Goal: Transaction & Acquisition: Purchase product/service

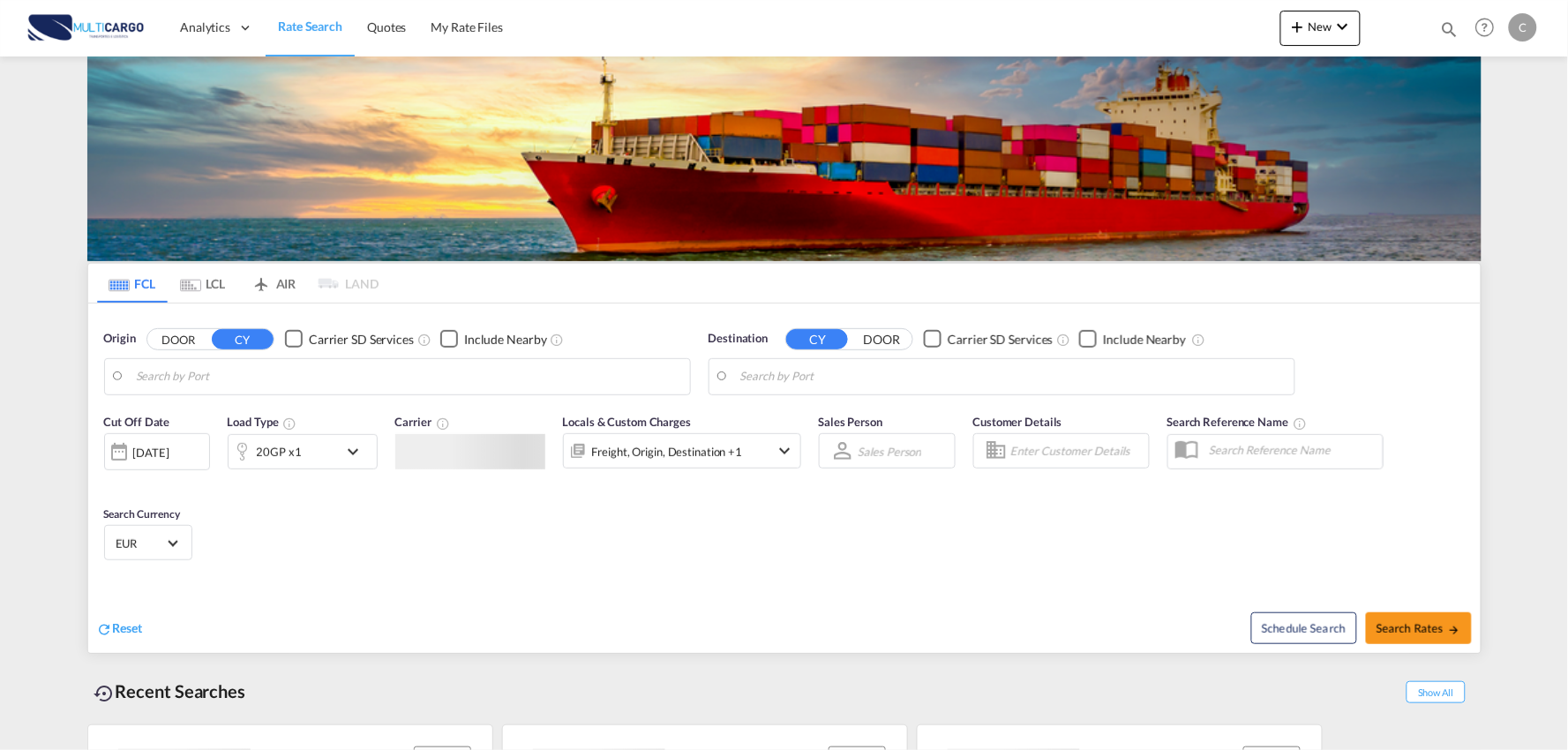
type input "Port of [GEOGRAPHIC_DATA], [GEOGRAPHIC_DATA], [GEOGRAPHIC_DATA]"
type input "Leixoes, Leixoes, PTLEI"
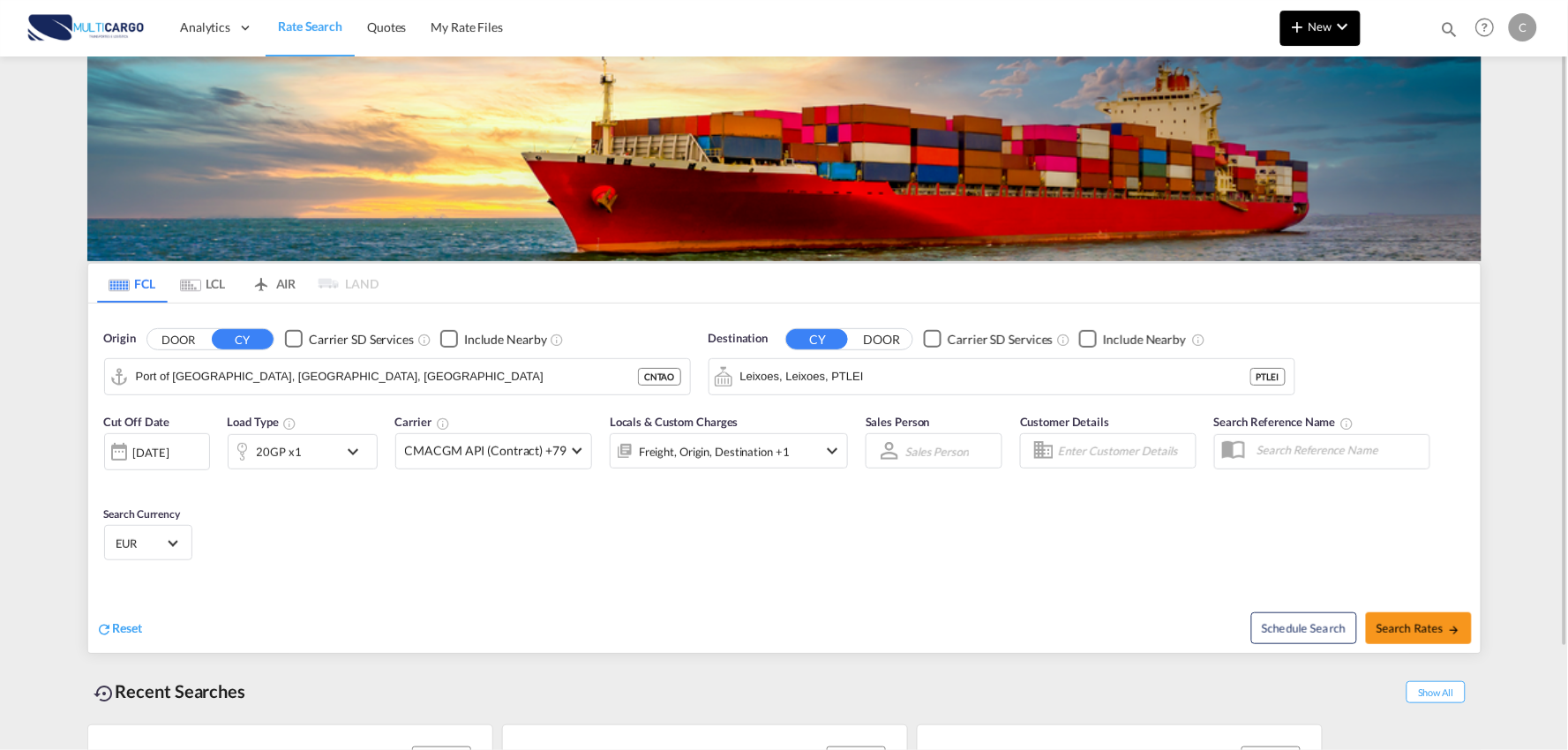
click at [1341, 24] on md-icon "icon-chevron-down" at bounding box center [1343, 26] width 21 height 21
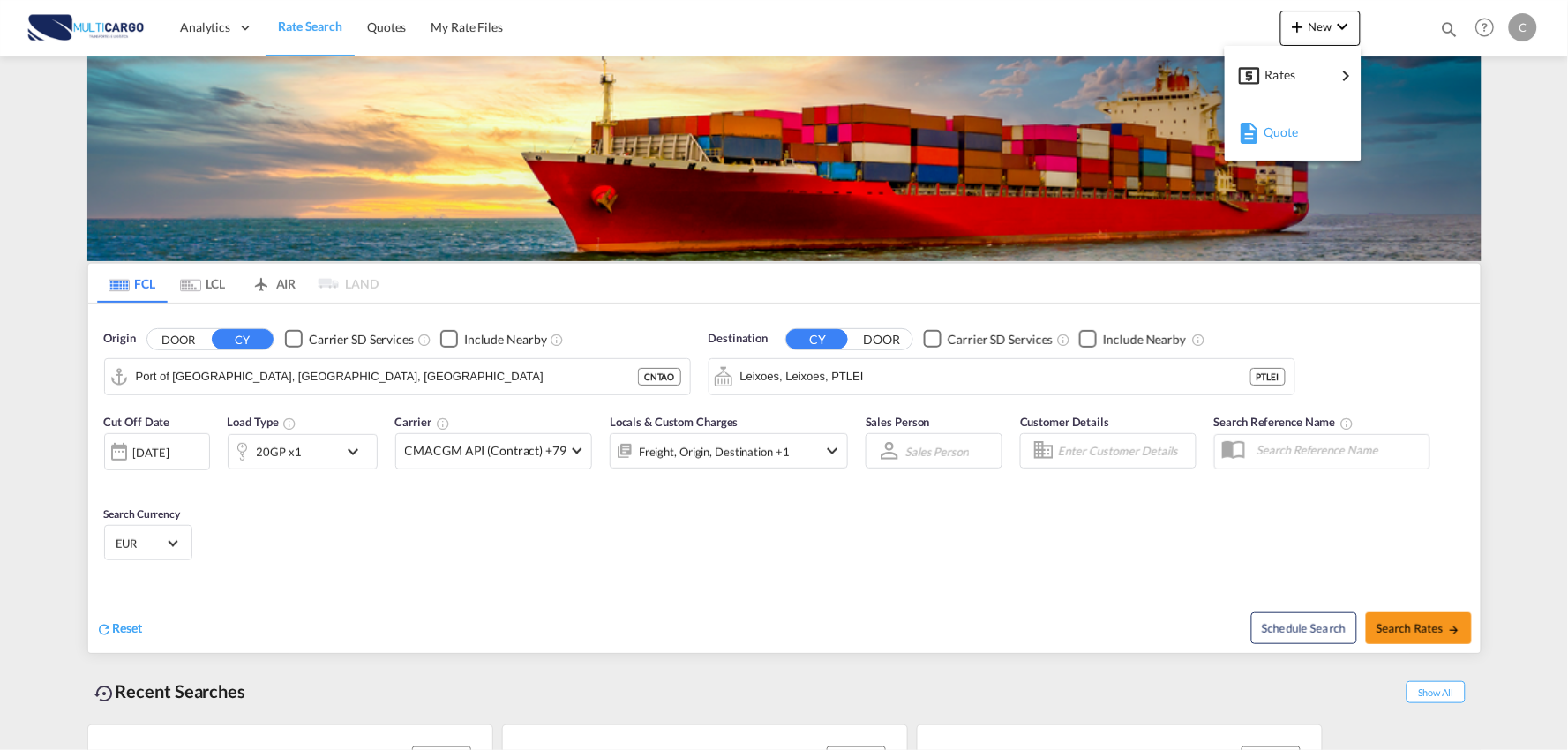
click at [1283, 128] on span "Quote" at bounding box center [1272, 132] width 19 height 35
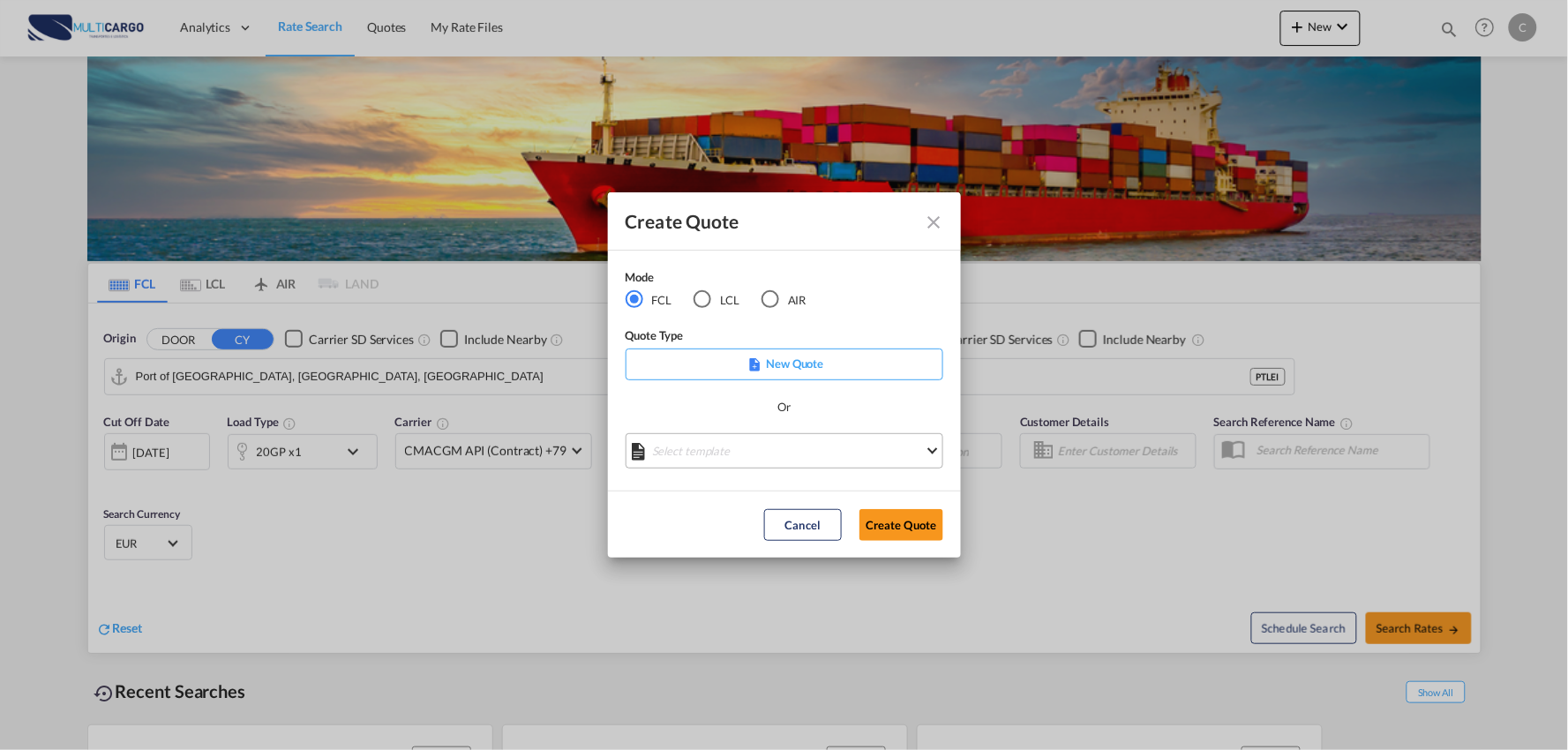
click at [892, 456] on md-select "Select template [DATE] IMP_EXW_FCL [PERSON_NAME] | [DATE] [DATE] IMP_DAP_FCL S/…" at bounding box center [784, 451] width 318 height 35
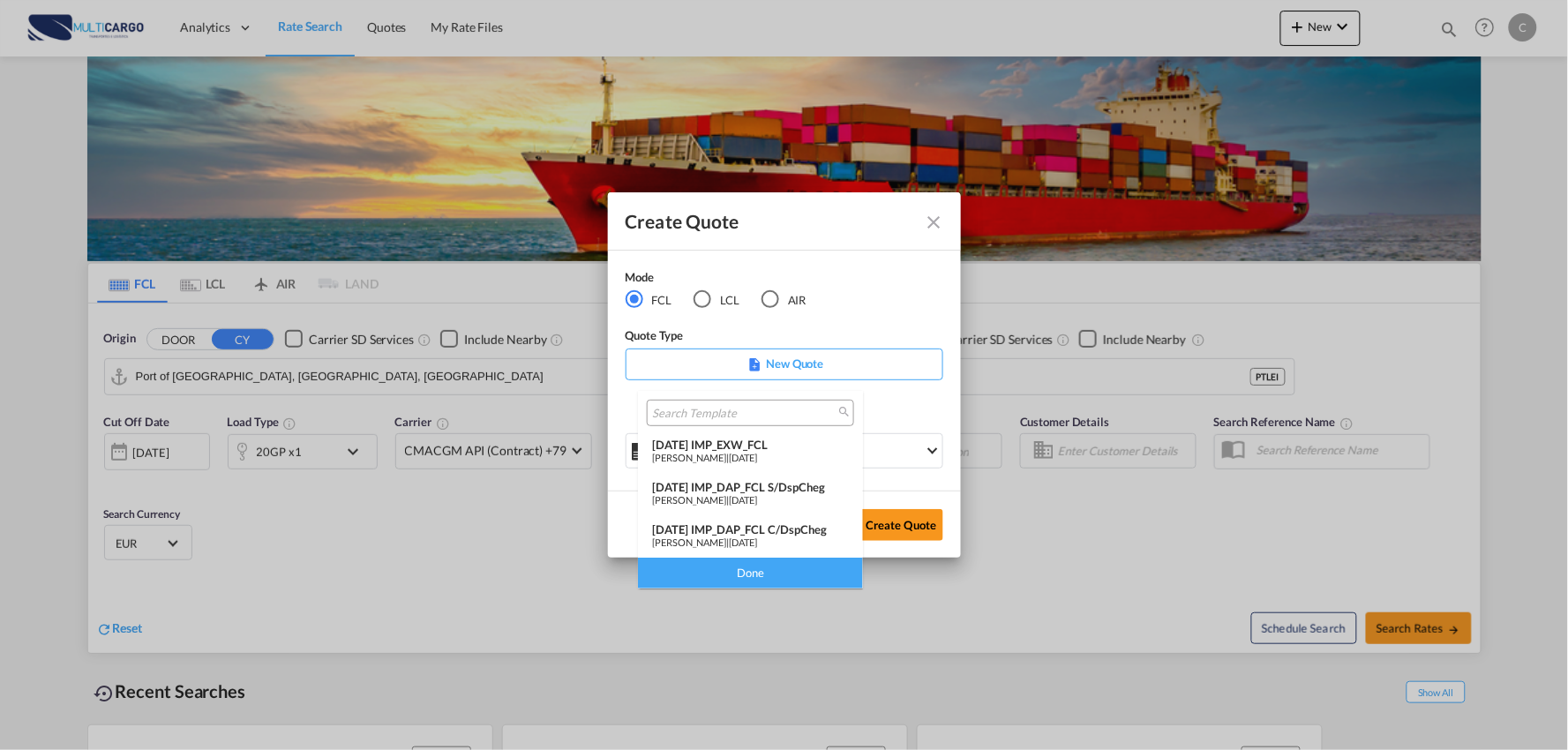
click at [797, 535] on div "[DATE] IMP_DAP_FCL C/DspCheg" at bounding box center [750, 529] width 196 height 14
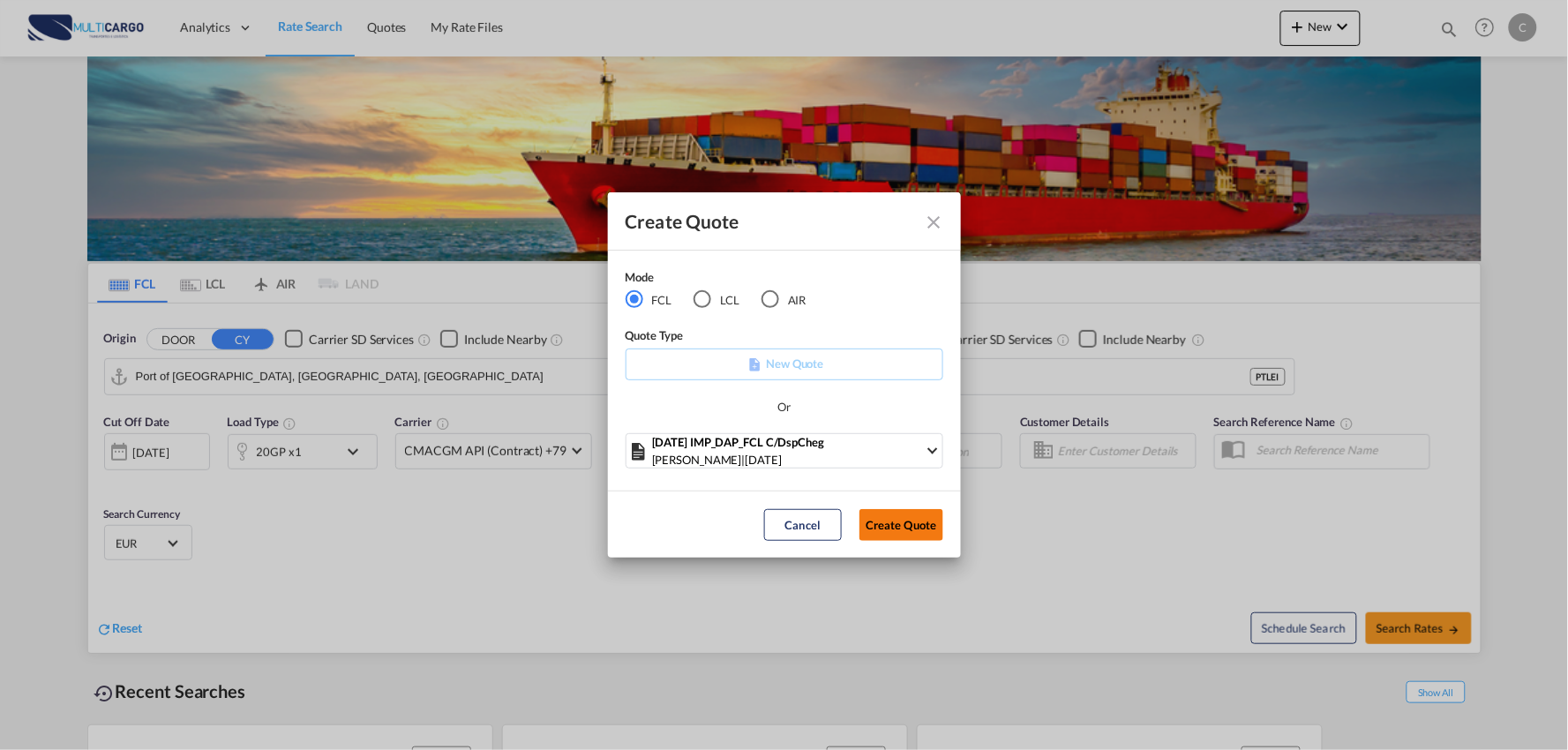
click at [908, 521] on button "Create Quote" at bounding box center [901, 525] width 84 height 32
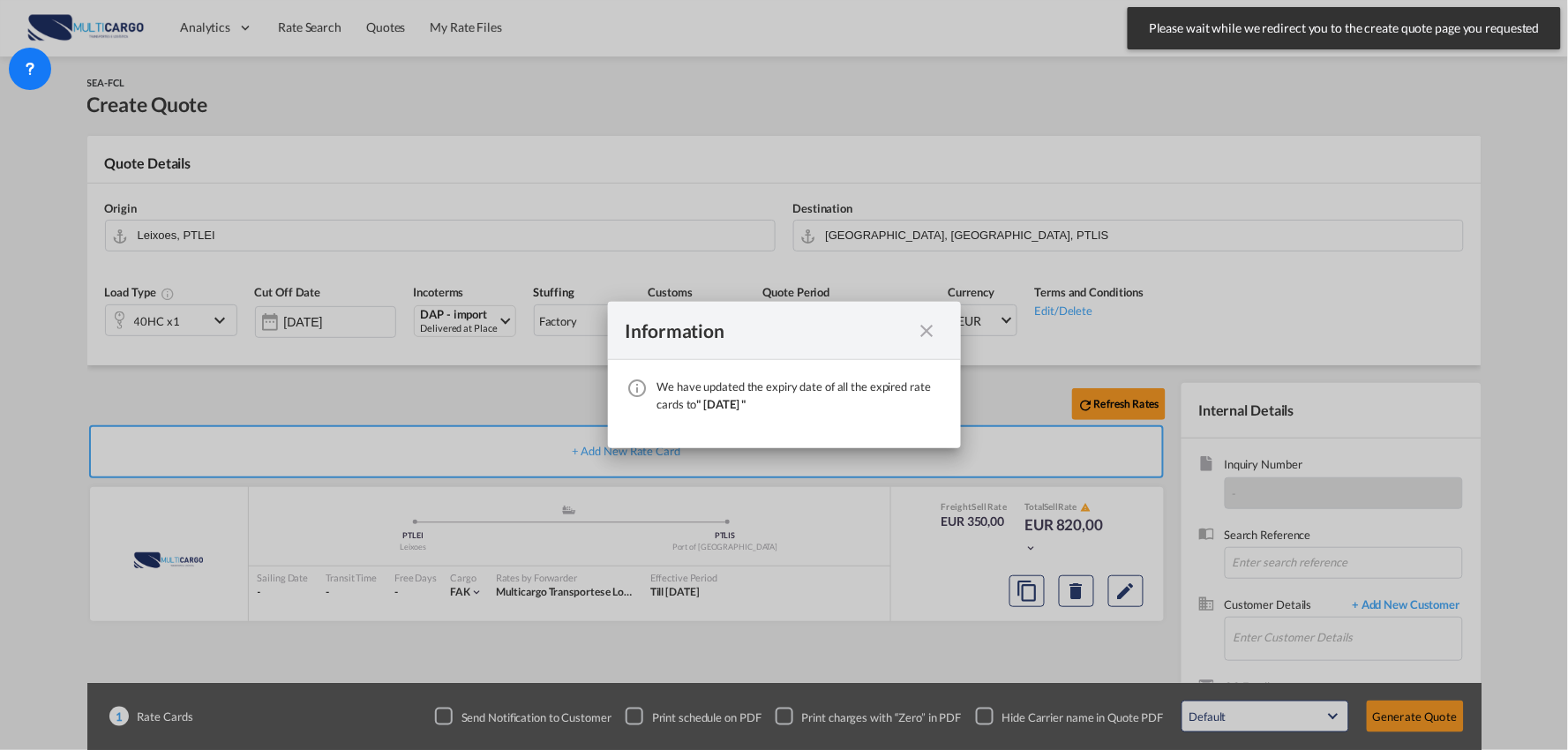
click at [930, 324] on md-icon "icon-close fg-AAA8AD cursor" at bounding box center [927, 330] width 21 height 21
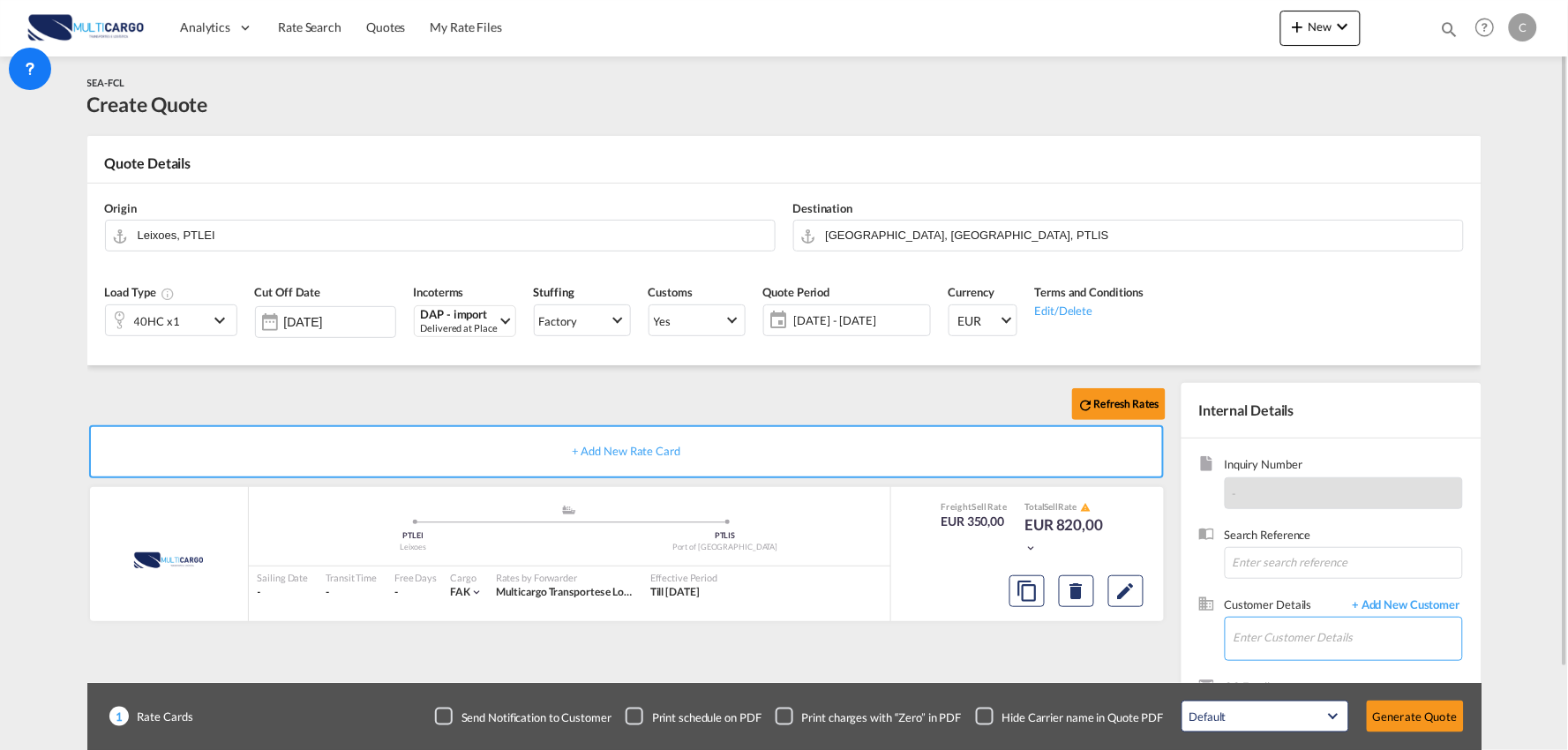
click at [1341, 644] on input "Enter Customer Details" at bounding box center [1347, 638] width 229 height 40
click at [1274, 630] on input "JUNE" at bounding box center [1347, 638] width 229 height 40
click at [1265, 645] on input "JUNE" at bounding box center [1347, 638] width 229 height 40
drag, startPoint x: 1265, startPoint y: 645, endPoint x: 1148, endPoint y: 646, distance: 117.0
click at [1149, 646] on div "Refresh Rates + Add New Rate Card MultiCargo added by you .a{fill:#aaa8ad;} .a{…" at bounding box center [784, 563] width 1394 height 395
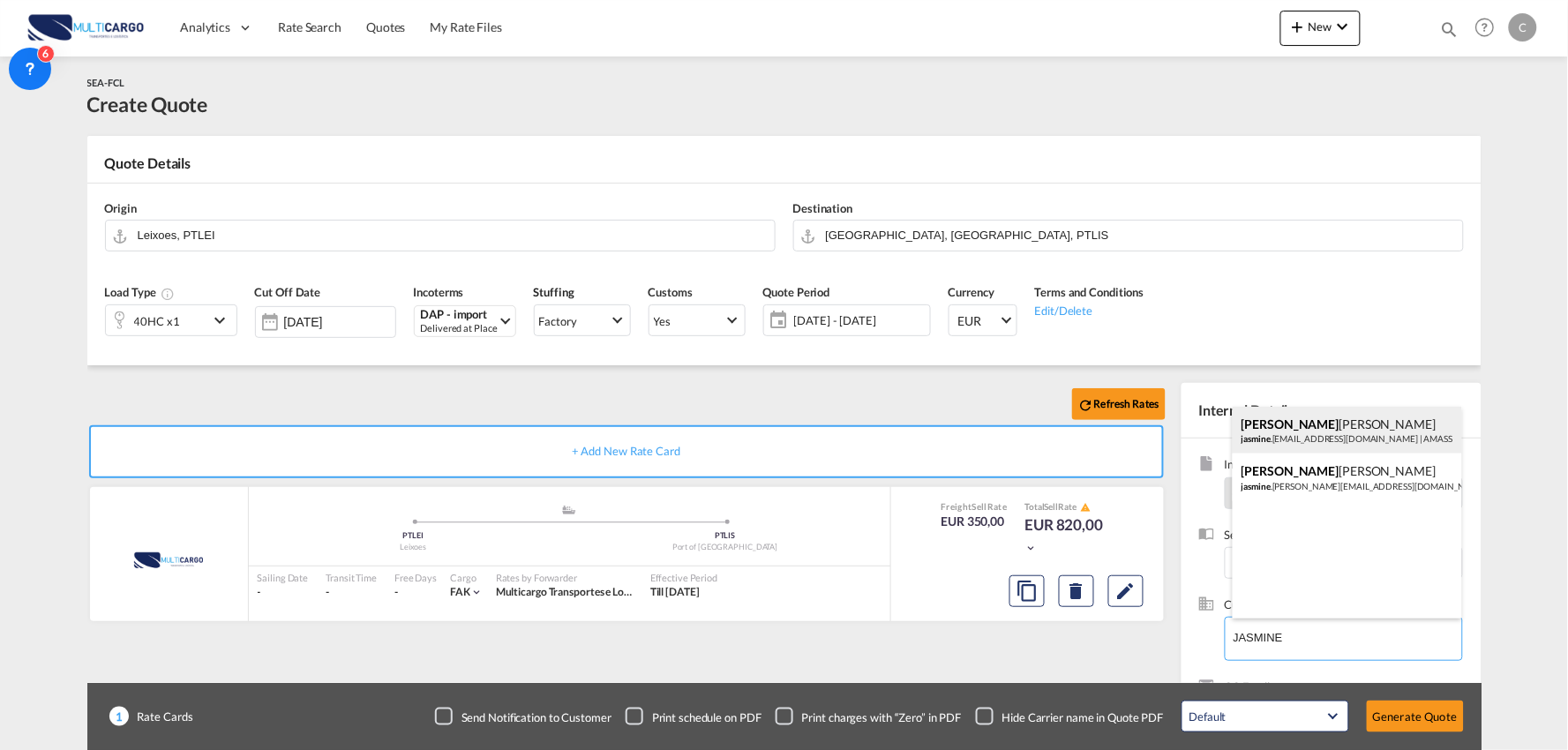
click at [1297, 424] on div "Jasmine Xu jasmine .yz@amassfreight.com | AMASS" at bounding box center [1347, 431] width 230 height 48
type input "AMASS, Jasmine Xu, jasmine.yz@amassfreight.com"
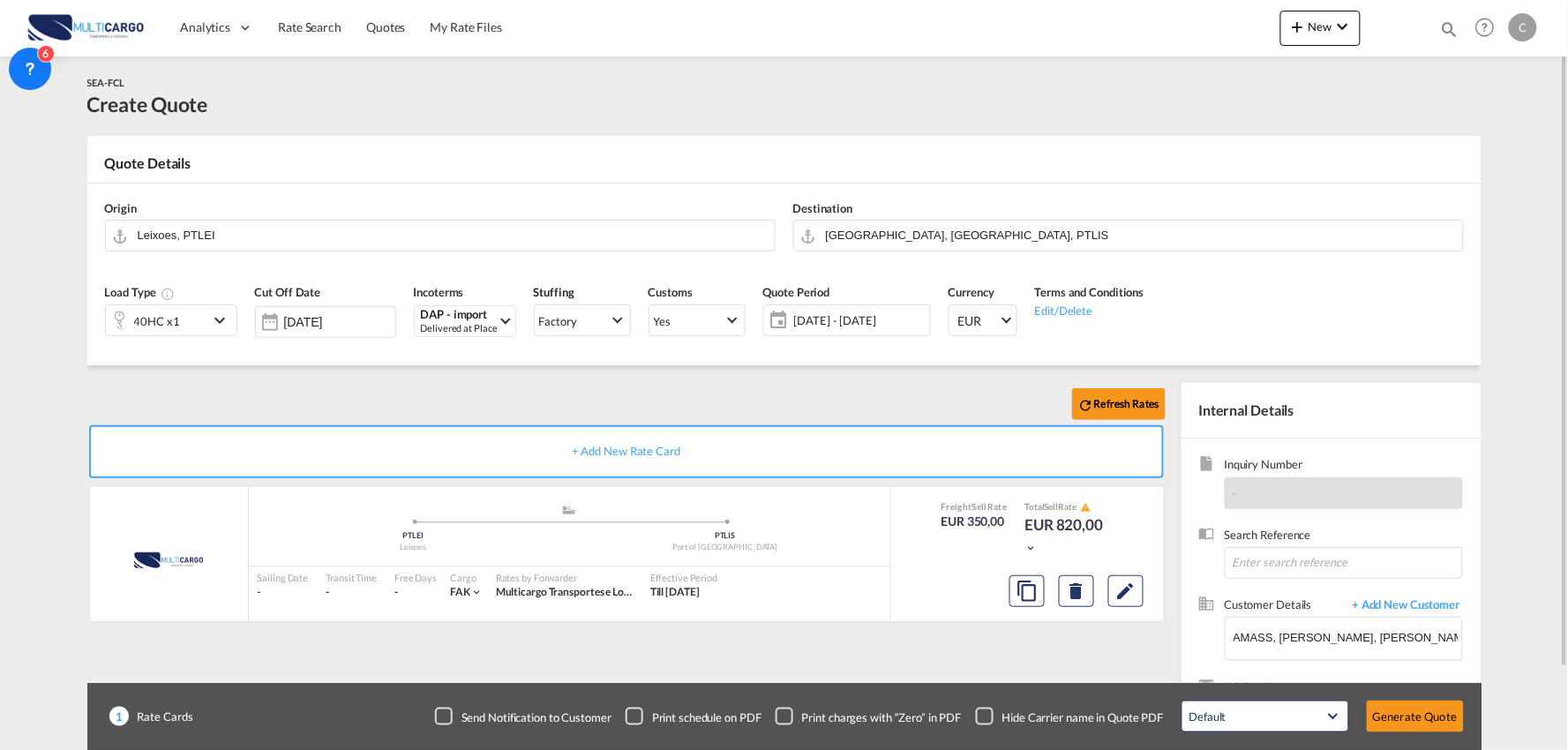
click at [986, 711] on div "Checkbox No Ink" at bounding box center [985, 717] width 18 height 18
click at [948, 646] on div "Refresh Rates + Add New Rate Card MultiCargo added by you .a{fill:#aaa8ad;} .a{…" at bounding box center [630, 567] width 1085 height 369
click at [286, 239] on input "Leixoes, PTLEI" at bounding box center [451, 235] width 628 height 31
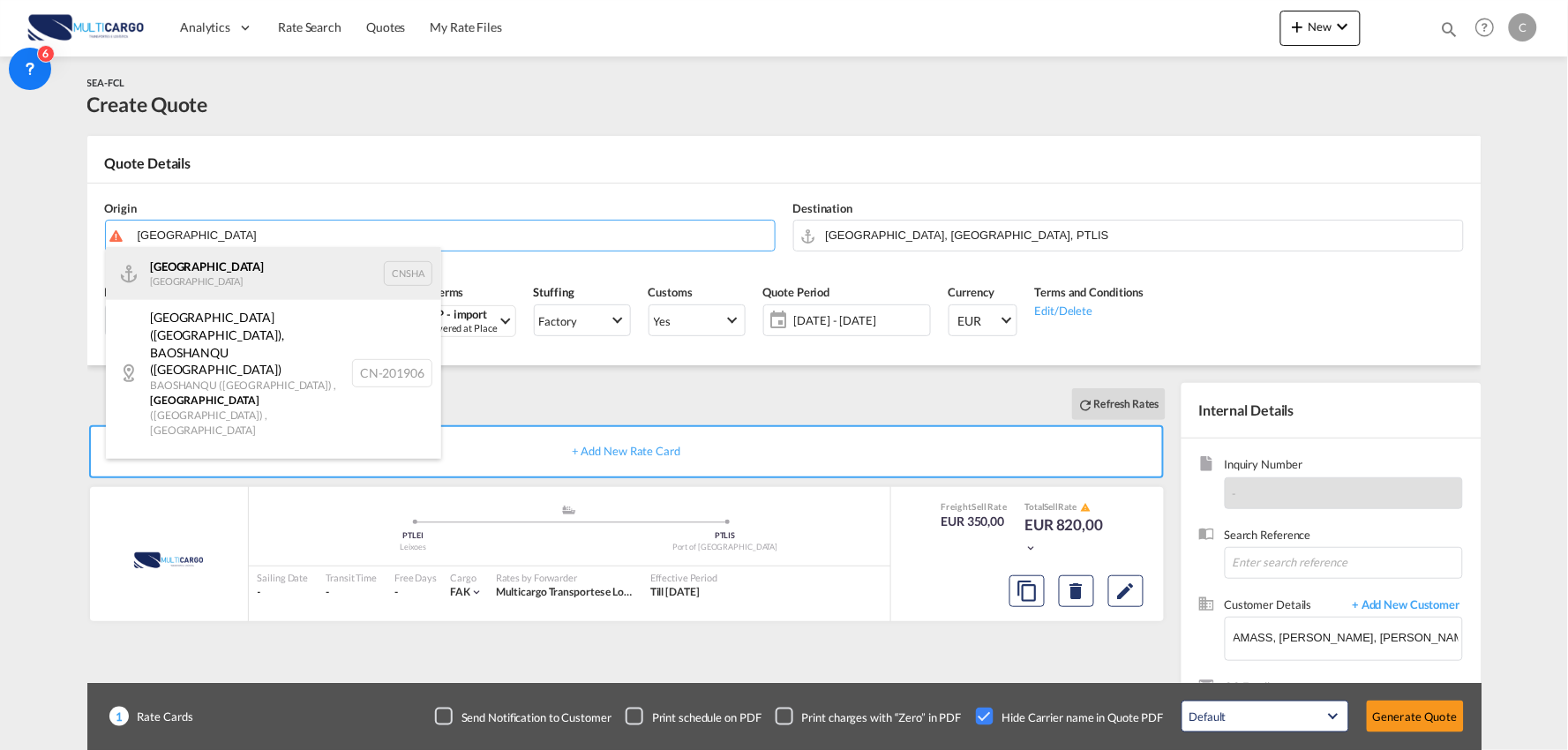
click at [205, 273] on div "Shanghai China CNSHA" at bounding box center [273, 273] width 336 height 53
type input "Shanghai, CNSHA"
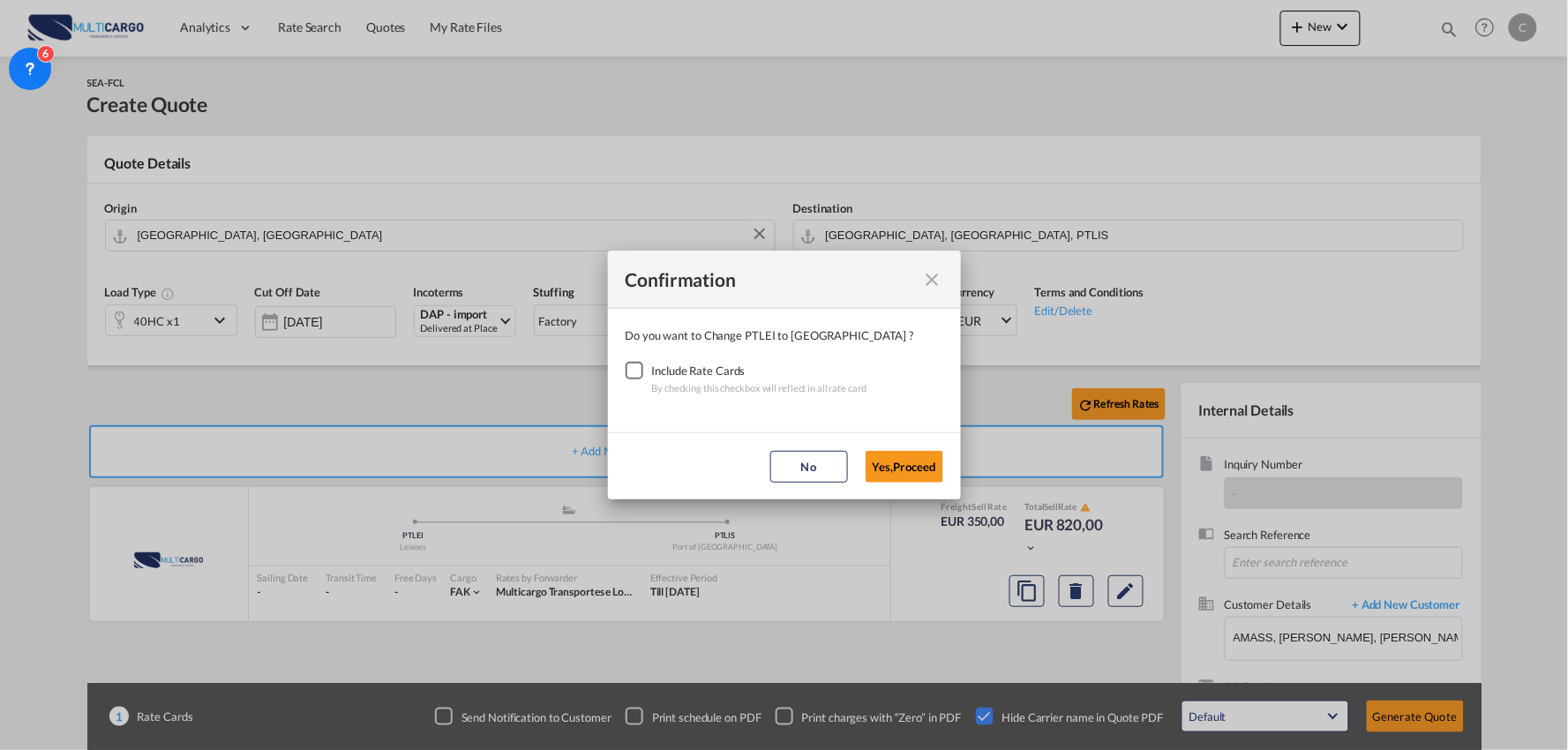
click at [635, 372] on div "Checkbox No Ink" at bounding box center [634, 371] width 18 height 18
click at [902, 474] on button "Yes,Proceed" at bounding box center [905, 466] width 78 height 32
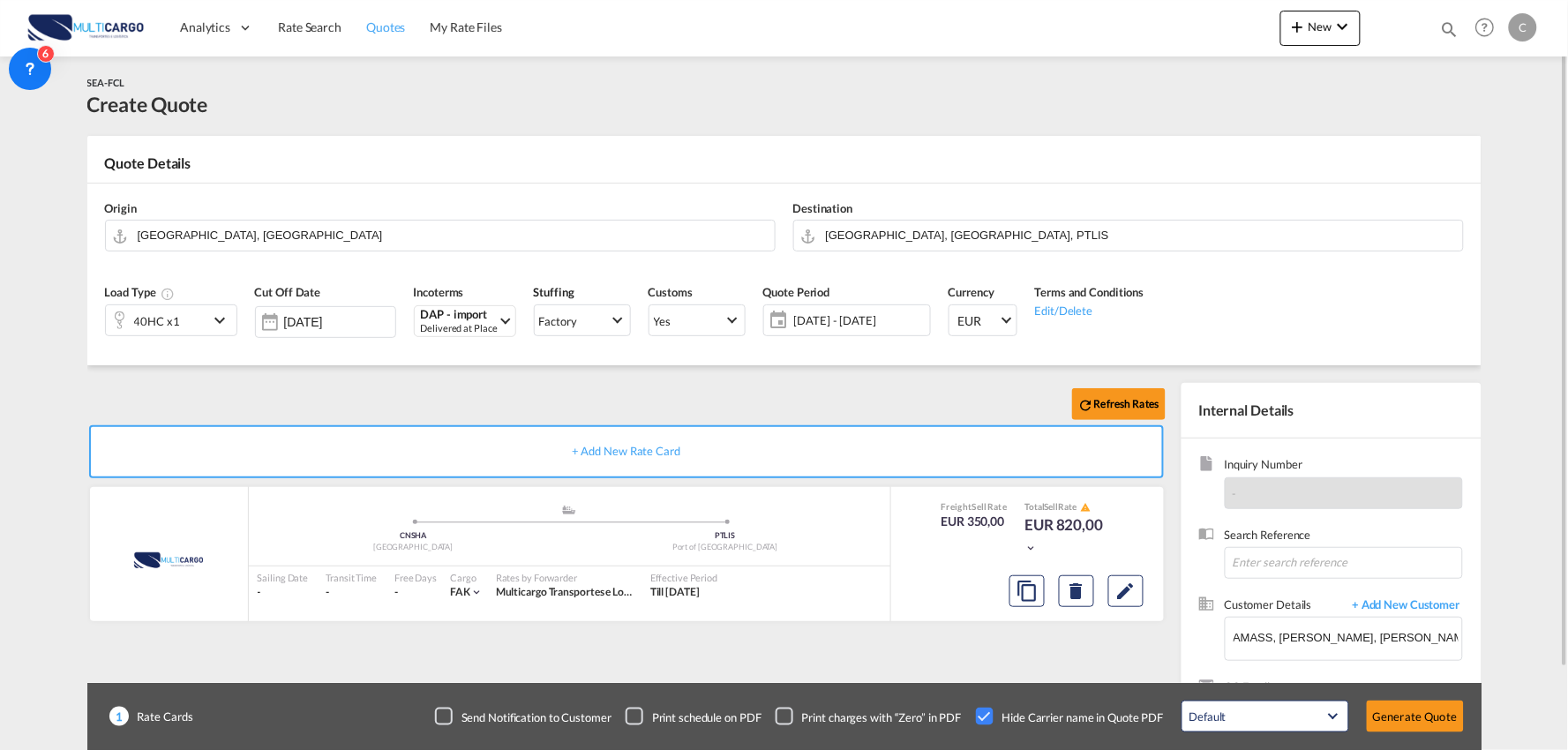
click at [388, 19] on span "Quotes" at bounding box center [385, 26] width 39 height 15
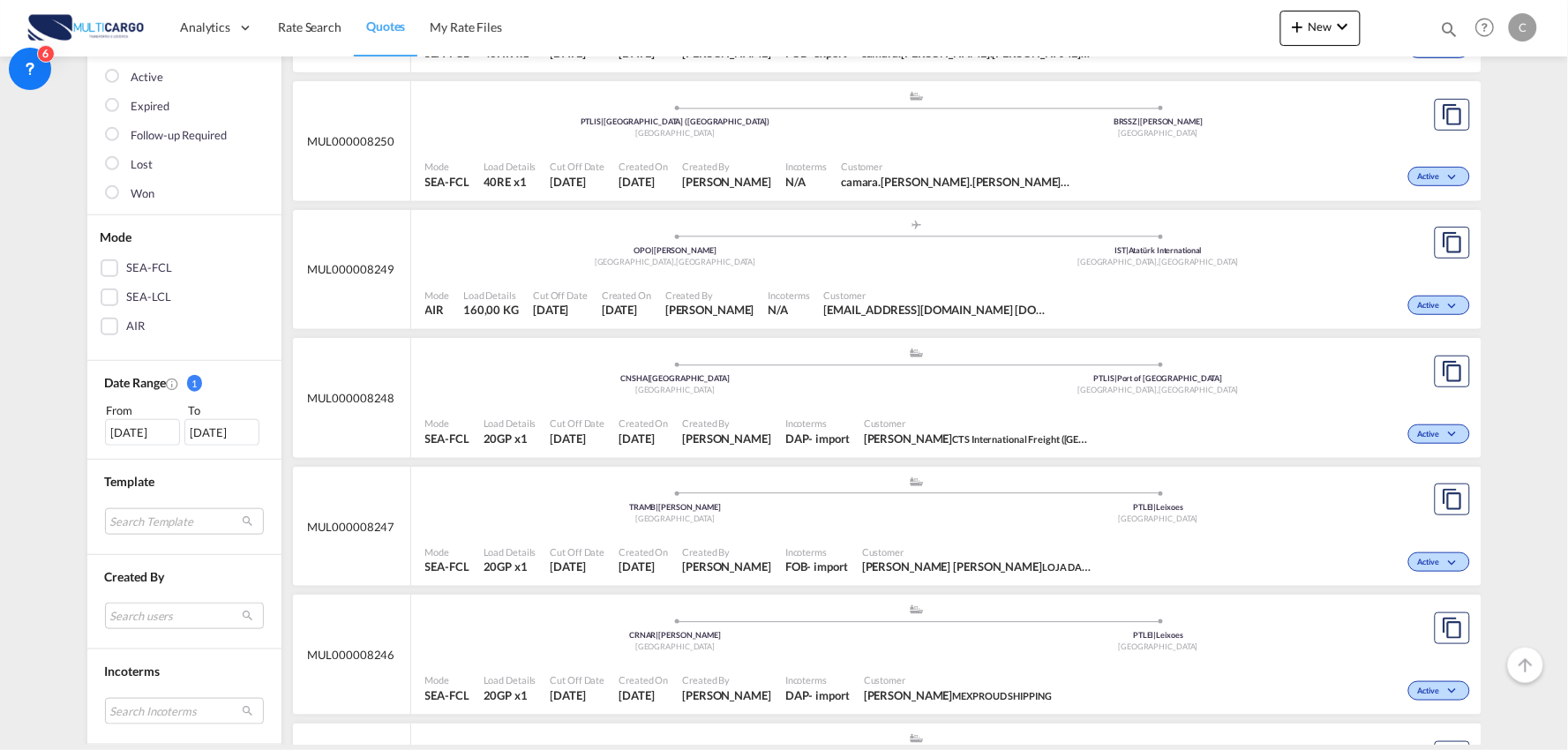
scroll to position [489, 0]
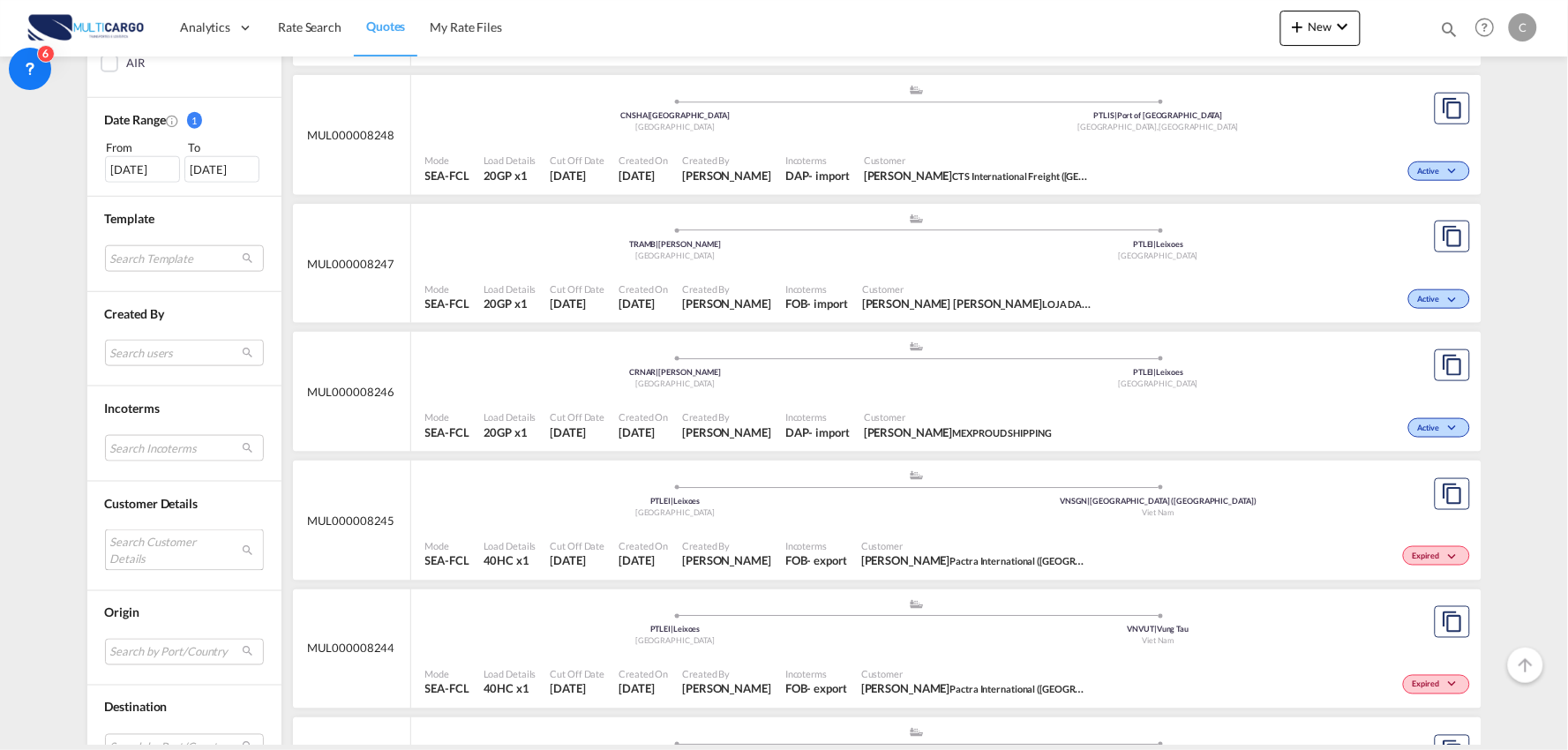
click at [129, 544] on md-select "Search Customer Details user name user ozdal.alpay@bosphoruslogistics.com ozdal…" at bounding box center [185, 549] width 159 height 41
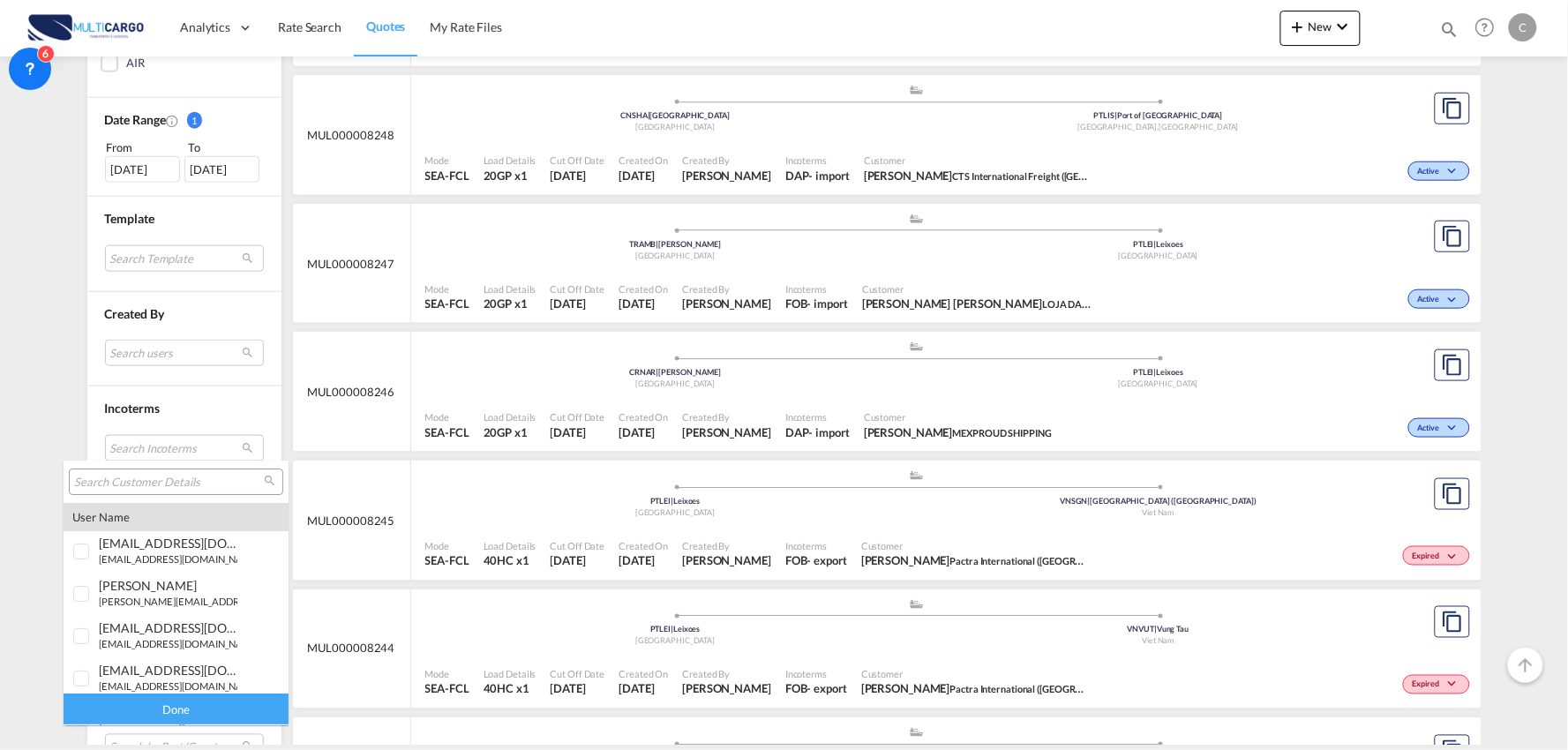
click at [143, 480] on input "search" at bounding box center [169, 483] width 190 height 16
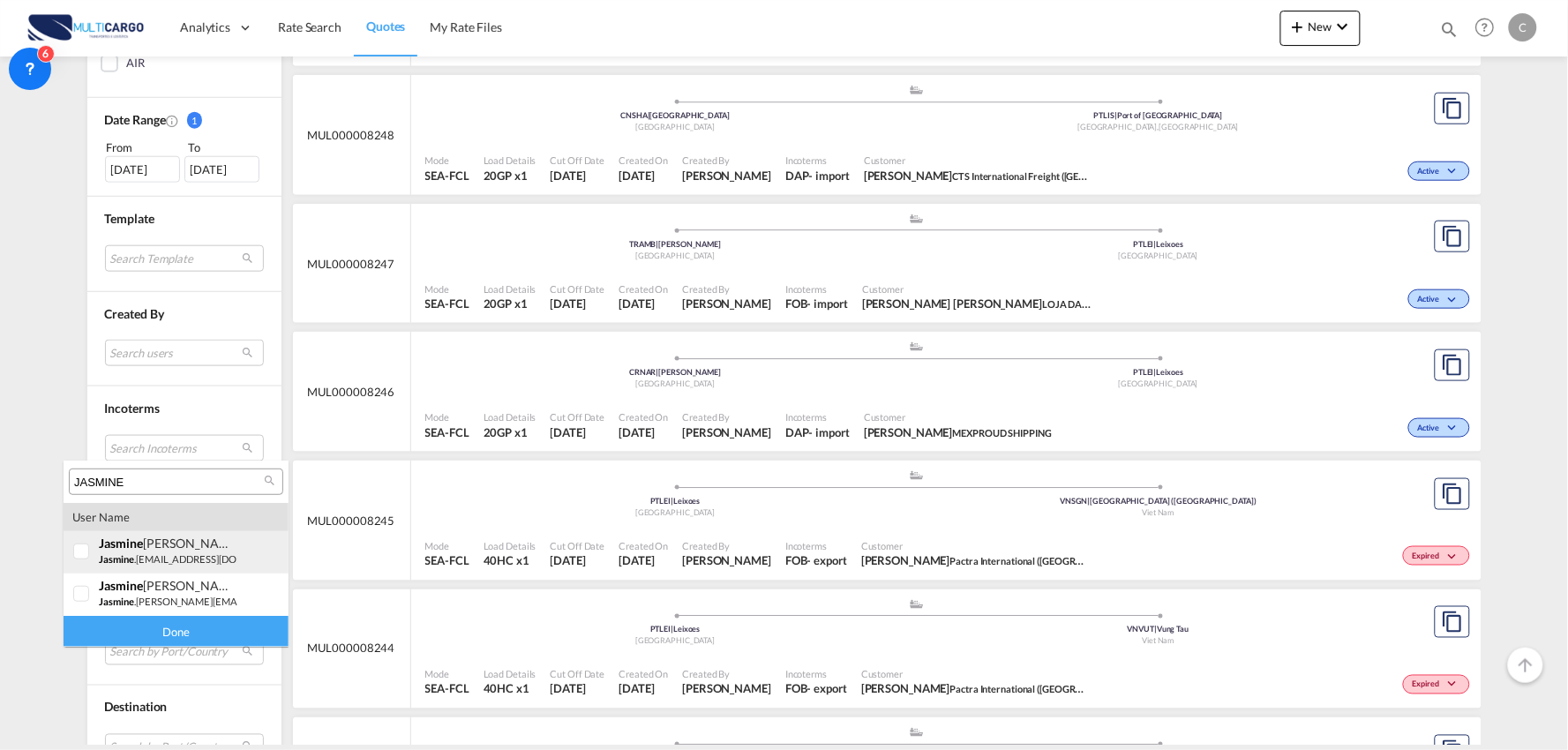
type input "JASMINE"
click at [82, 550] on div at bounding box center [82, 553] width 18 height 18
click at [176, 624] on div "Done" at bounding box center [176, 631] width 225 height 31
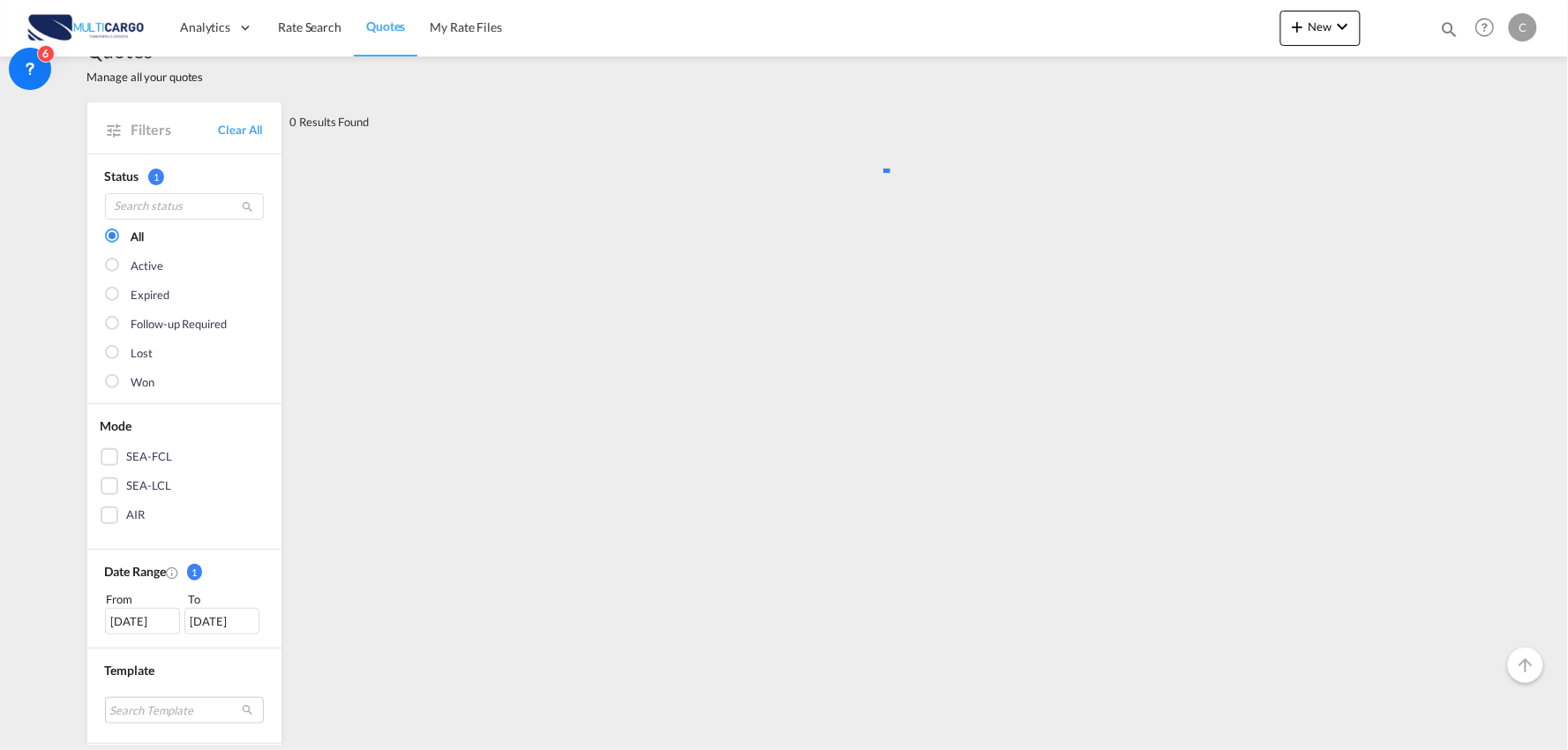
scroll to position [0, 0]
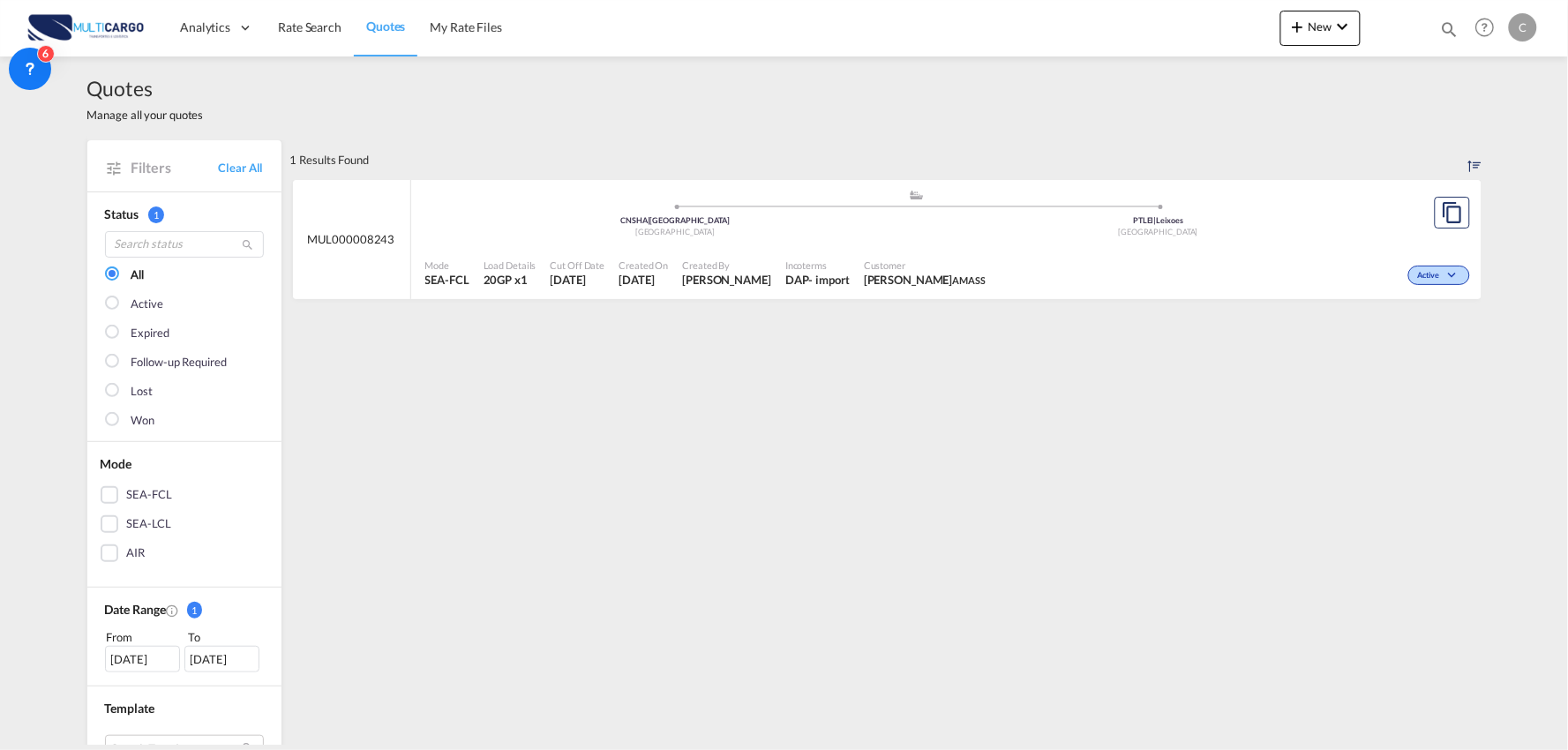
click at [774, 252] on div "Created By Cesar Teixeira" at bounding box center [727, 273] width 103 height 44
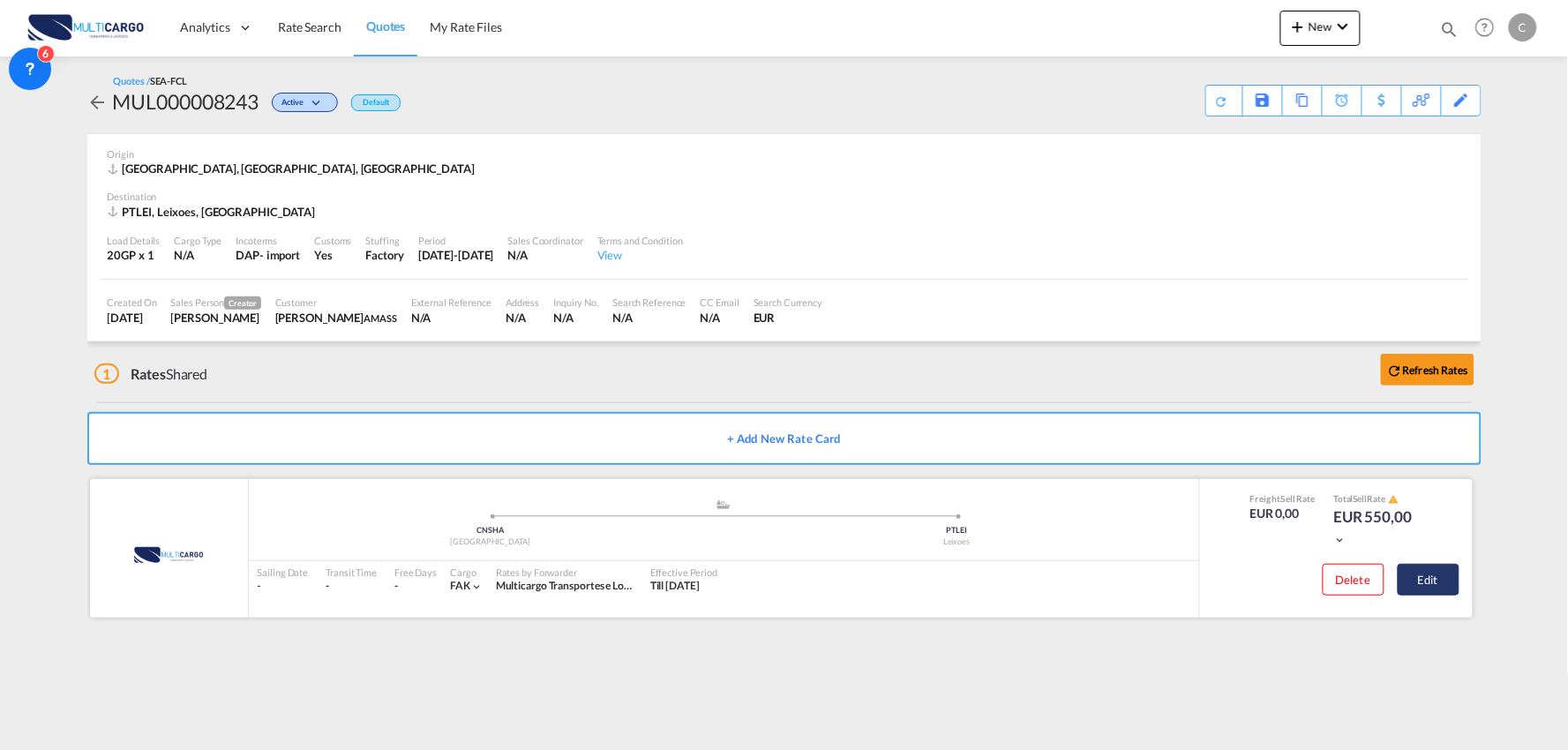
click at [1425, 575] on button "Edit" at bounding box center [1429, 579] width 62 height 32
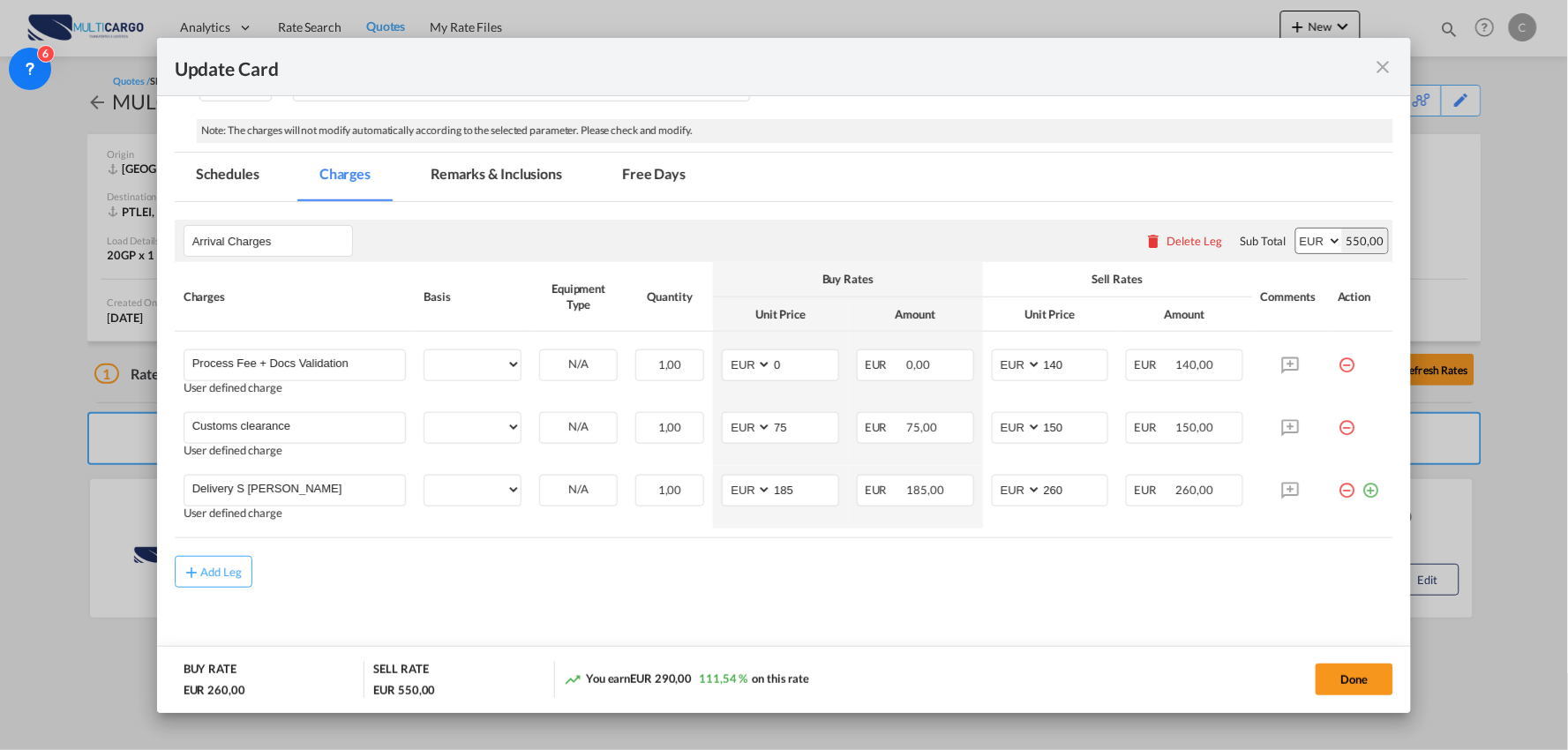
scroll to position [350, 0]
select select "per B/L"
select select "per container"
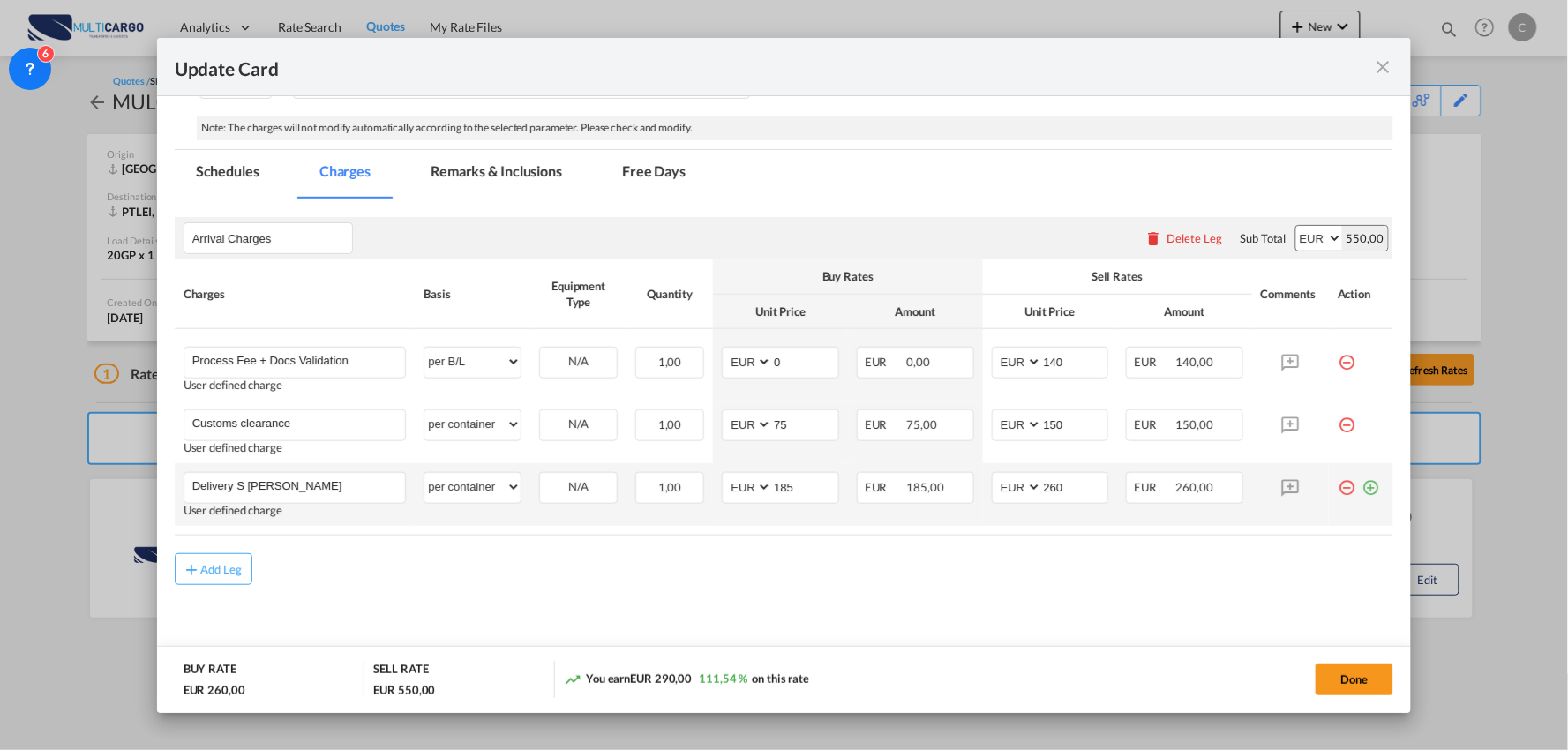
click at [1362, 483] on md-icon "icon-plus-circle-outline green-400-fg" at bounding box center [1371, 481] width 18 height 18
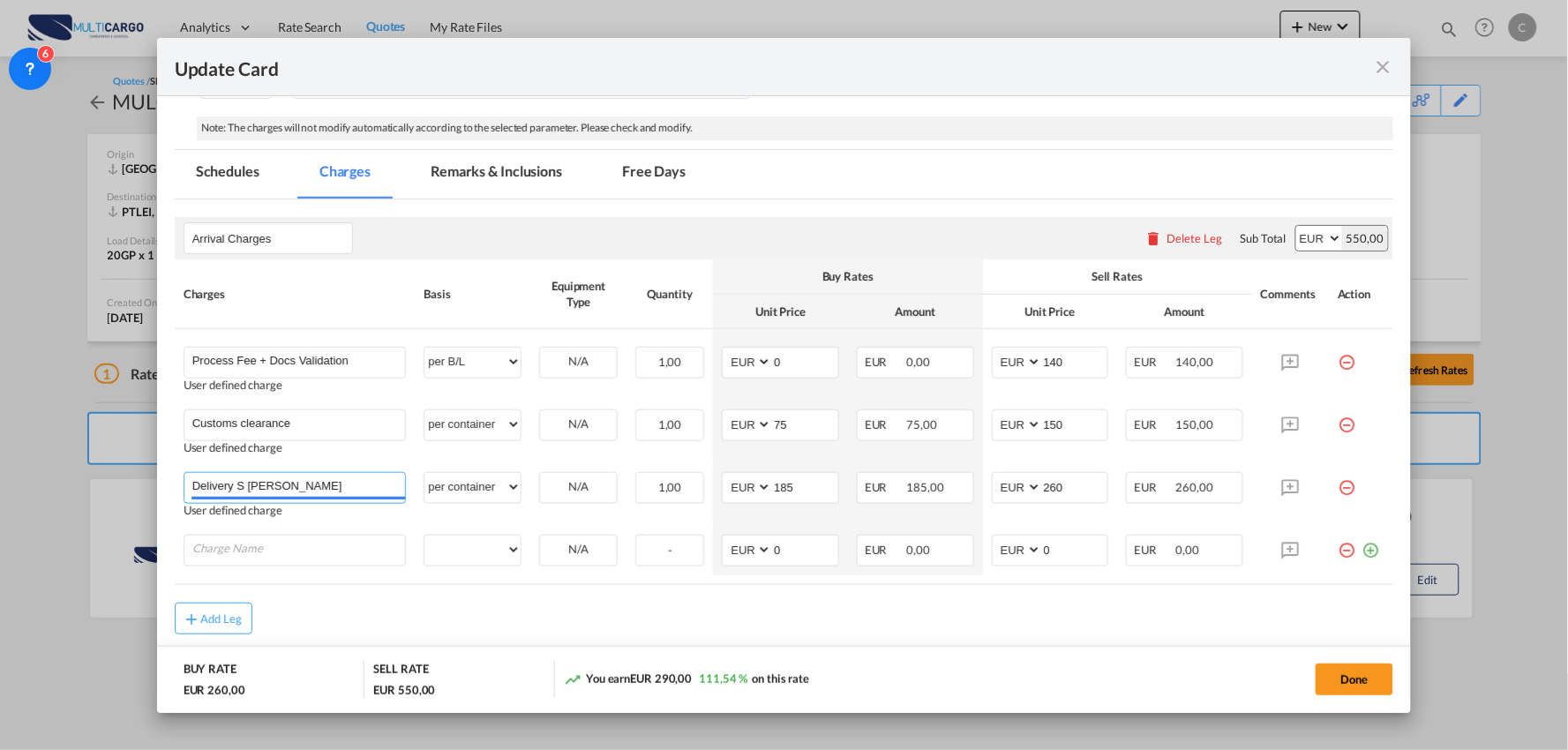
drag, startPoint x: 342, startPoint y: 486, endPoint x: 71, endPoint y: 470, distance: 271.5
click at [75, 471] on div "Update Card Port of Loading CNSHA T/S Liner/Carrier MultiCargo 2HM LOGISTICS D.…" at bounding box center [784, 375] width 1568 height 750
drag, startPoint x: 267, startPoint y: 496, endPoint x: 53, endPoint y: 489, distance: 214.1
click at [63, 495] on div "Update Card Port of Loading CNSHA T/S Liner/Carrier MultiCargo 2HM LOGISTICS D.…" at bounding box center [784, 375] width 1568 height 750
type input "Delivery from Leixoes"
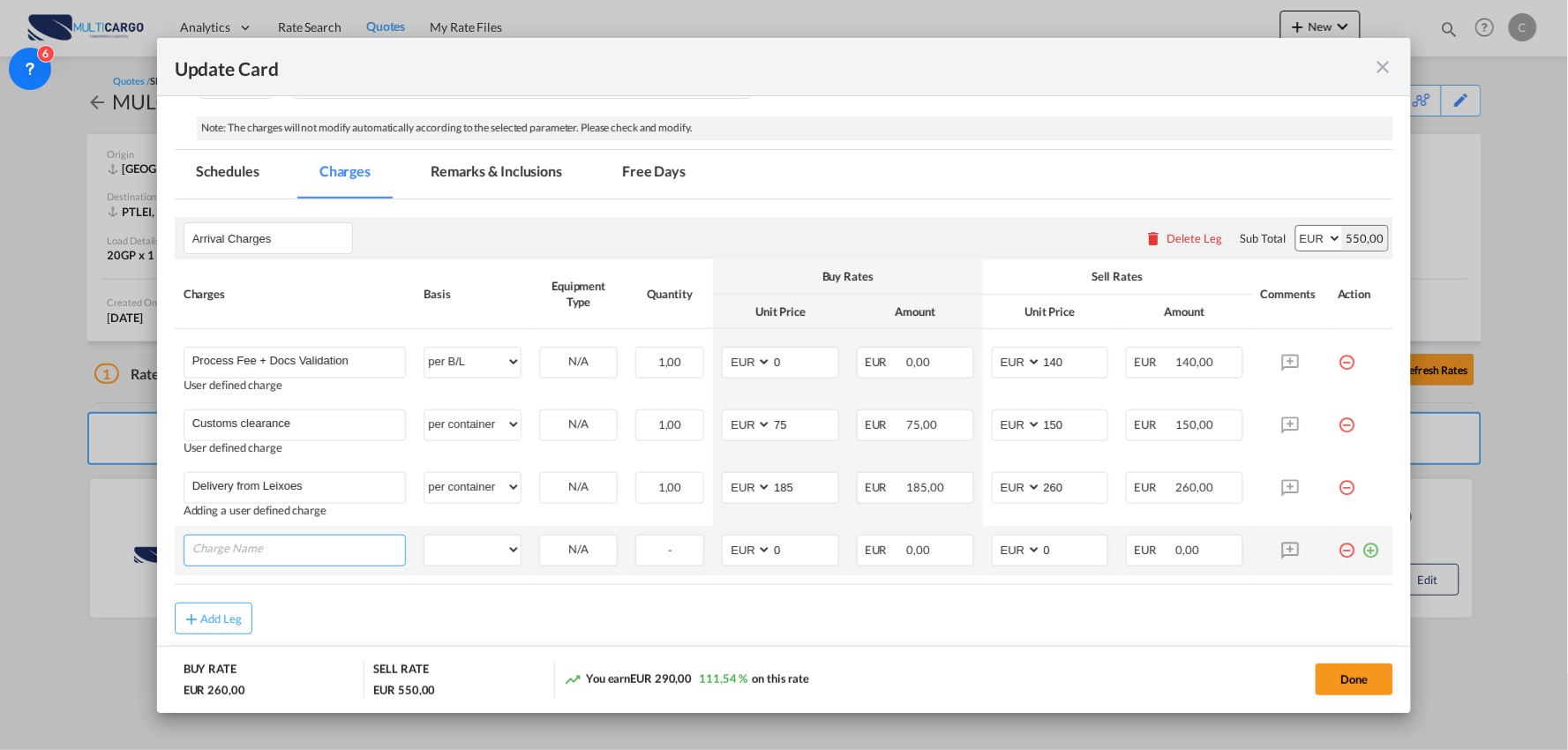
click at [322, 540] on input "Charge Name" at bounding box center [299, 548] width 214 height 26
type input "Delivery from Lisboa"
click at [473, 551] on select "per equipment per container per B/L per shipping bill per shipment per pallet p…" at bounding box center [472, 549] width 96 height 28
select select "per container"
click at [424, 536] on select "per equipment per container per B/L per shipping bill per shipment per pallet p…" at bounding box center [472, 549] width 96 height 28
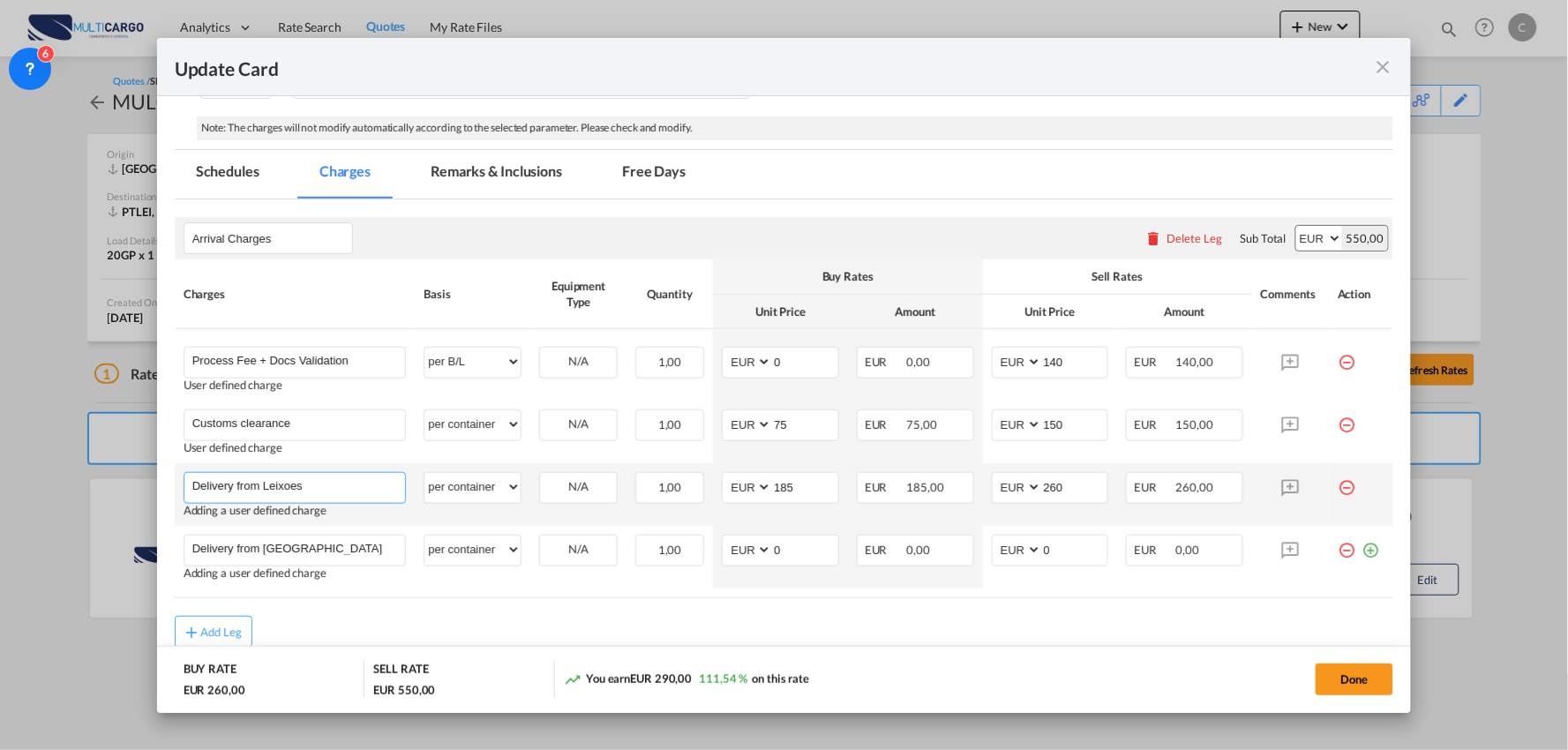
click at [377, 488] on input "Delivery from Leixoes" at bounding box center [299, 486] width 214 height 26
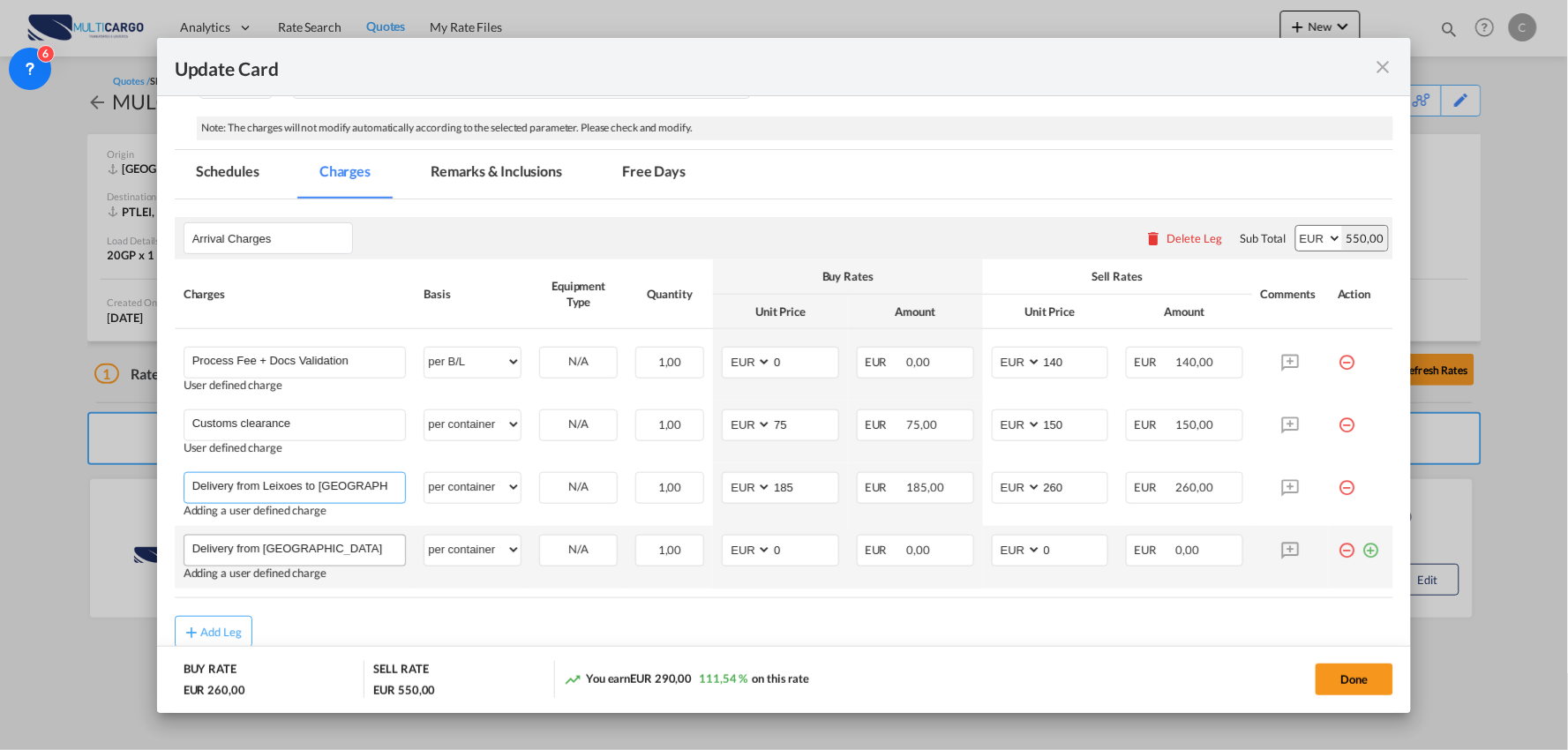
type input "Delivery from Leixoes to Gondomar"
click at [355, 536] on input "Delivery from Lisboa" at bounding box center [299, 548] width 214 height 26
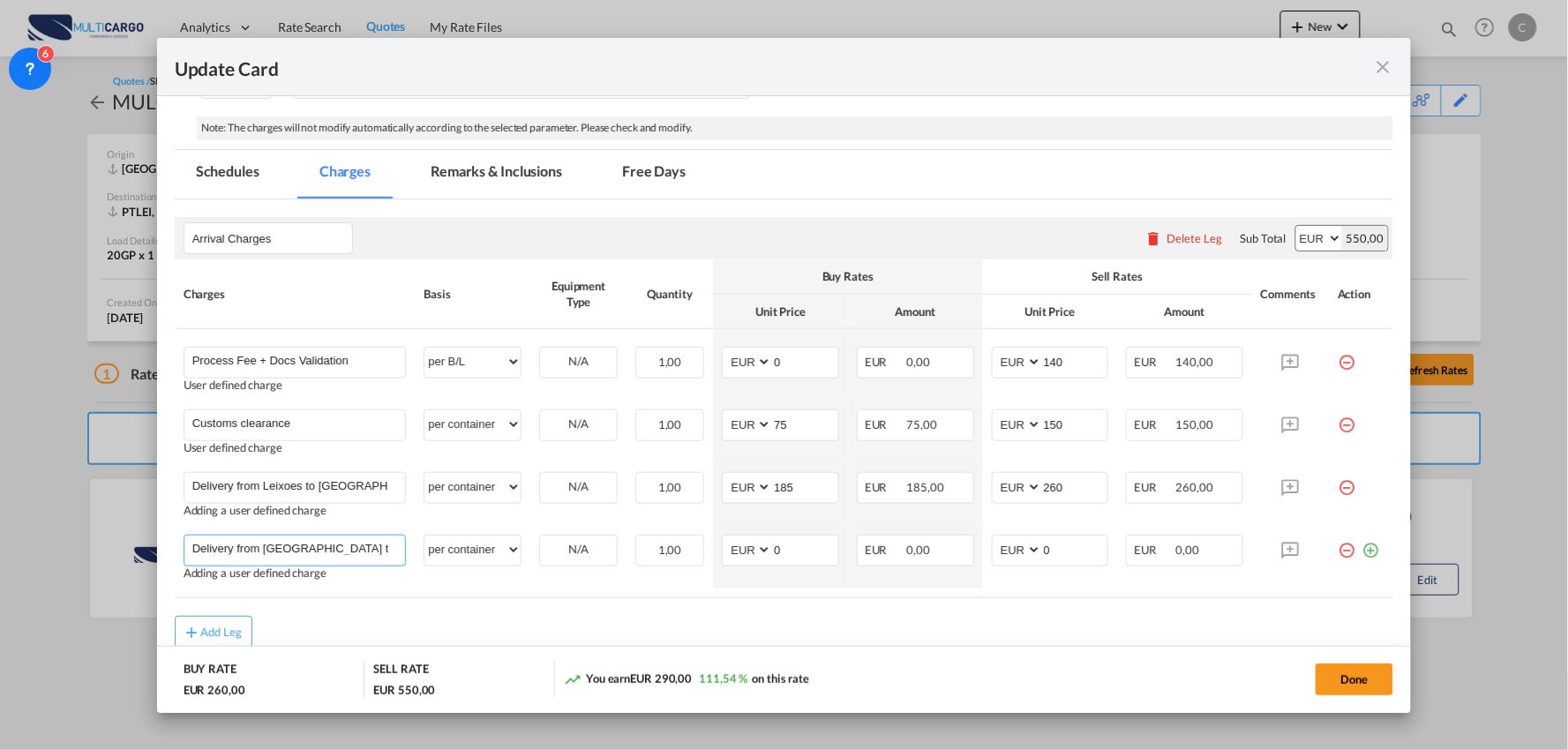
type input "Delivery from Lisboa to Gondomar"
drag, startPoint x: 477, startPoint y: 422, endPoint x: 491, endPoint y: 423, distance: 14.0
click at [477, 422] on select "per equipment per container per B/L per shipping bill per shipment per pallet p…" at bounding box center [472, 423] width 96 height 28
select select "per_document"
click at [424, 410] on select "per equipment per container per B/L per shipping bill per shipment per pallet p…" at bounding box center [472, 423] width 96 height 28
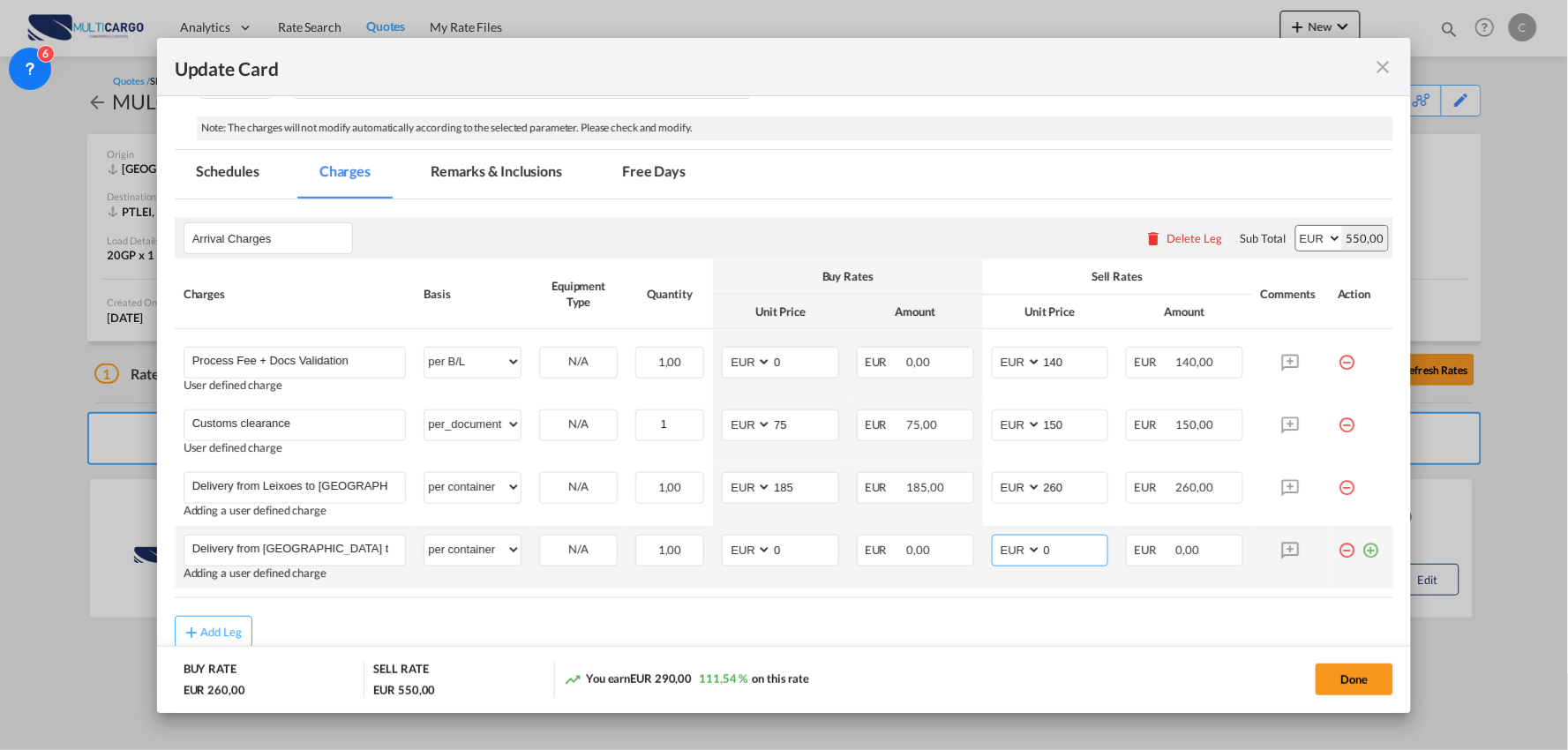
click at [1051, 546] on input "0" at bounding box center [1075, 548] width 66 height 26
drag, startPoint x: 1045, startPoint y: 548, endPoint x: 1014, endPoint y: 550, distance: 31.1
click at [1014, 550] on md-input-container "AED AFN ALL AMD ANG AOA ARS AUD AWG AZN BAM BBD BDT BGN BHD BIF BMD BND [PERSON…" at bounding box center [1050, 550] width 118 height 32
type input "920"
drag, startPoint x: 800, startPoint y: 561, endPoint x: 716, endPoint y: 559, distance: 84.0
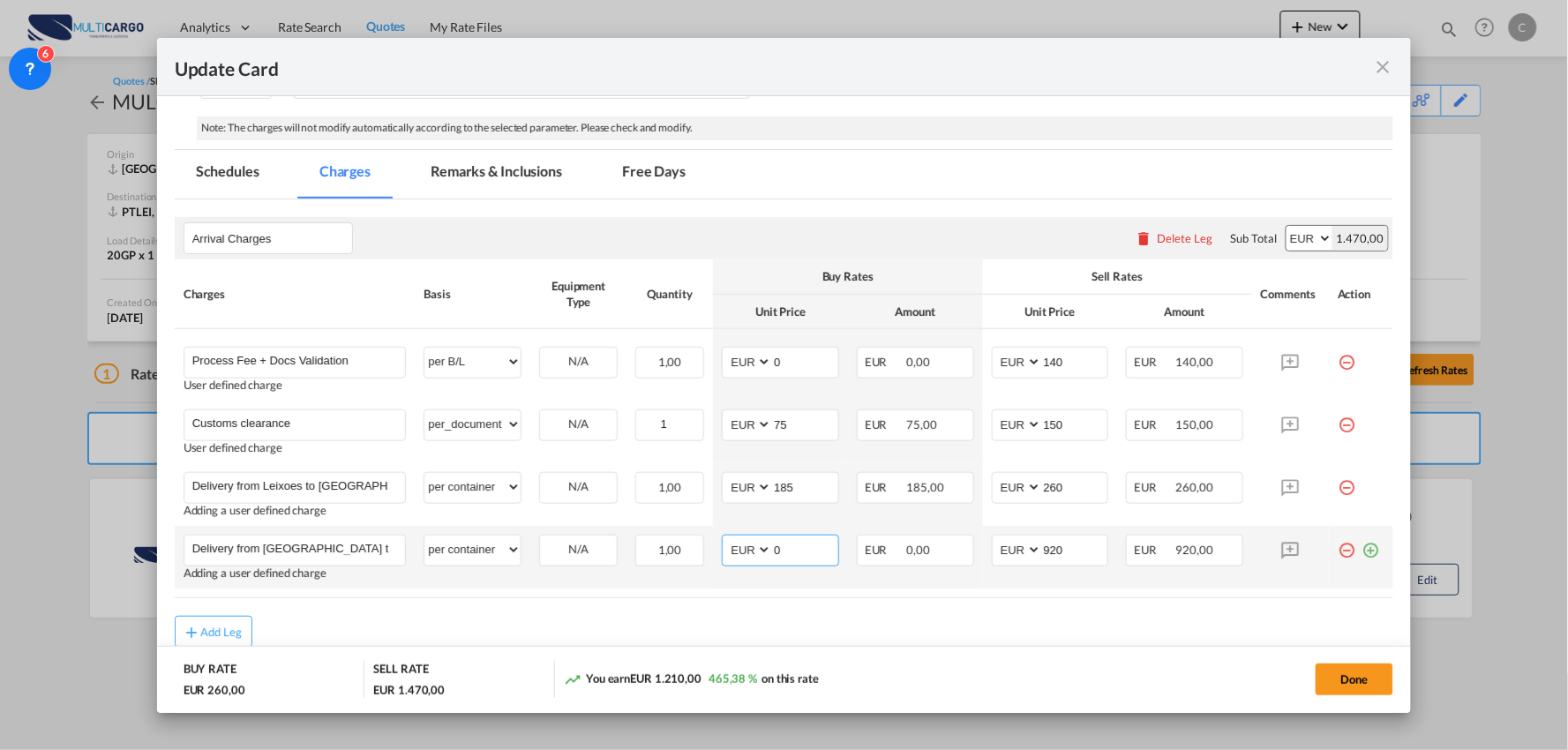
click at [728, 559] on md-input-container "AED AFN ALL AMD ANG AOA ARS AUD AWG AZN BAM BBD BDT BGN BHD BIF BMD BND [PERSON…" at bounding box center [781, 550] width 118 height 32
type input "840"
drag, startPoint x: 1011, startPoint y: 550, endPoint x: 984, endPoint y: 550, distance: 27.0
click at [992, 550] on md-input-container "AED AFN ALL AMD ANG AOA ARS AUD AWG AZN BAM BBD BDT BGN BHD BIF BMD BND BOB BRL…" at bounding box center [1050, 550] width 118 height 32
type input "930"
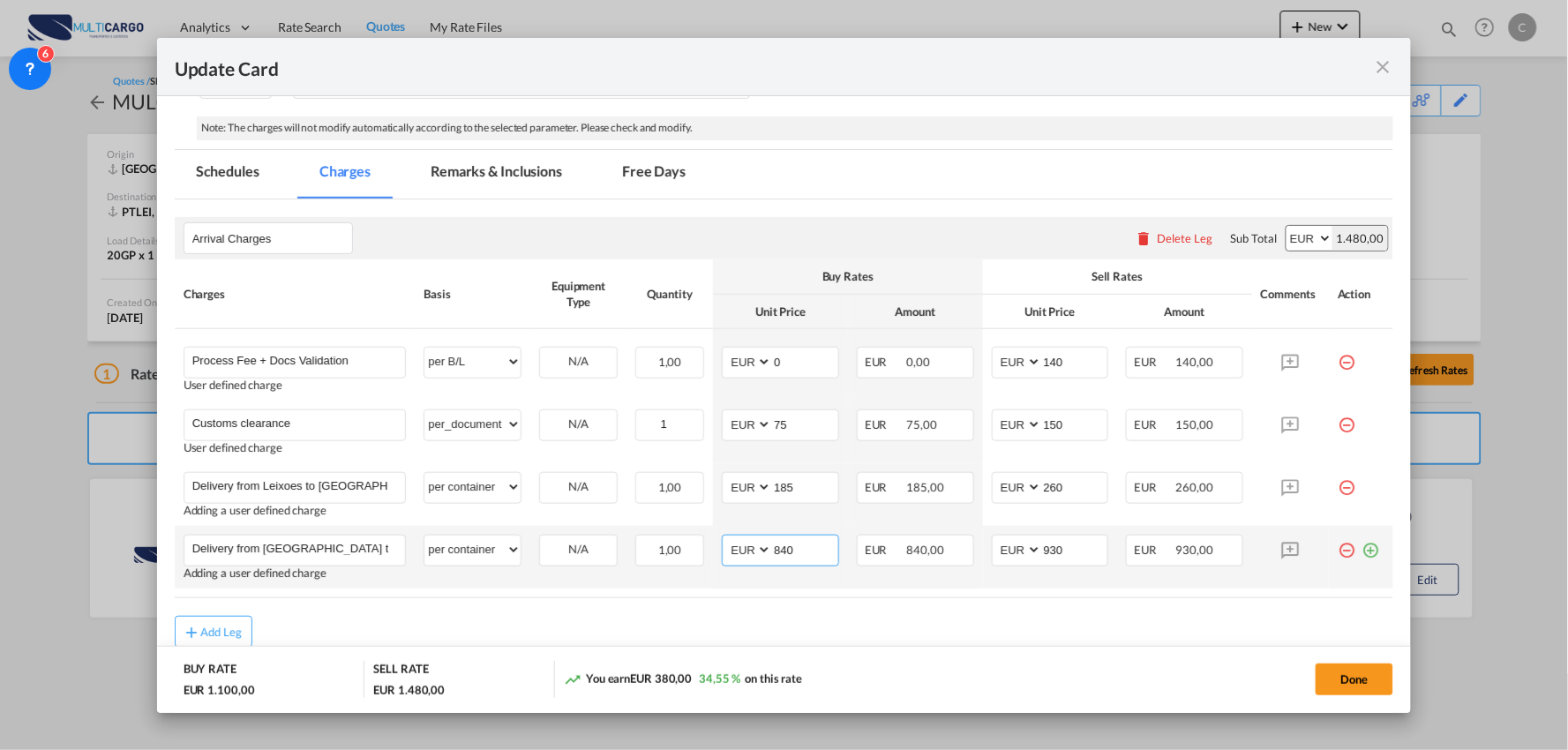
drag, startPoint x: 781, startPoint y: 546, endPoint x: 694, endPoint y: 527, distance: 89.1
click at [673, 546] on tr "Delivery from Lisboa to Gondomar Please Enter User Defined Charges Cannot Be Pu…" at bounding box center [784, 556] width 1220 height 62
type input "852"
click at [927, 616] on div "Add Leg" at bounding box center [784, 631] width 1220 height 32
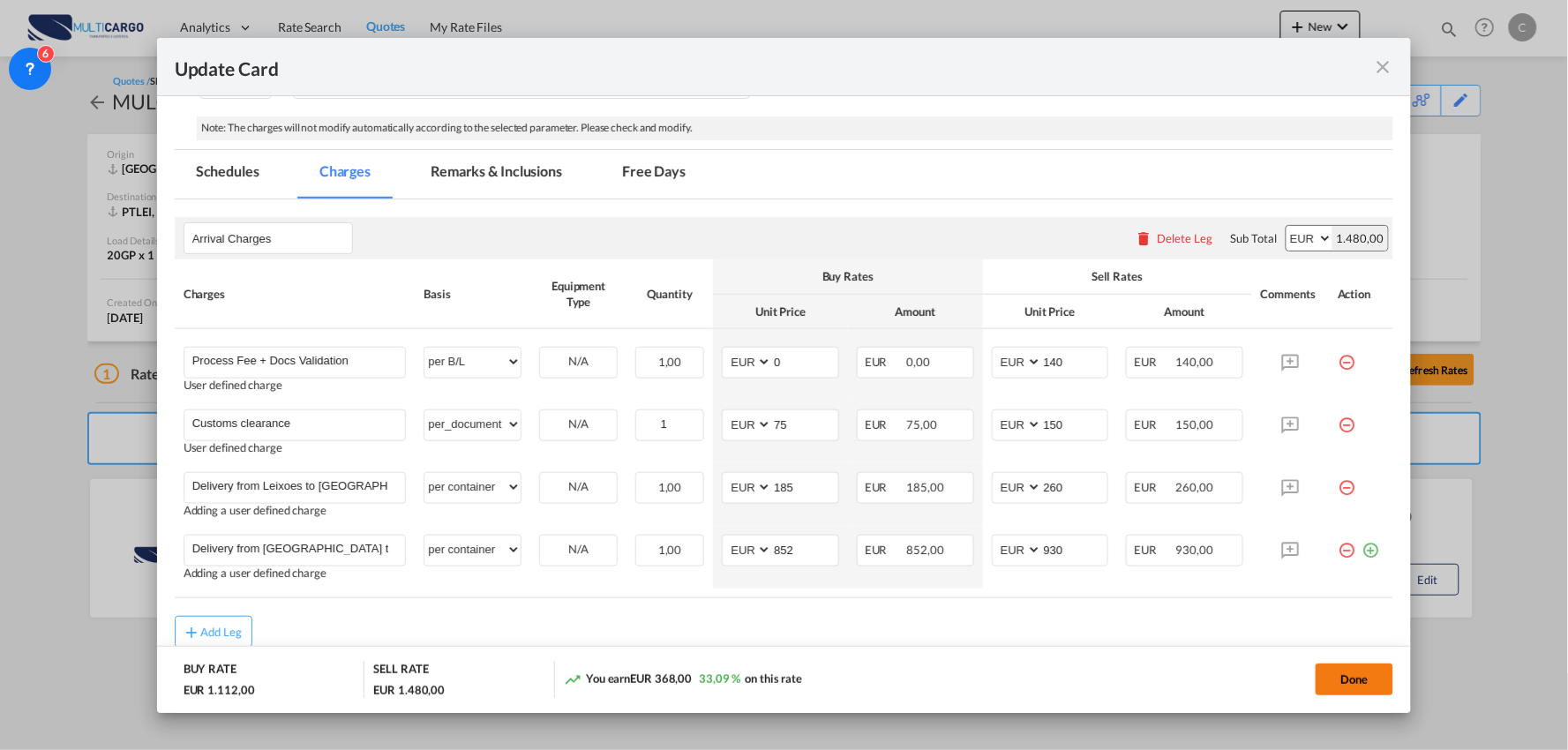
click at [1359, 679] on button "Done" at bounding box center [1354, 679] width 78 height 32
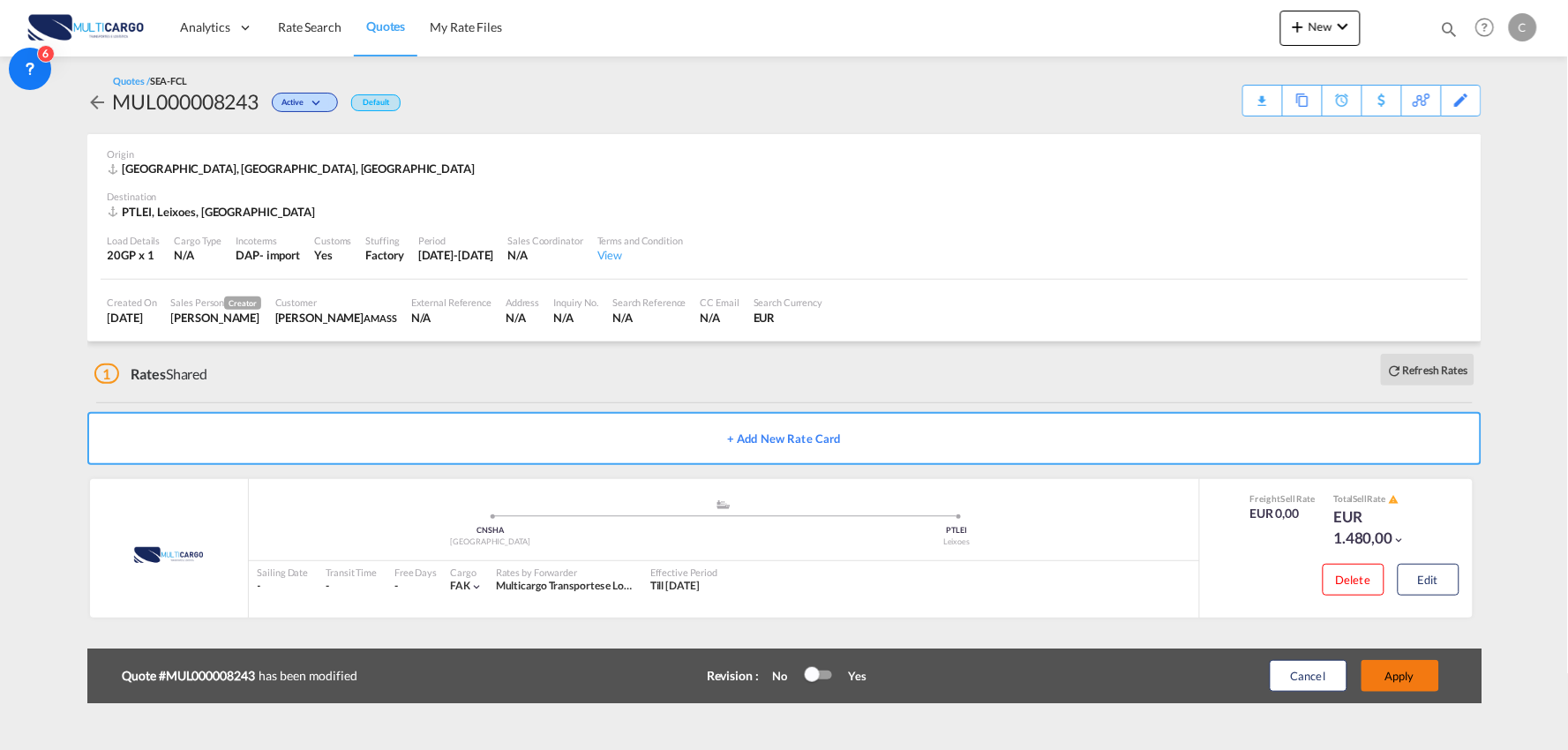
click at [1416, 664] on button "Apply" at bounding box center [1401, 675] width 78 height 32
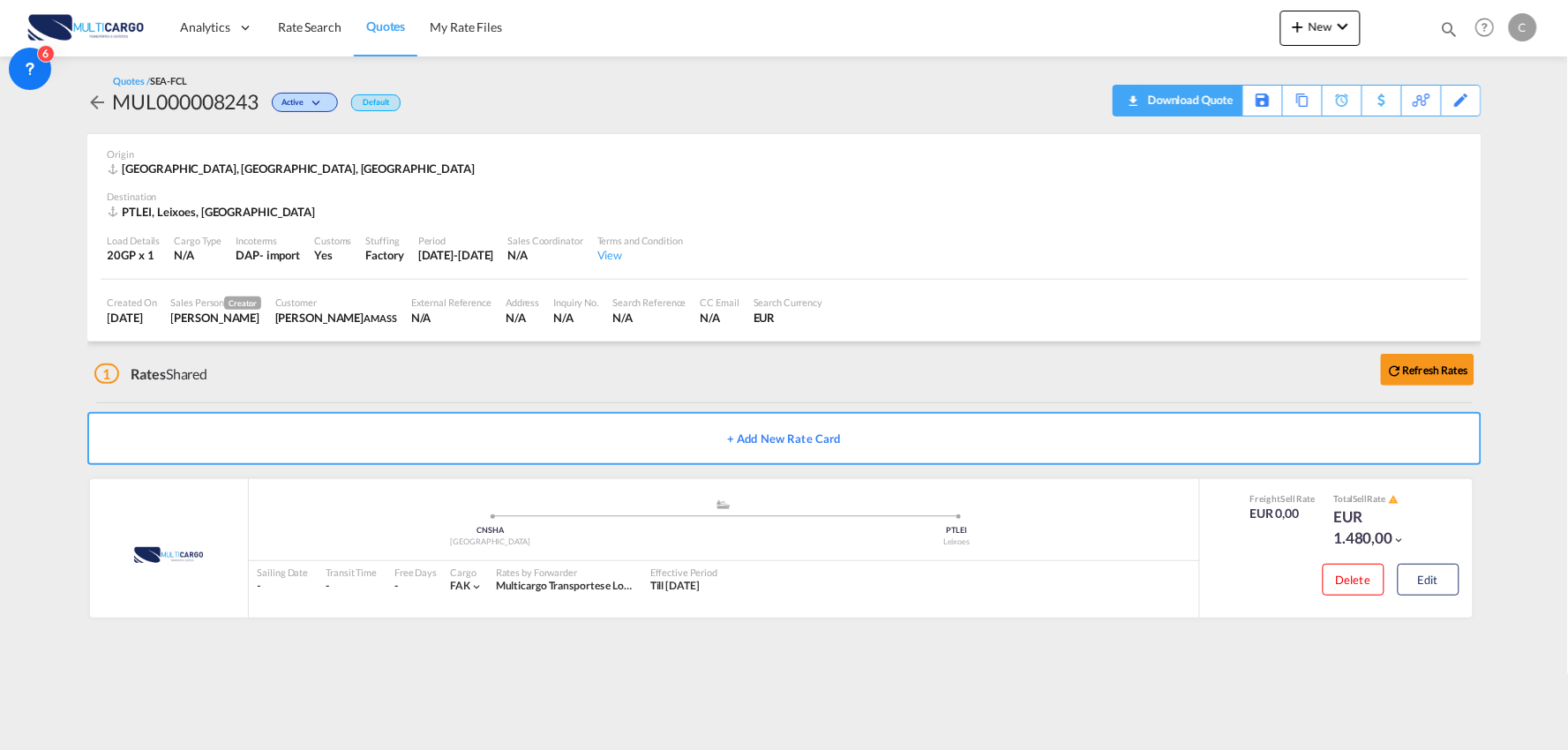
click at [1221, 100] on div "Download Quote" at bounding box center [1188, 100] width 90 height 28
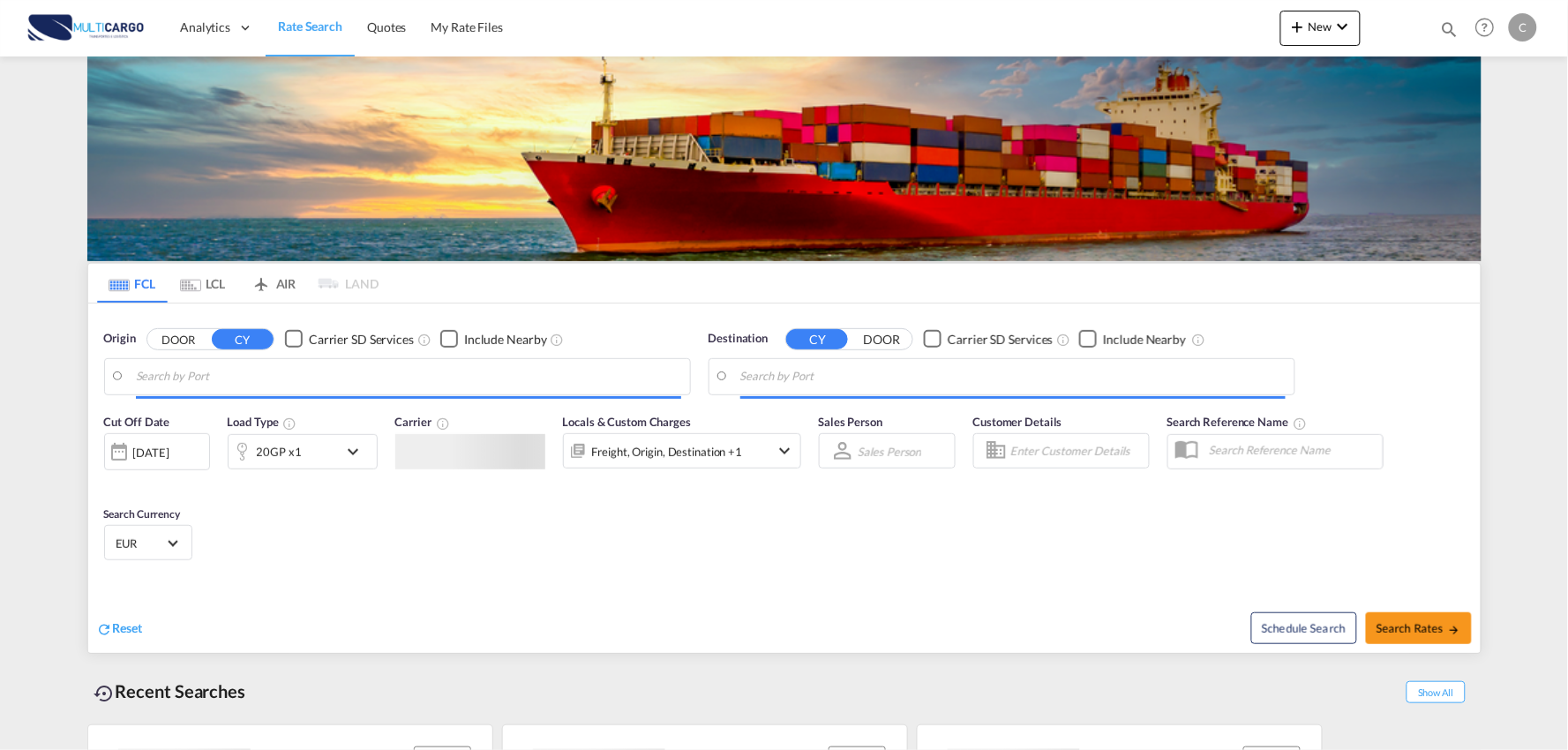
type input "Port of [GEOGRAPHIC_DATA], [GEOGRAPHIC_DATA], [GEOGRAPHIC_DATA]"
type input "Leixoes, Leixoes, PTLEI"
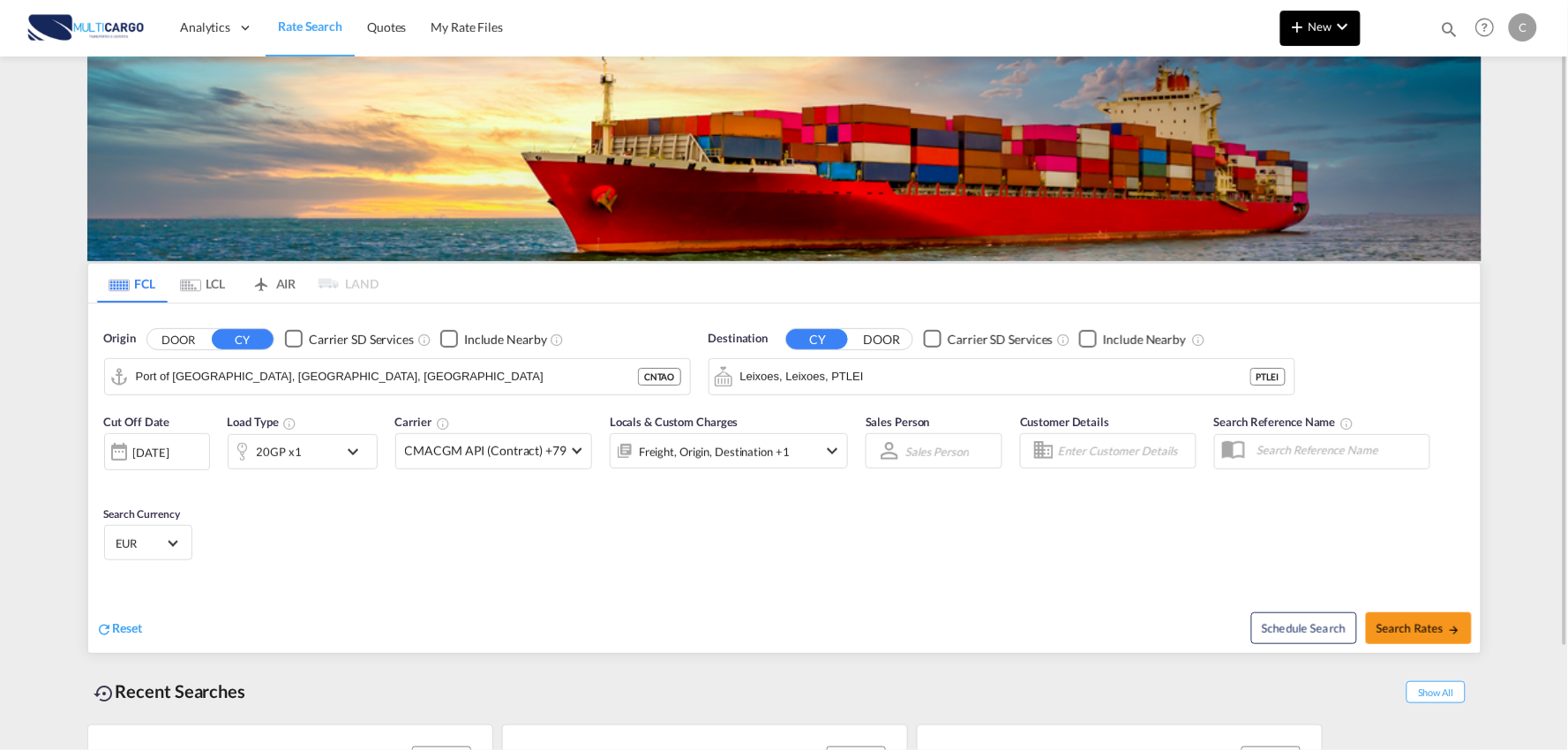
click at [1290, 29] on md-icon "icon-plus 400-fg" at bounding box center [1297, 26] width 21 height 21
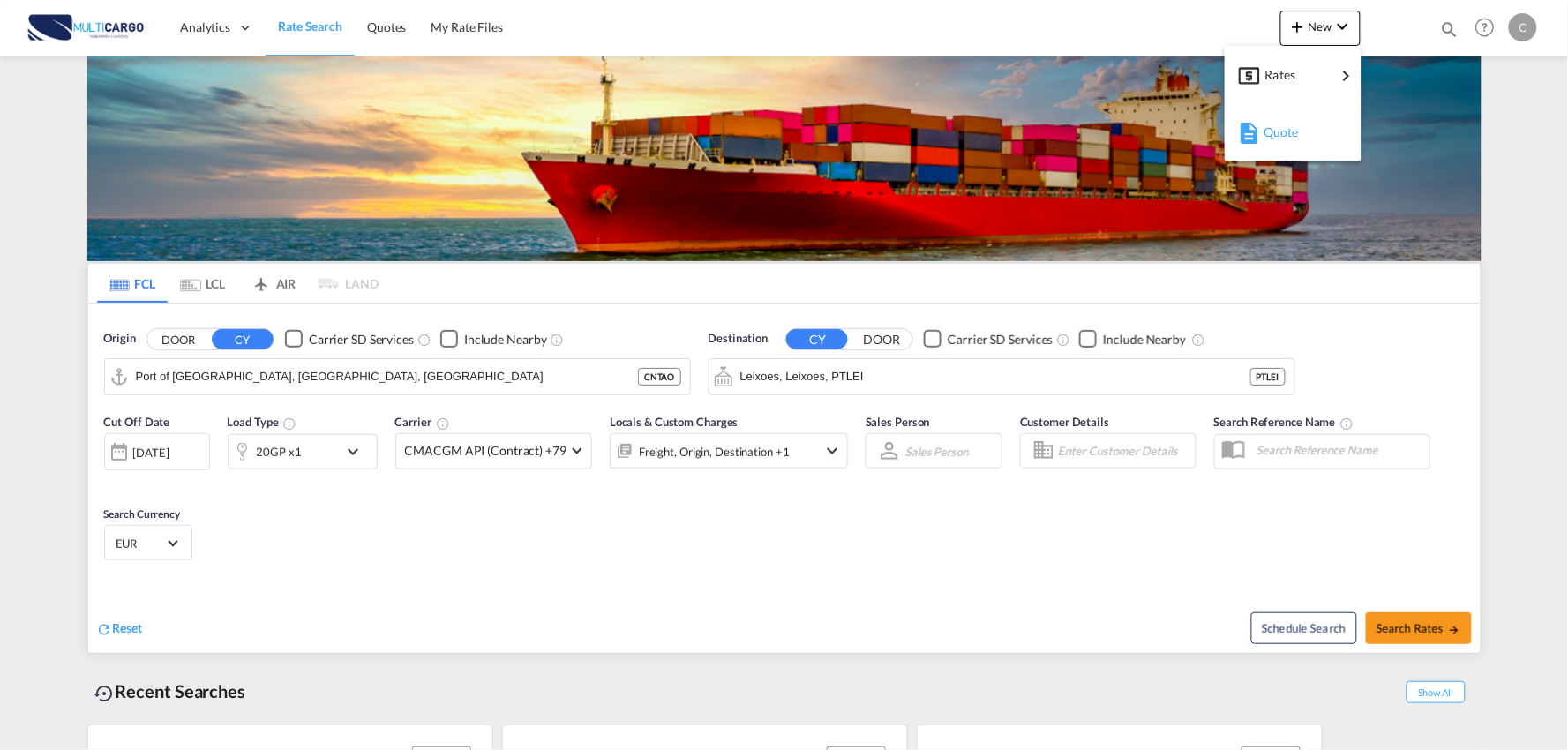
click at [1273, 135] on span "Quote" at bounding box center [1272, 132] width 19 height 35
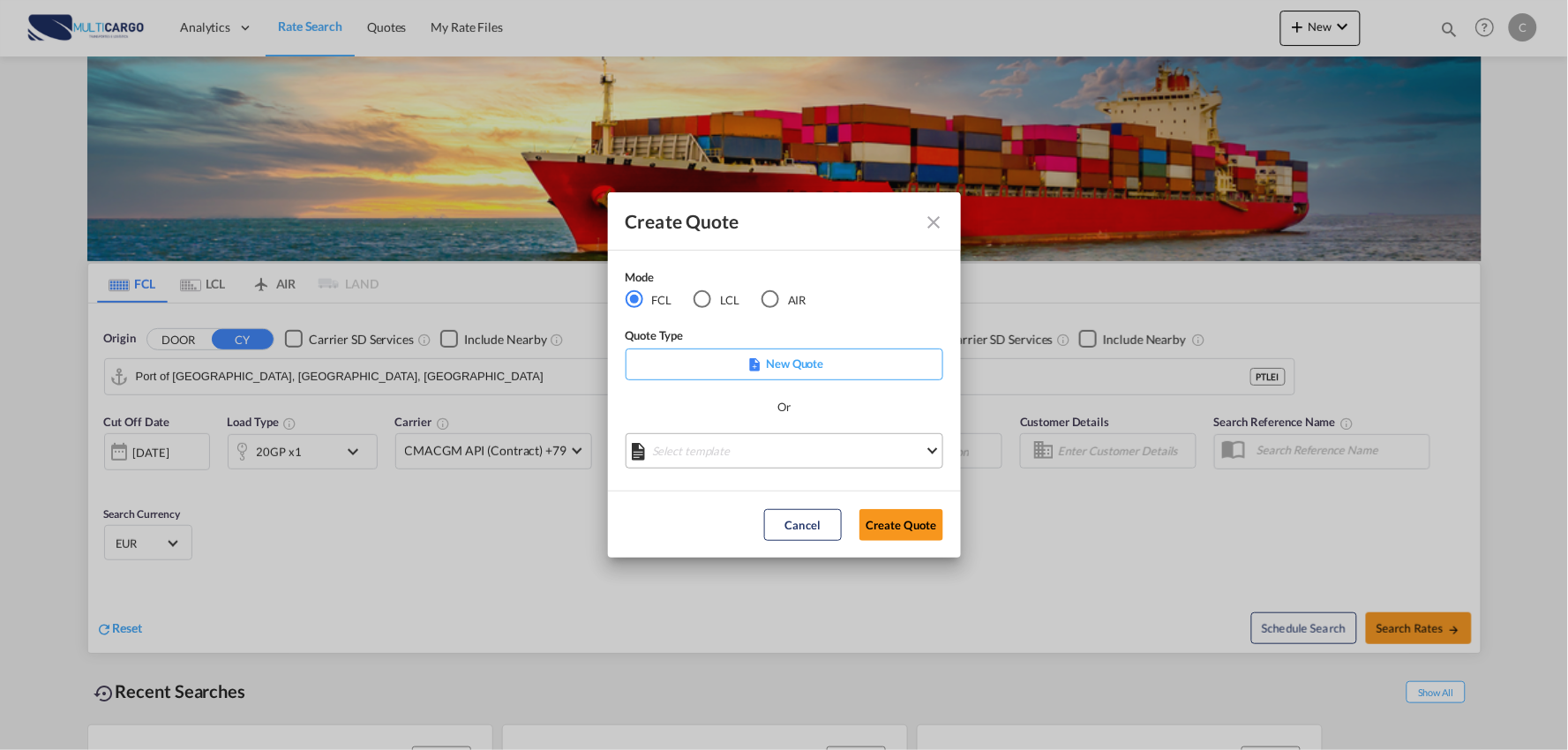
click at [735, 461] on md-select "Select template [DATE] IMP_EXW_FCL [PERSON_NAME] | [DATE] [DATE] IMP_DAP_FCL S/…" at bounding box center [784, 451] width 318 height 35
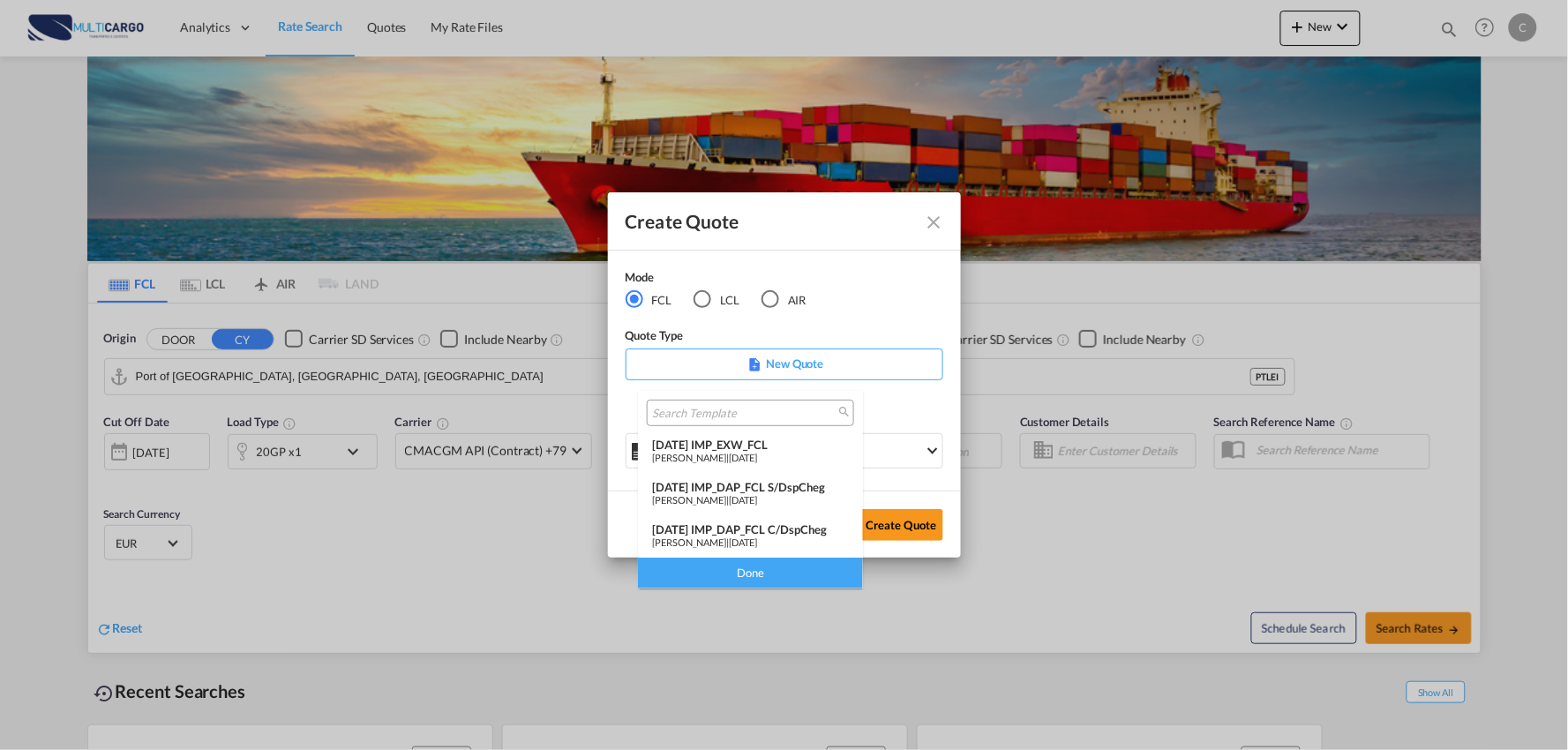
click at [816, 527] on div "[DATE] IMP_DAP_FCL C/DspCheg" at bounding box center [750, 529] width 196 height 14
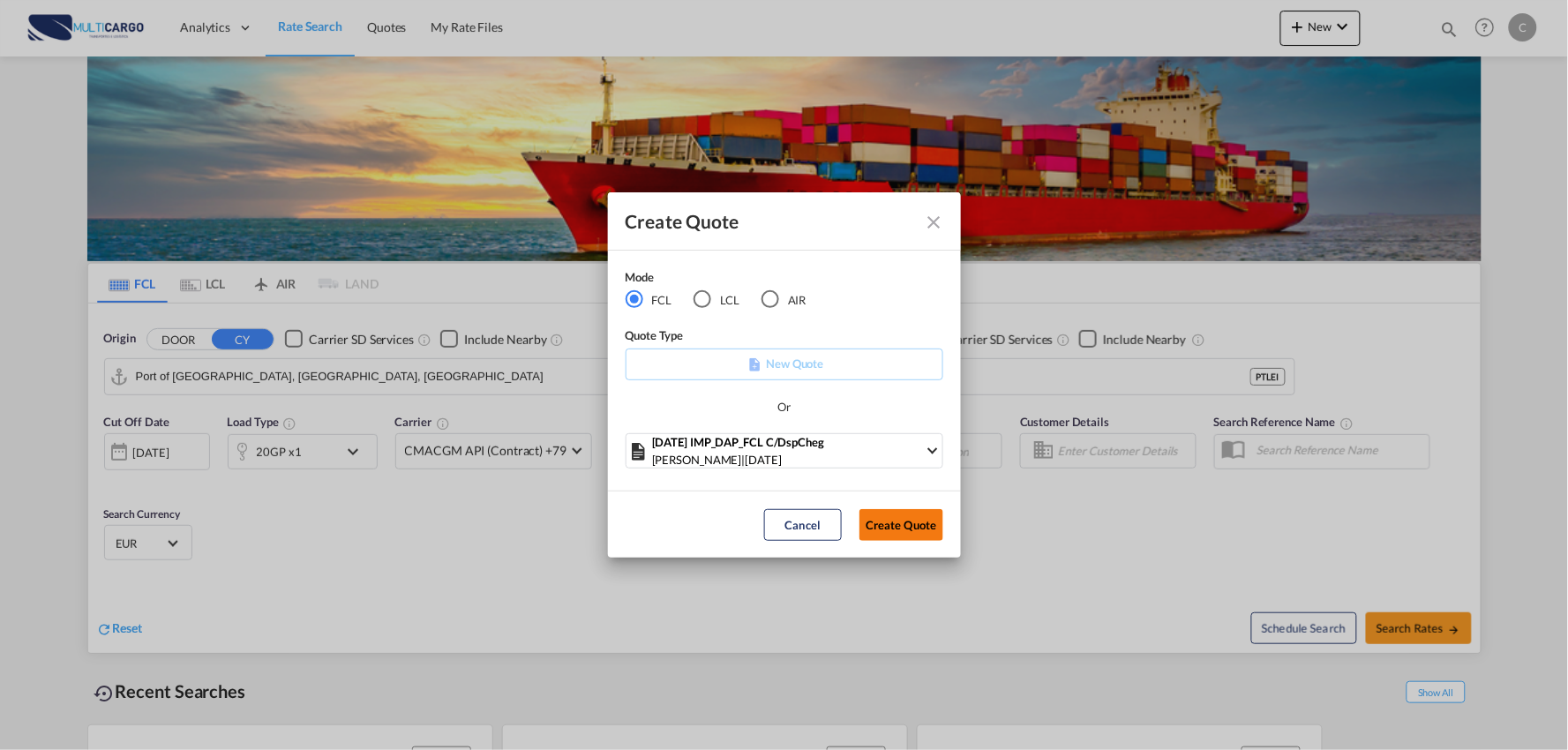
click at [896, 517] on button "Create Quote" at bounding box center [901, 525] width 84 height 32
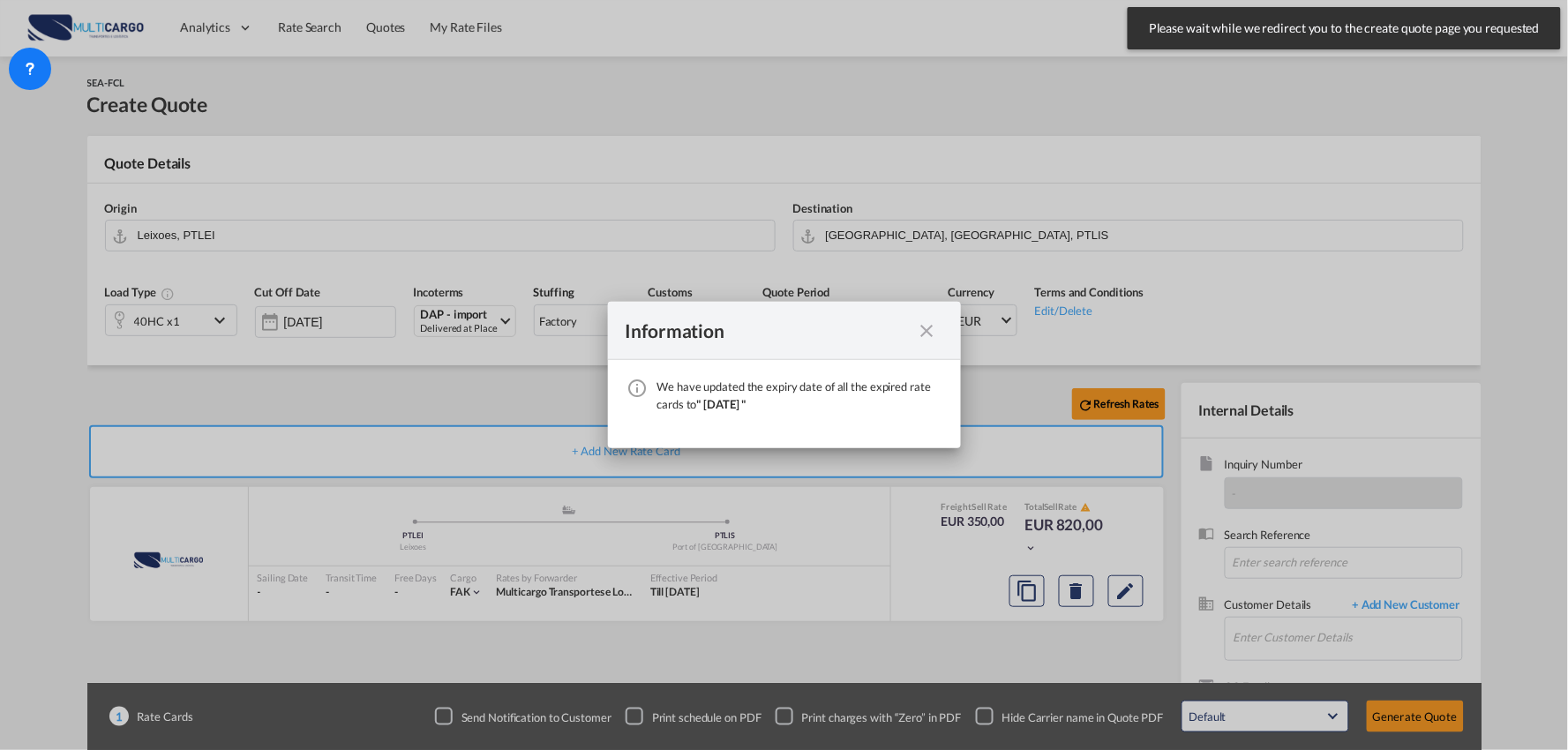
click at [936, 327] on md-icon "icon-close fg-AAA8AD cursor" at bounding box center [927, 330] width 21 height 21
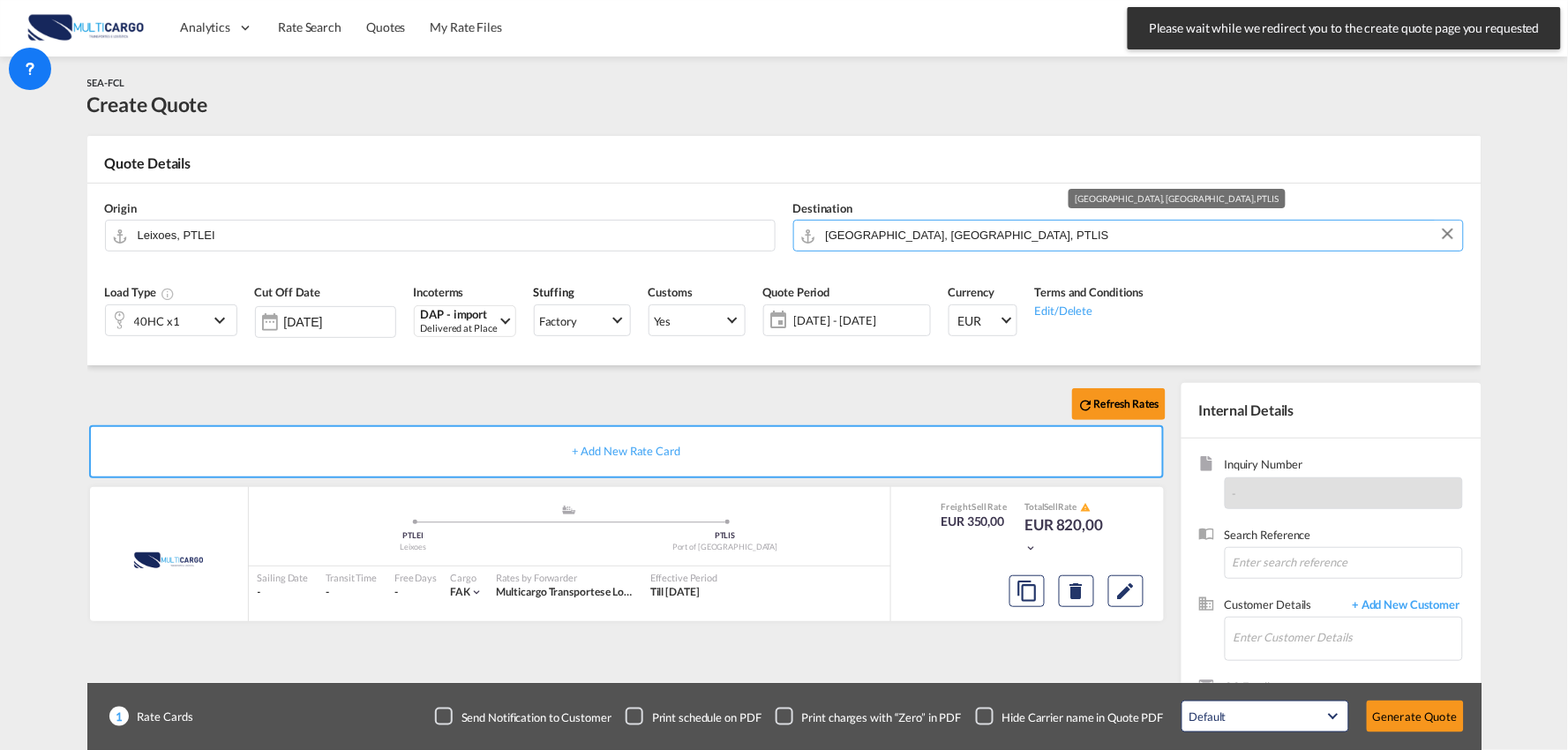
click at [893, 238] on input "[GEOGRAPHIC_DATA], [GEOGRAPHIC_DATA], PTLIS" at bounding box center [1140, 235] width 628 height 31
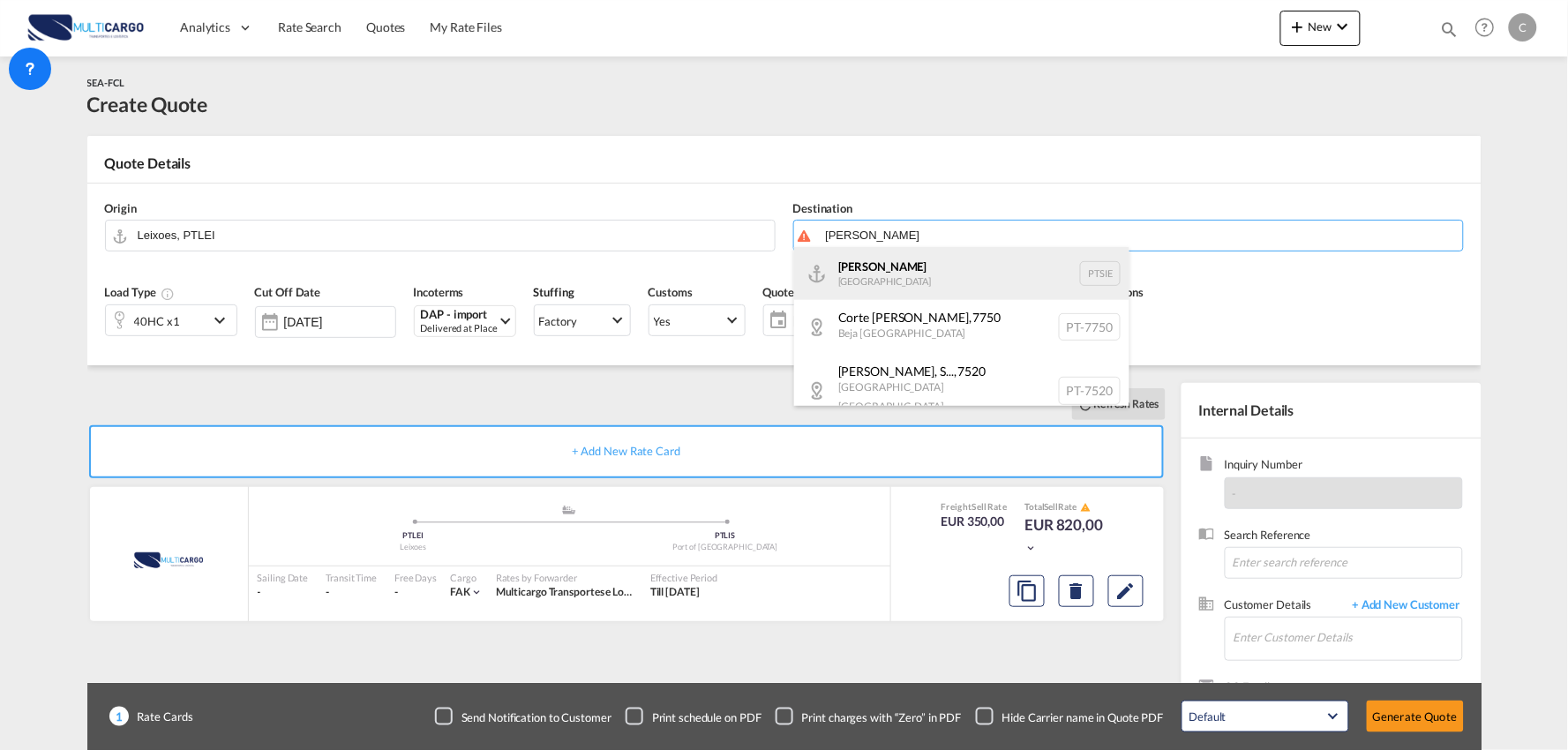
click at [867, 266] on div "Sines Portugal PTSIE" at bounding box center [962, 273] width 336 height 53
type input "Sines, PTSIE"
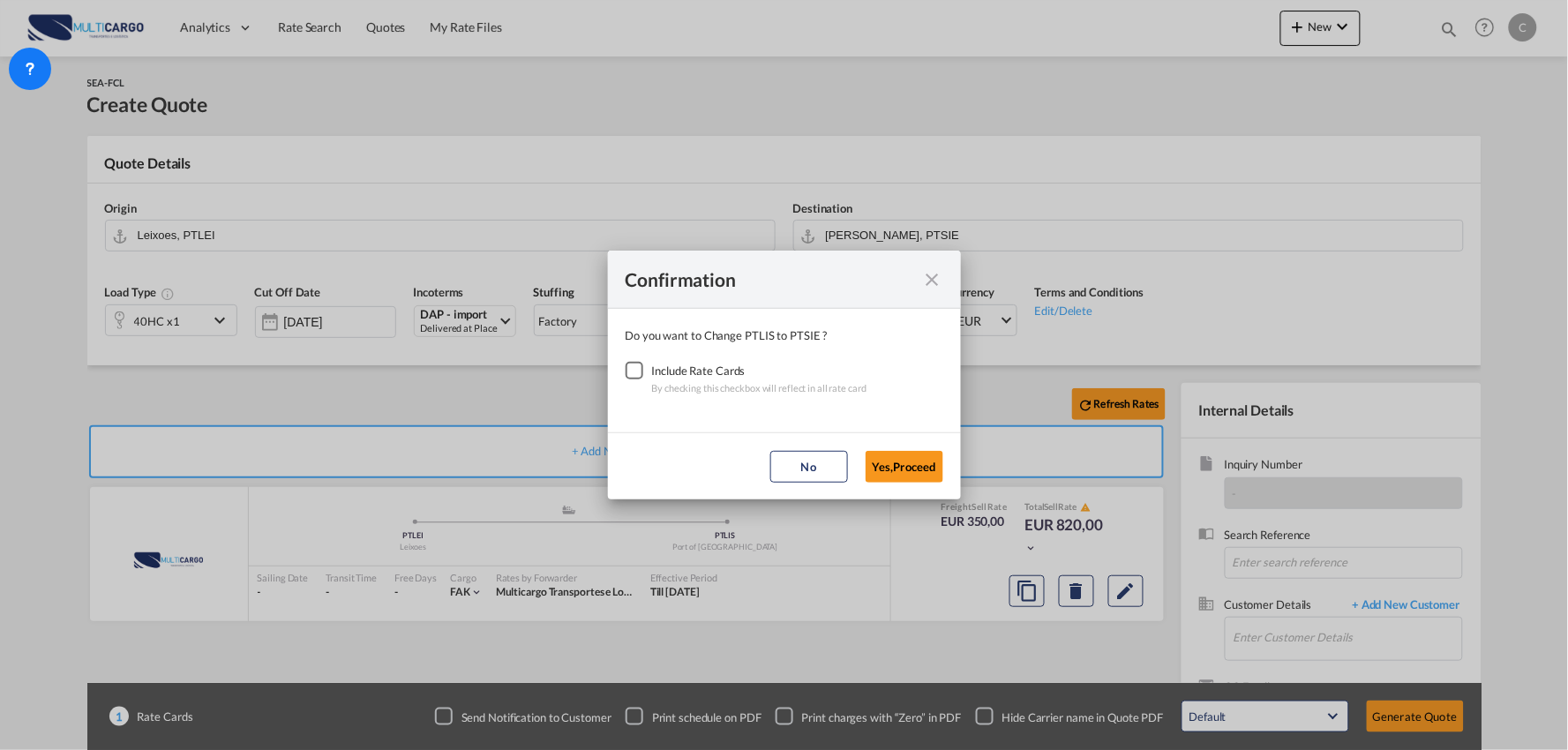
click at [641, 369] on div "Checkbox No Ink" at bounding box center [634, 371] width 18 height 18
click at [905, 464] on button "Yes,Proceed" at bounding box center [905, 466] width 78 height 32
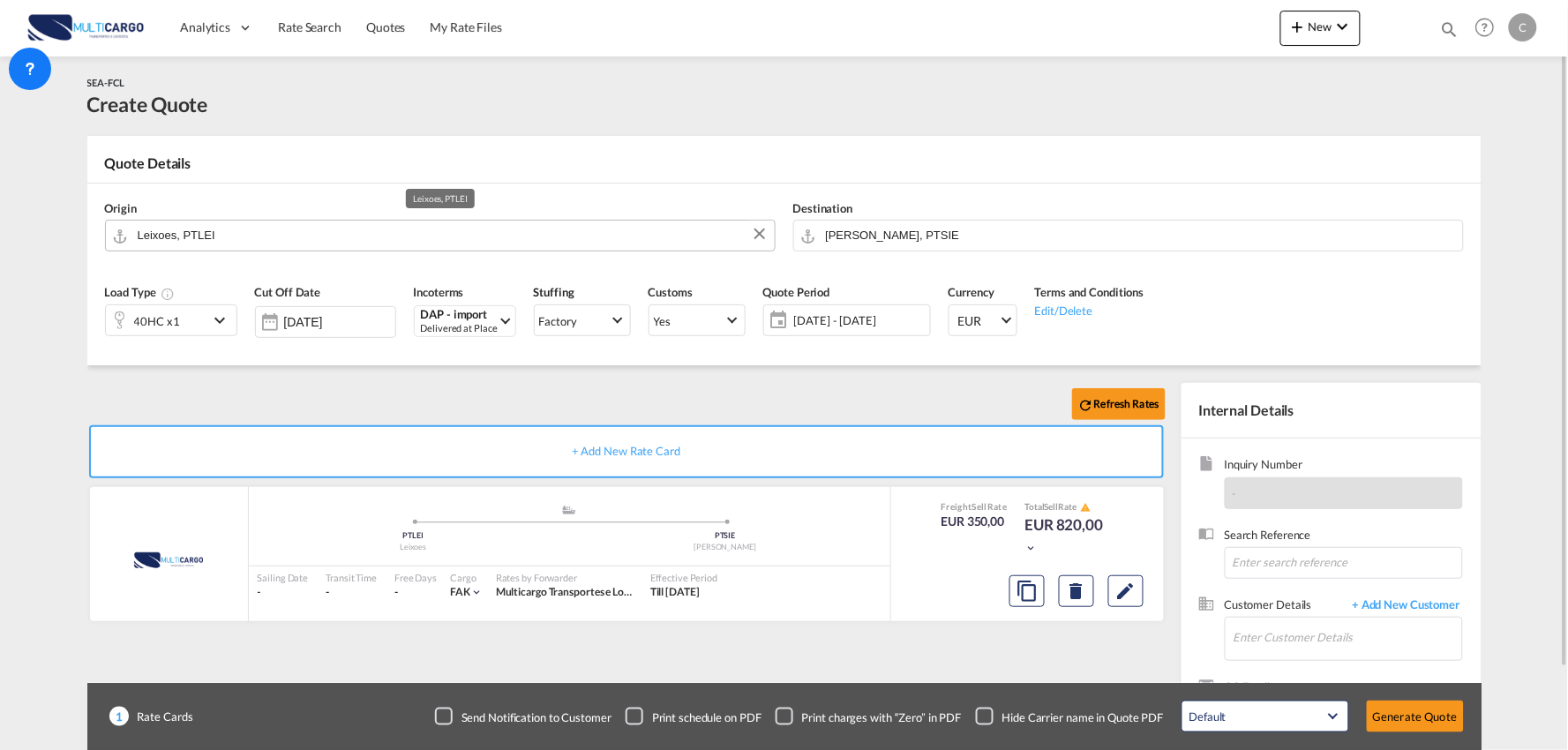
click at [216, 239] on input "Leixoes, PTLEI" at bounding box center [451, 235] width 628 height 31
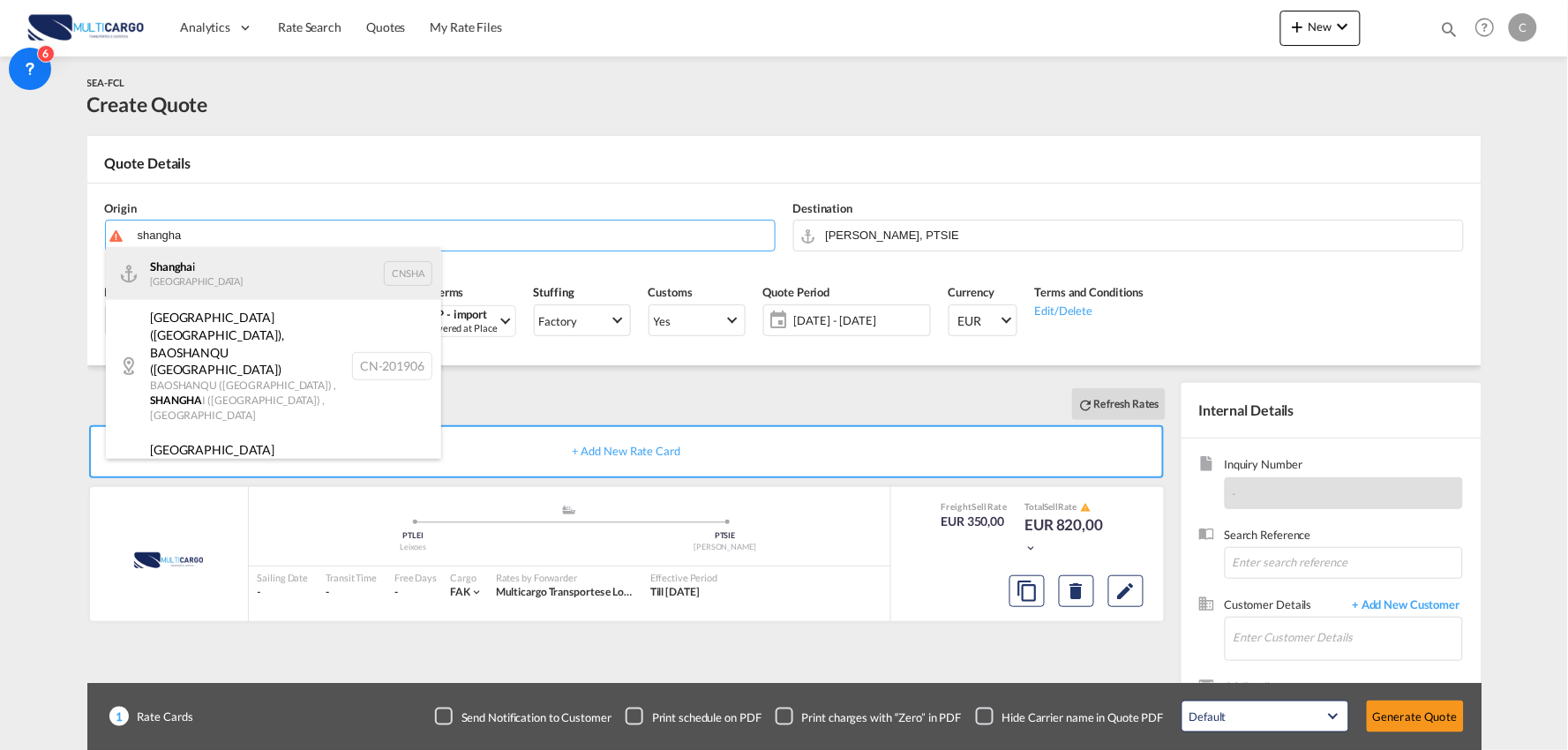
click at [171, 267] on div "Shangha i China CNSHA" at bounding box center [273, 273] width 336 height 53
type input "Shanghai, CNSHA"
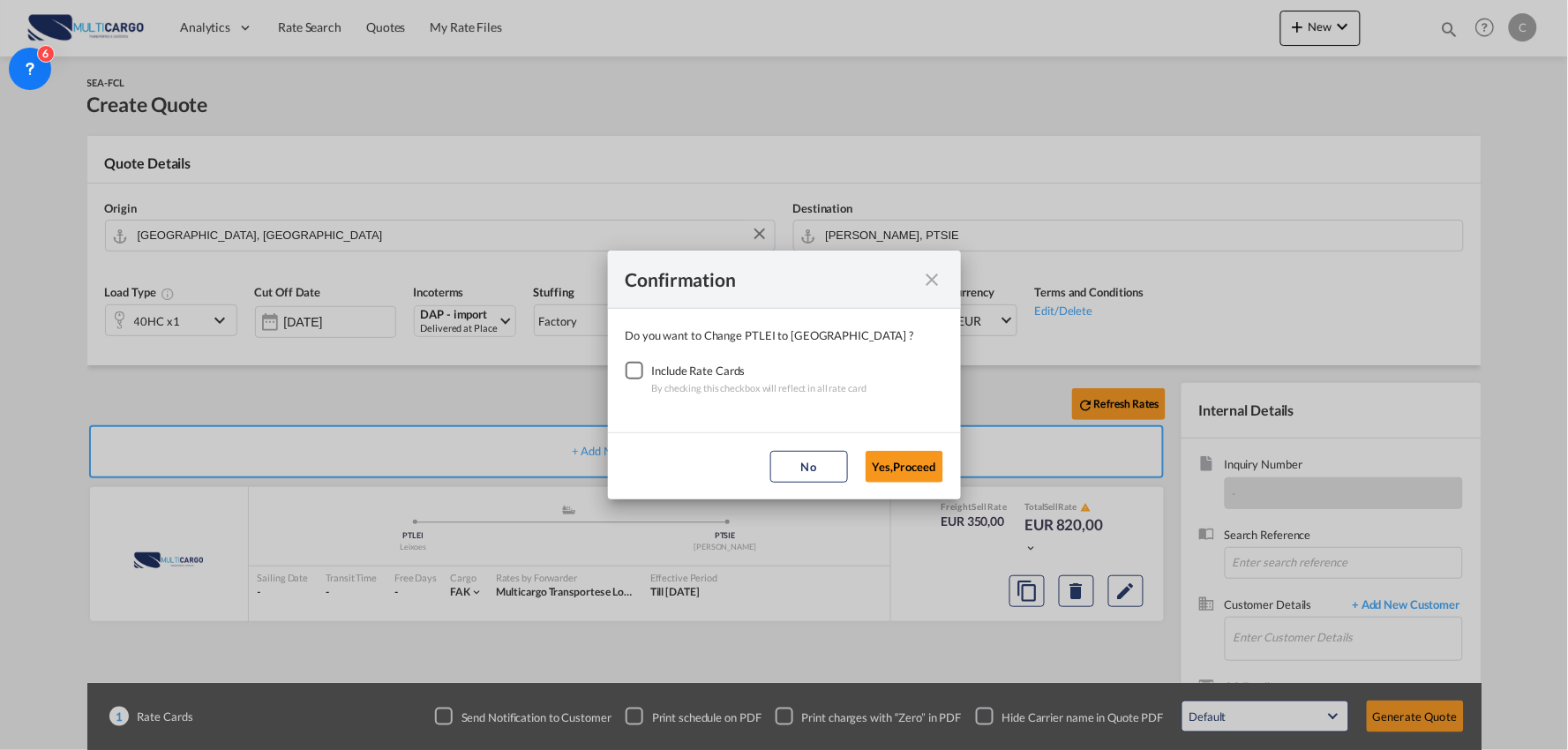
click at [637, 373] on div "Checkbox No Ink" at bounding box center [634, 371] width 18 height 18
drag, startPoint x: 925, startPoint y: 457, endPoint x: 891, endPoint y: 460, distance: 34.1
click at [923, 457] on button "Yes,Proceed" at bounding box center [905, 466] width 78 height 32
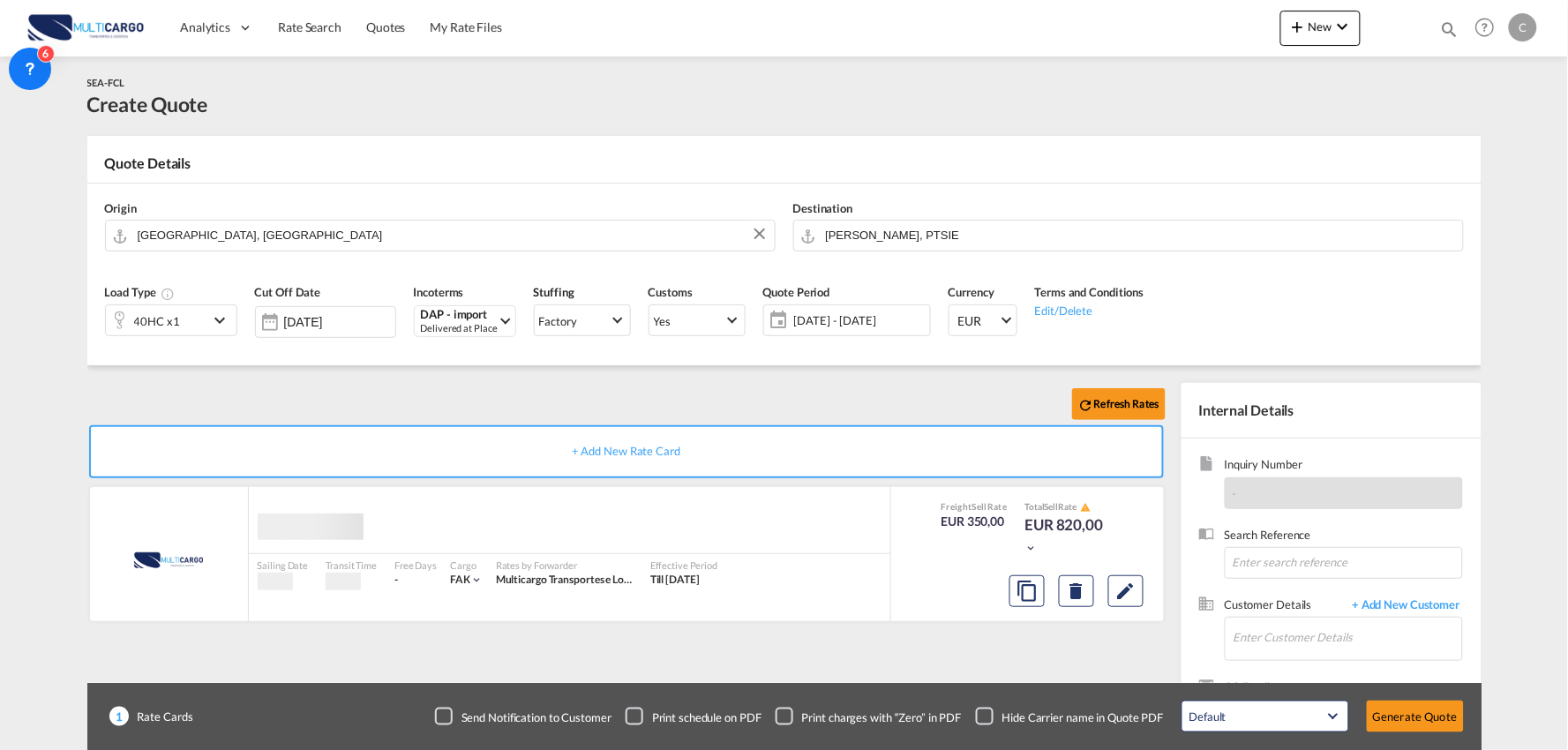
drag, startPoint x: 515, startPoint y: 383, endPoint x: 503, endPoint y: 383, distance: 12.0
click at [510, 383] on div "Confirmation Do you want to Change PTLEI to CNSHA ? Include Rate Cards By check…" at bounding box center [784, 375] width 1568 height 750
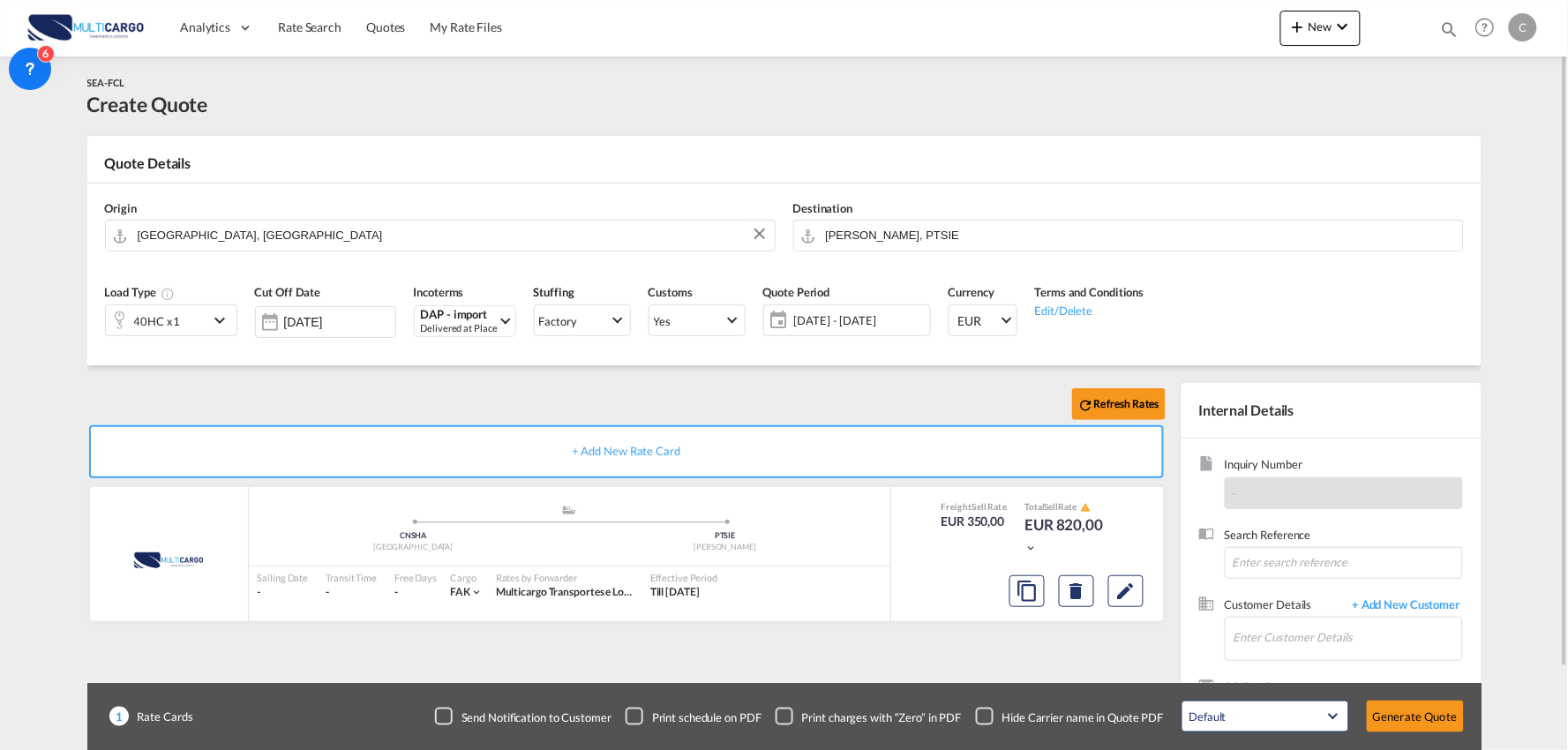
click at [473, 381] on div "Refresh Rates + Add New Rate Card MultiCargo added by you .a{fill:#aaa8ad;} .a{…" at bounding box center [784, 563] width 1394 height 395
click at [988, 712] on div "Checkbox No Ink" at bounding box center [985, 717] width 18 height 18
click at [1364, 641] on input "Enter Customer Details" at bounding box center [1347, 638] width 229 height 40
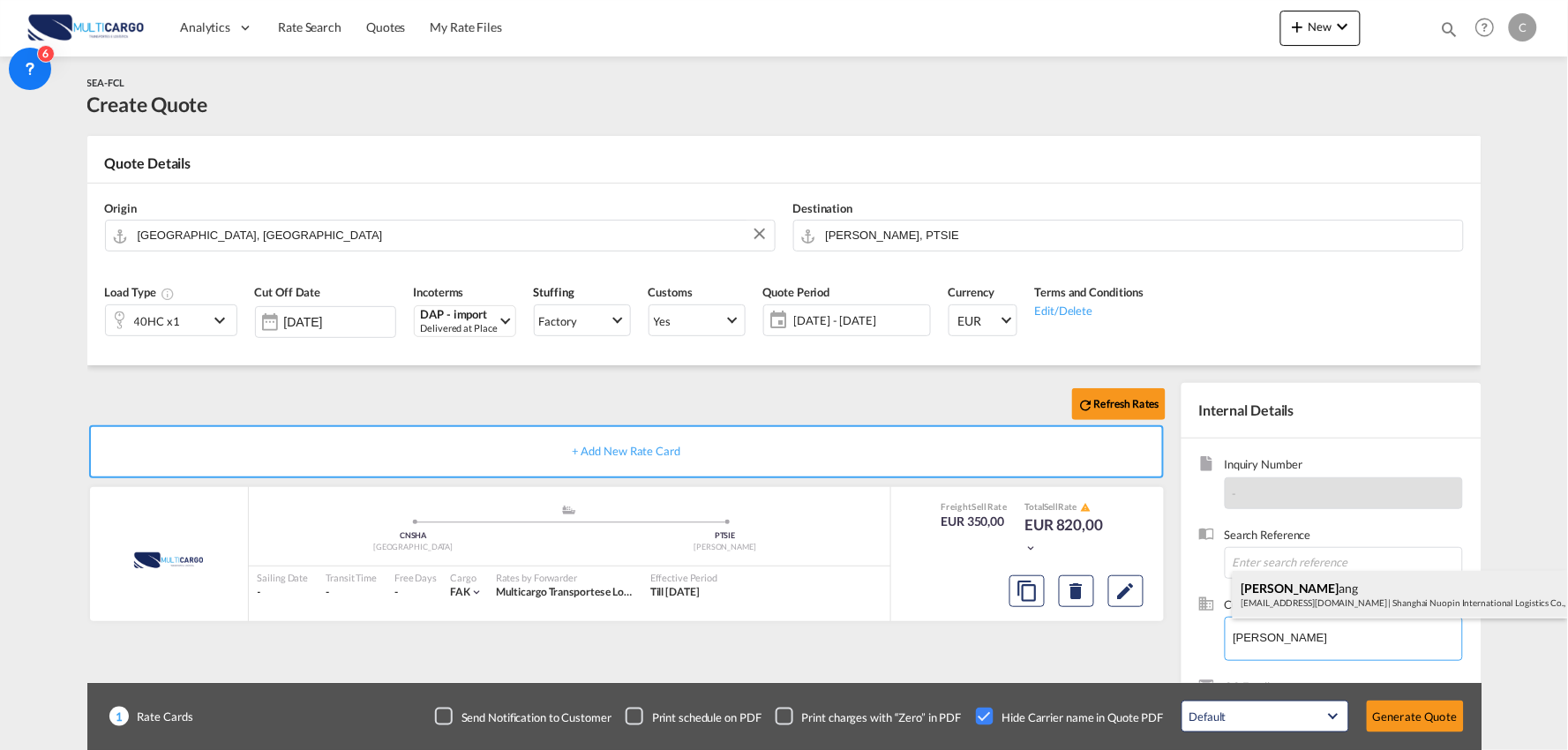
click at [1282, 592] on div "Leo Zh ang leo_zhang@npinlog.com | Shanghai Nuopin International Logistics Co.,…" at bounding box center [1400, 594] width 336 height 48
type input "Shanghai Nuopin International Logistics Co., Ltd, Leo Zhang, leo_zhang@npinlog.…"
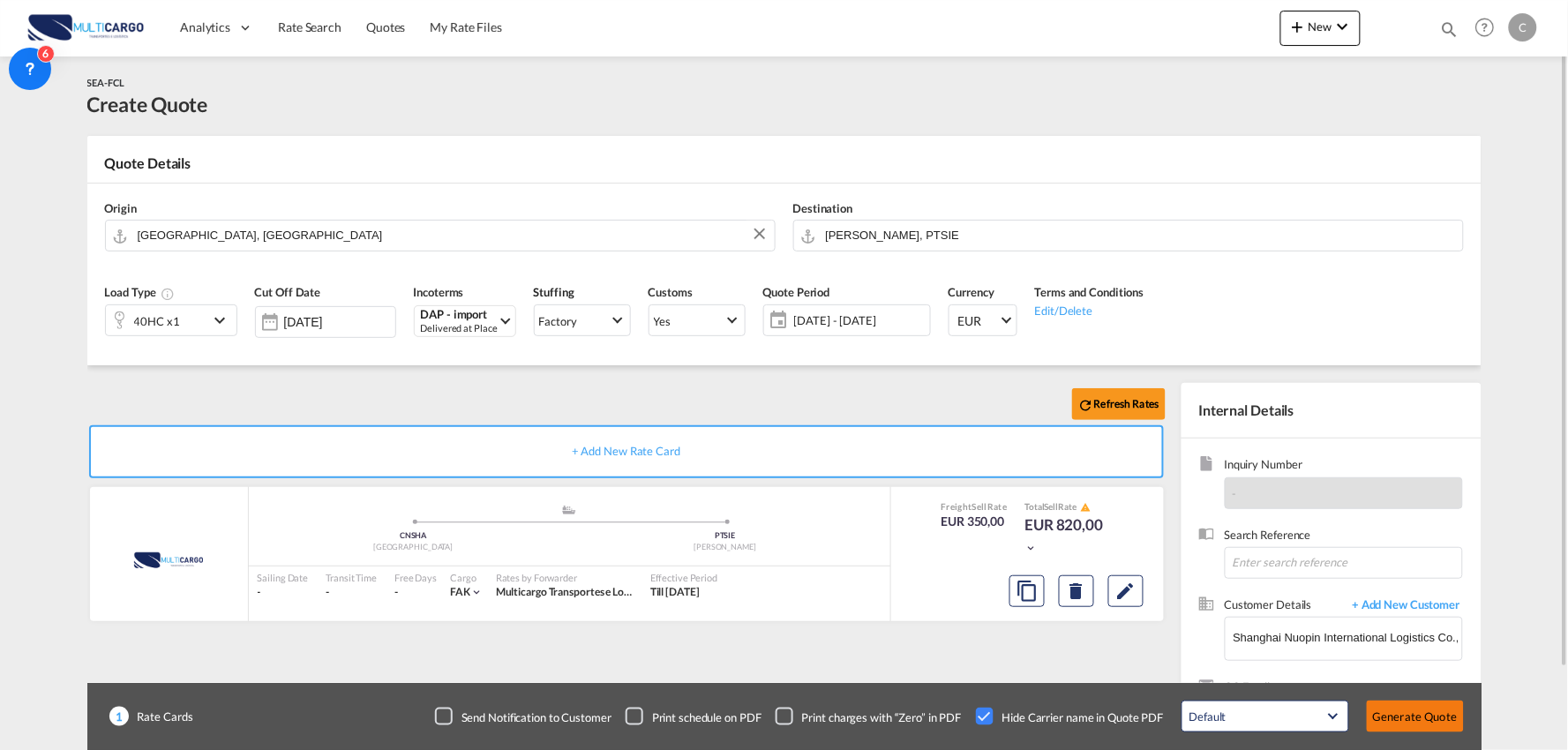
click at [1435, 713] on button "Generate Quote" at bounding box center [1415, 716] width 97 height 32
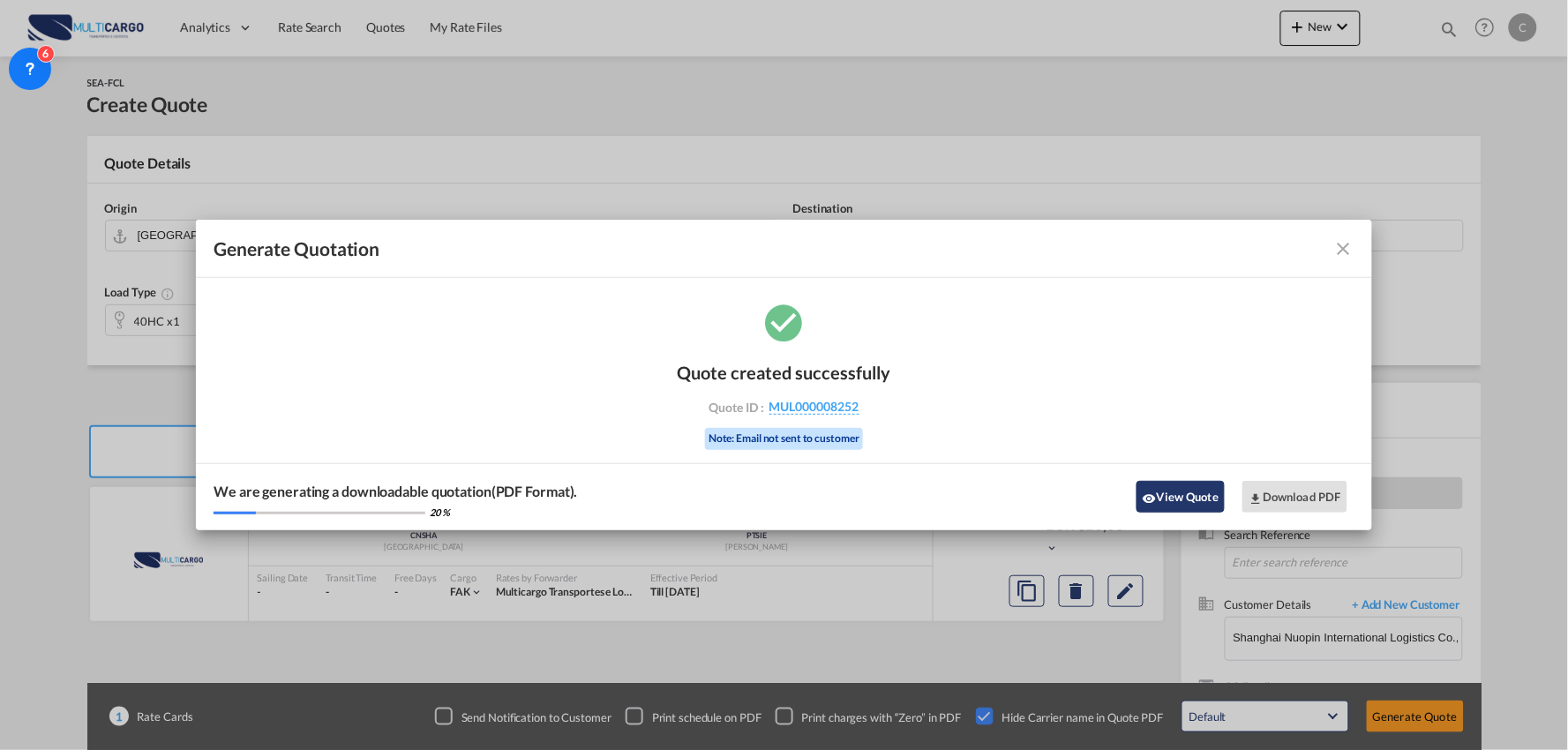
click at [1184, 498] on button "View Quote" at bounding box center [1181, 496] width 89 height 32
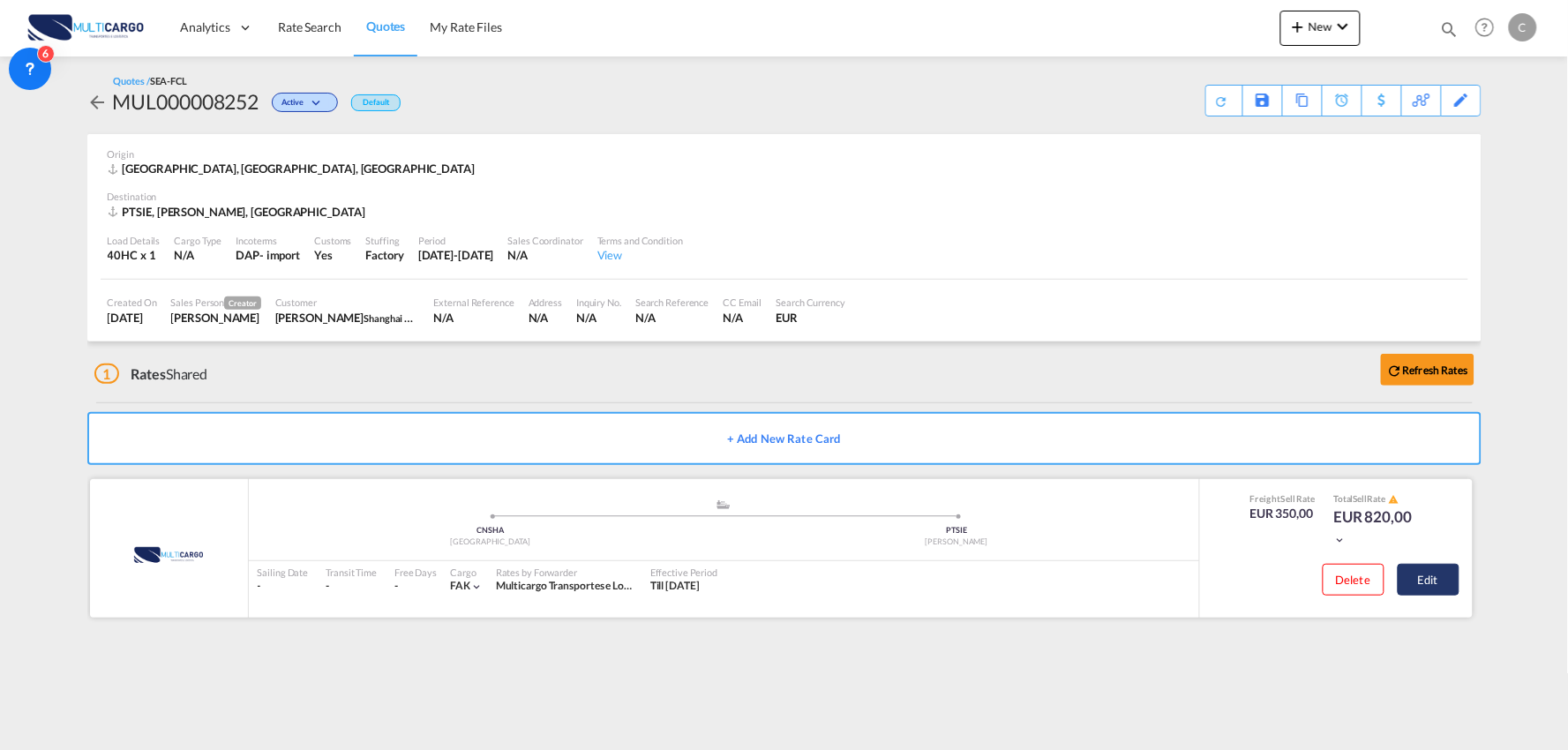
click at [1450, 577] on button "Edit" at bounding box center [1429, 579] width 62 height 32
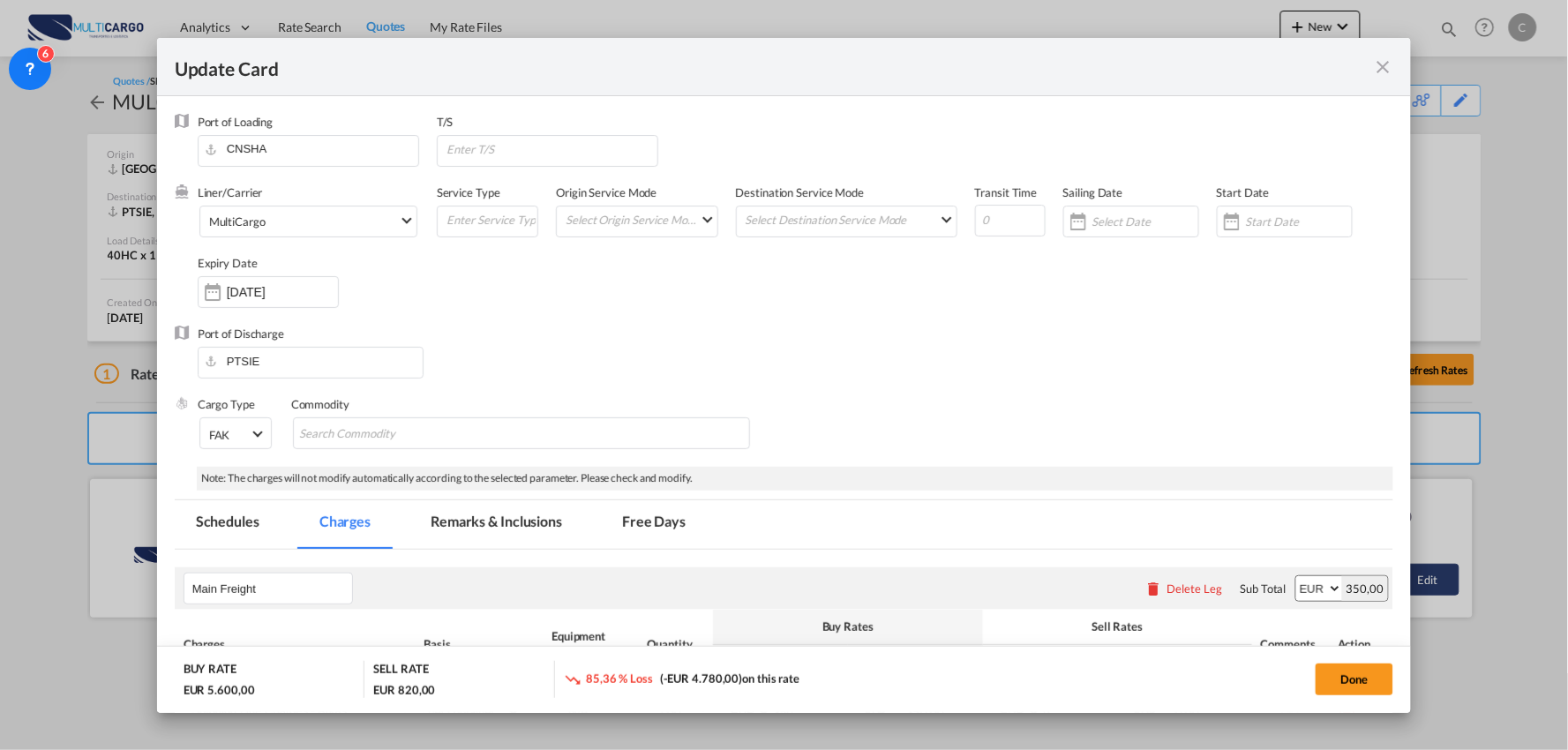
select select "per container"
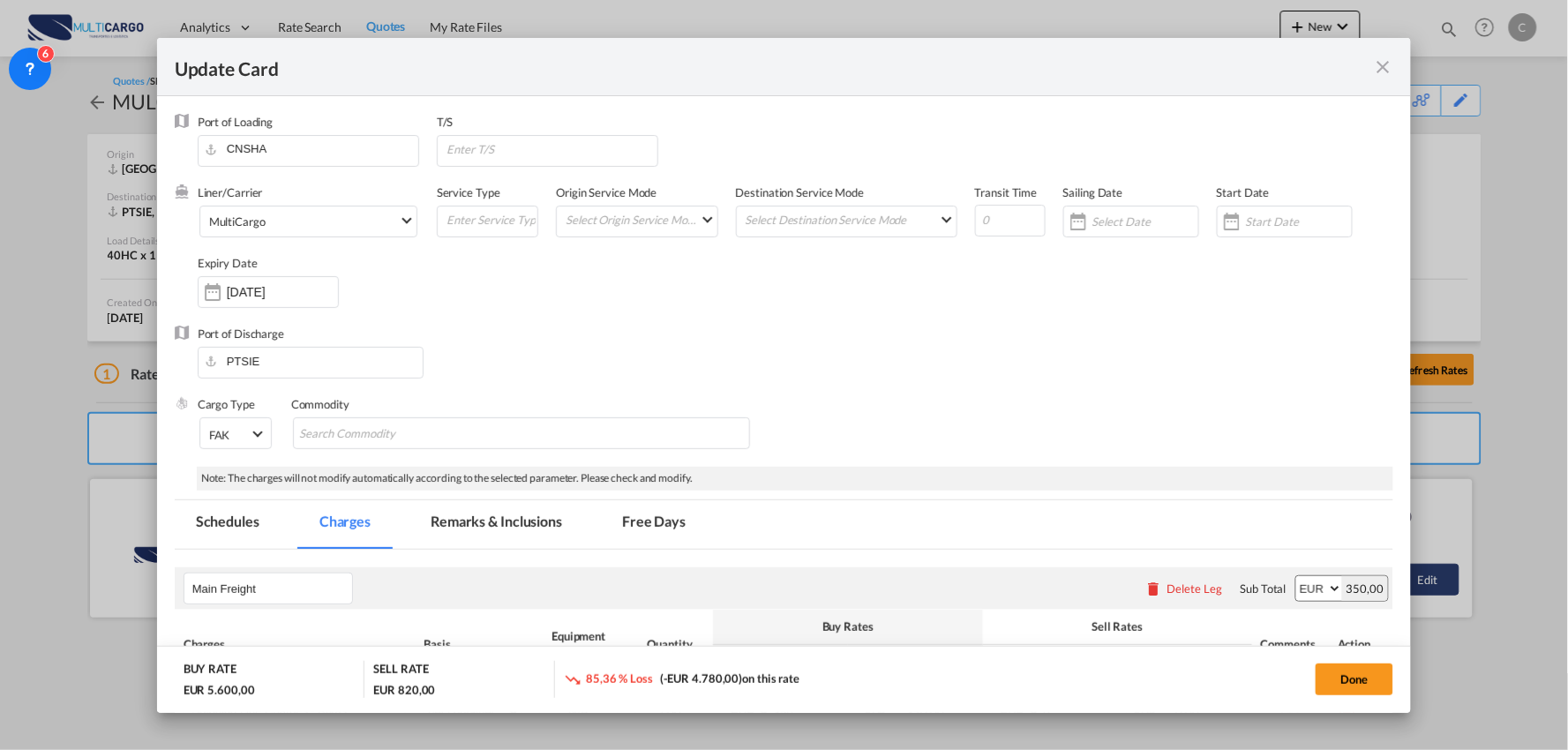
select select "per container"
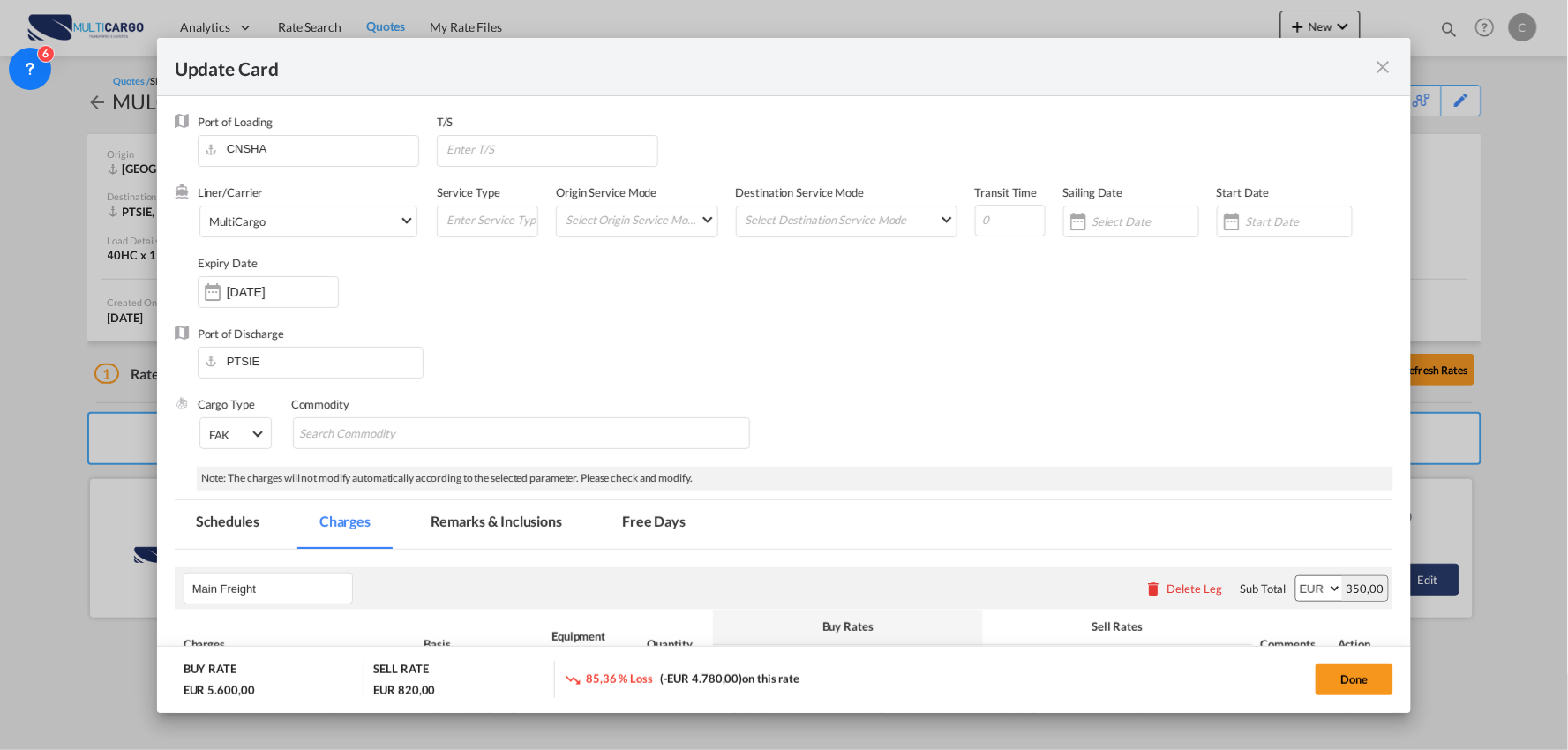
select select "per container"
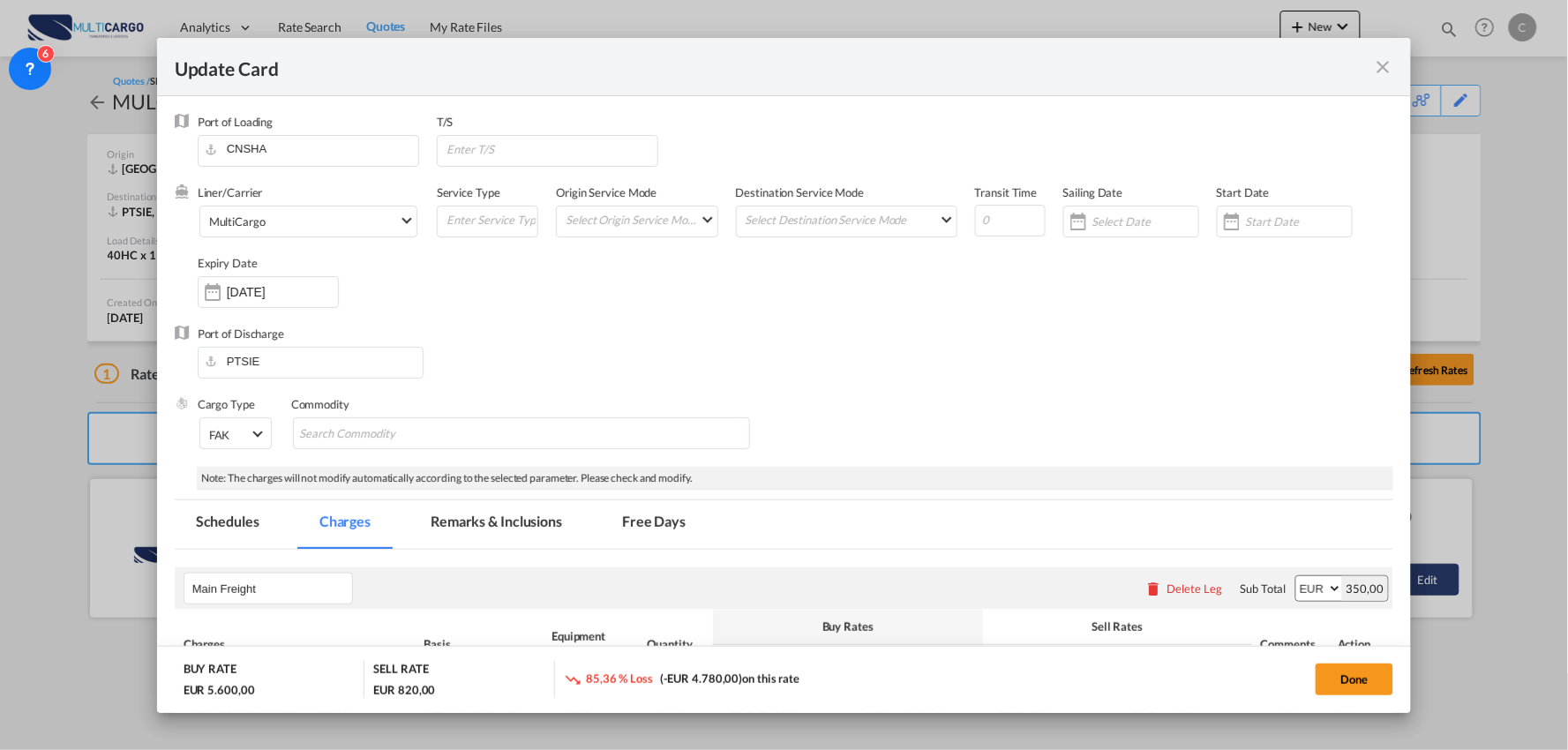
select select "per B/L"
select select "per container"
select select "per B/L"
select select "per container"
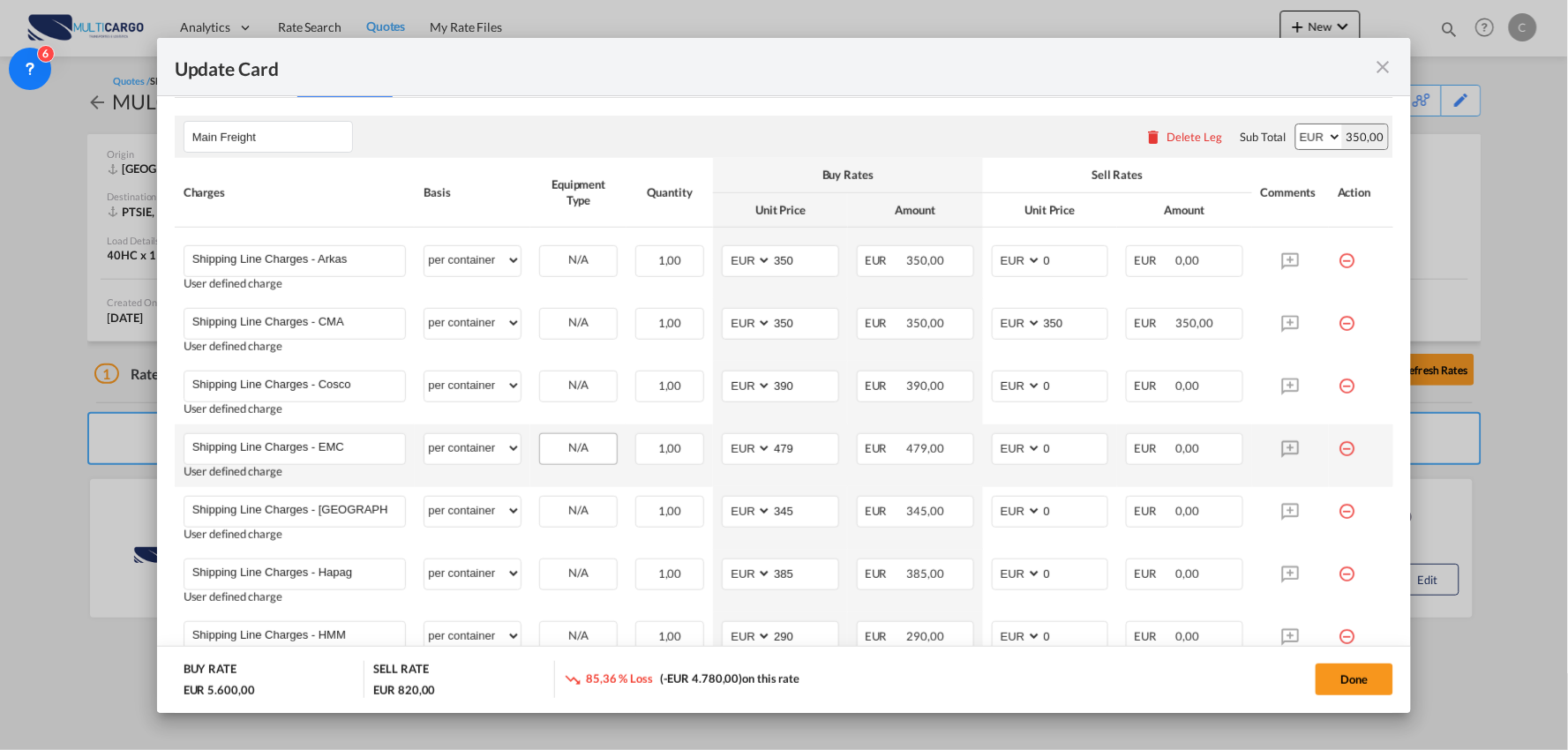
scroll to position [489, 0]
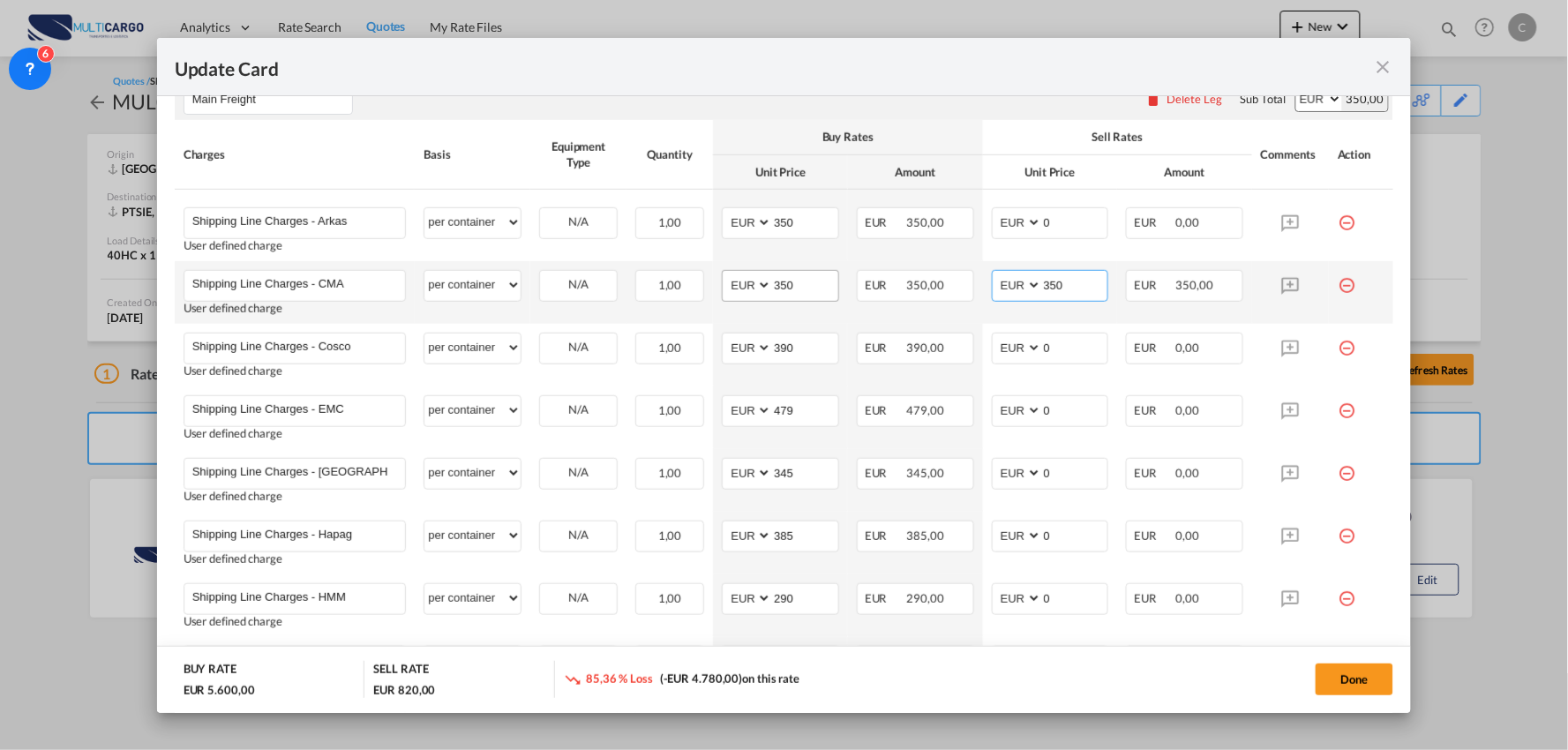
drag, startPoint x: 1069, startPoint y: 290, endPoint x: 804, endPoint y: 271, distance: 265.7
click at [804, 271] on tr "Shipping Line Charges - CMA Please Enter User Defined Charges Cannot Be Publish…" at bounding box center [784, 292] width 1220 height 62
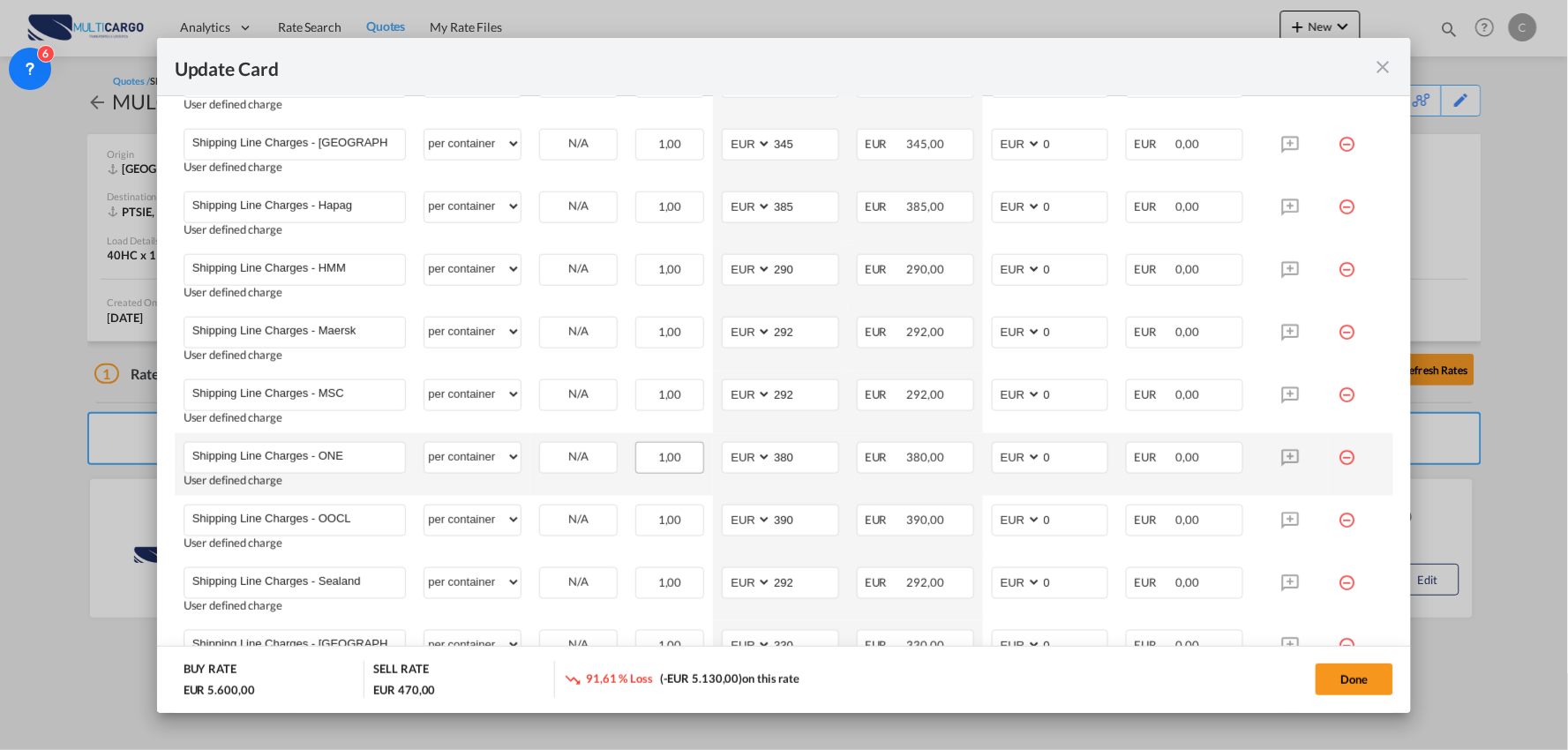
scroll to position [882, 0]
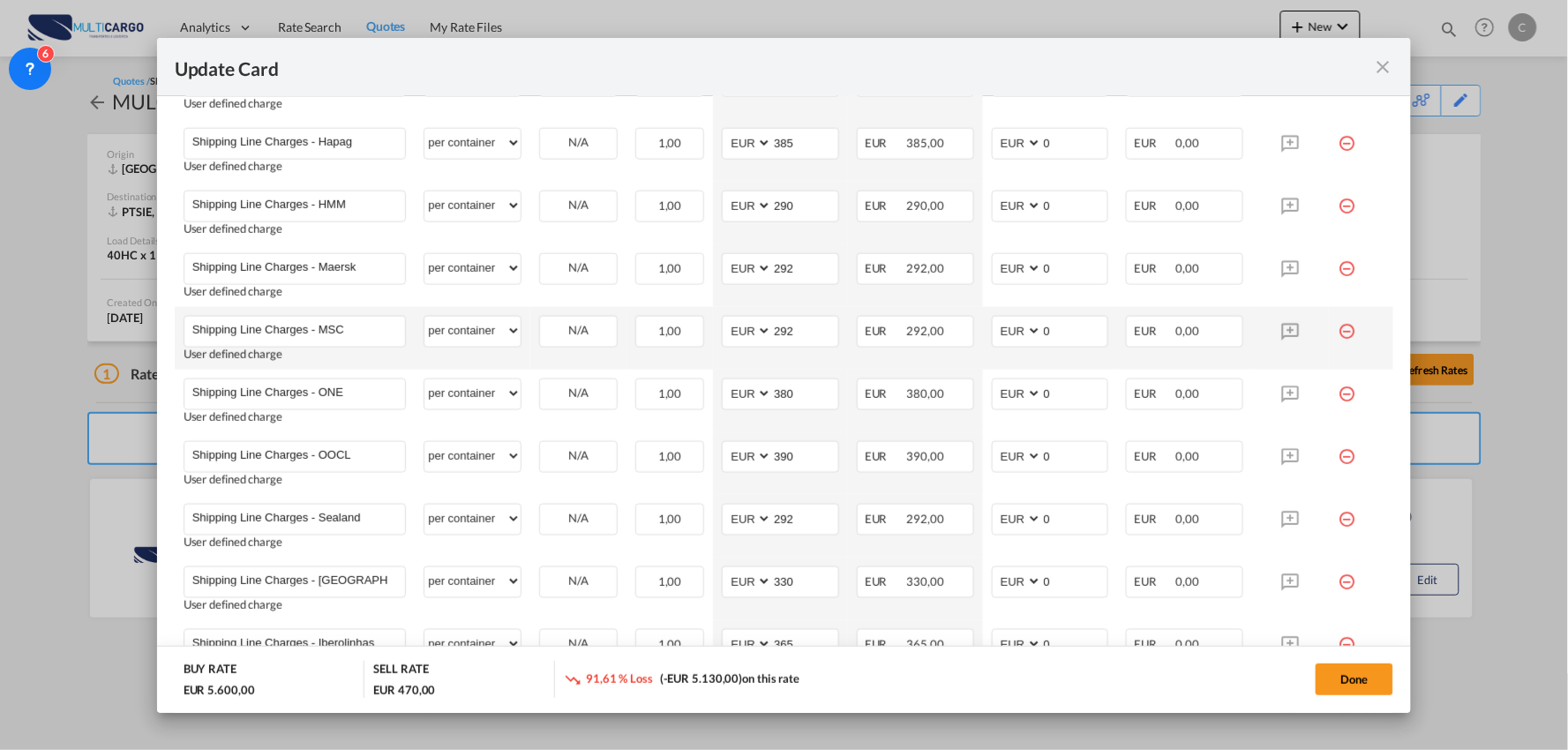
type input "0"
click at [1011, 364] on td "AED AFN ALL AMD ANG AOA ARS AUD AWG AZN BAM BBD BDT BGN BHD BIF BMD BND BOB BRL…" at bounding box center [1050, 337] width 135 height 62
drag, startPoint x: 1054, startPoint y: 331, endPoint x: 988, endPoint y: 337, distance: 66.3
click at [992, 337] on md-input-container "AED AFN ALL AMD ANG AOA ARS AUD AWG AZN BAM BBD BDT BGN BHD BIF BMD BND [PERSON…" at bounding box center [1050, 331] width 118 height 32
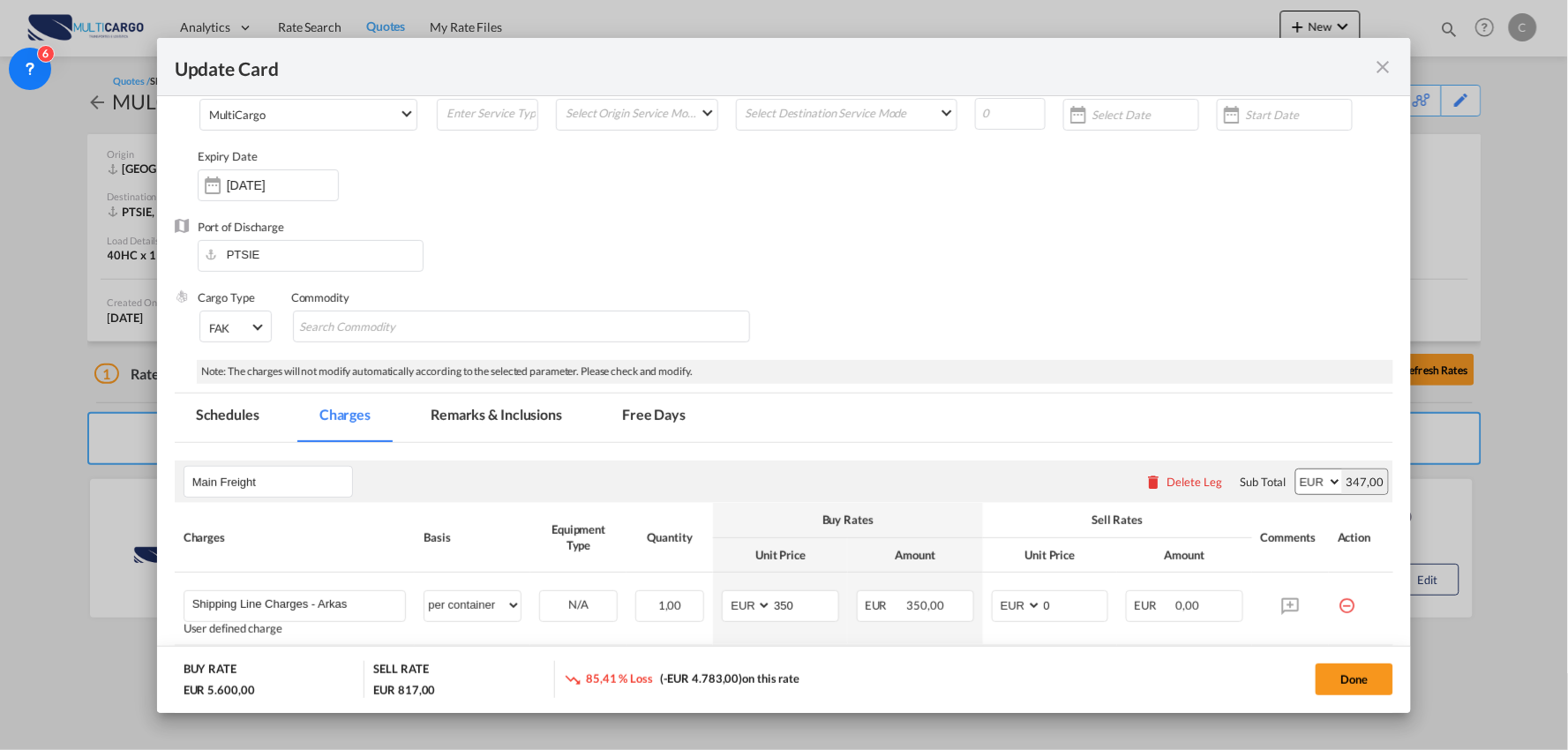
scroll to position [98, 0]
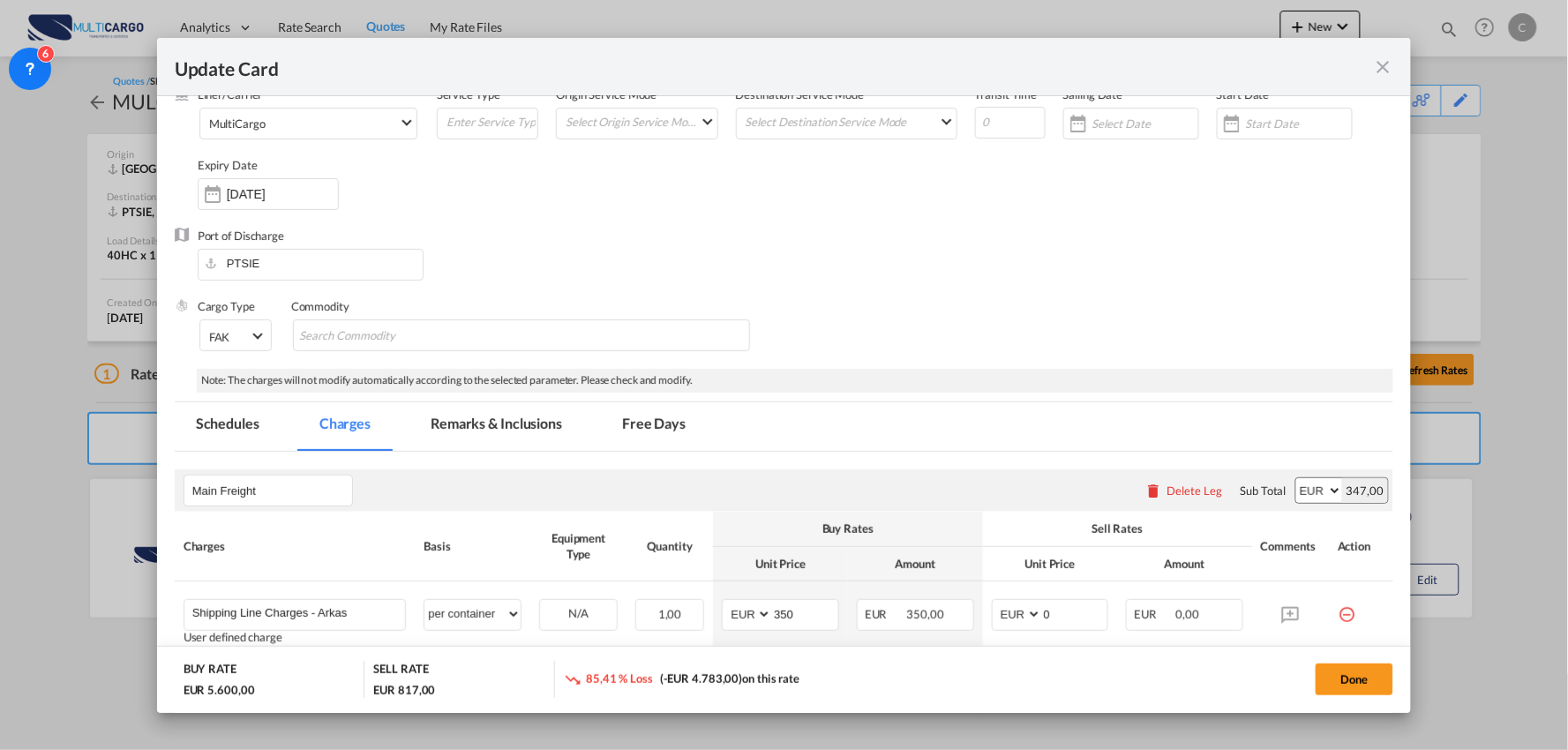
type input "347"
click at [1188, 489] on div "Delete Leg" at bounding box center [1194, 490] width 55 height 14
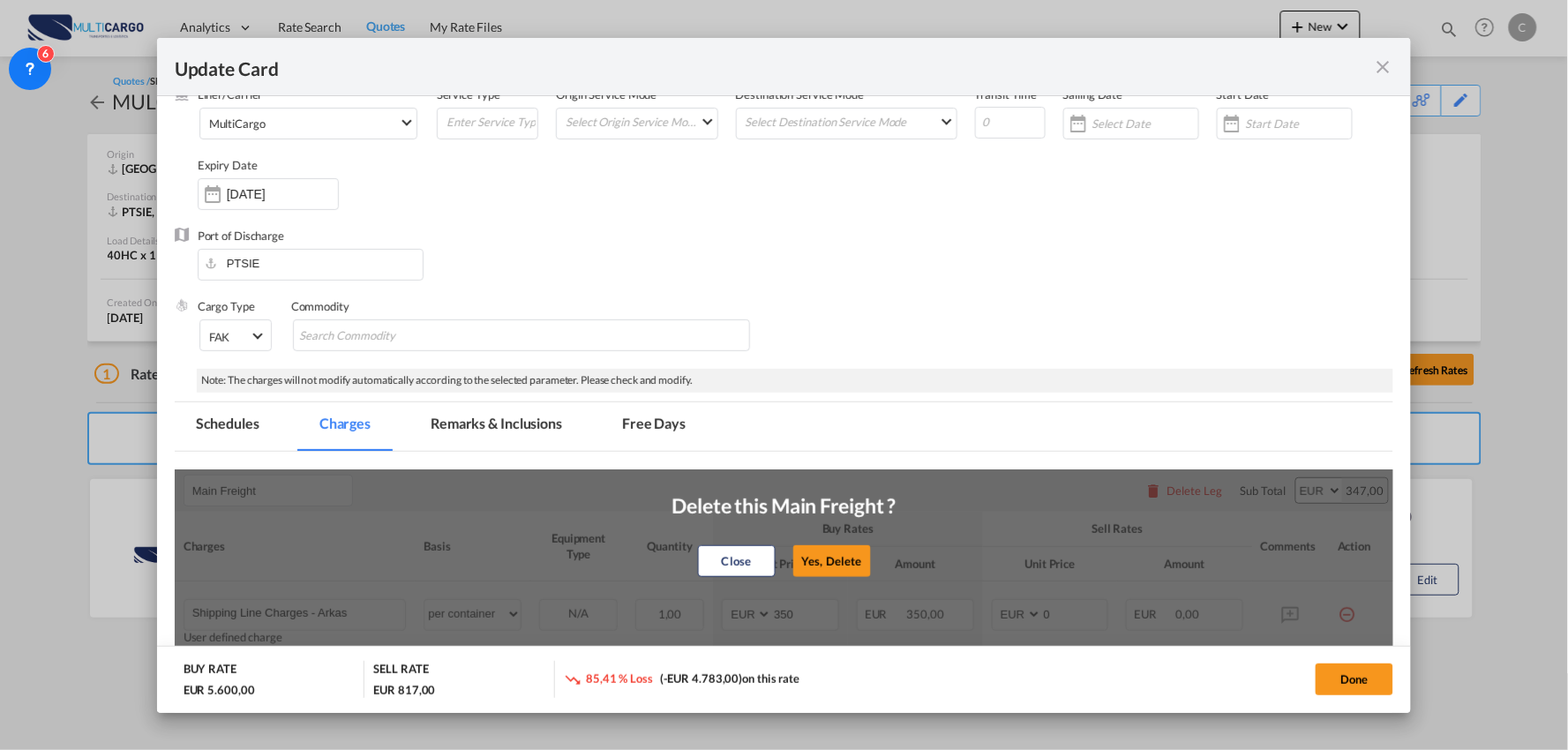
click at [847, 556] on button "Yes, Delete" at bounding box center [832, 561] width 78 height 32
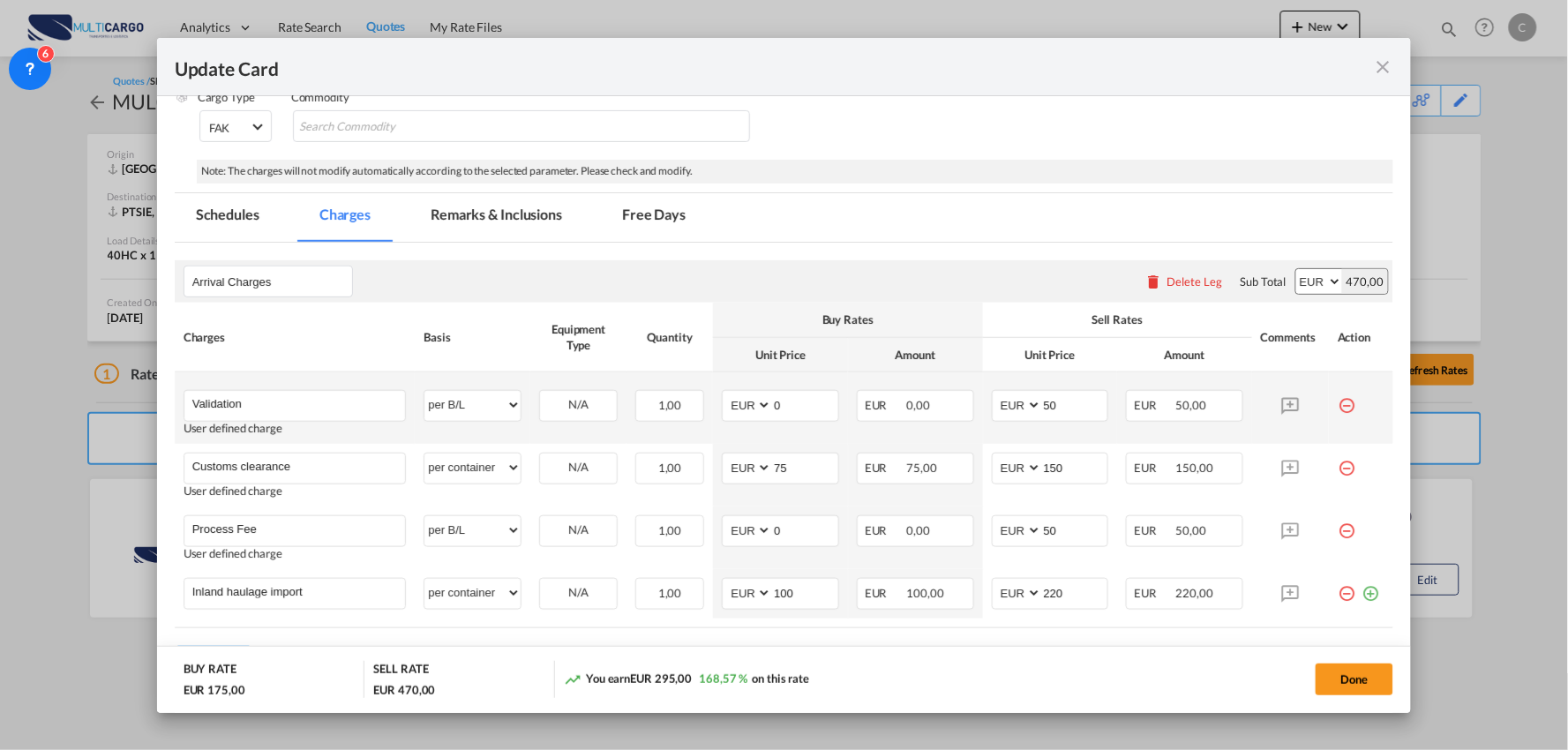
scroll to position [401, 0]
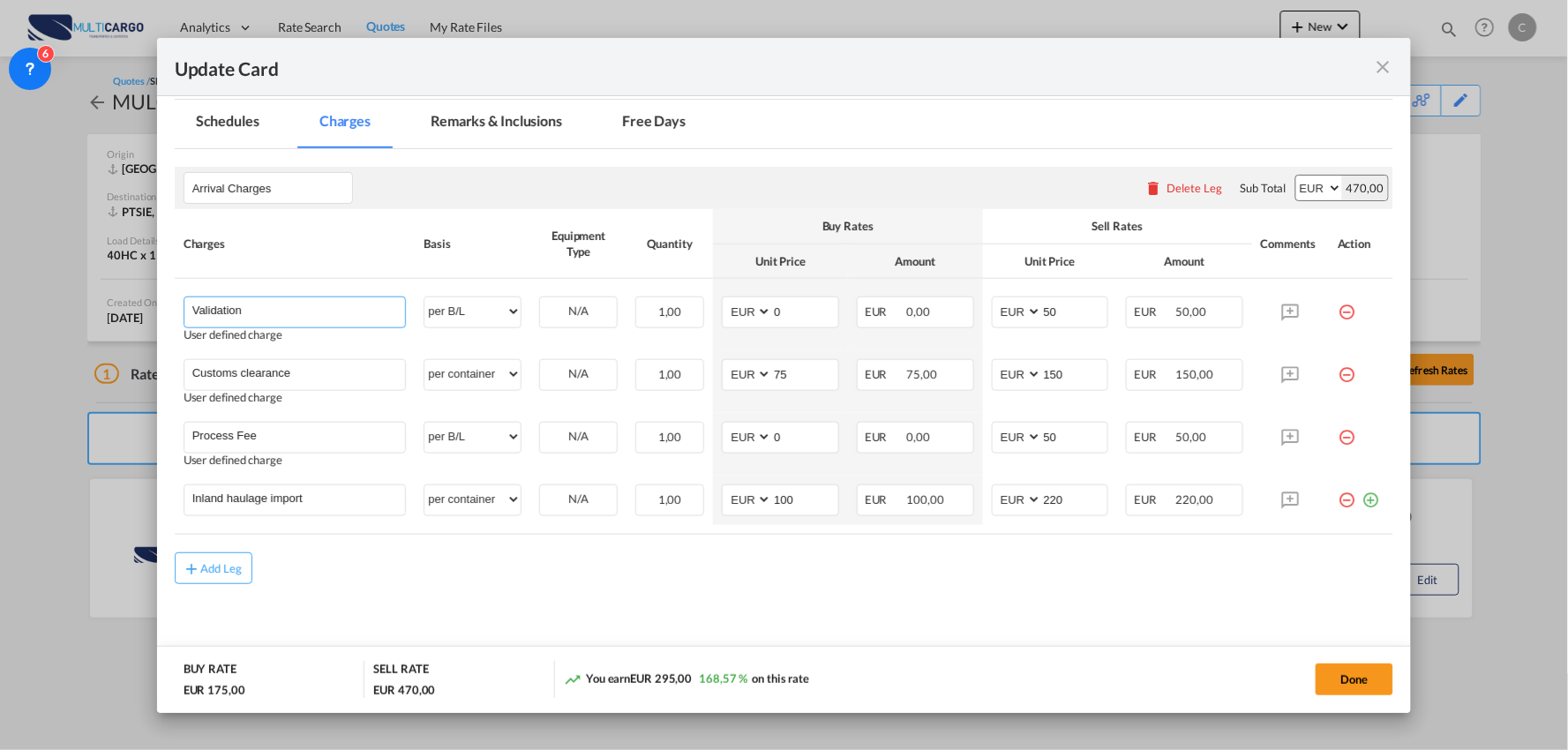
drag, startPoint x: 71, startPoint y: 309, endPoint x: 94, endPoint y: 311, distance: 23.1
click at [68, 309] on div "Update Card Port of Loading CNSHA T/S Liner/Carrier MultiCargo 2HM LOGISTICS D.…" at bounding box center [784, 375] width 1568 height 750
paste input "Process Fee + Documents"
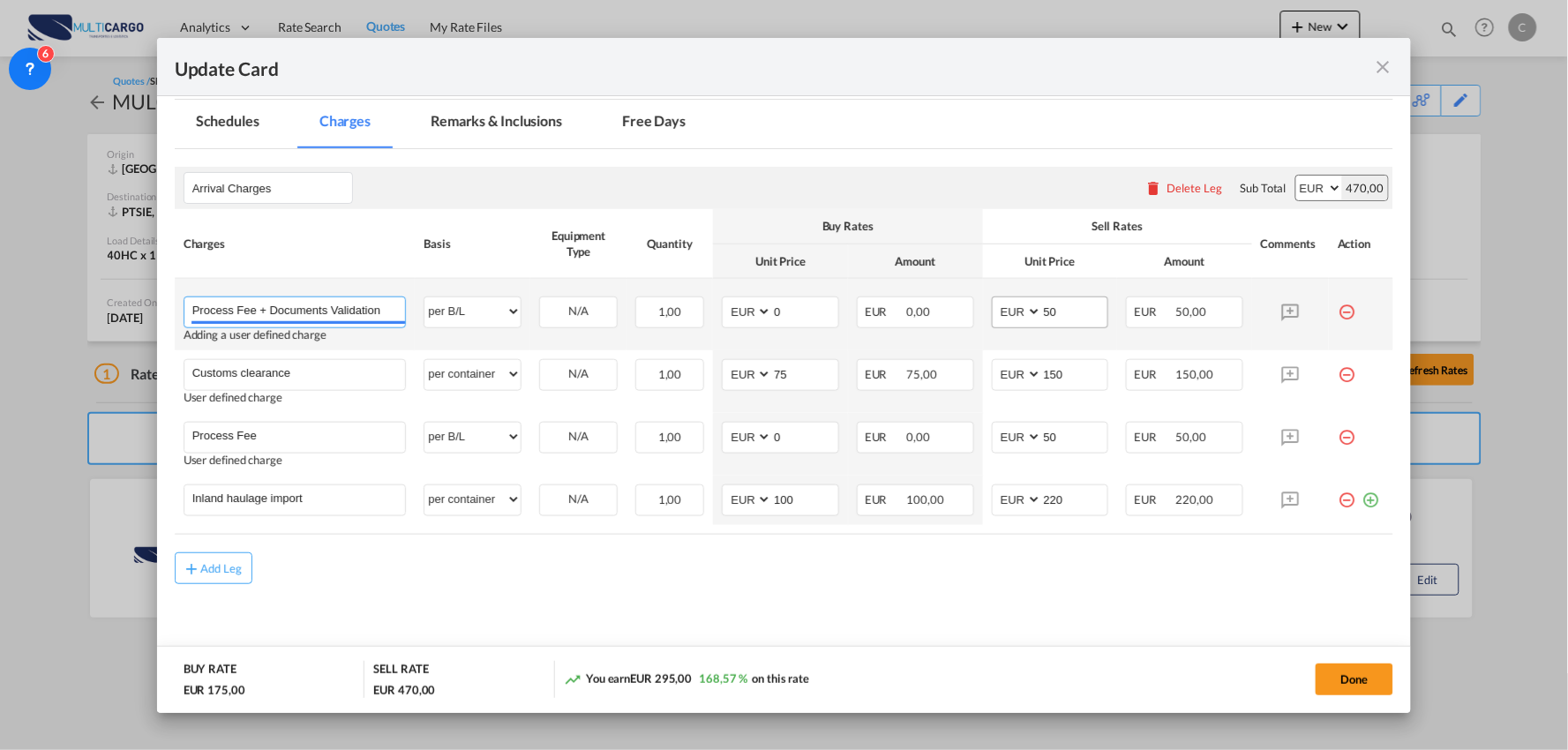
type input "Process Fee + Documents Validation"
drag, startPoint x: 1061, startPoint y: 312, endPoint x: 1013, endPoint y: 312, distance: 48.0
click at [1013, 312] on md-input-container "AED AFN ALL AMD ANG AOA ARS AUD AWG AZN BAM BBD BDT BGN BHD BIF BMD BND BOB BRL…" at bounding box center [1050, 312] width 118 height 32
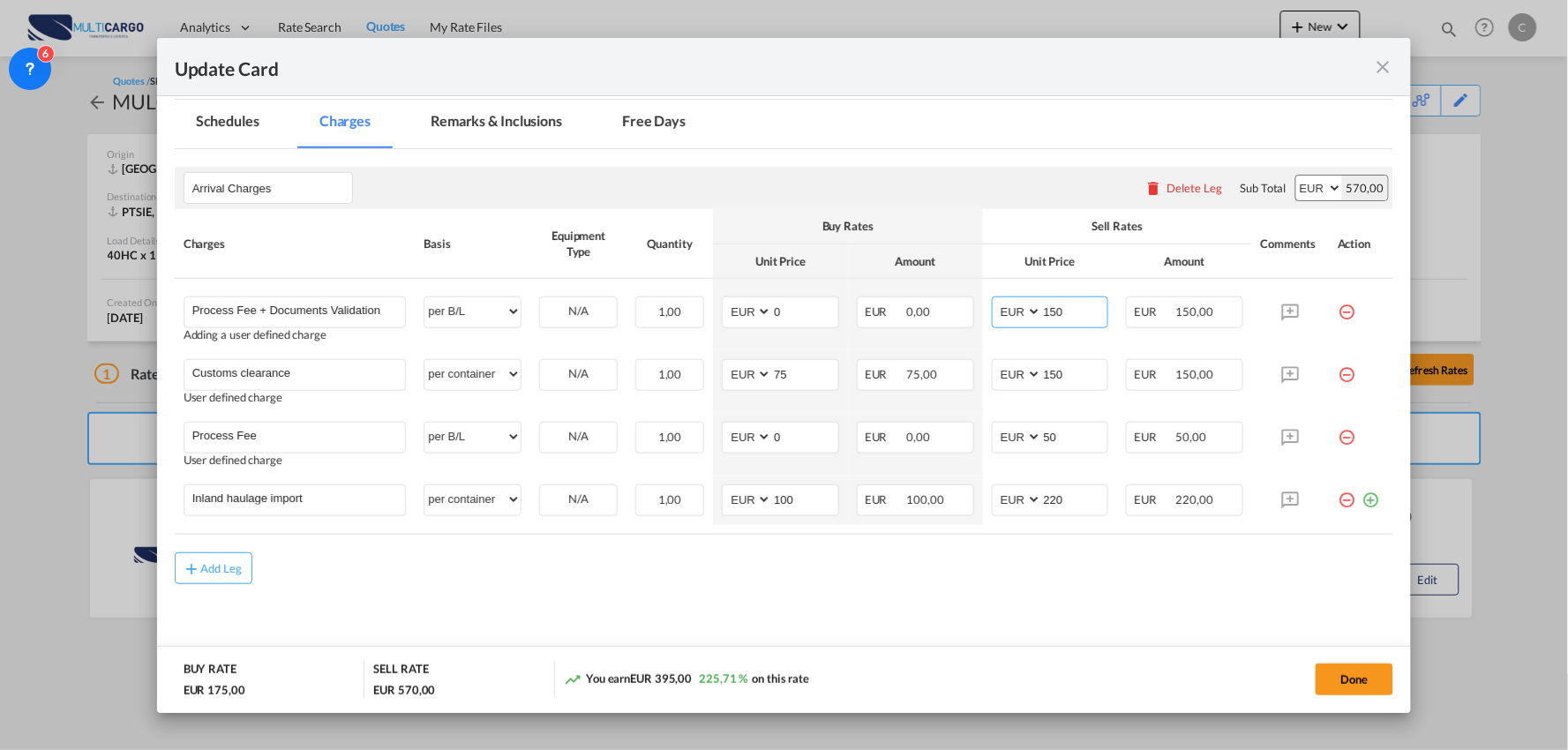
type input "150"
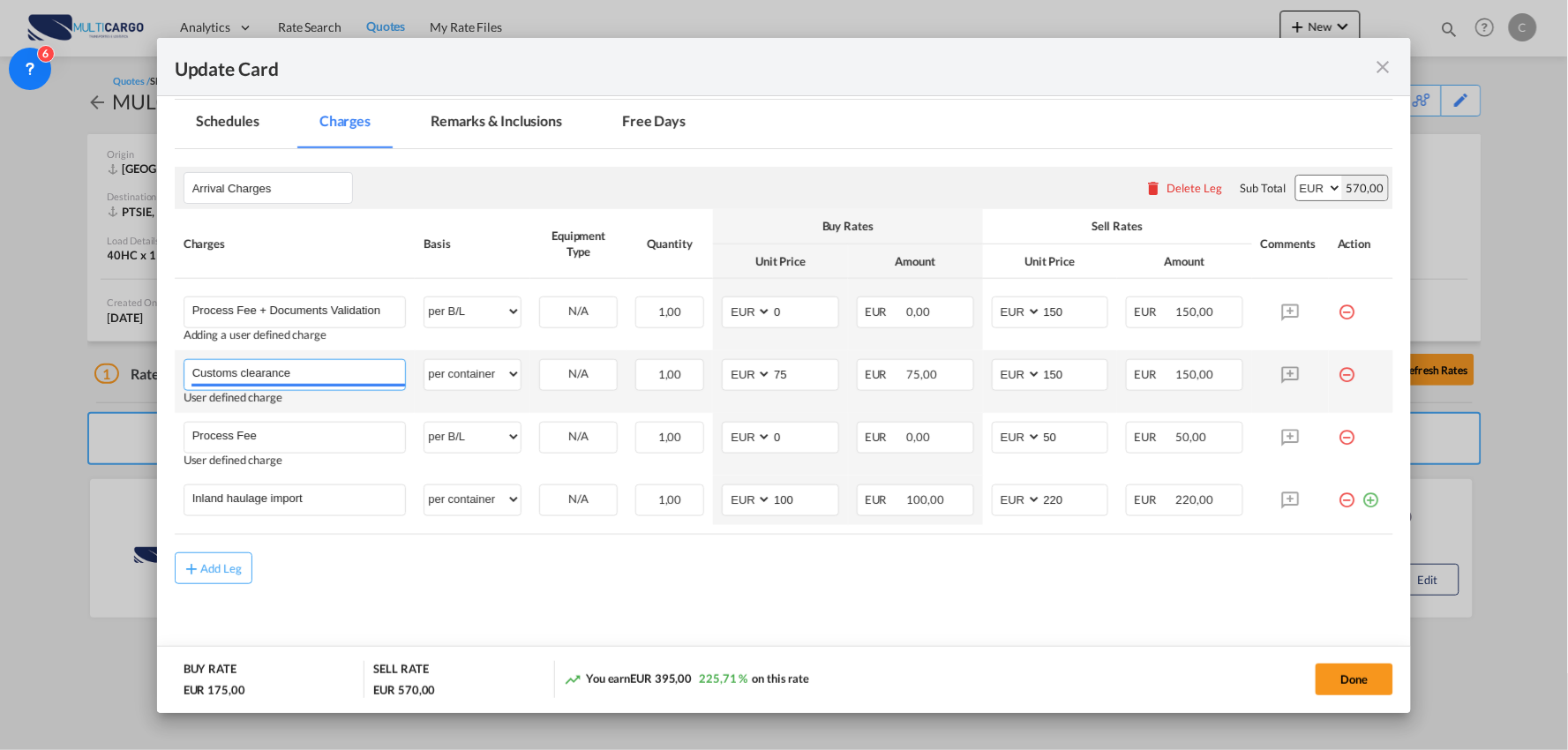
drag, startPoint x: 297, startPoint y: 373, endPoint x: 232, endPoint y: 386, distance: 66.3
click at [68, 373] on div "Update Card Port of Loading CNSHA T/S Liner/Carrier MultiCargo 2HM LOGISTICS D.…" at bounding box center [784, 375] width 1568 height 750
paste input "(Eur50000)"
type input "Customs clearance (Eur50000)"
click at [472, 372] on select "per equipment per container per B/L per shipping bill per shipment per pallet p…" at bounding box center [472, 374] width 96 height 28
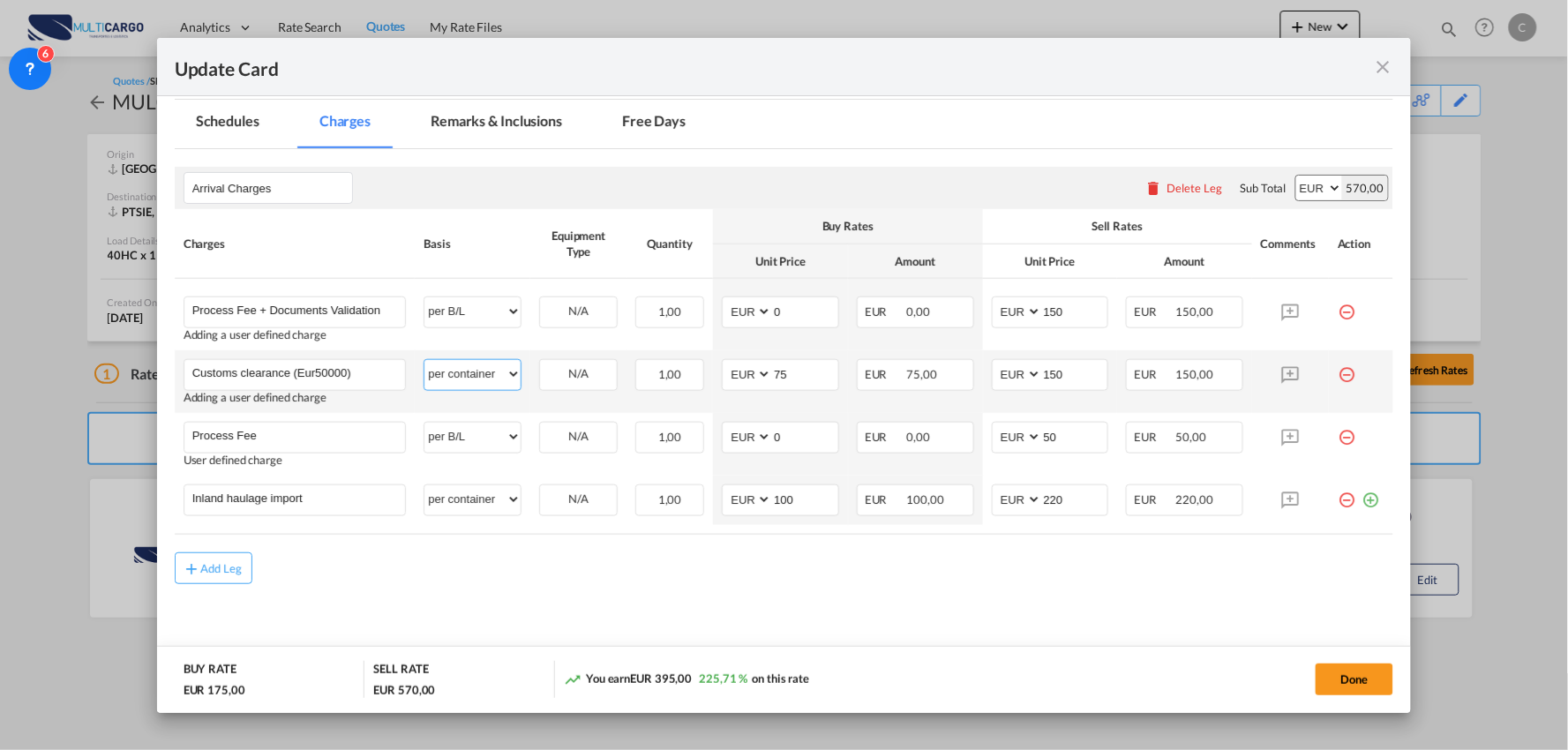
select select "per_document"
click at [424, 360] on select "per equipment per container per B/L per shipping bill per shipment per pallet p…" at bounding box center [472, 374] width 96 height 28
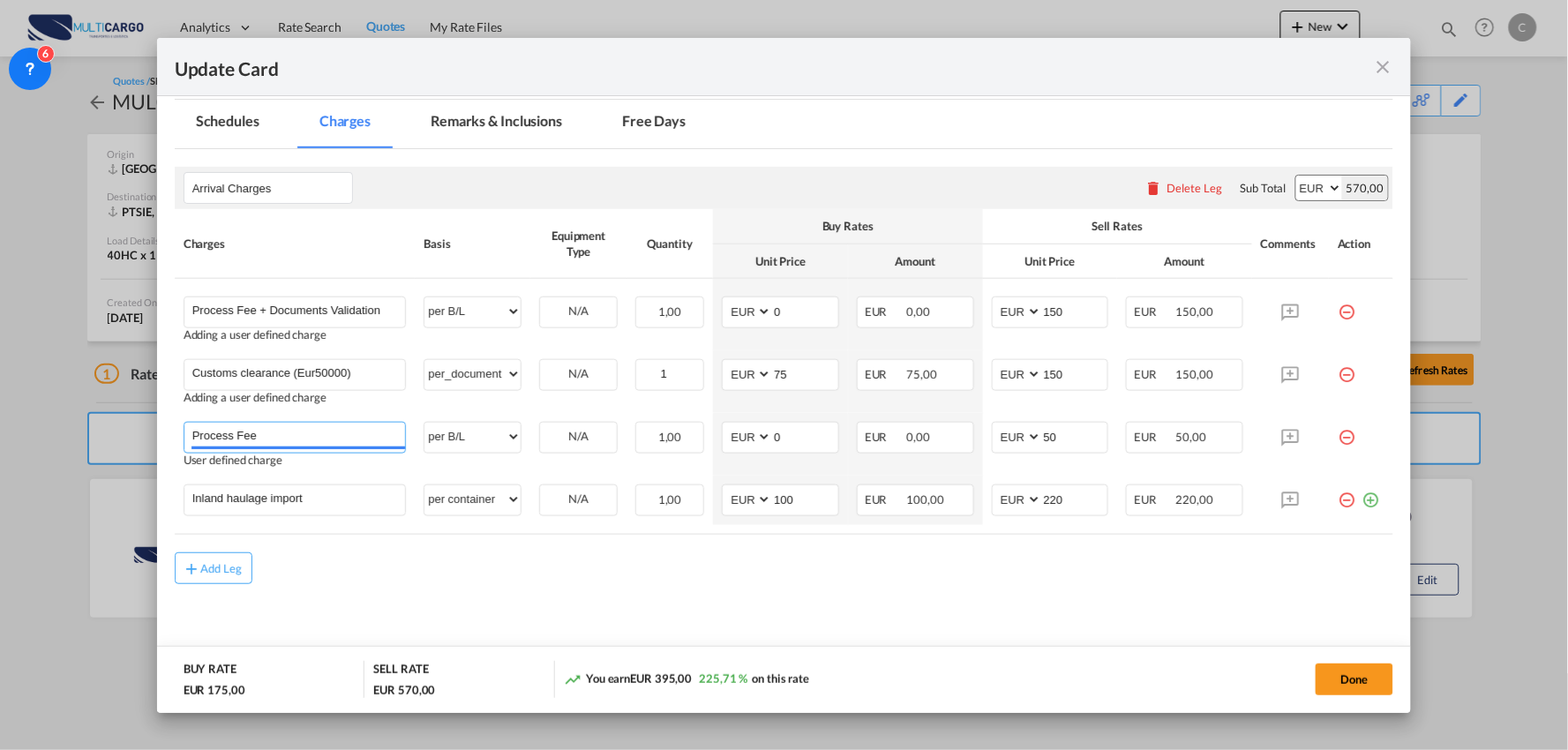
drag, startPoint x: 210, startPoint y: 430, endPoint x: 125, endPoint y: 430, distance: 85.0
click at [127, 430] on div "Update Card Port of Loading CNSHA T/S Liner/Carrier MultiCargo 2HM LOGISTICS D.…" at bounding box center [784, 375] width 1568 height 750
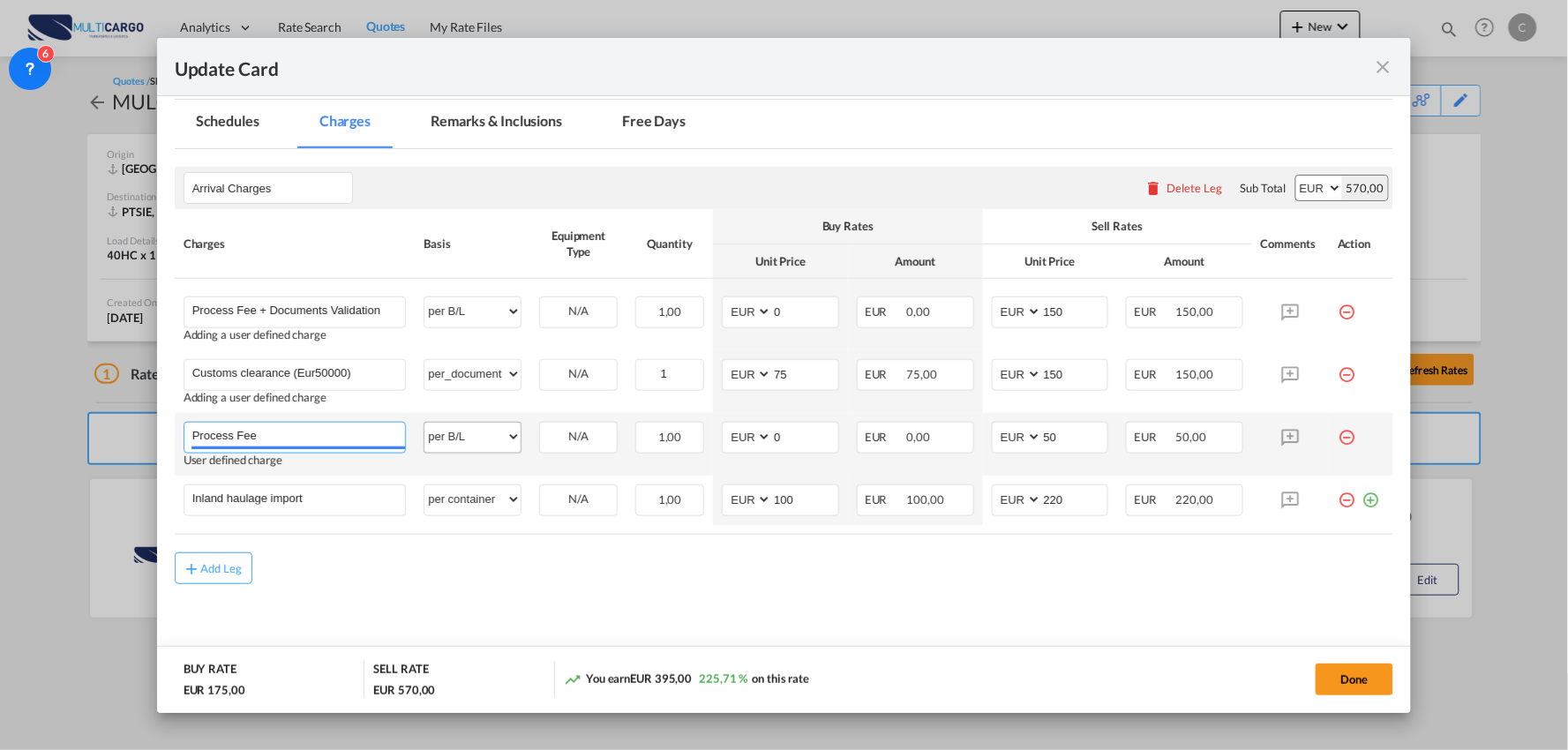
paste input "Haulage Terminal - Warehous"
type input "Haulage Terminal - Warehouse"
click at [488, 433] on select "per equipment per container per B/L per shipping bill per shipment per pallet p…" at bounding box center [472, 436] width 96 height 28
select select "per container"
click at [424, 422] on select "per equipment per container per B/L per shipping bill per shipment per pallet p…" at bounding box center [472, 436] width 96 height 28
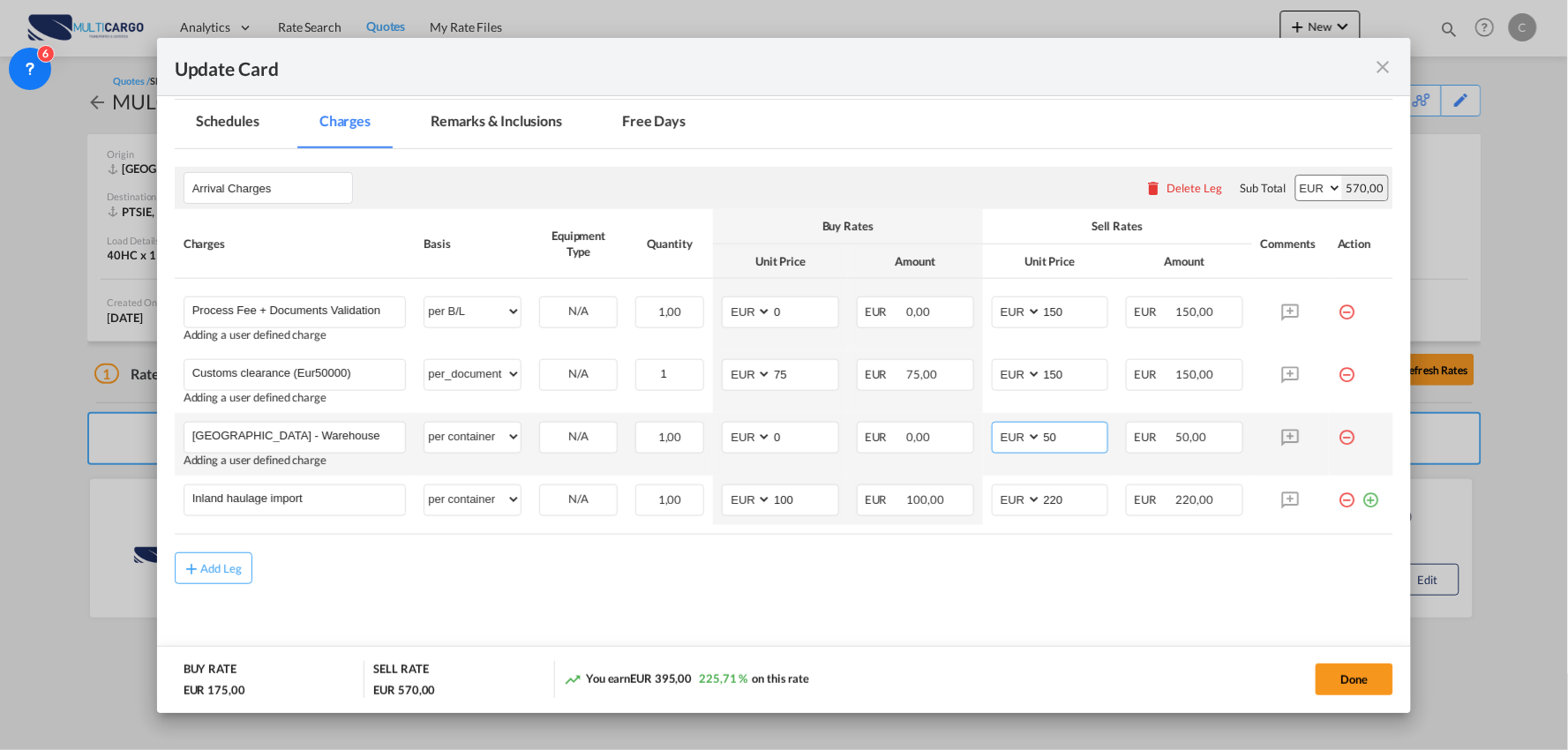
drag, startPoint x: 1053, startPoint y: 440, endPoint x: 997, endPoint y: 435, distance: 56.2
click at [998, 436] on md-input-container "AED AFN ALL AMD ANG AOA ARS AUD AWG AZN BAM BBD BDT BGN BHD BIF BMD BND BOB BRL…" at bounding box center [1050, 437] width 118 height 32
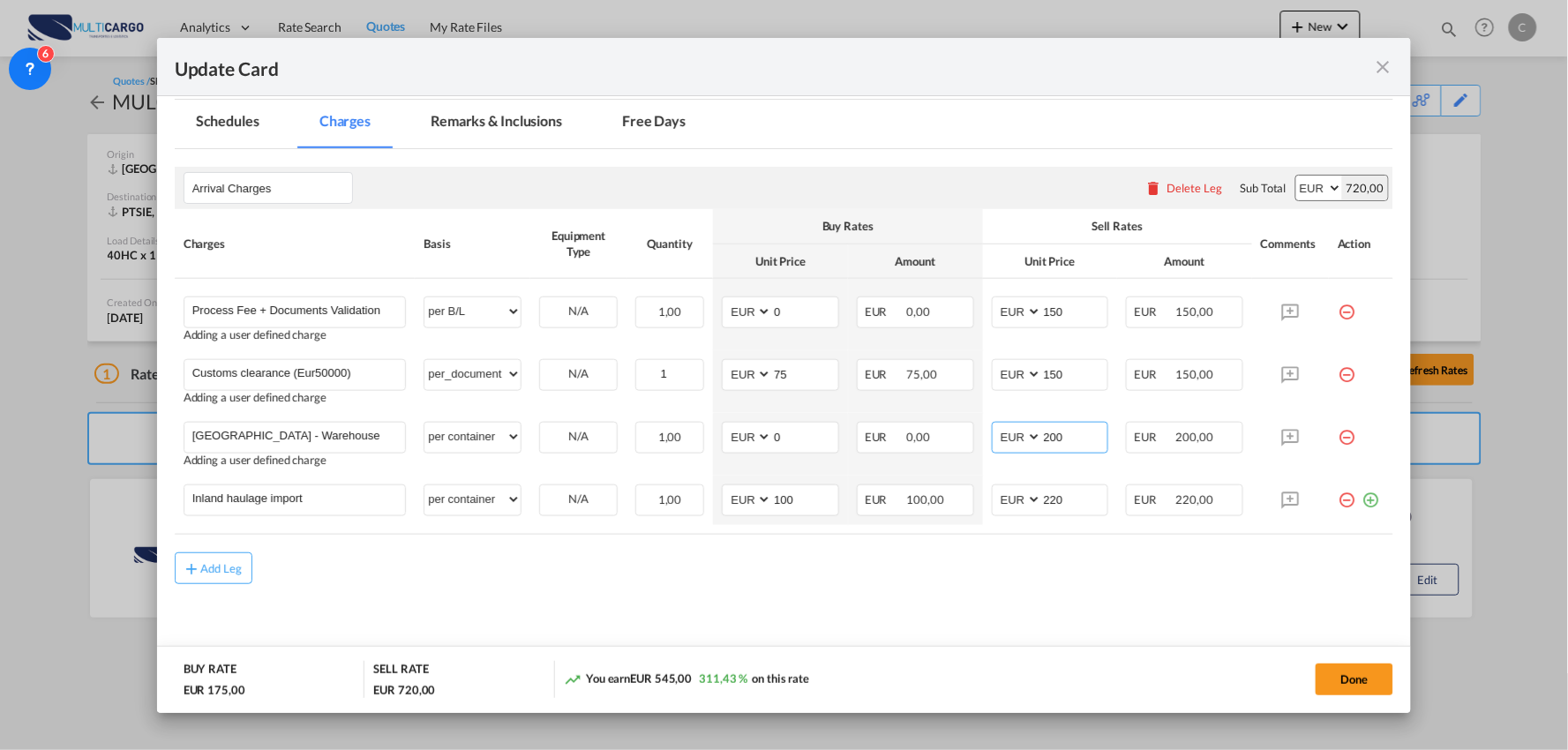
type input "200"
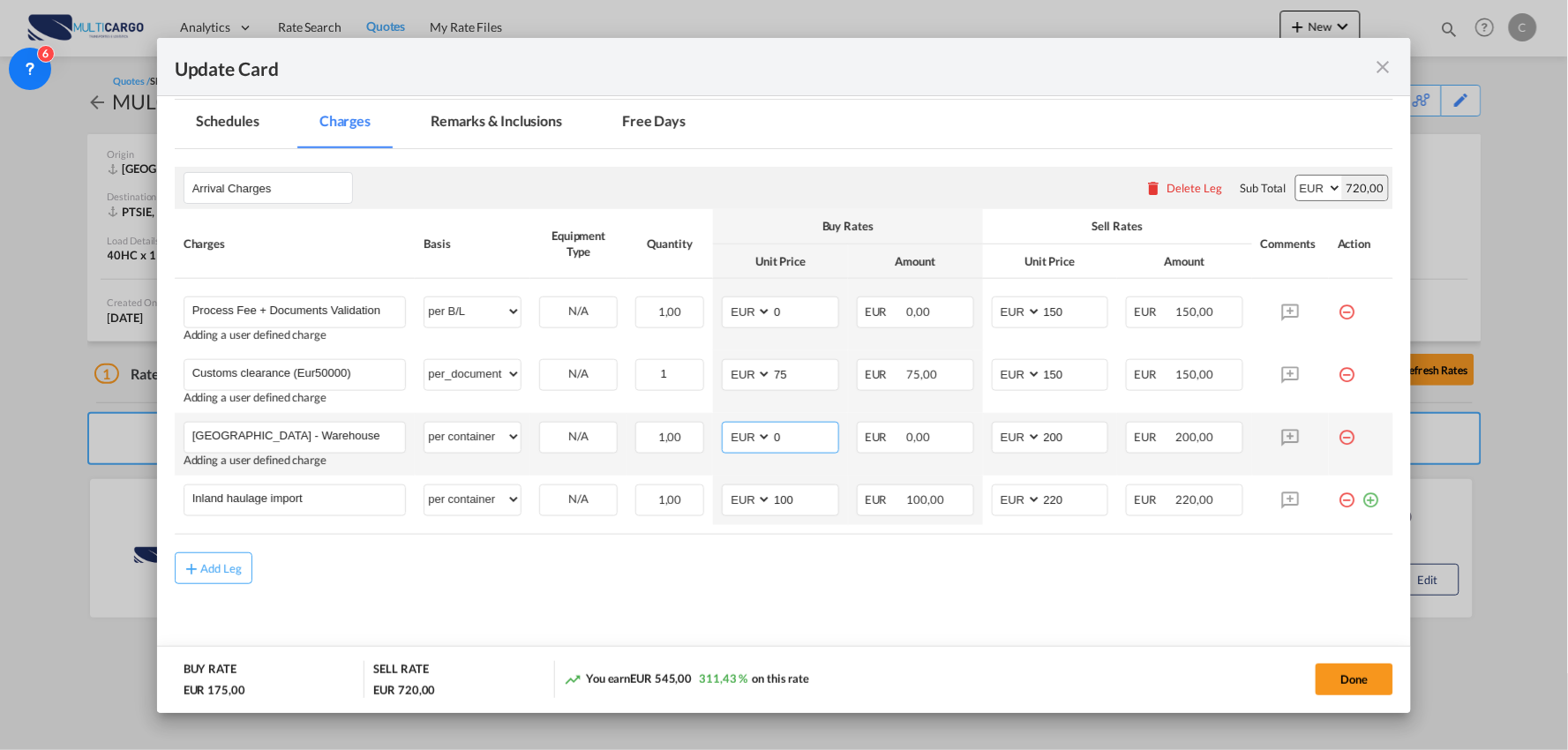
drag, startPoint x: 791, startPoint y: 437, endPoint x: 742, endPoint y: 437, distance: 49.0
click at [743, 437] on md-input-container "AED AFN ALL AMD ANG AOA ARS AUD AWG AZN BAM BBD BDT BGN BHD BIF BMD BND [PERSON…" at bounding box center [781, 437] width 118 height 32
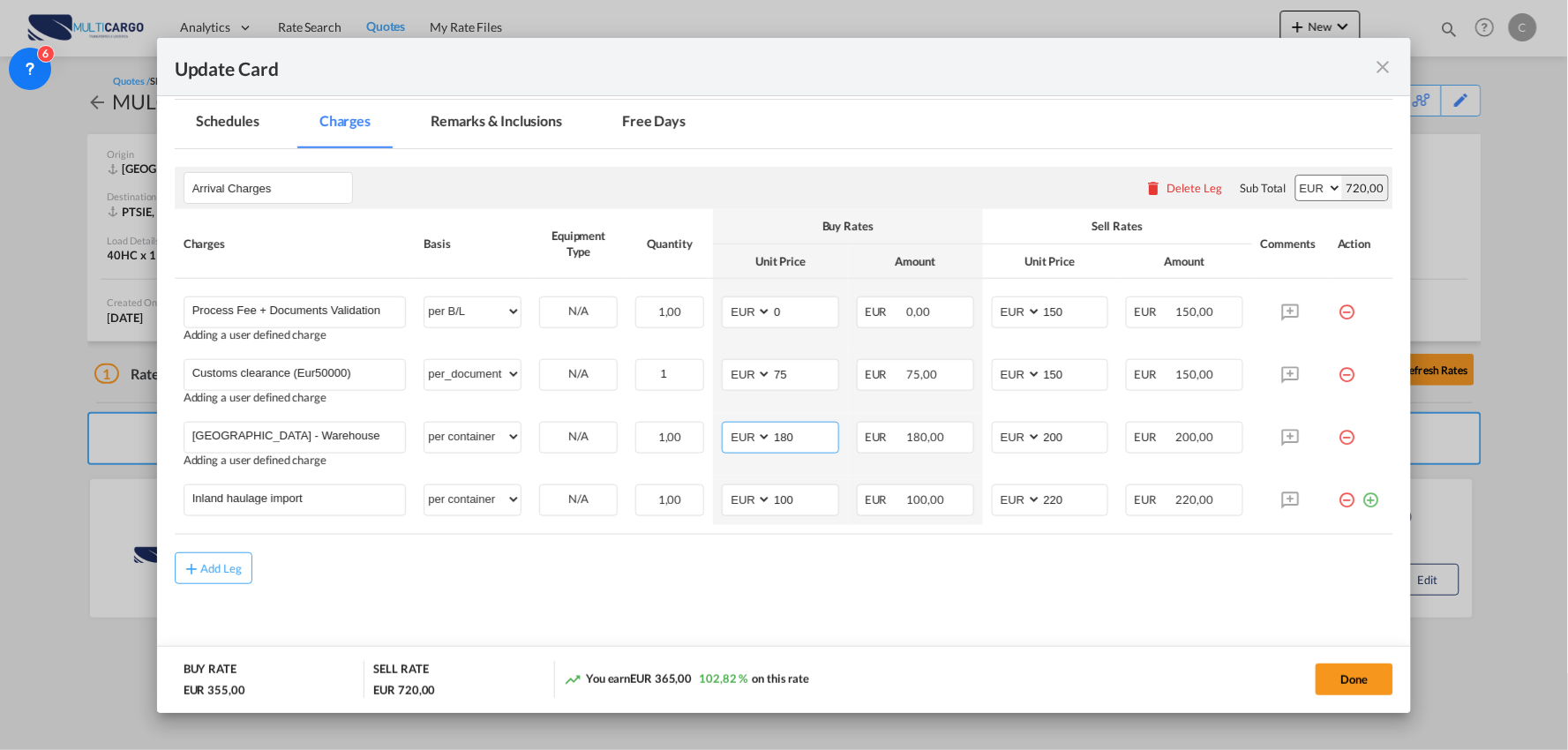
type input "180"
drag, startPoint x: 273, startPoint y: 496, endPoint x: 163, endPoint y: 499, distance: 110.0
click at [163, 499] on md-dialog-content "Port of Loading CNSHA T/S Liner/Carrier MultiCargo 2HM LOGISTICS D.O.O AAXL GLO…" at bounding box center [784, 404] width 1255 height 617
paste input "Unlaoding/Loading"
type input "Unlaoding/Loading"
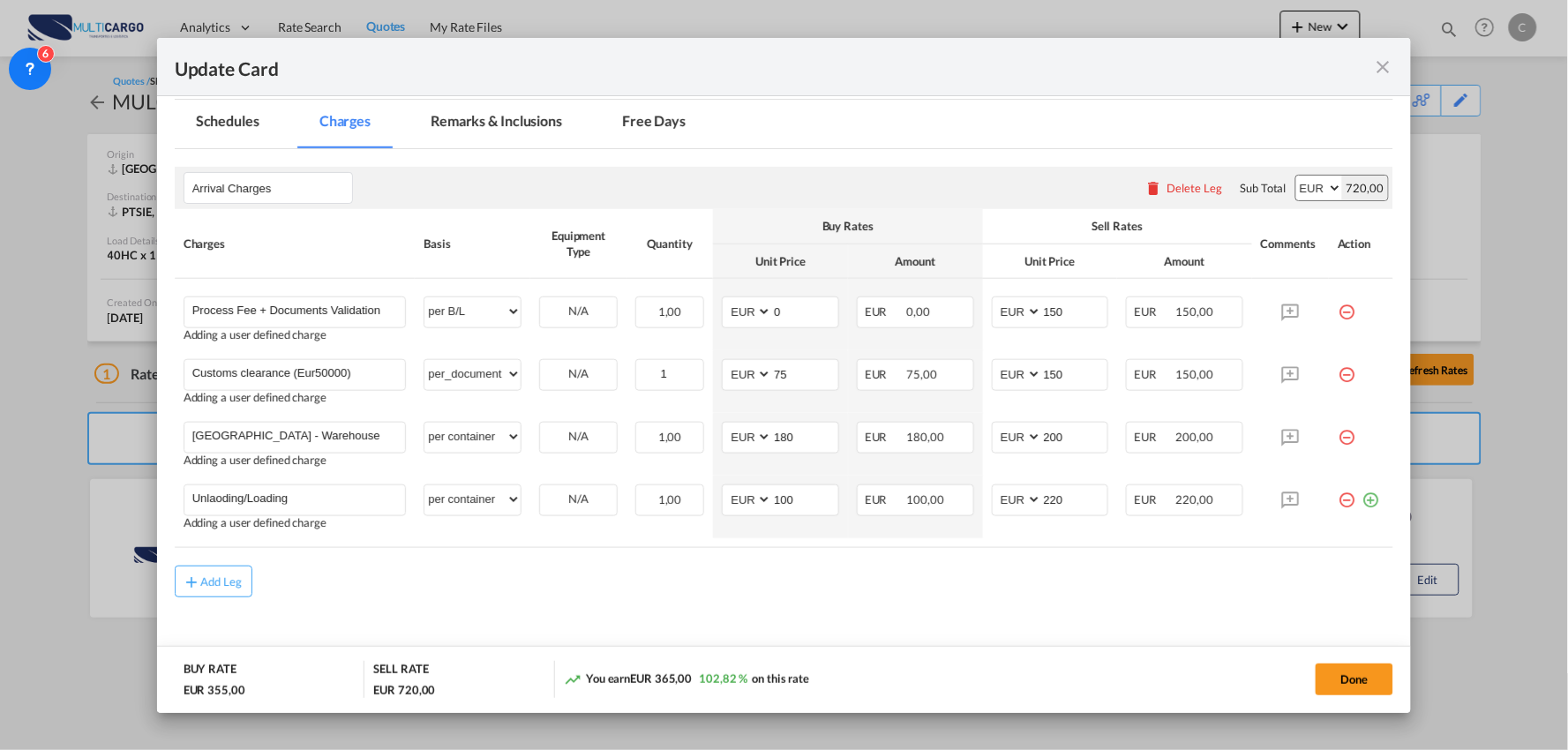
click at [586, 584] on div "Add Leg" at bounding box center [784, 581] width 1220 height 32
click at [521, 574] on div "Add Leg" at bounding box center [784, 581] width 1220 height 32
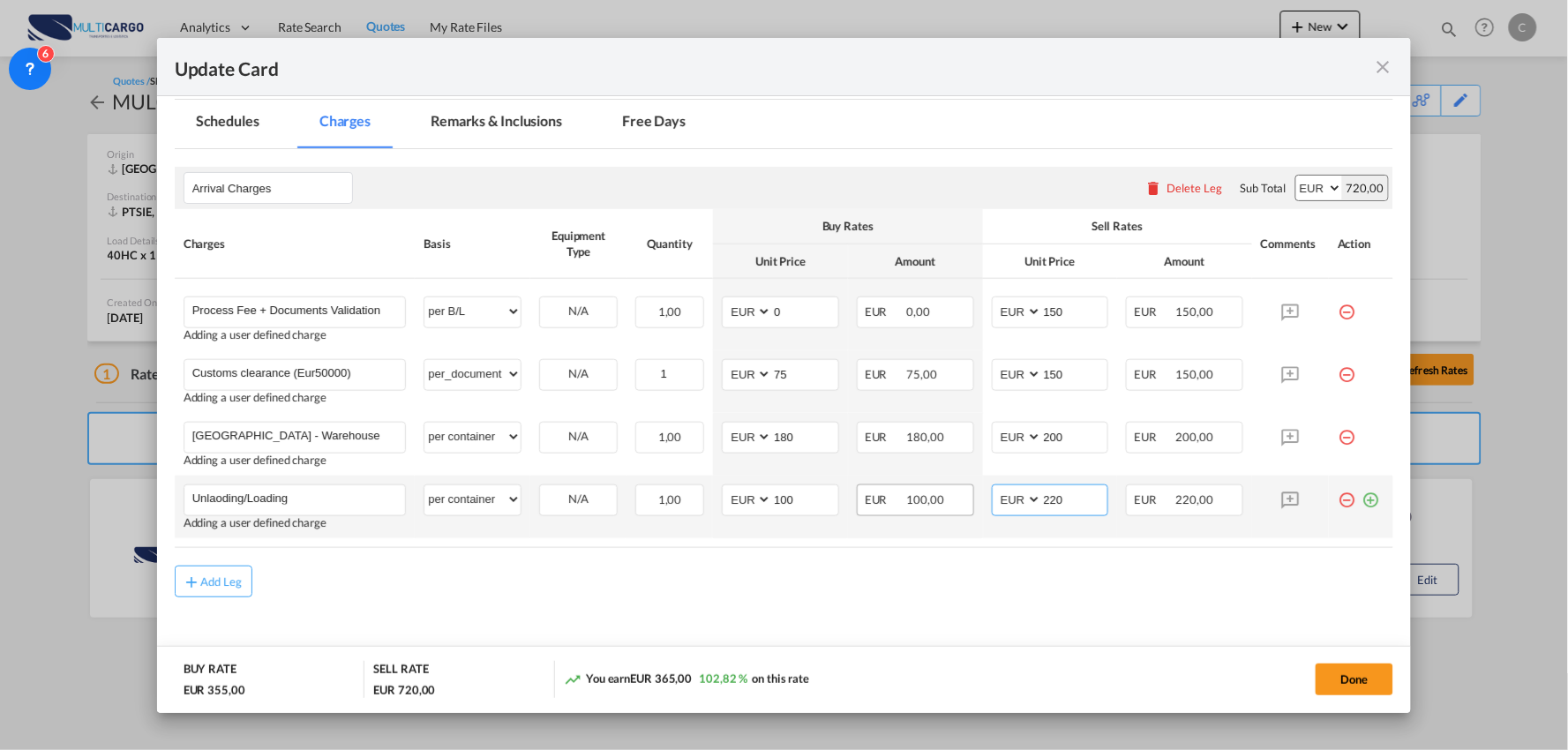
drag, startPoint x: 1060, startPoint y: 499, endPoint x: 958, endPoint y: 504, distance: 102.1
click at [958, 504] on tr "Unlaoding/Loading Please Enter User Defined Charges Cannot Be Published Adding …" at bounding box center [784, 507] width 1220 height 62
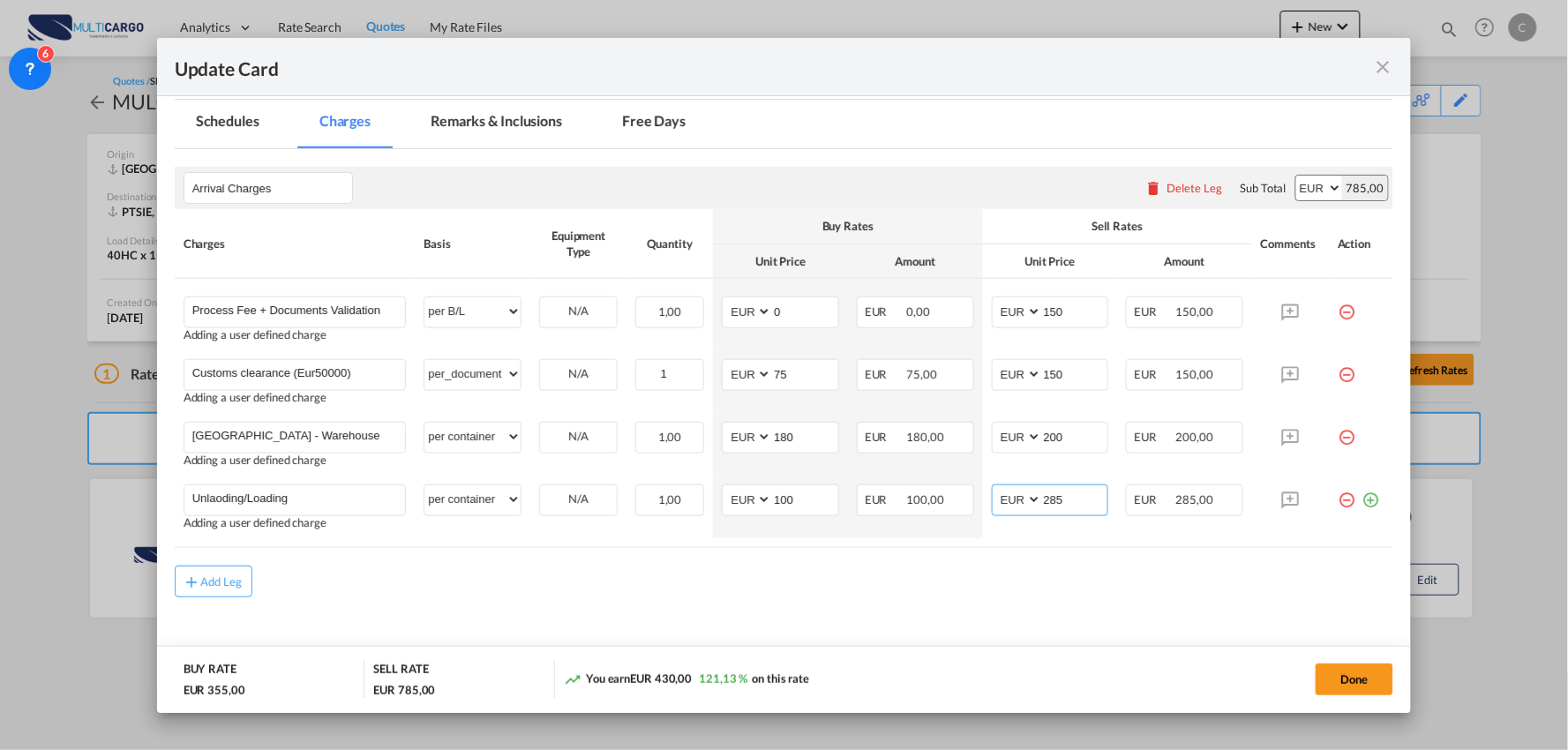
type input "285"
click at [884, 584] on div "Add Leg" at bounding box center [784, 581] width 1220 height 32
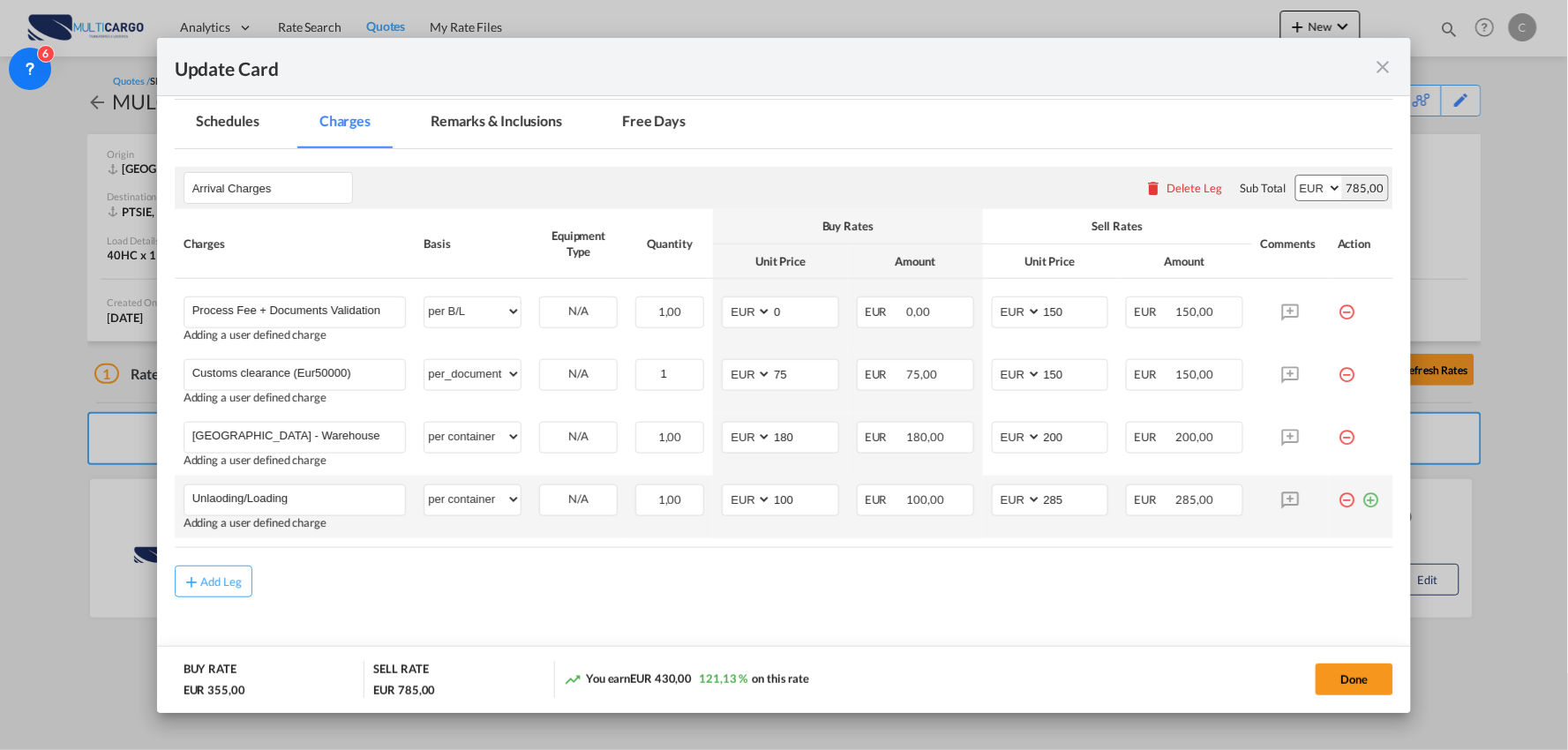
click at [1362, 498] on md-icon "icon-plus-circle-outline green-400-fg" at bounding box center [1371, 493] width 18 height 18
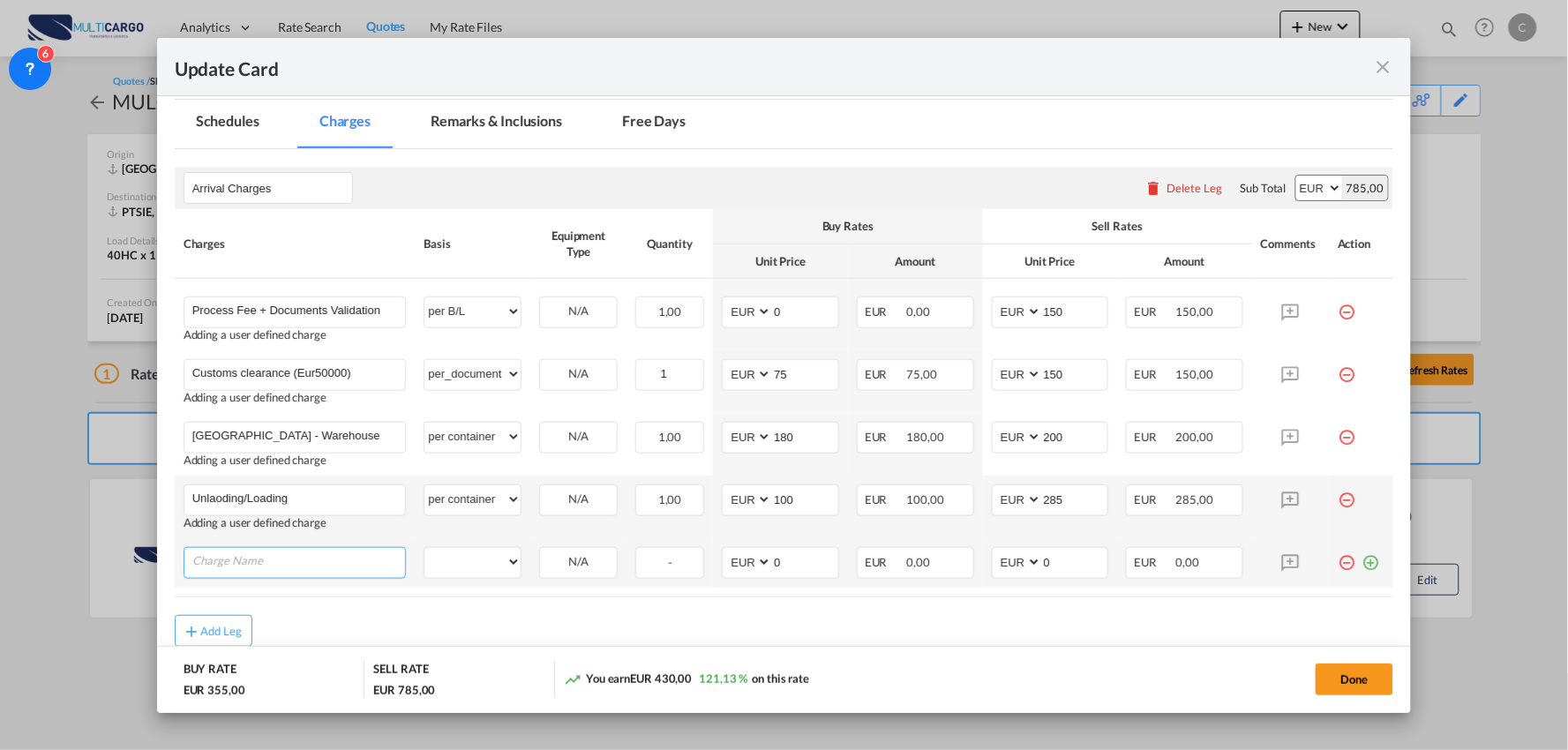
click at [297, 574] on input "Charge Name" at bounding box center [299, 561] width 214 height 26
paste input "Curtain Side Truck Delivery"
type input "Curtain Side Truck Delivery"
click at [480, 559] on select "per equipment per container per B/L per shipping bill per shipment per pallet p…" at bounding box center [472, 562] width 96 height 28
select select "per container"
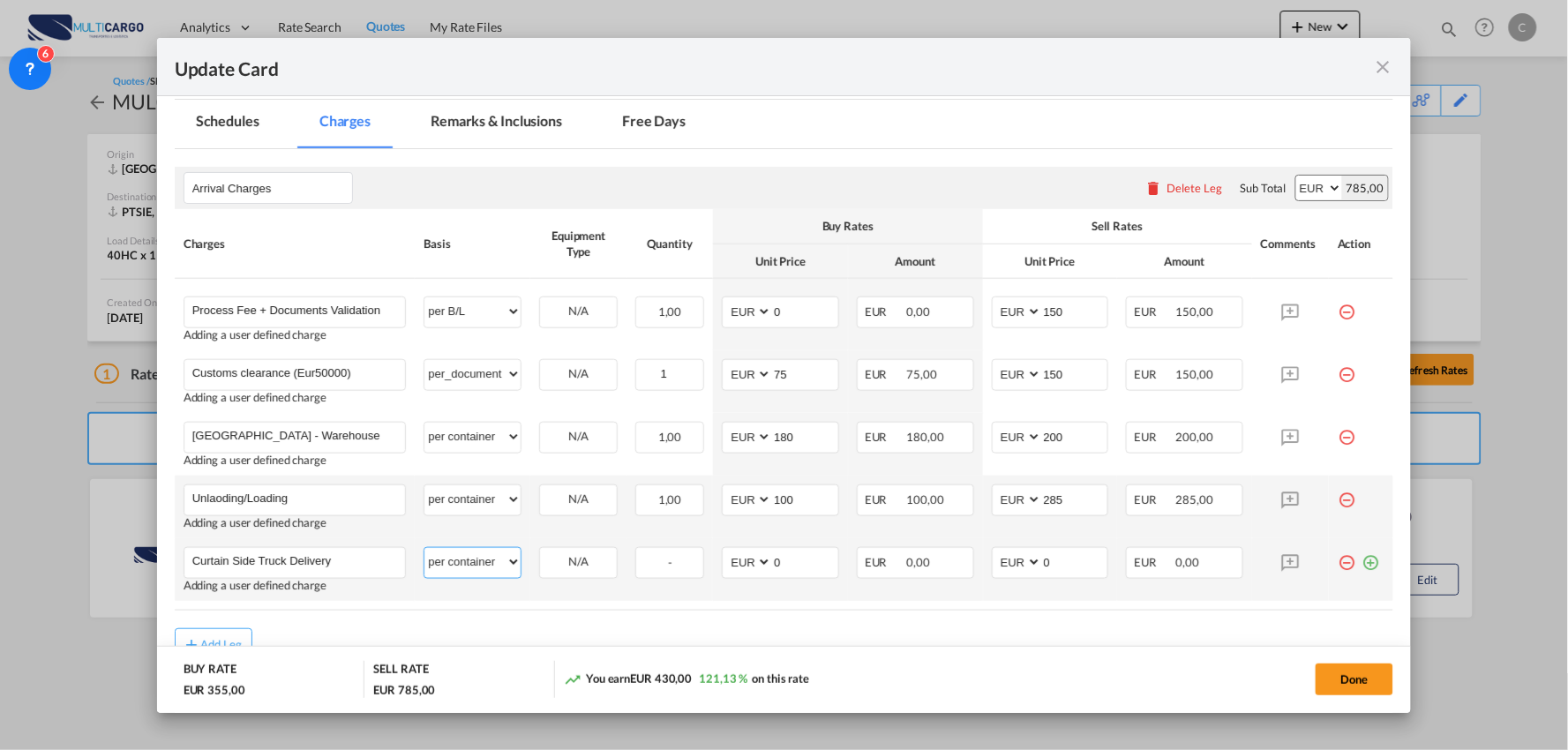
click at [424, 548] on select "per equipment per container per B/L per shipping bill per shipment per pallet p…" at bounding box center [472, 562] width 96 height 28
click at [1362, 560] on md-icon "icon-plus-circle-outline green-400-fg" at bounding box center [1371, 556] width 18 height 18
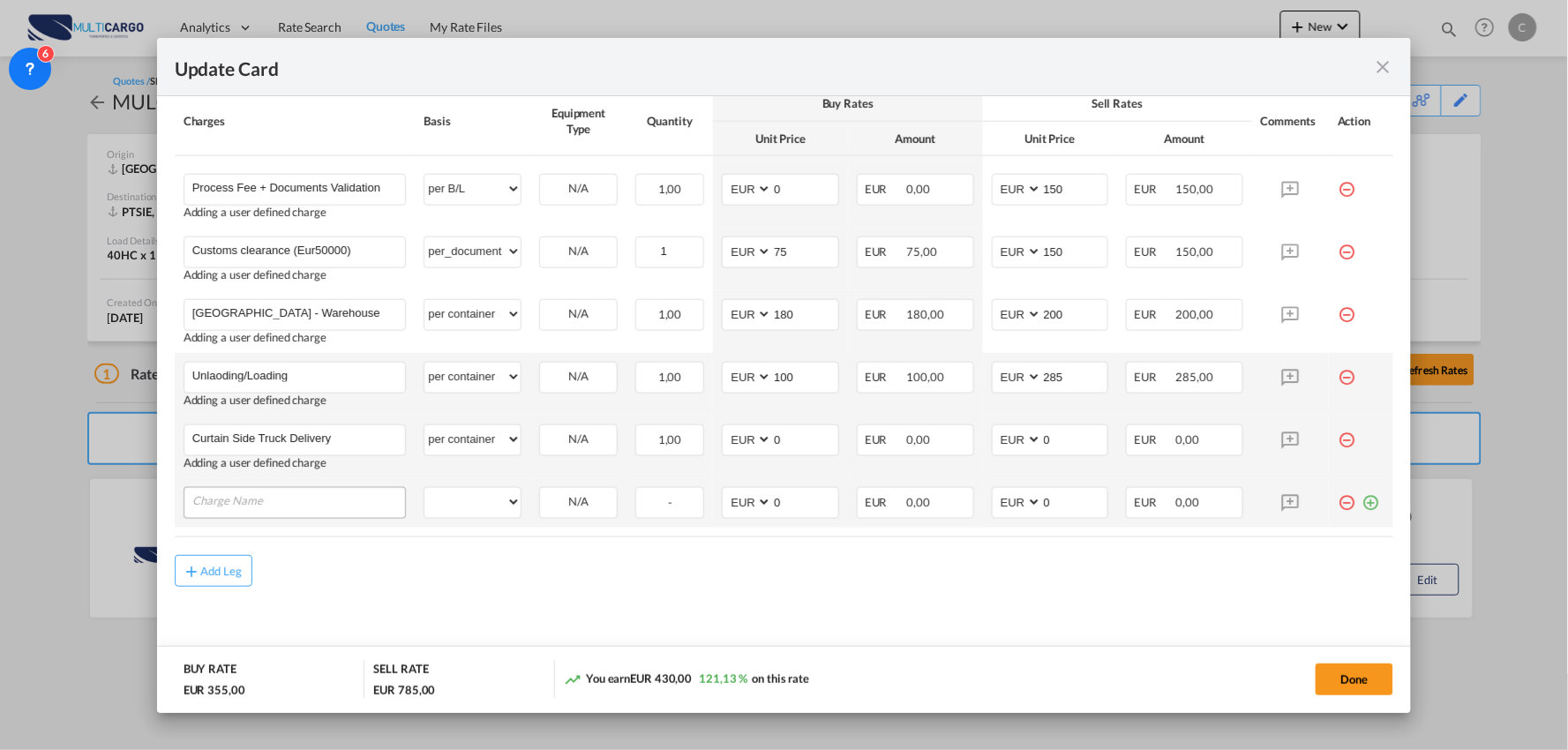
scroll to position [526, 0]
click at [259, 498] on input "Charge Name" at bounding box center [299, 498] width 214 height 26
paste input "Storage (5 Free Days) / Per Day / PerPallet"
type input "Storage (5 Free Days) / Per Day / PerPallet"
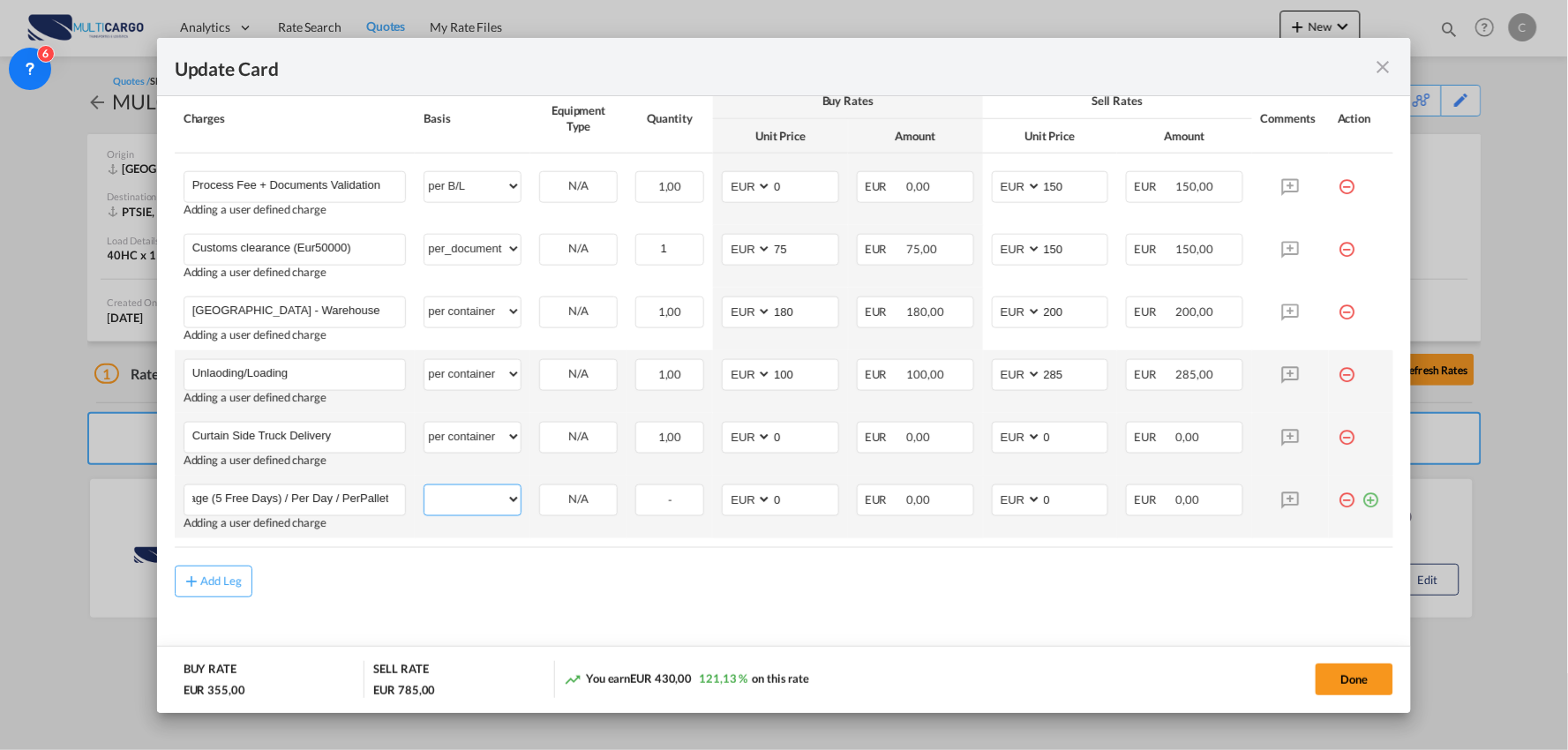
drag, startPoint x: 504, startPoint y: 503, endPoint x: 531, endPoint y: 509, distance: 27.7
click at [504, 503] on select "per equipment per container per B/L per shipping bill per shipment per pallet p…" at bounding box center [472, 498] width 96 height 28
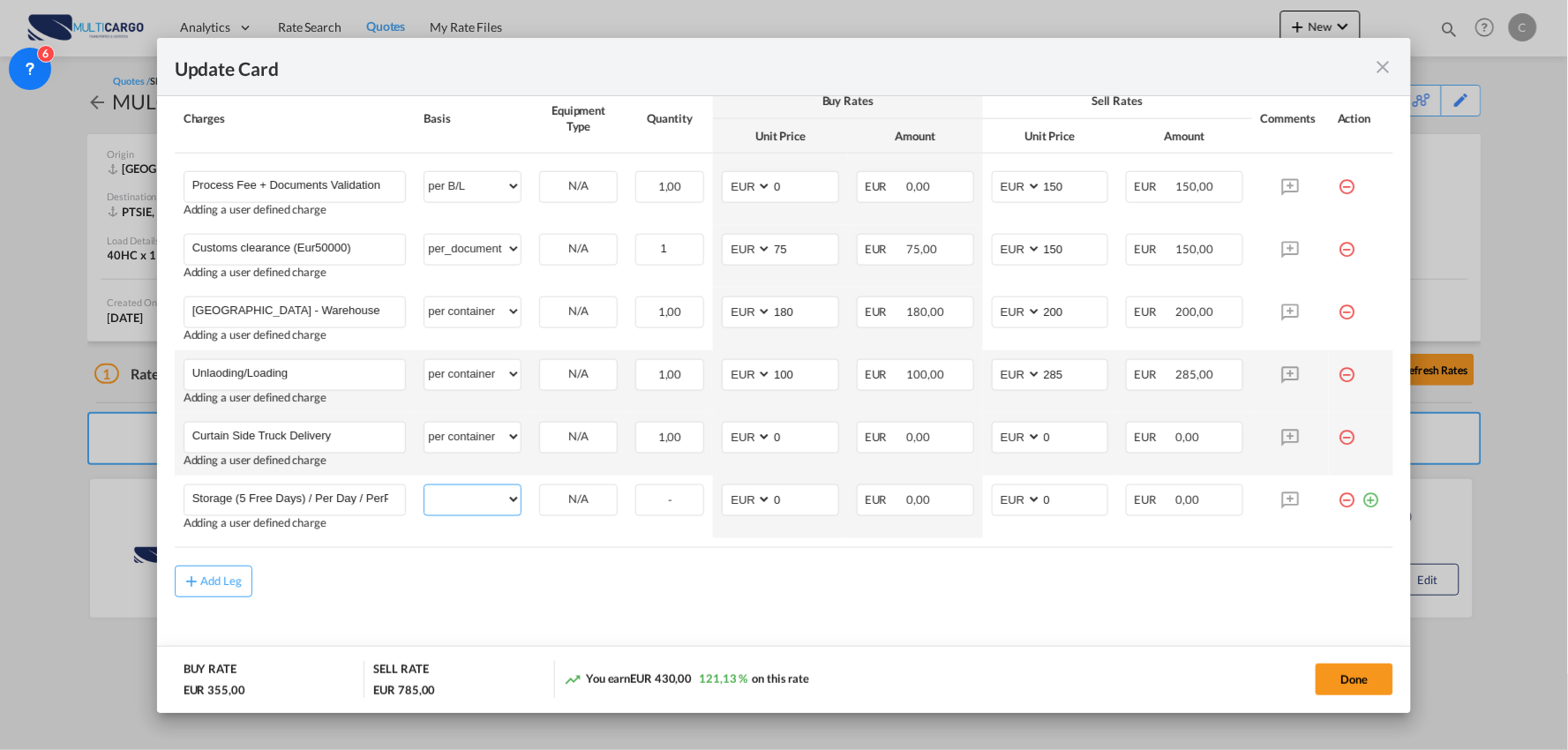
select select "per day"
click at [424, 485] on select "per equipment per container per B/L per shipping bill per shipment per pallet p…" at bounding box center [472, 498] width 96 height 28
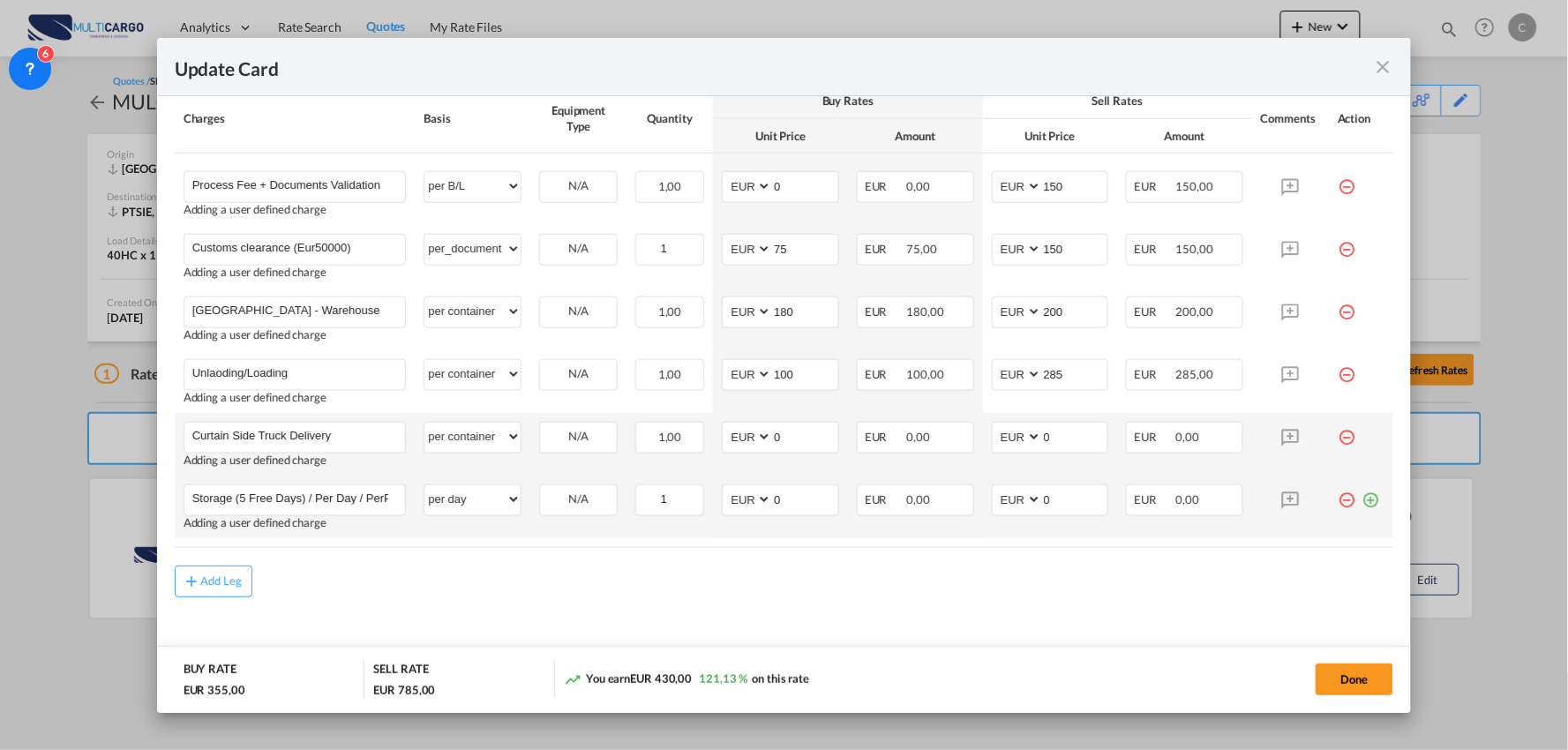
click at [1362, 499] on md-icon "icon-plus-circle-outline green-400-fg" at bounding box center [1371, 493] width 18 height 18
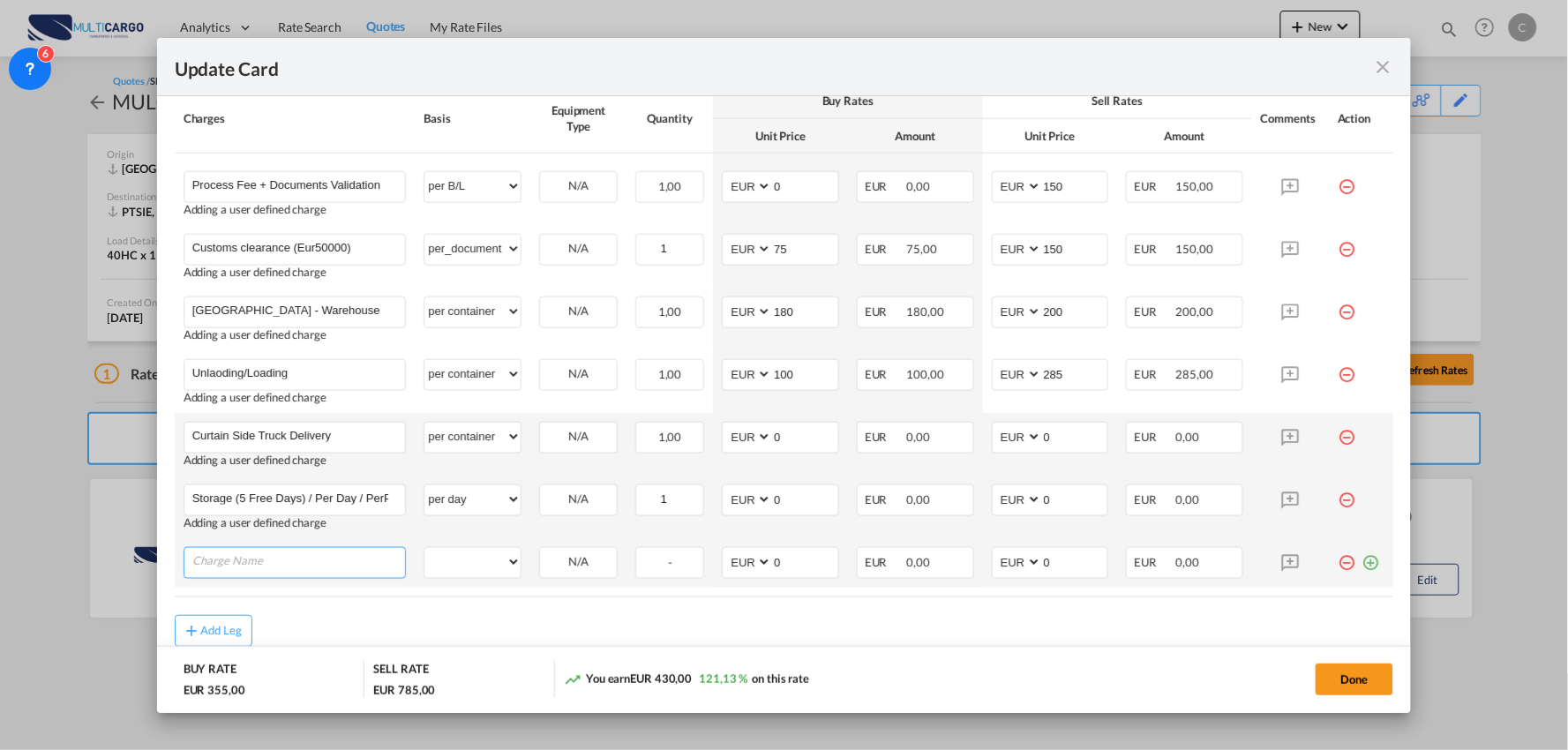
click at [258, 561] on input "Charge Name" at bounding box center [299, 561] width 214 height 26
paste input "STOPPAGE PER HOUR(AFTER2HOURS)"
type input "STOPPAGE PER HOUR(AFTER2HOURS)"
click at [462, 559] on select "per equipment per container per B/L per shipping bill per shipment per pallet p…" at bounding box center [472, 562] width 96 height 28
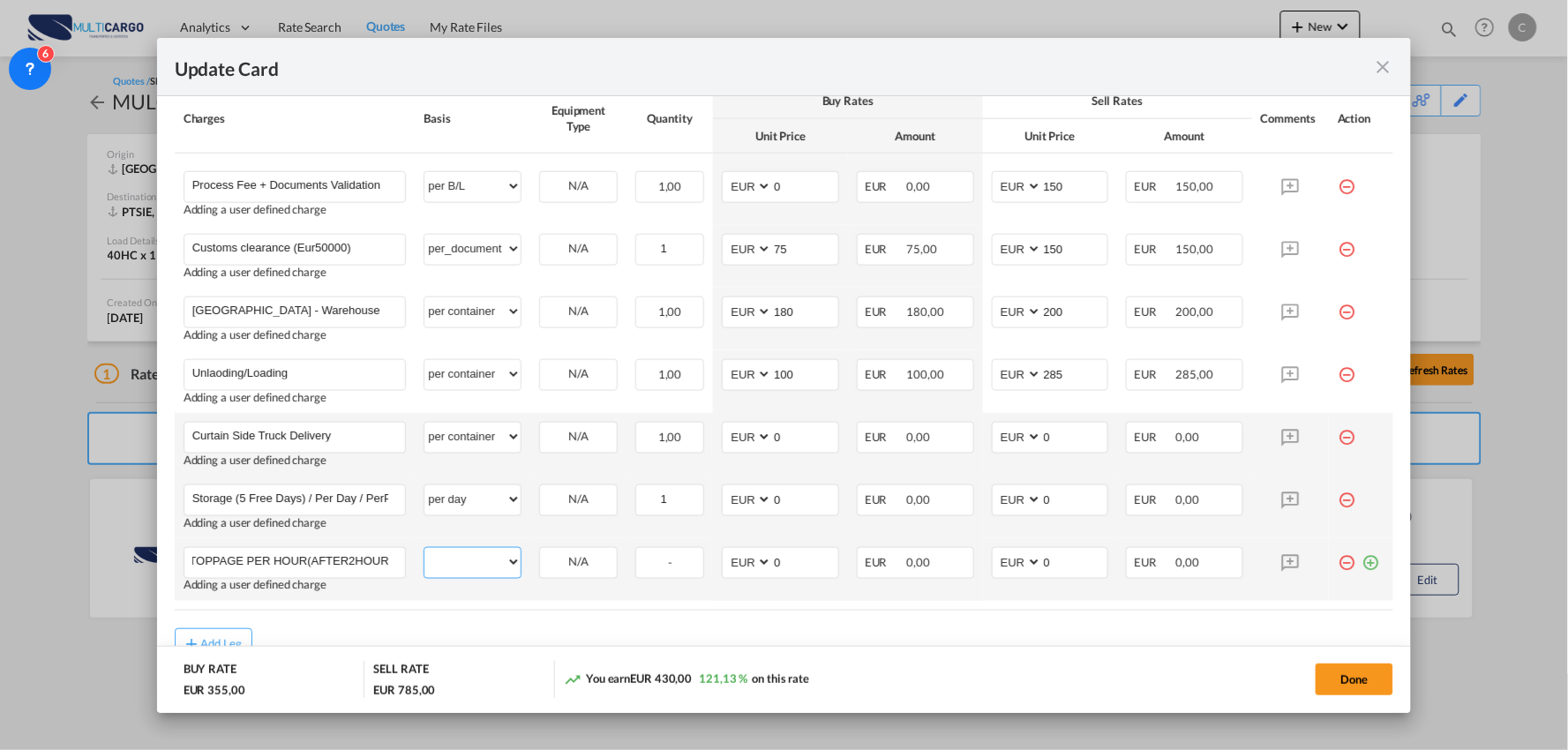
scroll to position [0, 0]
select select "per hour"
click at [424, 548] on select "per equipment per container per B/L per shipping bill per shipment per pallet p…" at bounding box center [472, 562] width 96 height 28
click at [1362, 563] on md-icon "icon-plus-circle-outline green-400-fg" at bounding box center [1371, 556] width 18 height 18
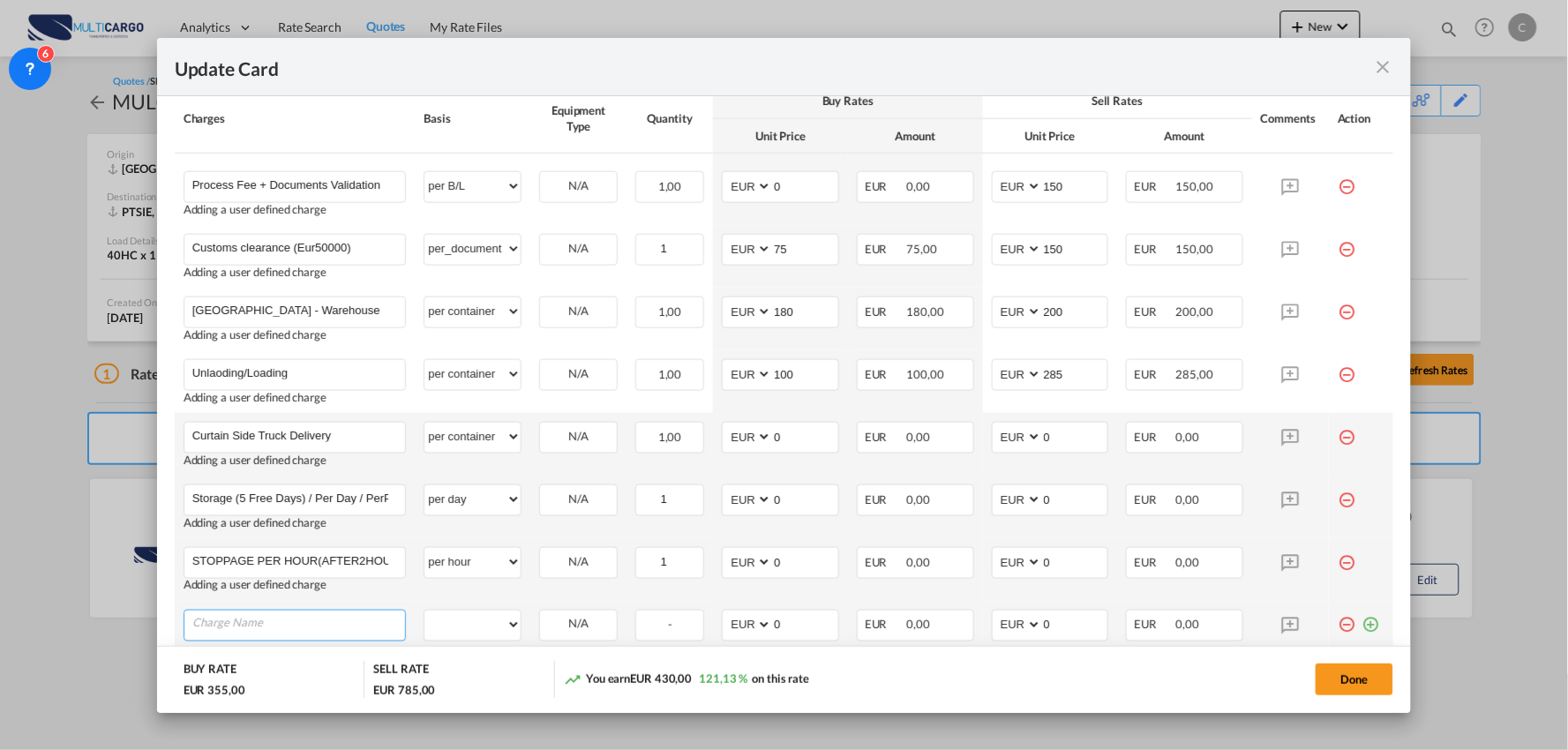
click at [254, 629] on input "Charge Name" at bounding box center [299, 623] width 214 height 26
paste input "Overnight"
type input "Overnight"
click at [495, 628] on select "per equipment per container per B/L per shipping bill per shipment per pallet p…" at bounding box center [472, 624] width 96 height 28
select select "per container"
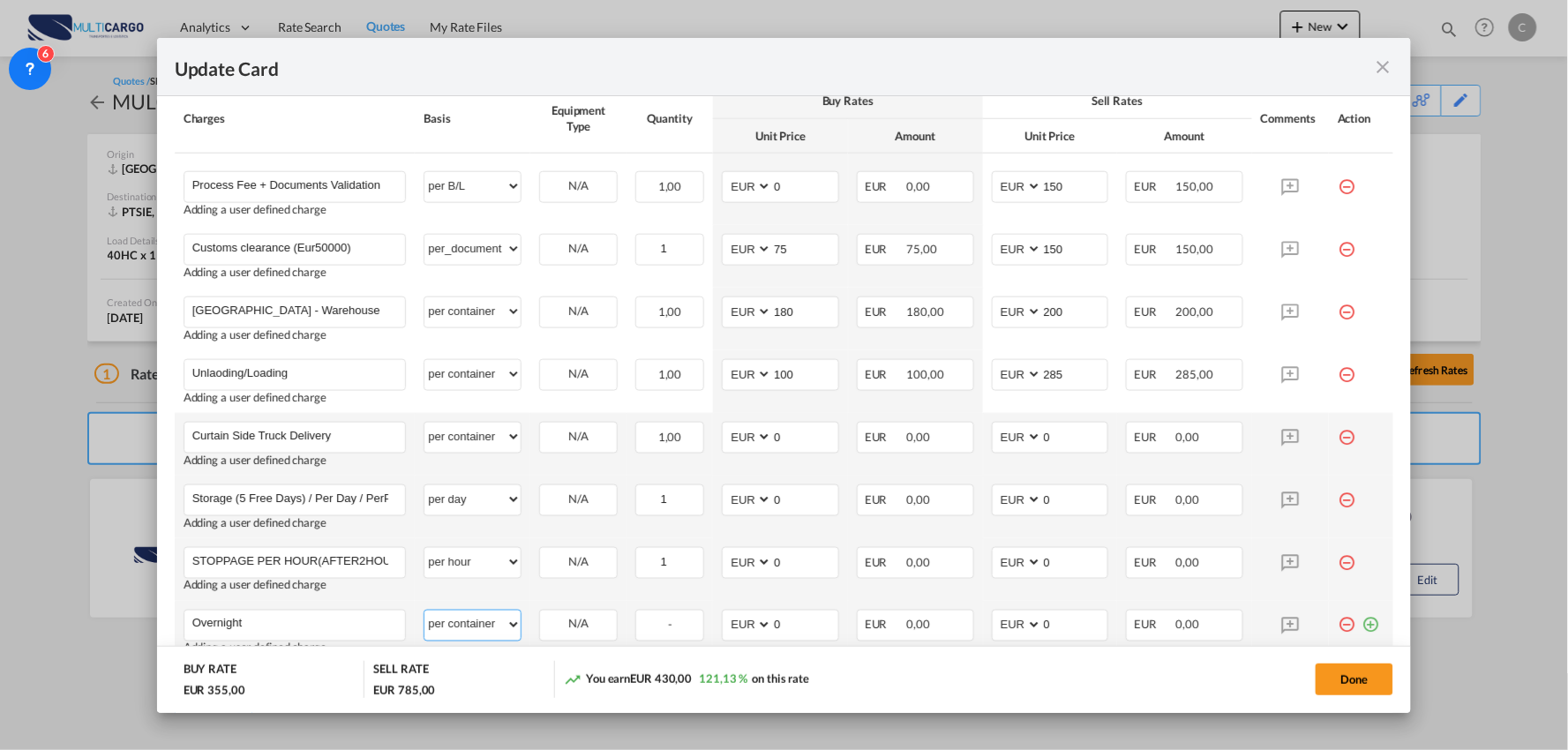
click at [424, 611] on select "per equipment per container per B/L per shipping bill per shipment per pallet p…" at bounding box center [472, 624] width 96 height 28
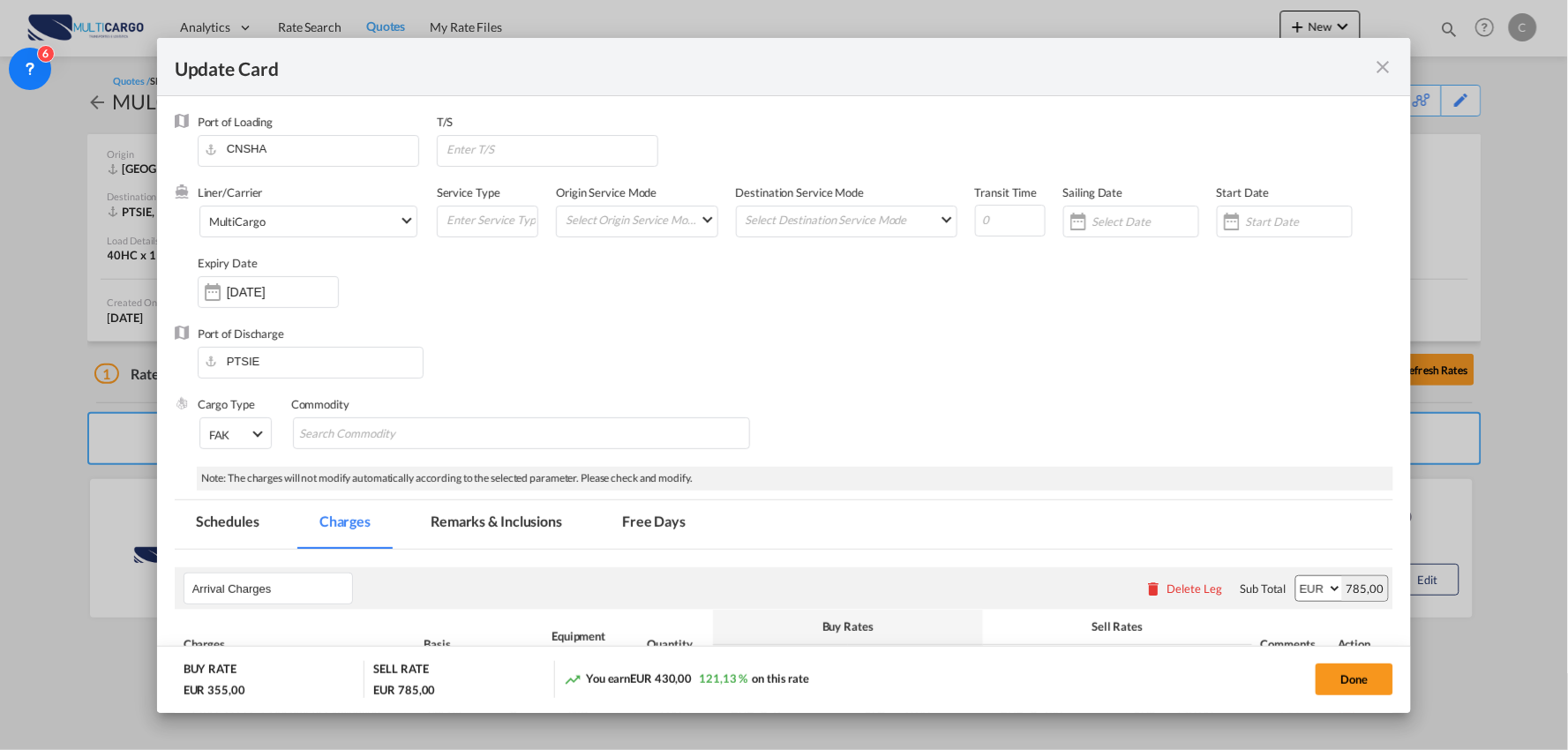
click at [489, 517] on md-tab-item "Remarks & Inclusions" at bounding box center [496, 525] width 174 height 49
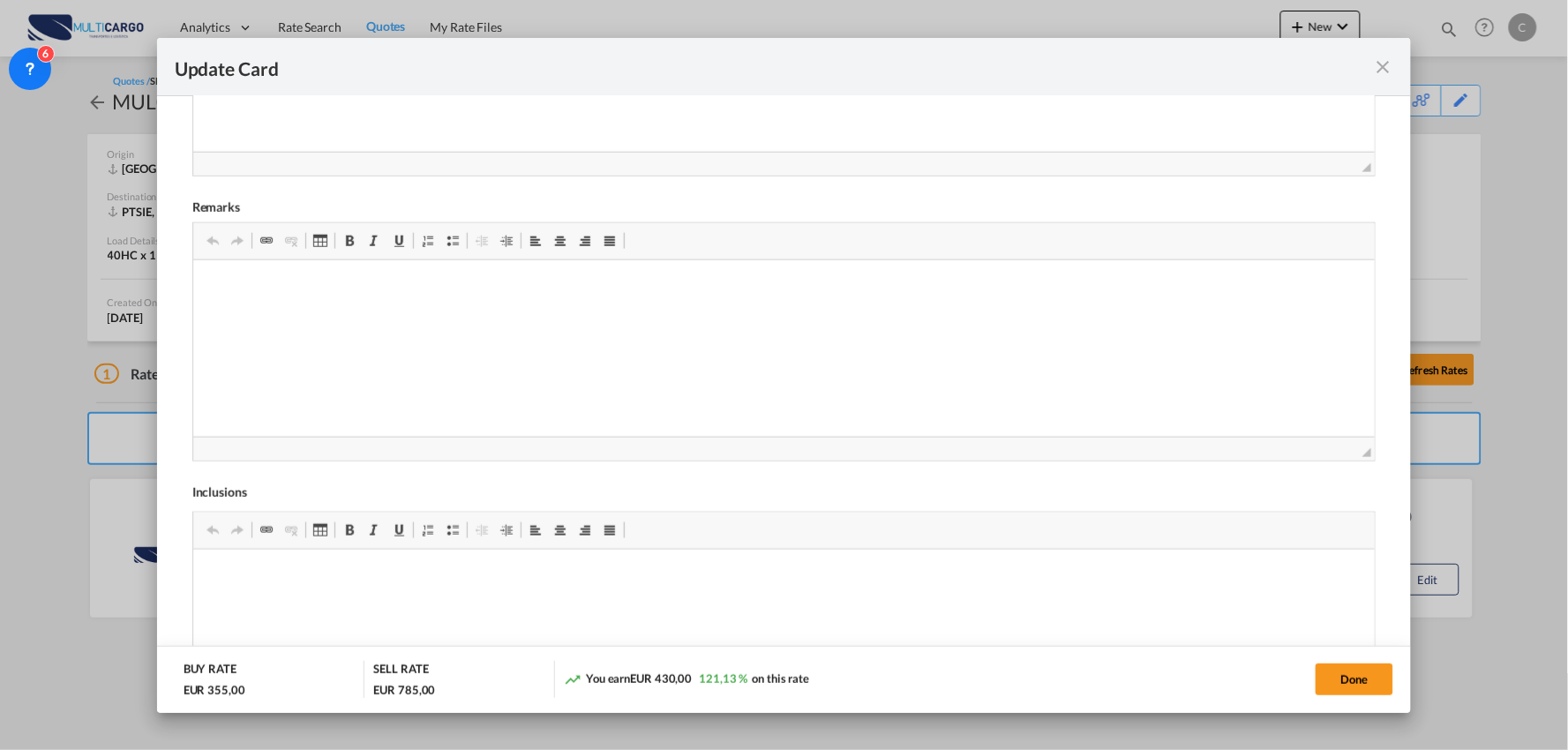
scroll to position [783, 0]
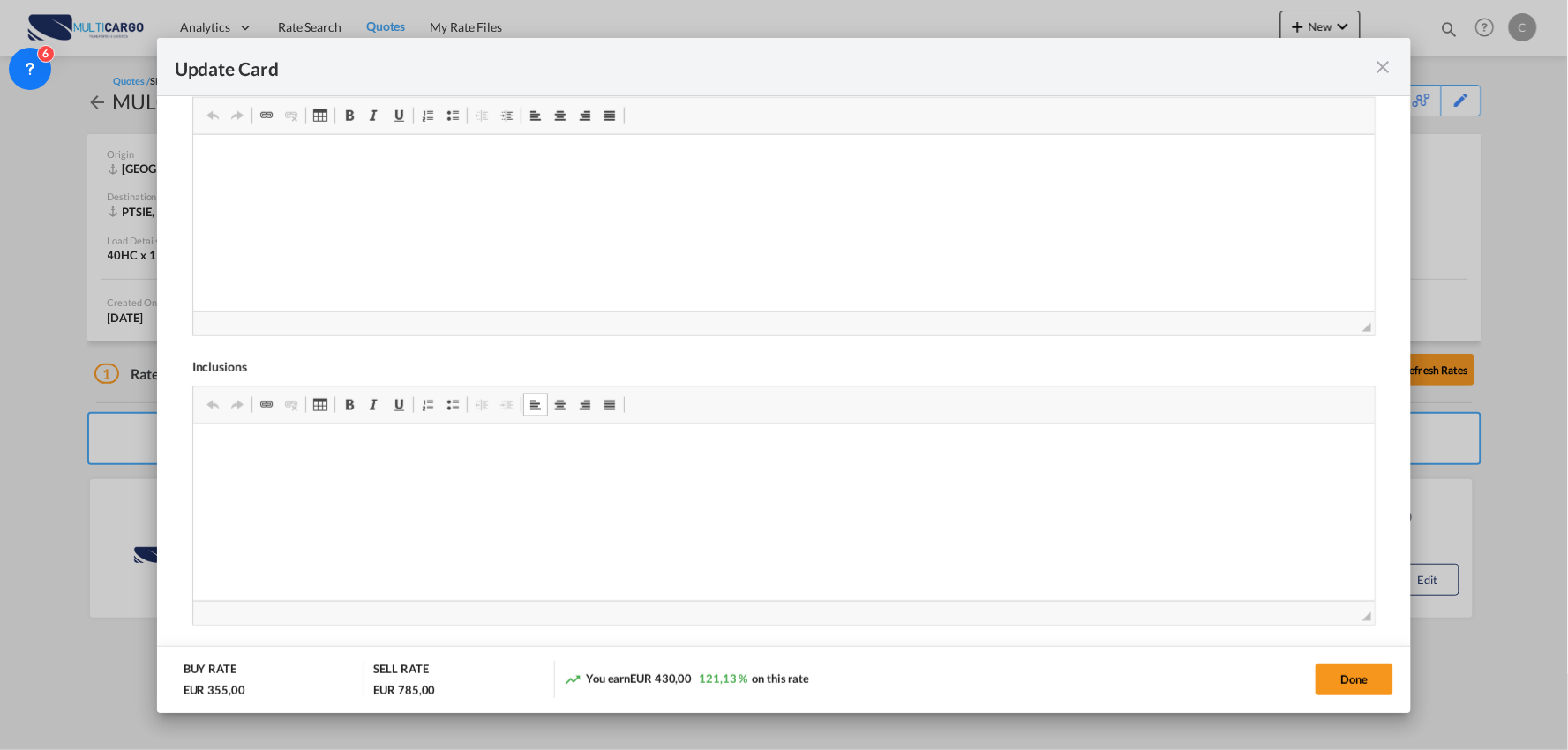
click at [445, 410] on span "Update CardPort of ..." at bounding box center [452, 405] width 14 height 14
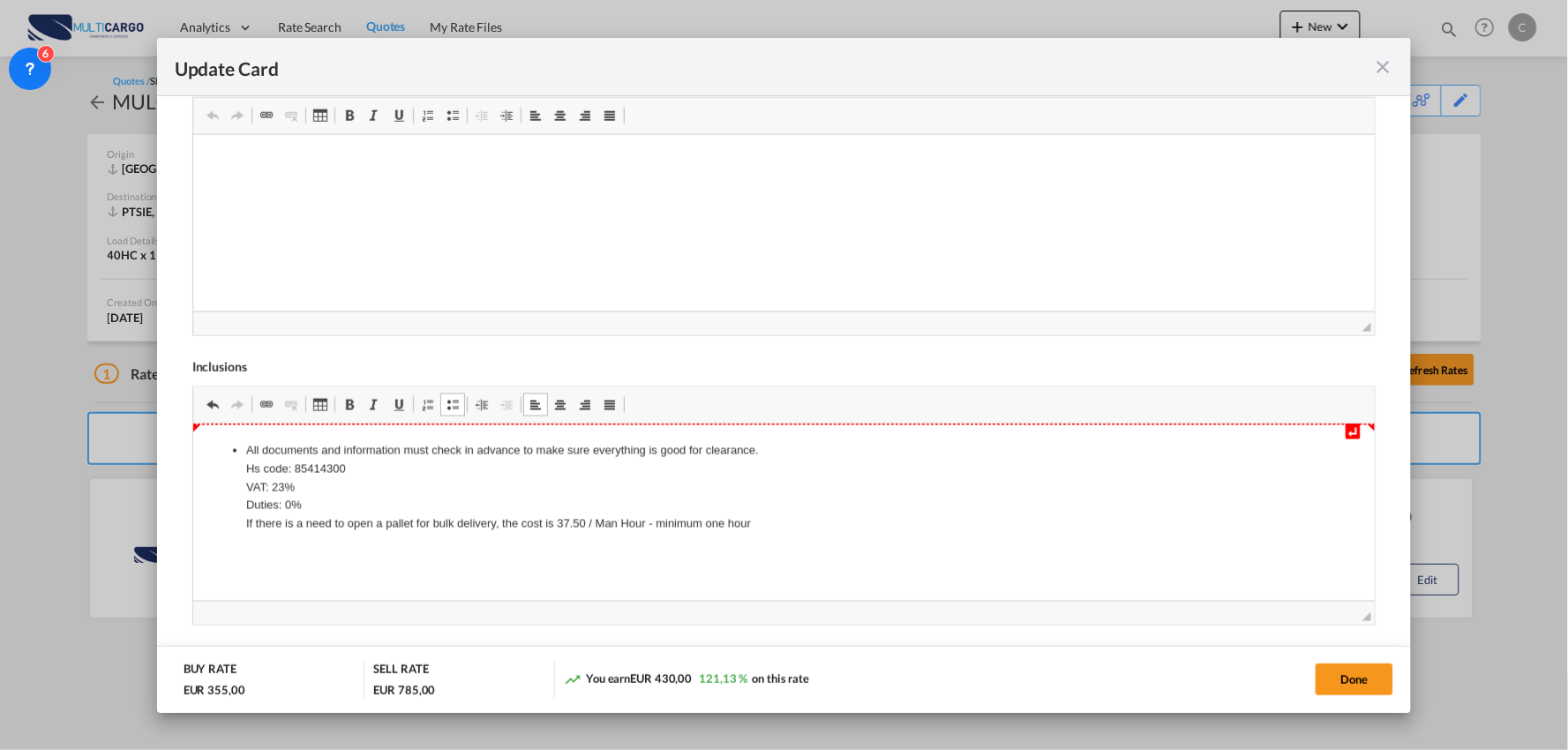
click at [768, 447] on li "All documents and information must check in advance to make sure everything is …" at bounding box center [784, 488] width 1077 height 91
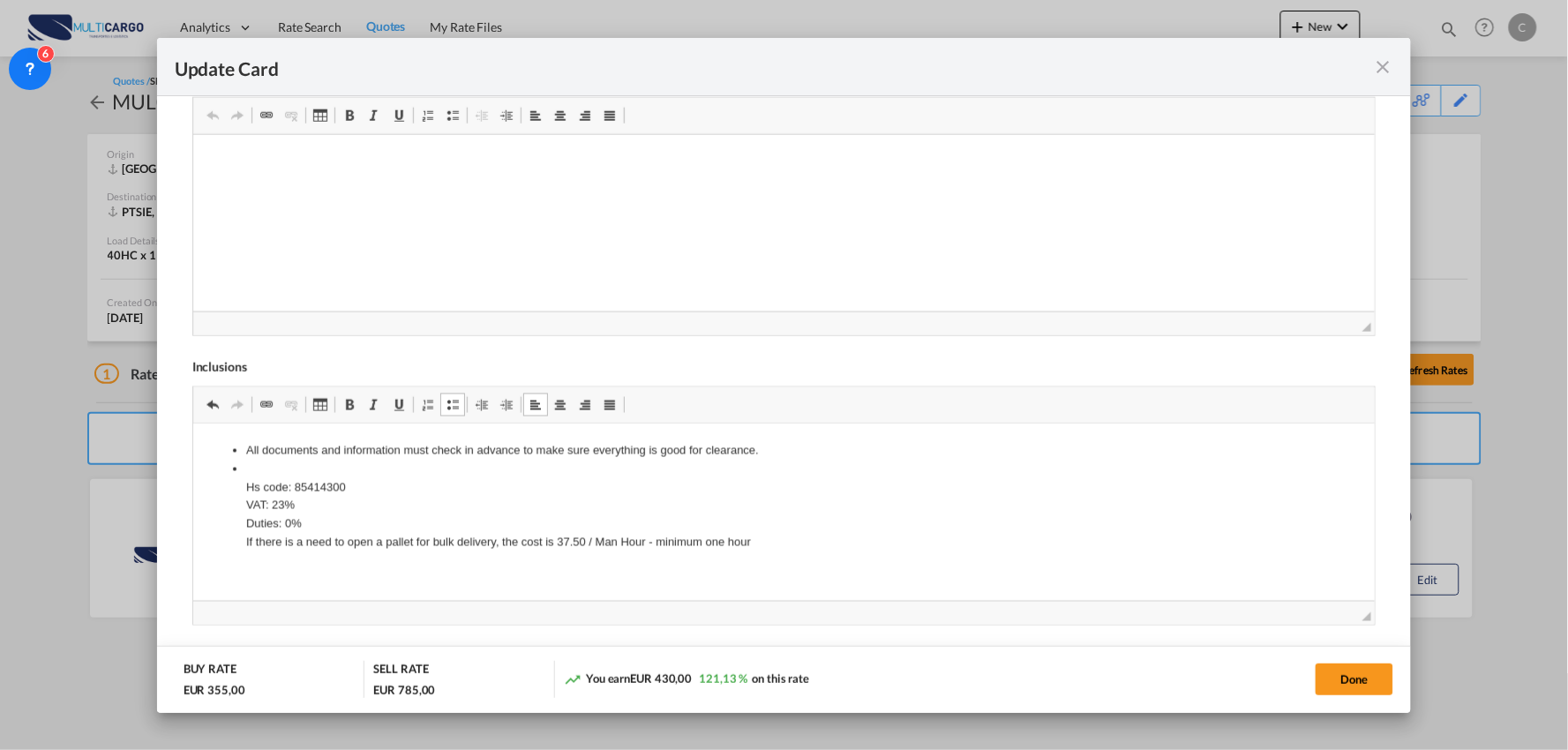
click at [334, 522] on li "Hs code: 85414300 VAT: 23% Duties: 0% If there is a need to open a pallet for b…" at bounding box center [784, 506] width 1077 height 91
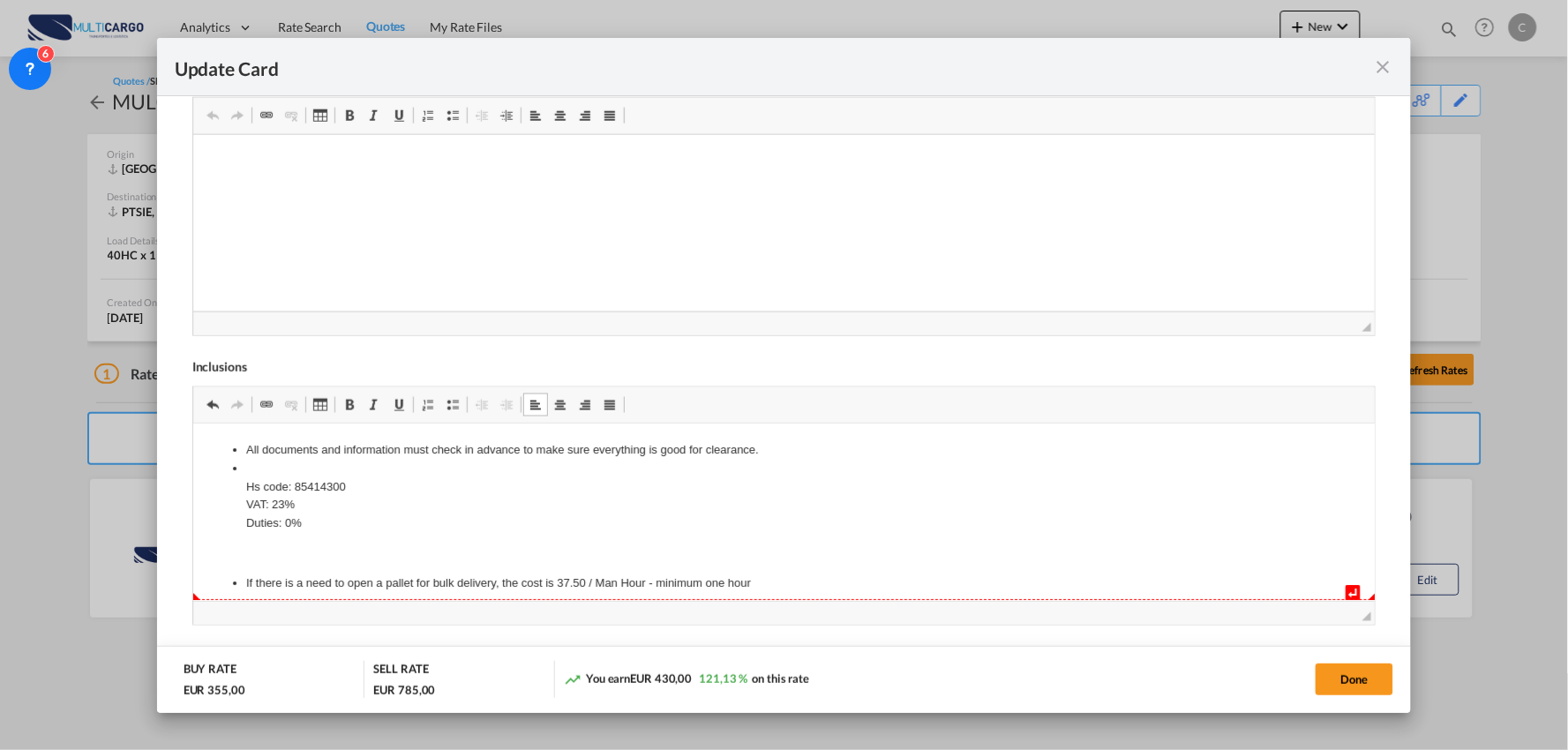
click at [238, 584] on ul "If there is a need to open a pallet for bulk delivery, the cost is 37.50 / Man …" at bounding box center [784, 584] width 1147 height 18
click at [242, 472] on ul "All documents and information must check in advance to make sure everything is …" at bounding box center [784, 488] width 1147 height 91
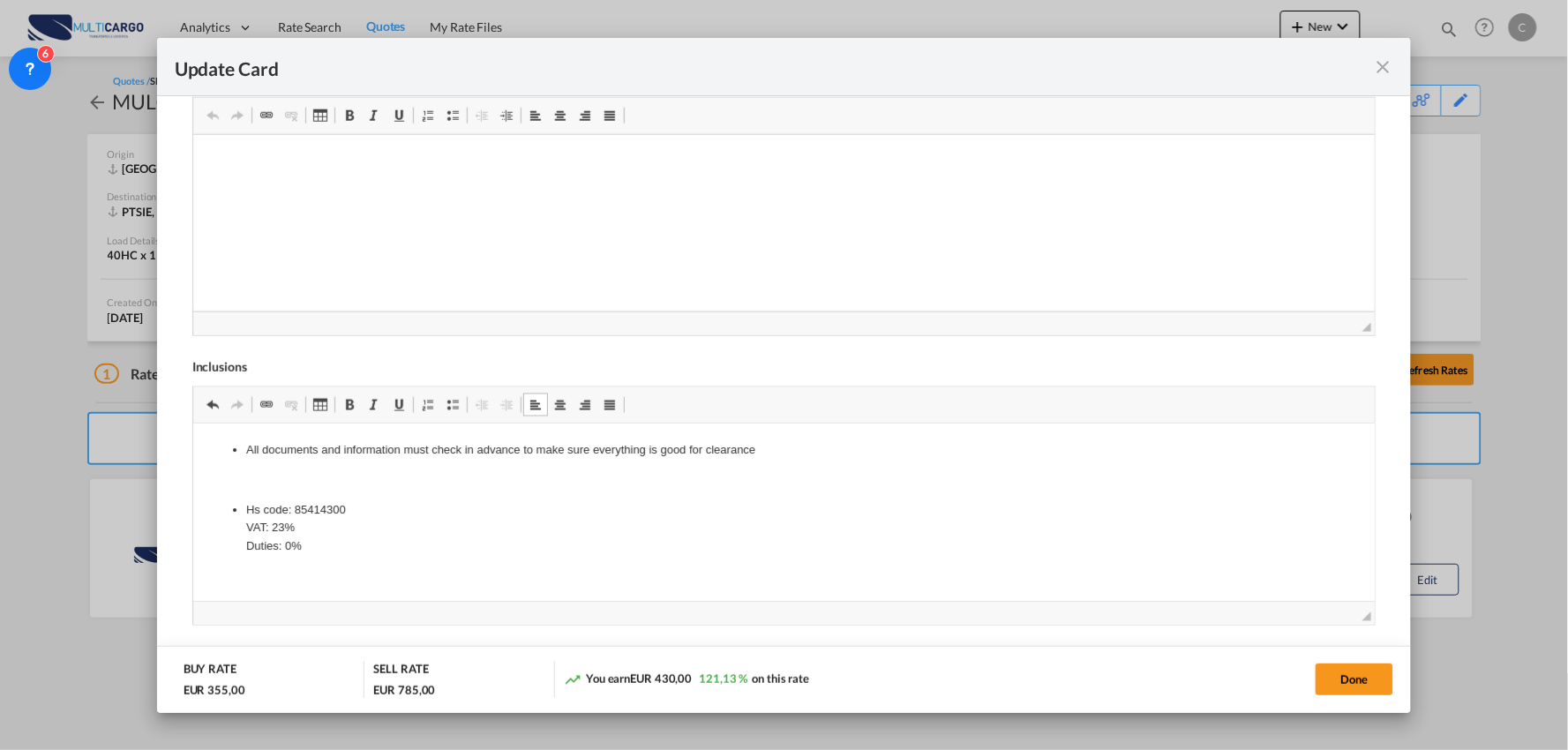
scroll to position [33, 0]
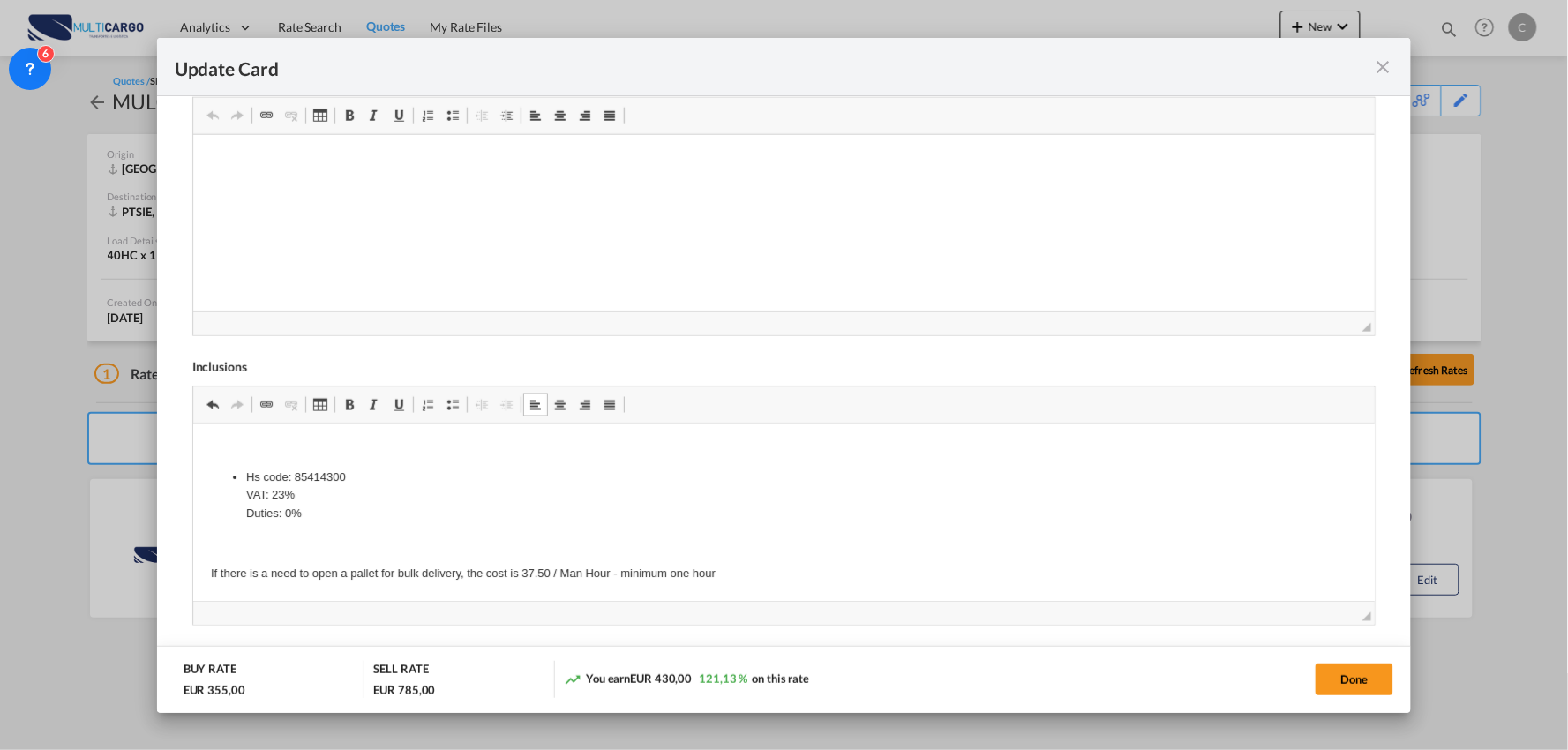
click at [269, 549] on p "Editor de texto enriquecido, editor6" at bounding box center [784, 545] width 1147 height 18
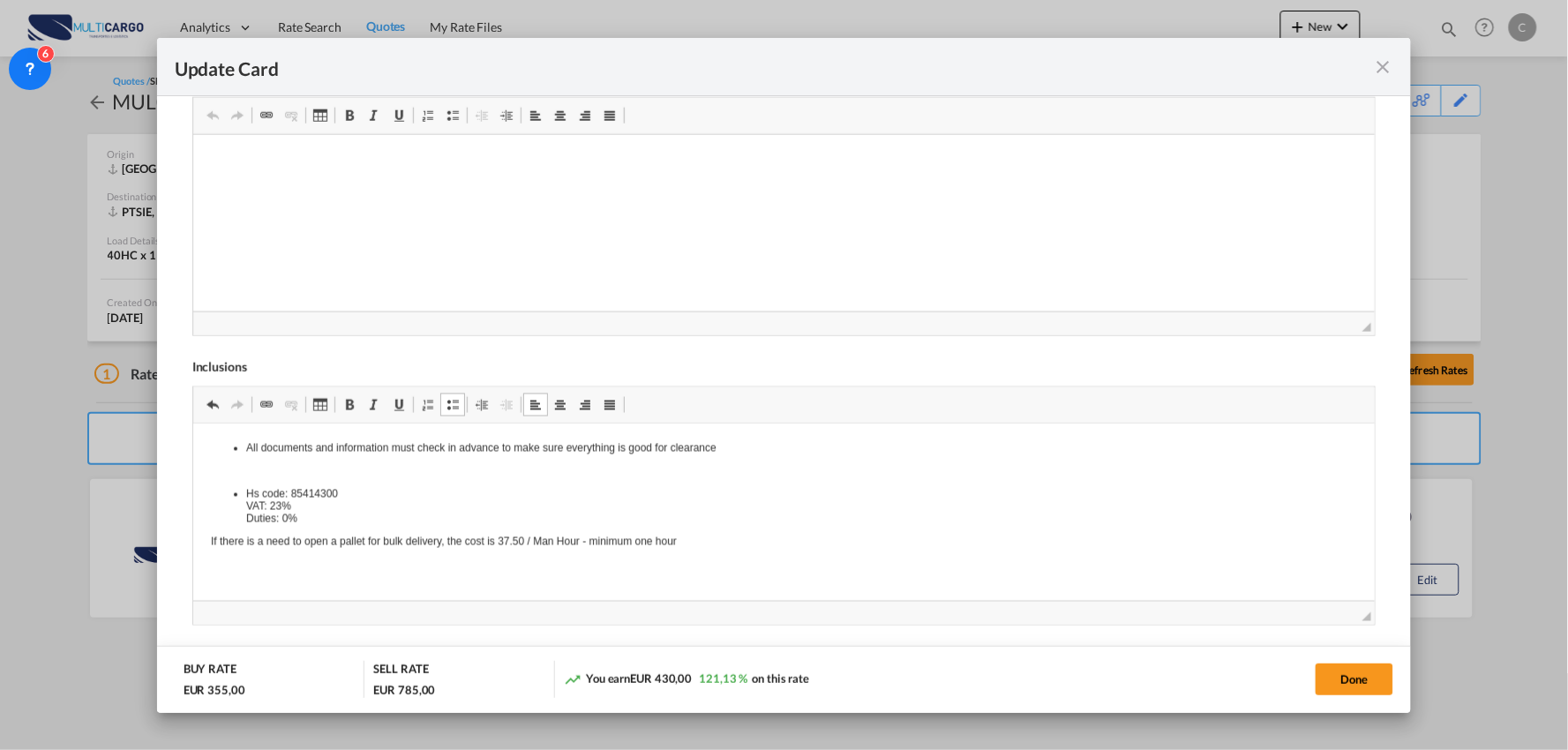
scroll to position [0, 0]
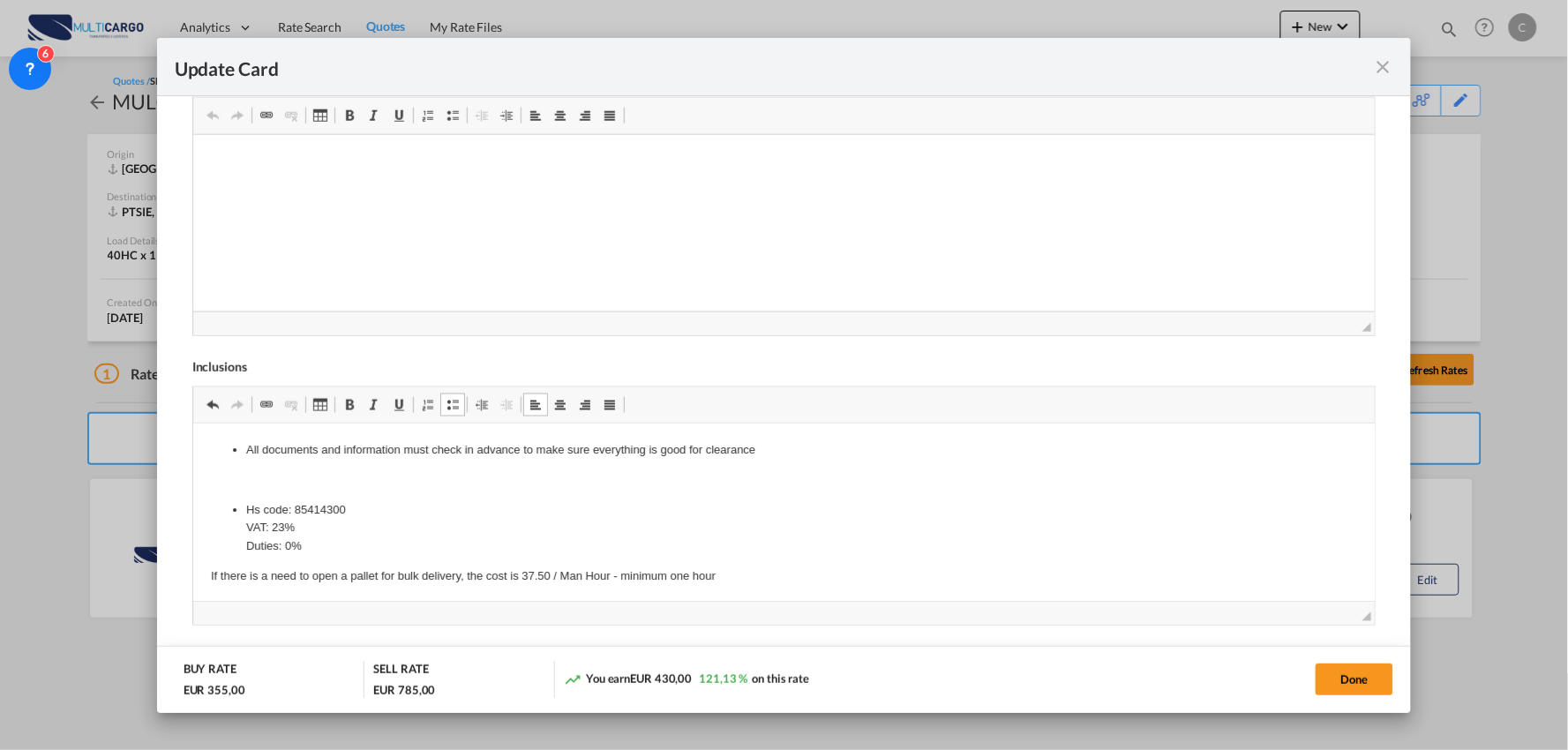
click at [224, 492] on body "All documents and information must check in advance to make sure everything is …" at bounding box center [784, 515] width 1147 height 145
click at [1361, 677] on button "Done" at bounding box center [1354, 679] width 78 height 32
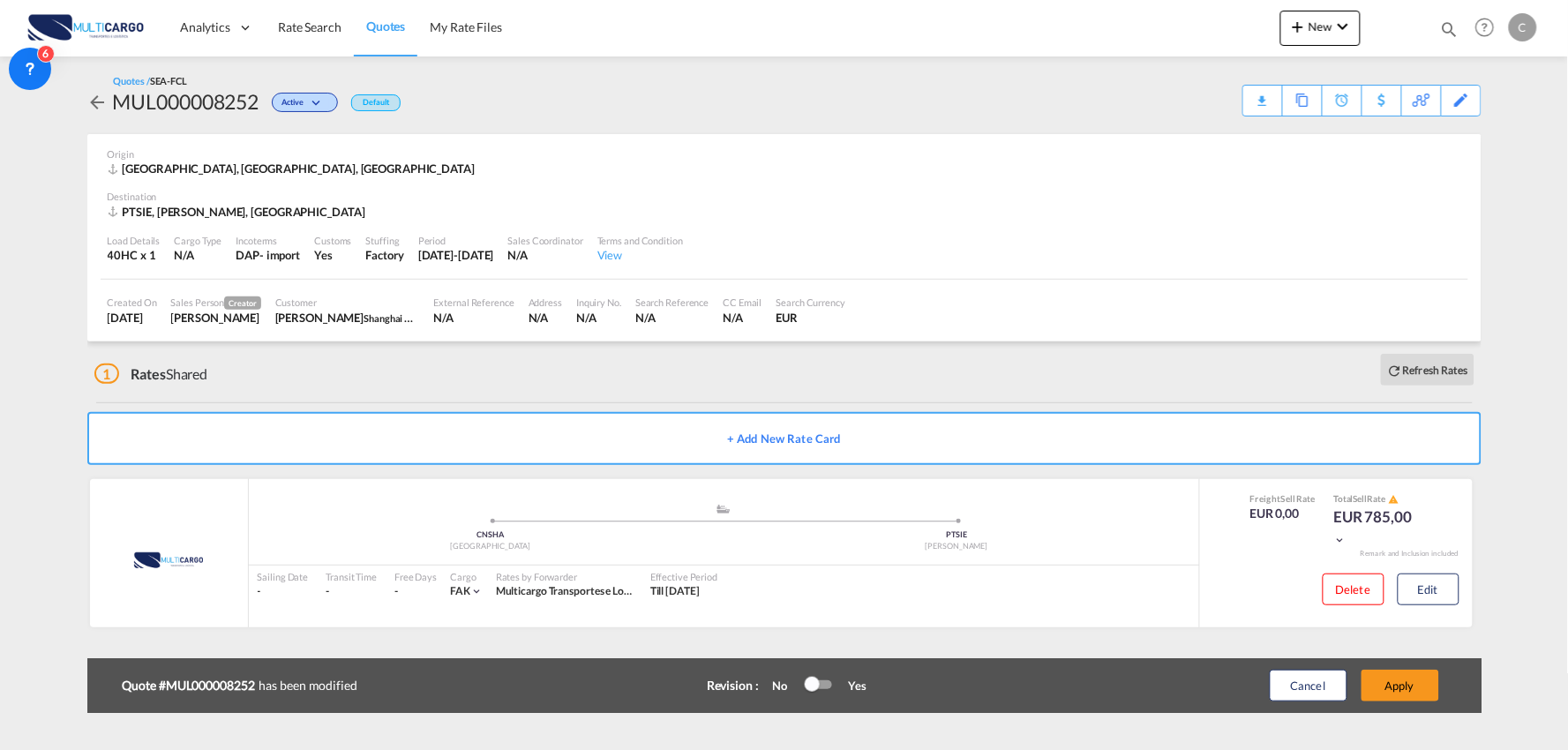
scroll to position [248, 0]
click at [1403, 679] on button "Apply" at bounding box center [1401, 685] width 78 height 32
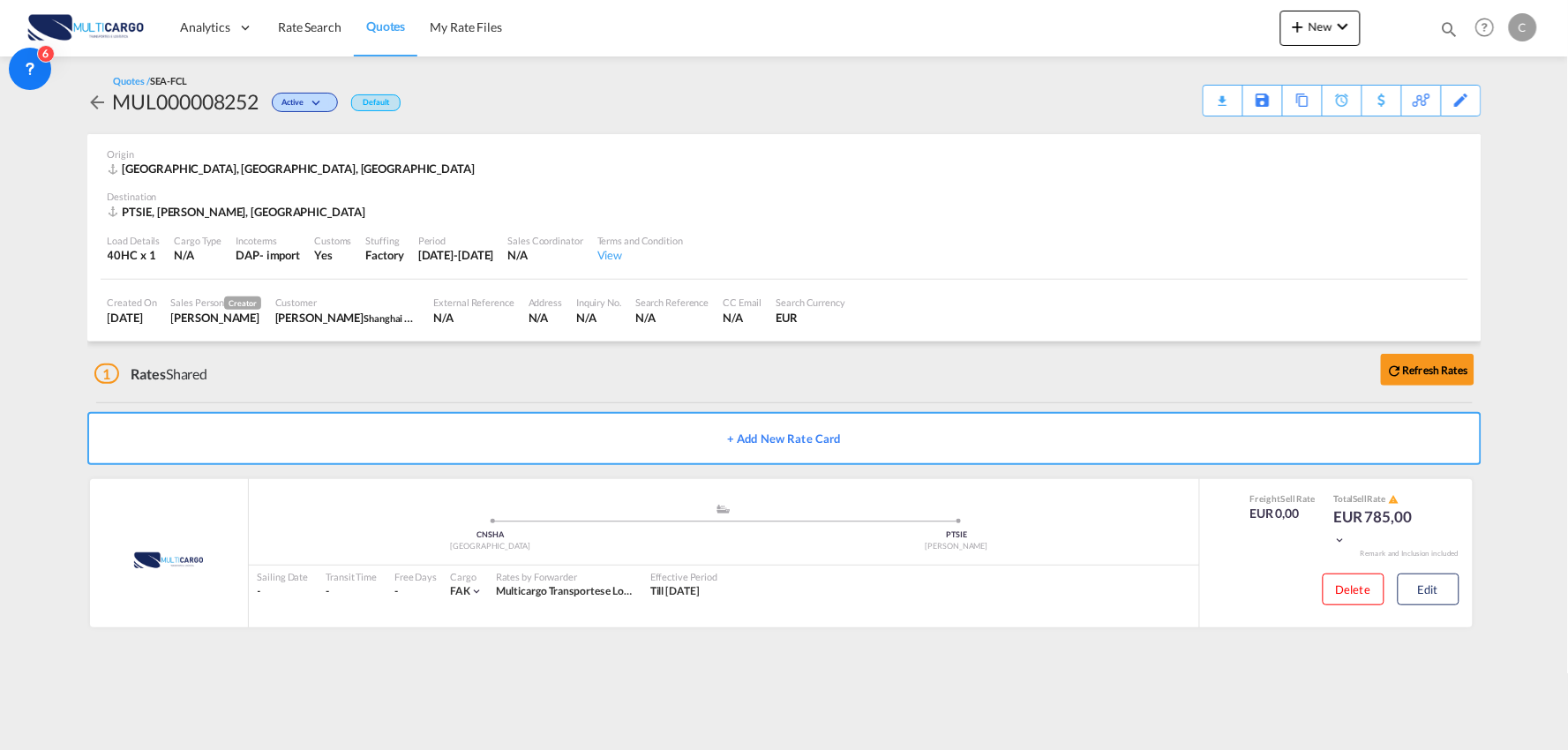
click at [353, 362] on div "1 Rates Shared Refresh Rates" at bounding box center [787, 369] width 1387 height 56
click at [388, 20] on span "Quotes" at bounding box center [385, 25] width 39 height 15
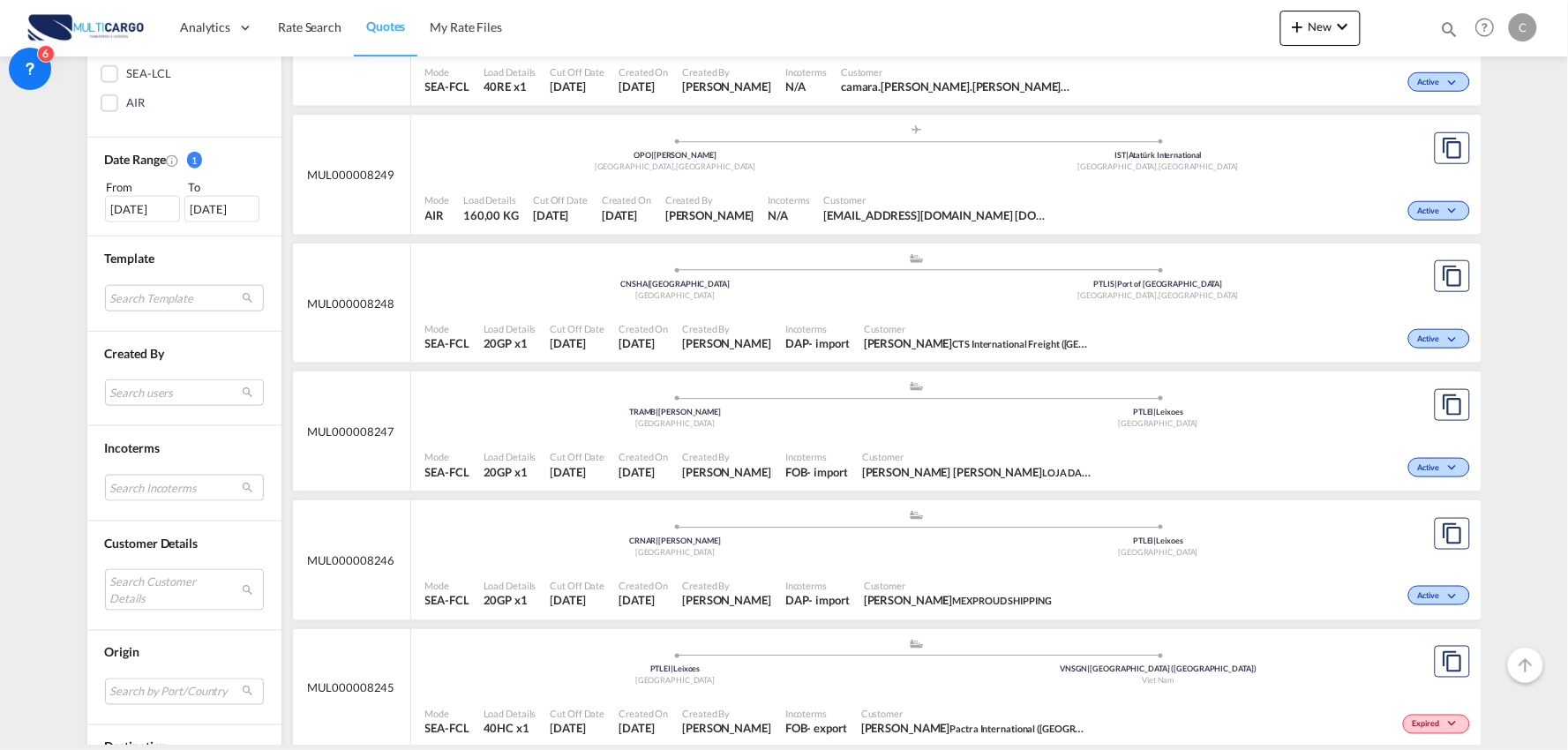
scroll to position [489, 0]
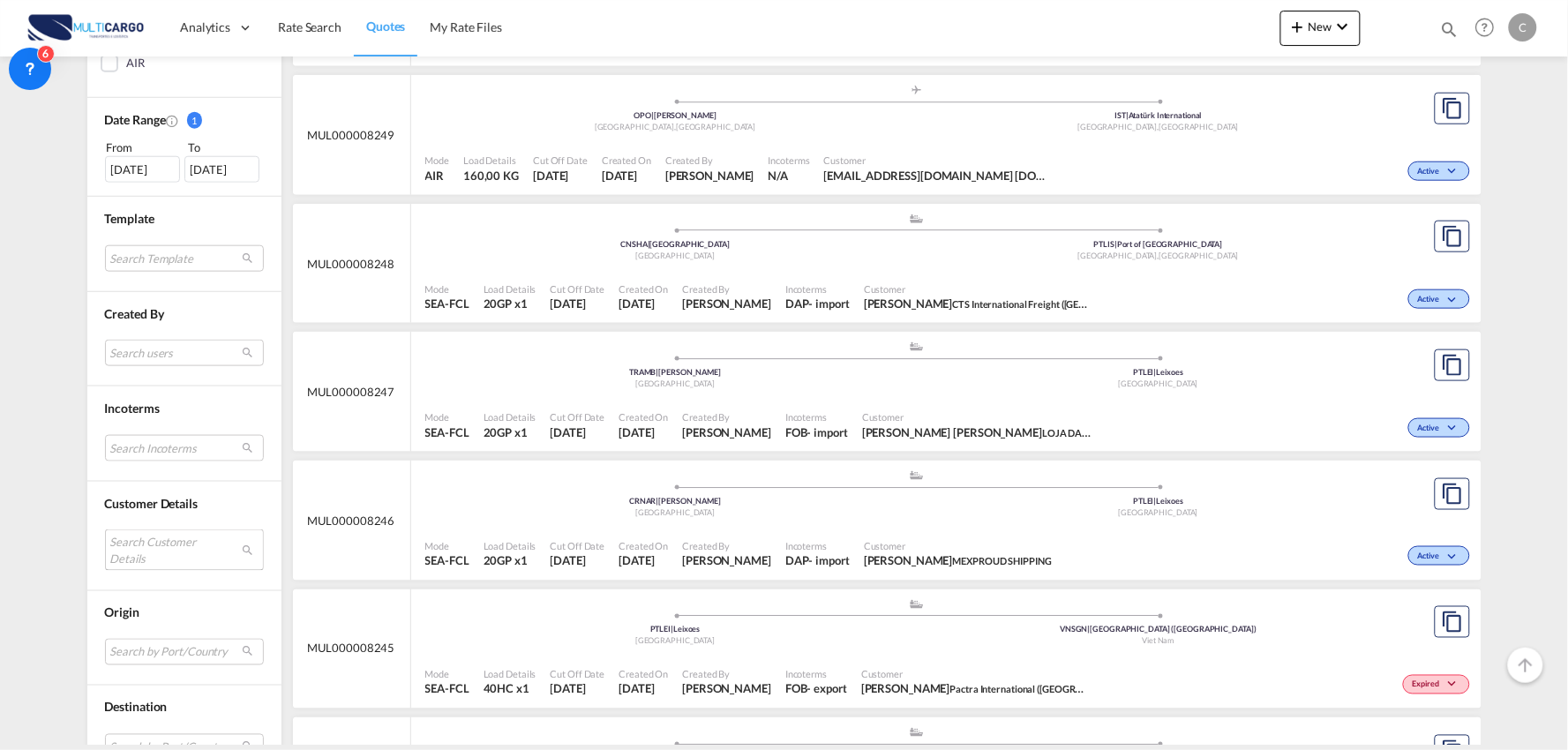
click at [142, 548] on md-select "Search Customer Details user name user ozdal.alpay@bosphoruslogistics.com ozdal…" at bounding box center [185, 549] width 159 height 41
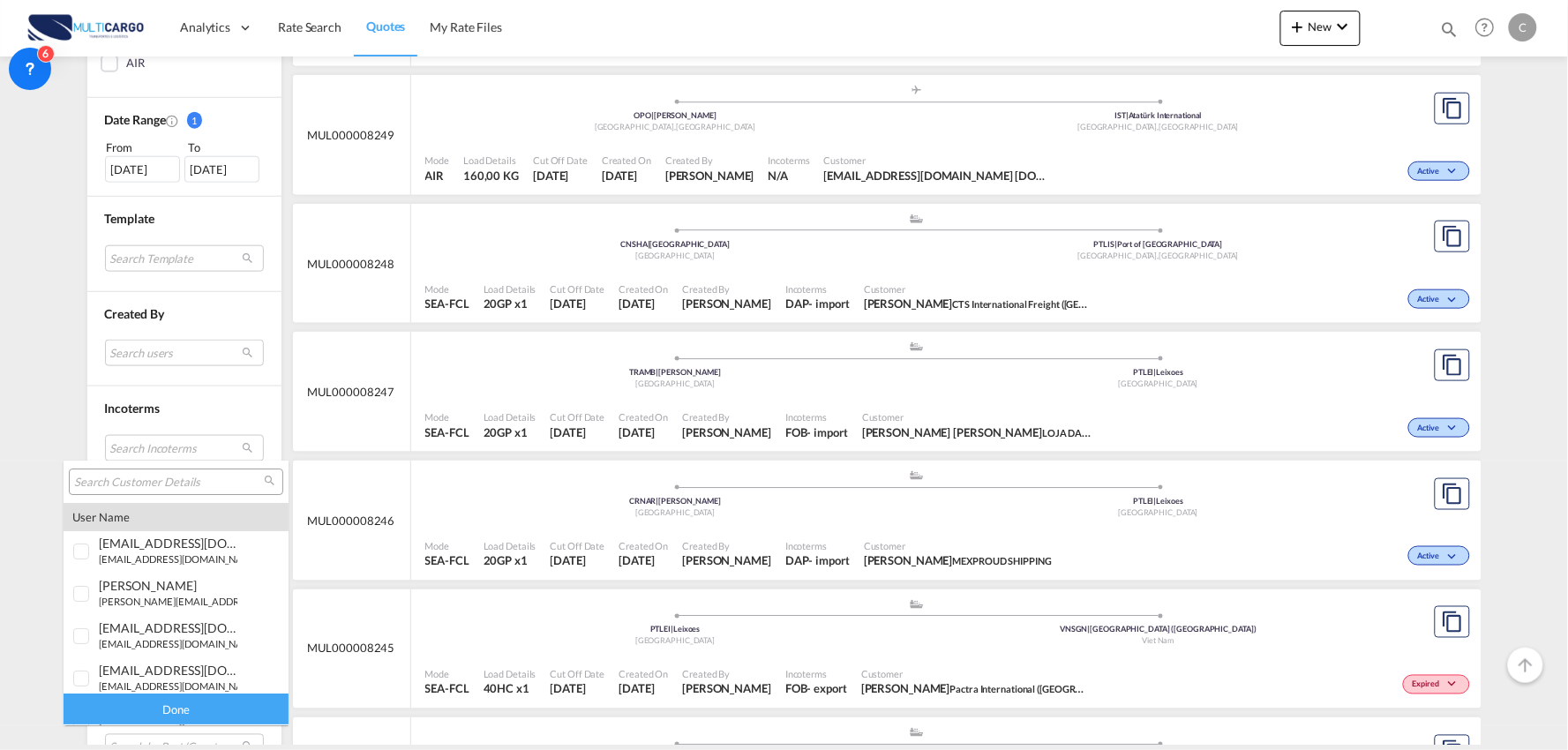
click at [157, 472] on div at bounding box center [176, 481] width 214 height 26
click at [154, 480] on input "search" at bounding box center [169, 483] width 190 height 16
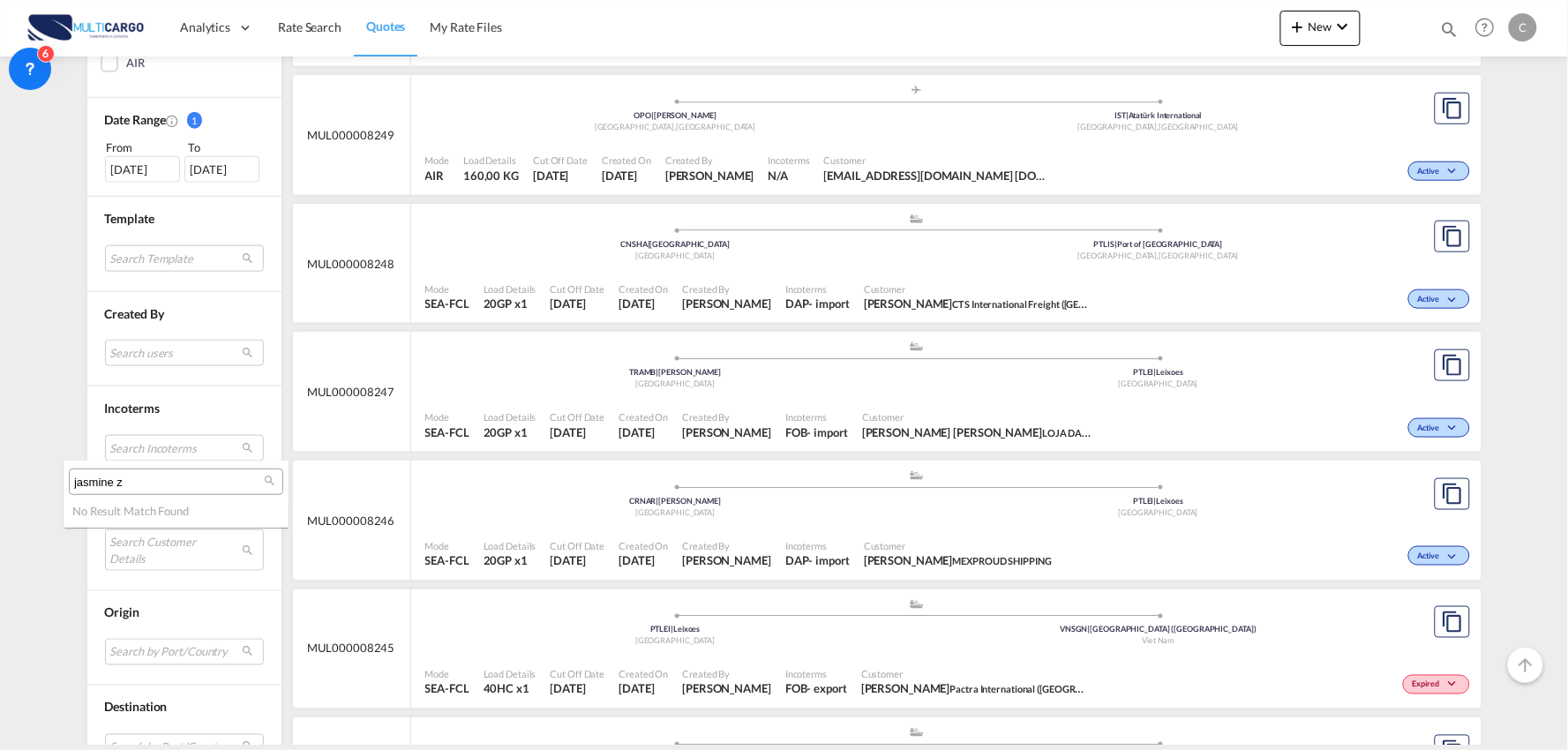
click at [141, 477] on input "jasmine z" at bounding box center [169, 483] width 190 height 16
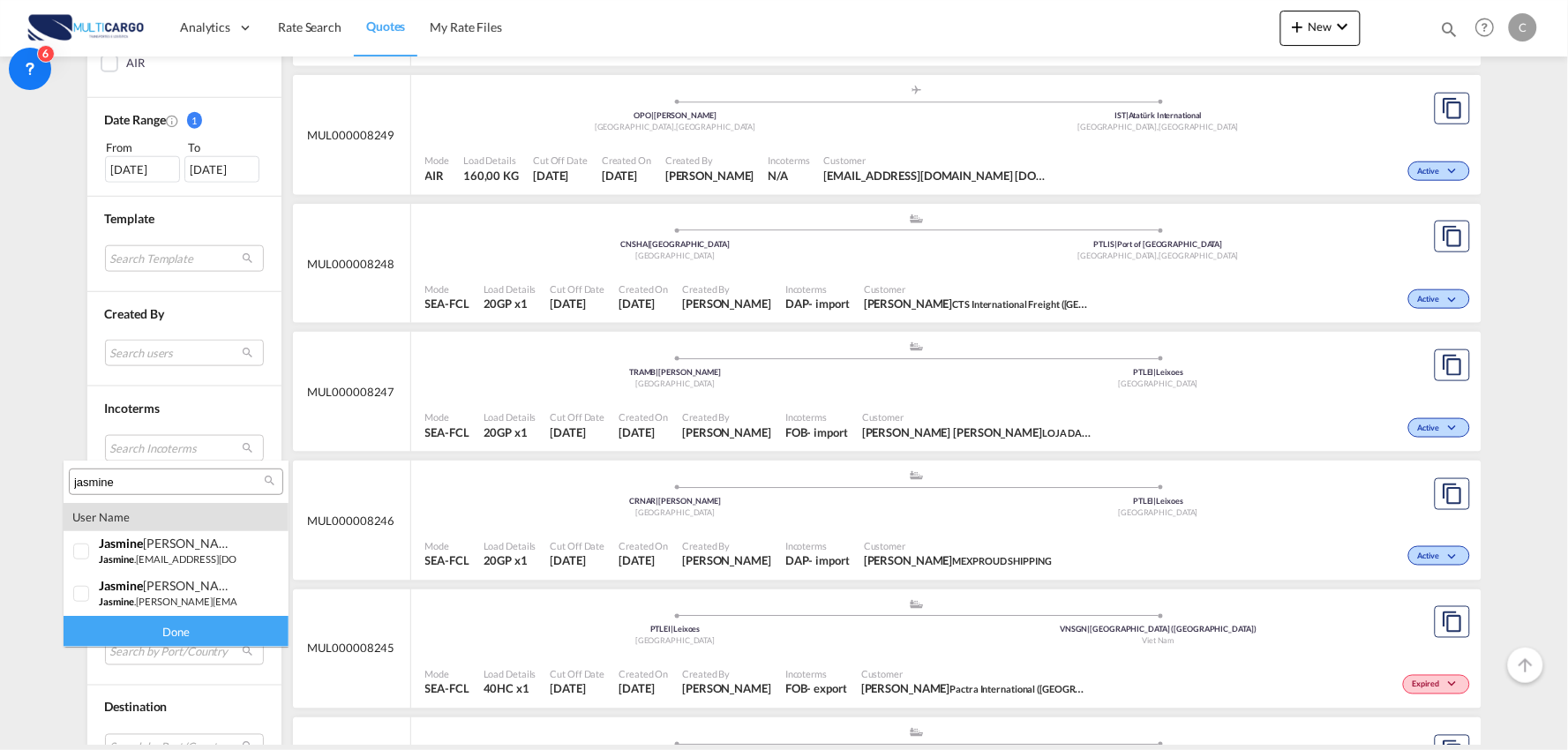
click at [150, 478] on input "jasmine" at bounding box center [169, 483] width 190 height 16
drag, startPoint x: 151, startPoint y: 481, endPoint x: 5, endPoint y: 477, distance: 146.1
click at [26, 475] on body "Analytics Reports Dashboard Rate Search Quotes My Rate Files Analytics" at bounding box center [784, 375] width 1568 height 750
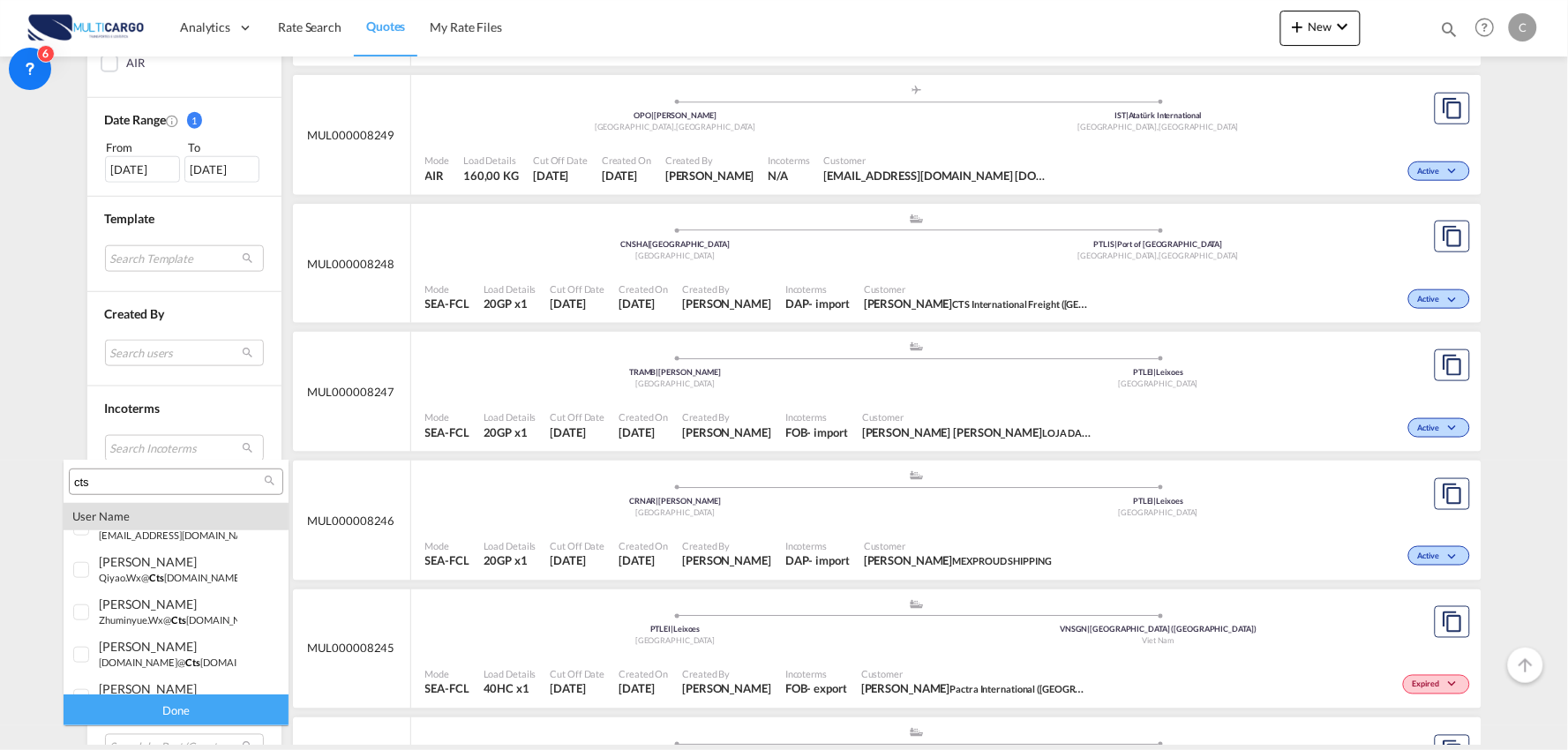
click at [132, 480] on input "cts" at bounding box center [169, 483] width 190 height 16
drag, startPoint x: 101, startPoint y: 481, endPoint x: 50, endPoint y: 481, distance: 51.0
click at [50, 481] on body "Analytics Reports Dashboard Rate Search Quotes My Rate Files Analytics" at bounding box center [784, 375] width 1568 height 750
type input "june"
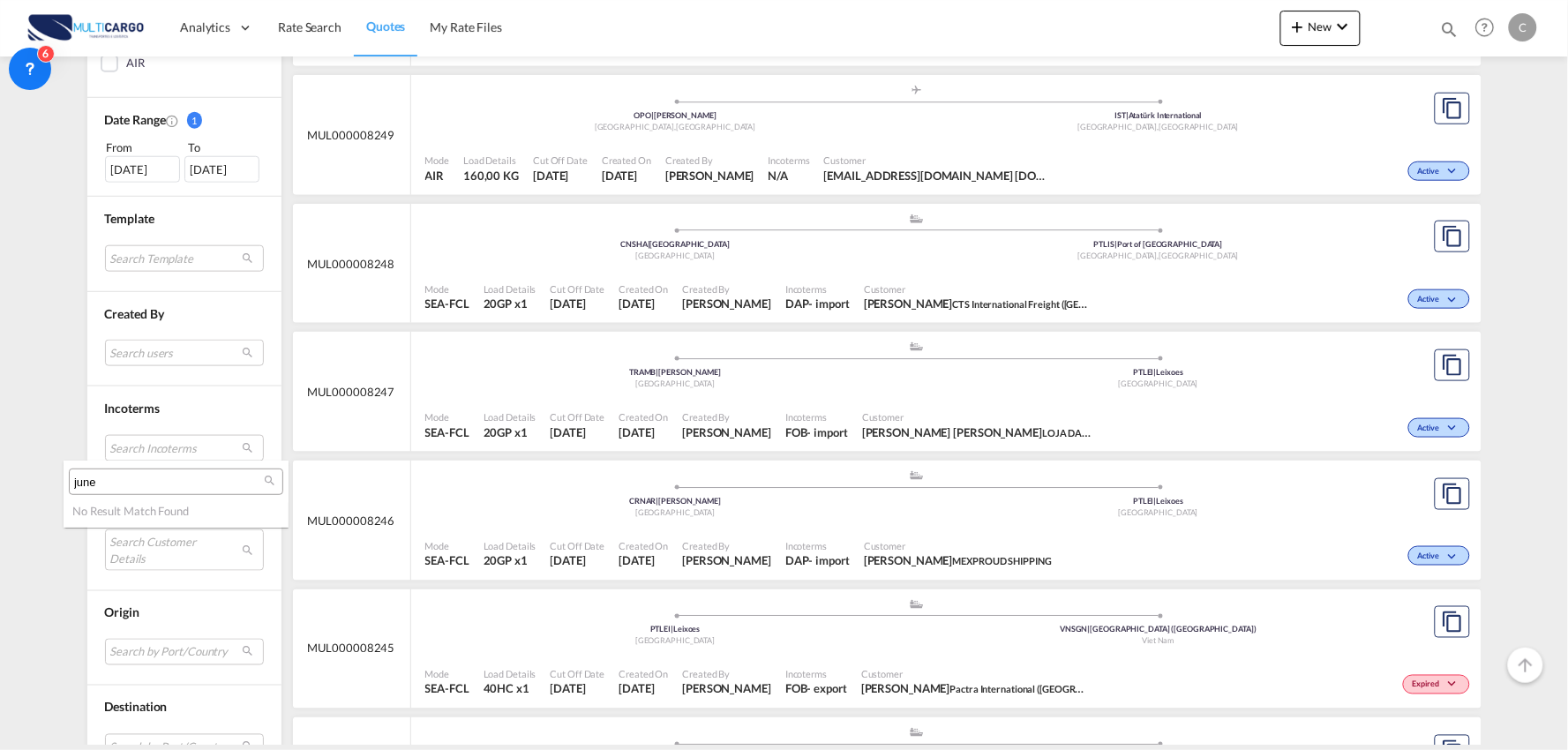
drag, startPoint x: 138, startPoint y: 483, endPoint x: 53, endPoint y: 481, distance: 85.0
click at [52, 481] on body "Analytics Reports Dashboard Rate Search Quotes My Rate Files Analytics" at bounding box center [784, 375] width 1568 height 750
drag, startPoint x: 1565, startPoint y: 223, endPoint x: 1558, endPoint y: 99, distance: 124.2
click at [1559, 100] on md-backdrop at bounding box center [784, 375] width 1568 height 750
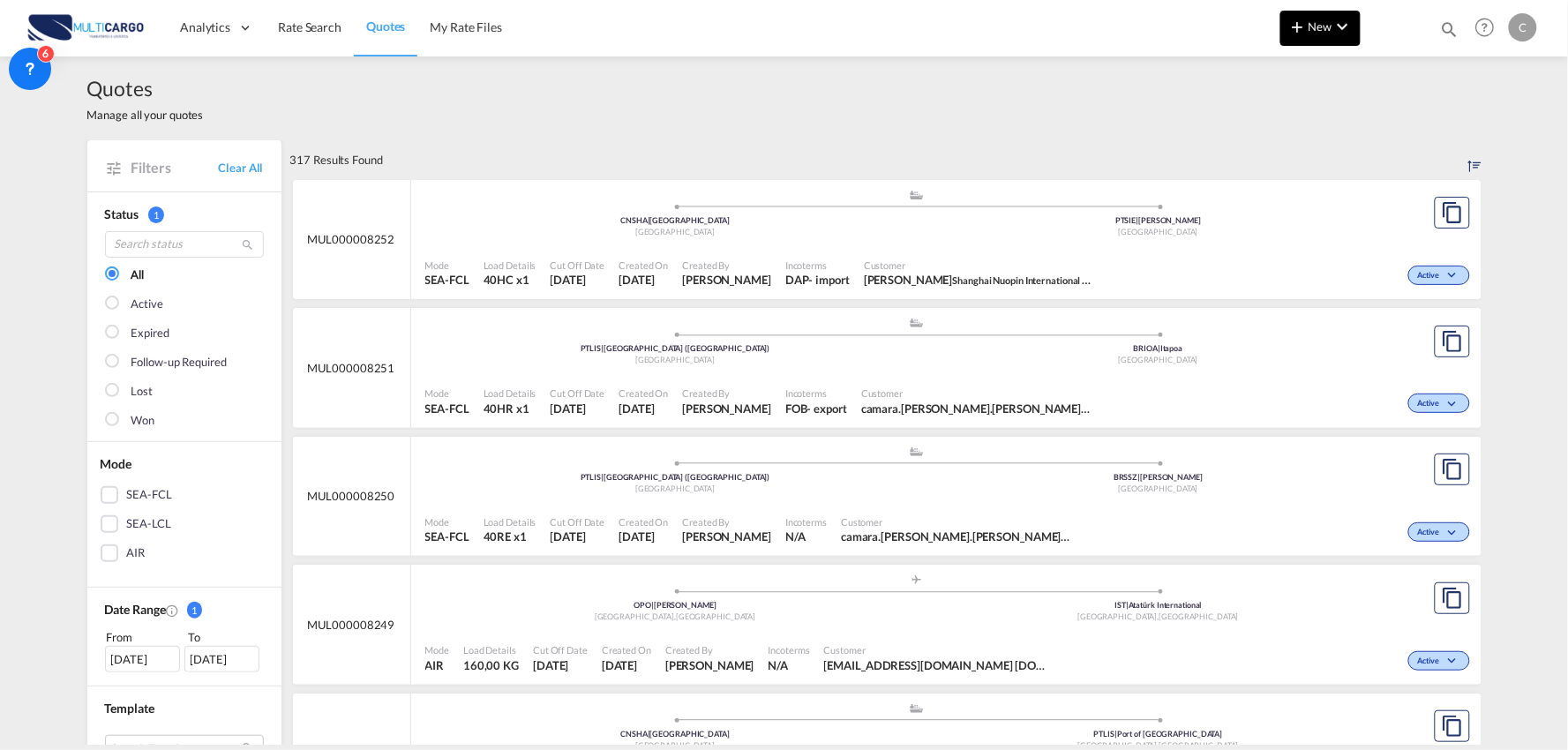
click at [1303, 28] on md-icon "icon-plus 400-fg" at bounding box center [1297, 26] width 21 height 21
click at [1307, 128] on div "Quote" at bounding box center [1296, 132] width 65 height 44
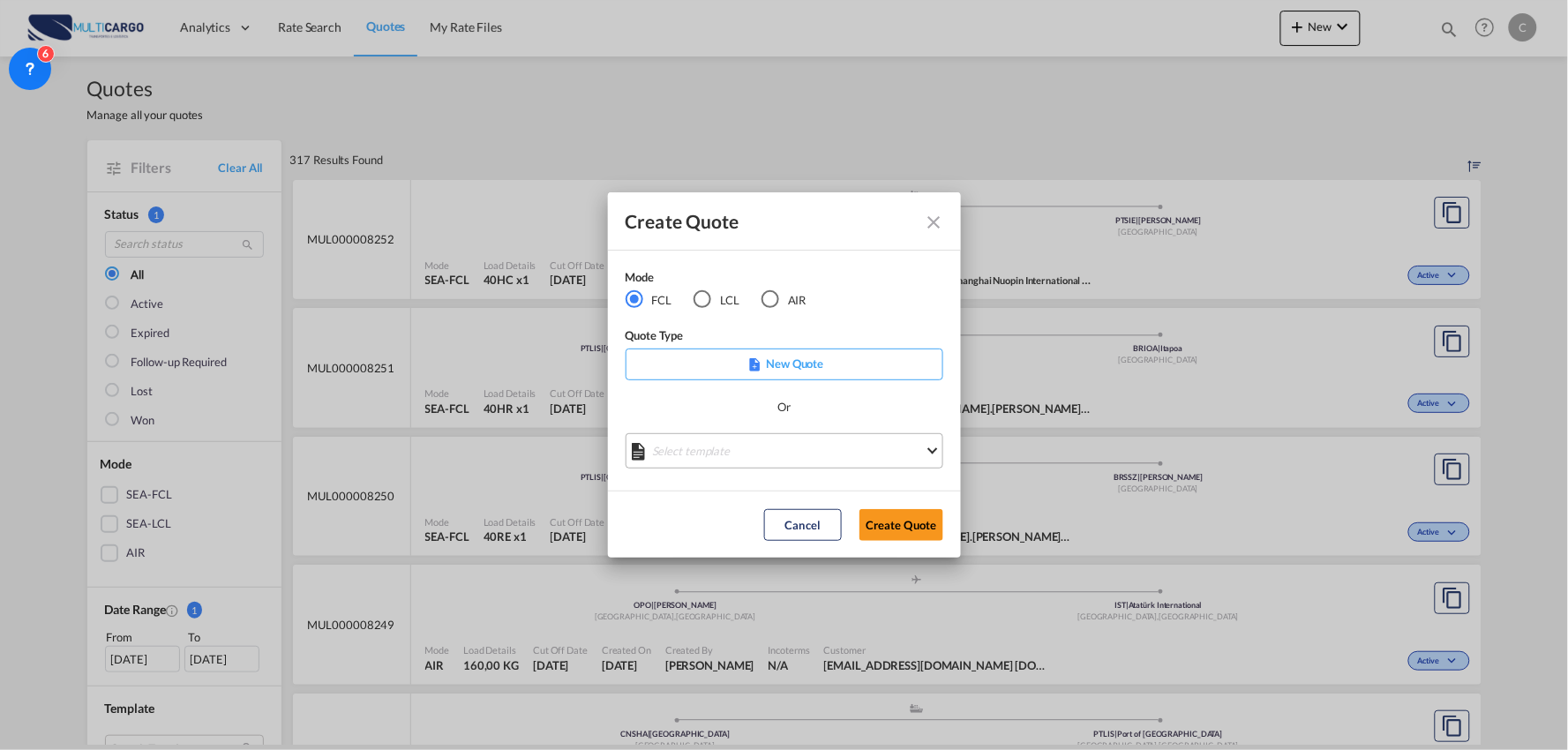
click at [799, 448] on md-select "Select template [DATE] IMP_EXW_FCL [PERSON_NAME] | [DATE] [DATE] IMP_DAP_FCL S/…" at bounding box center [784, 451] width 318 height 35
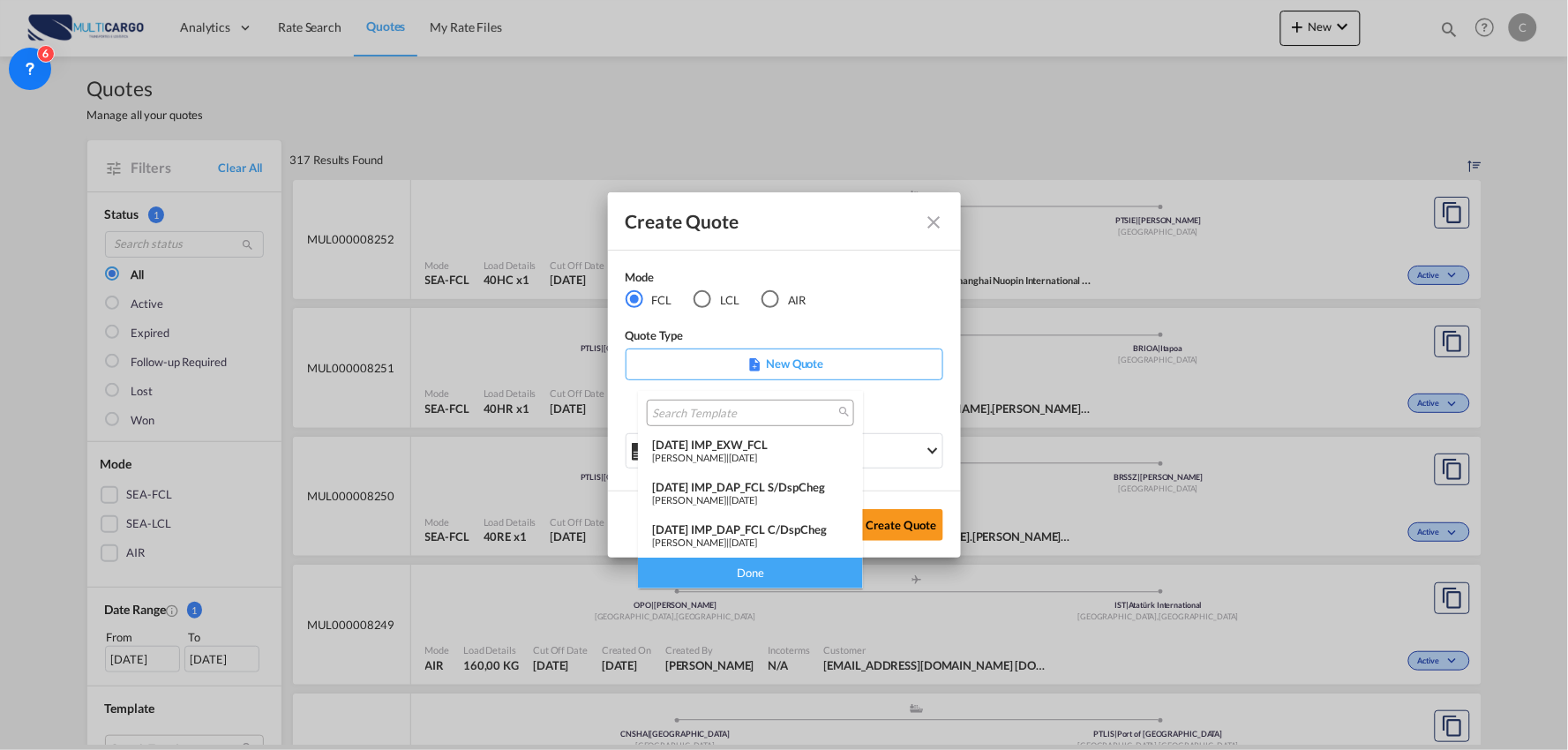
click at [782, 531] on div "[DATE] IMP_DAP_FCL C/DspCheg" at bounding box center [750, 529] width 196 height 14
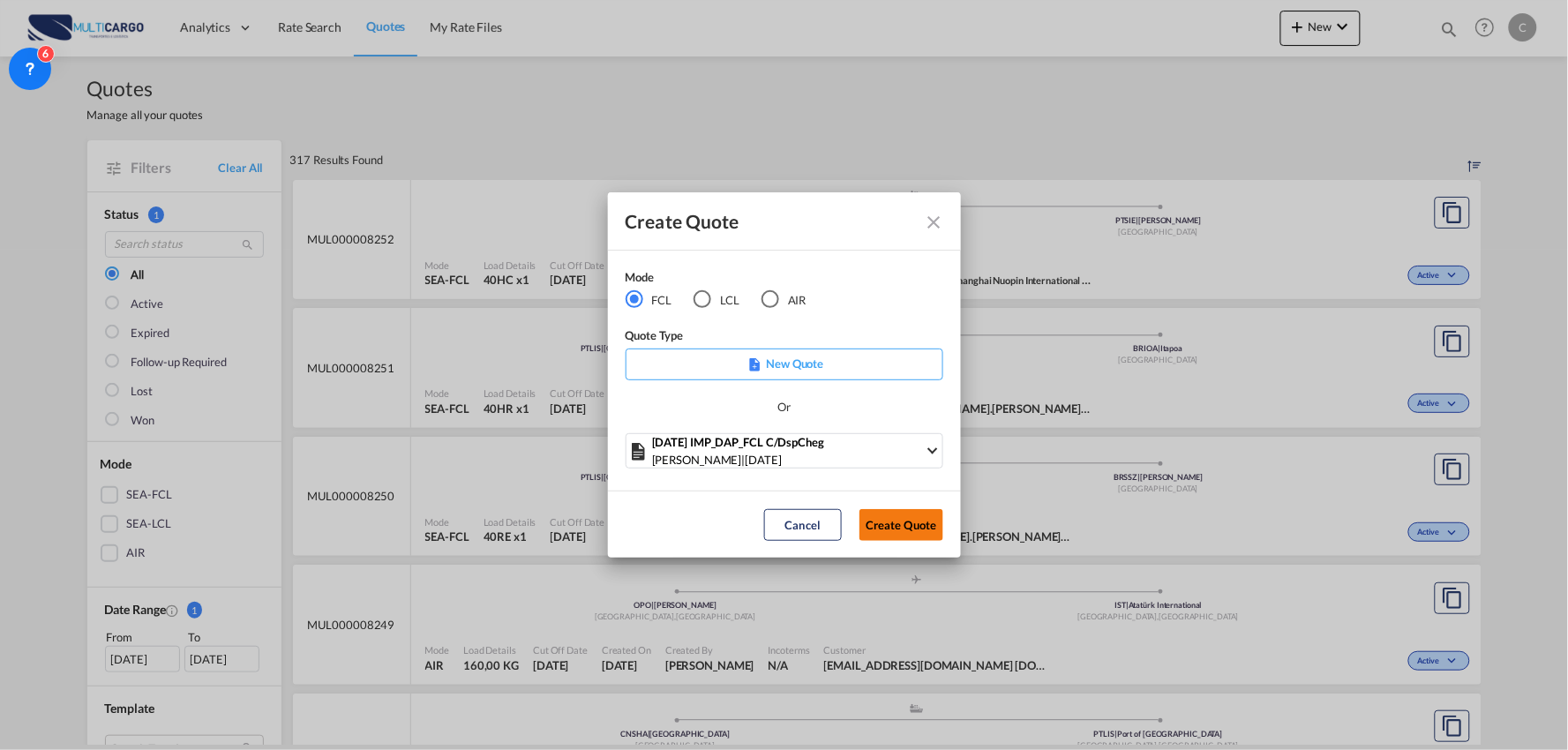
click at [892, 533] on button "Create Quote" at bounding box center [901, 525] width 84 height 32
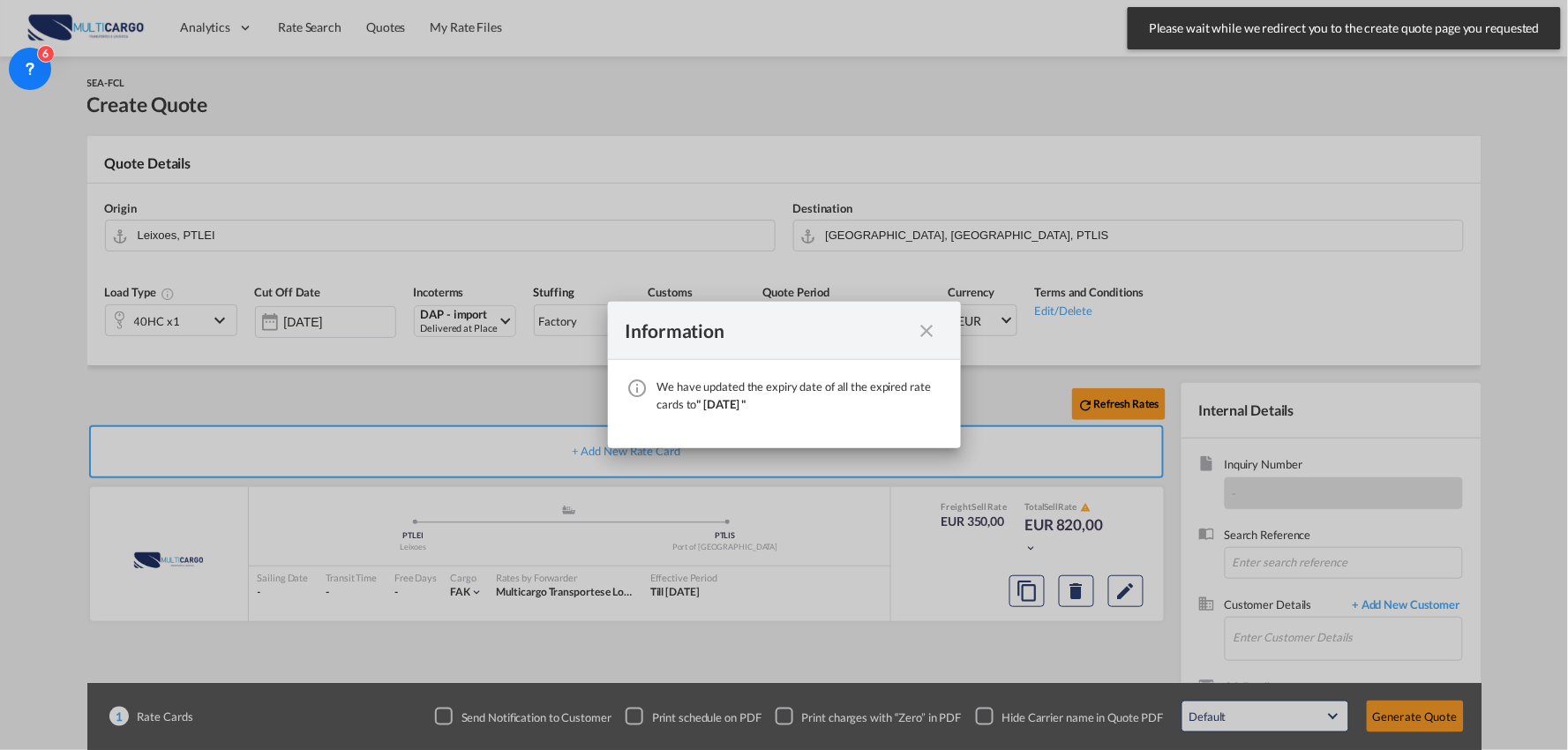
click at [930, 324] on md-icon "icon-close fg-AAA8AD cursor" at bounding box center [927, 330] width 21 height 21
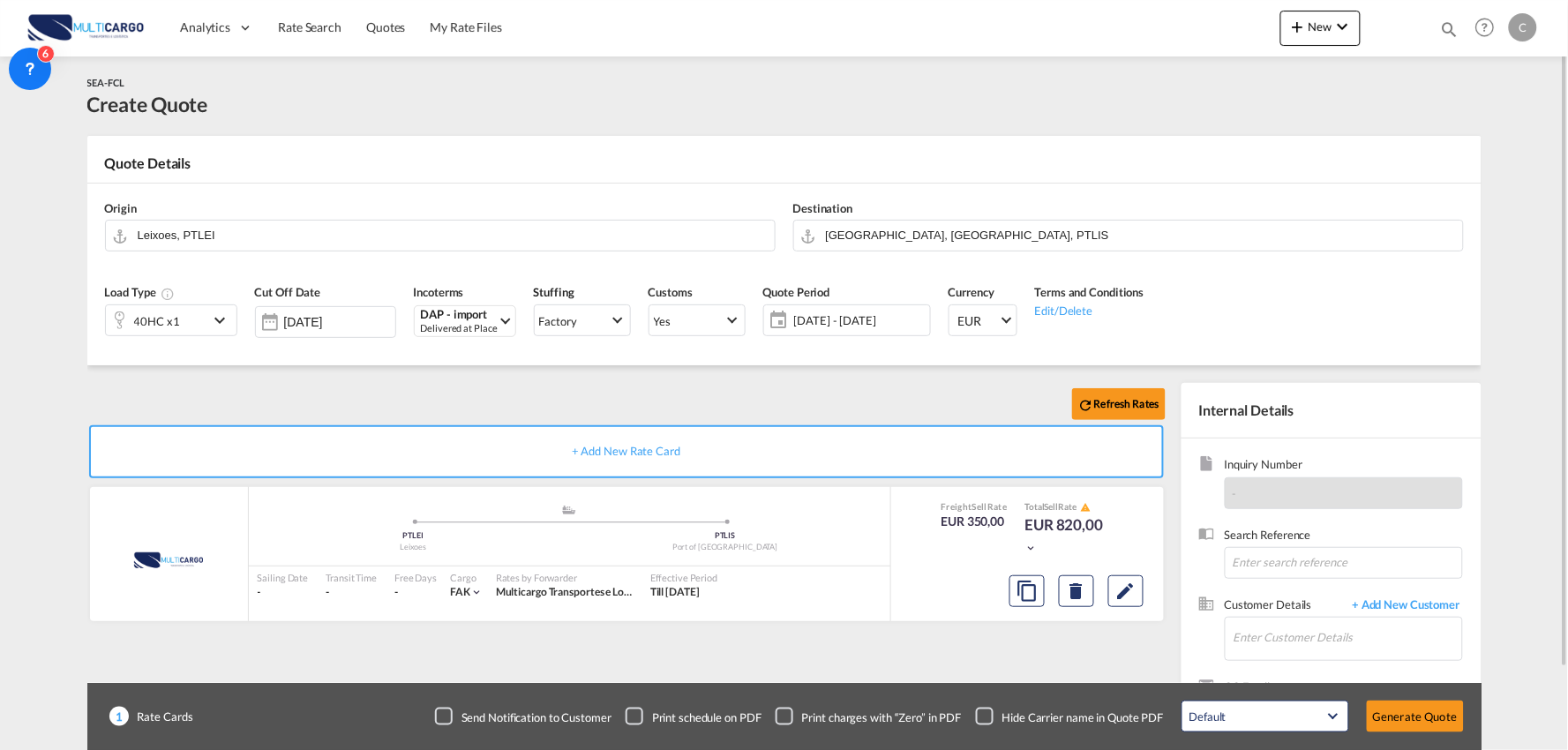
click at [984, 716] on div "Checkbox No Ink" at bounding box center [985, 717] width 18 height 18
click at [1271, 637] on input "Enter Customer Details" at bounding box center [1347, 638] width 229 height 40
click at [1392, 610] on span "+ Add New Customer" at bounding box center [1403, 606] width 119 height 20
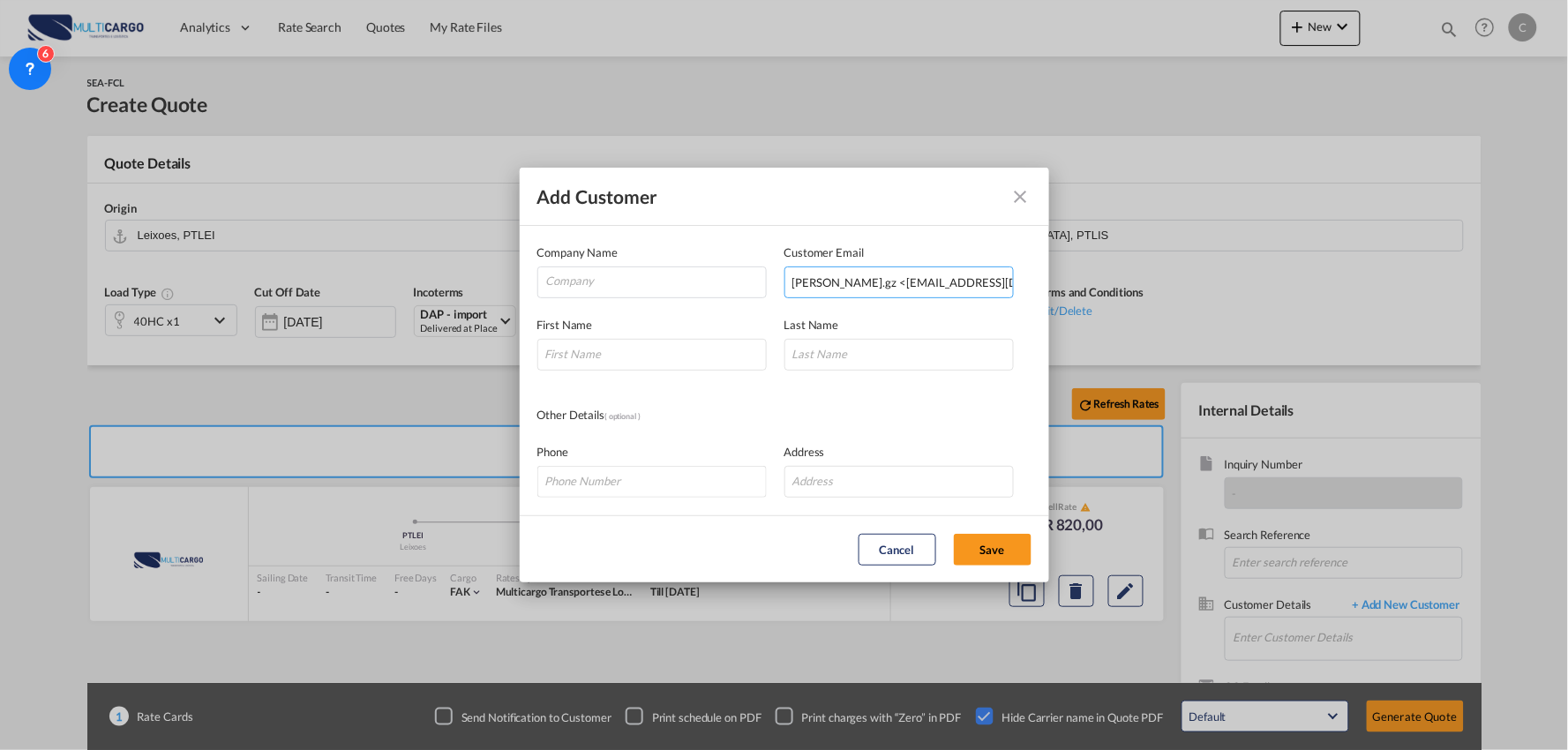
click at [922, 279] on input "June Liu.gz <overseas01.gz@ctsfreight.com>" at bounding box center [899, 282] width 230 height 32
type input "June Liu.gz <overseas01.gz@ctsfreight.com>"
click at [1027, 192] on md-icon "icon-close" at bounding box center [1021, 196] width 21 height 21
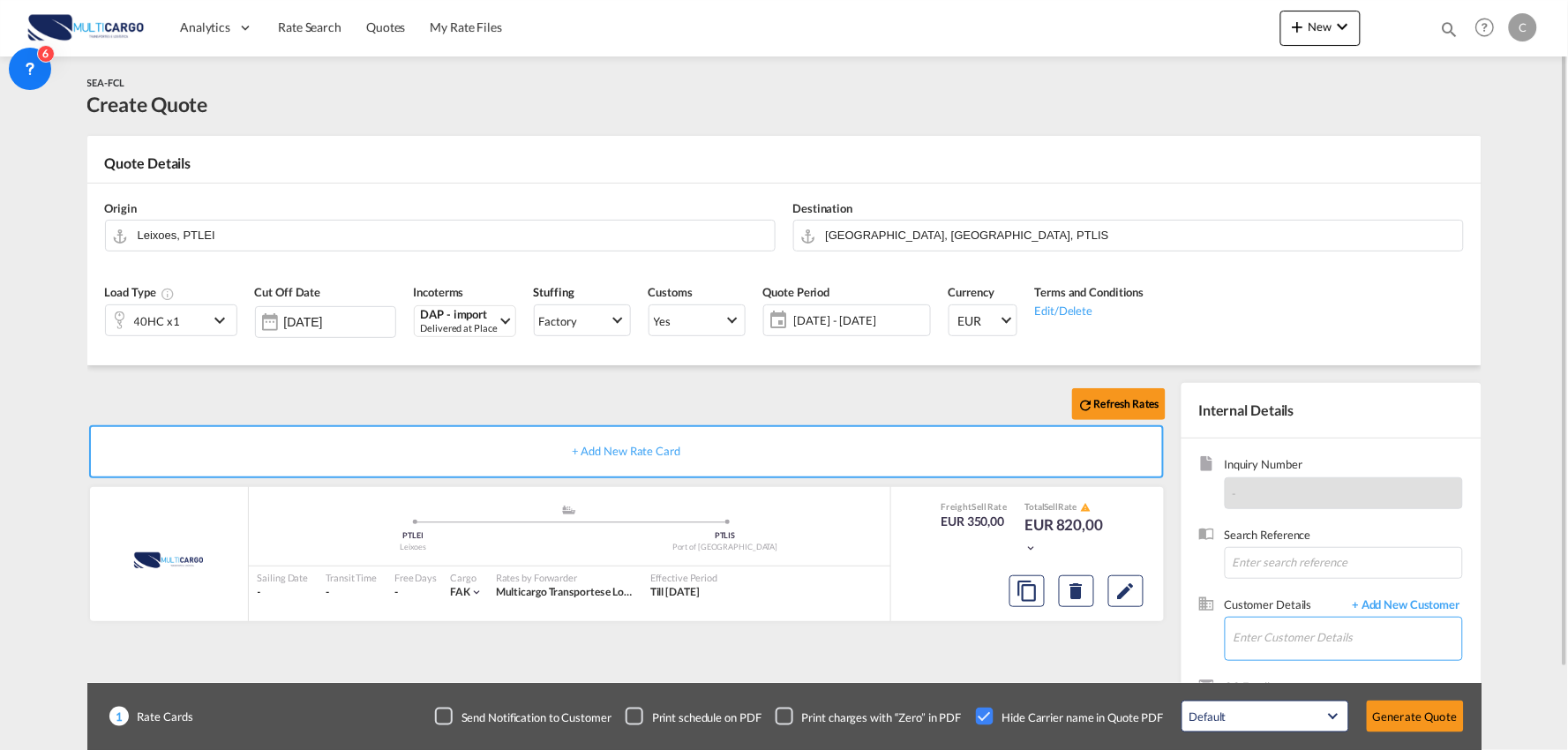
click at [1288, 637] on input "Enter Customer Details" at bounding box center [1347, 638] width 229 height 40
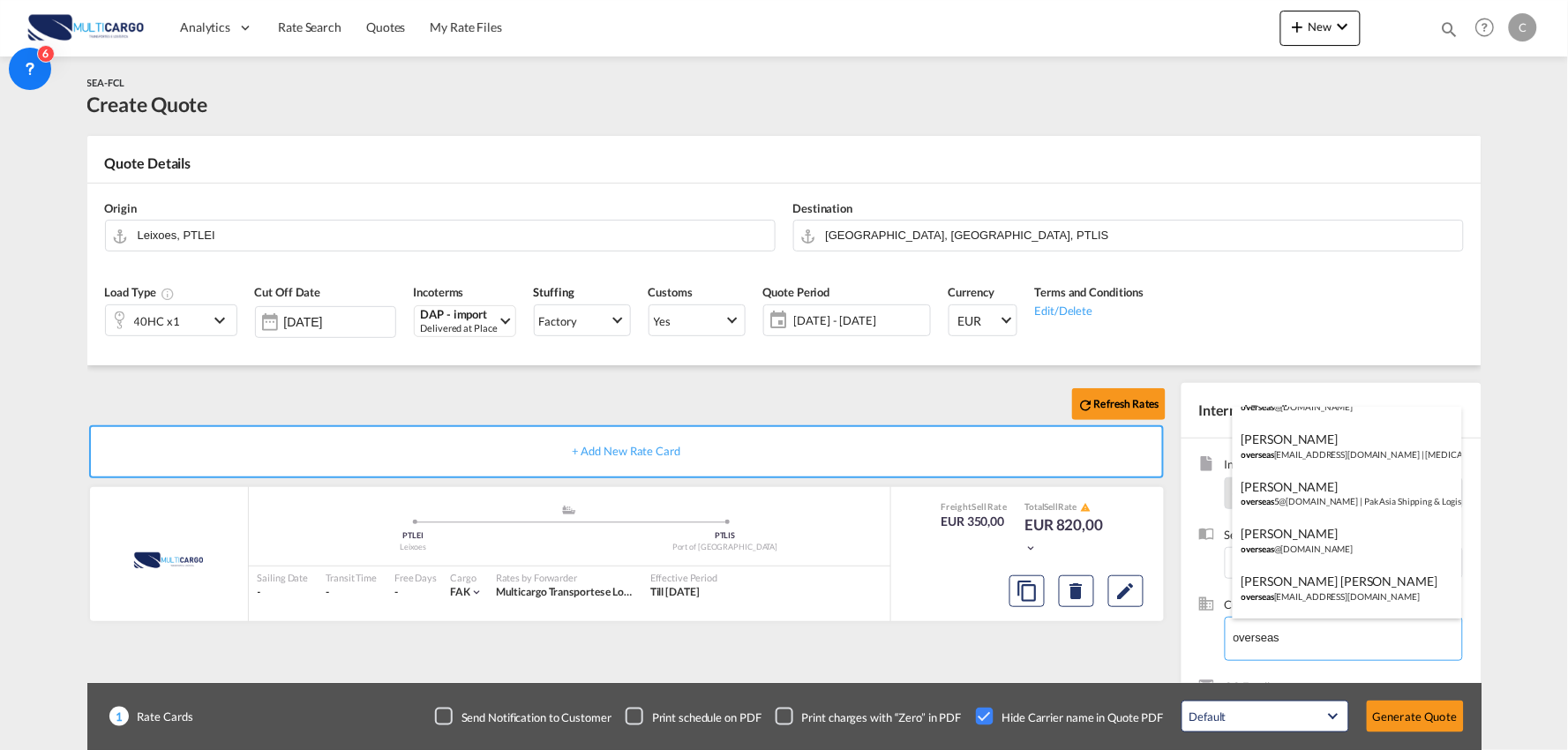
scroll to position [1218, 0]
drag, startPoint x: 1308, startPoint y: 637, endPoint x: 1248, endPoint y: 639, distance: 60.0
click at [1248, 639] on body "Analytics Reports Dashboard Rate Search Quotes My Rate Files Analytics" at bounding box center [784, 375] width 1568 height 750
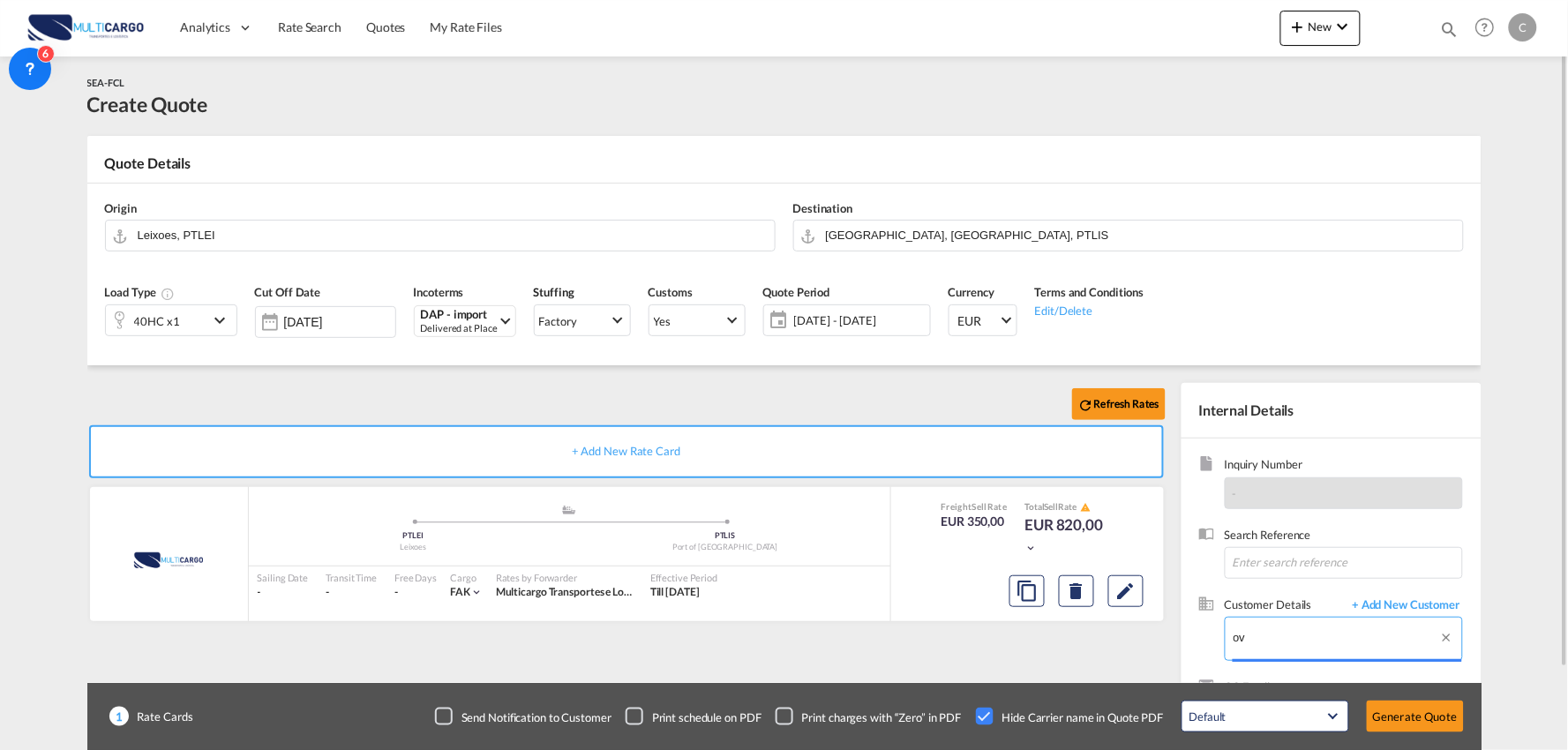
type input "o"
click at [1378, 611] on span "+ Add New Customer" at bounding box center [1403, 606] width 119 height 20
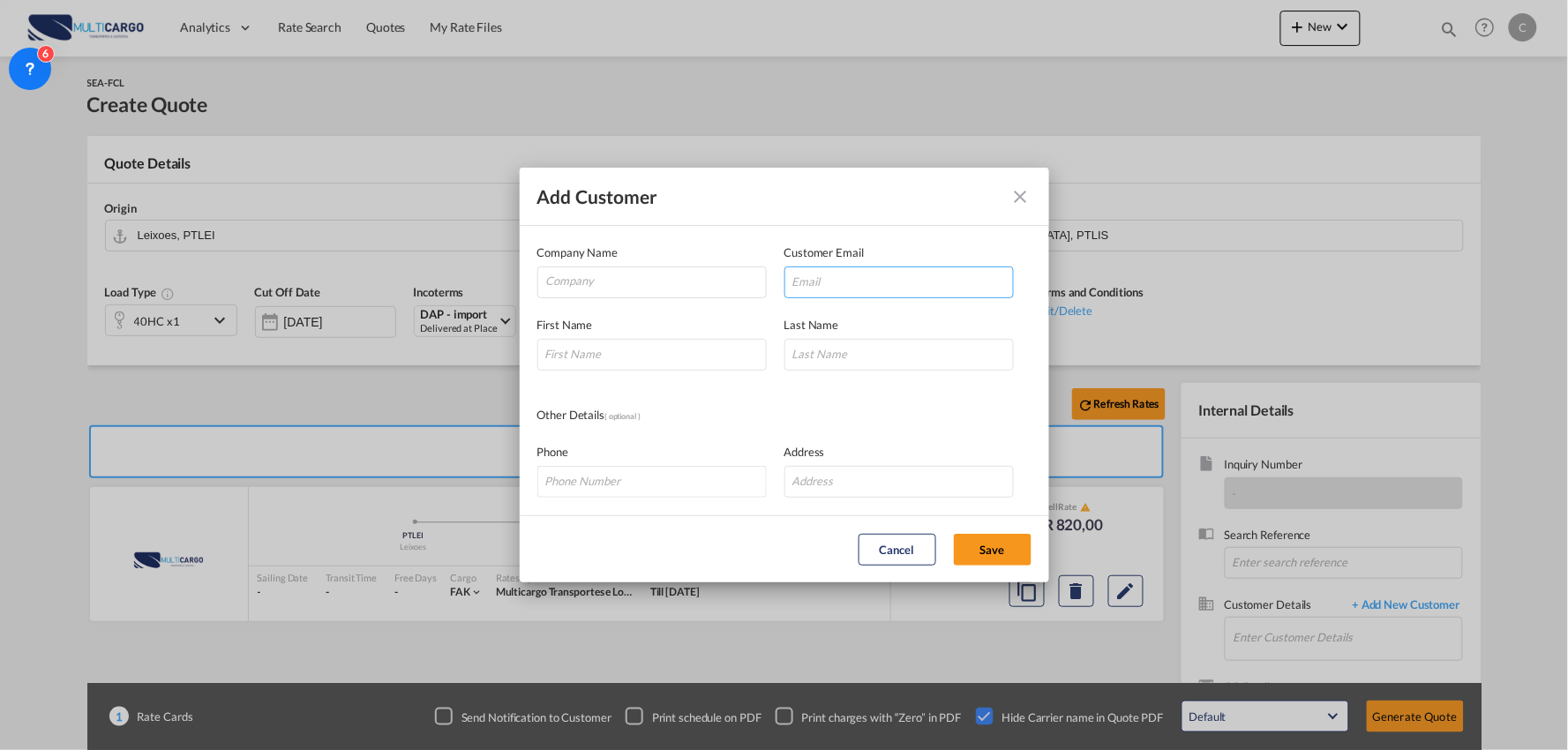
click at [880, 286] on input "Add Customer Company ..." at bounding box center [899, 282] width 230 height 32
click at [871, 280] on input "June Liu.gz <overseas01.gz@ctsfreight.com>" at bounding box center [899, 282] width 230 height 32
drag, startPoint x: 856, startPoint y: 280, endPoint x: 674, endPoint y: 290, distance: 182.3
click at [489, 294] on div "Add Customer Company Name Customer Email June Liu.gz <overseas01.gz@ctsfreight.…" at bounding box center [784, 375] width 1568 height 750
click at [968, 280] on input "overseas01.gz@ctsfreight.com>" at bounding box center [899, 282] width 230 height 32
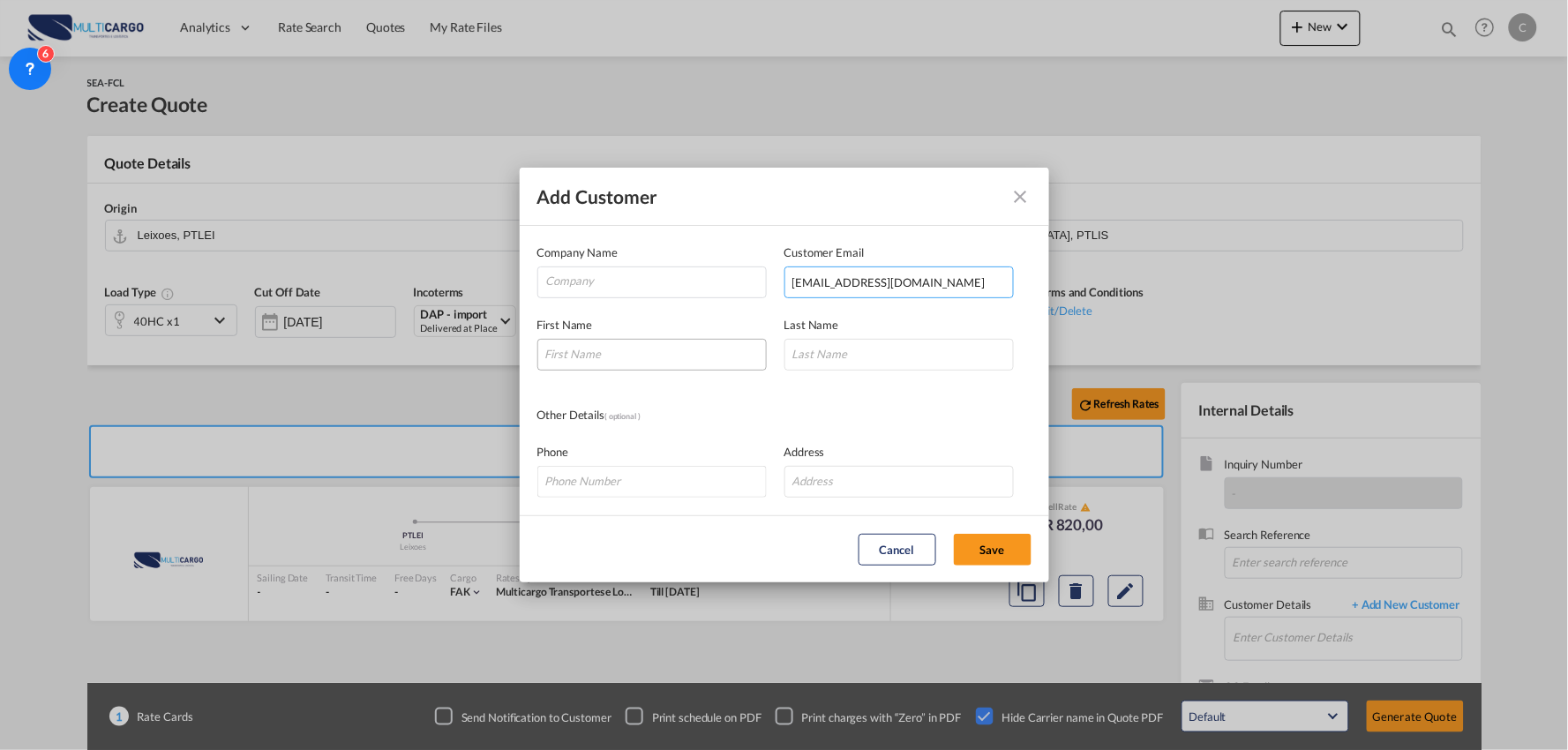
type input "overseas01.gz@ctsfreight.com"
click at [642, 364] on input "Add Customer Company ..." at bounding box center [652, 354] width 230 height 32
type input "June"
type input "Liu"
click at [684, 280] on input "Company" at bounding box center [656, 280] width 220 height 26
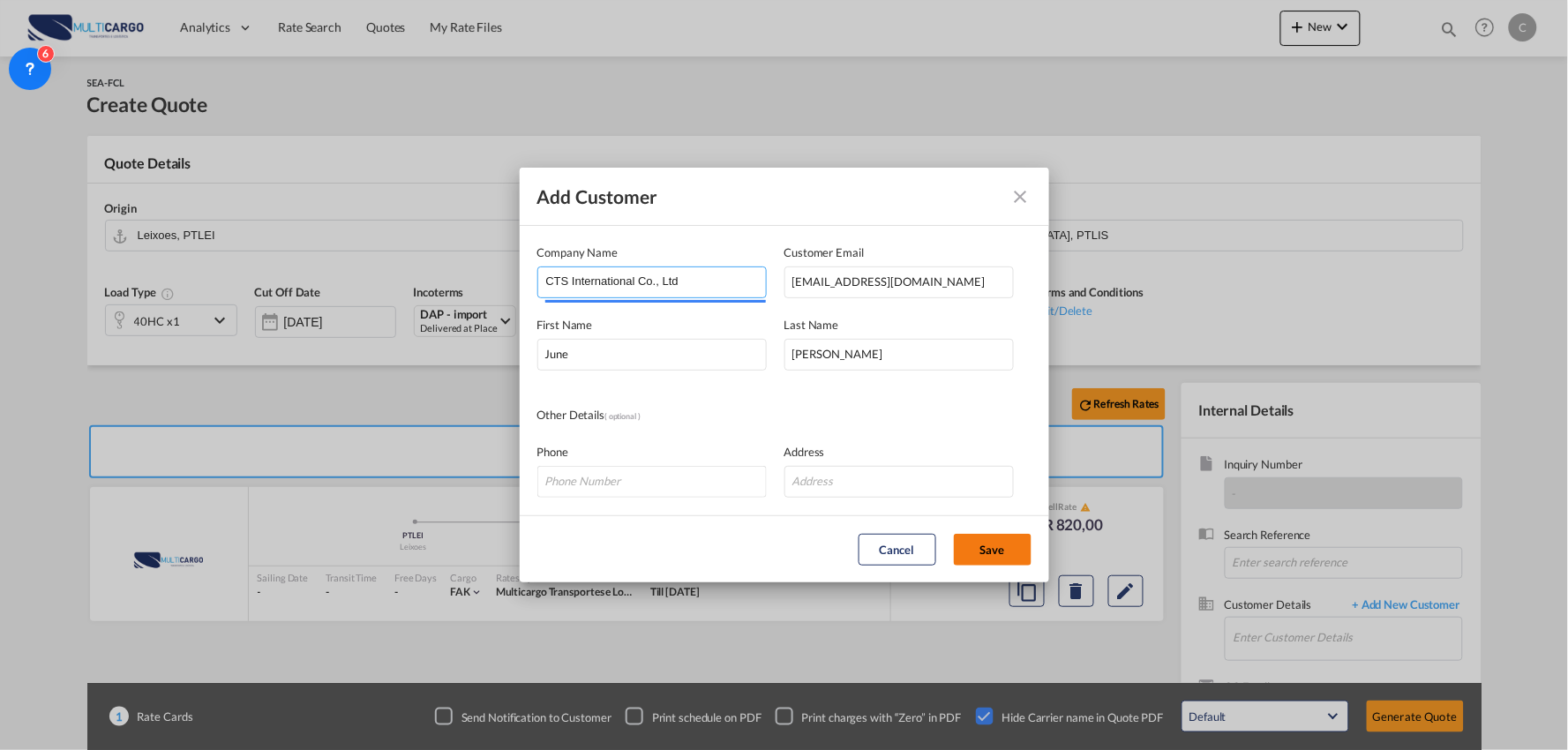
type input "CTS International Co., Ltd"
click at [1009, 561] on button "Save" at bounding box center [993, 549] width 78 height 32
type input "CTS International Co., Ltd, June Liu, overseas01.gz@ctsfreight.com"
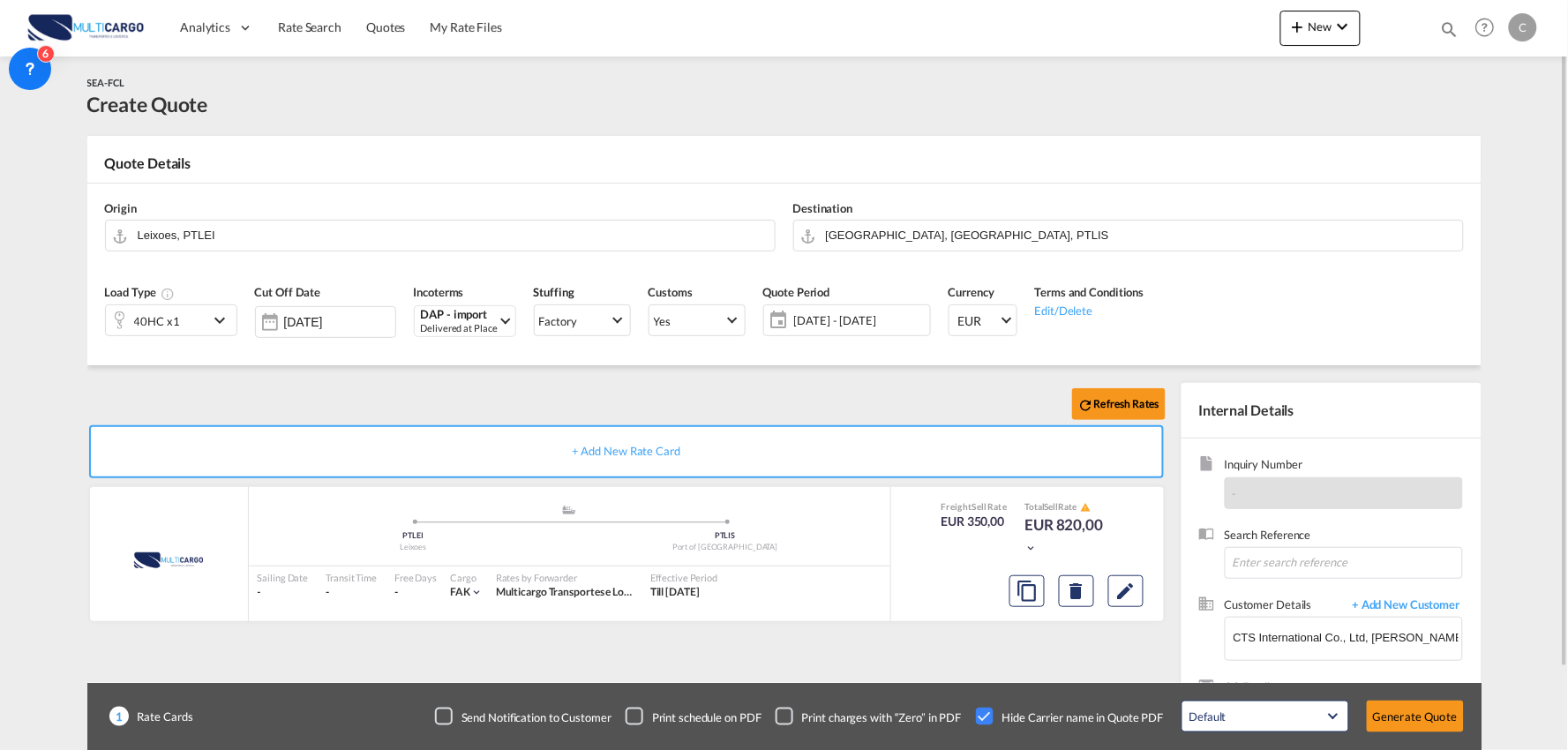
click at [428, 386] on div "Refresh Rates" at bounding box center [630, 403] width 1085 height 43
click at [963, 235] on input "[GEOGRAPHIC_DATA], [GEOGRAPHIC_DATA], PTLIS" at bounding box center [1140, 235] width 628 height 31
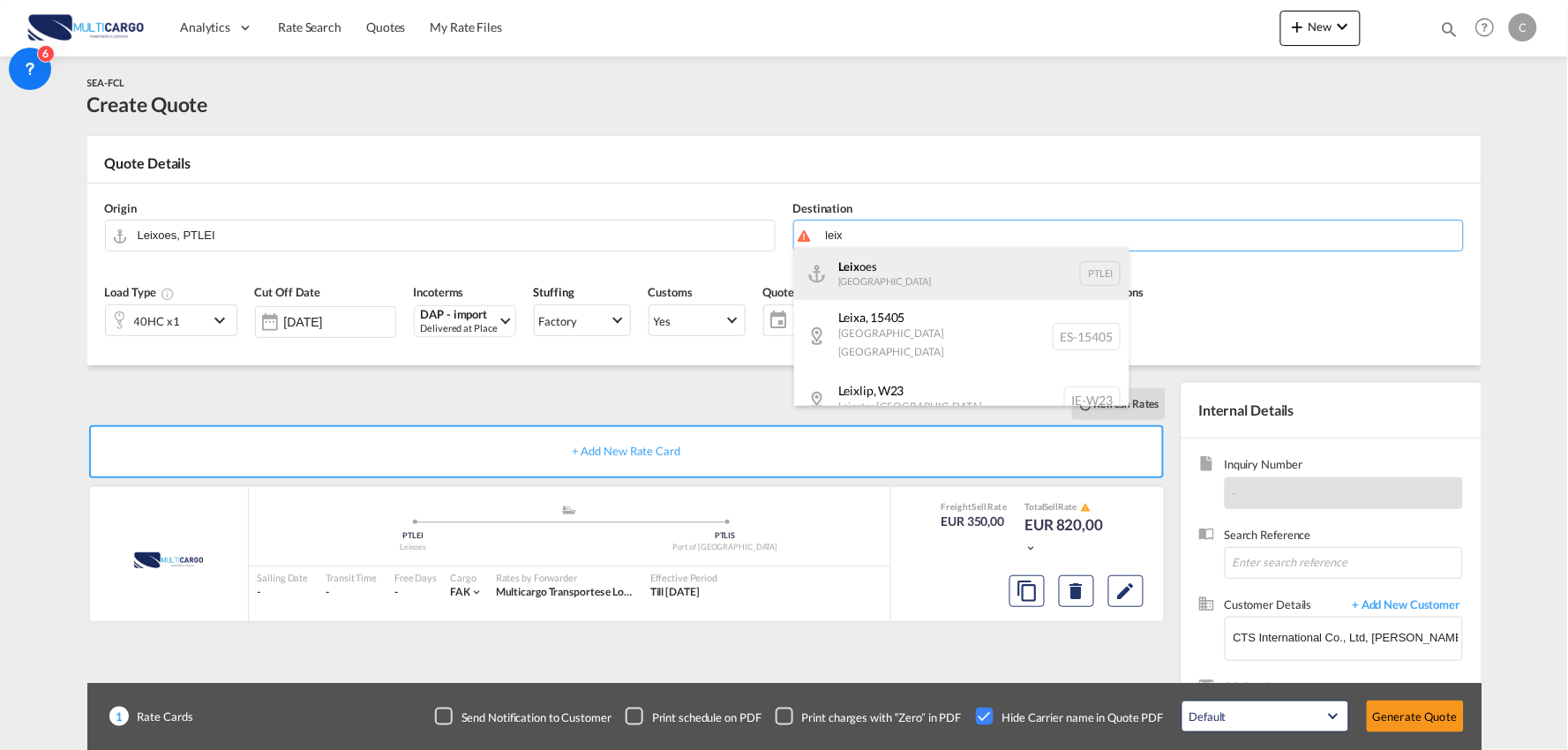
click at [871, 274] on div "Leix oes Portugal PTLEI" at bounding box center [962, 273] width 336 height 53
type input "Leixoes, PTLEI"
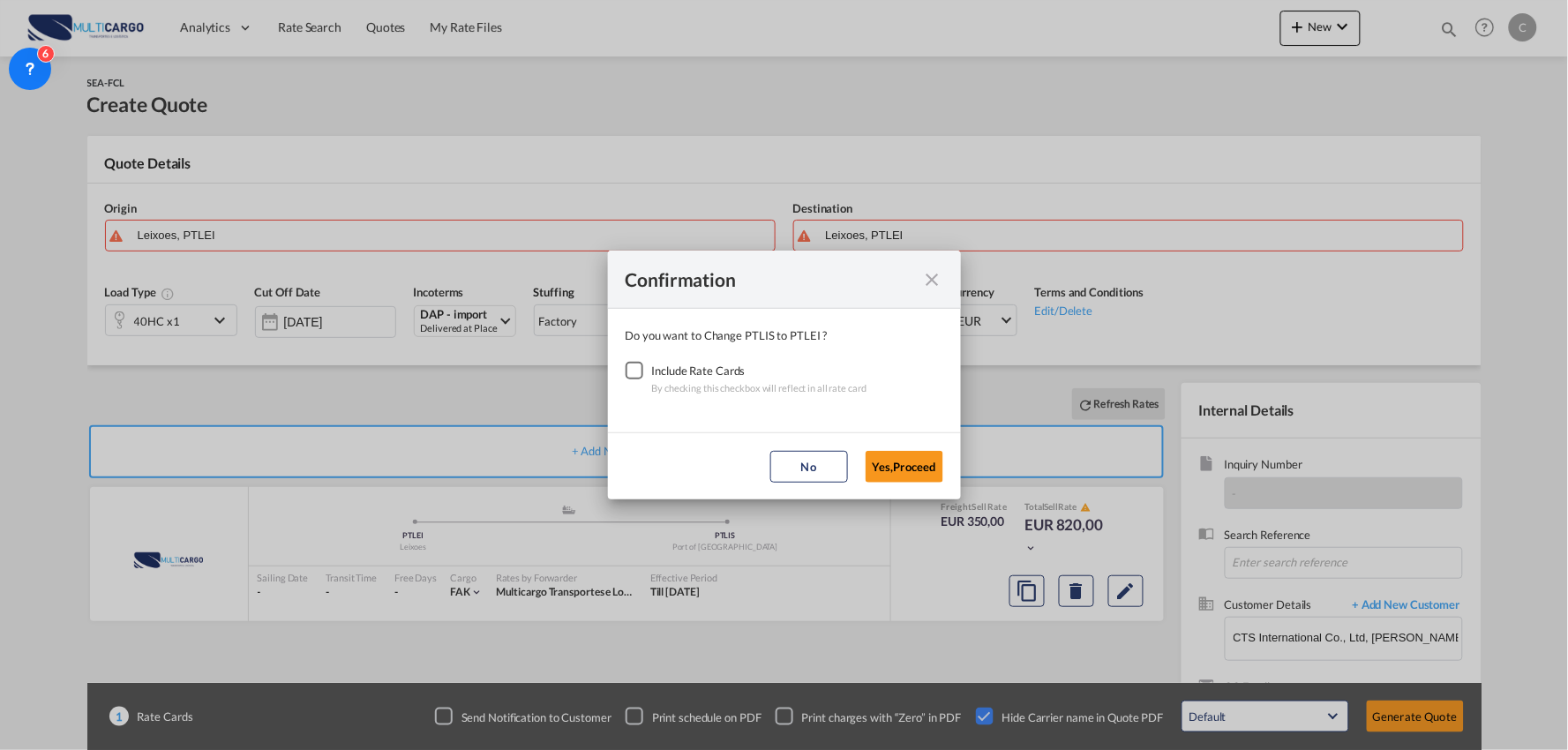
drag, startPoint x: 626, startPoint y: 364, endPoint x: 826, endPoint y: 440, distance: 214.0
click at [628, 367] on div "Checkbox No Ink" at bounding box center [634, 371] width 18 height 18
click at [911, 471] on button "Yes,Proceed" at bounding box center [905, 466] width 78 height 32
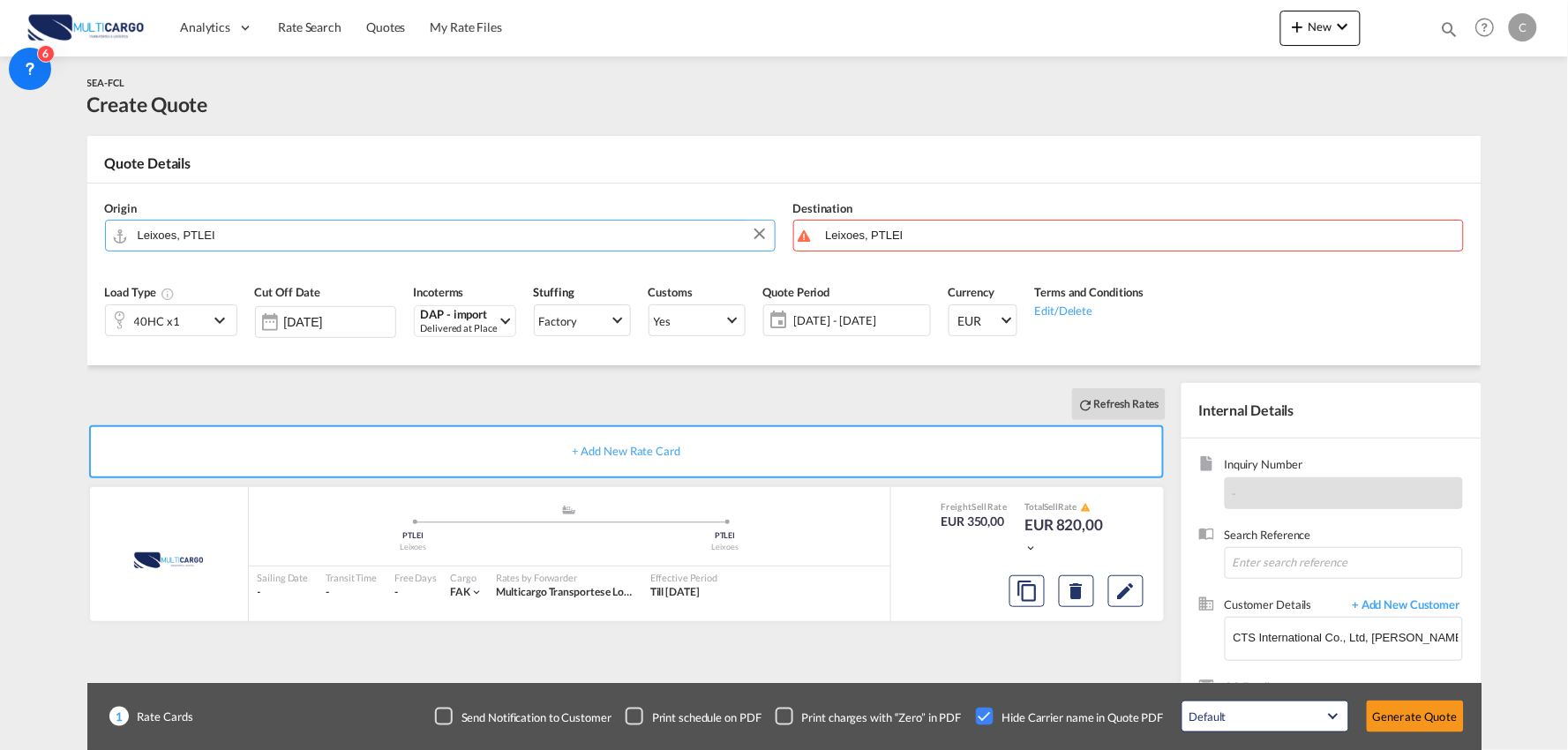
click at [249, 239] on input "Leixoes, PTLEI" at bounding box center [451, 235] width 628 height 31
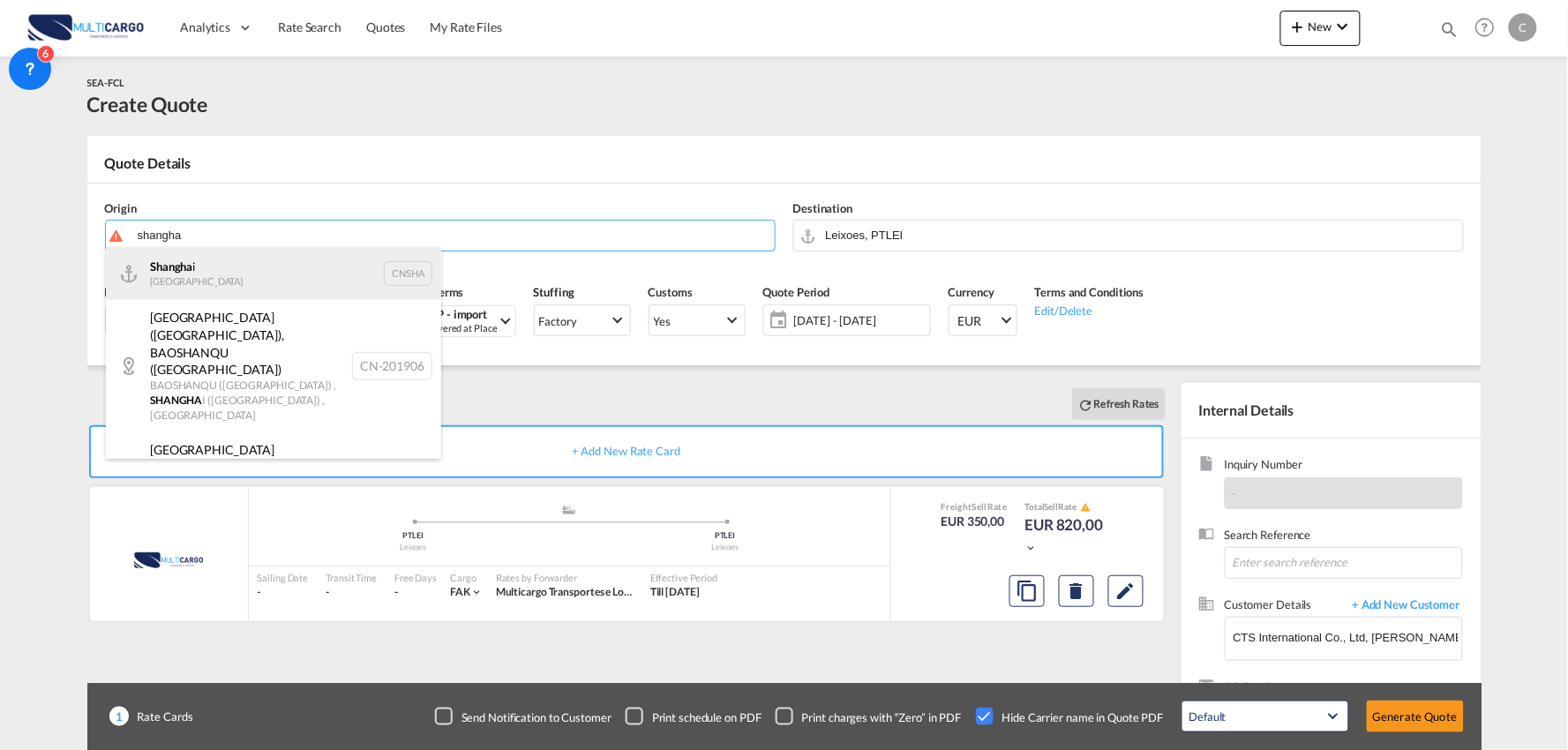
click at [201, 260] on div "Shangha i China CNSHA" at bounding box center [273, 273] width 336 height 53
type input "Shanghai, CNSHA"
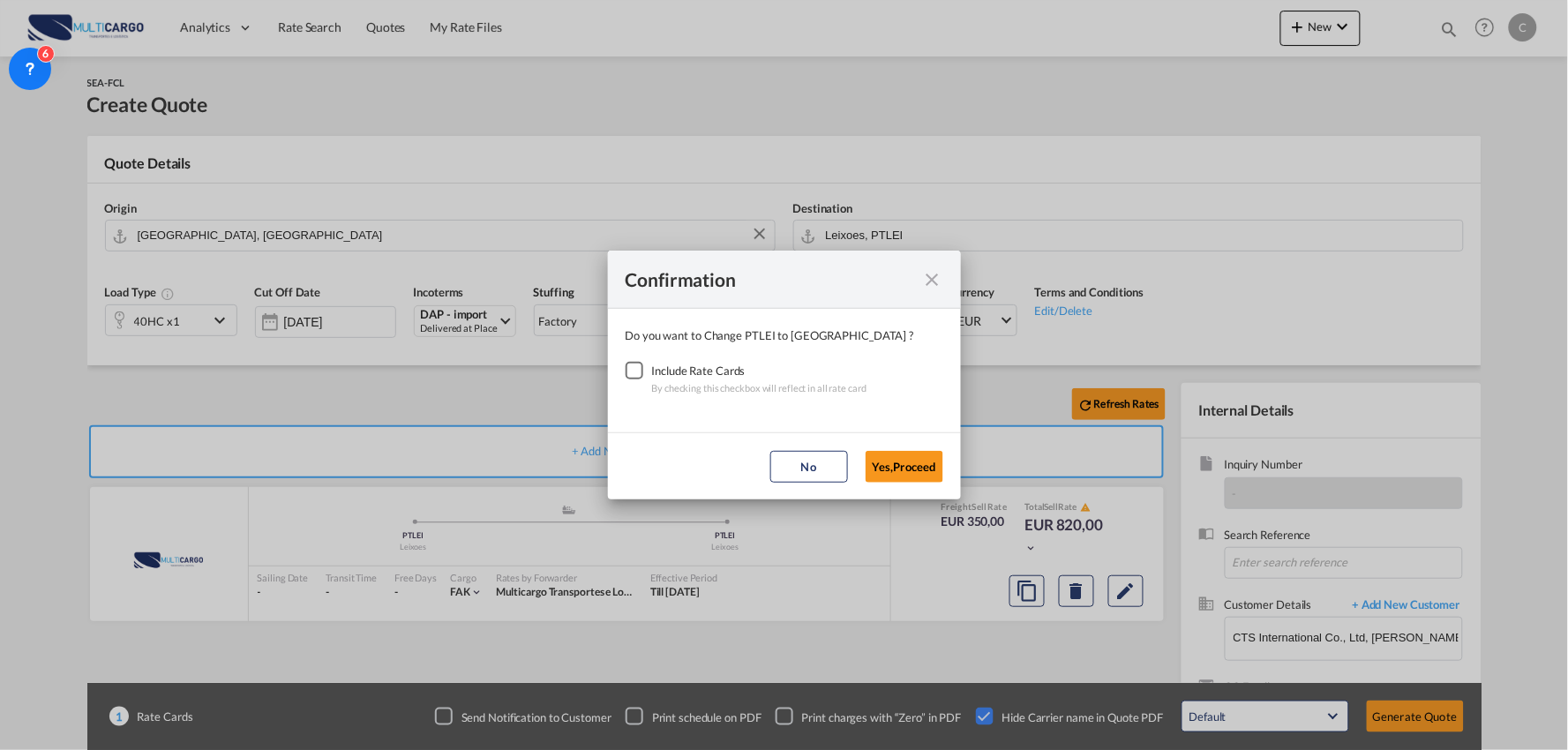
drag, startPoint x: 632, startPoint y: 369, endPoint x: 863, endPoint y: 445, distance: 243.2
click at [632, 371] on div "Checkbox No Ink" at bounding box center [634, 371] width 18 height 18
click at [932, 469] on button "Yes,Proceed" at bounding box center [905, 466] width 78 height 32
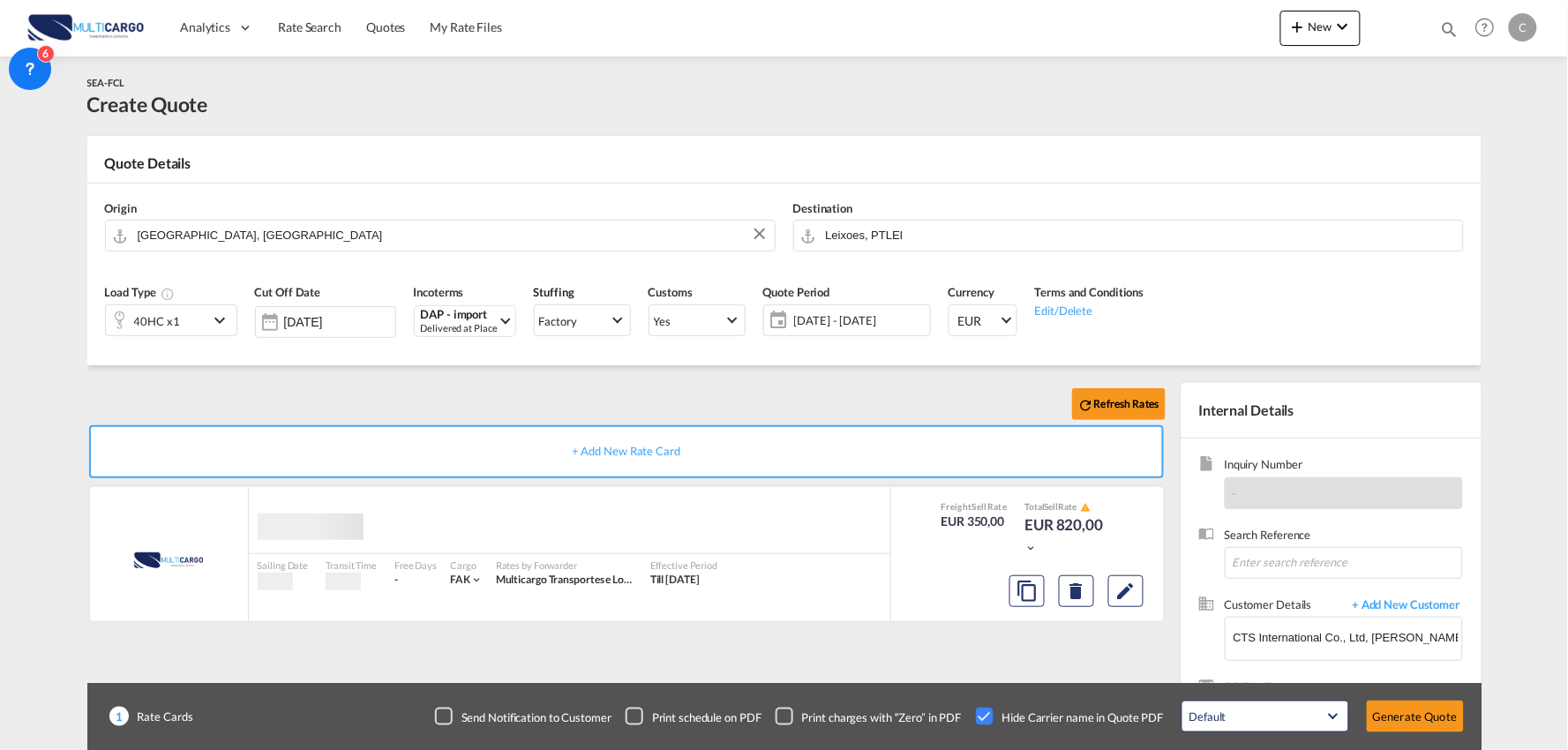
click at [374, 393] on div "Confirmation Do you want to Change PTLEI to CNSHA ? Include Rate Cards By check…" at bounding box center [784, 375] width 1568 height 750
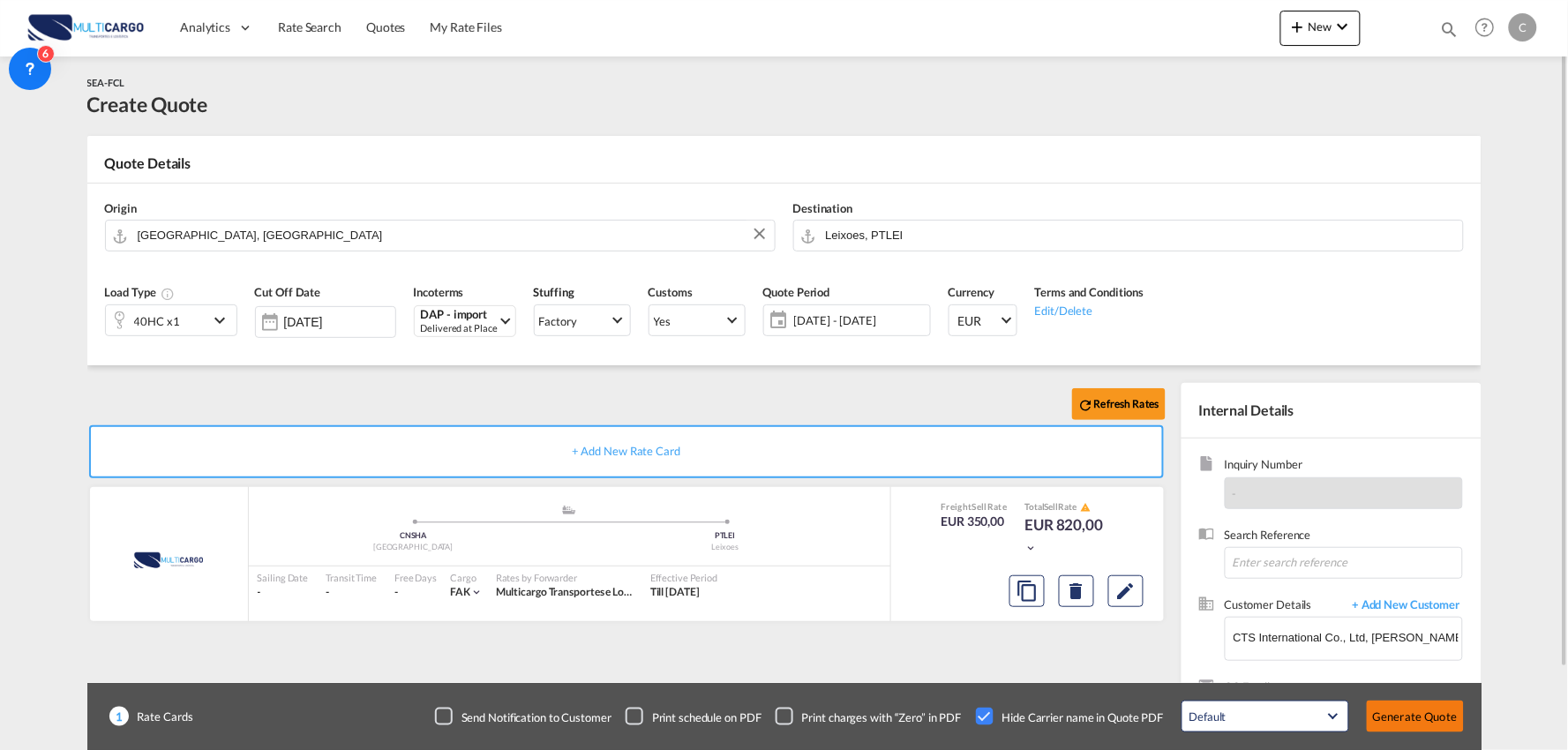
click at [1435, 706] on button "Generate Quote" at bounding box center [1415, 716] width 97 height 32
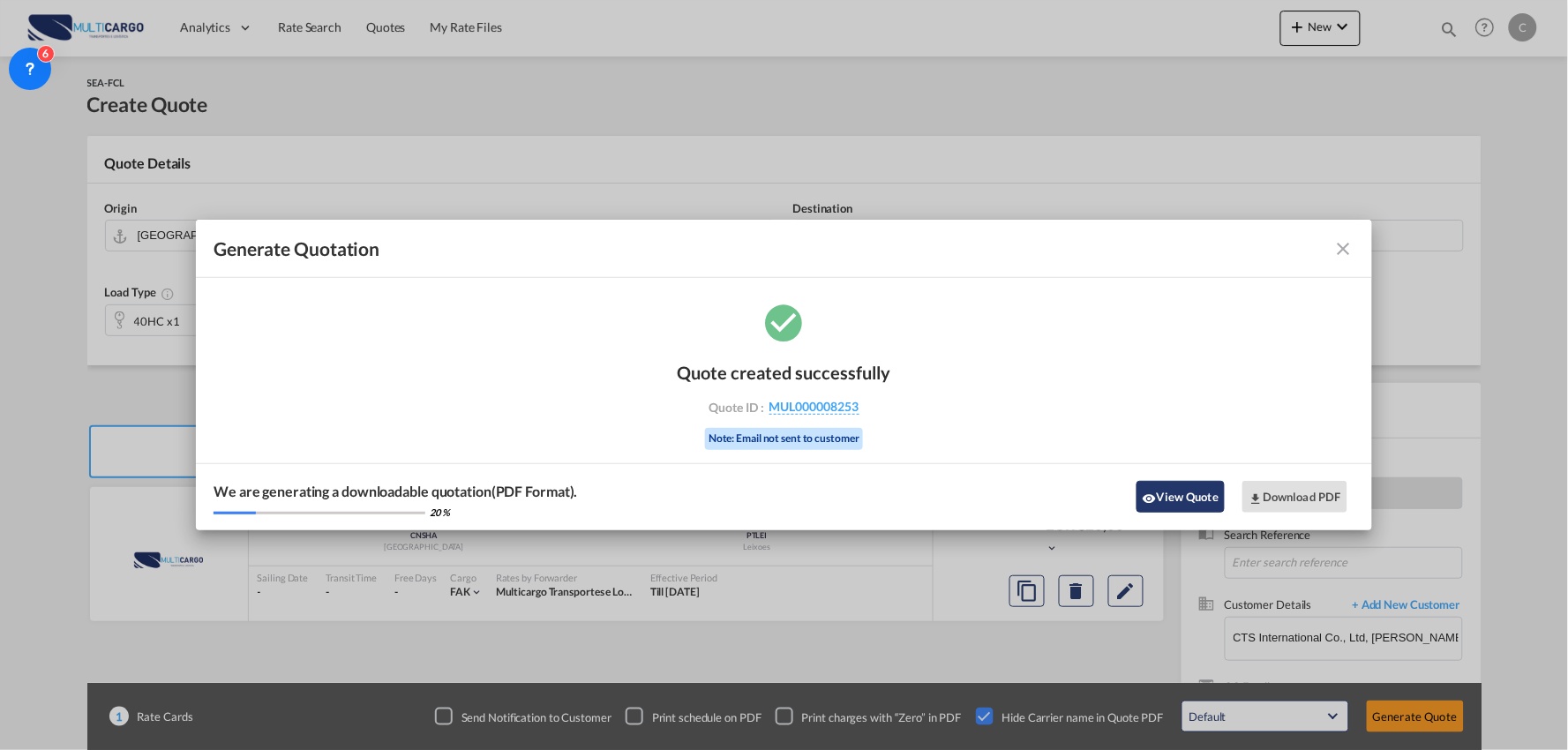
click at [1175, 497] on button "View Quote" at bounding box center [1181, 496] width 89 height 32
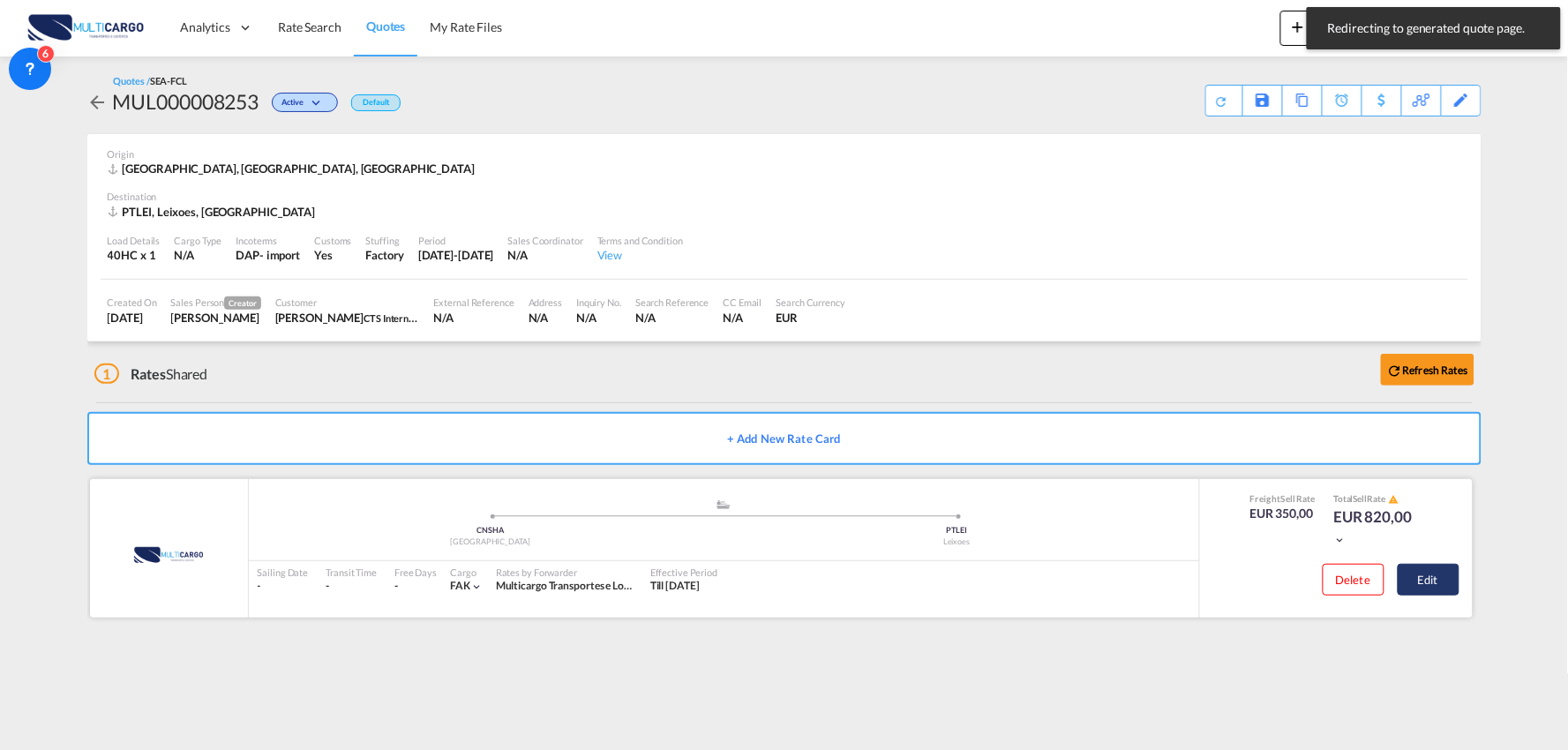
click at [1425, 572] on button "Edit" at bounding box center [1429, 579] width 62 height 32
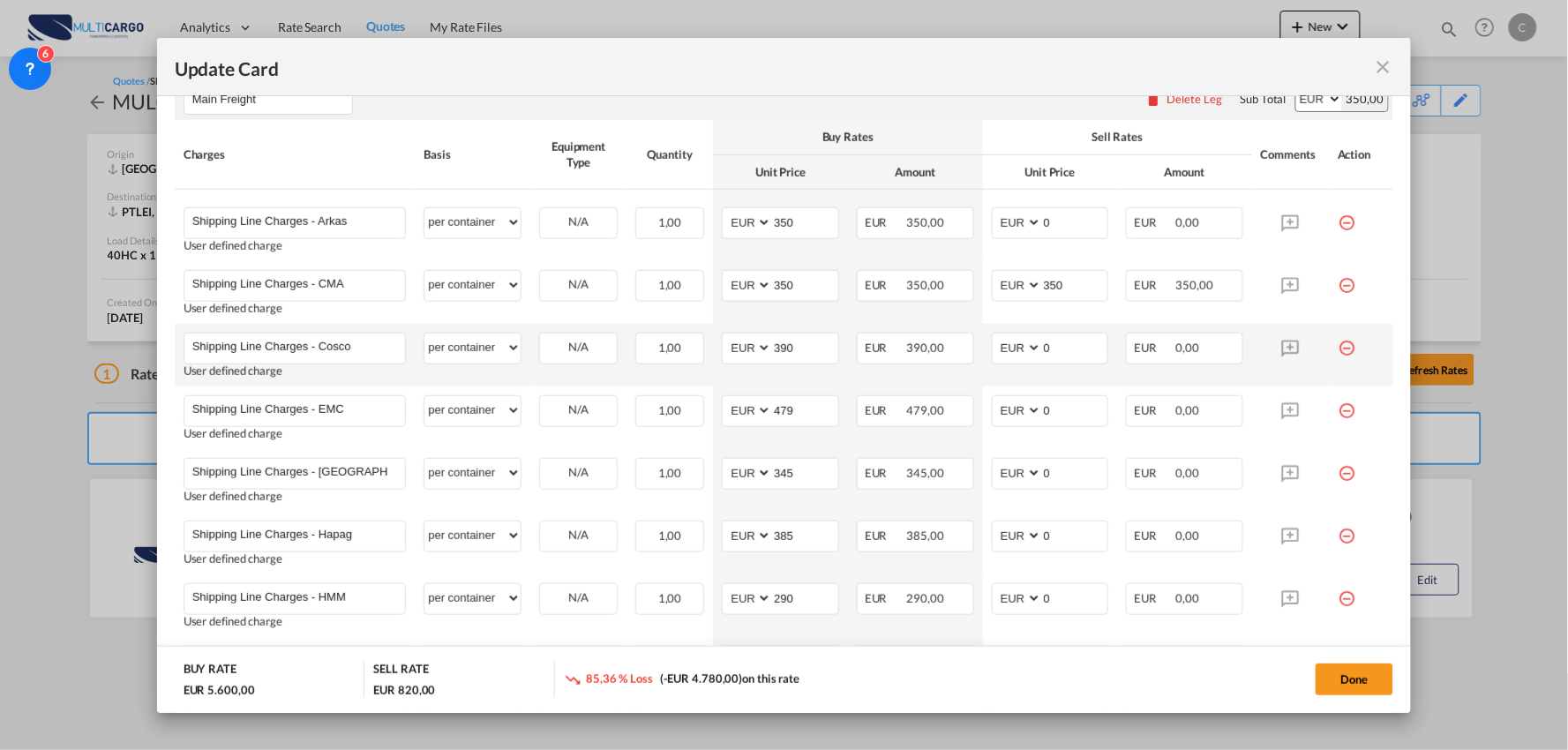
scroll to position [294, 0]
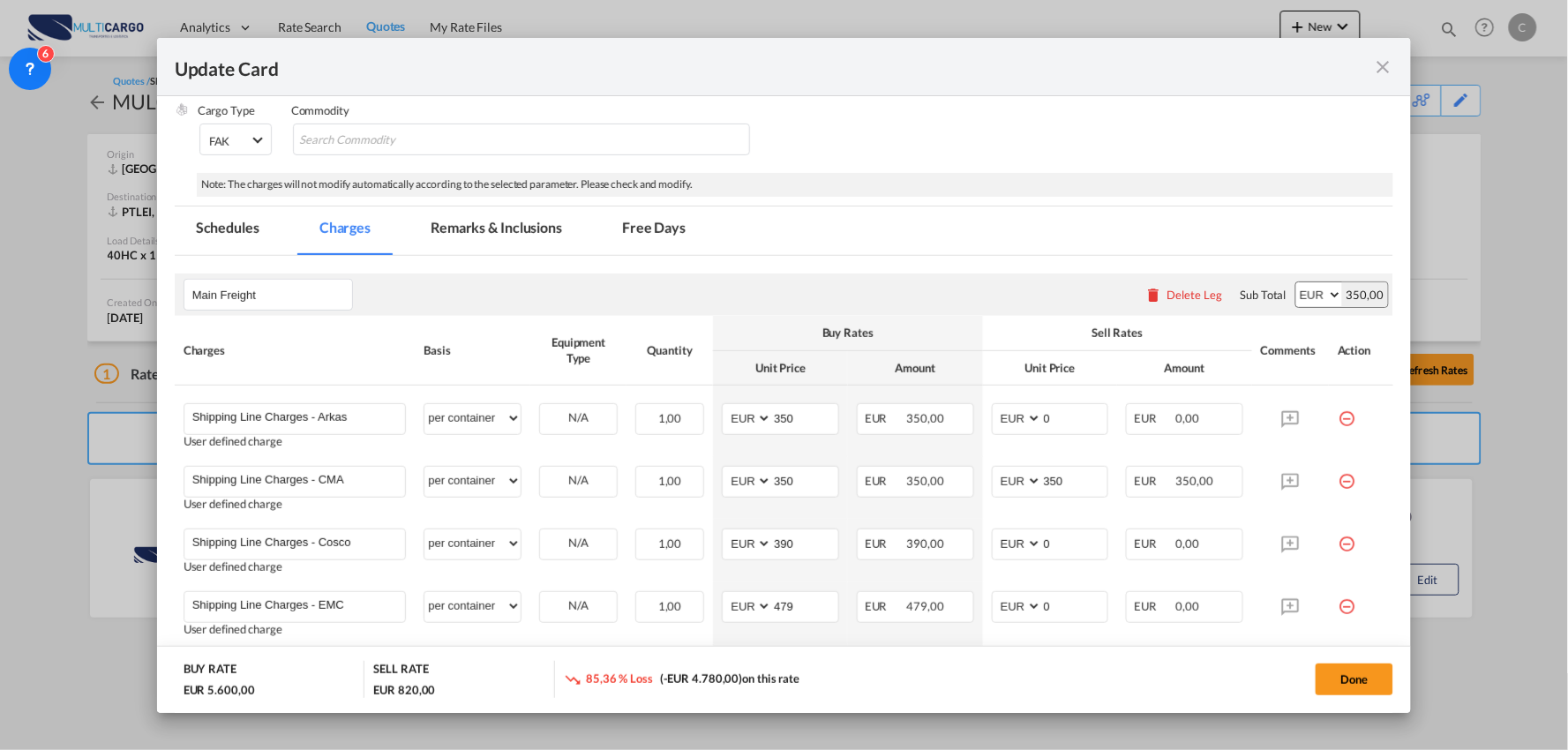
click at [1177, 295] on div "Delete Leg" at bounding box center [1194, 295] width 55 height 14
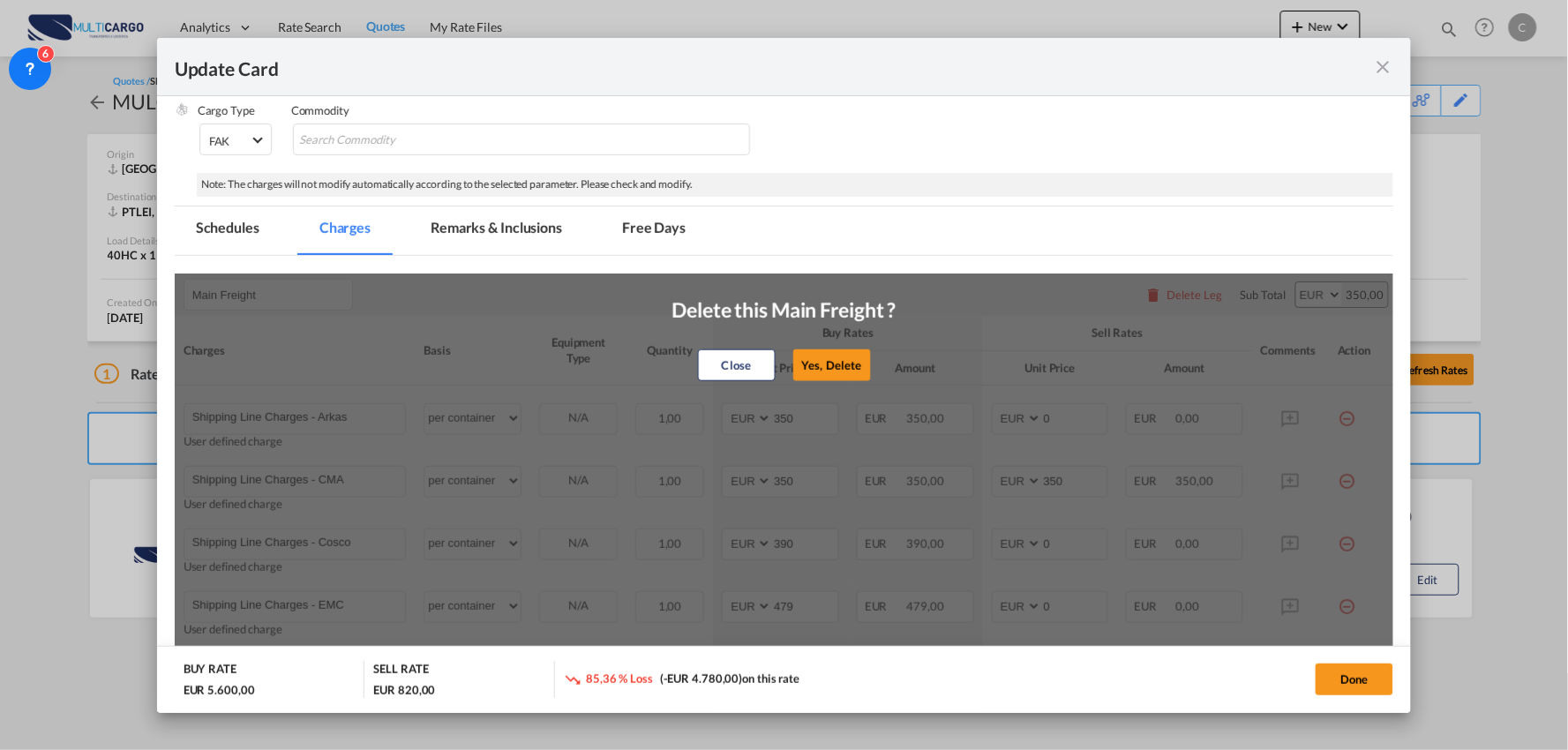
click at [806, 366] on button "Yes, Delete" at bounding box center [832, 365] width 78 height 32
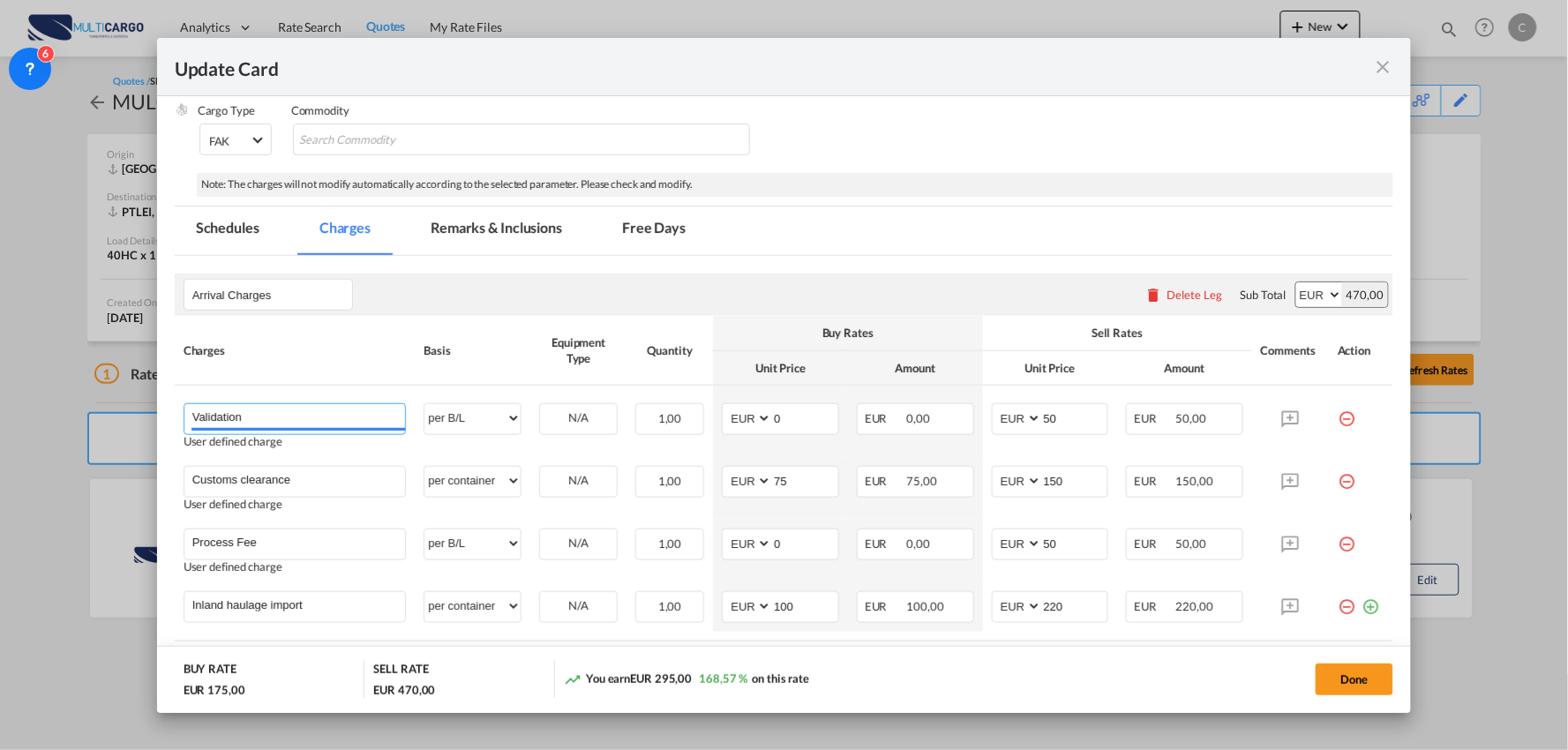
drag, startPoint x: 266, startPoint y: 416, endPoint x: 7, endPoint y: 414, distance: 259.0
click at [7, 414] on div "Update Card Port of Loading CNSHA T/S Liner/Carrier MultiCargo 2HM LOGISTICS D.…" at bounding box center [784, 375] width 1568 height 750
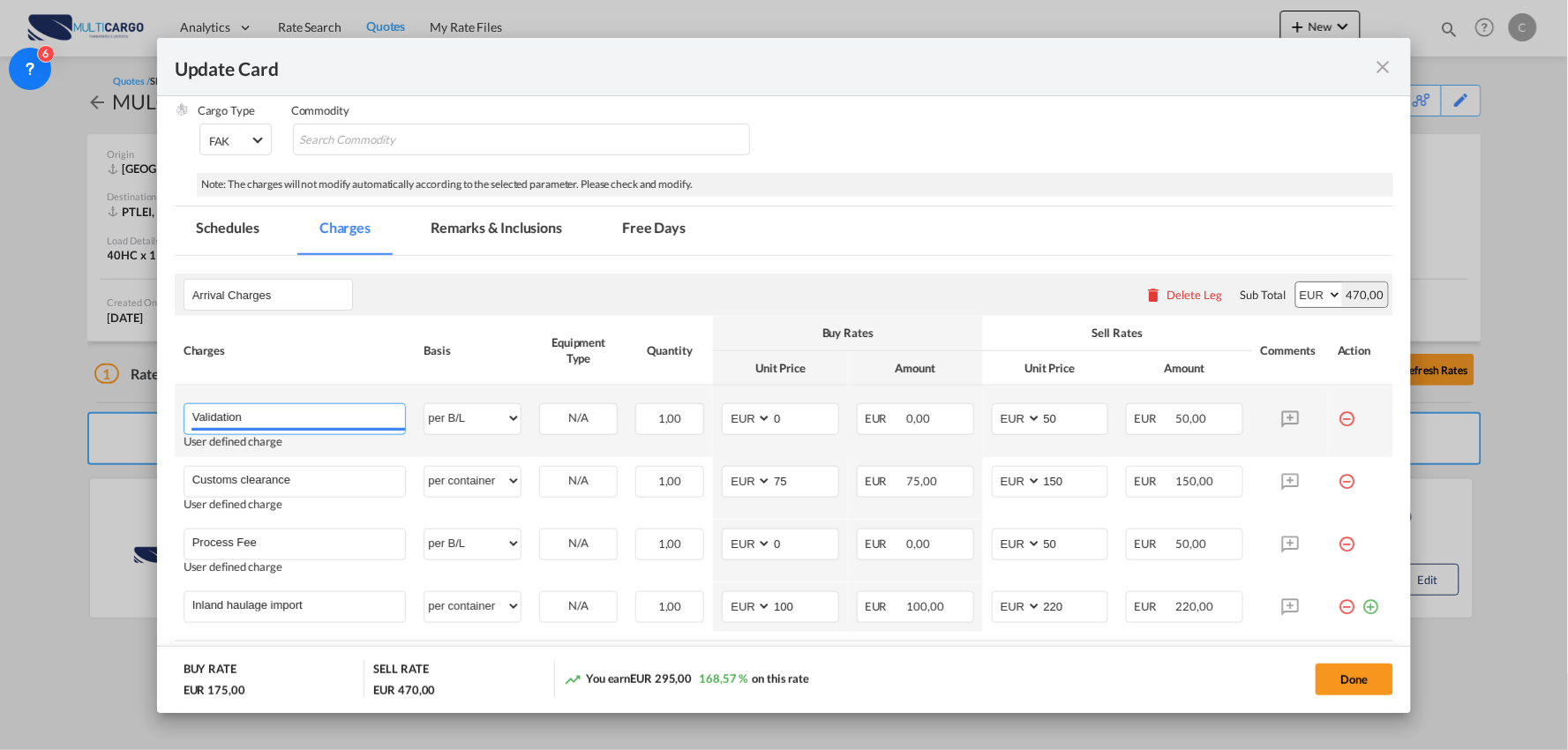
paste input "Process Fee + Docs"
type input "Process Fee + Docs Validation"
drag, startPoint x: 1056, startPoint y: 421, endPoint x: 914, endPoint y: 440, distance: 143.3
click at [914, 440] on tr "Process Fee + Docs Validation Please Enter User Defined Charges Cannot Be Publi…" at bounding box center [784, 421] width 1220 height 71
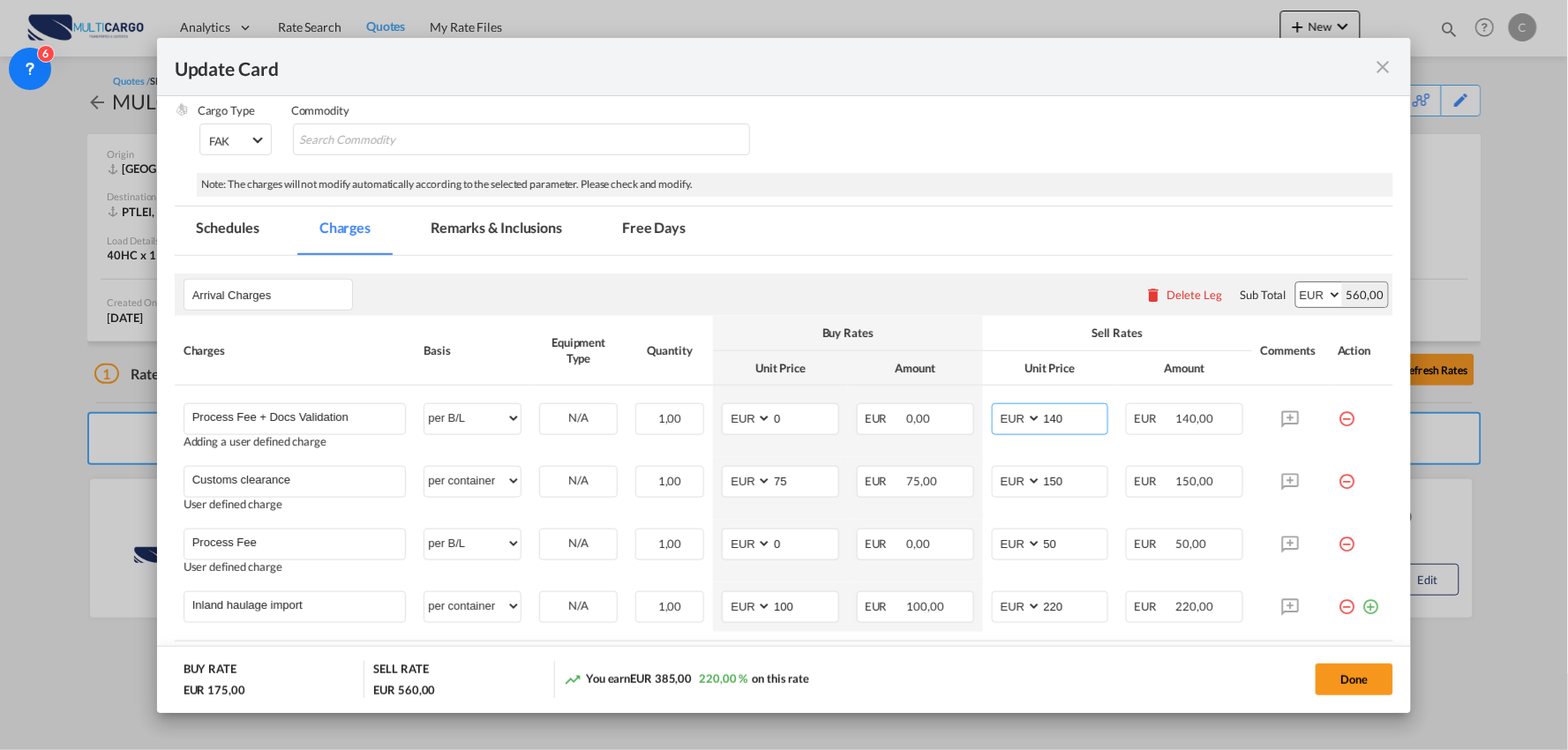
type input "140"
click at [1073, 481] on input "150" at bounding box center [1075, 479] width 66 height 26
drag, startPoint x: 429, startPoint y: 481, endPoint x: 500, endPoint y: 470, distance: 71.8
click at [429, 481] on select "per equipment per container per B/L per shipping bill per shipment per pallet p…" at bounding box center [472, 480] width 96 height 28
select select "per_document"
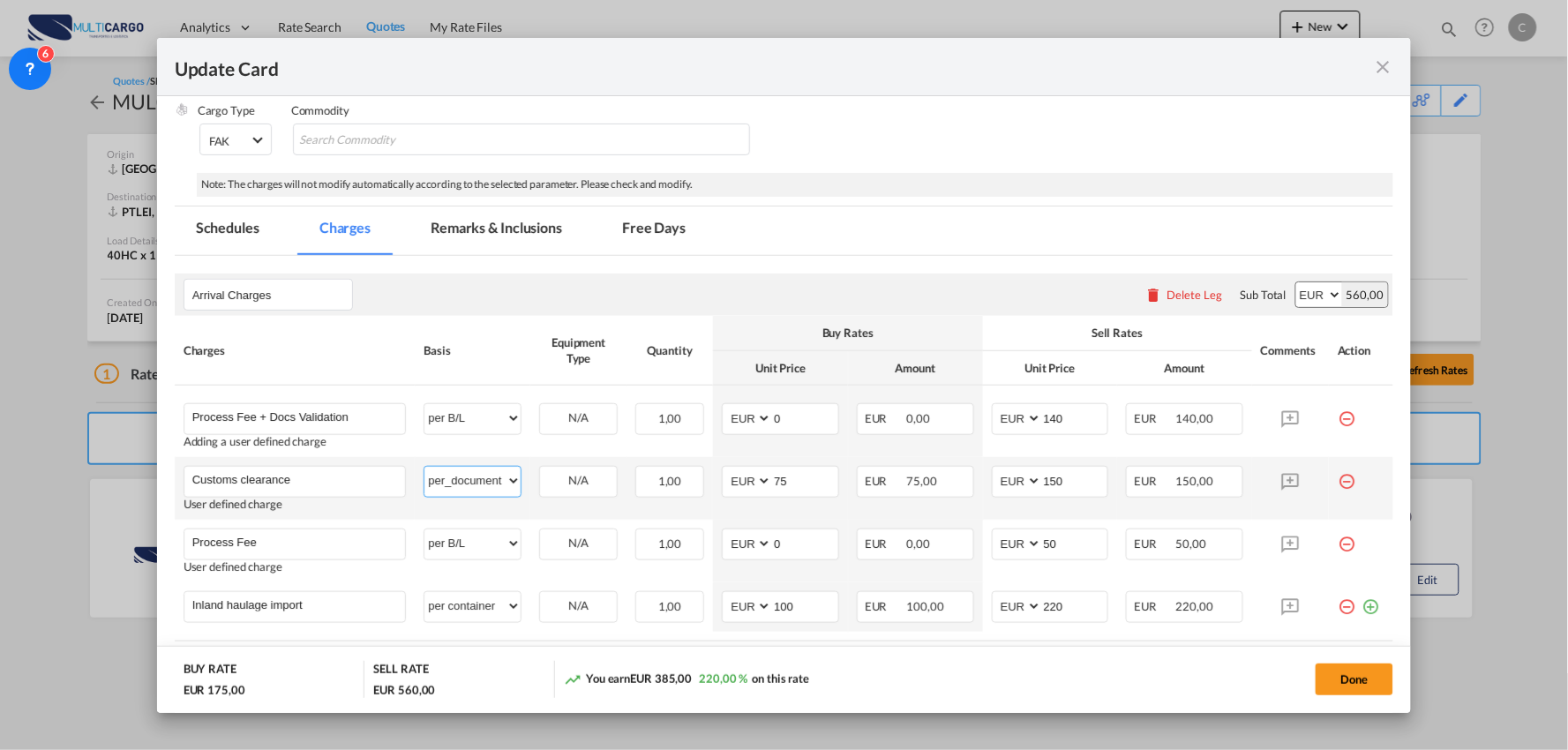
click at [424, 467] on select "per equipment per container per B/L per shipping bill per shipment per pallet p…" at bounding box center [472, 480] width 96 height 28
drag, startPoint x: 288, startPoint y: 542, endPoint x: 62, endPoint y: 536, distance: 226.1
click at [43, 538] on div "Update Card Port of Loading CNSHA T/S Liner/Carrier MultiCargo 2HM LOGISTICS D.…" at bounding box center [784, 375] width 1568 height 750
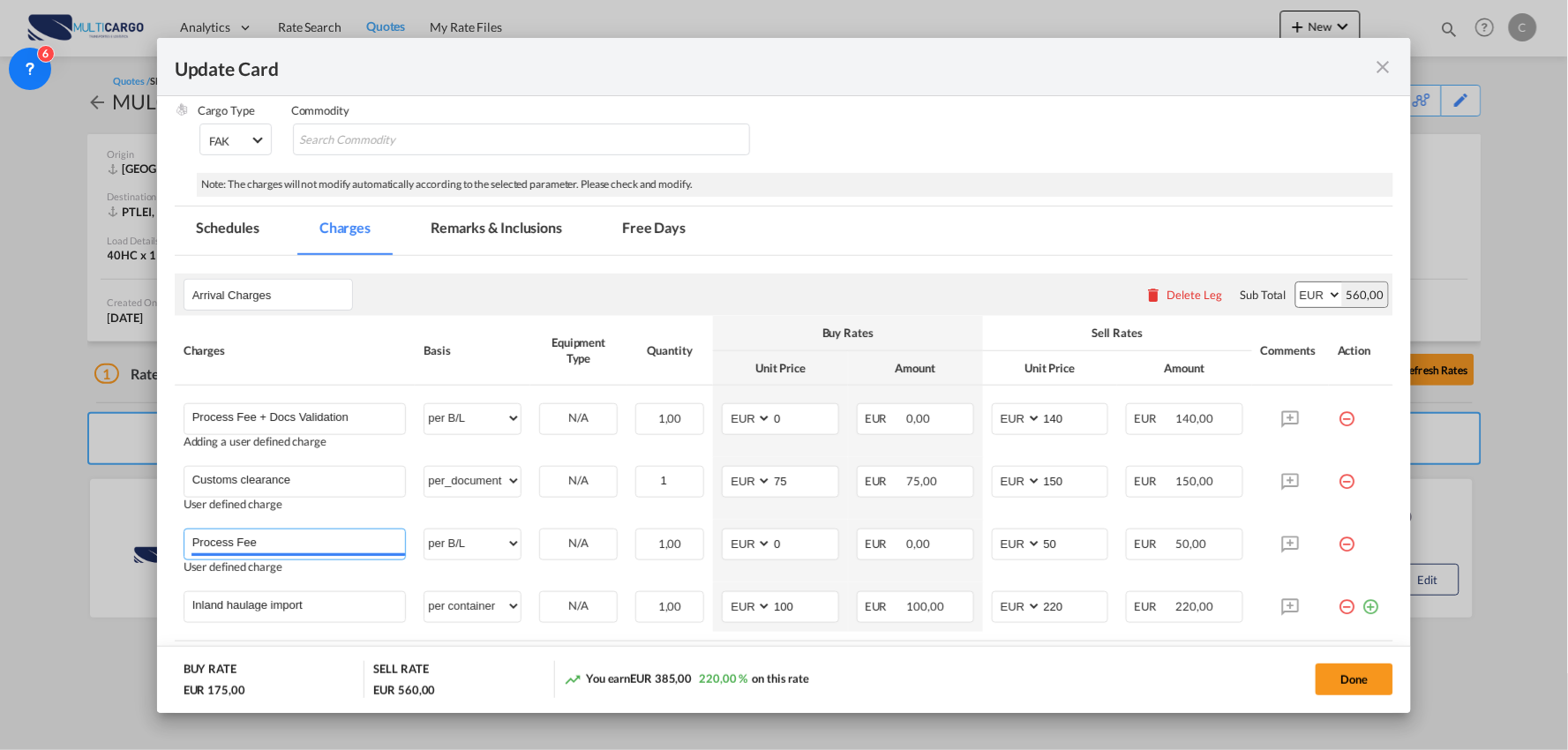
paste input "Delivery from Leixoes to Gondomar"
type input "Delivery from Leixoes to Gondomar"
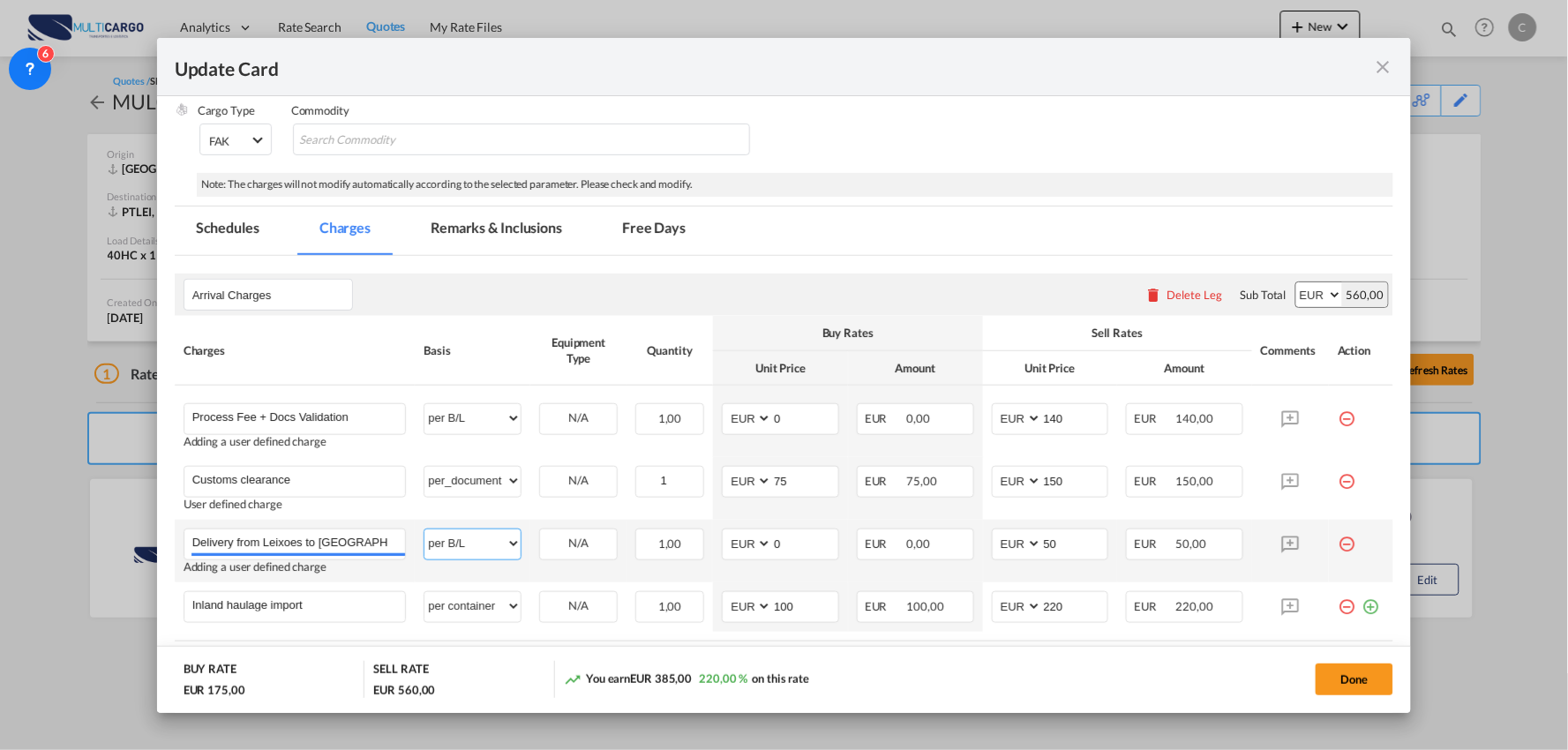
click at [464, 547] on select "per equipment per container per B/L per shipping bill per shipment per pallet p…" at bounding box center [472, 543] width 96 height 28
select select "per container"
click at [424, 529] on select "per equipment per container per B/L per shipping bill per shipment per pallet p…" at bounding box center [472, 543] width 96 height 28
drag, startPoint x: 1004, startPoint y: 549, endPoint x: 990, endPoint y: 549, distance: 14.0
click at [992, 549] on md-input-container "AED AFN ALL AMD ANG AOA ARS AUD AWG AZN BAM BBD BDT BGN BHD BIF BMD BND BOB BRL…" at bounding box center [1050, 544] width 118 height 32
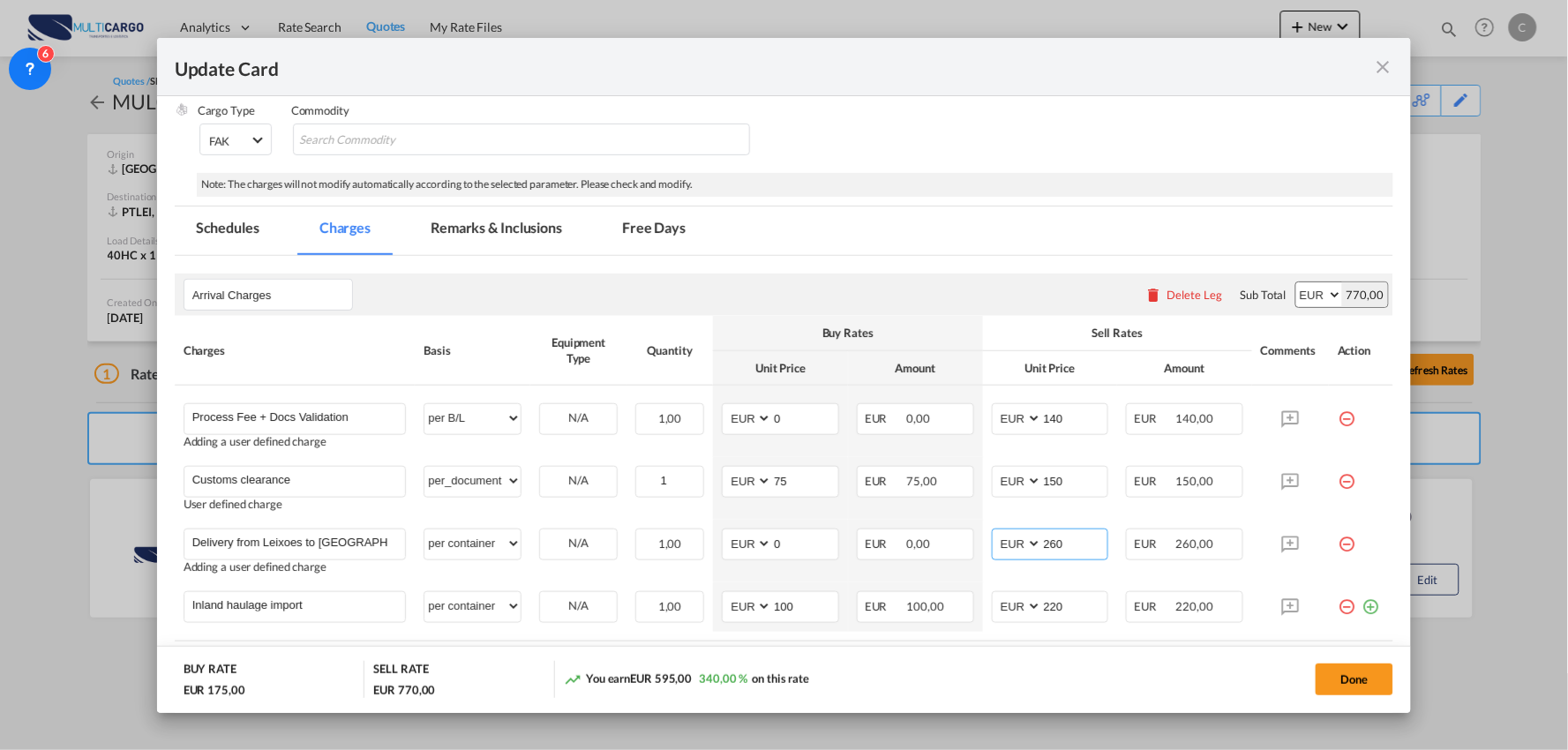
type input "260"
drag, startPoint x: 323, startPoint y: 604, endPoint x: 156, endPoint y: 611, distance: 167.1
click at [108, 600] on div "Update Card Port of Loading CNSHA T/S Liner/Carrier MultiCargo 2HM LOGISTICS D.…" at bounding box center [784, 375] width 1568 height 750
paste input "Delivery from Lisboa to Gondomar"
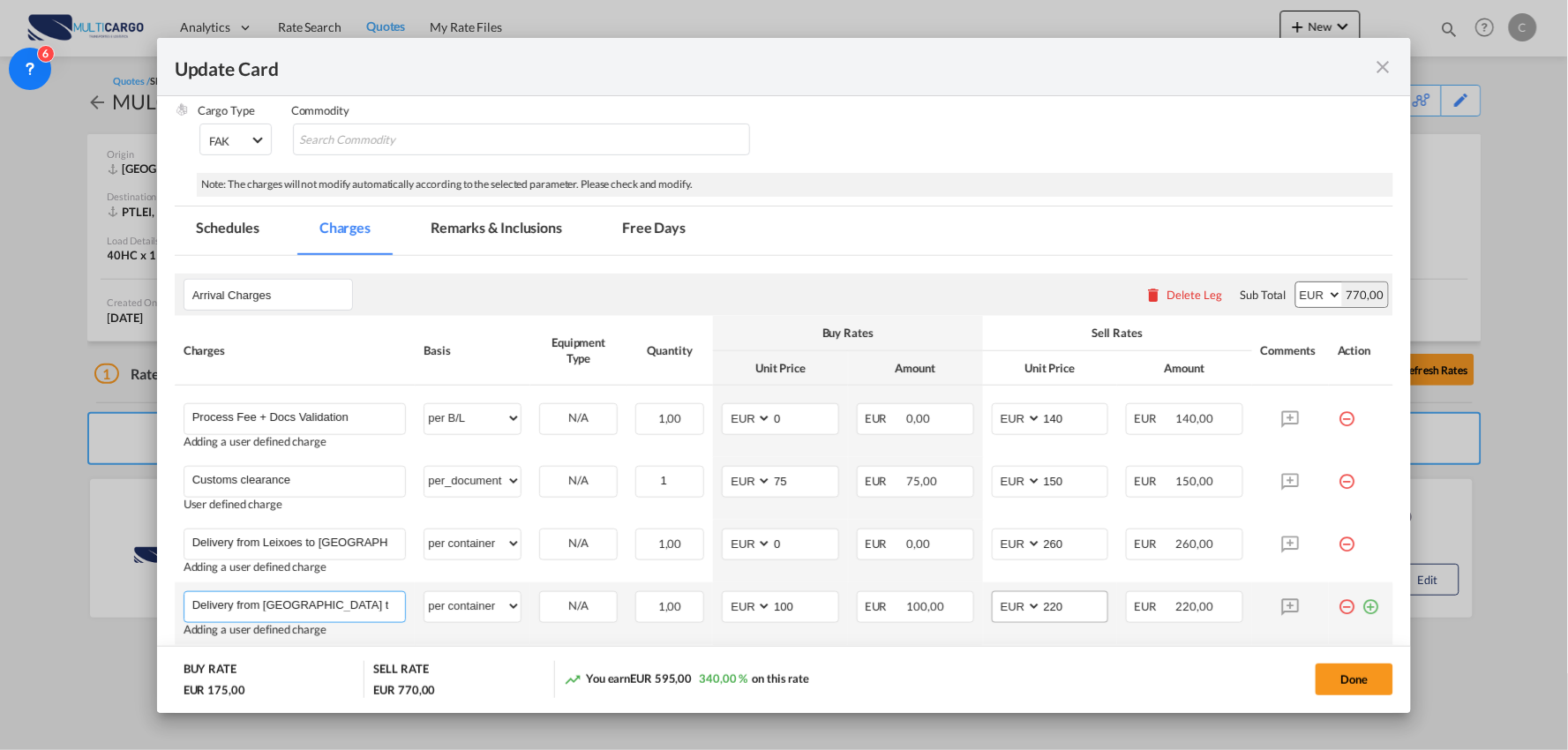
type input "Delivery from Lisboa to Gondomar"
drag, startPoint x: 1075, startPoint y: 612, endPoint x: 993, endPoint y: 612, distance: 82.0
click at [993, 612] on md-input-container "AED AFN ALL AMD ANG AOA ARS AUD AWG AZN BAM BBD BDT BGN BHD BIF BMD BND BOB BRL…" at bounding box center [1050, 606] width 118 height 32
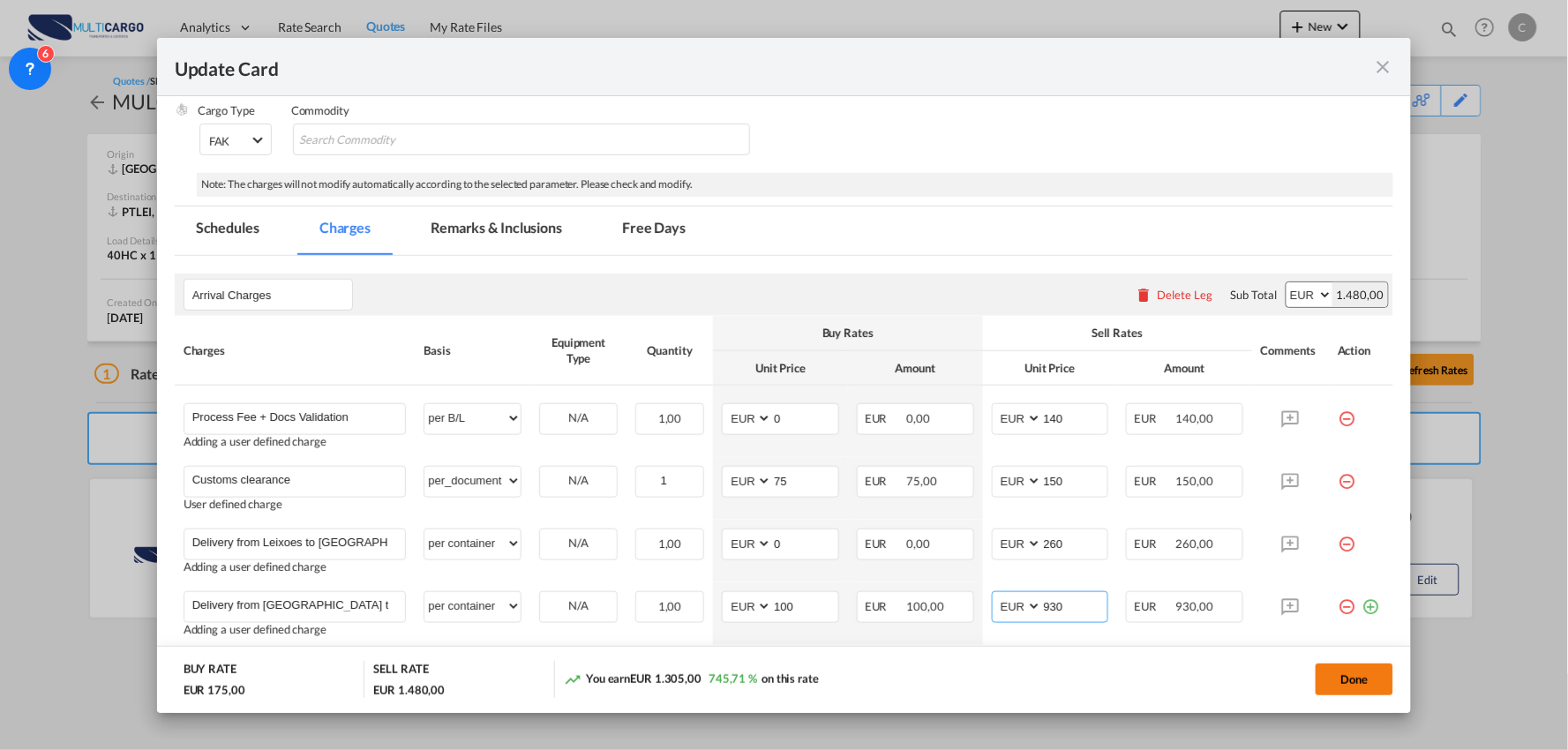
type input "930"
click at [1359, 687] on button "Done" at bounding box center [1354, 679] width 78 height 32
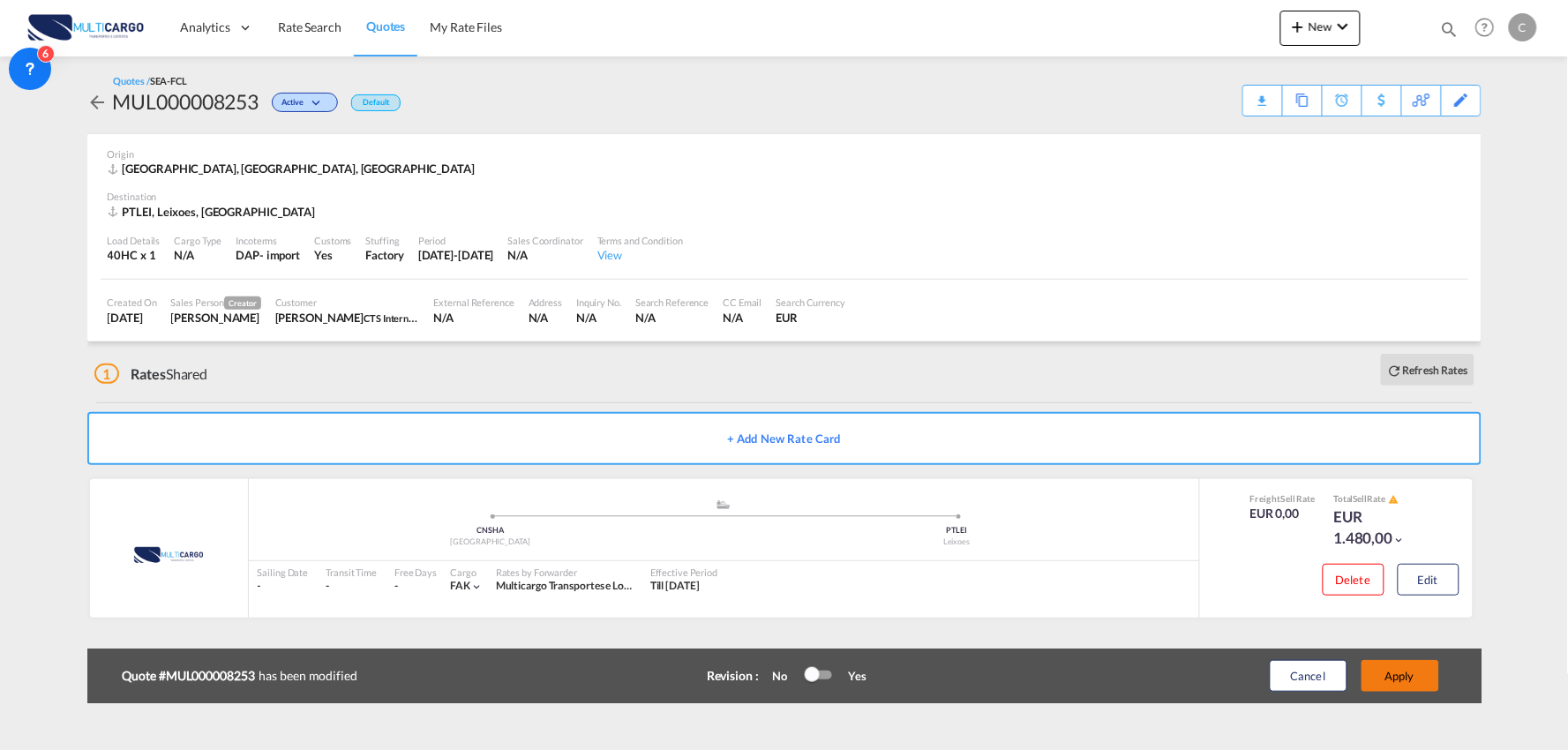
click at [1419, 672] on button "Apply" at bounding box center [1401, 675] width 78 height 32
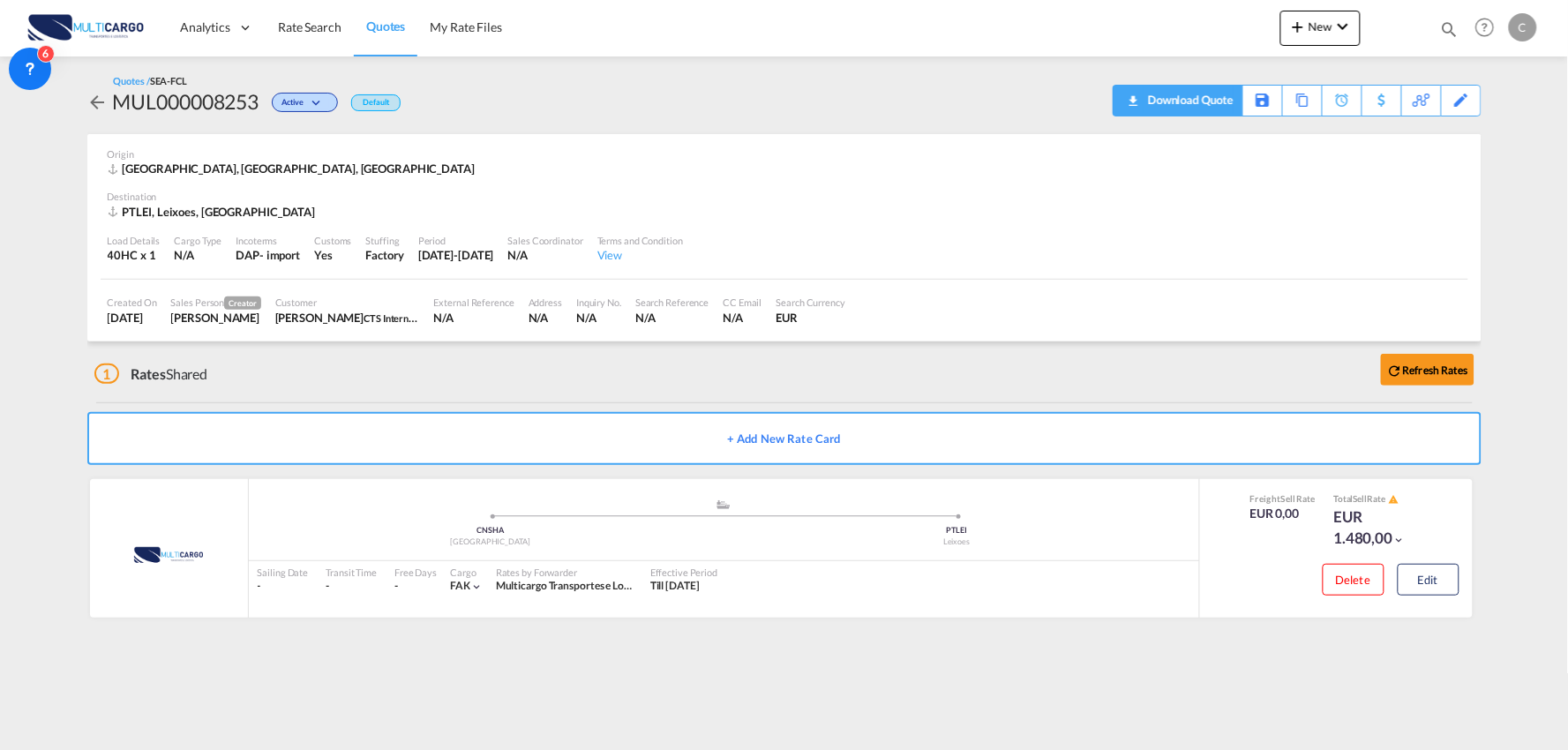
click at [1221, 95] on div "Download Quote" at bounding box center [1188, 100] width 90 height 28
click at [1197, 656] on md-content "Analytics Reports Dashboard Rate Search Quotes My Rate Files New Rates Ratecard" at bounding box center [784, 375] width 1568 height 750
drag, startPoint x: 531, startPoint y: 128, endPoint x: 232, endPoint y: 128, distance: 299.0
click at [531, 128] on div "Quotes / SEA-FCL MUL000008253 Active Default Download Quote Save As Template Co…" at bounding box center [784, 95] width 1394 height 78
click at [567, 77] on div "Quotes / SEA-FCL MUL000008253 Active Default Download Quote Save As Template Co…" at bounding box center [784, 95] width 1394 height 43
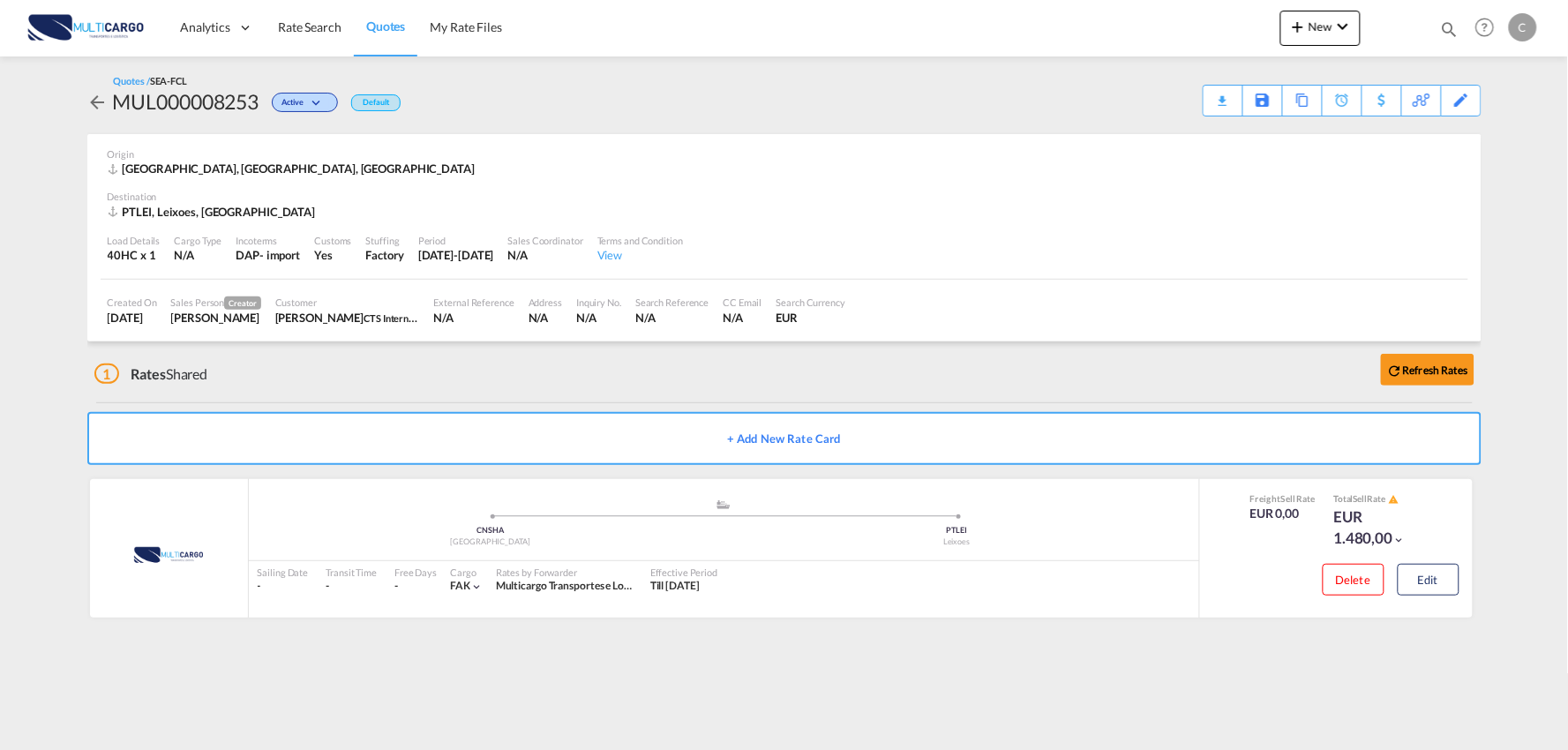
click at [401, 377] on div "1 Rates Shared Refresh Rates" at bounding box center [787, 369] width 1387 height 56
click at [400, 384] on div "1 Rates Shared Refresh Rates" at bounding box center [787, 369] width 1387 height 56
click at [213, 379] on div "1 Rates Shared Refresh Rates" at bounding box center [787, 369] width 1387 height 56
click at [109, 374] on span "1" at bounding box center [107, 374] width 25 height 20
click at [222, 374] on div "1 Rates Shared Refresh Rates" at bounding box center [787, 369] width 1387 height 56
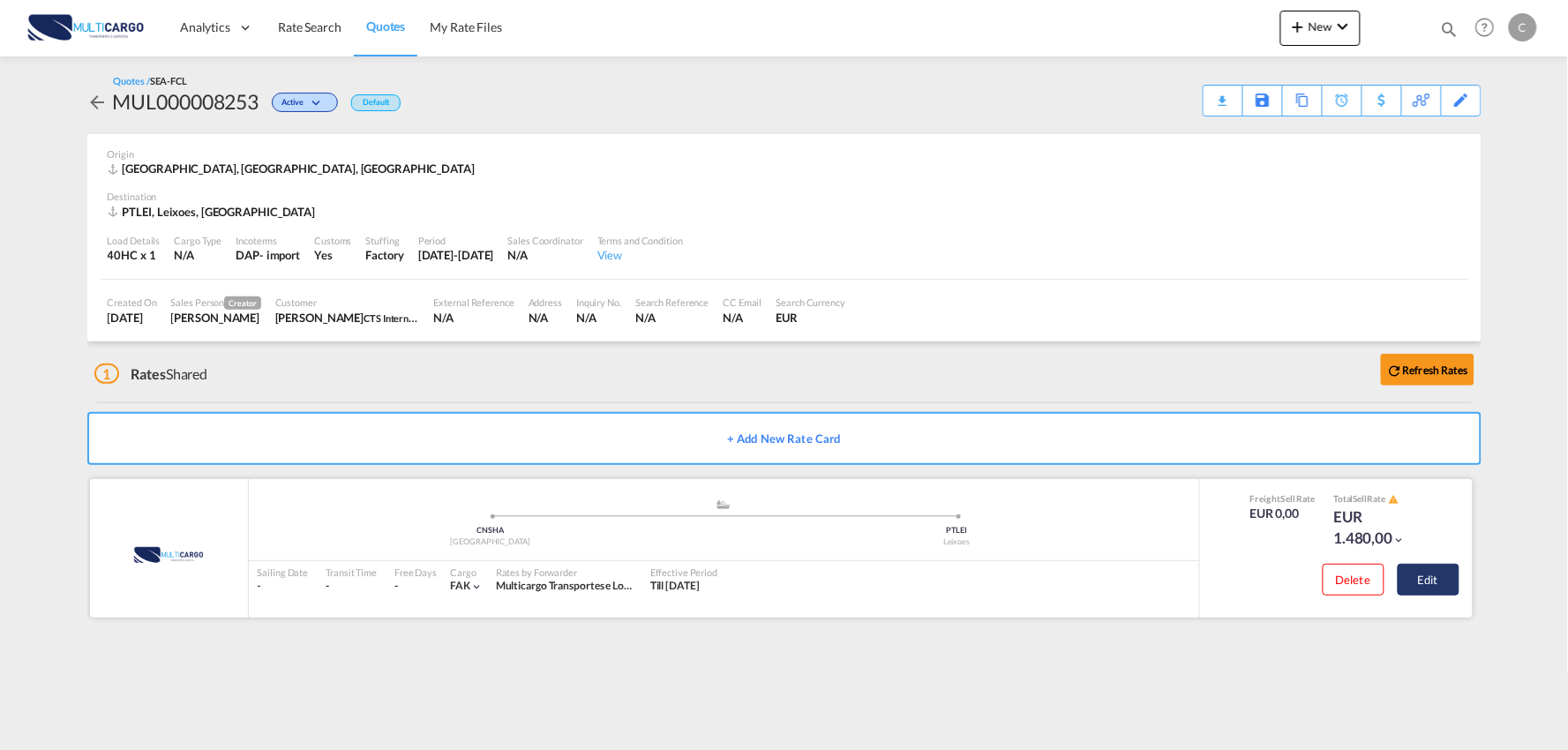
click at [1439, 574] on button "Edit" at bounding box center [1429, 579] width 62 height 32
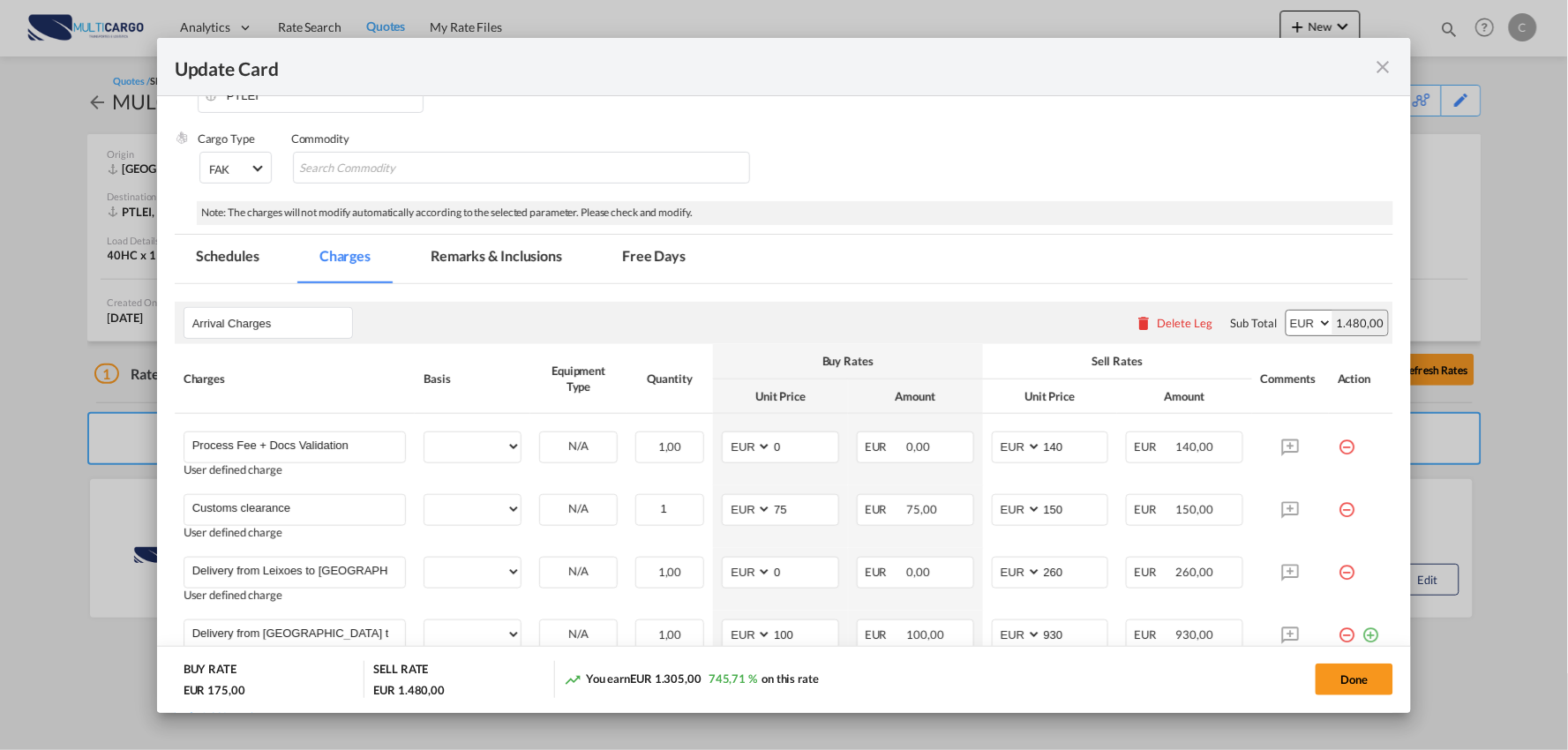
select select "per B/L"
select select "per_document"
select select "per container"
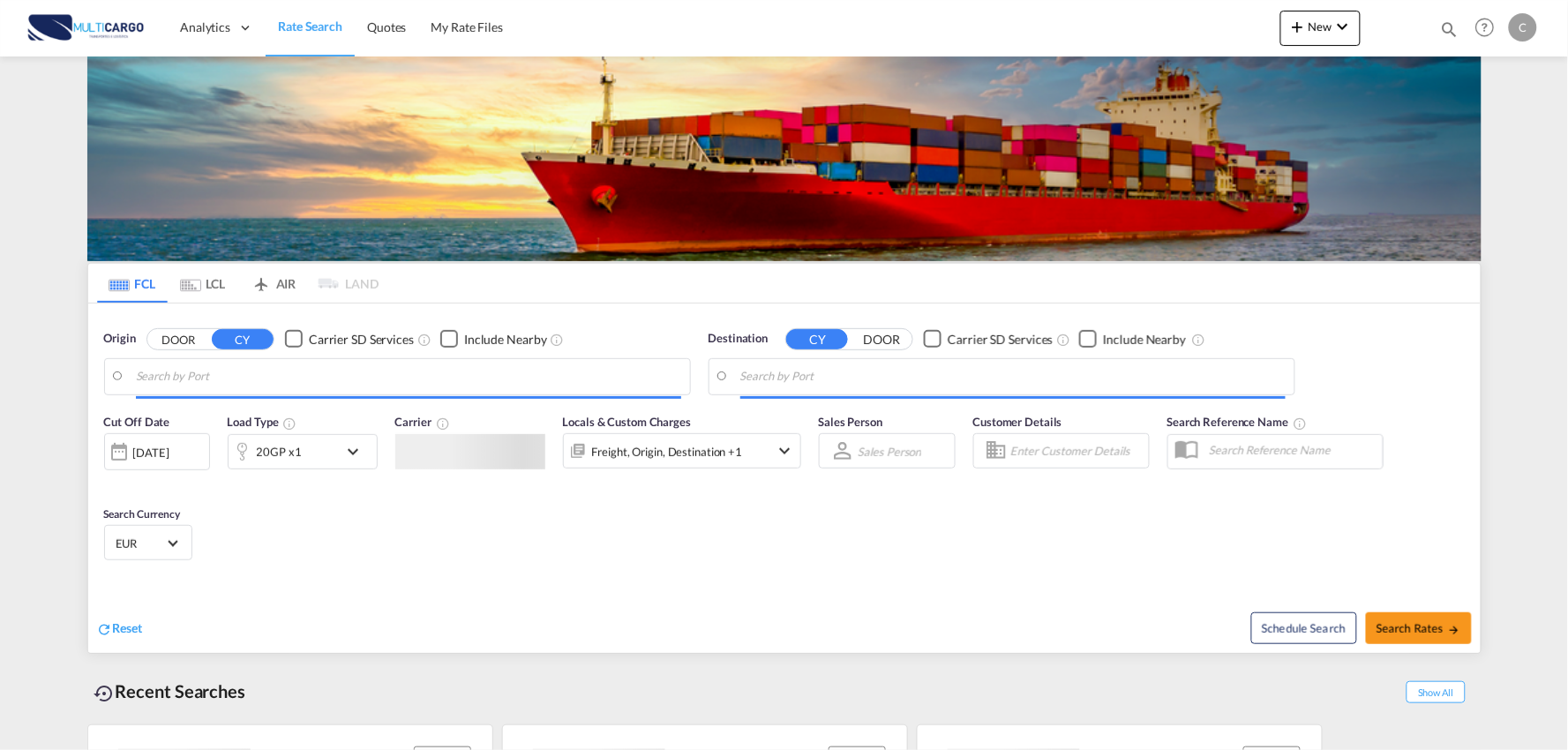
type input "Port of [GEOGRAPHIC_DATA], [GEOGRAPHIC_DATA], [GEOGRAPHIC_DATA]"
type input "Leixoes, Leixoes, PTLEI"
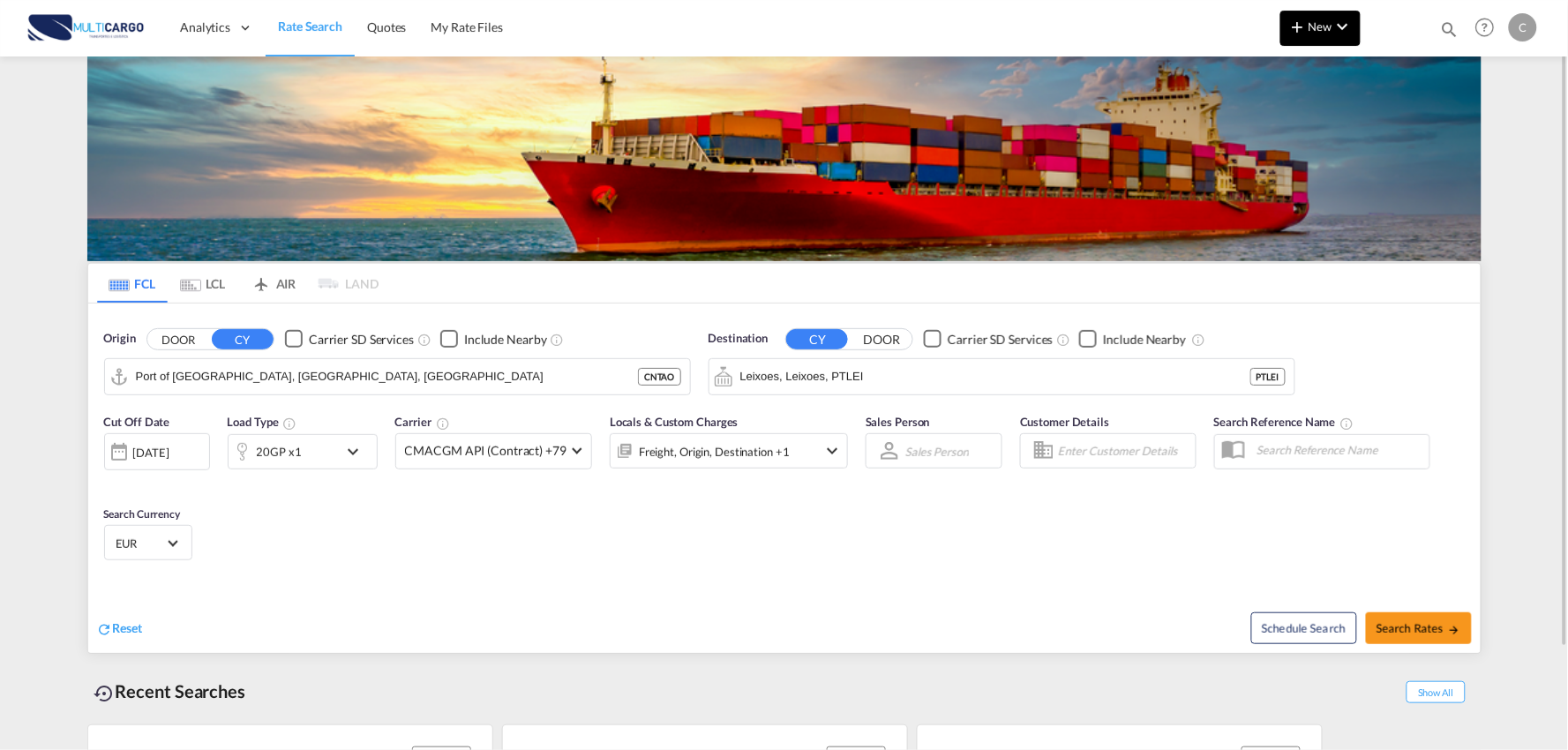
click at [1345, 21] on md-icon "icon-chevron-down" at bounding box center [1343, 26] width 21 height 21
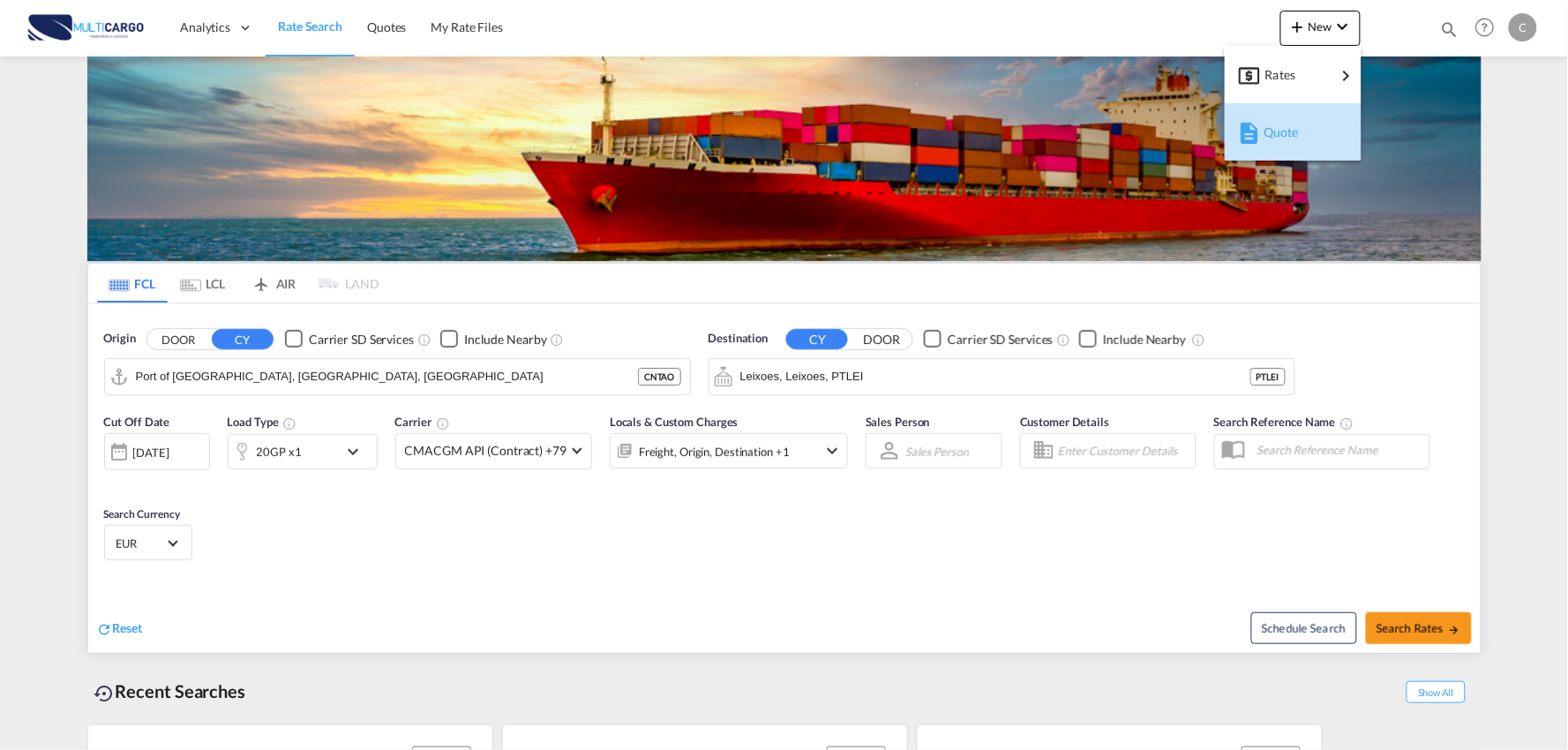
click at [1301, 138] on div "Quote" at bounding box center [1296, 132] width 65 height 44
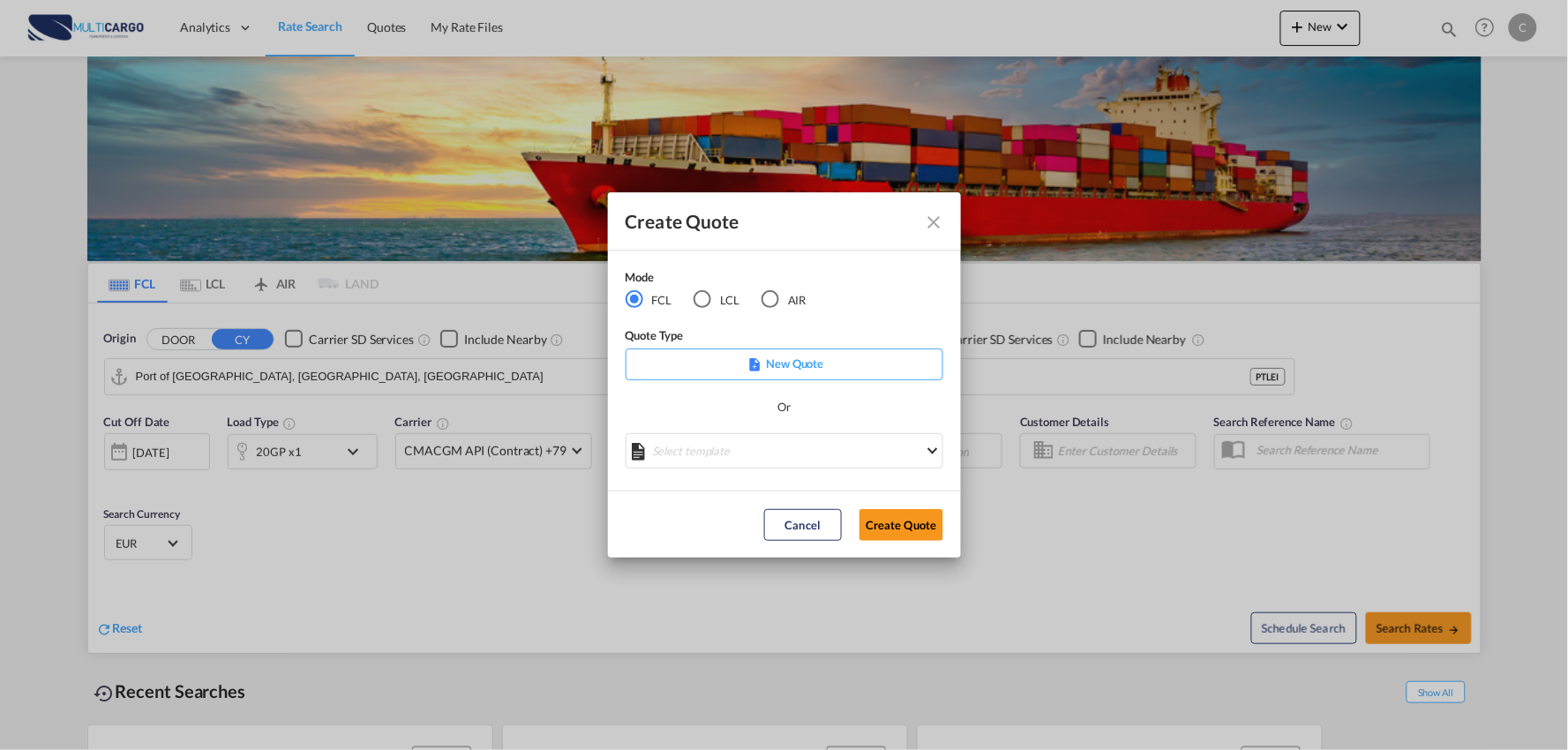
click at [756, 444] on md-select "Select template [DATE] IMP_EXW_FCL [PERSON_NAME] | [DATE] [DATE] IMP_DAP_FCL S/…" at bounding box center [784, 451] width 318 height 35
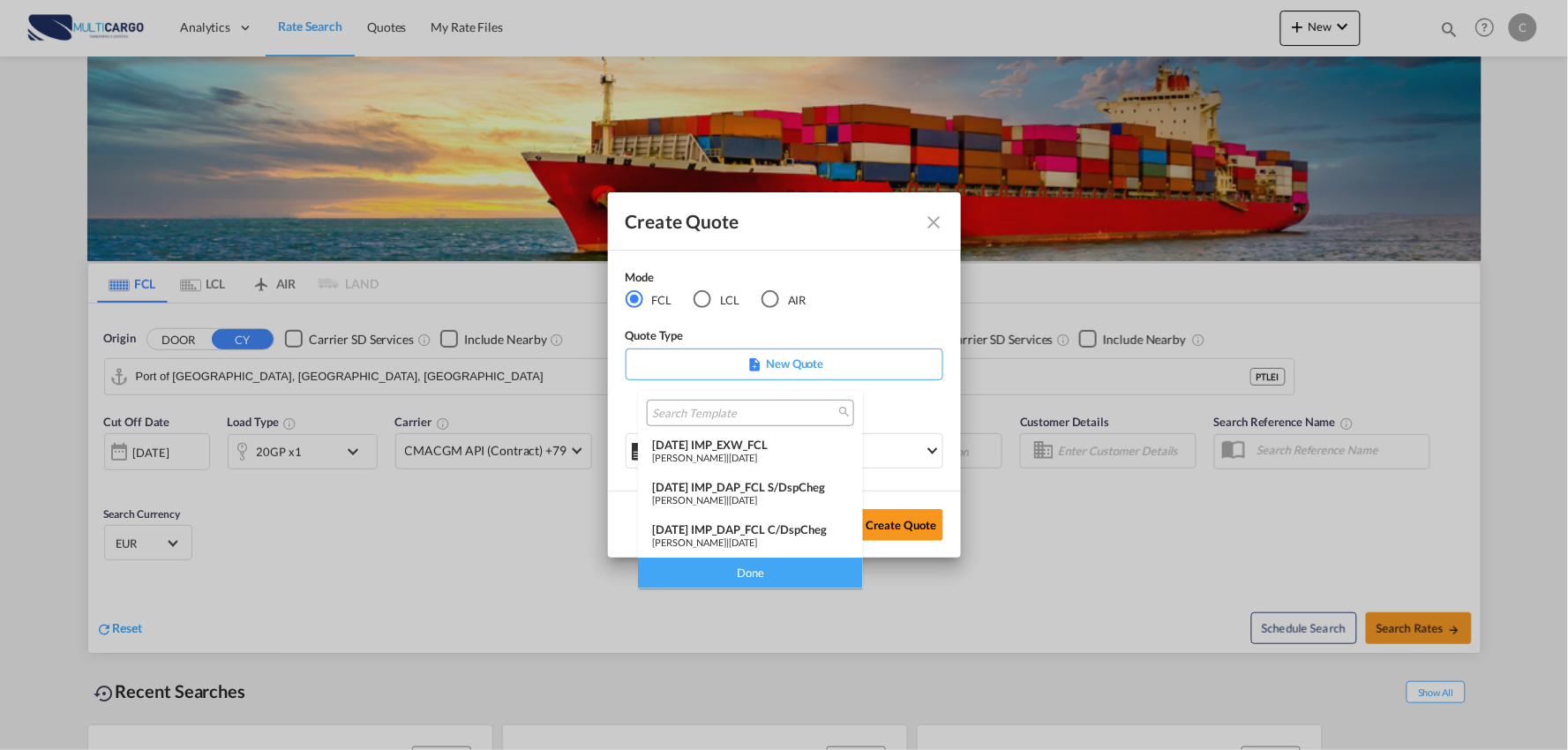
click at [818, 530] on div "[DATE] IMP_DAP_FCL C/DspCheg" at bounding box center [750, 529] width 196 height 14
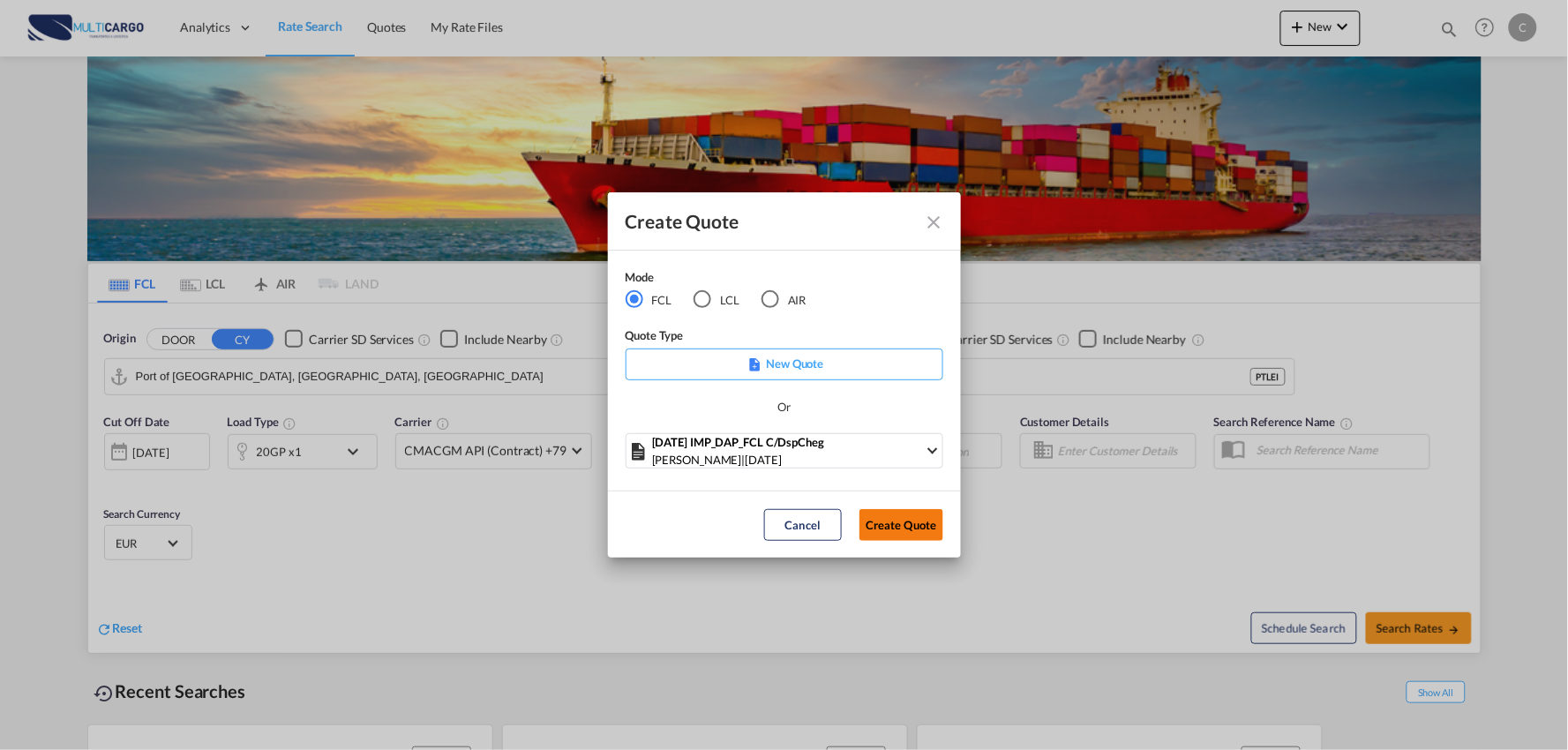
click at [918, 527] on button "Create Quote" at bounding box center [901, 525] width 84 height 32
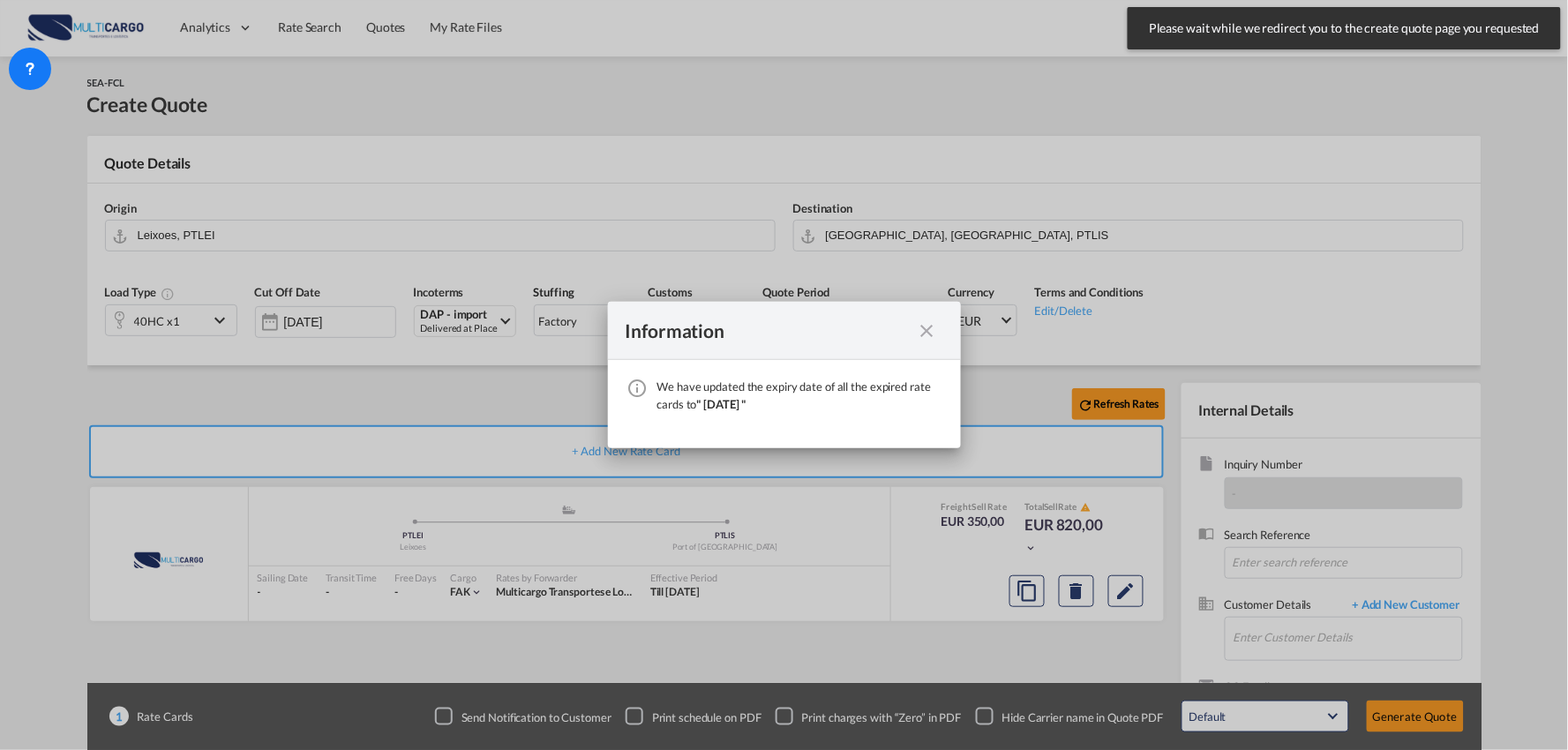
click at [932, 327] on div "We have ..." at bounding box center [927, 330] width 32 height 22
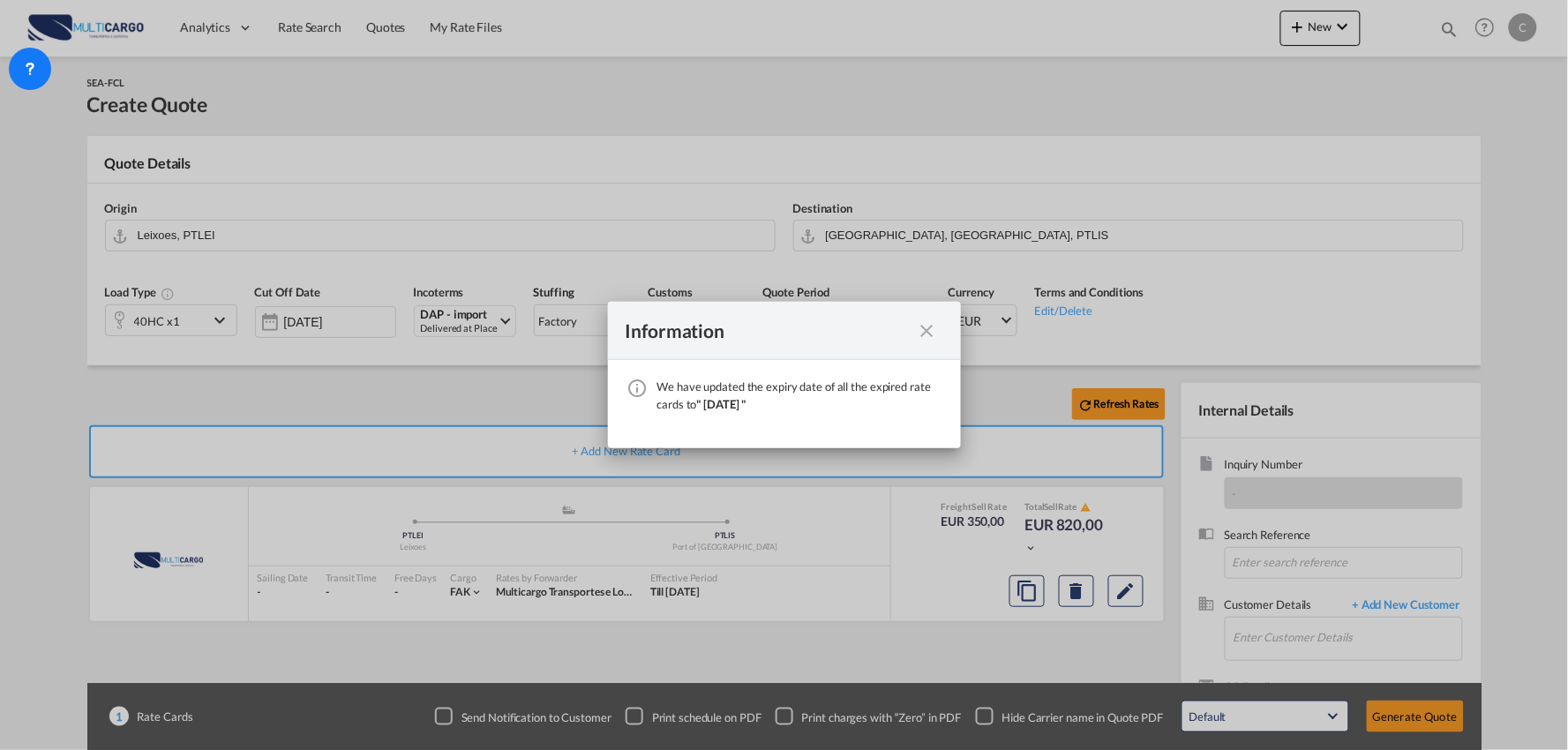
click at [927, 325] on md-icon "icon-close fg-AAA8AD cursor" at bounding box center [927, 330] width 21 height 21
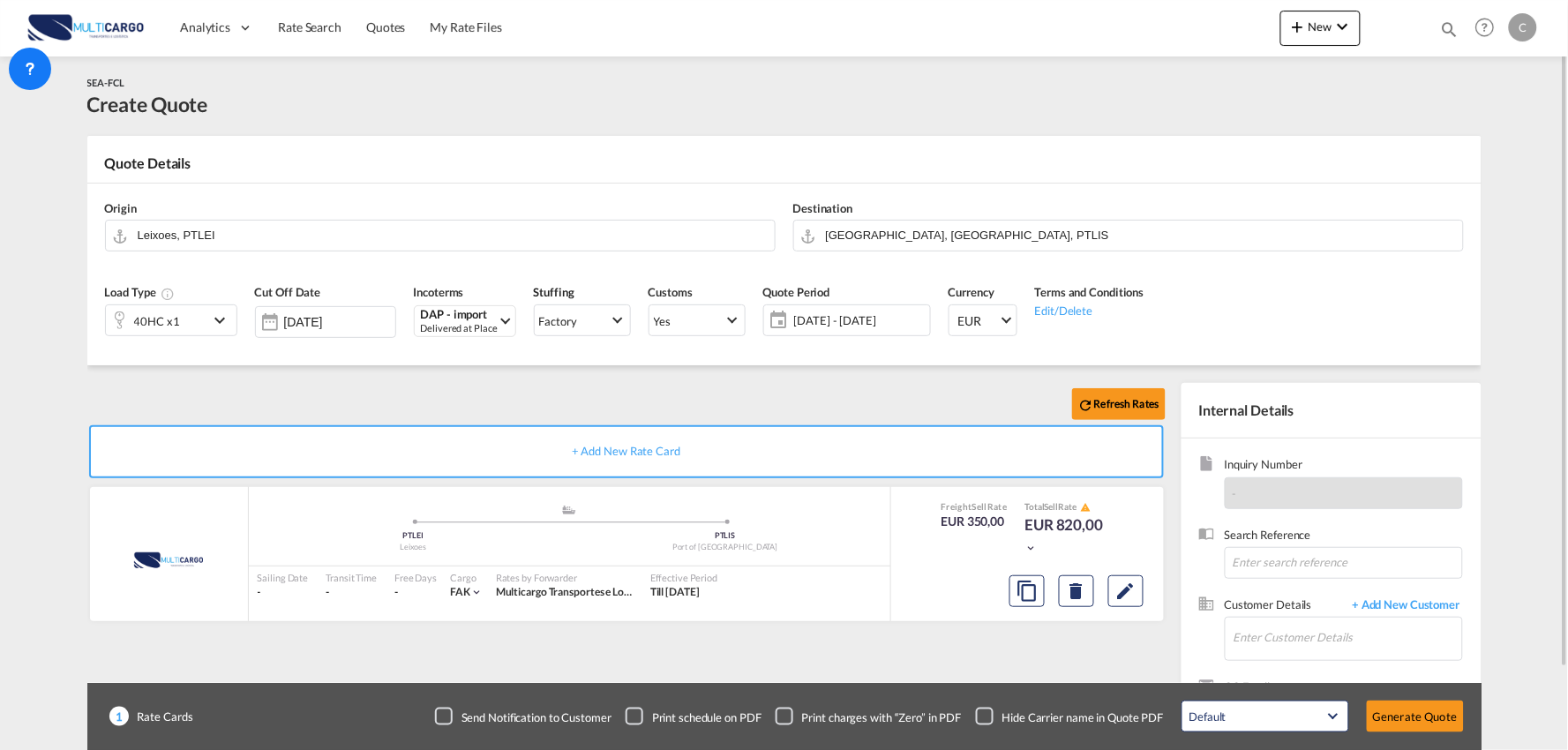
click at [985, 715] on div "Checkbox No Ink" at bounding box center [985, 717] width 18 height 18
click at [954, 660] on div "Refresh Rates + Add New Rate Card MultiCargo added by you .a{fill:#aaa8ad;} .a{…" at bounding box center [630, 567] width 1085 height 369
click at [1334, 650] on input "Enter Customer Details" at bounding box center [1347, 638] width 229 height 40
click at [1425, 606] on span "+ Add New Customer" at bounding box center [1403, 606] width 119 height 20
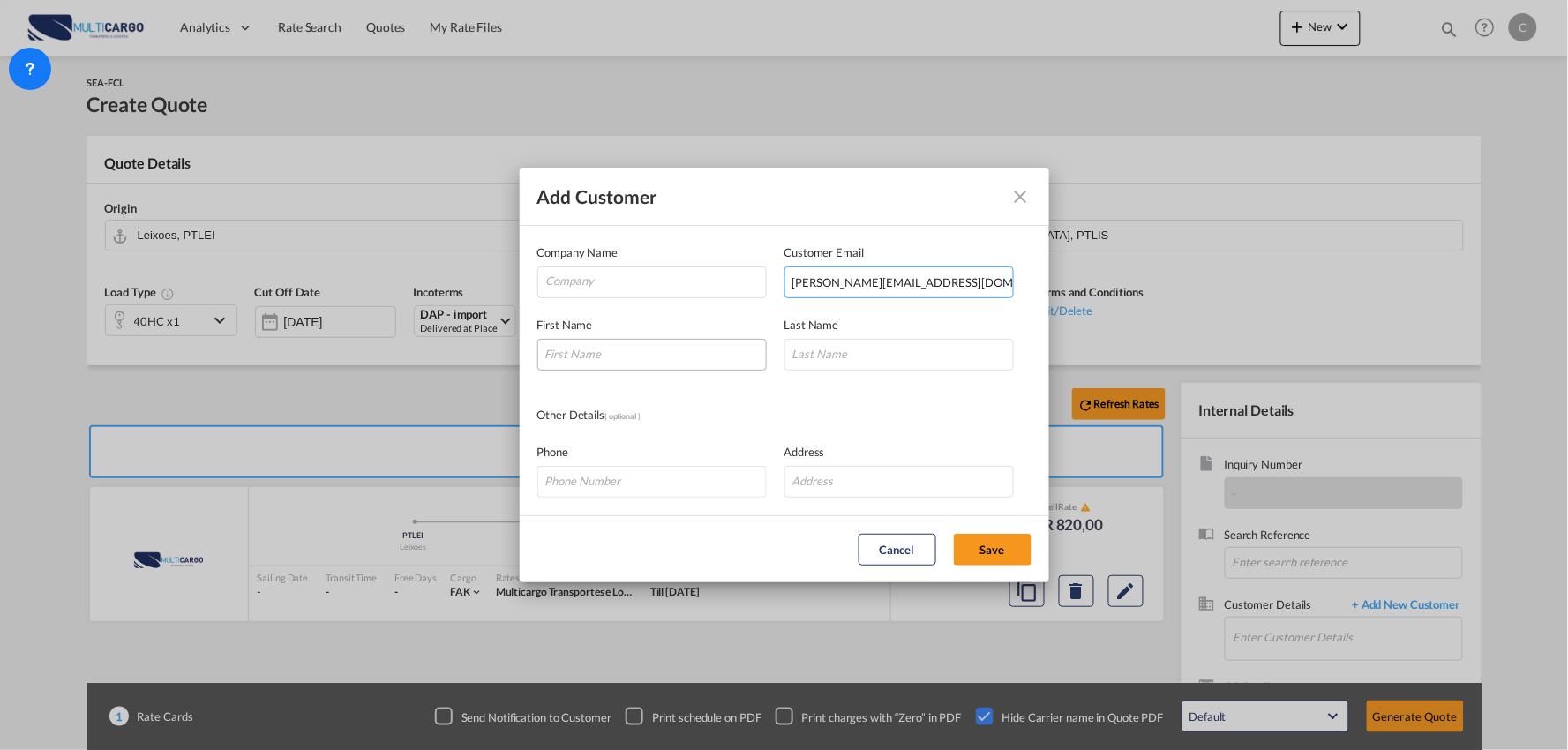
type input "frank@betterwin-logistics.com"
click at [578, 347] on input "Add Customer Company ..." at bounding box center [652, 354] width 230 height 32
type input "Frank"
type input "Shawn"
click at [622, 271] on input "Company" at bounding box center [656, 280] width 220 height 26
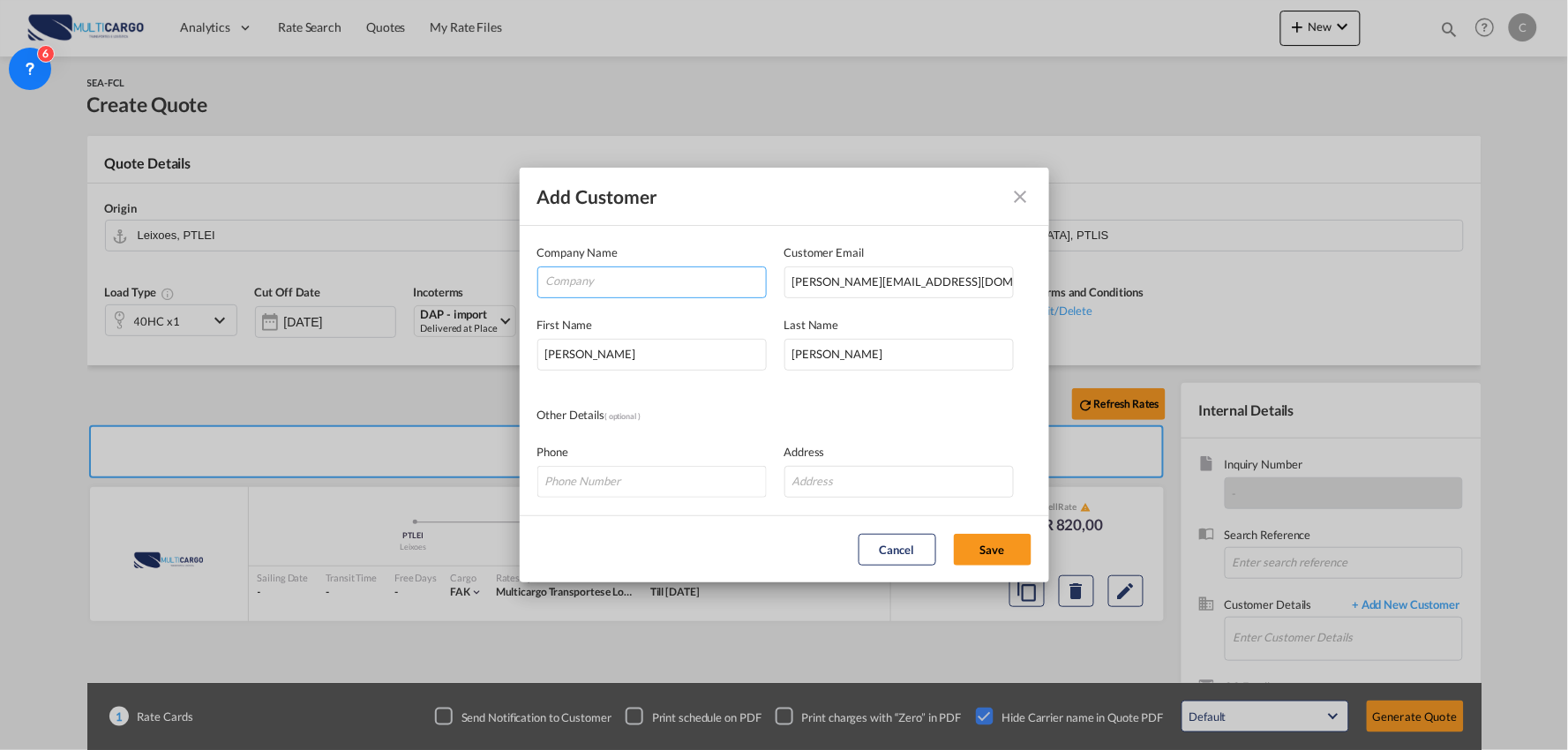
paste input "Shenzhen Betterwin Logistics INC"
type input "Shenzhen Betterwin Logistics INC"
click at [911, 392] on md-dialog-content "Company Name Shenzhen Betterwin Logistics INC Customer Email frank@betterwin-lo…" at bounding box center [784, 371] width 529 height 290
click at [992, 551] on button "Save" at bounding box center [993, 549] width 78 height 32
type input "Shenzhen Betterwin Logistics INC, Frank Shawn, frank@betterwin-logistics.com"
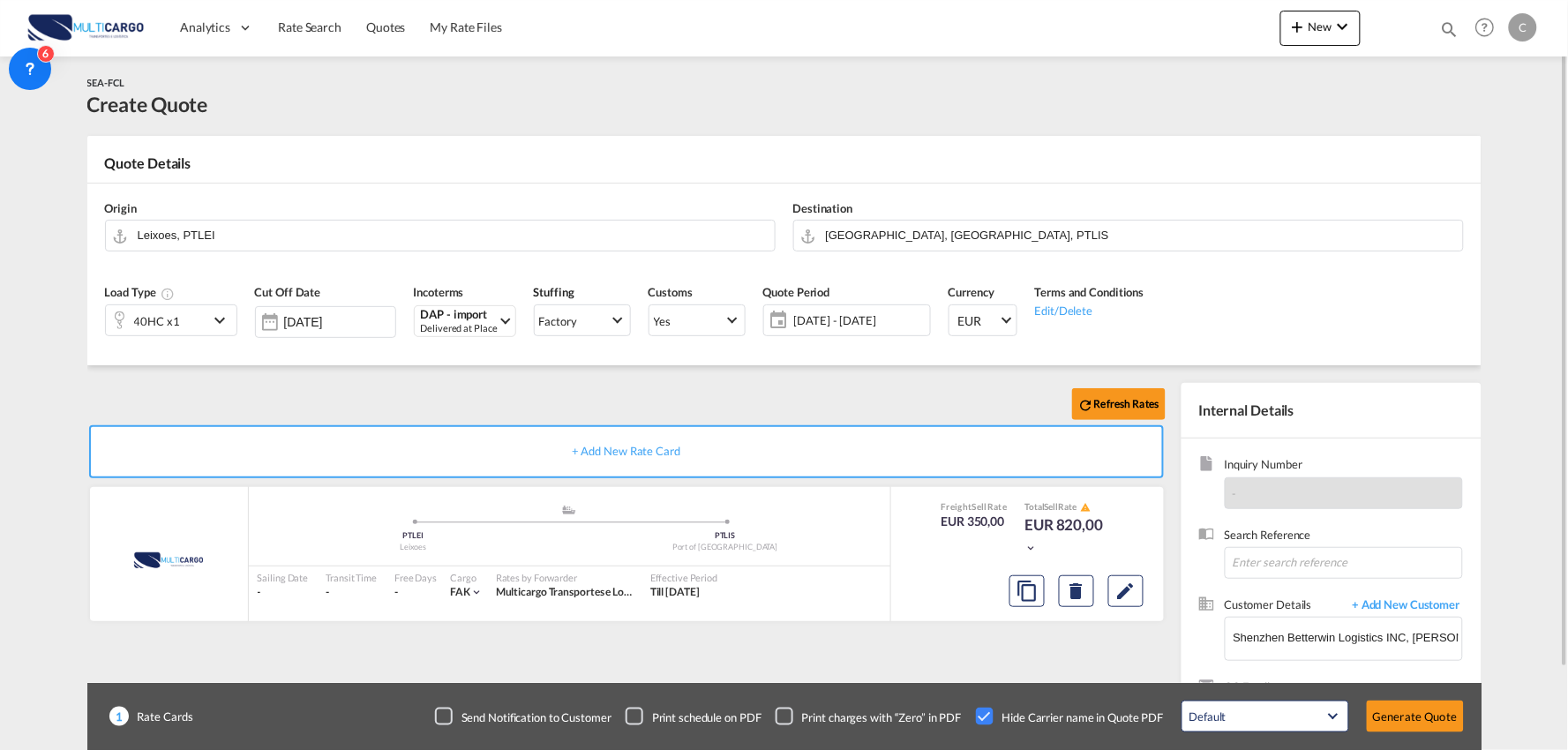
drag, startPoint x: 480, startPoint y: 393, endPoint x: 182, endPoint y: 368, distance: 299.0
click at [479, 393] on div "Refresh Rates" at bounding box center [630, 403] width 1085 height 43
click at [411, 401] on div "Refresh Rates" at bounding box center [630, 403] width 1085 height 43
click at [195, 233] on input "Leixoes, PTLEI" at bounding box center [451, 235] width 628 height 31
drag, startPoint x: 193, startPoint y: 230, endPoint x: 143, endPoint y: 230, distance: 50.0
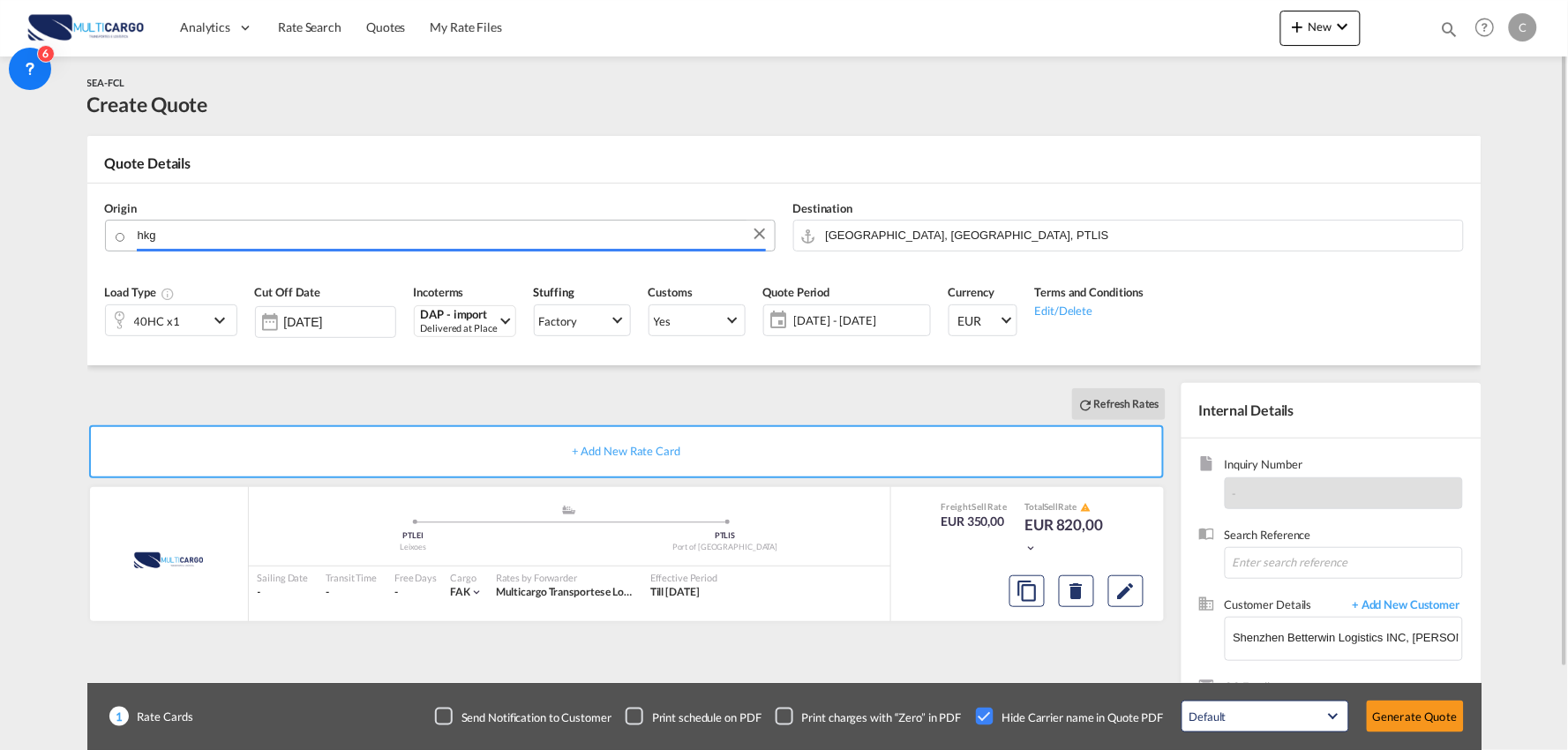
click at [155, 231] on input "hkg" at bounding box center [451, 235] width 628 height 31
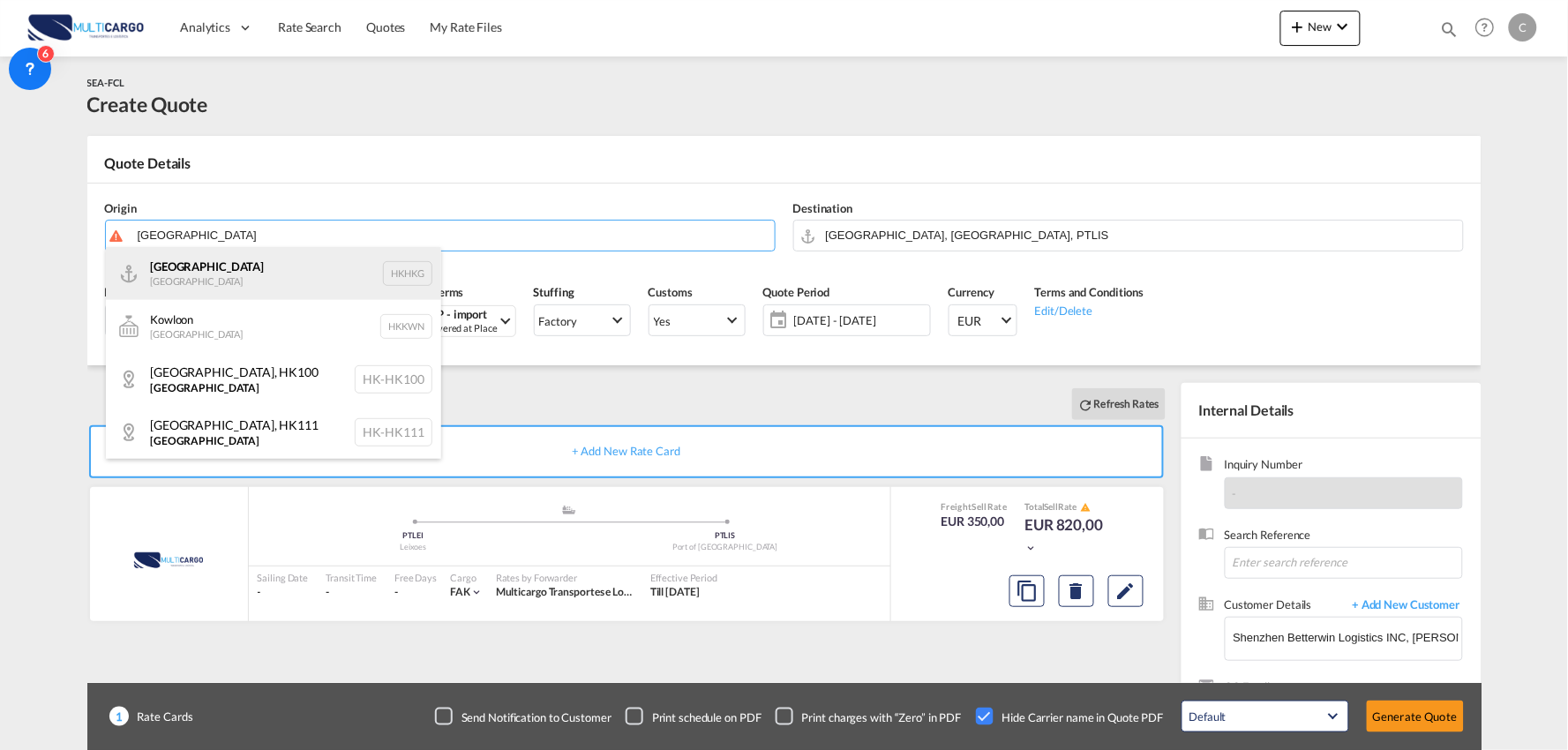
click at [188, 266] on div "Hong Kong Hong Kong HKHKG" at bounding box center [273, 273] width 336 height 53
type input "Hong Kong, HKHKG"
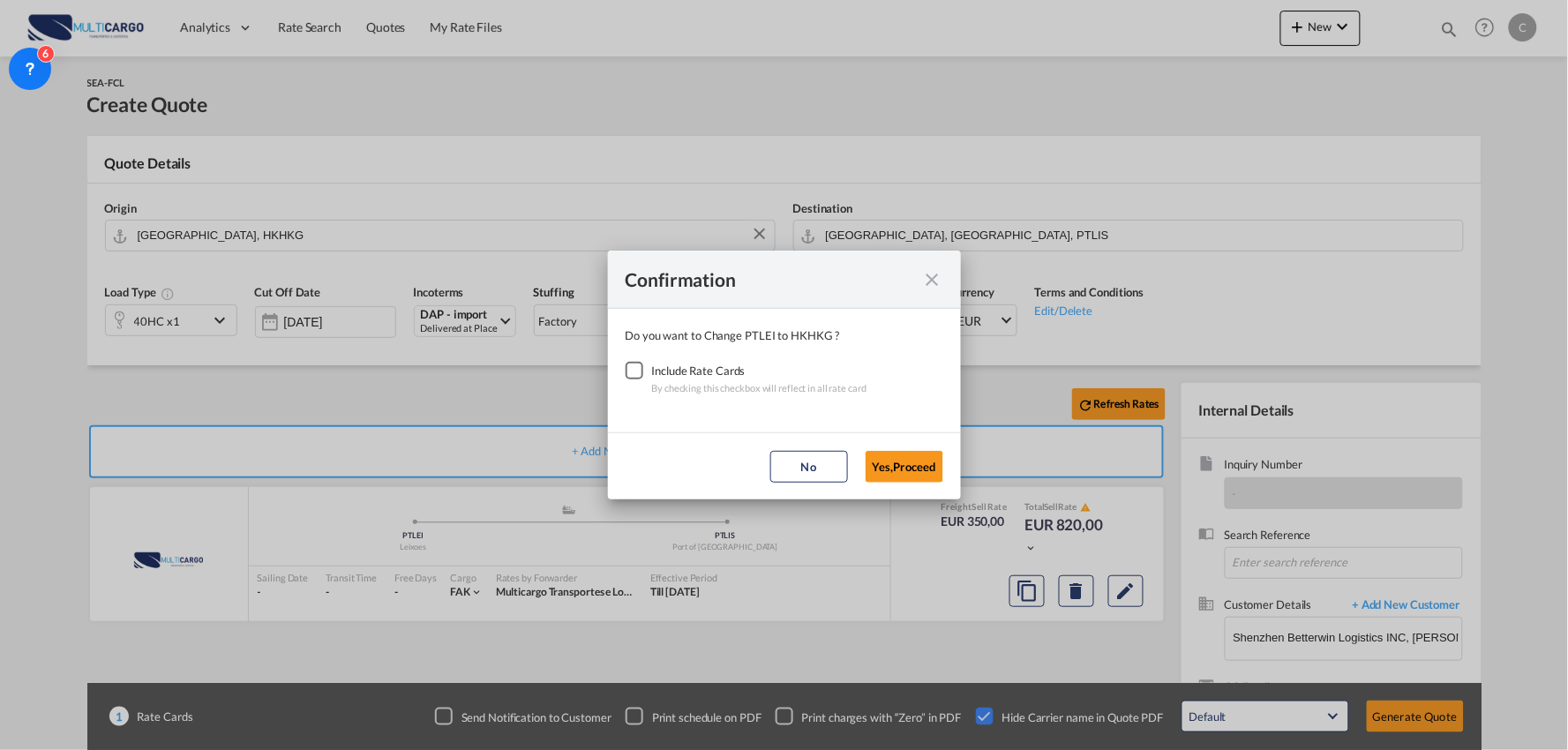
click at [632, 373] on div "Checkbox No Ink" at bounding box center [634, 371] width 18 height 18
click at [922, 464] on button "Yes,Proceed" at bounding box center [905, 466] width 78 height 32
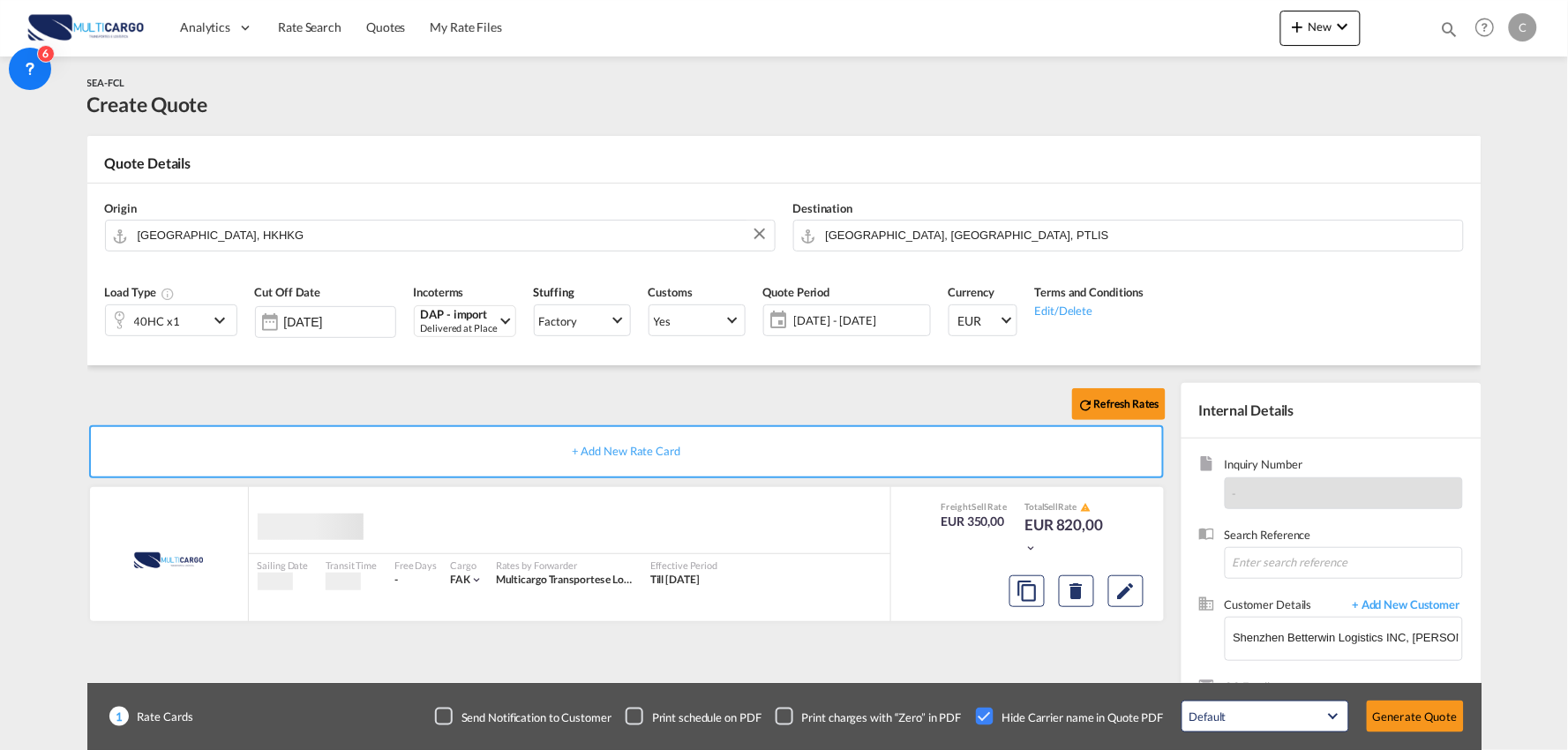
click at [878, 227] on input "[GEOGRAPHIC_DATA], [GEOGRAPHIC_DATA], PTLIS" at bounding box center [1140, 235] width 628 height 31
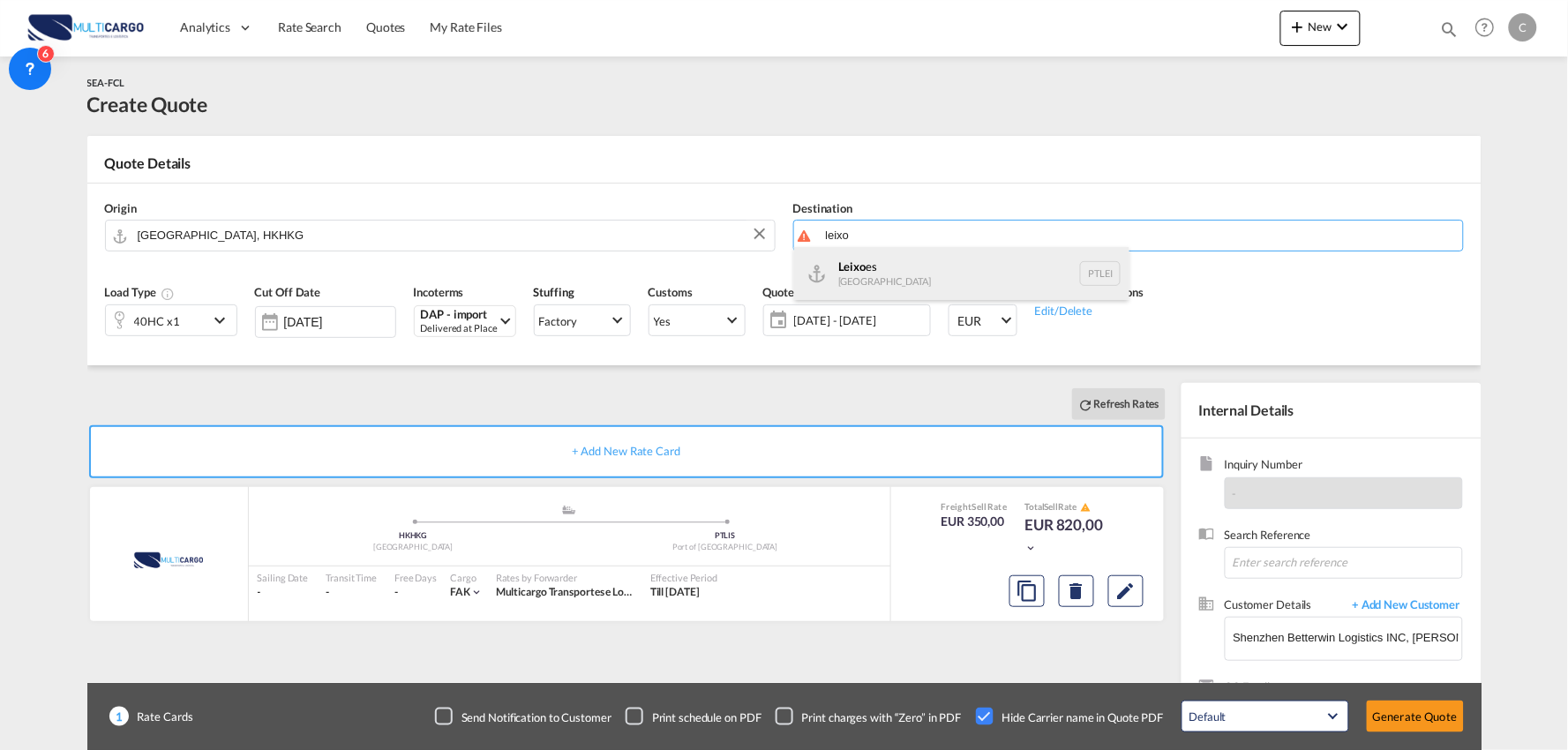
click at [860, 276] on div "Leixo es Portugal PTLEI" at bounding box center [962, 273] width 336 height 53
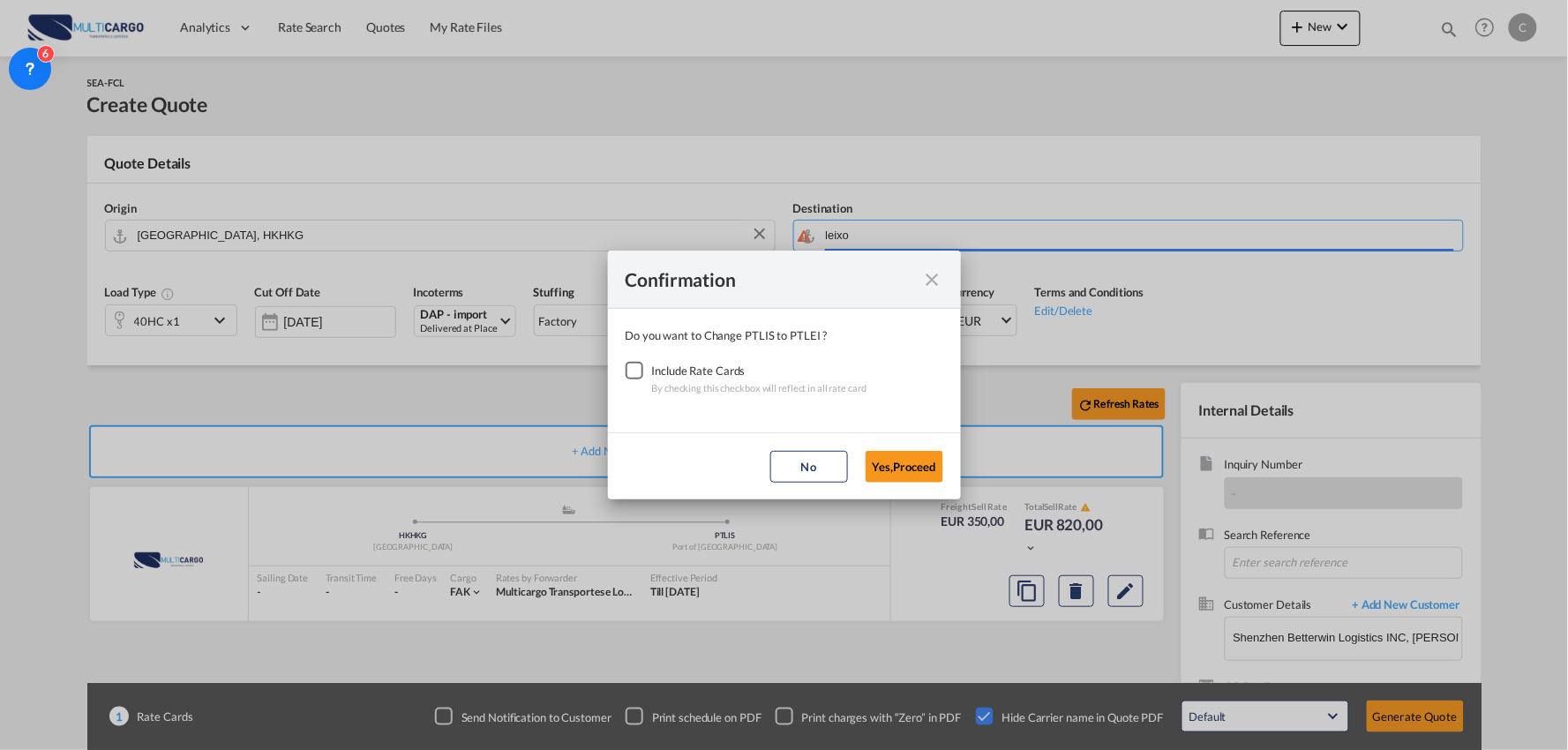
type input "Leixoes, PTLEI"
click at [638, 365] on div "Checkbox No Ink" at bounding box center [634, 371] width 18 height 18
click at [888, 470] on button "Yes,Proceed" at bounding box center [905, 466] width 78 height 32
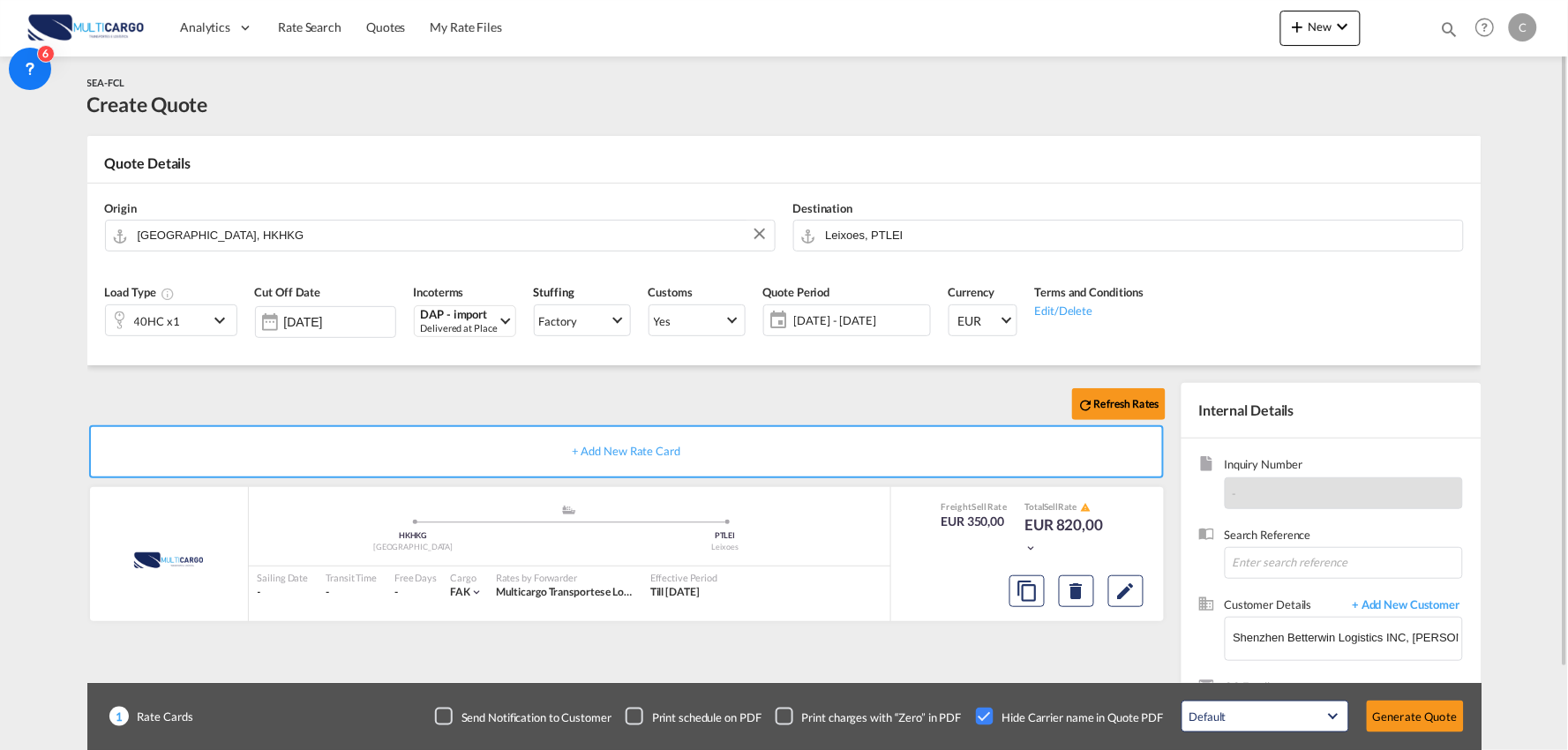
click at [415, 380] on div "Refresh Rates + Add New Rate Card MultiCargo added by you .a{fill:#aaa8ad;} .a{…" at bounding box center [784, 563] width 1394 height 395
click at [1423, 716] on button "Generate Quote" at bounding box center [1415, 716] width 97 height 32
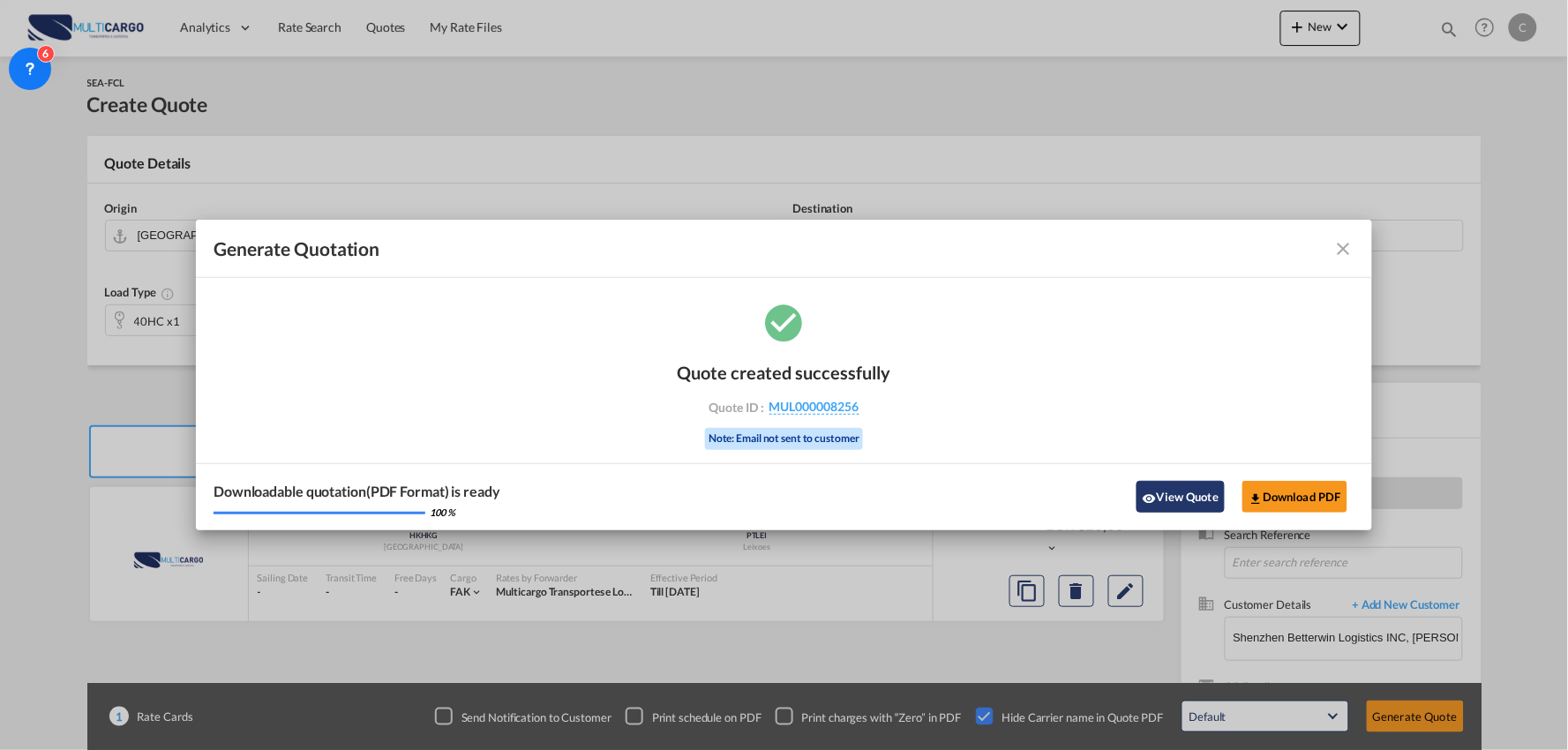
click at [1181, 489] on button "View Quote" at bounding box center [1181, 496] width 89 height 32
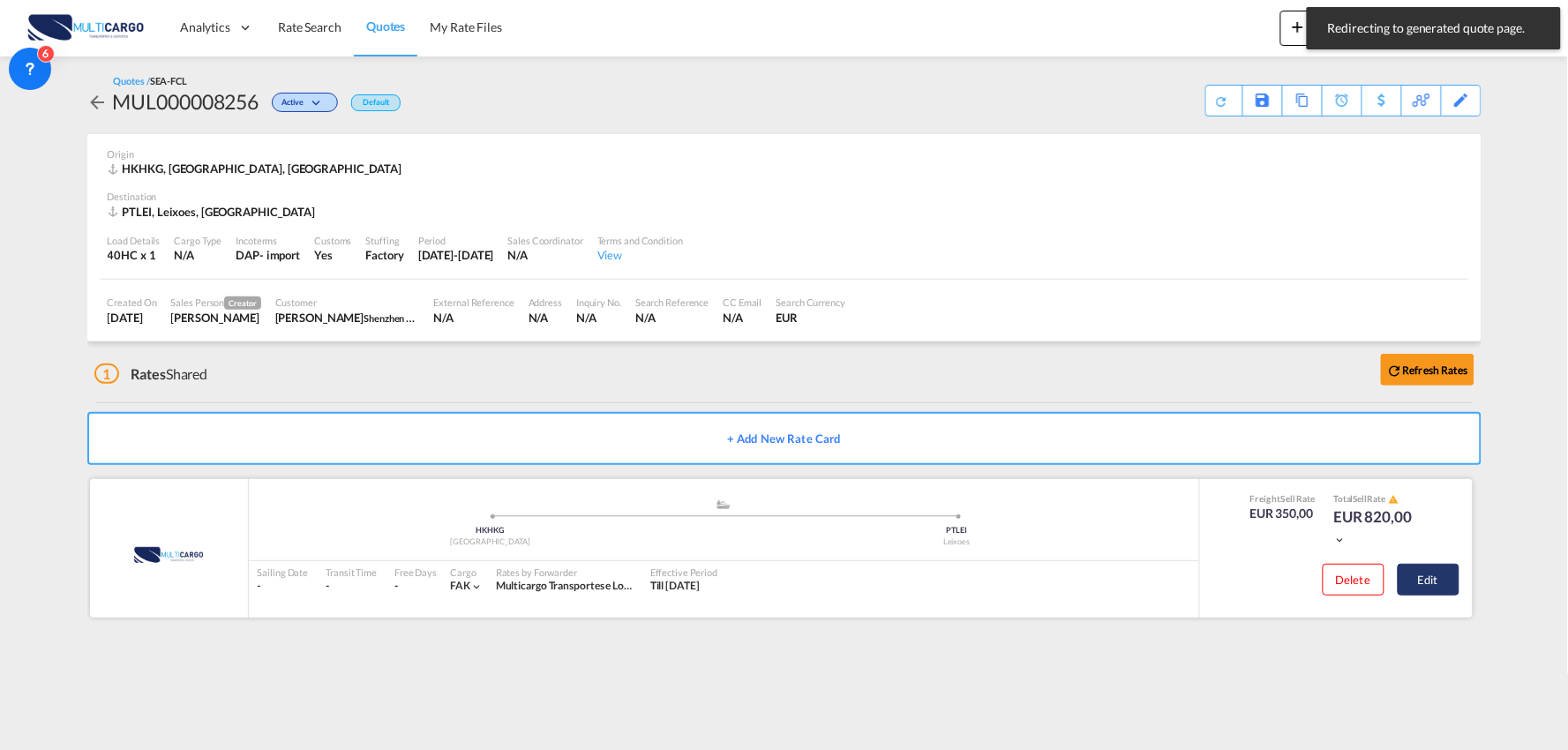
click at [1426, 570] on button "Edit" at bounding box center [1429, 579] width 62 height 32
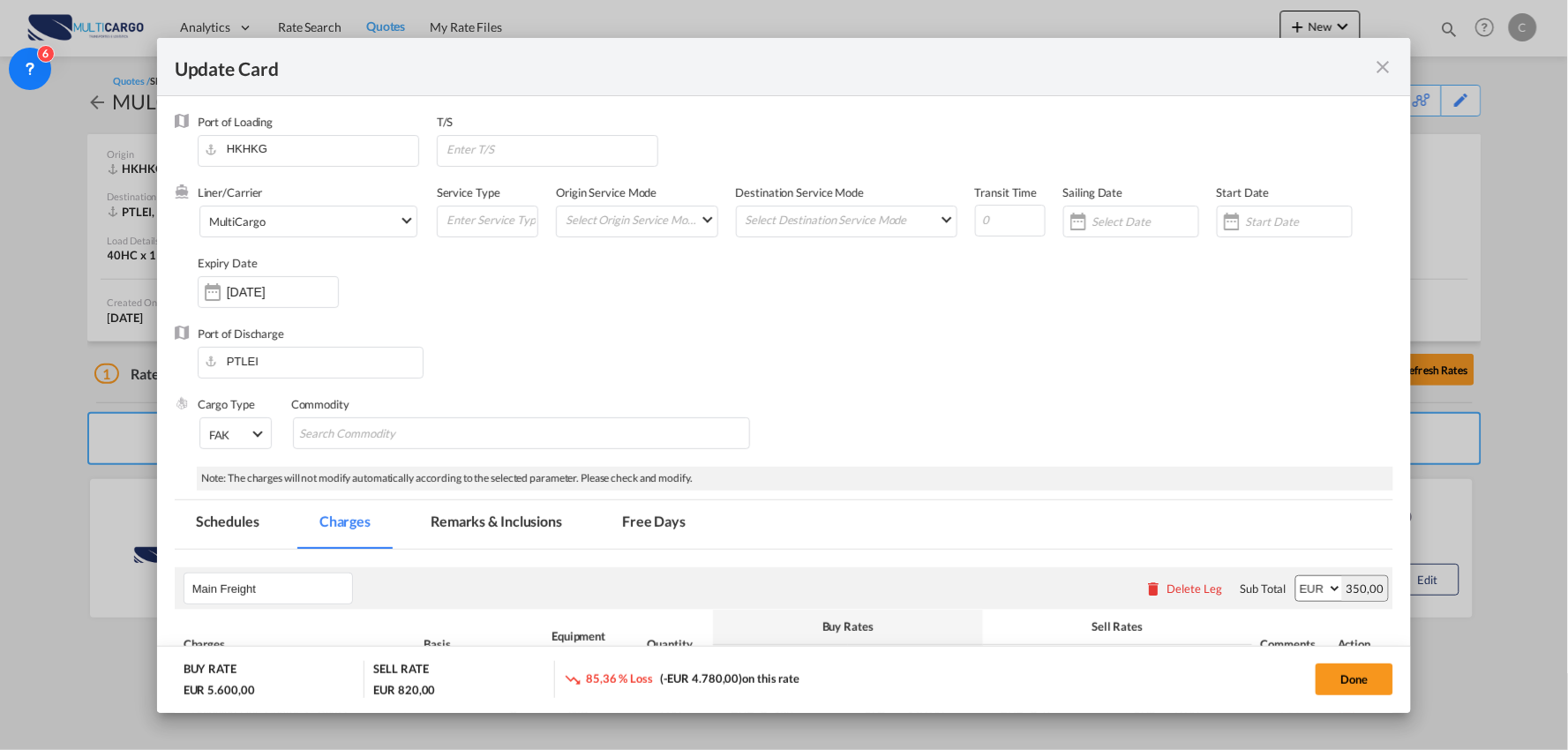
select select "per container"
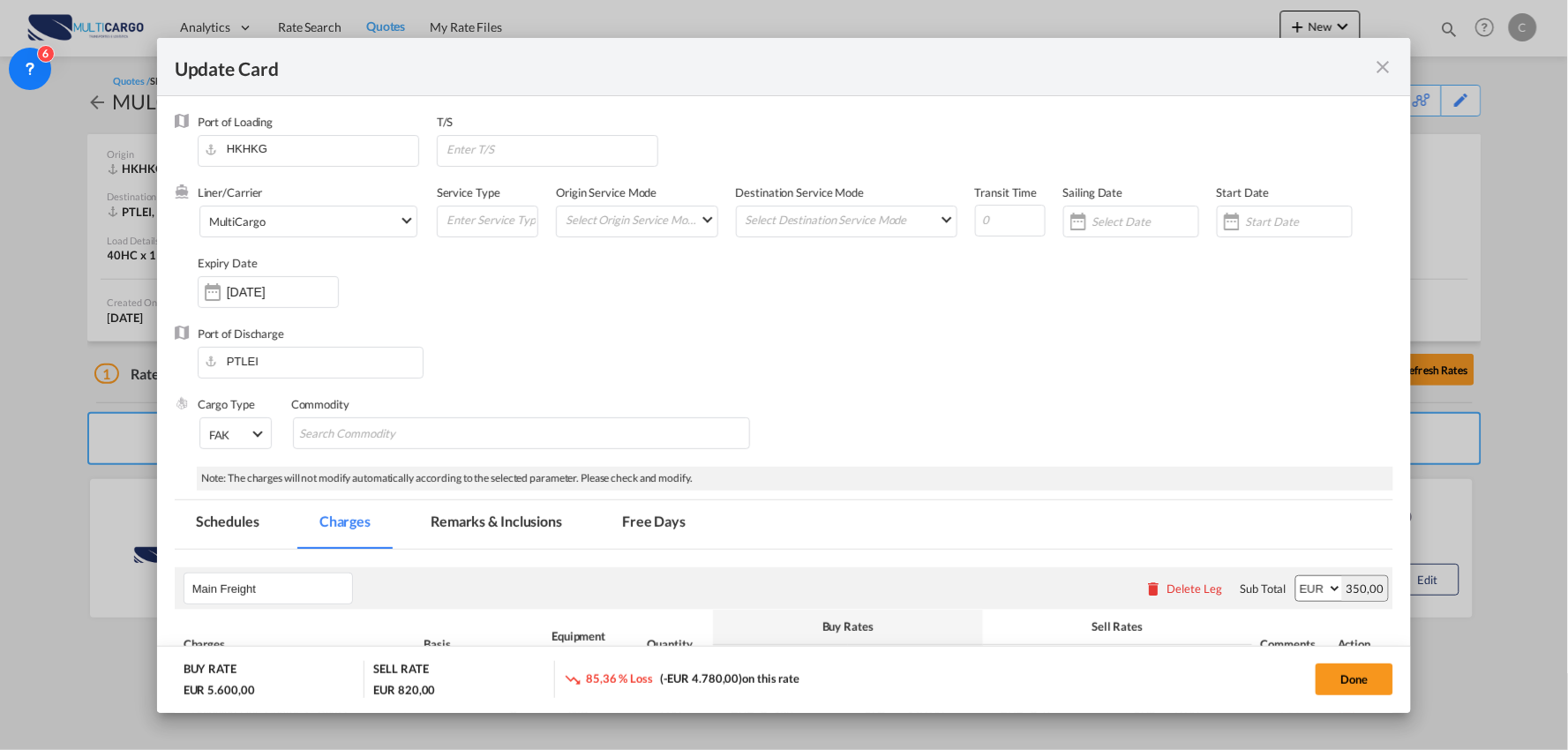
select select "per container"
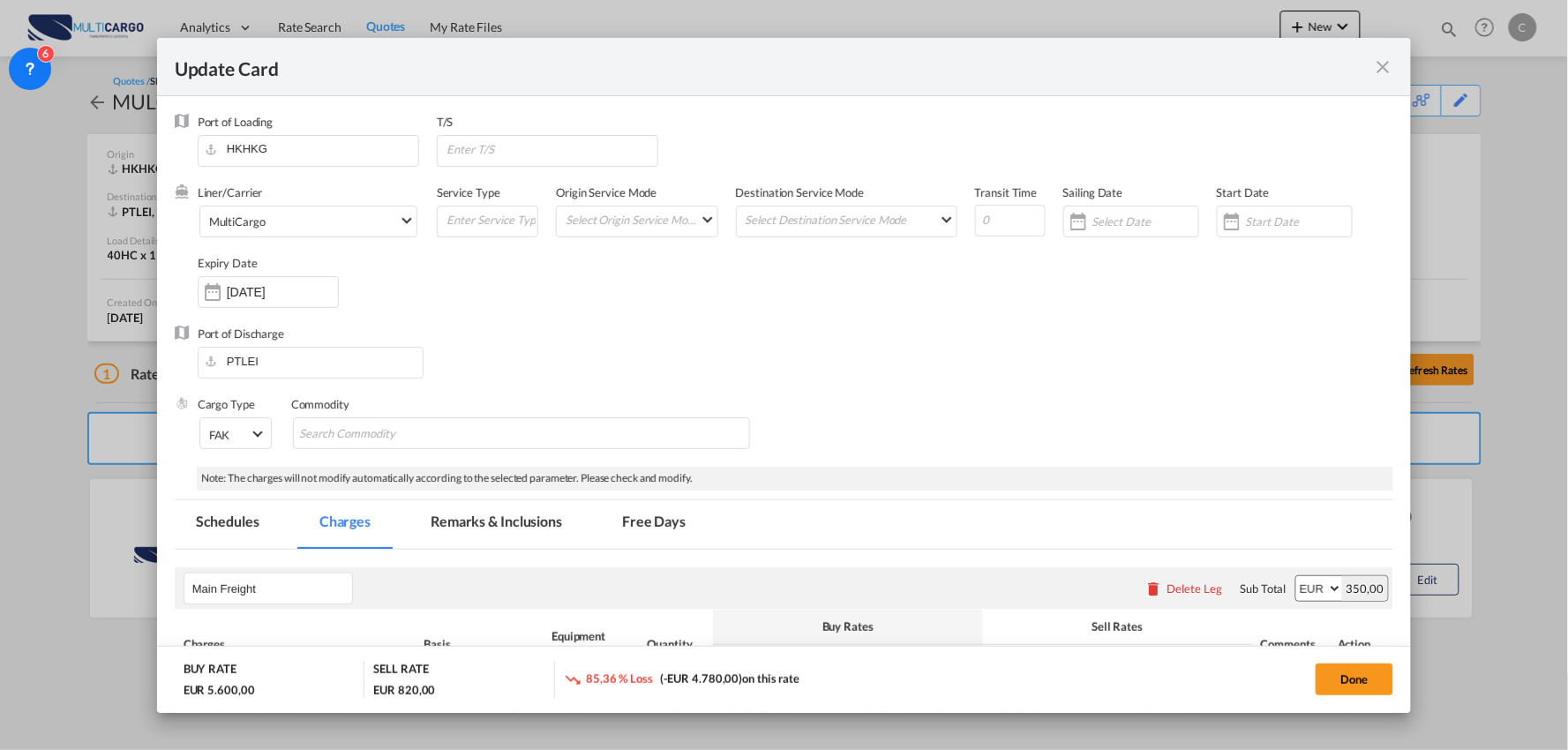
select select "per container"
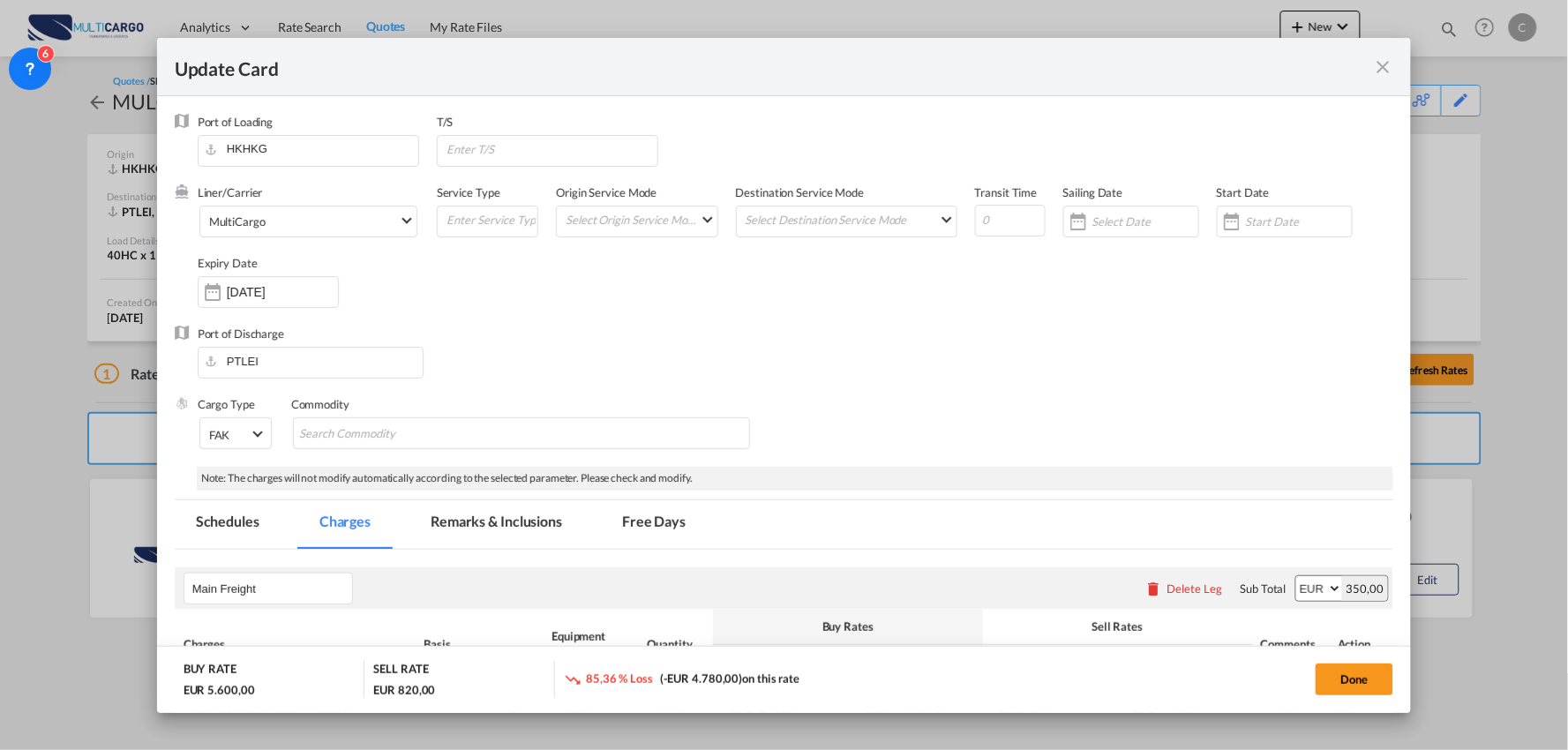
select select "per B/L"
select select "per container"
select select "per B/L"
select select "per container"
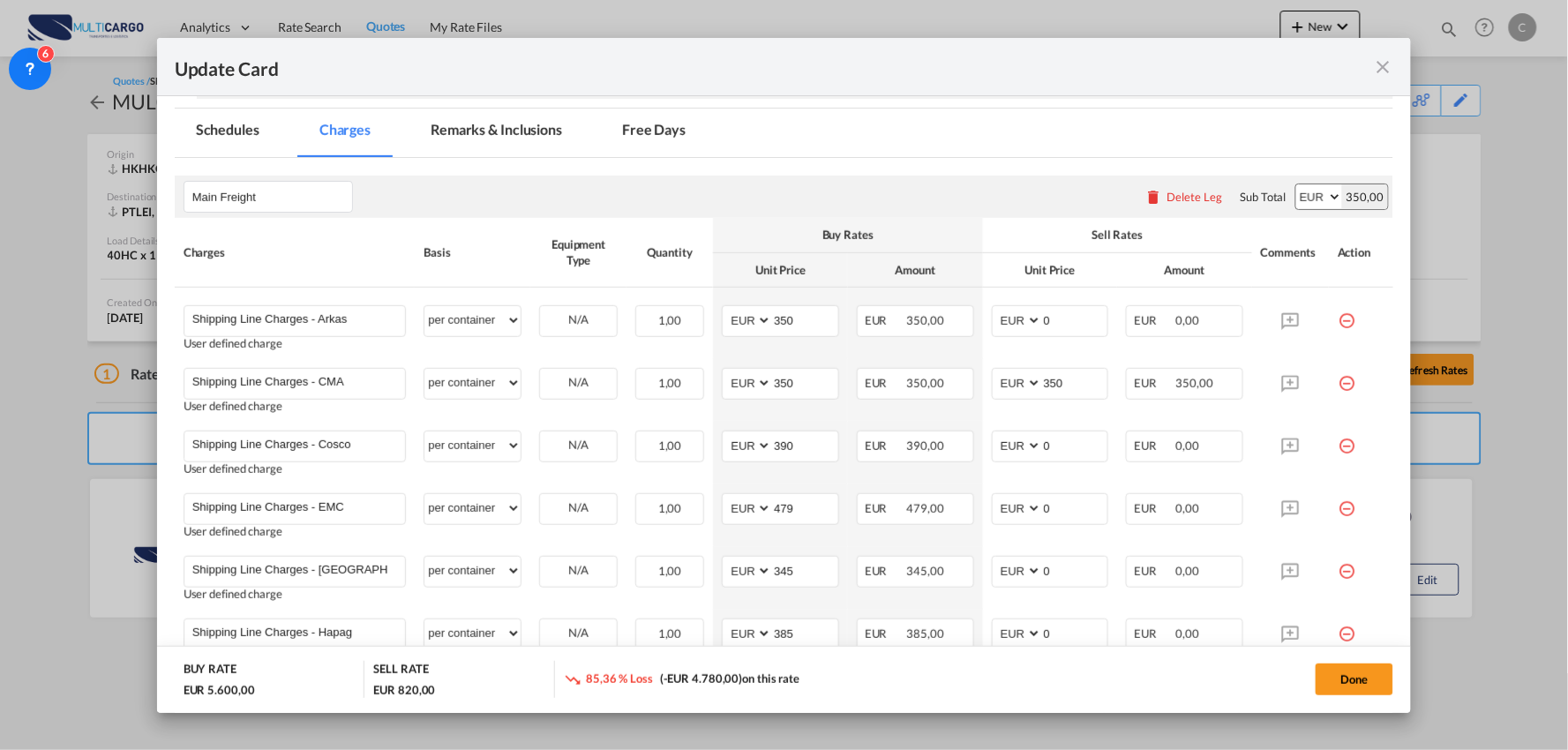
click at [1184, 201] on div "Delete Leg" at bounding box center [1194, 197] width 55 height 14
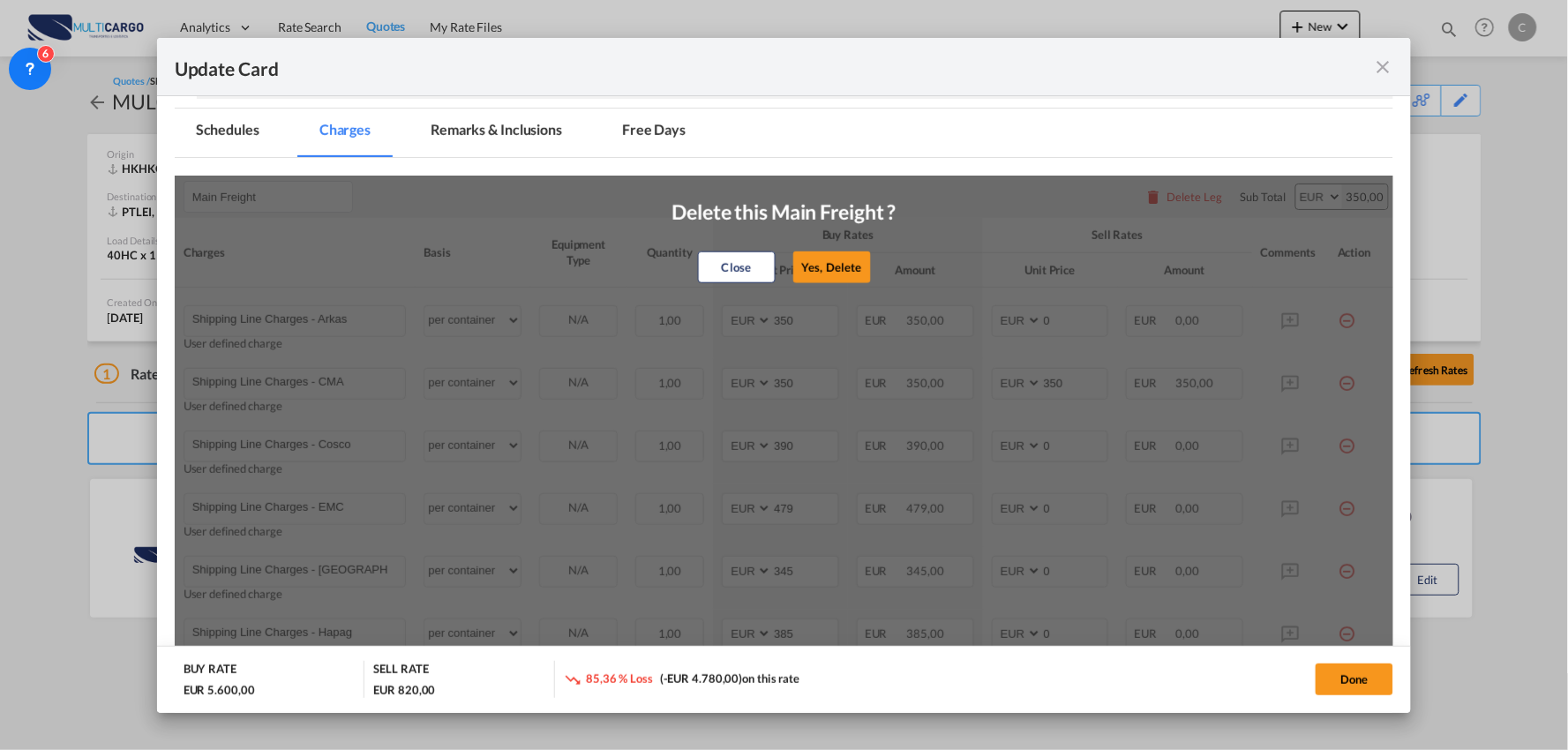
click at [841, 269] on button "Yes, Delete" at bounding box center [832, 267] width 78 height 32
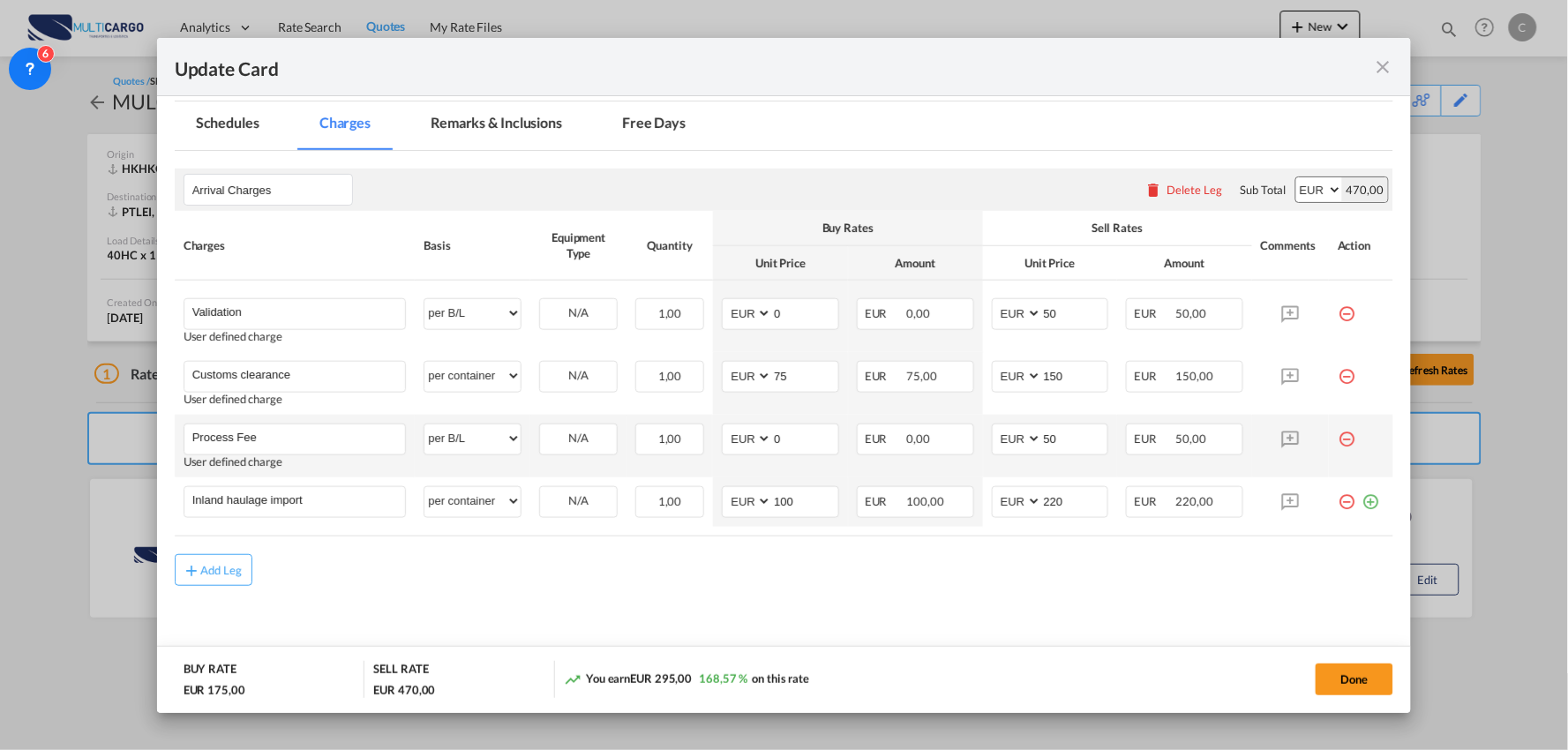
scroll to position [401, 0]
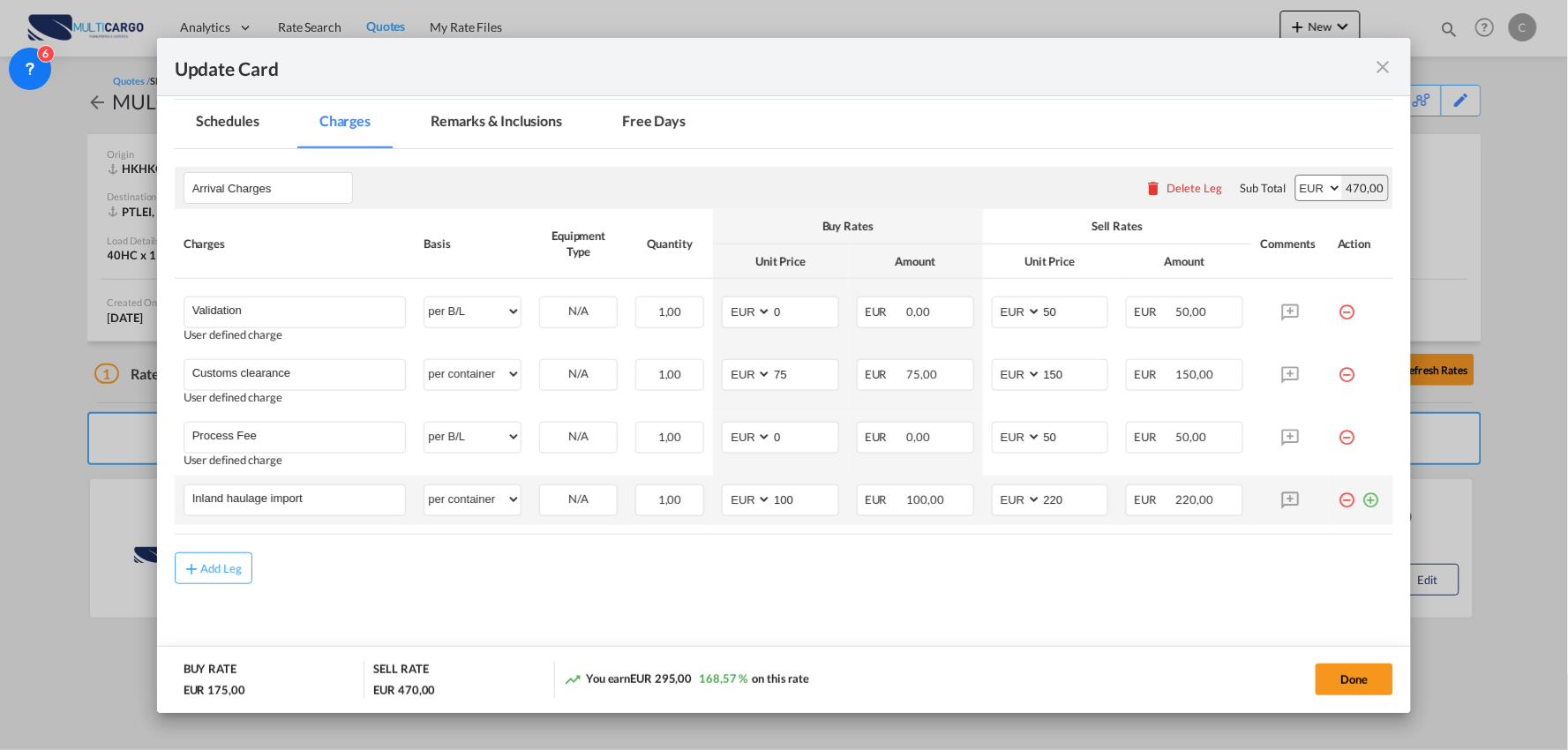
click at [1362, 502] on md-icon "icon-plus-circle-outline green-400-fg" at bounding box center [1371, 493] width 18 height 18
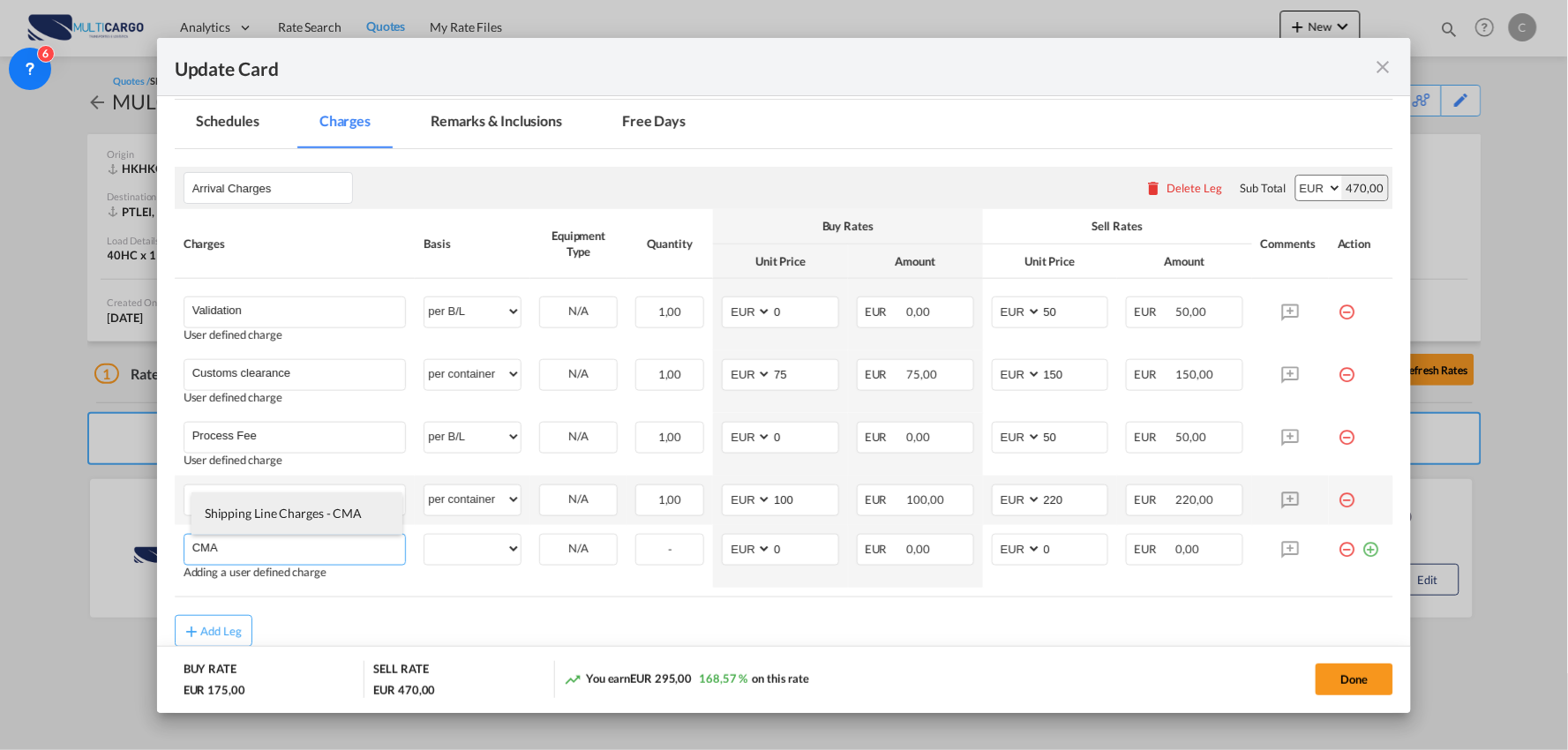
click at [307, 515] on span "Shipping Line Charges - CMA" at bounding box center [283, 513] width 157 height 15
type input "Shipping Line Charges - CMA"
select select "per container"
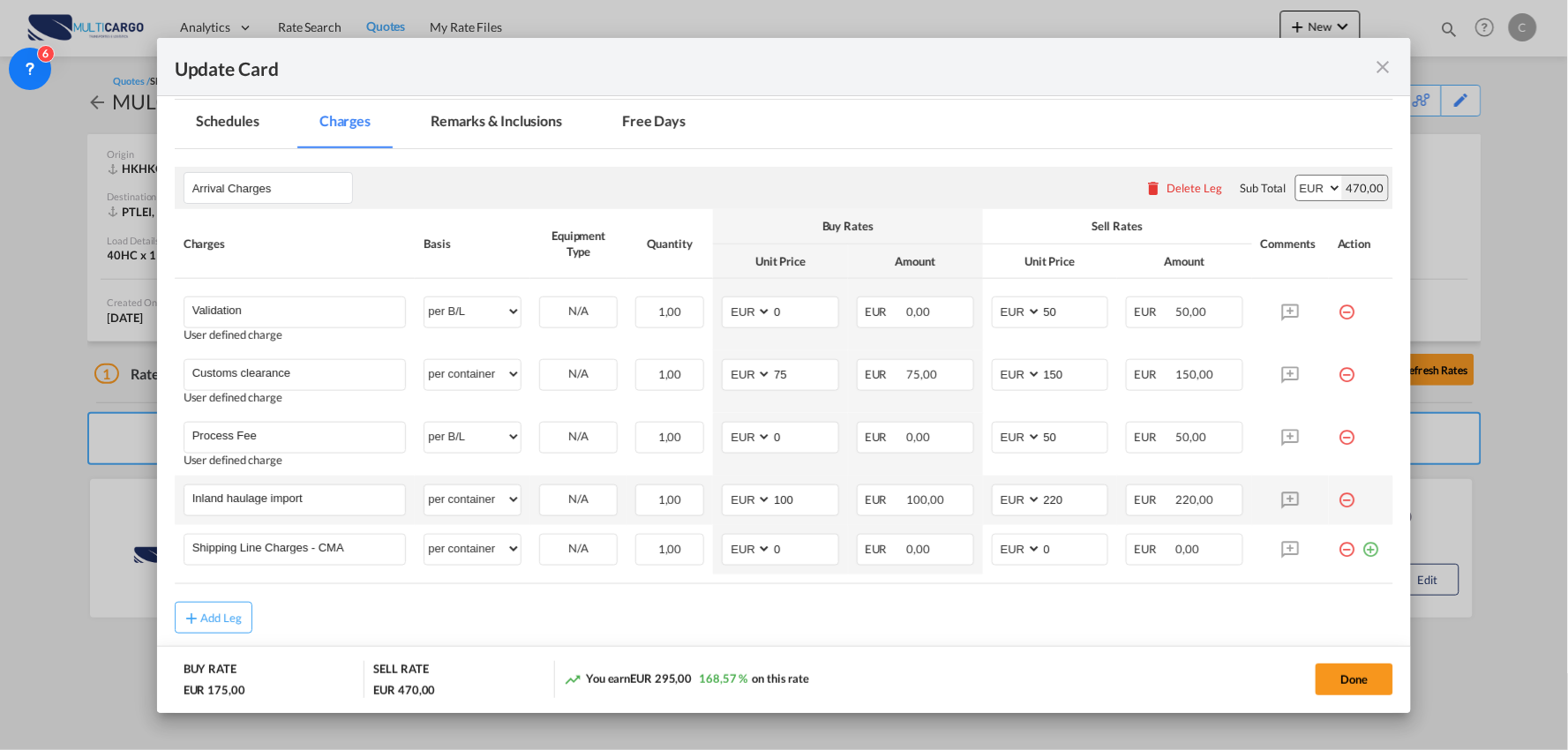
click at [489, 606] on div "Add Leg" at bounding box center [784, 617] width 1220 height 32
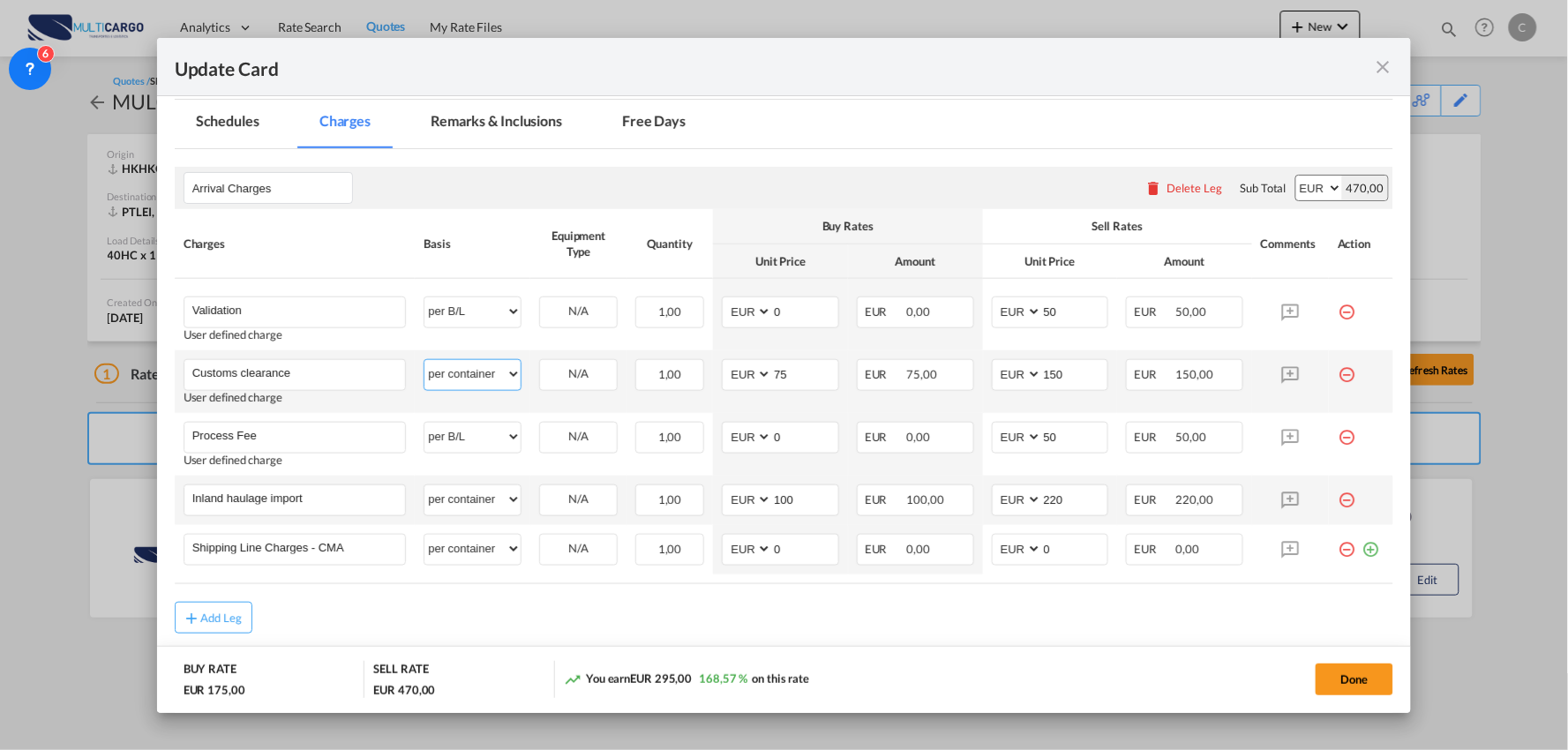
click at [474, 363] on select "per equipment per container per B/L per shipping bill per shipment per pallet p…" at bounding box center [472, 374] width 96 height 28
select select "per_document"
click at [424, 360] on select "per equipment per container per B/L per shipping bill per shipment per pallet p…" at bounding box center [472, 374] width 96 height 28
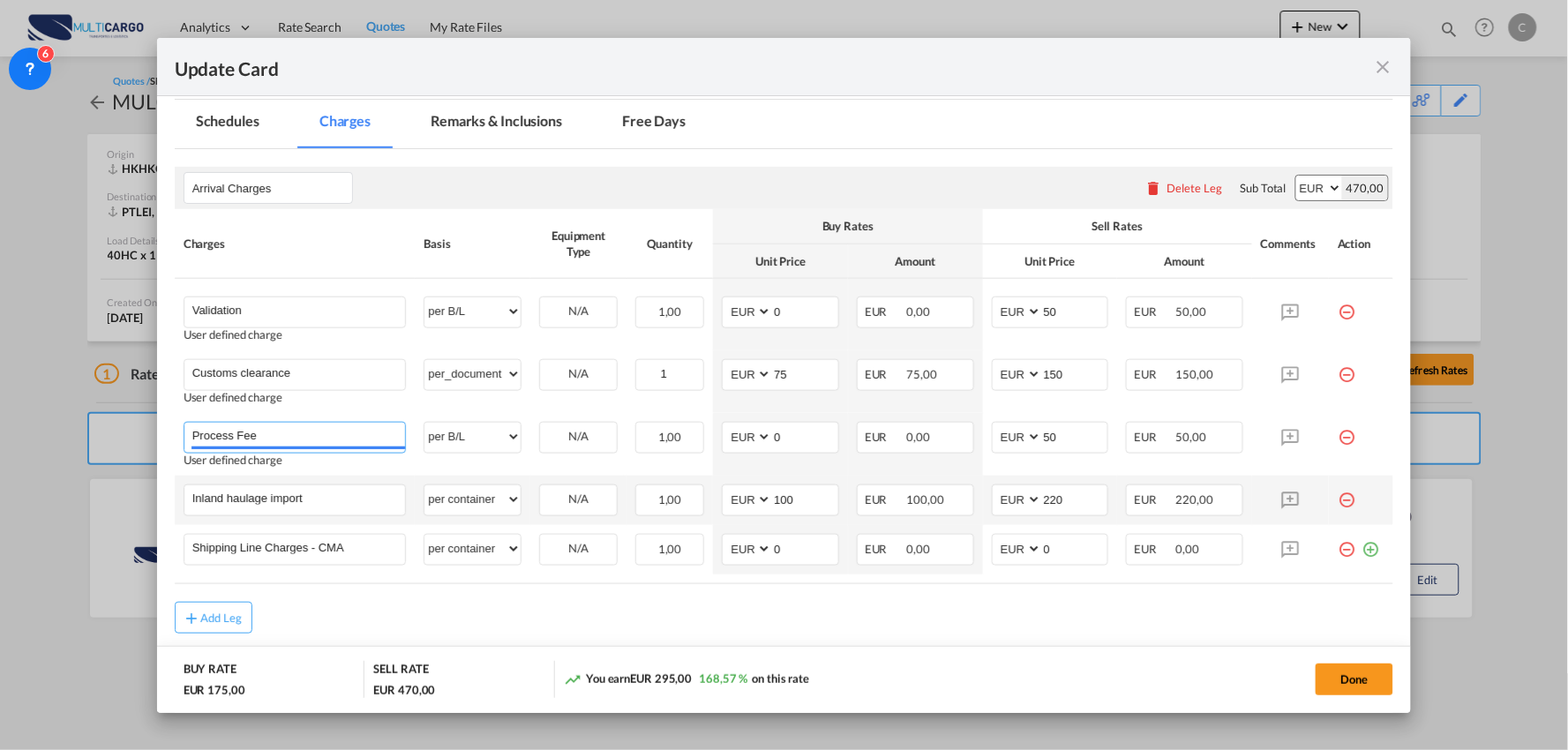
drag, startPoint x: 294, startPoint y: 434, endPoint x: 113, endPoint y: 422, distance: 181.4
click at [113, 422] on div "Update Card Port of Loading HKHKG T/S Liner/Carrier MultiCargo 2HM LOGISTICS D.…" at bounding box center [784, 375] width 1568 height 750
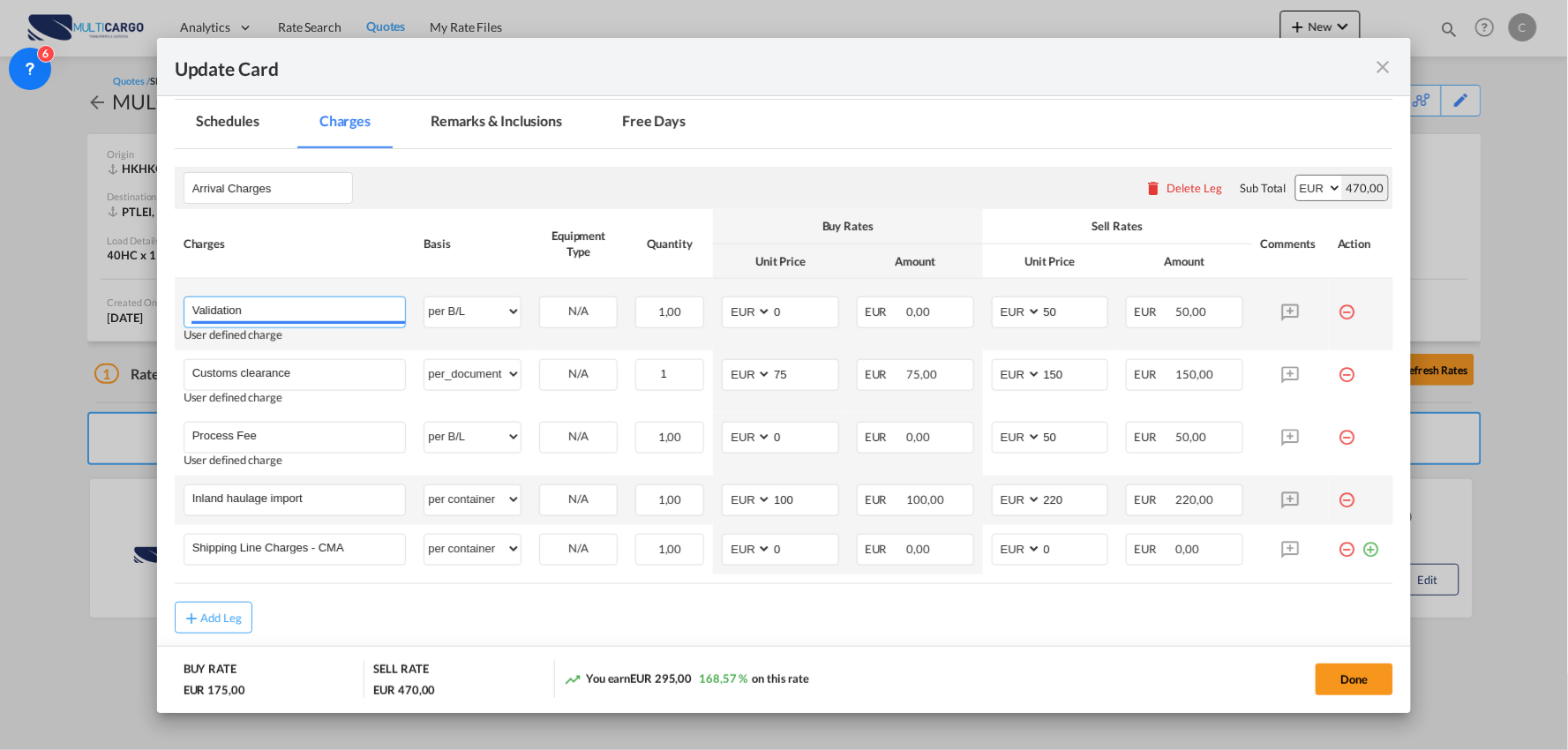
click at [280, 318] on input "Validation" at bounding box center [299, 310] width 214 height 26
type input "Validation + Process Fee"
drag, startPoint x: 999, startPoint y: 316, endPoint x: 977, endPoint y: 313, distance: 22.2
click at [992, 316] on md-input-container "AED AFN ALL AMD ANG AOA ARS AUD AWG AZN BAM BBD BDT BGN BHD BIF BMD BND BOB BRL…" at bounding box center [1050, 312] width 118 height 32
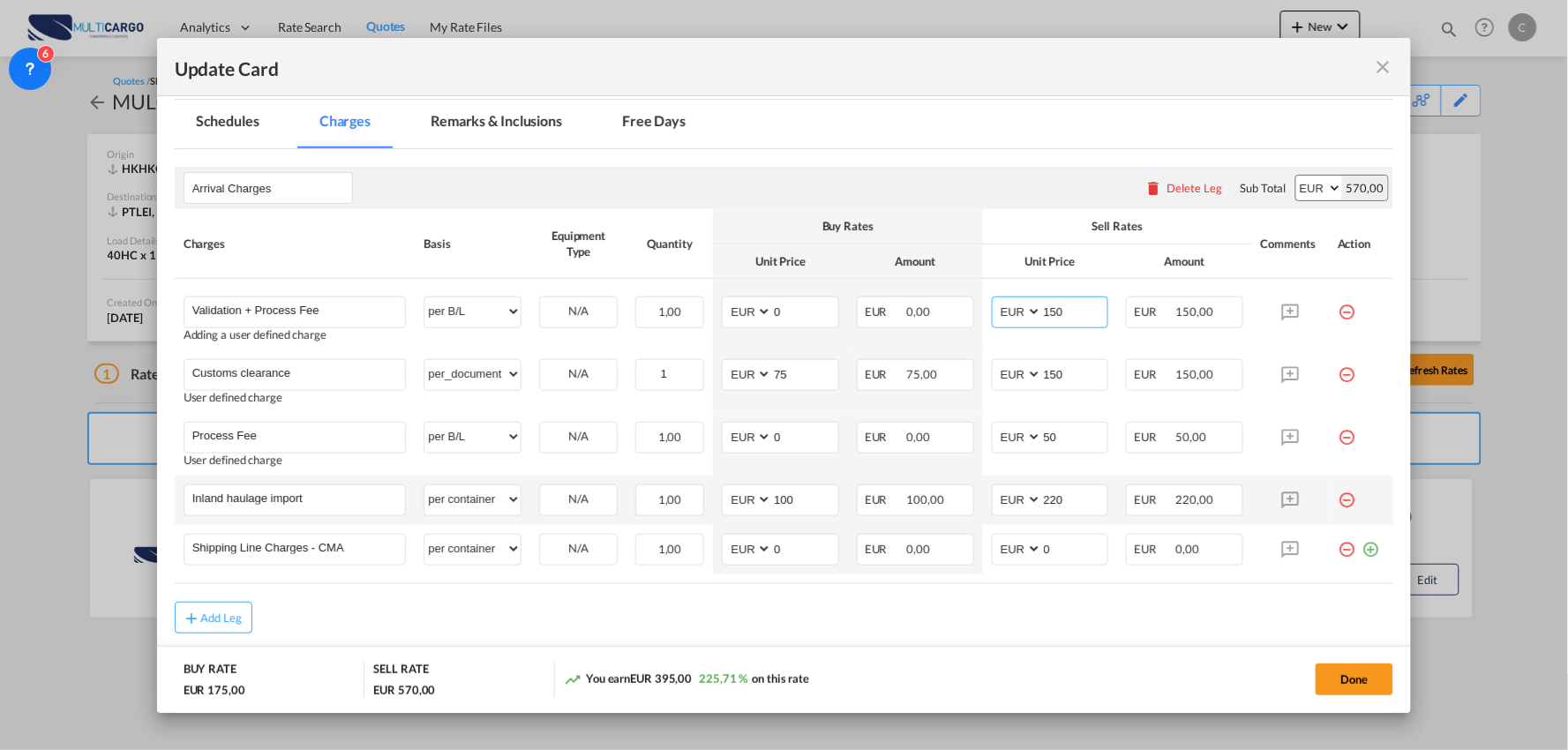
type input "150"
click at [966, 637] on md-content "Arrival Charges Please enter leg name Leg Name Already Exists Delete Leg Sub To…" at bounding box center [784, 433] width 1220 height 569
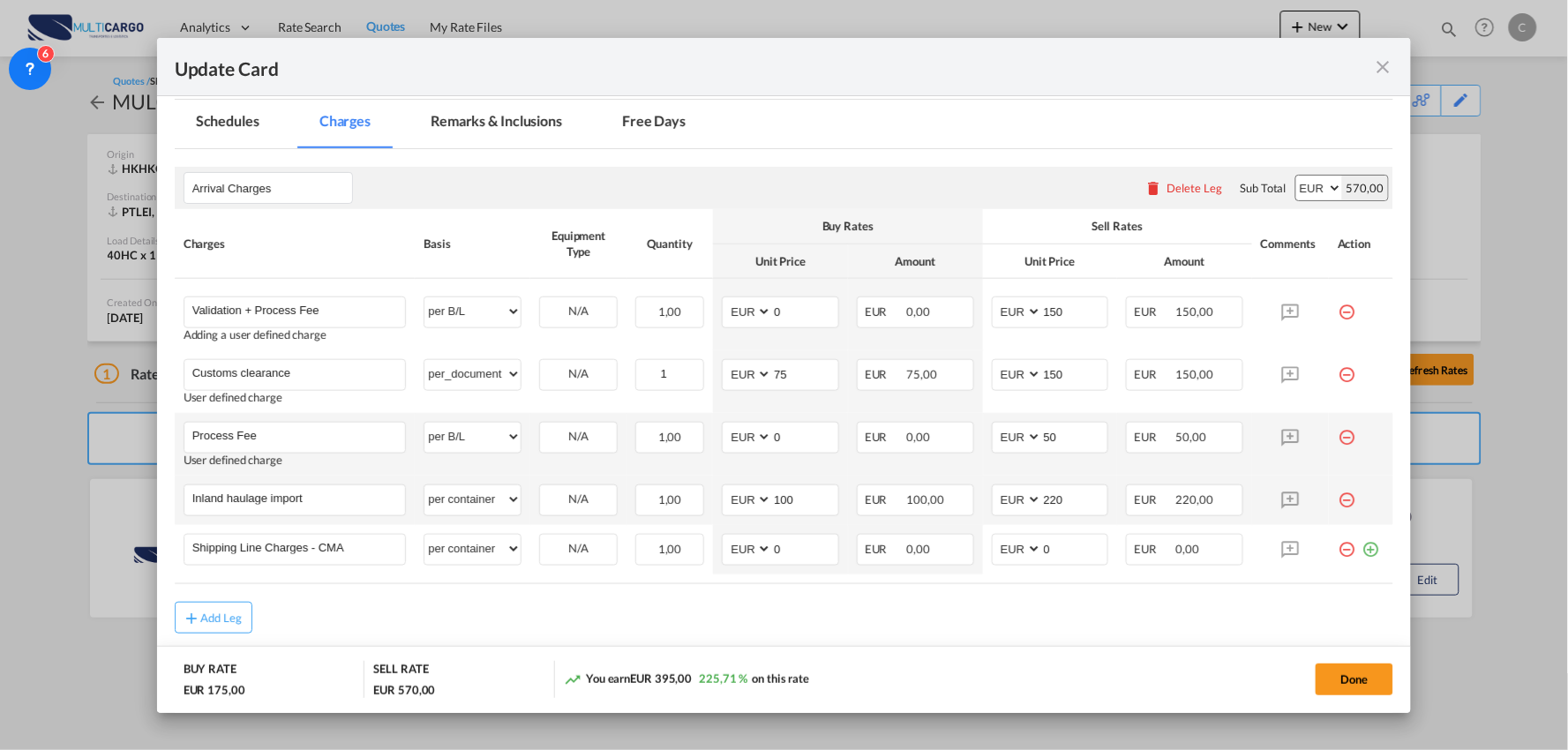
click at [1337, 436] on md-icon "icon-minus-circle-outline red-400-fg" at bounding box center [1346, 431] width 18 height 18
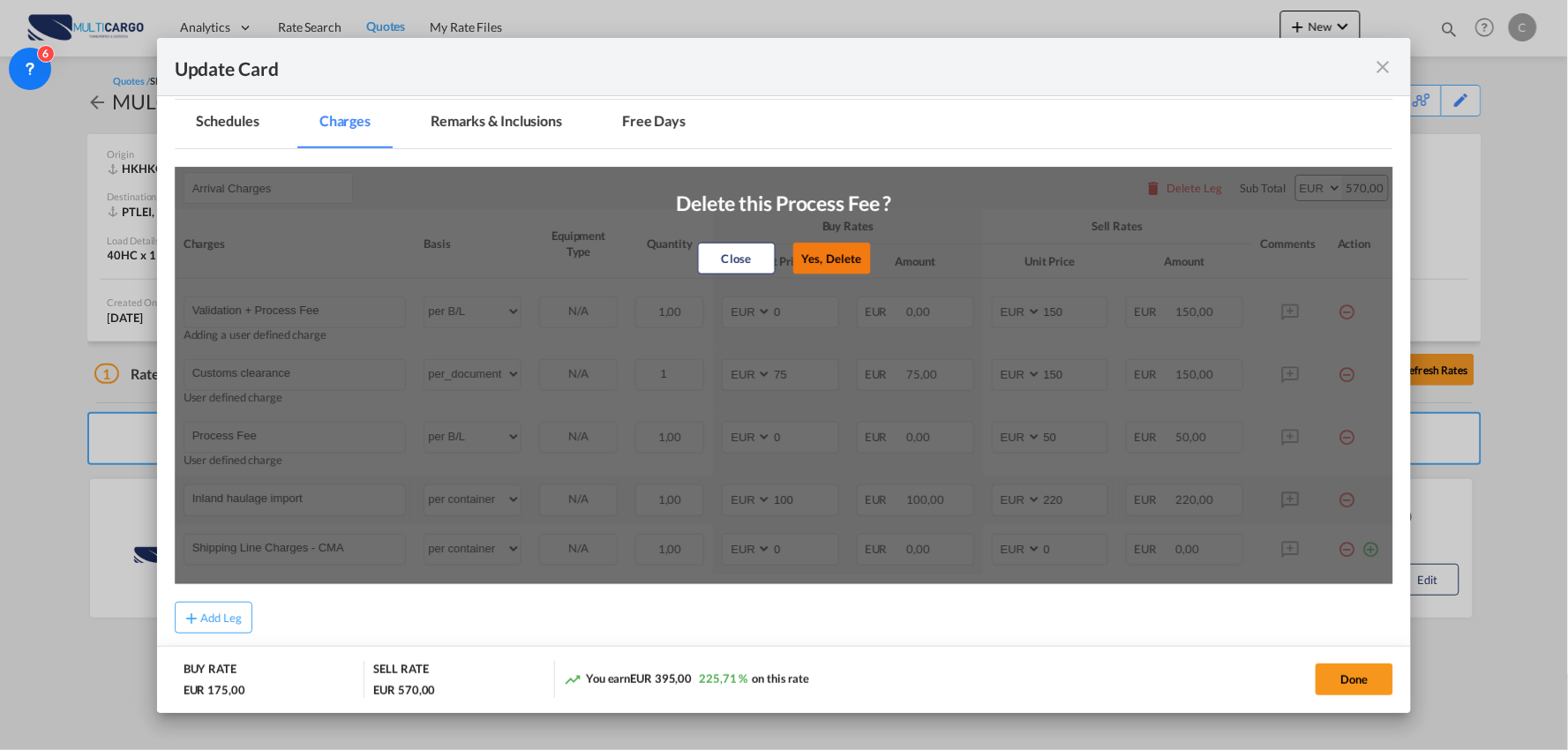
click at [819, 257] on button "Yes, Delete" at bounding box center [832, 258] width 78 height 32
type input "Inland haulage import"
select select "per container"
type input "100"
type input "220"
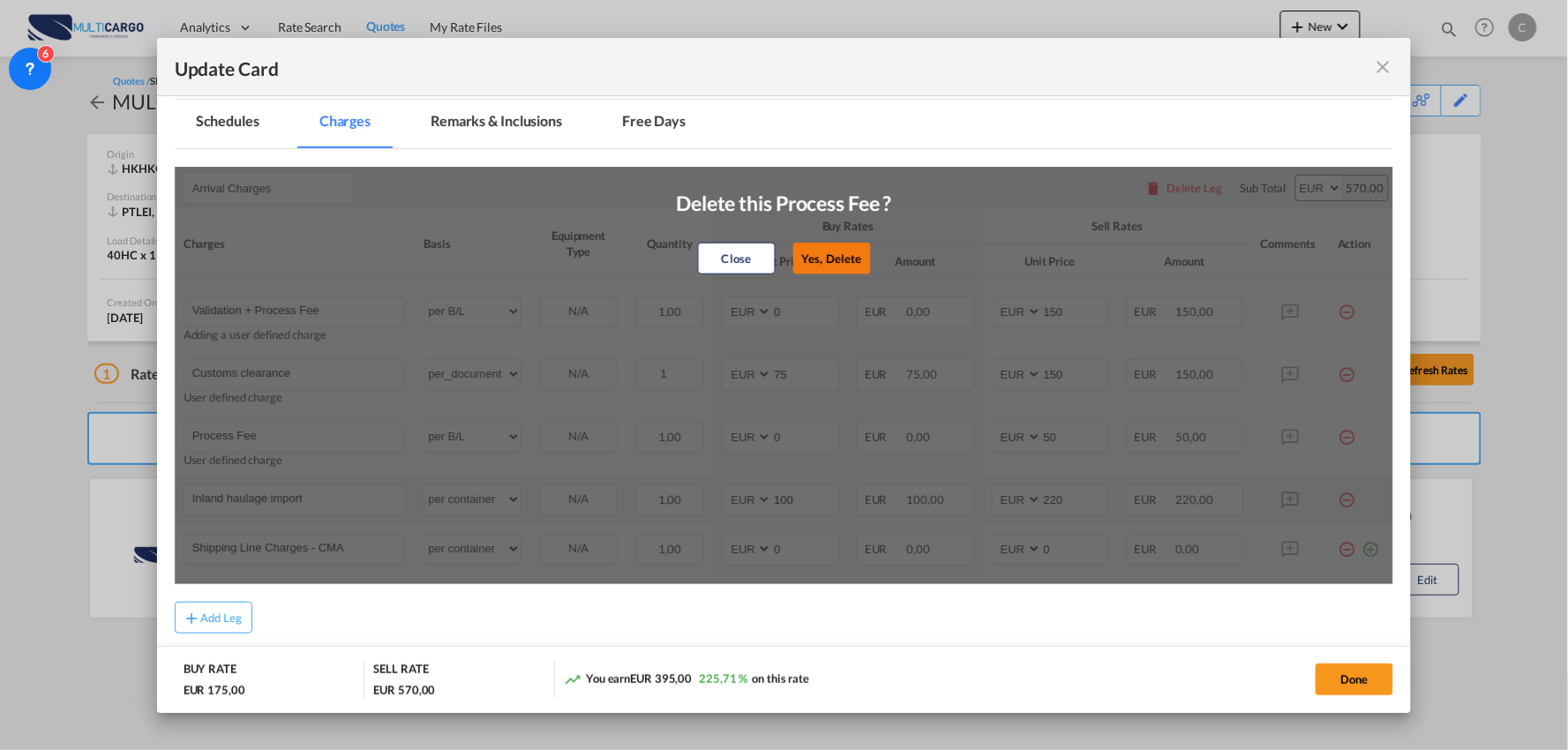
type input "Shipping Line Charges - CMA"
type input "0"
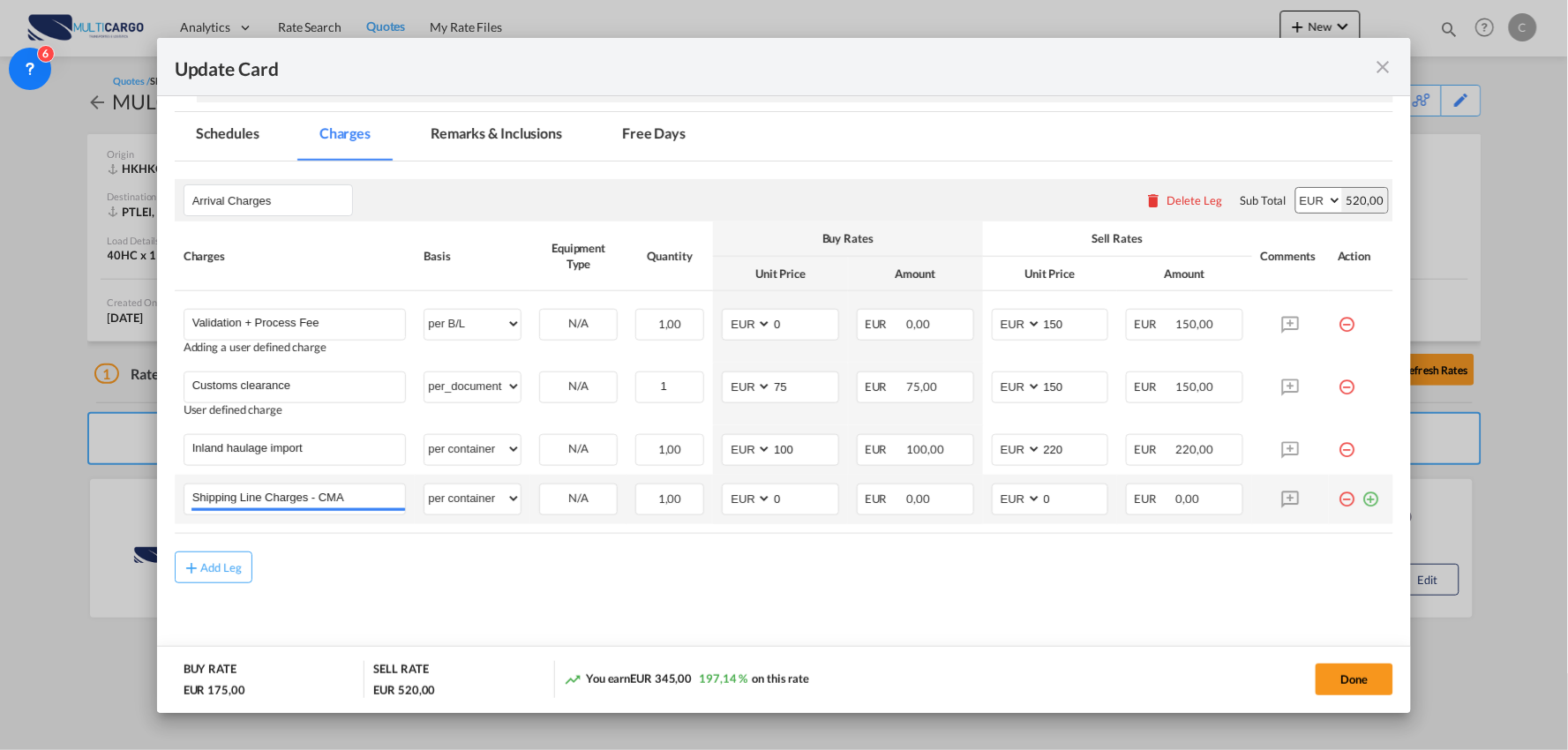
click at [398, 580] on div "Add Leg" at bounding box center [784, 566] width 1220 height 32
drag, startPoint x: 321, startPoint y: 447, endPoint x: 138, endPoint y: 448, distance: 183.0
click at [142, 448] on div "Update Card Port of Loading HKHKG T/S Liner/Carrier MultiCargo 2HM LOGISTICS D.…" at bounding box center [784, 375] width 1568 height 750
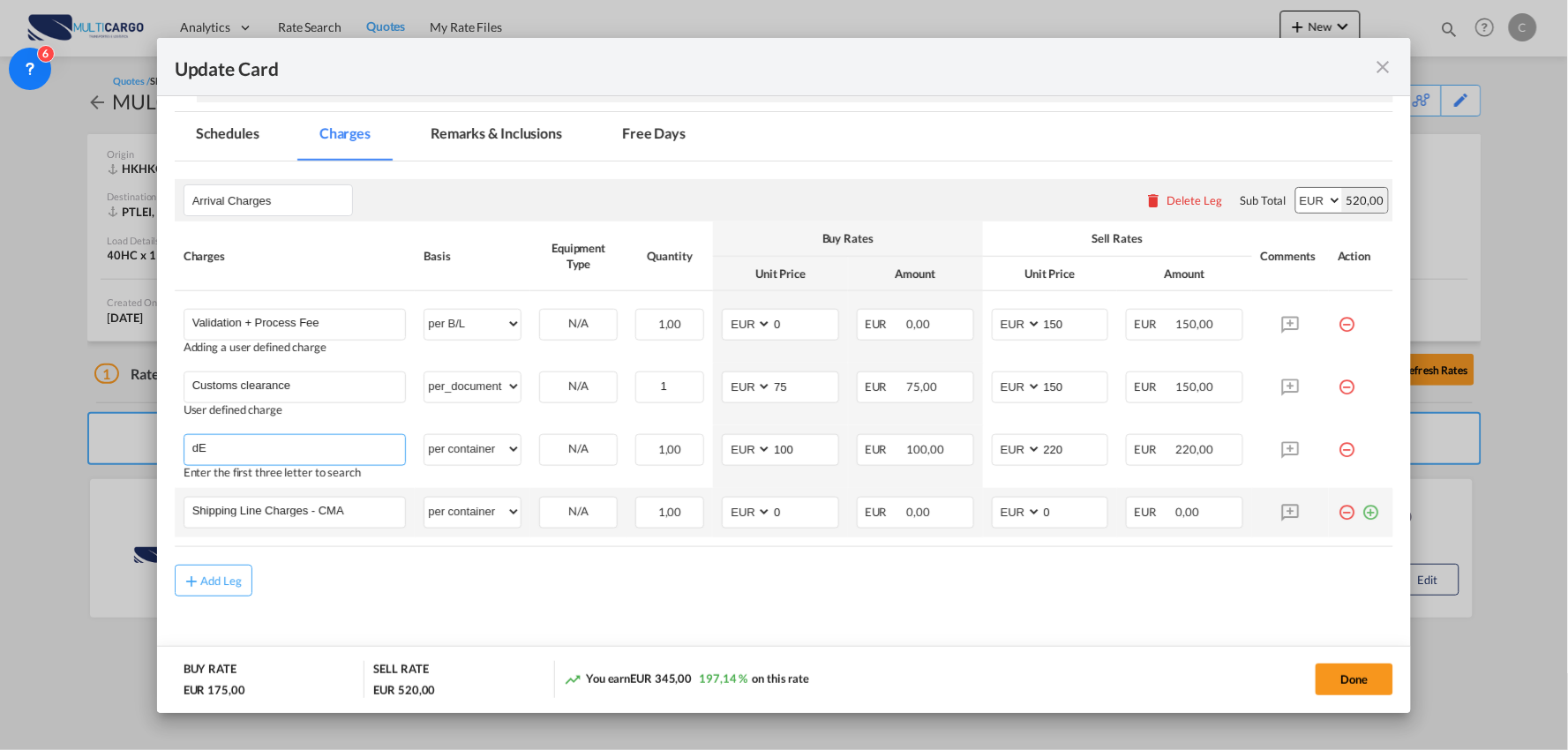
type input "d"
type input "Delivery DG"
click at [559, 603] on md-content "Arrival Charges Please enter leg name Leg Name Already Exists Delete Leg Sub To…" at bounding box center [784, 421] width 1220 height 519
click at [709, 630] on md-content "Arrival Charges Please enter leg name Leg Name Already Exists Delete Leg Sub To…" at bounding box center [784, 421] width 1220 height 519
click at [914, 615] on md-content "Arrival Charges Please enter leg name Leg Name Already Exists Delete Leg Sub To…" at bounding box center [784, 421] width 1220 height 519
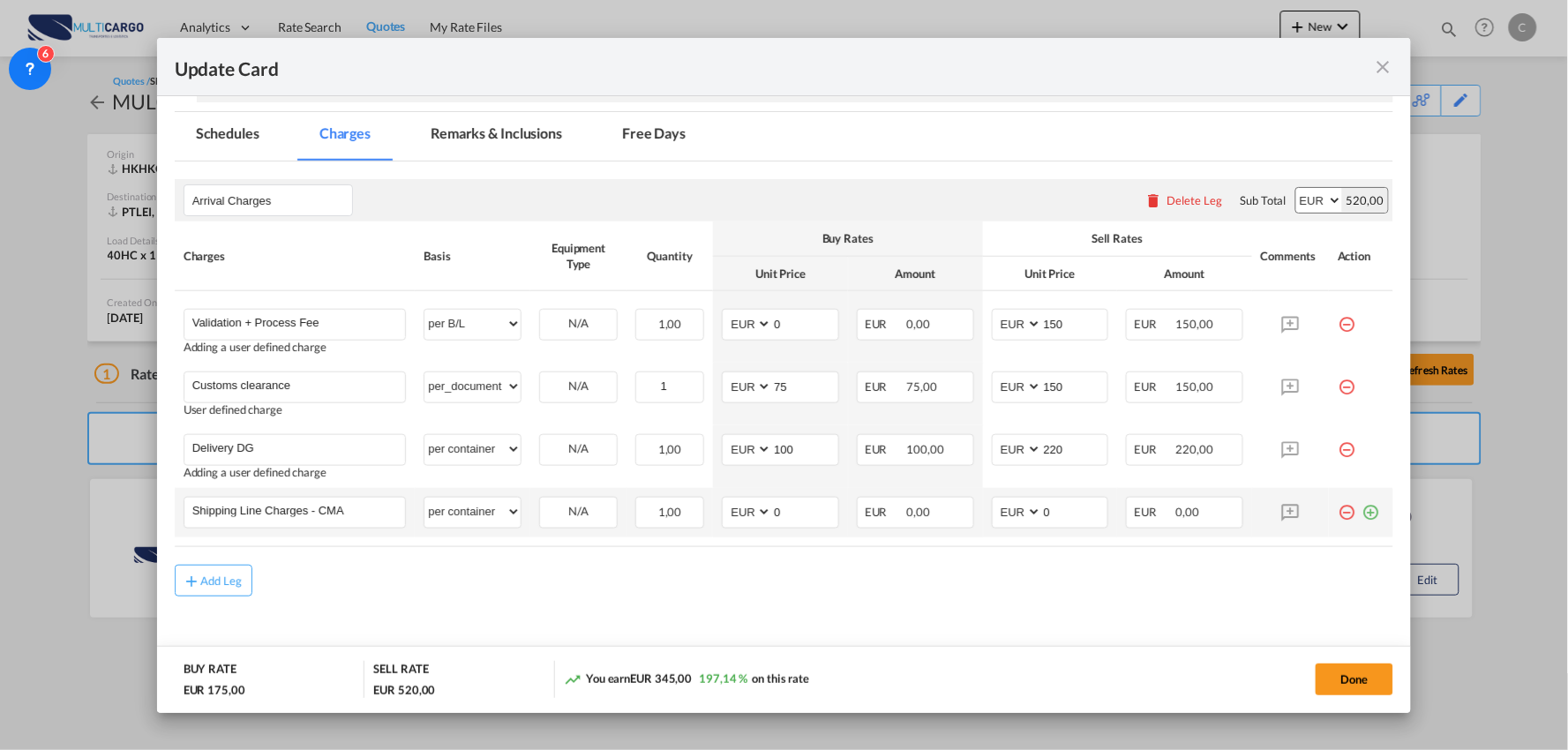
click at [651, 565] on div "Add Leg" at bounding box center [784, 580] width 1220 height 32
click at [538, 610] on md-content "Arrival Charges Please enter leg name Leg Name Already Exists Delete Leg Sub To…" at bounding box center [784, 421] width 1220 height 519
drag, startPoint x: 624, startPoint y: 605, endPoint x: 689, endPoint y: 596, distance: 65.6
click at [624, 605] on md-content "Arrival Charges Please enter leg name Leg Name Already Exists Delete Leg Sub To…" at bounding box center [784, 421] width 1220 height 519
click at [324, 514] on input "Shipping Line Charges - CMA" at bounding box center [299, 510] width 214 height 26
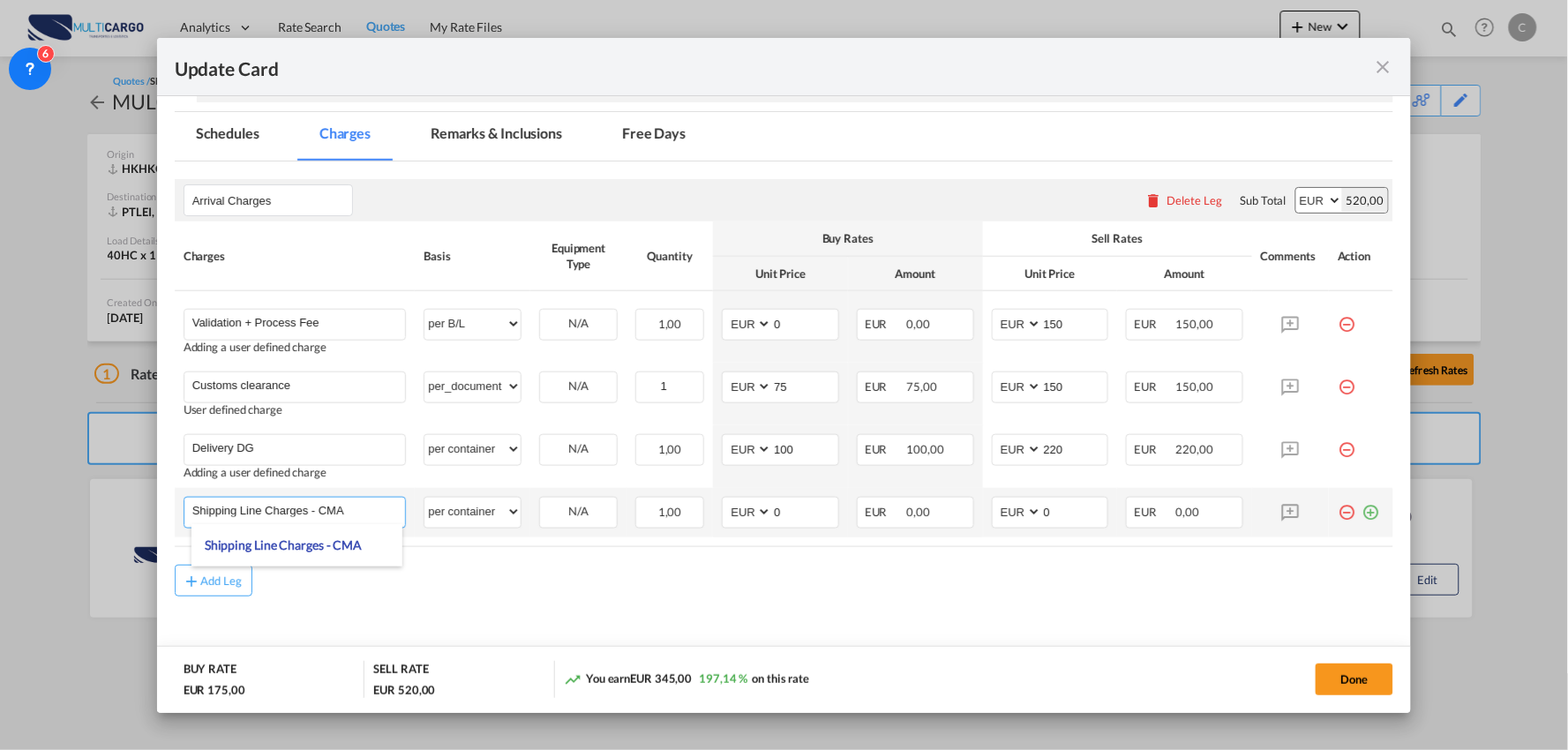
click at [356, 509] on input "Shipping Line Charges - CMA" at bounding box center [299, 510] width 214 height 26
click at [921, 632] on md-content "Arrival Charges Please enter leg name Leg Name Already Exists Delete Leg Sub To…" at bounding box center [784, 421] width 1220 height 519
drag, startPoint x: 627, startPoint y: 631, endPoint x: 927, endPoint y: 622, distance: 300.1
click at [628, 631] on md-content "Arrival Charges Please enter leg name Leg Name Already Exists Delete Leg Sub To…" at bounding box center [784, 421] width 1220 height 519
click at [544, 620] on md-content "Arrival Charges Please enter leg name Leg Name Already Exists Delete Leg Sub To…" at bounding box center [784, 421] width 1220 height 519
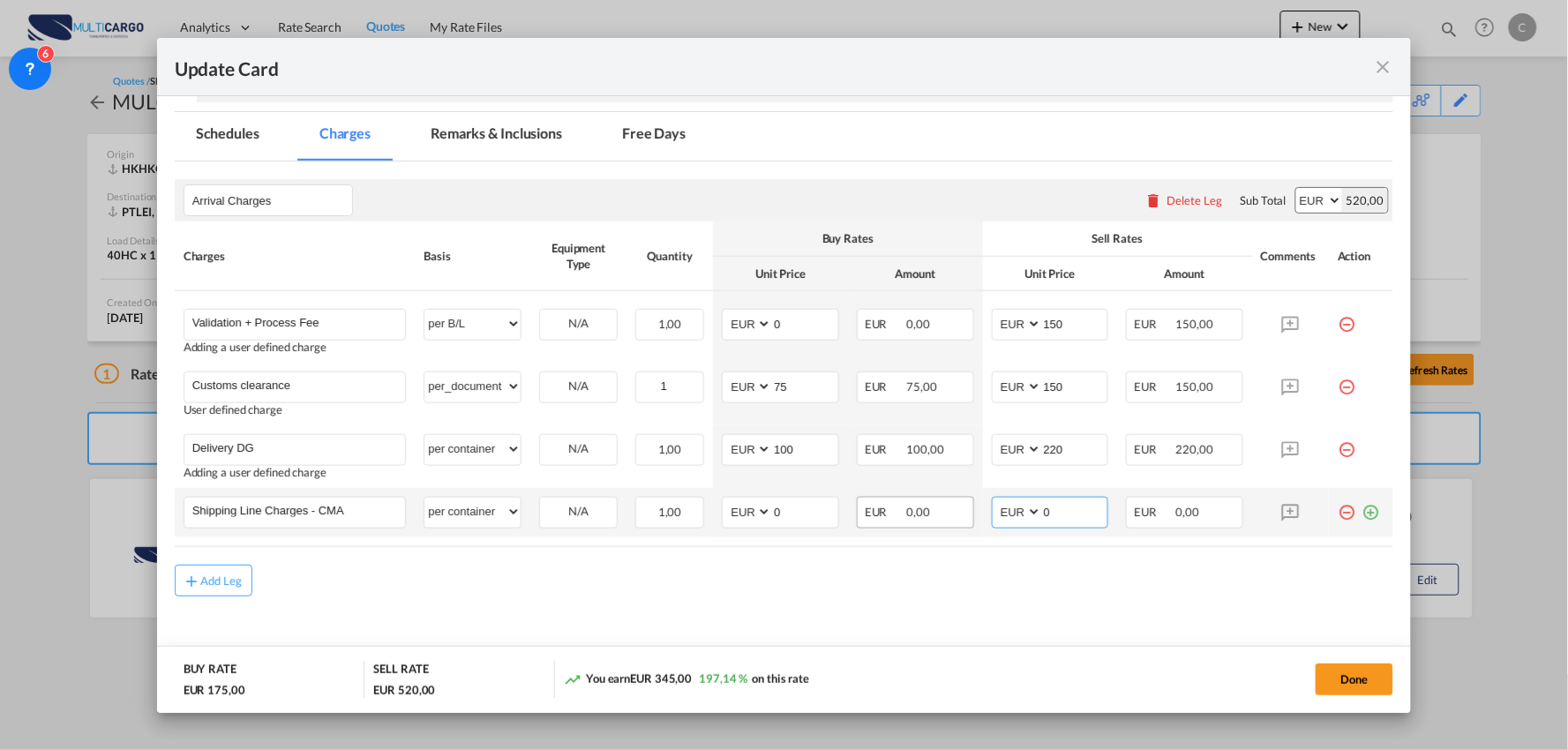
drag, startPoint x: 1056, startPoint y: 516, endPoint x: 960, endPoint y: 516, distance: 96.0
click at [965, 516] on tr "Shipping Line Charges - CMA Please Enter User Defined Charges Cannot Be Publish…" at bounding box center [784, 512] width 1220 height 50
type input "390"
drag, startPoint x: 788, startPoint y: 506, endPoint x: 677, endPoint y: 505, distance: 111.0
click at [677, 505] on tr "Shipping Line Charges - CMA Please Enter User Defined Charges Cannot Be Publish…" at bounding box center [784, 512] width 1220 height 50
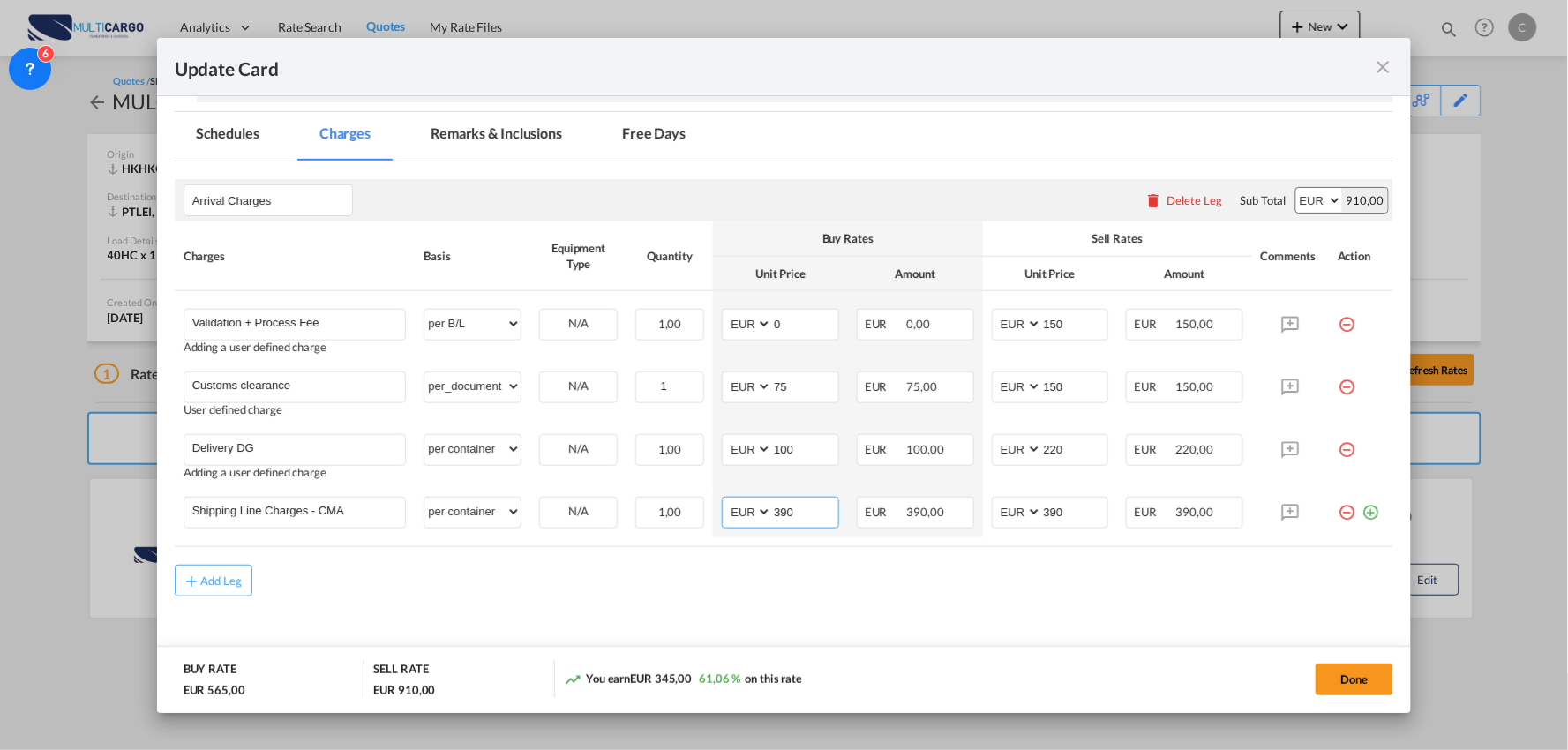
type input "390"
click at [499, 583] on div "Add Leg" at bounding box center [784, 580] width 1220 height 32
click at [459, 584] on div "Add Leg" at bounding box center [784, 580] width 1220 height 32
click at [461, 569] on div "Add Leg" at bounding box center [784, 580] width 1220 height 32
click at [1080, 601] on md-content "Arrival Charges Please enter leg name Leg Name Already Exists Delete Leg Sub To…" at bounding box center [784, 421] width 1220 height 519
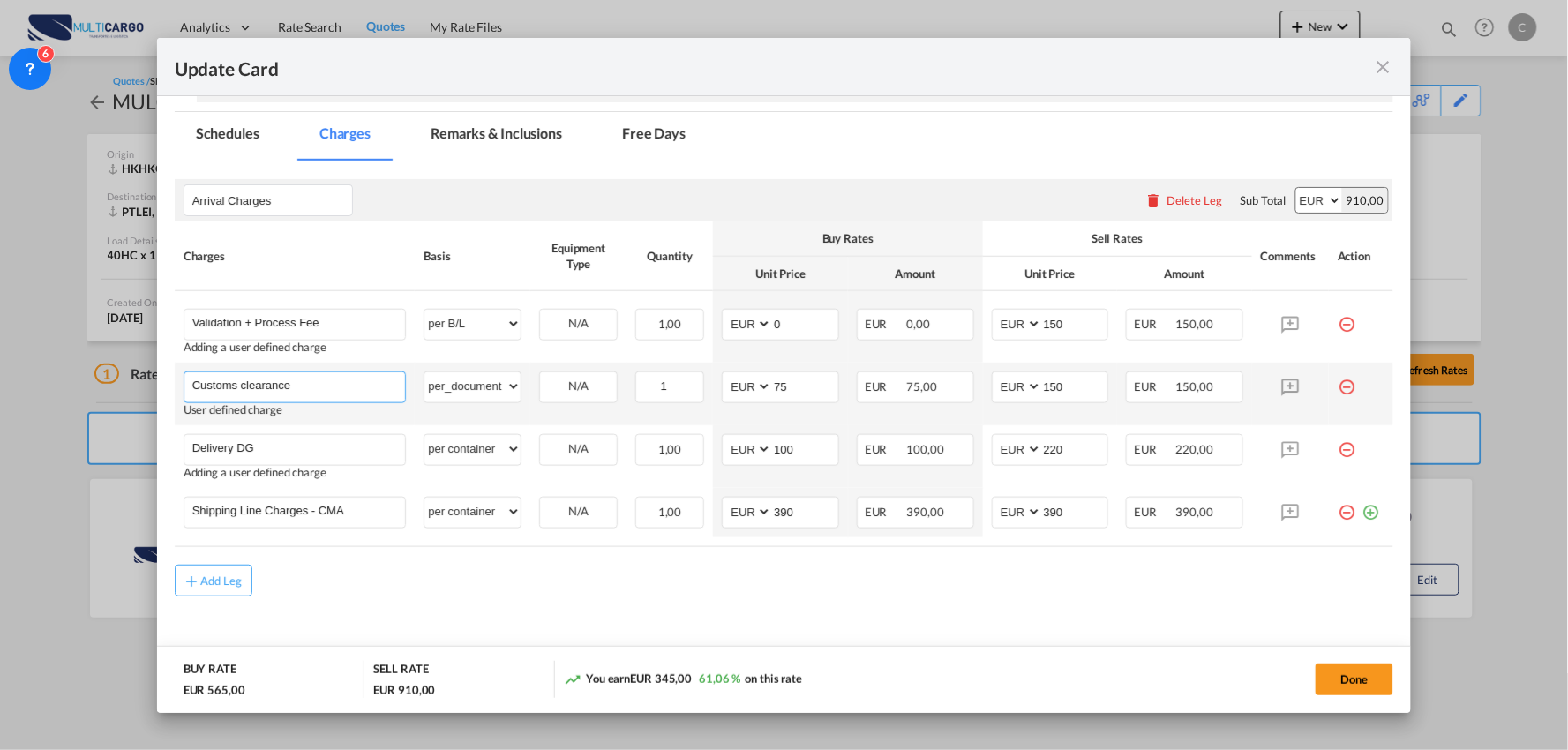
click at [318, 385] on input "Customs clearance" at bounding box center [299, 385] width 214 height 26
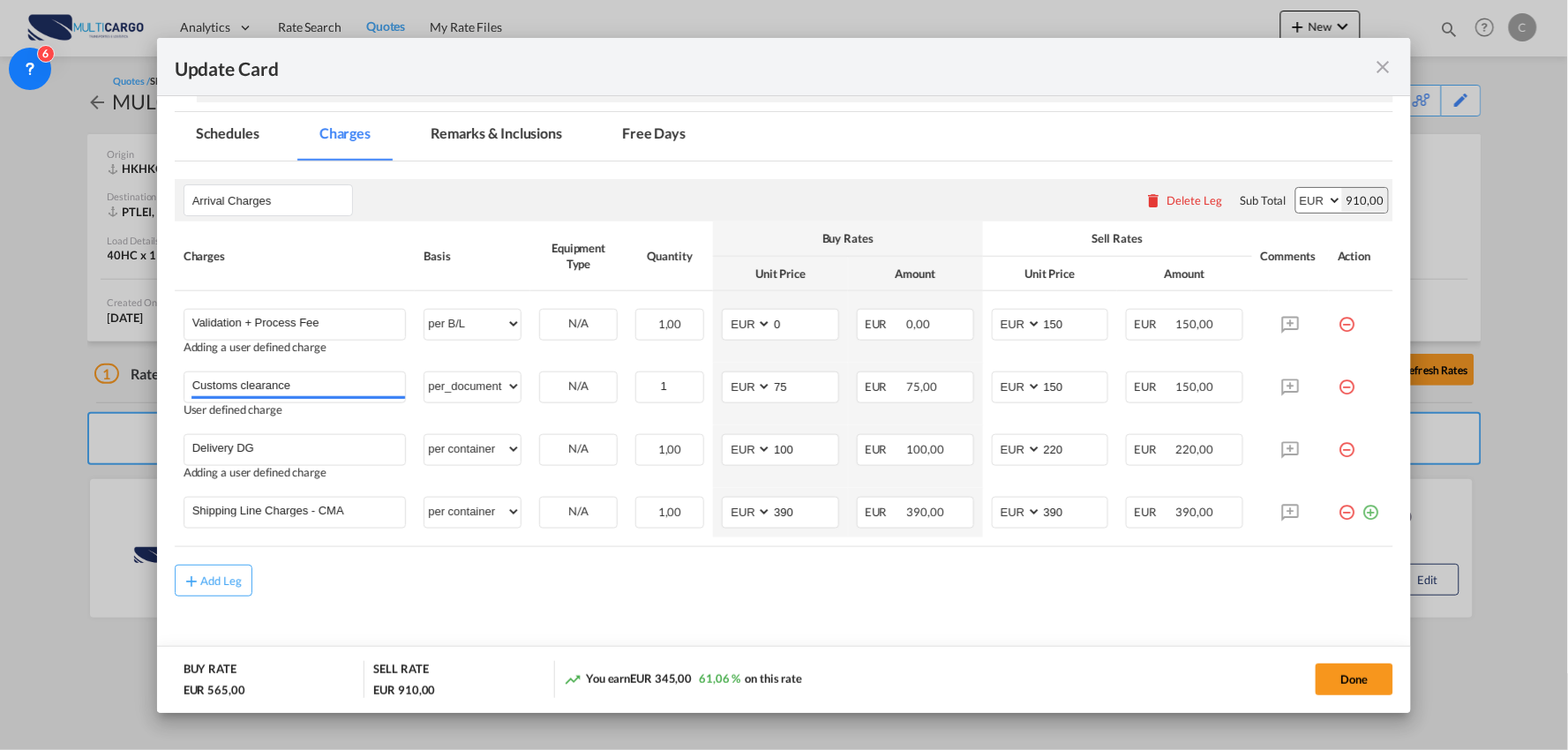
click at [409, 574] on div "Add Leg" at bounding box center [784, 580] width 1220 height 32
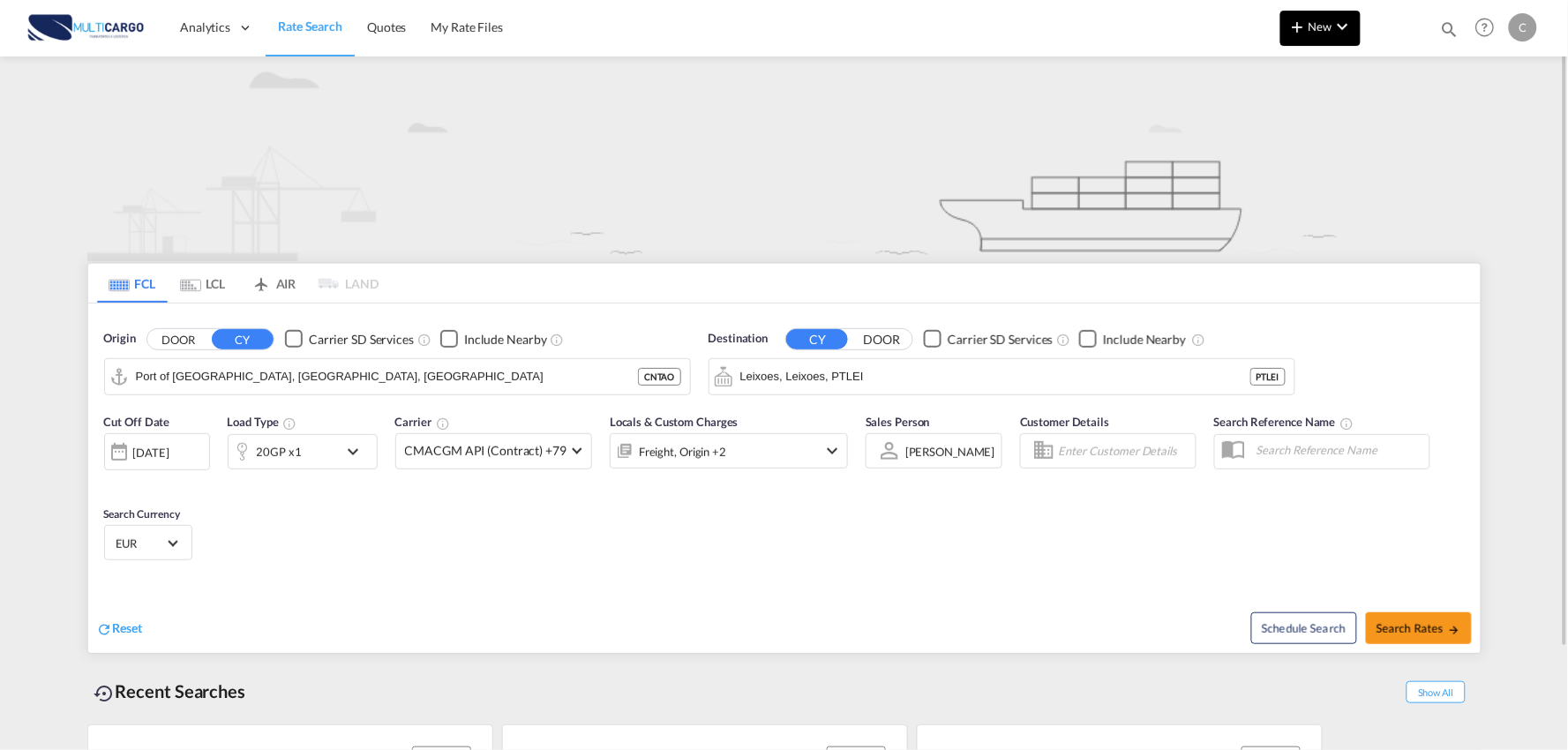
click at [1317, 35] on button "New" at bounding box center [1320, 28] width 81 height 35
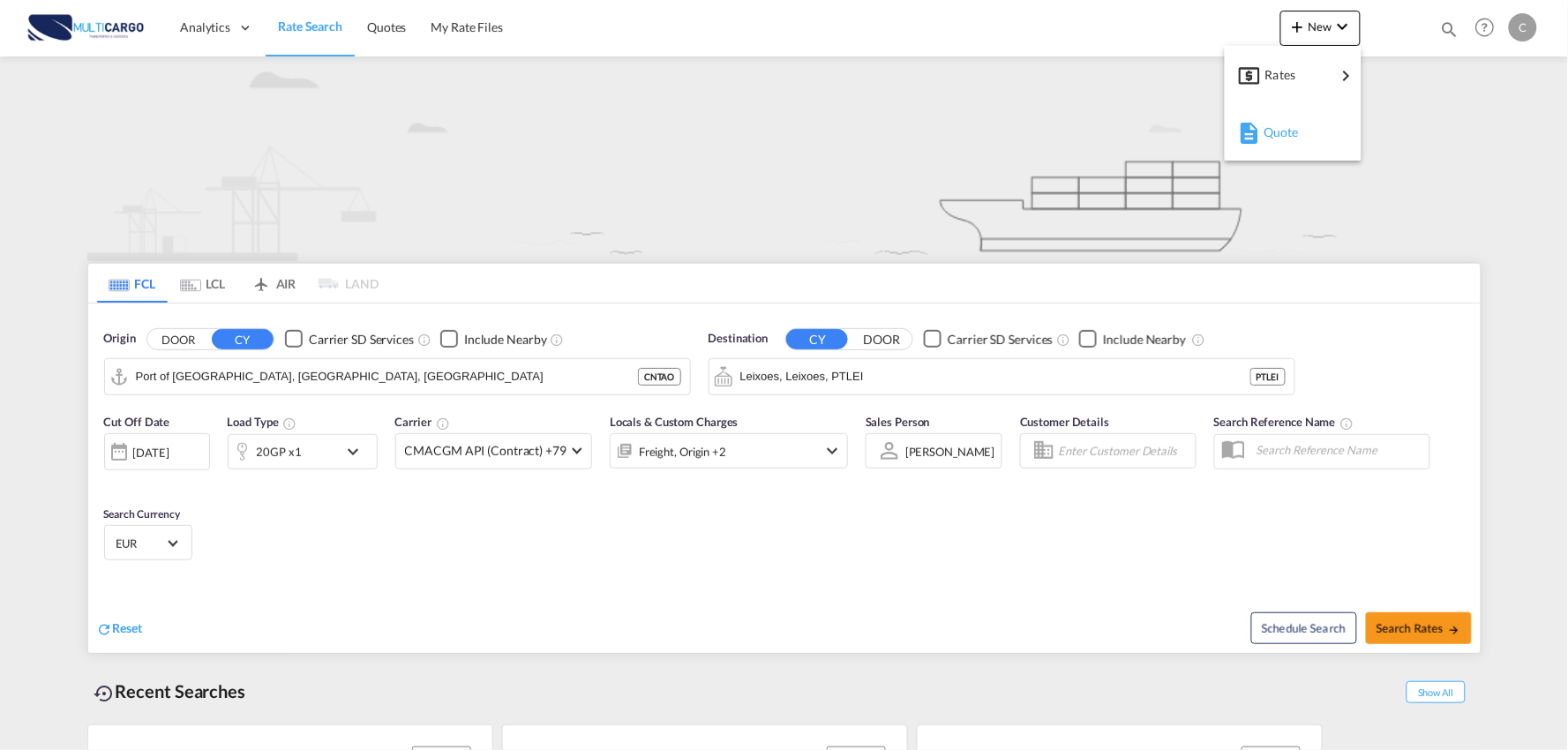
click at [1266, 135] on span "Quote" at bounding box center [1272, 132] width 19 height 35
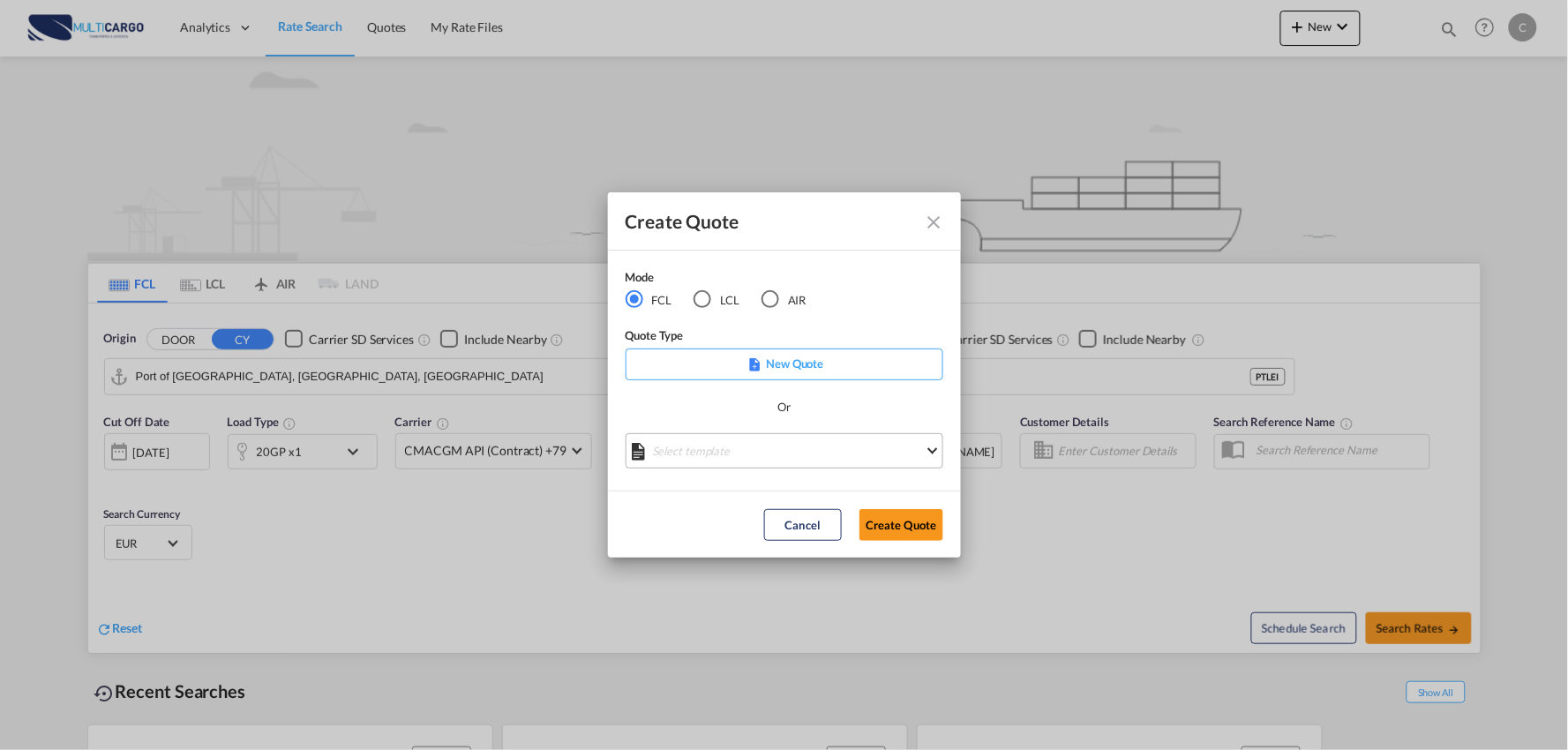
click at [782, 447] on md-select "Select template [DATE] IMP_EXW_FCL [PERSON_NAME] | [DATE] [DATE] IMP_DAP_FCL S/…" at bounding box center [784, 451] width 318 height 35
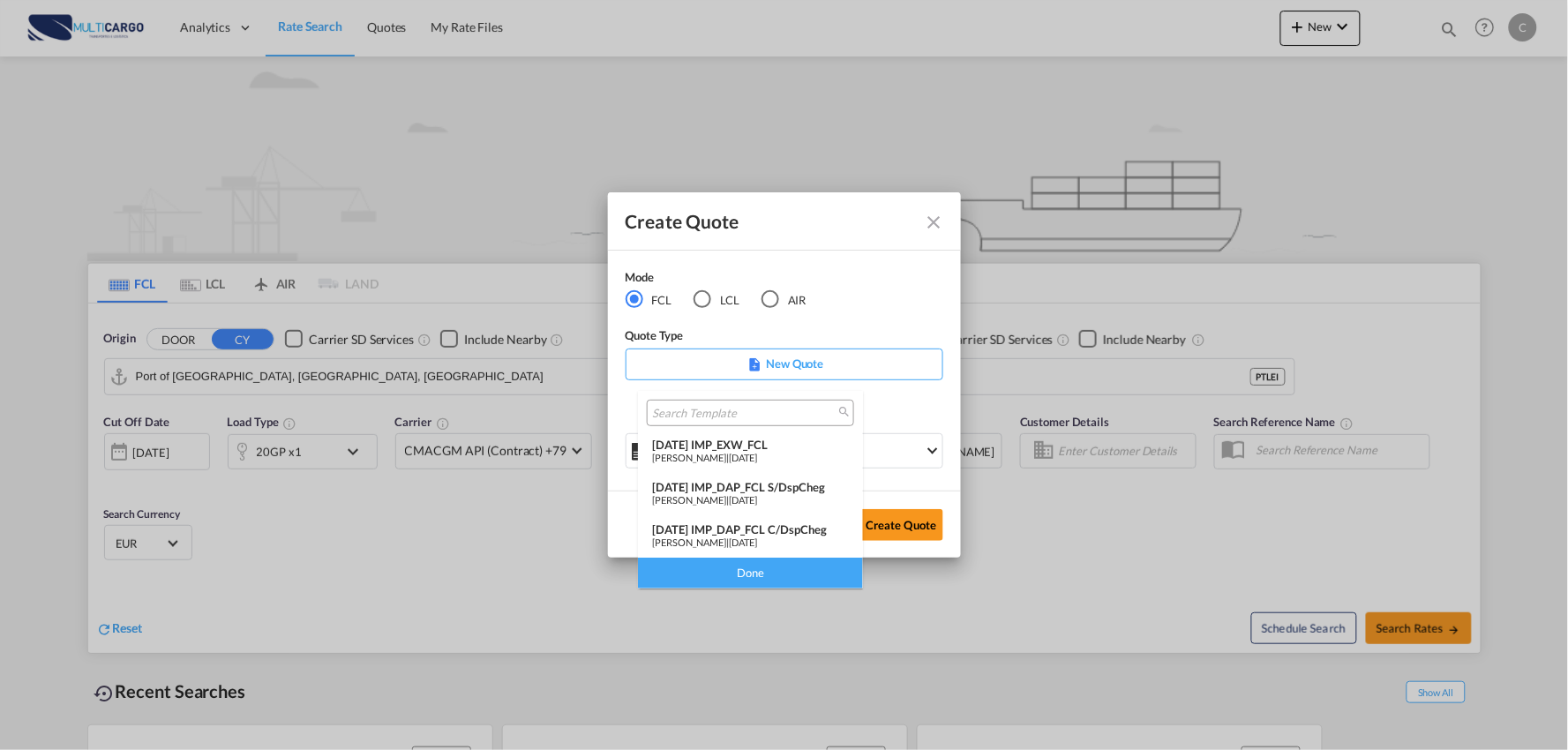
click at [777, 527] on div "[DATE] IMP_DAP_FCL C/DspCheg" at bounding box center [750, 529] width 196 height 14
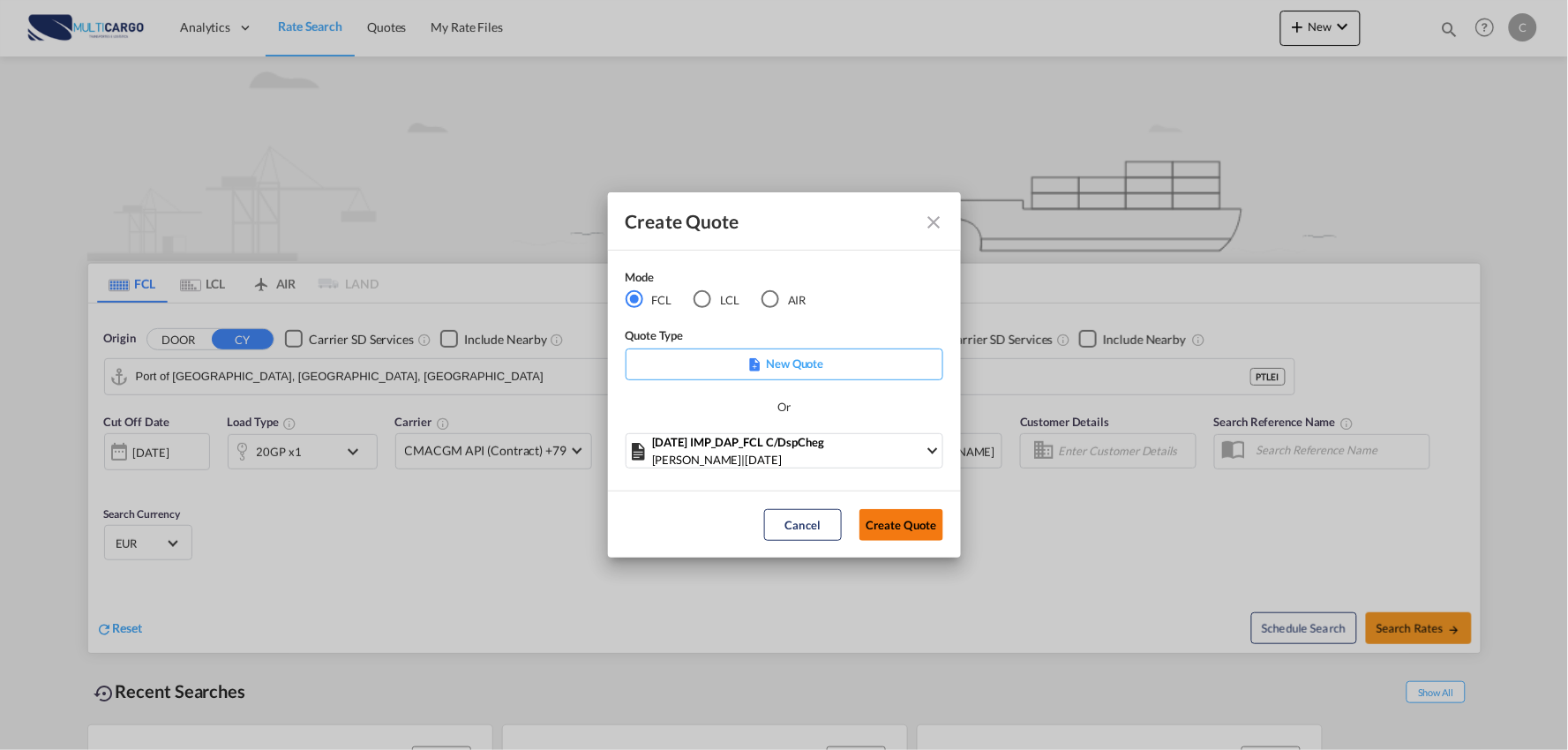
click at [931, 531] on button "Create Quote" at bounding box center [901, 525] width 84 height 32
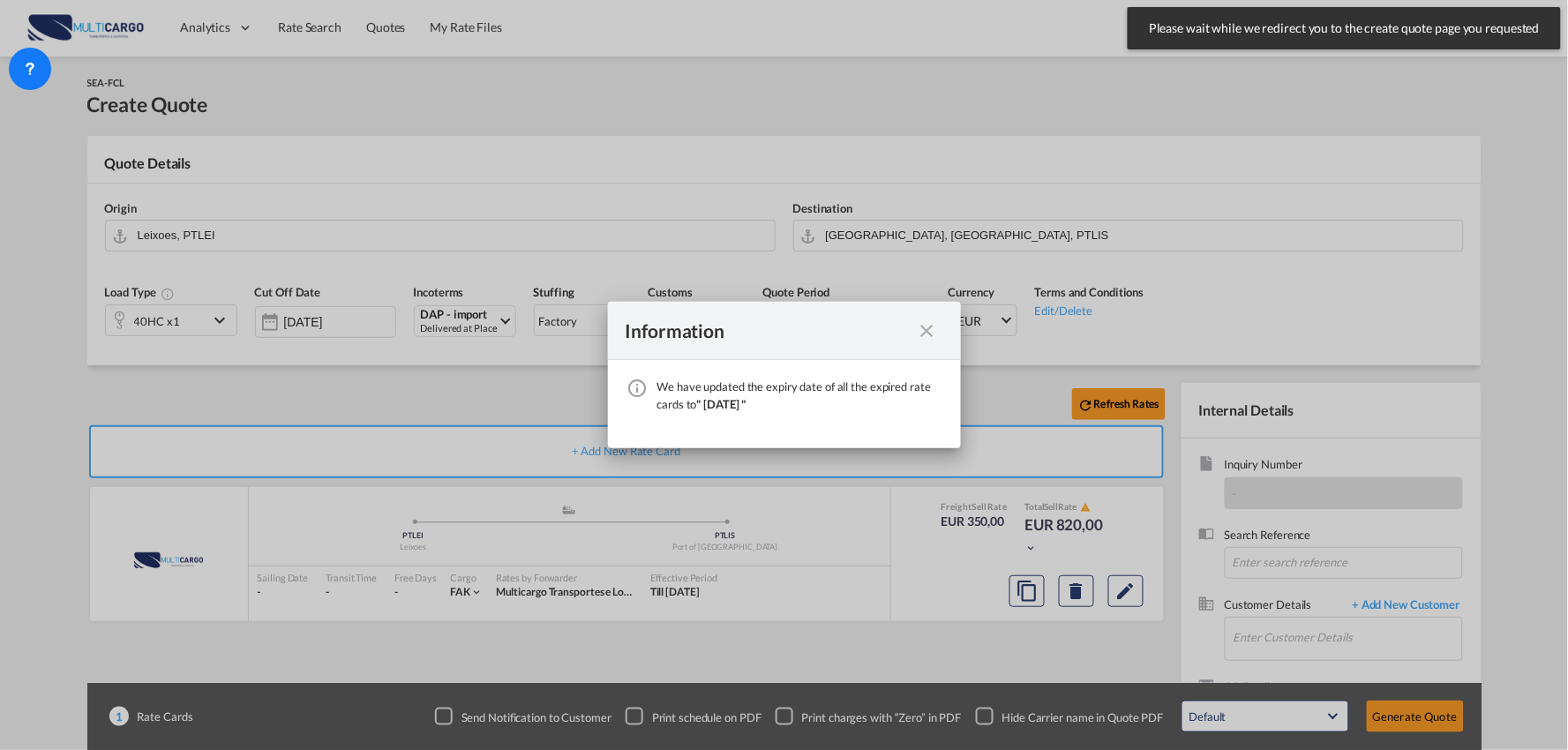
click at [921, 330] on md-icon "icon-close fg-AAA8AD cursor" at bounding box center [927, 330] width 21 height 21
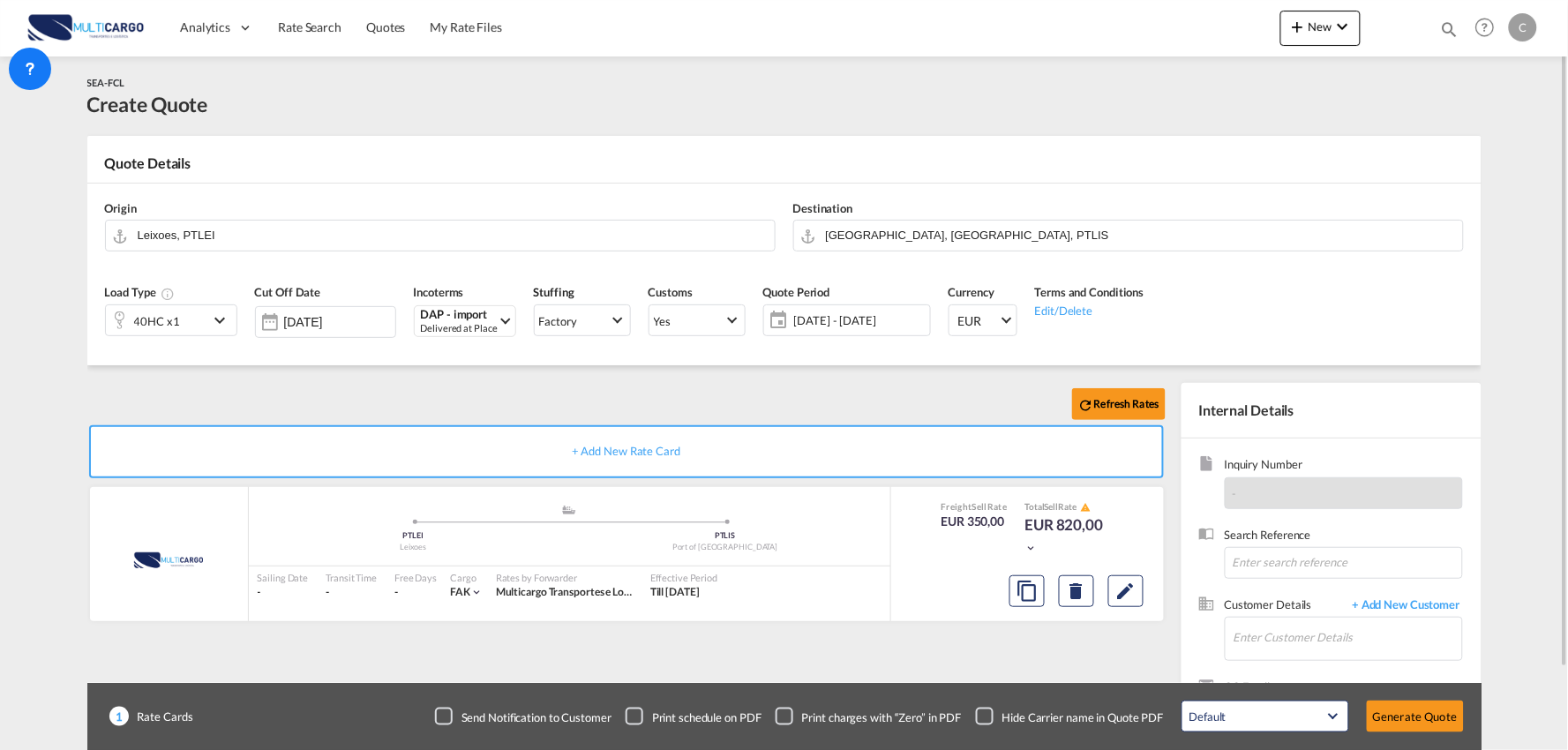
click at [981, 713] on div "Checkbox No Ink" at bounding box center [985, 717] width 18 height 18
click at [1380, 612] on span "+ Add New Customer" at bounding box center [1403, 606] width 119 height 20
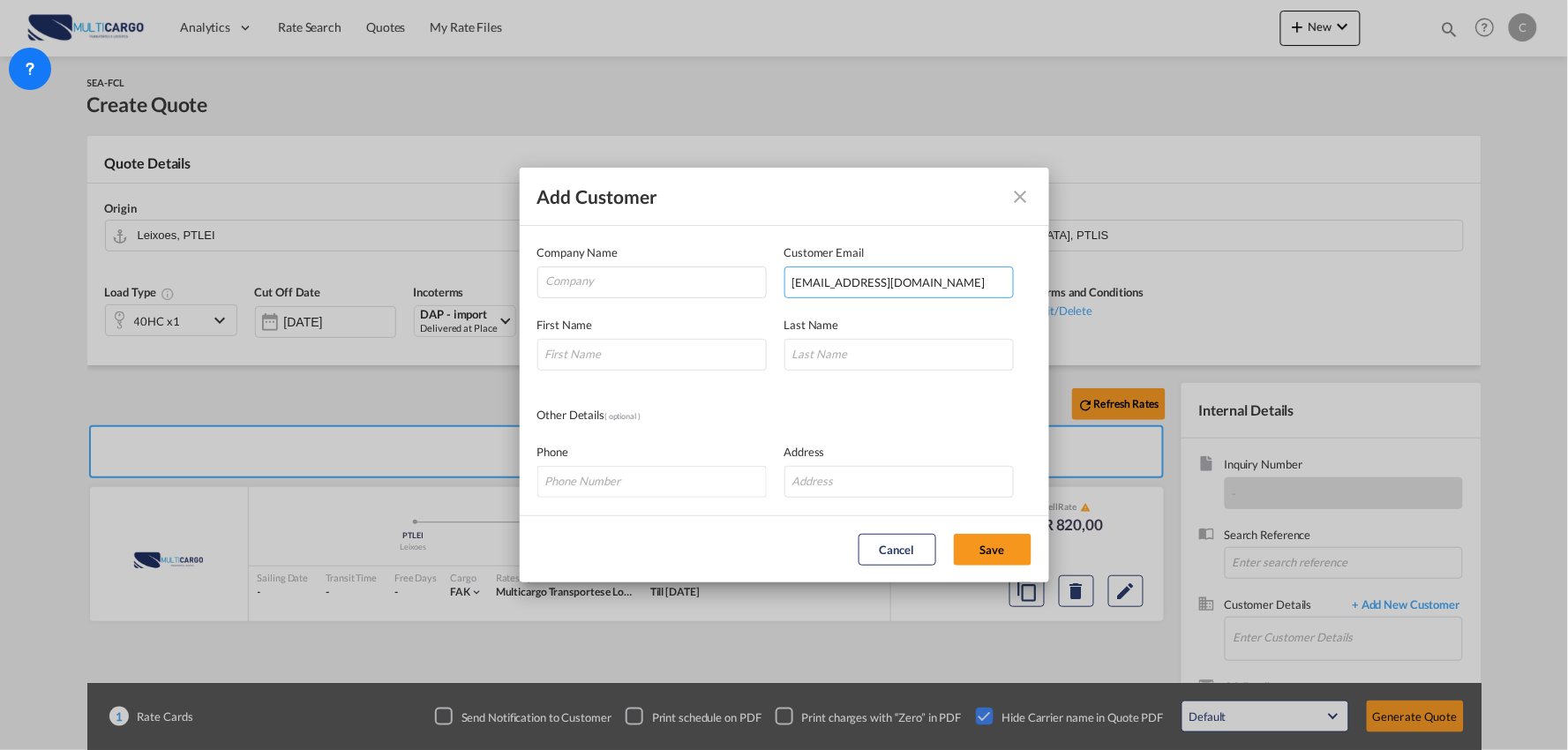
click at [955, 267] on input "[EMAIL_ADDRESS][DOMAIN_NAME]" at bounding box center [899, 282] width 230 height 32
type input "[EMAIL_ADDRESS][DOMAIN_NAME]"
click at [578, 350] on input "Add Customer Company ..." at bounding box center [652, 354] width 230 height 32
type input "mELINA"
type input "lIU"
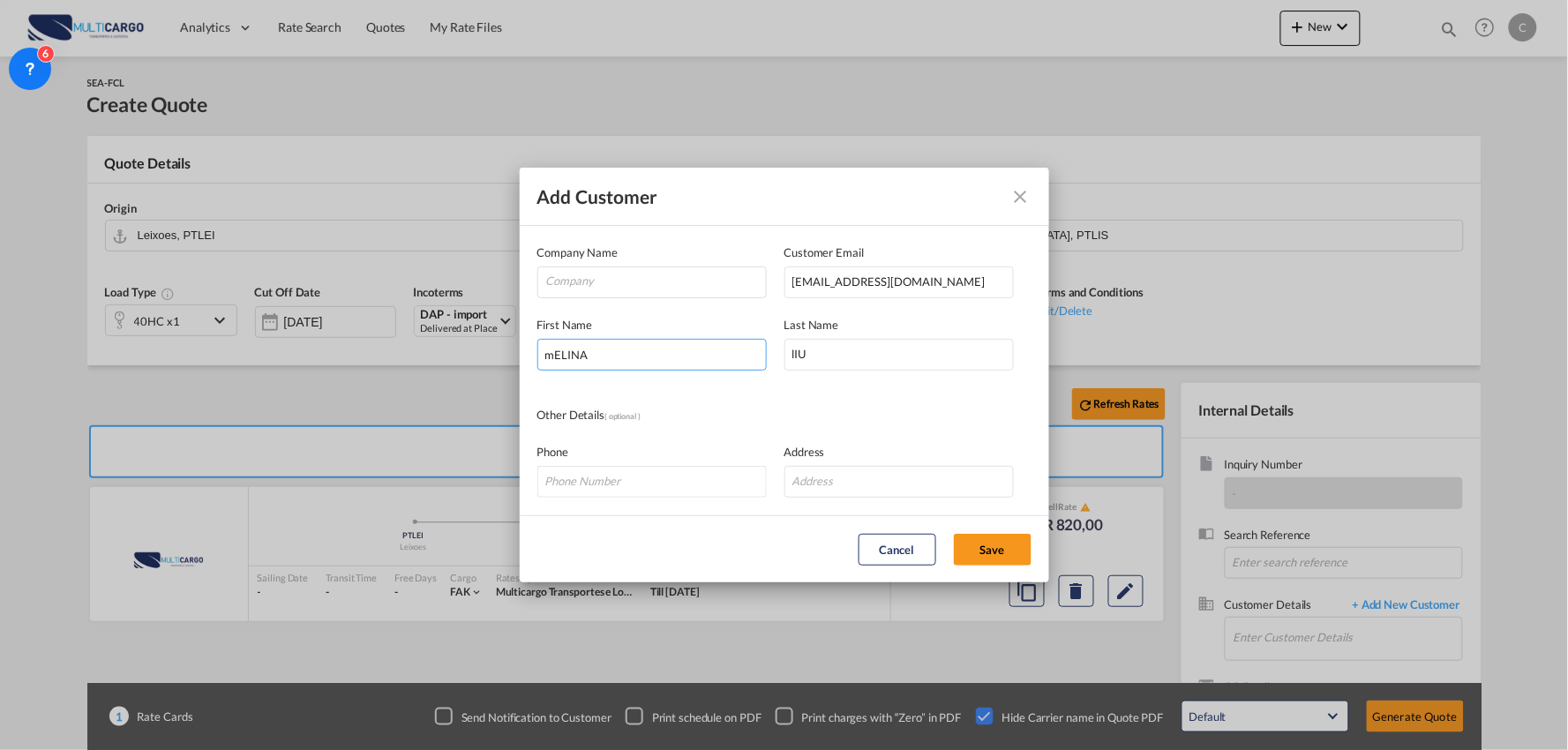
drag, startPoint x: 623, startPoint y: 349, endPoint x: 249, endPoint y: 338, distance: 374.2
click at [249, 347] on div "Add Customer Company Name Customer Email [EMAIL_ADDRESS][DOMAIN_NAME] First Nam…" at bounding box center [784, 375] width 1568 height 750
type input "Melina"
type input "[PERSON_NAME]"
click at [636, 294] on md-autocomplete-wrap "Add Customer Company ..." at bounding box center [656, 284] width 221 height 35
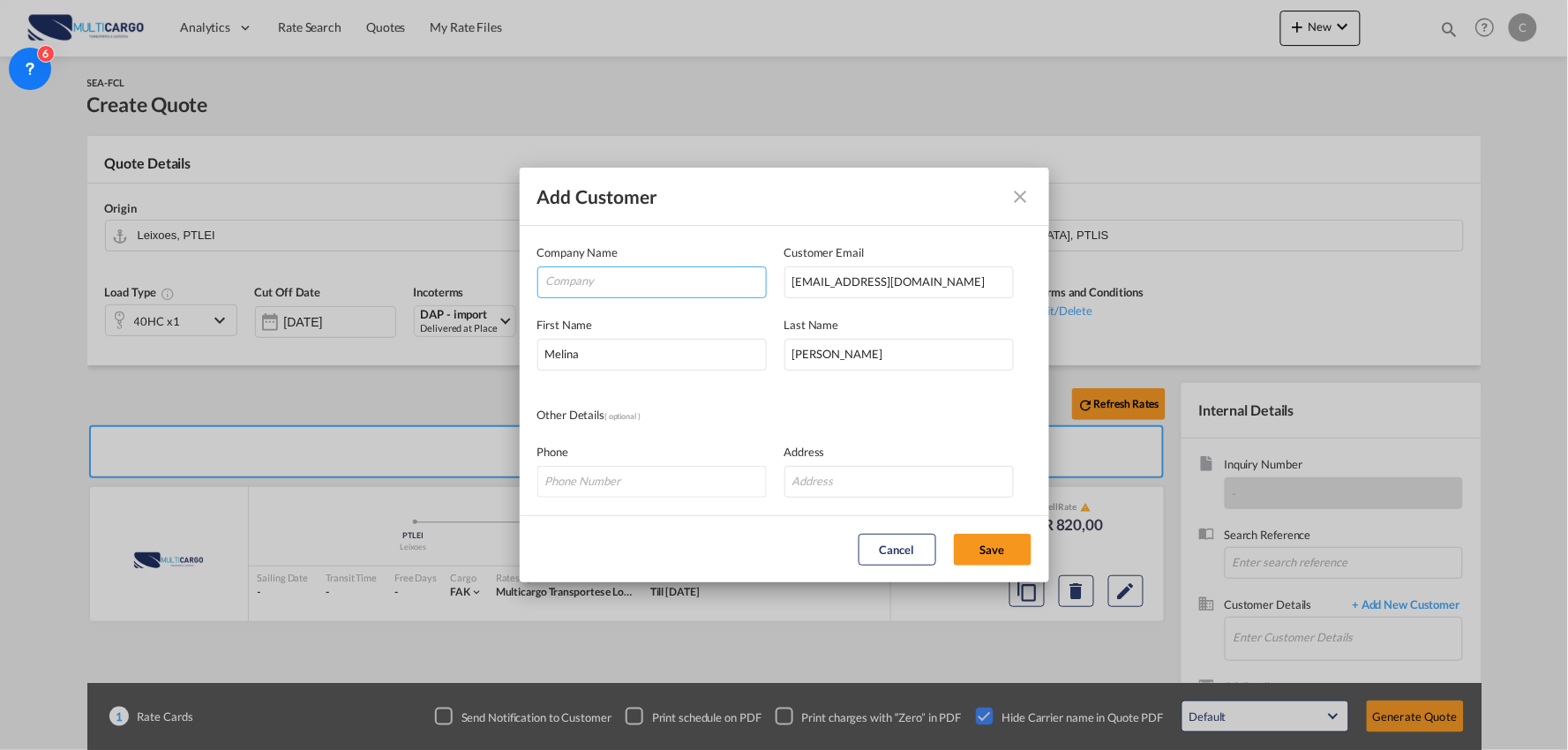
click at [637, 292] on input "Company" at bounding box center [656, 280] width 220 height 26
paste input "STAR SHIPPING INTERNATIONAL LTD"
type input "STAR SHIPPING INTERNATIONAL LTD"
click at [988, 551] on button "Save" at bounding box center [993, 549] width 78 height 32
type input "STAR SHIPPING INTERNATIONAL LTD, [PERSON_NAME], [EMAIL_ADDRESS][DOMAIN_NAME]"
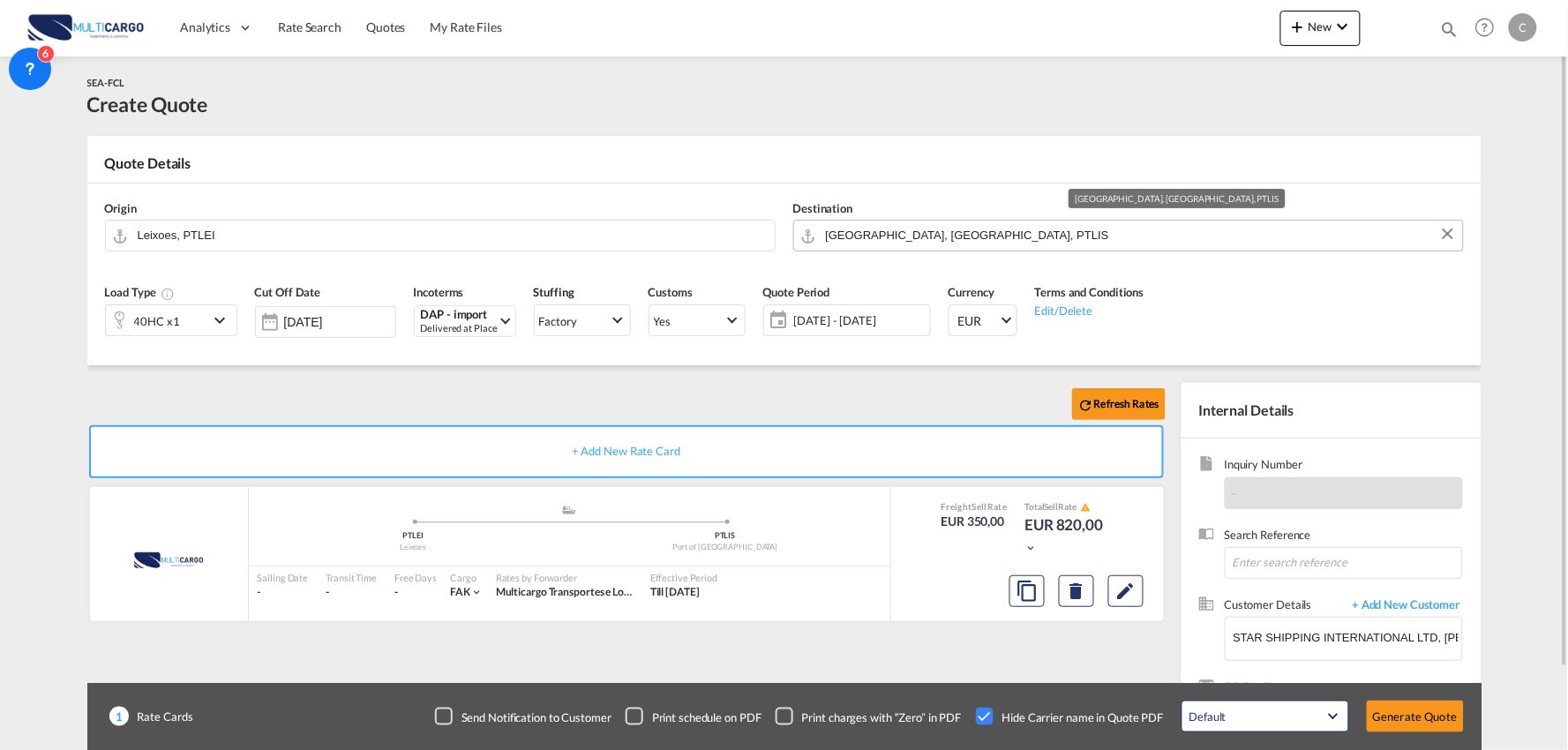
click at [894, 234] on input "[GEOGRAPHIC_DATA], [GEOGRAPHIC_DATA], PTLIS" at bounding box center [1140, 235] width 628 height 31
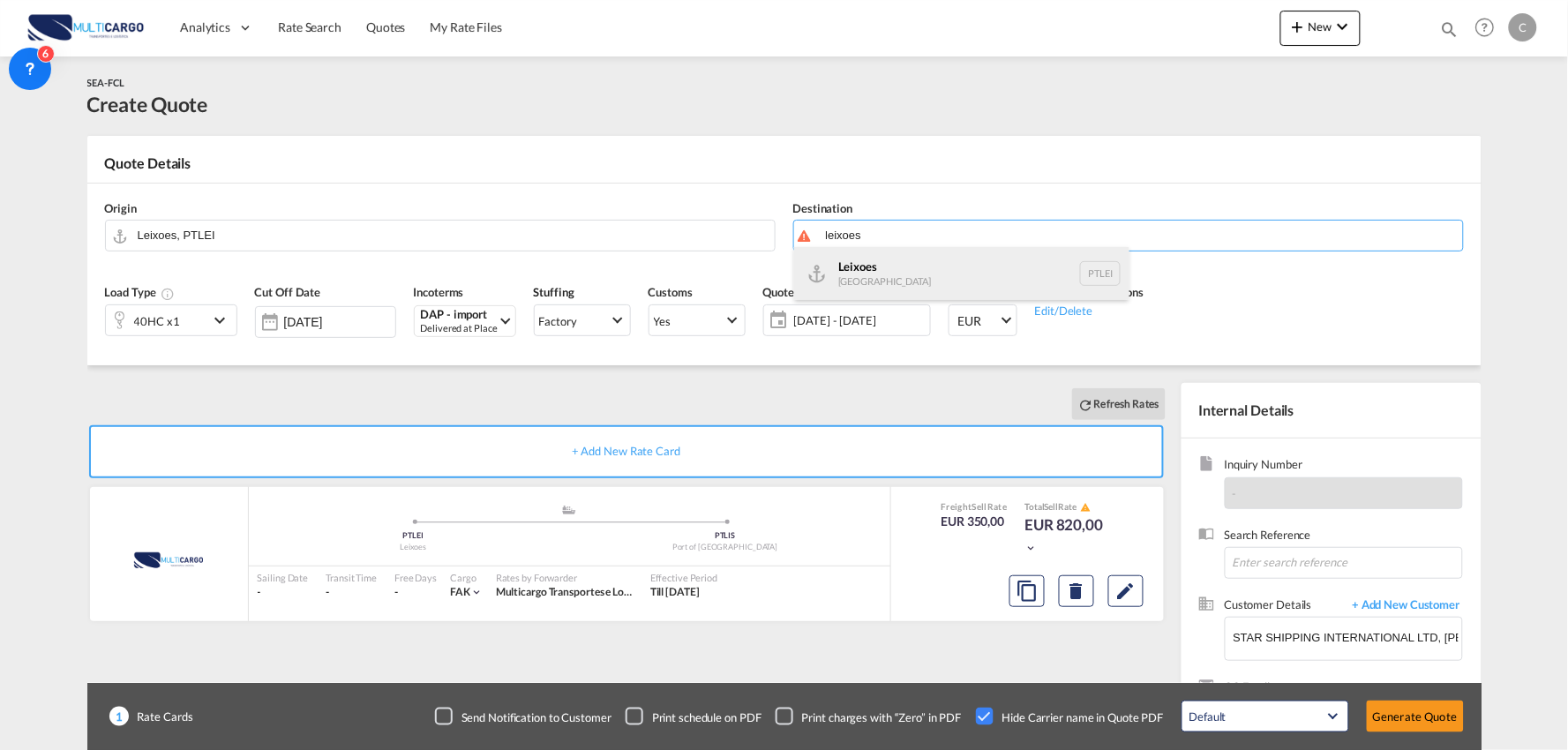
click at [894, 256] on div "Leixoes [GEOGRAPHIC_DATA] PTLEI" at bounding box center [962, 273] width 336 height 53
type input "Leixoes, PTLEI"
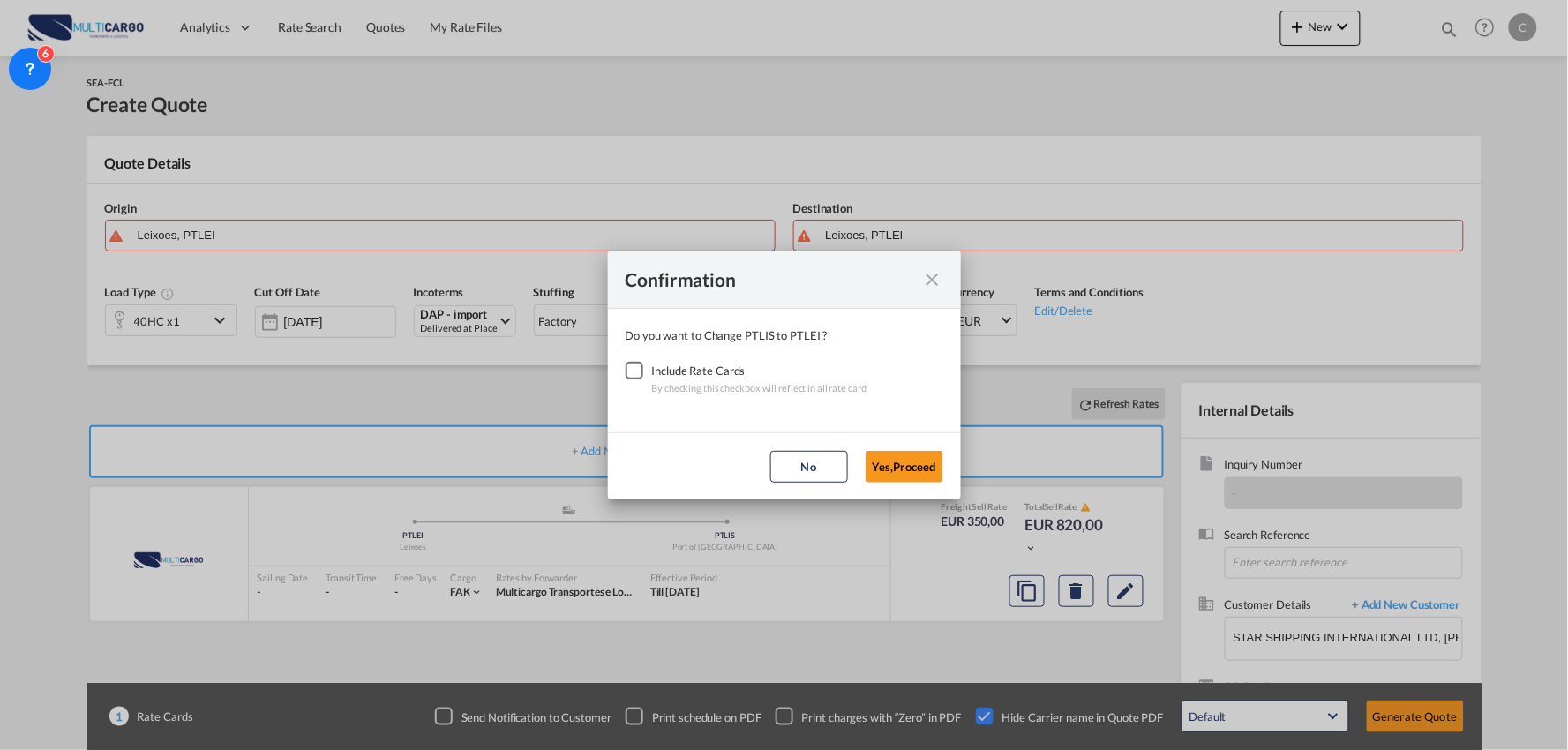
click at [626, 368] on div "Checkbox No Ink" at bounding box center [634, 371] width 18 height 18
click at [917, 473] on button "Yes,Proceed" at bounding box center [905, 466] width 78 height 32
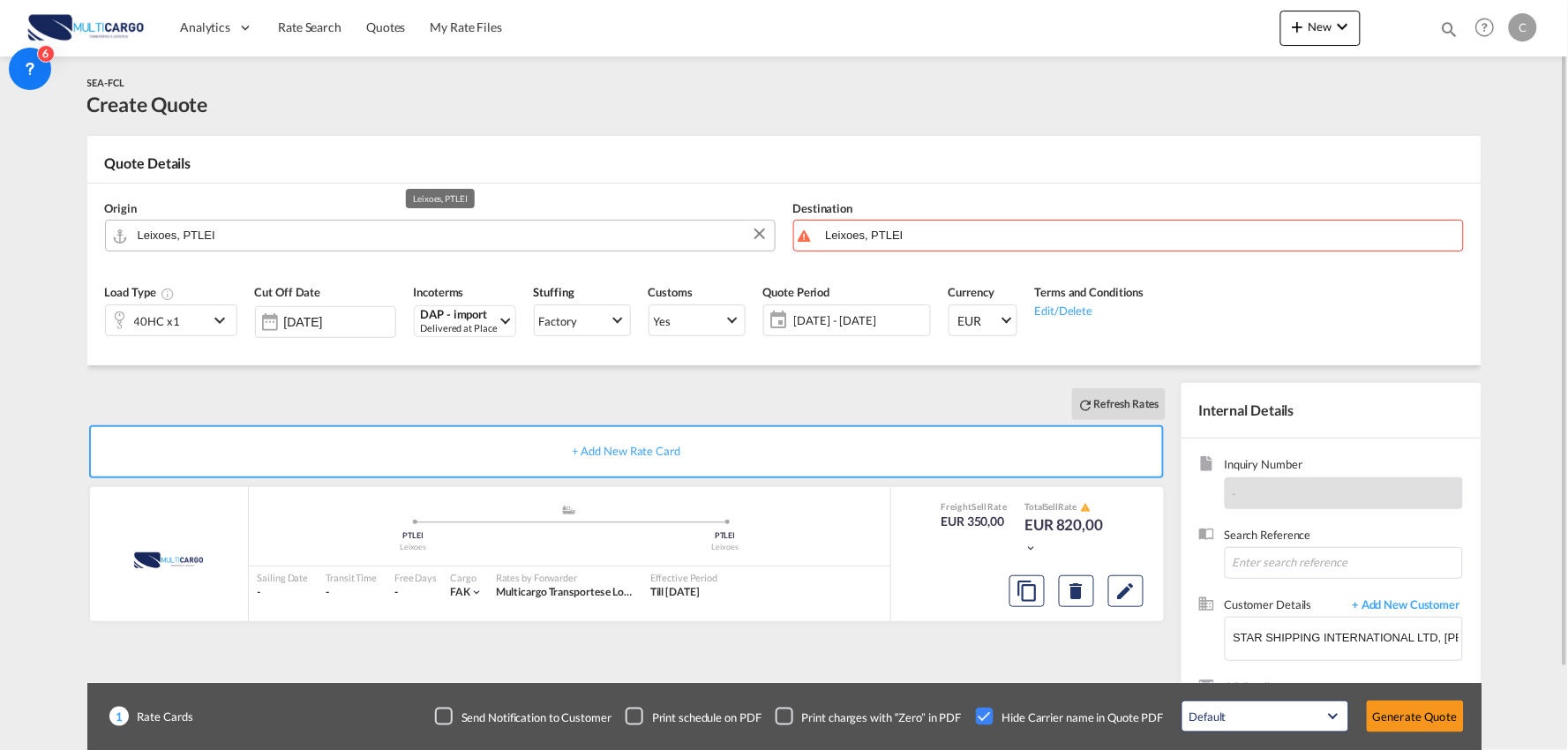
click at [240, 232] on input "Leixoes, PTLEI" at bounding box center [451, 235] width 628 height 31
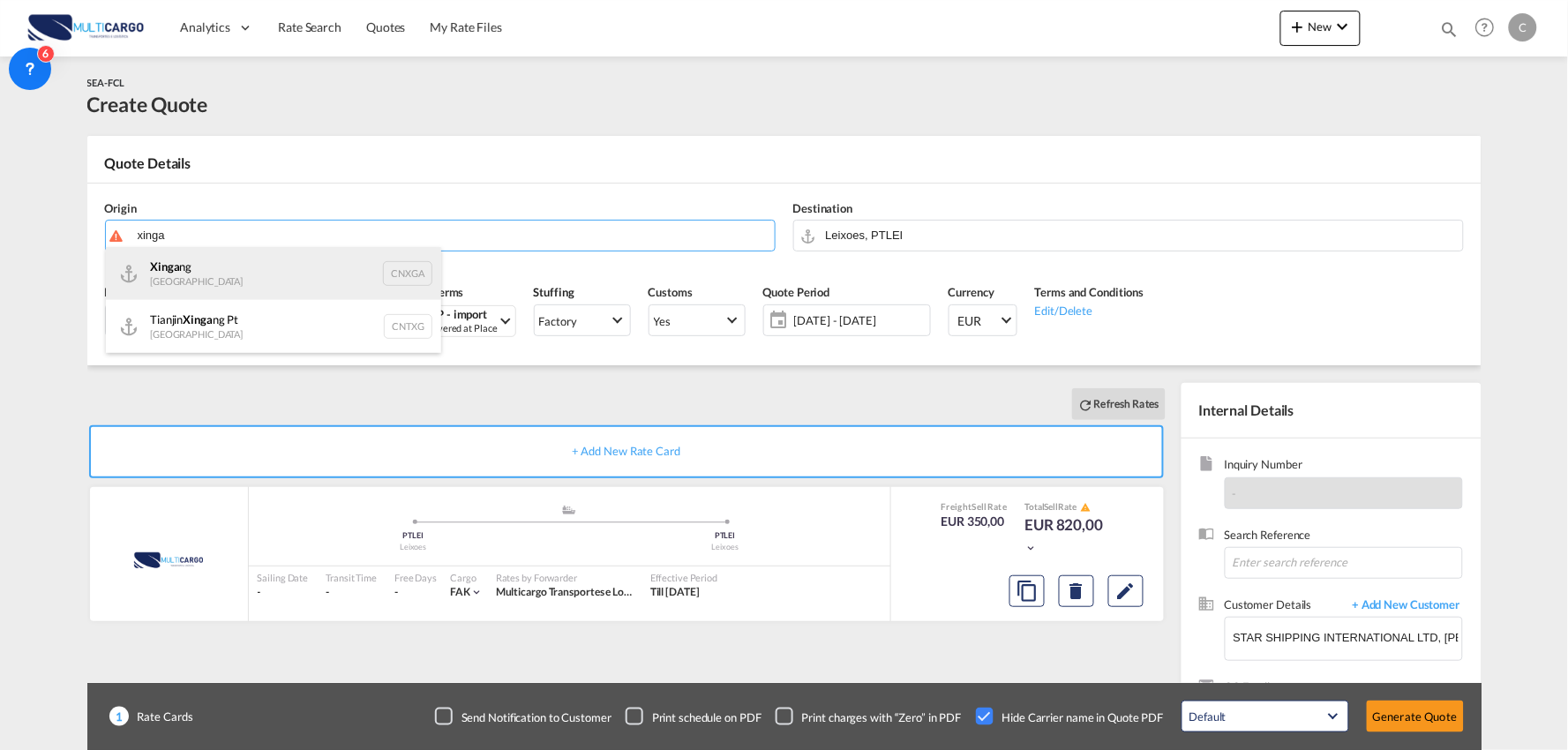
click at [215, 285] on div "Xinga ng China CNXGA" at bounding box center [273, 273] width 336 height 53
type input "Xingang, CNXGA"
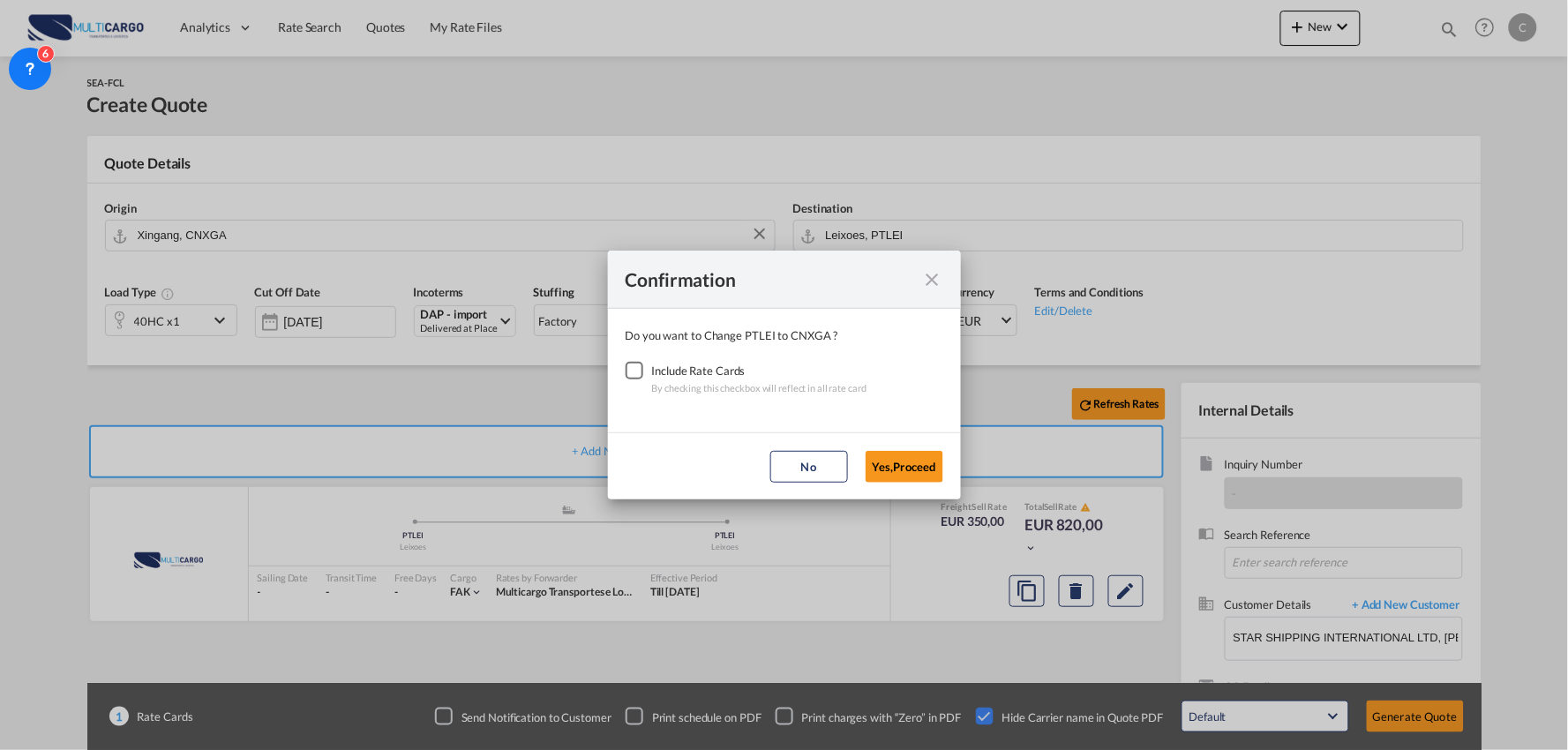
click at [632, 373] on div "Checkbox No Ink" at bounding box center [634, 371] width 18 height 18
click at [922, 477] on button "Yes,Proceed" at bounding box center [905, 466] width 78 height 32
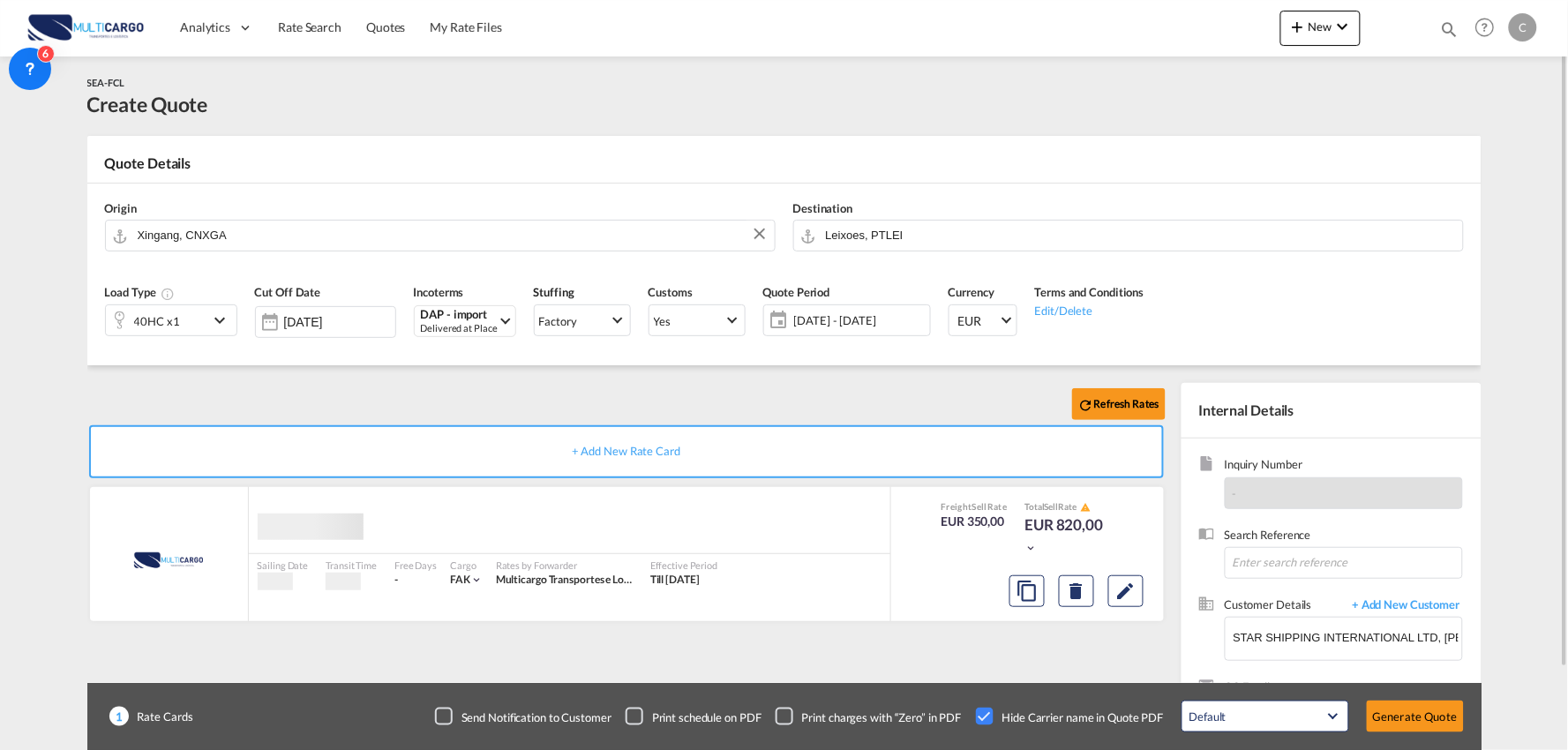
drag, startPoint x: 430, startPoint y: 382, endPoint x: 407, endPoint y: 375, distance: 24.0
click at [428, 381] on div "Confirmation Do you want to Change PTLEI to CNXGA ? Include Rate Cards By check…" at bounding box center [784, 375] width 1568 height 750
click at [1433, 717] on button "Generate Quote" at bounding box center [1415, 716] width 97 height 32
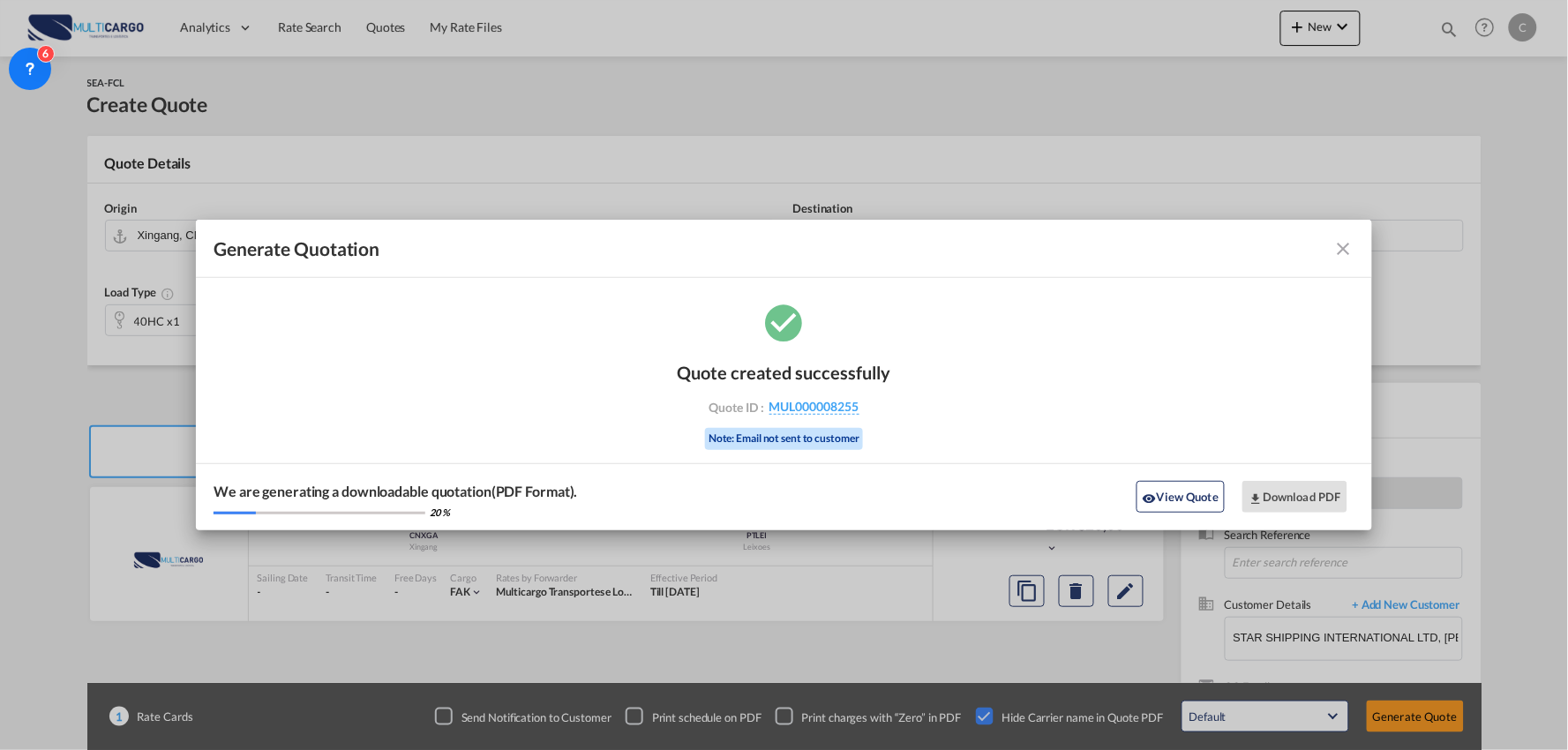
click at [1172, 517] on div "We are generating a downloadable quotation(PDF Format). 20 % View Quote Downloa…" at bounding box center [784, 497] width 1176 height 67
click at [1198, 491] on button "View Quote" at bounding box center [1181, 496] width 89 height 32
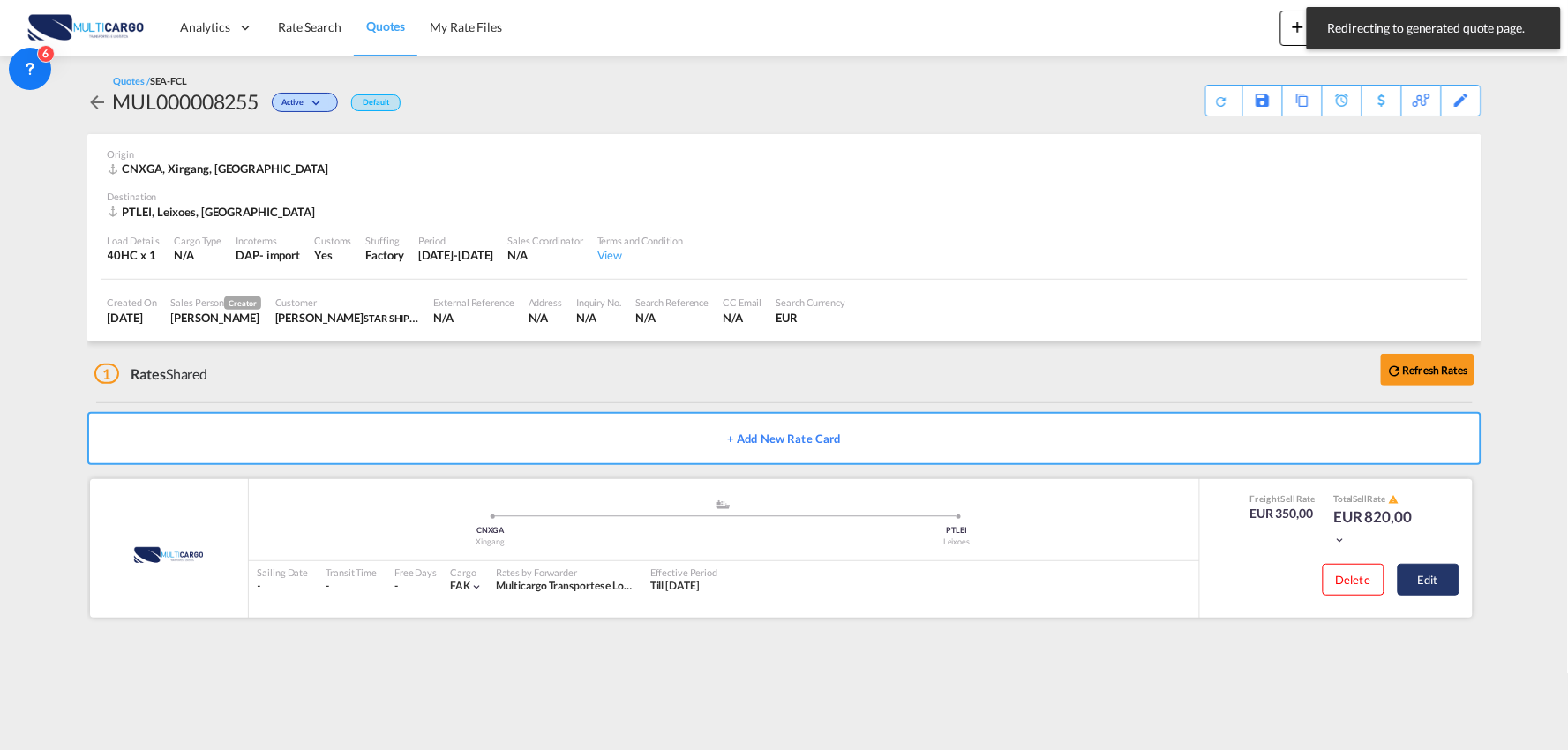
click at [1443, 576] on button "Edit" at bounding box center [1429, 579] width 62 height 32
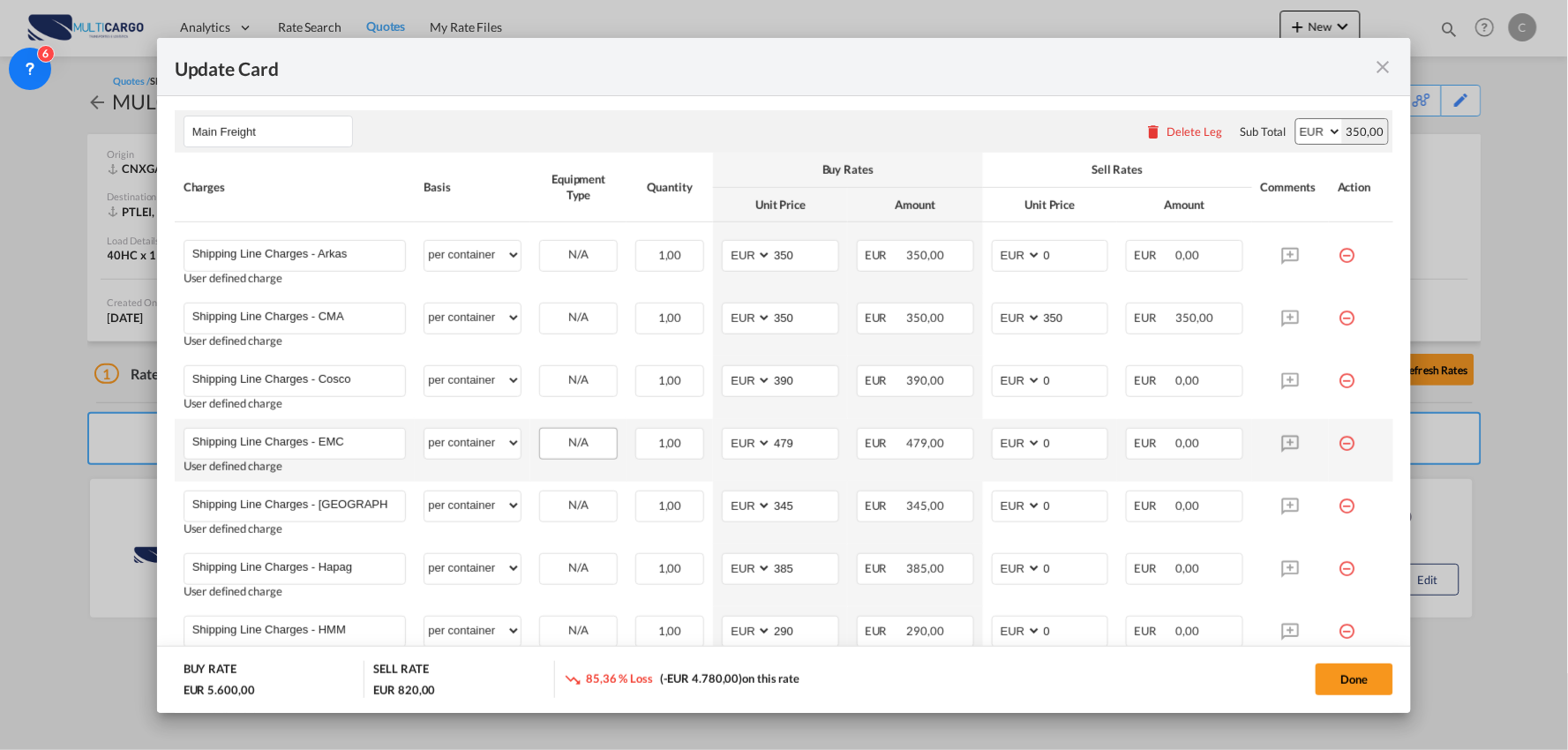
scroll to position [489, 0]
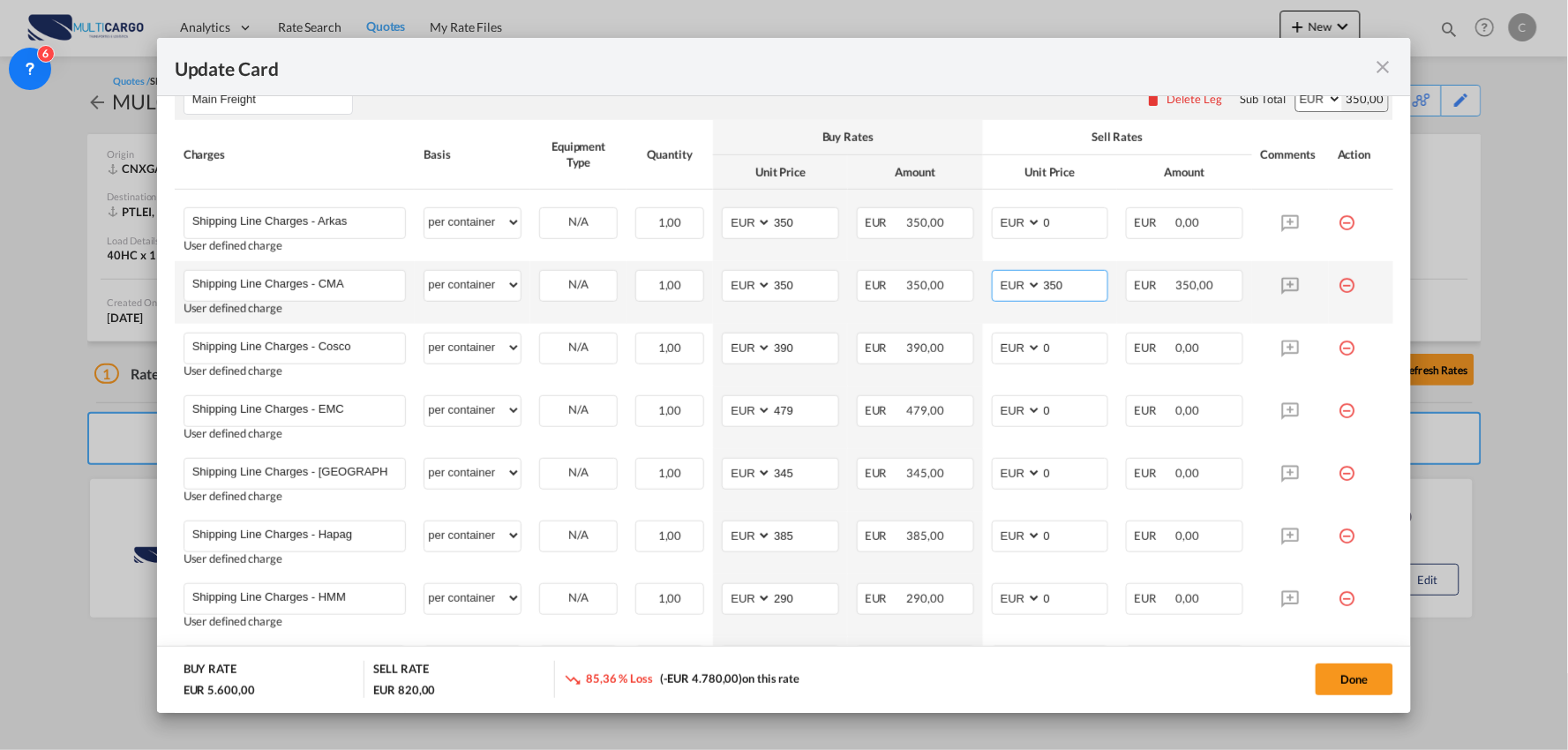
drag, startPoint x: 1018, startPoint y: 296, endPoint x: 835, endPoint y: 304, distance: 183.2
click at [906, 304] on tr "Shipping Line Charges - CMA Please Enter User Defined Charges Cannot Be Publish…" at bounding box center [784, 292] width 1220 height 62
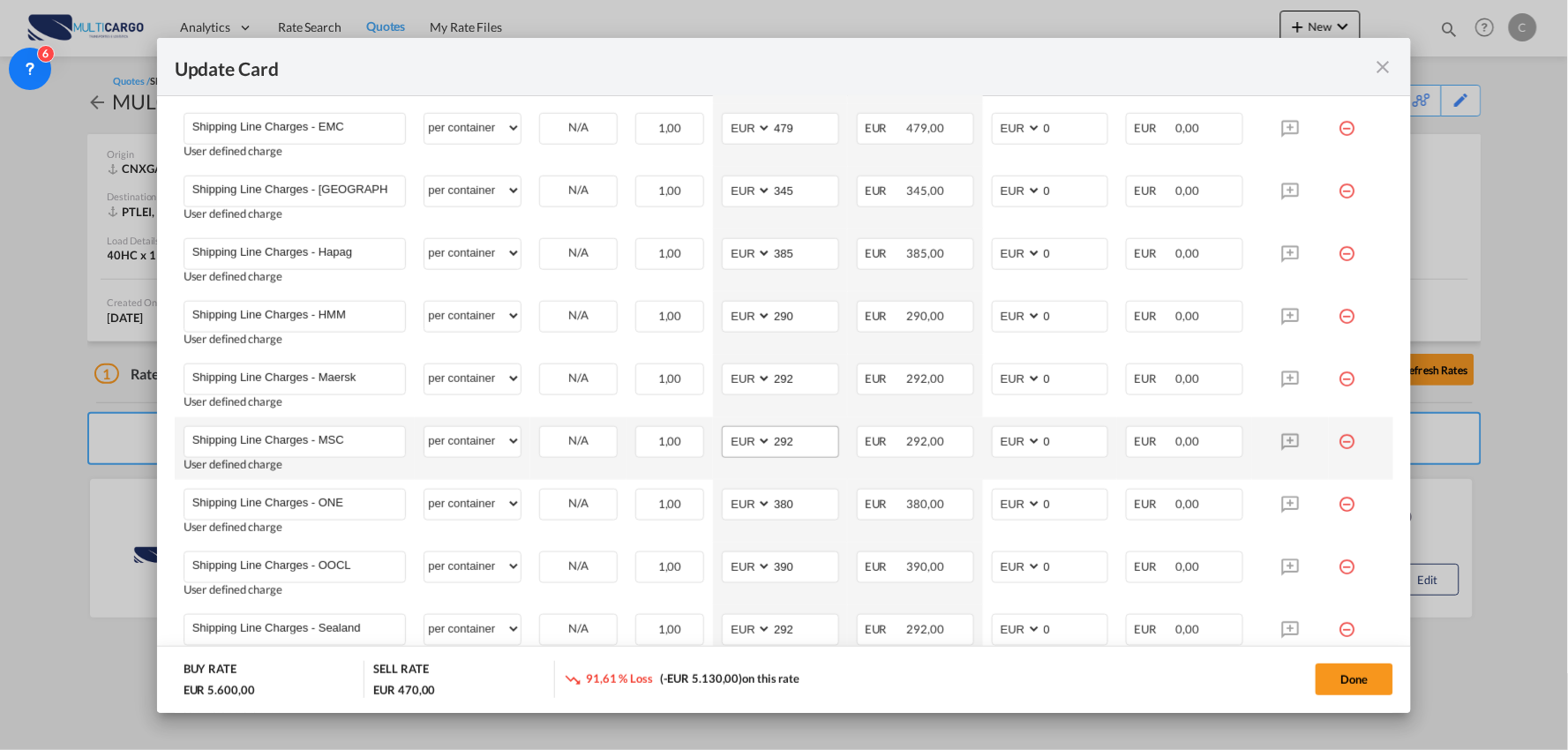
scroll to position [783, 0]
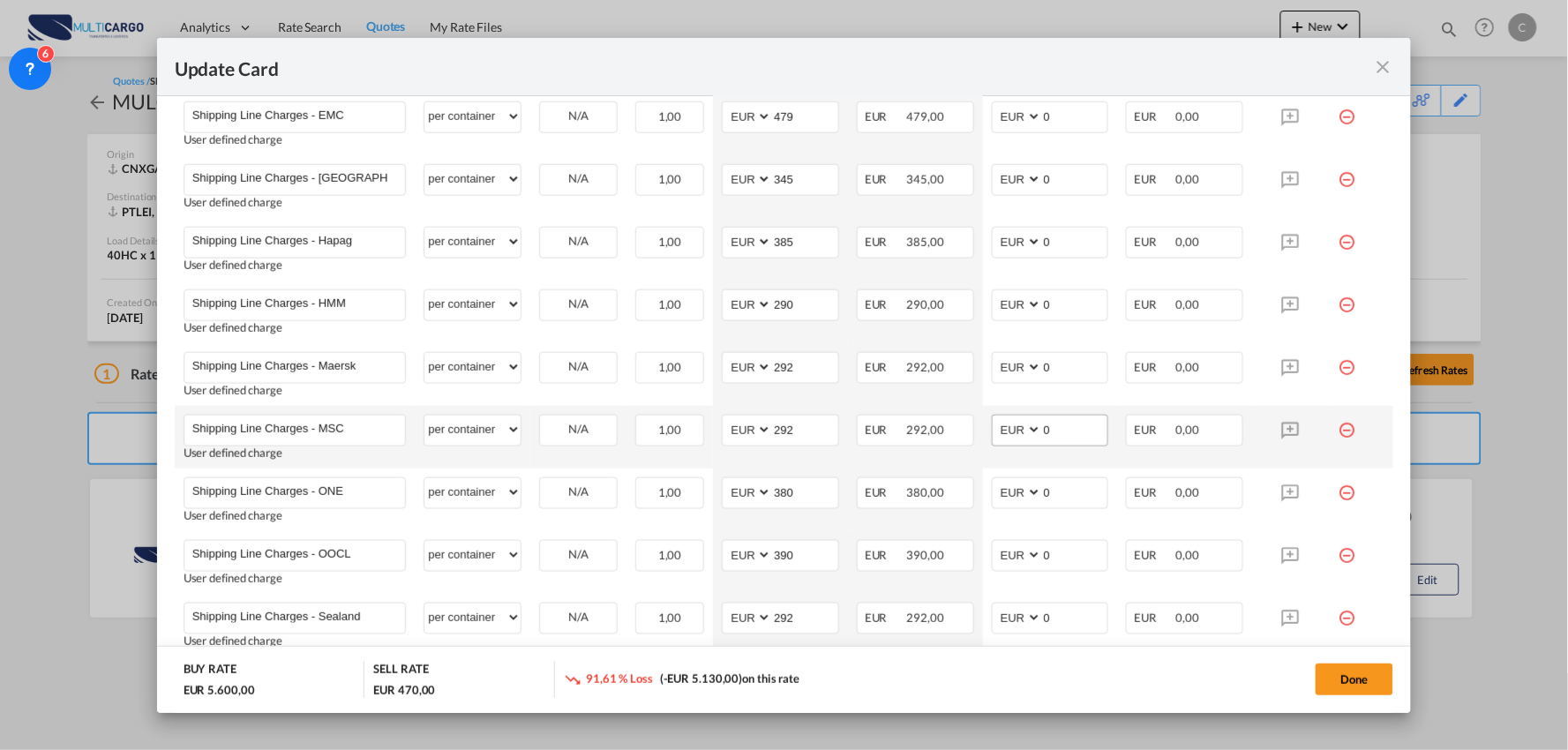
type input "0"
drag, startPoint x: 1043, startPoint y: 435, endPoint x: 993, endPoint y: 437, distance: 50.0
click at [993, 437] on md-input-container "AED AFN ALL AMD ANG AOA ARS AUD AWG AZN BAM BBD BDT BGN BHD BIF BMD BND [PERSON…" at bounding box center [1050, 430] width 118 height 32
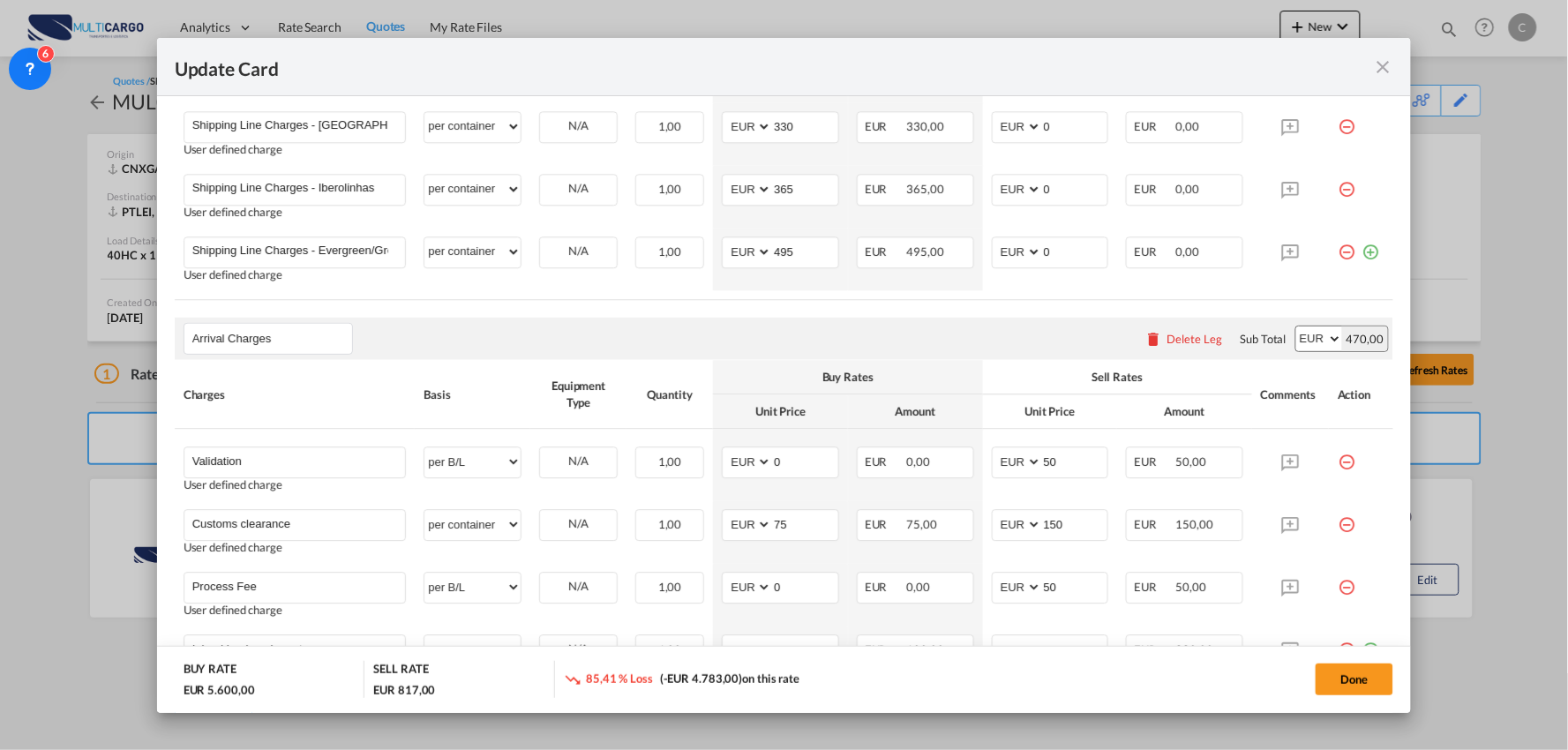
scroll to position [1372, 0]
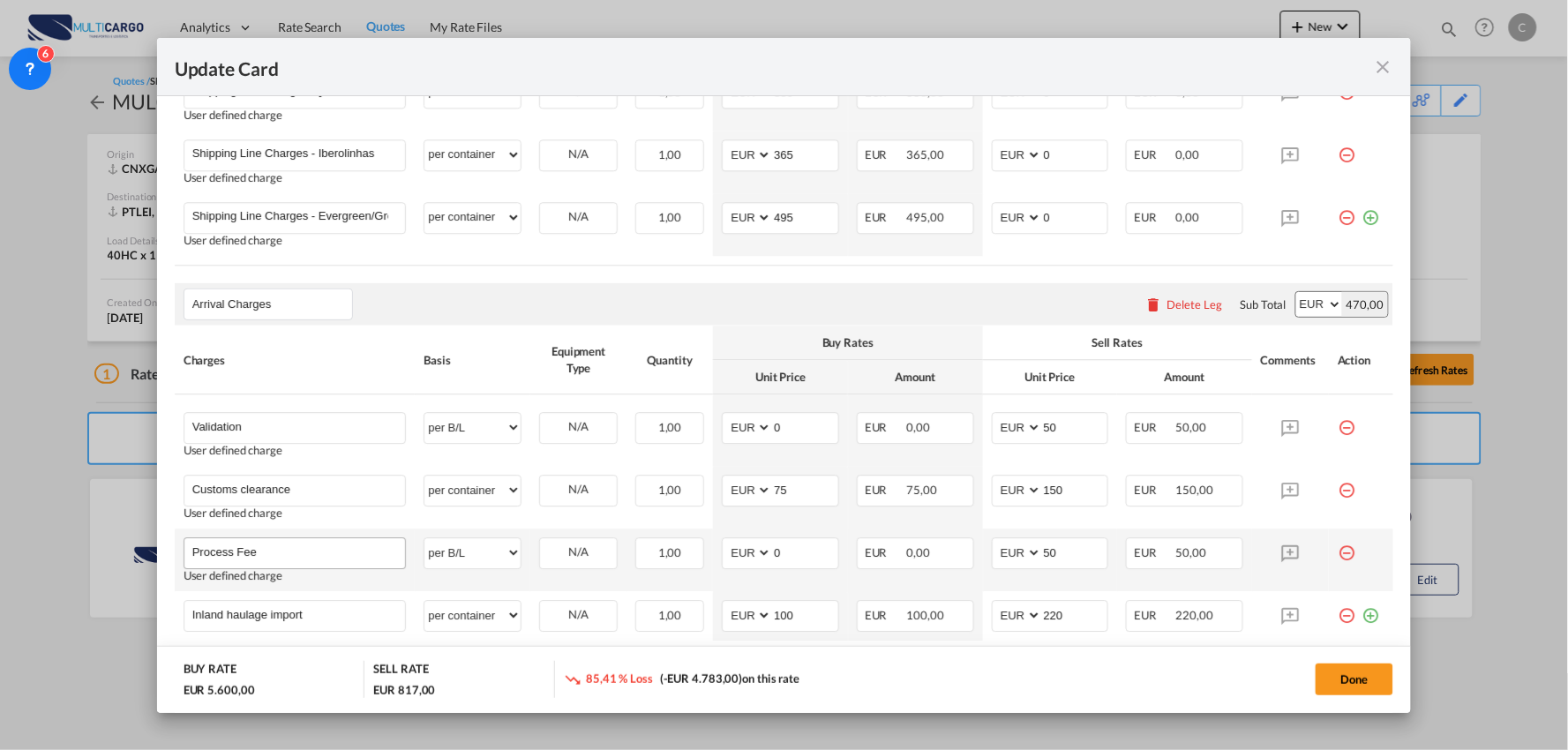
type input "347"
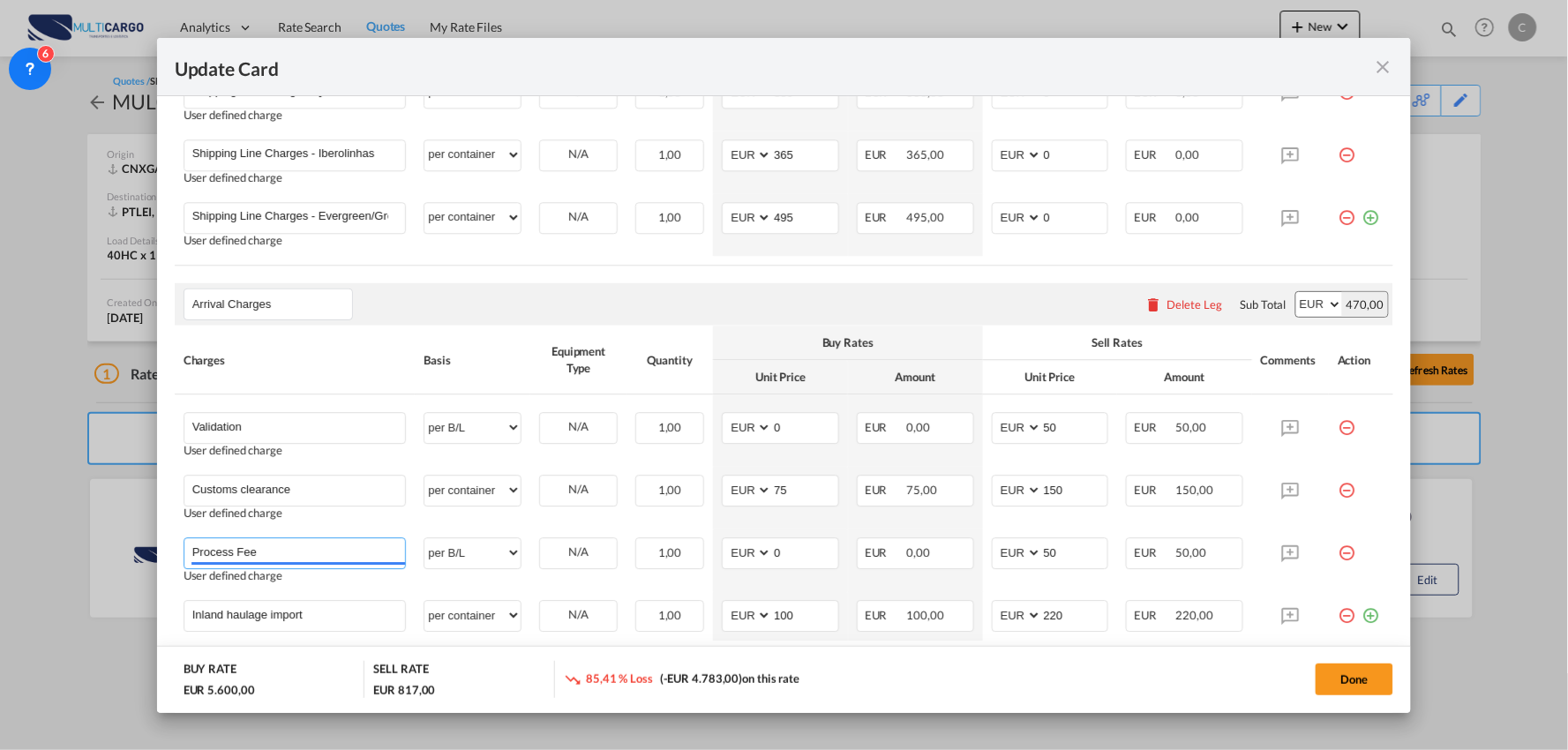
drag, startPoint x: 282, startPoint y: 550, endPoint x: 143, endPoint y: 550, distance: 139.0
click at [143, 550] on div "Update Card Port of [GEOGRAPHIC_DATA] CNXGA T/S Liner/Carrier MultiCargo 2HM LO…" at bounding box center [784, 375] width 1568 height 750
drag, startPoint x: 290, startPoint y: 427, endPoint x: 66, endPoint y: 427, distance: 224.0
click at [66, 427] on div "Update Card Port of [GEOGRAPHIC_DATA] CNXGA T/S Liner/Carrier MultiCargo 2HM LO…" at bounding box center [784, 375] width 1568 height 750
click at [1337, 425] on md-icon "icon-minus-circle-outline red-400-fg" at bounding box center [1346, 421] width 18 height 18
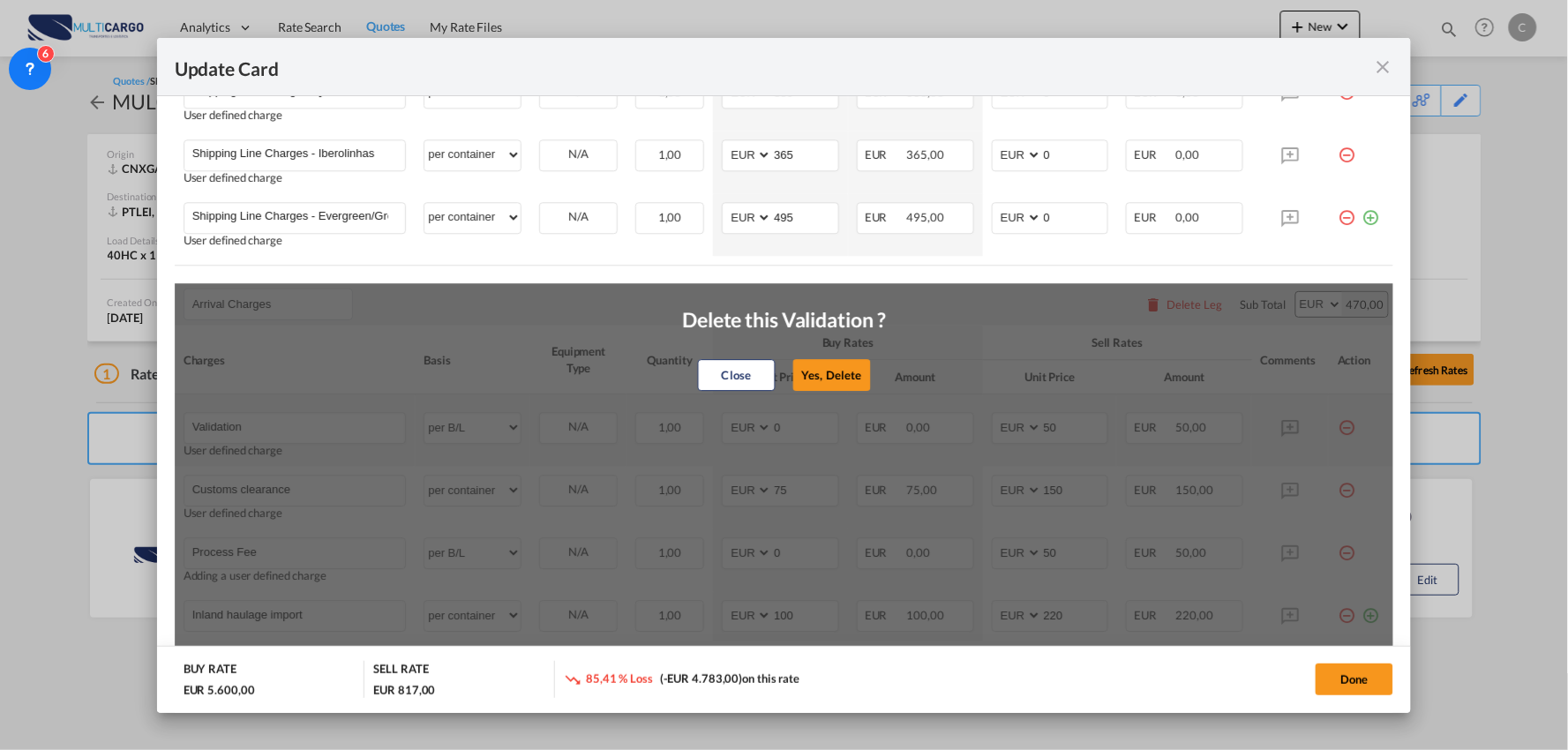
drag, startPoint x: 842, startPoint y: 368, endPoint x: 698, endPoint y: 424, distance: 154.5
click at [842, 374] on button "Yes, Delete" at bounding box center [832, 375] width 78 height 32
type input "Customs clearance"
select select "per container"
type input "75"
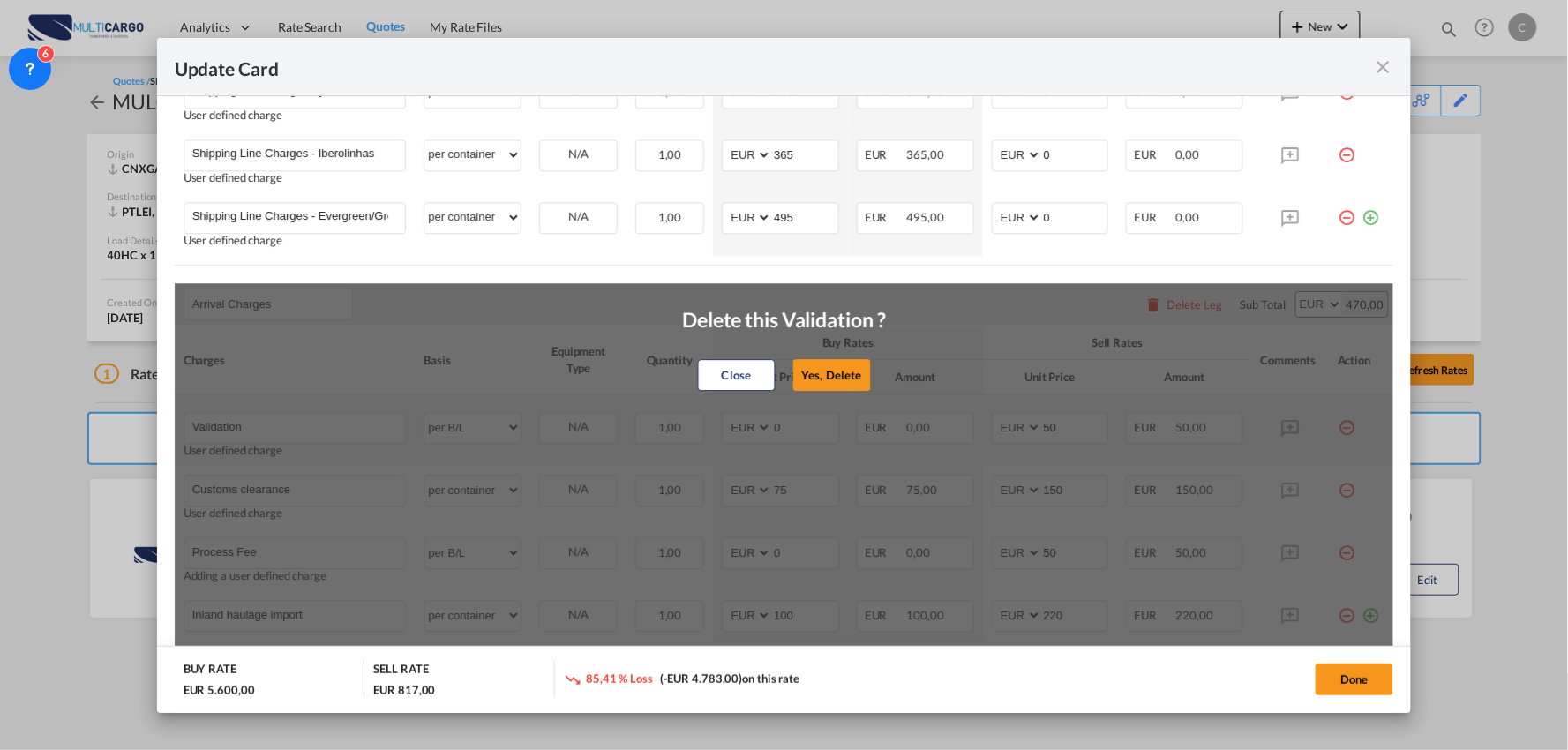
type input "150"
type input "Process Fee"
select select "per B/L"
type input "0"
type input "50"
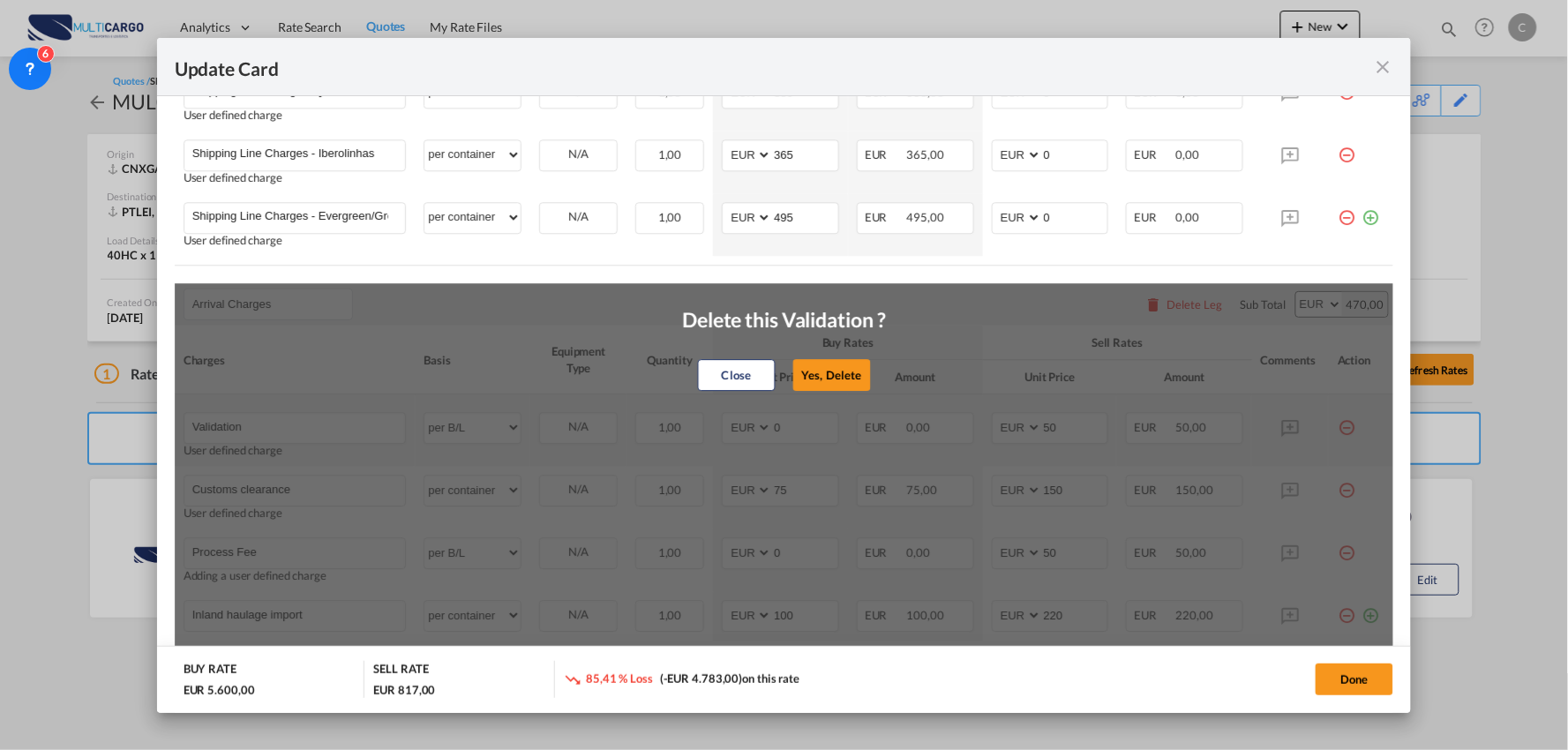
type input "Inland haulage import"
select select "per container"
type input "100"
type input "220"
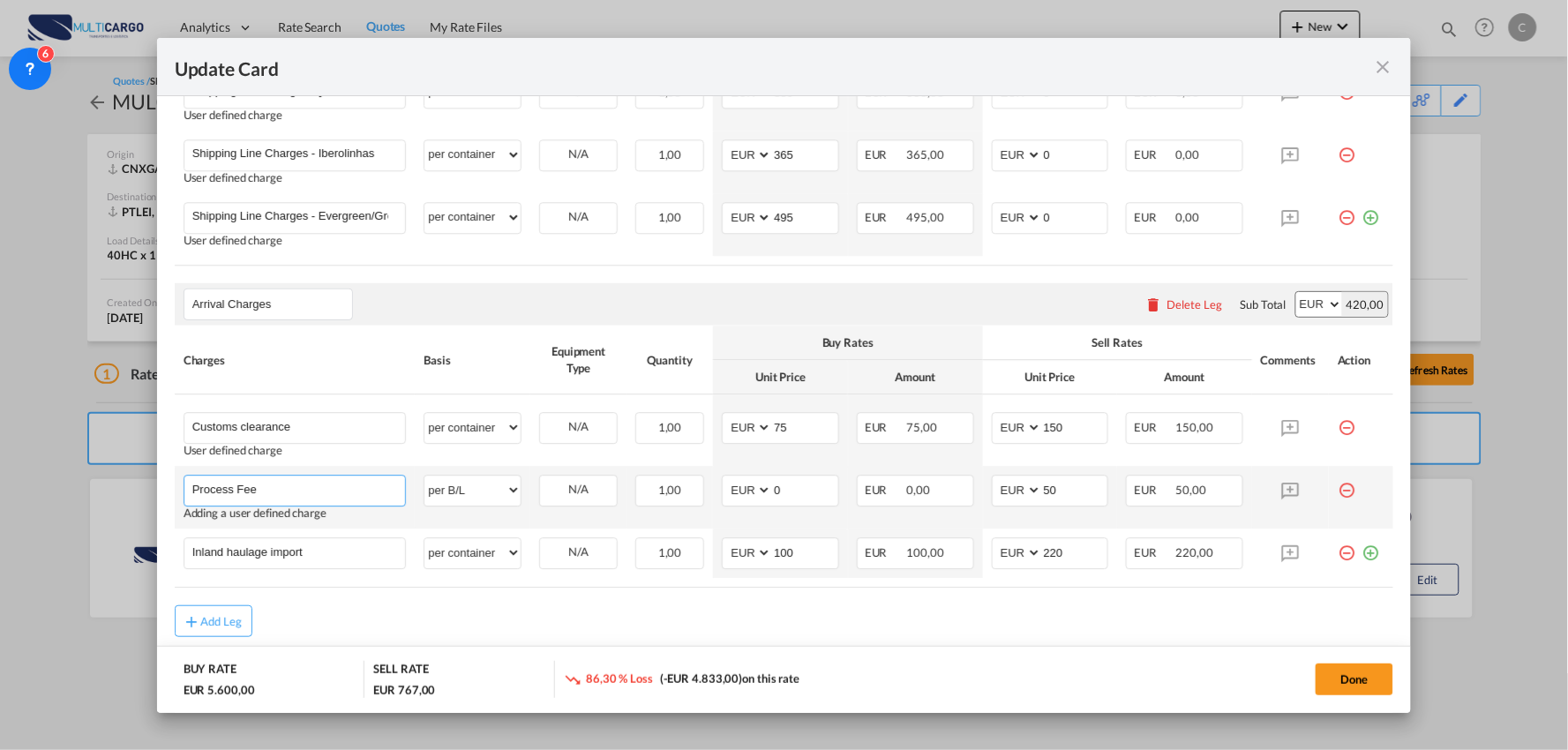
click at [309, 497] on input "Process Fee" at bounding box center [299, 489] width 214 height 26
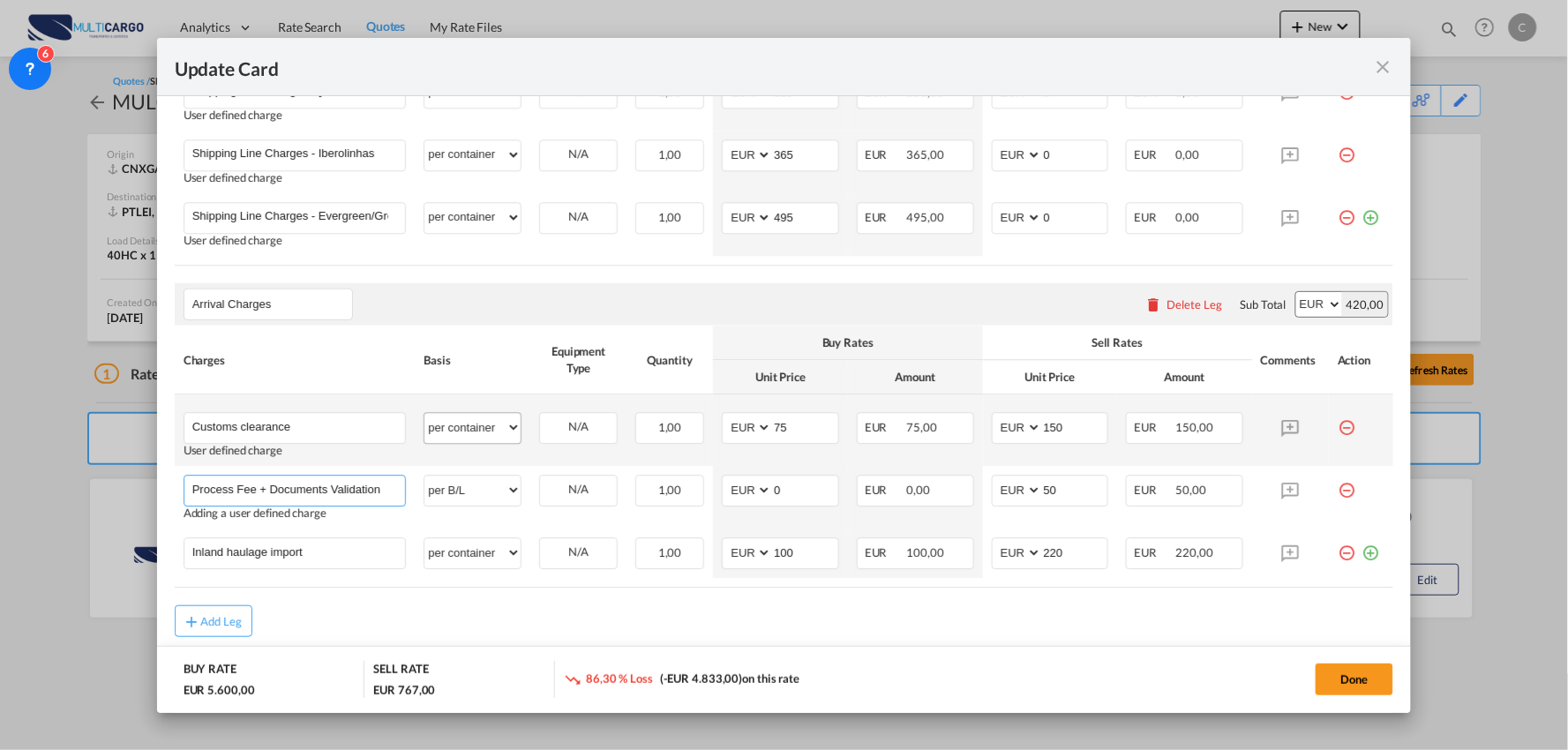
type input "Process Fee + Documents Validation"
click at [489, 431] on select "per equipment per container per B/L per shipping bill per shipment per pallet p…" at bounding box center [472, 426] width 96 height 28
select select "per_document"
click at [424, 413] on select "per equipment per container per B/L per shipping bill per shipment per pallet p…" at bounding box center [472, 426] width 96 height 28
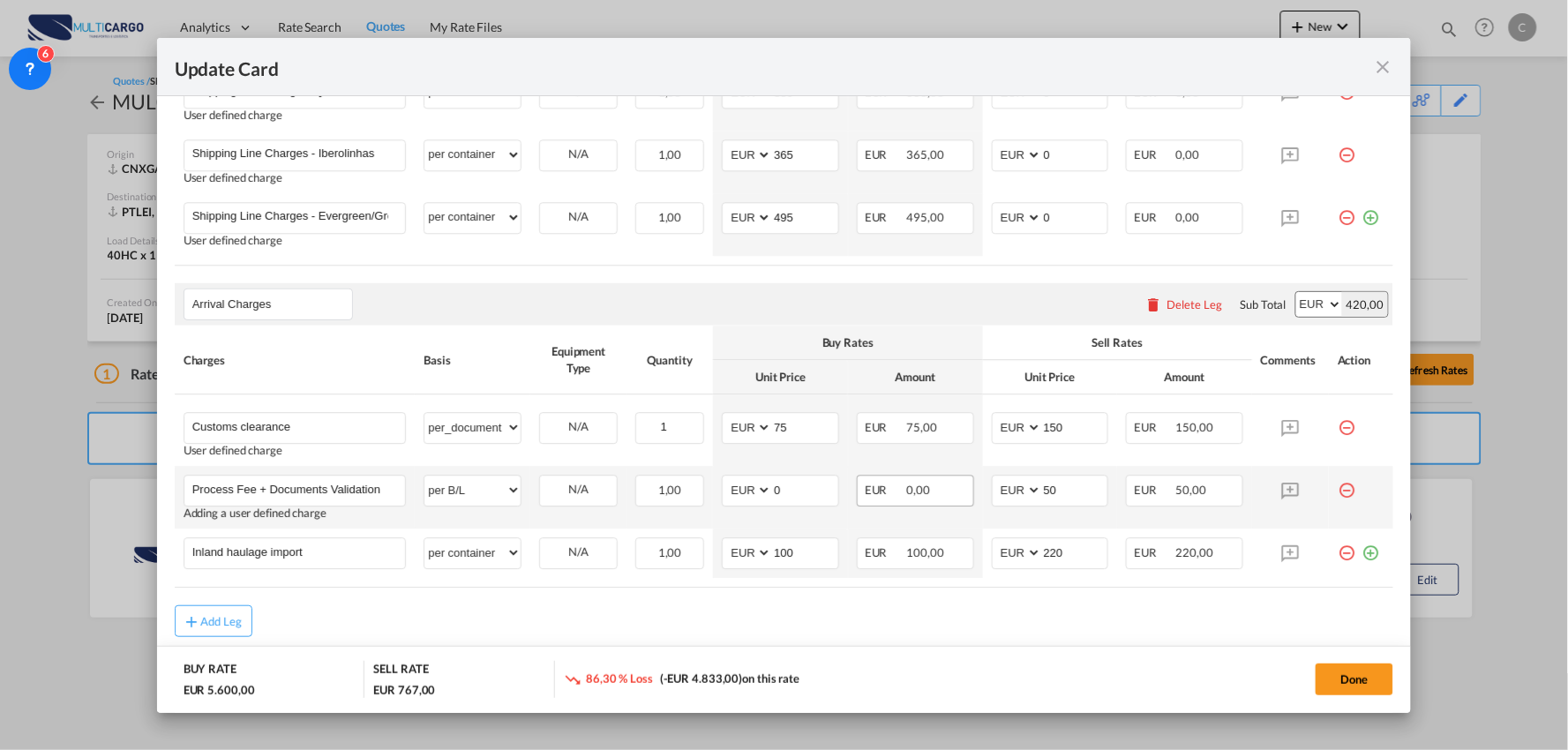
click at [959, 491] on div "EUR 0,00" at bounding box center [916, 490] width 118 height 32
drag, startPoint x: 1053, startPoint y: 490, endPoint x: 939, endPoint y: 499, distance: 114.4
click at [968, 498] on tr "Process Fee + Documents Validation Please Enter User Defined Charges Cannot Be …" at bounding box center [784, 497] width 1220 height 62
type input "150"
click at [809, 488] on input "0" at bounding box center [804, 489] width 66 height 26
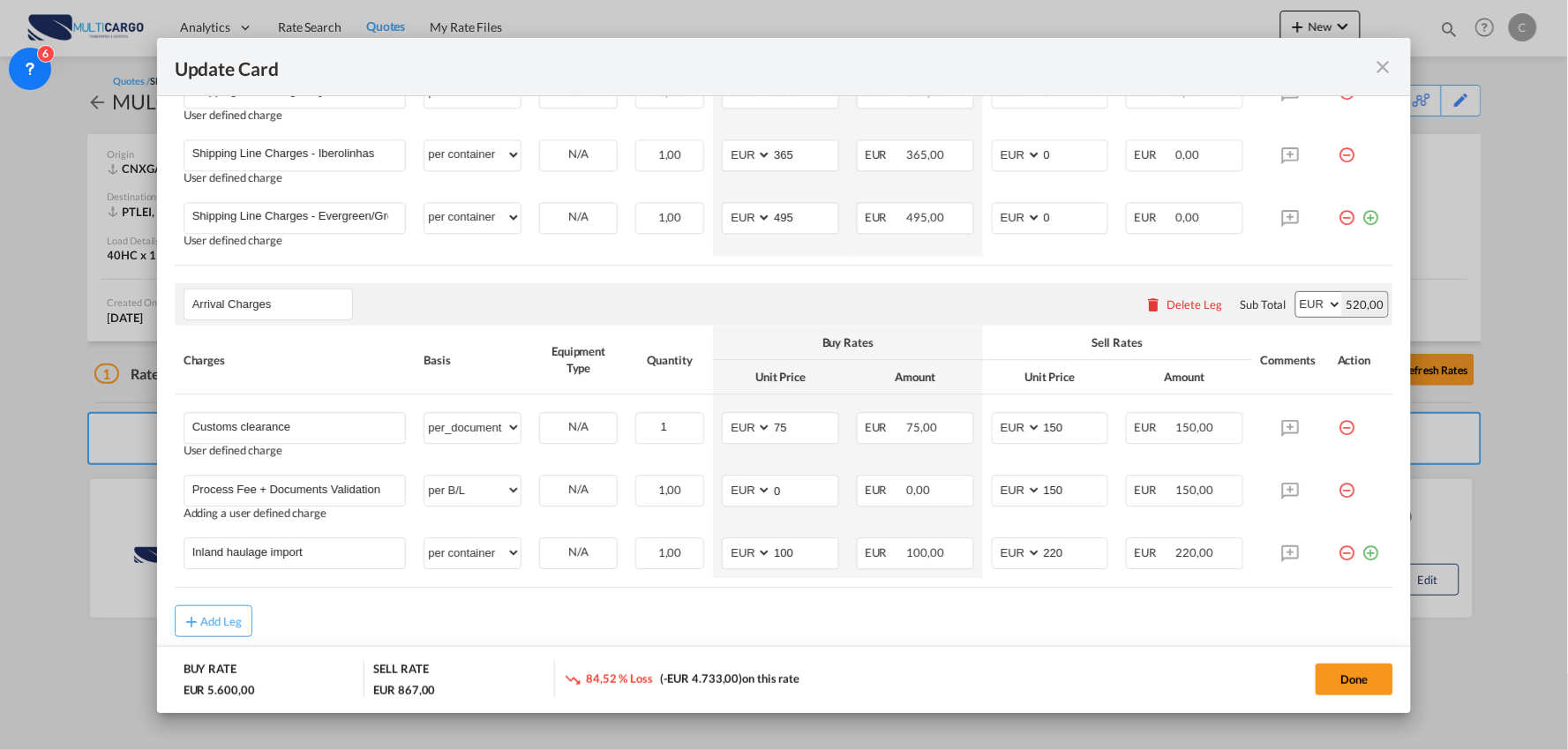
click at [475, 646] on md-dialog-actions "BUY RATE EUR 5.600,00 SELL RATE EUR 867,00 84,52 % Loss (-EUR 4.733,00) on this…" at bounding box center [784, 679] width 1255 height 67
drag, startPoint x: 350, startPoint y: 558, endPoint x: -6, endPoint y: 521, distance: 357.9
click at [0, 521] on html "Analytics Reports Dashboard Rate Search Quotes My Rate Files" at bounding box center [784, 375] width 1568 height 750
drag, startPoint x: 1079, startPoint y: 549, endPoint x: 959, endPoint y: 558, distance: 120.3
click at [962, 557] on tr "Inland haulage import Please Enter User Defined Charges Cannot Be Published Add…" at bounding box center [784, 559] width 1220 height 62
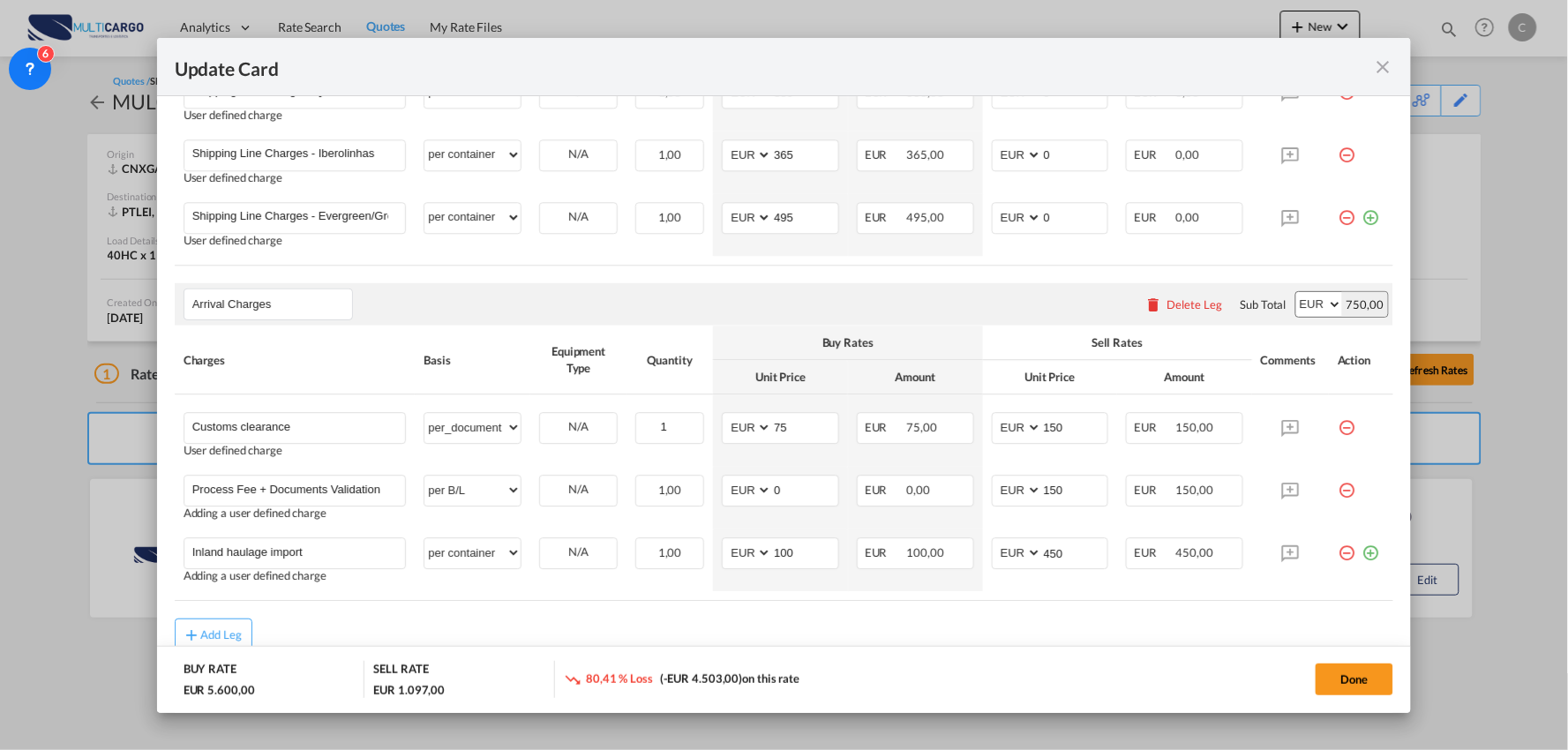
click at [488, 597] on table "Charges Basis Equipment Type Quantity Buy Rates Sell Rates Comments Action Unit…" at bounding box center [784, 463] width 1220 height 275
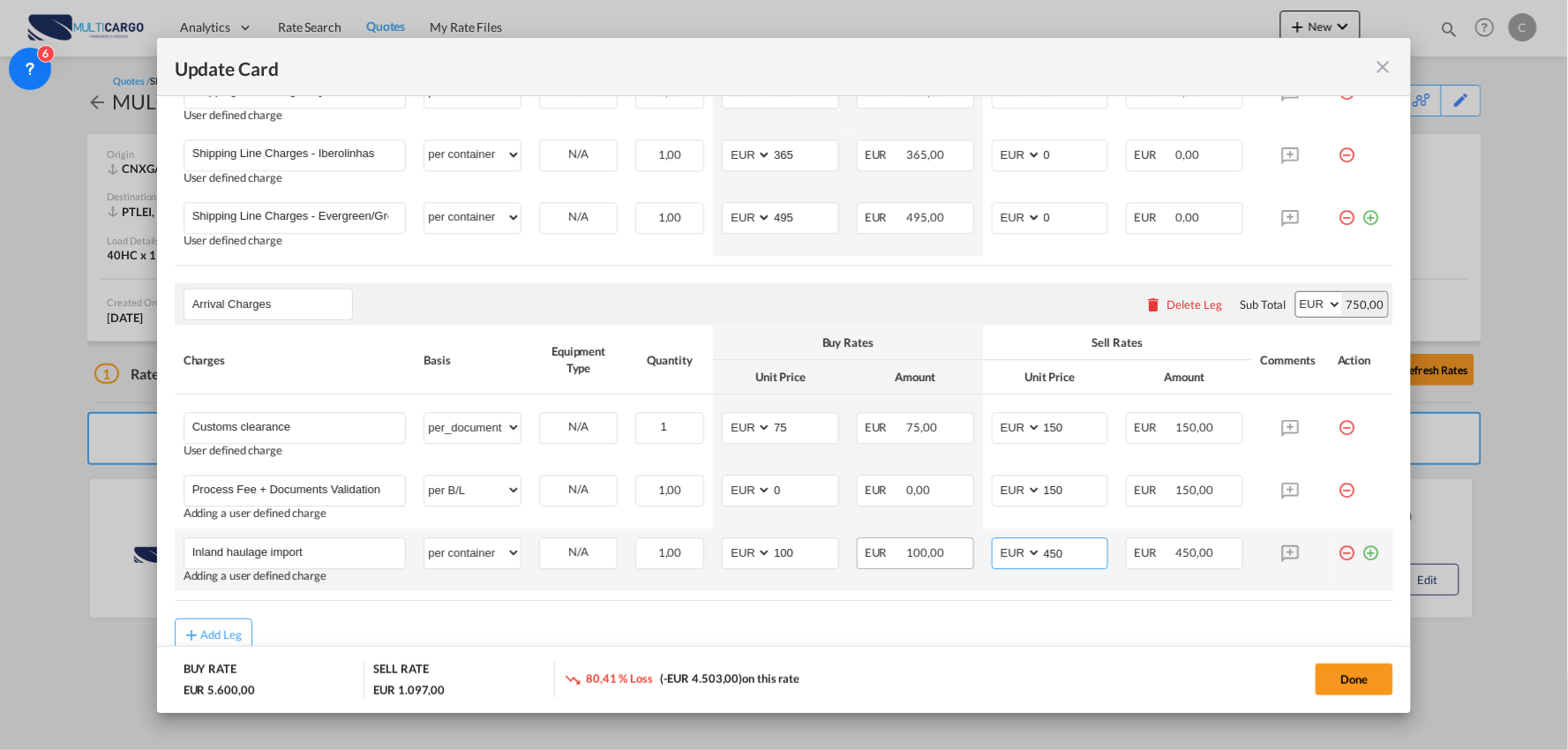
drag, startPoint x: 1072, startPoint y: 556, endPoint x: 853, endPoint y: 563, distance: 219.1
click at [856, 563] on tr "Inland haulage import Please Enter User Defined Charges Cannot Be Published Add…" at bounding box center [784, 559] width 1220 height 62
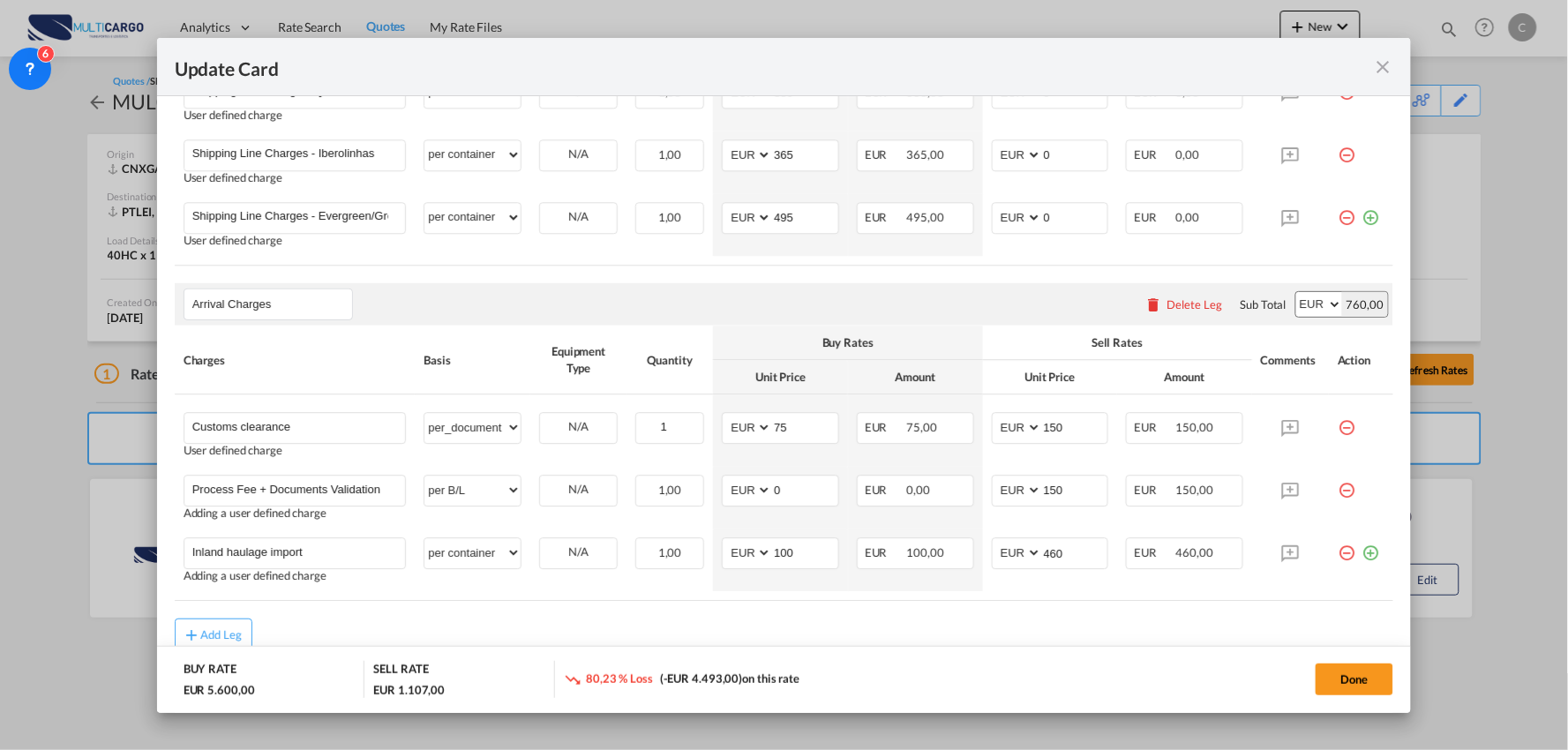
click at [835, 640] on div "Add Leg" at bounding box center [784, 634] width 1220 height 32
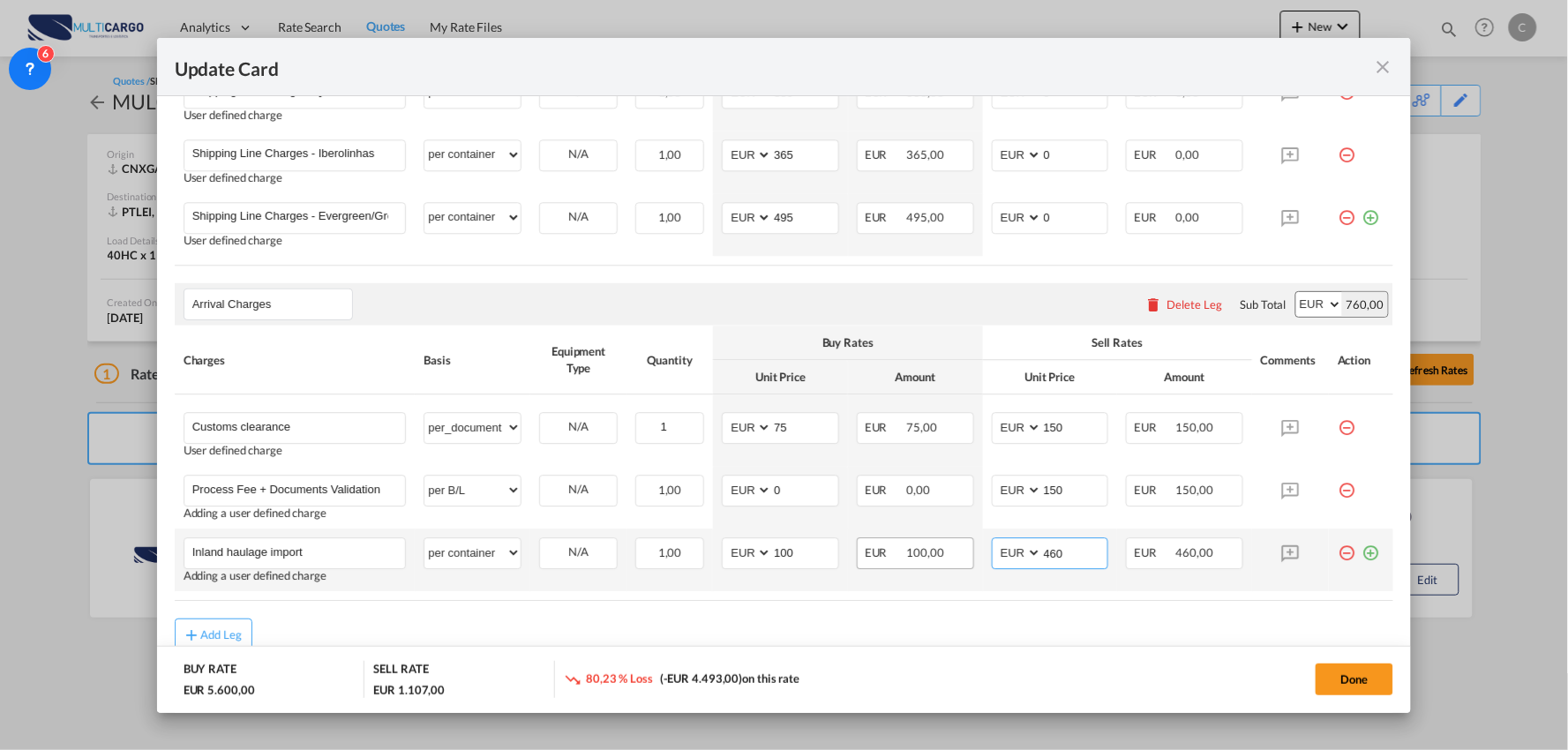
drag, startPoint x: 1054, startPoint y: 555, endPoint x: 938, endPoint y: 565, distance: 116.4
click at [946, 565] on tr "Inland haulage import Please Enter User Defined Charges Cannot Be Published Add…" at bounding box center [784, 559] width 1220 height 62
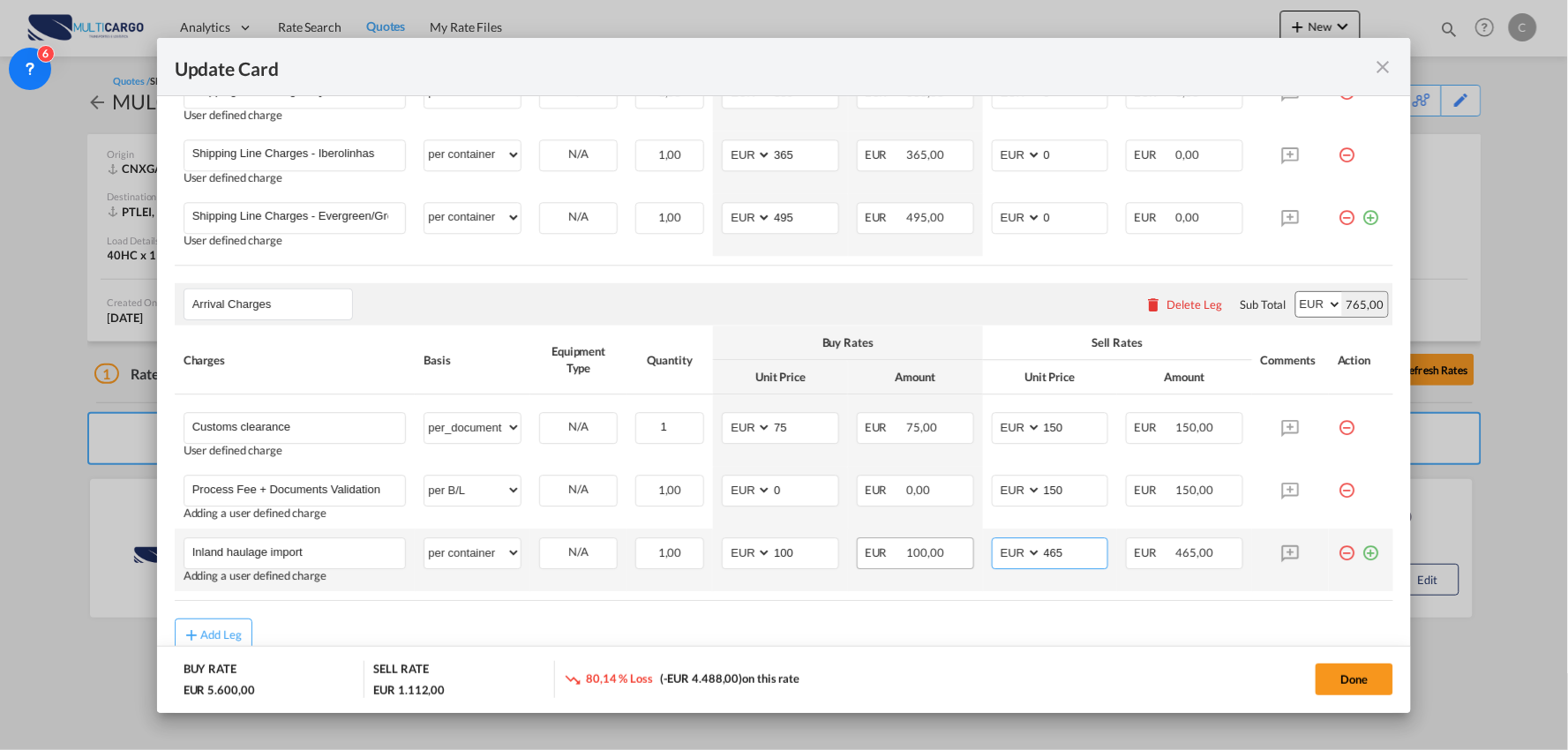
drag, startPoint x: 1063, startPoint y: 554, endPoint x: 963, endPoint y: 558, distance: 100.1
click at [963, 558] on tr "Inland haulage import Please Enter User Defined Charges Cannot Be Published Add…" at bounding box center [784, 559] width 1220 height 62
click at [1057, 561] on input "465" at bounding box center [1075, 551] width 66 height 26
click at [1082, 551] on input "465" at bounding box center [1075, 551] width 66 height 26
drag, startPoint x: 1082, startPoint y: 551, endPoint x: 967, endPoint y: 554, distance: 115.0
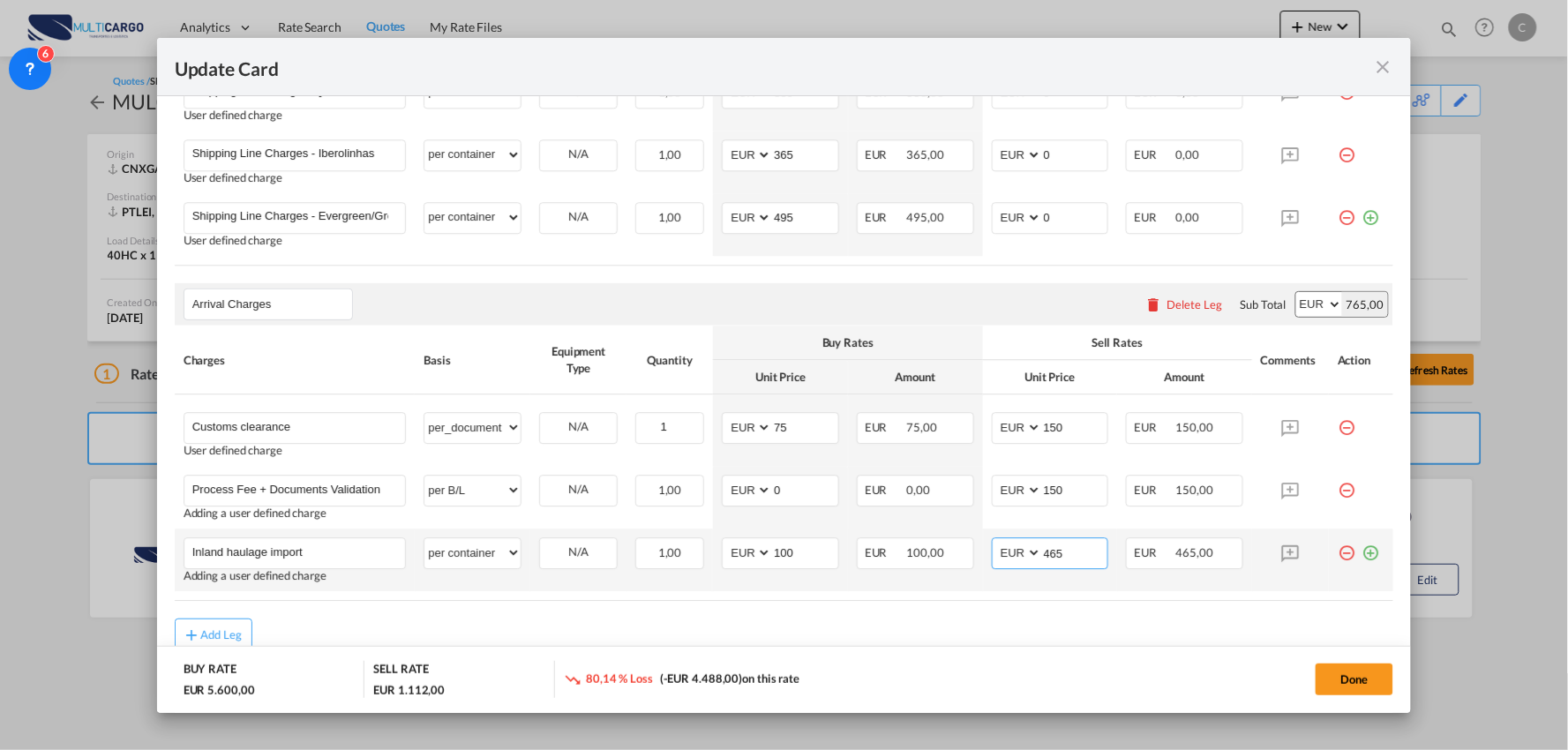
click at [983, 554] on td "AED AFN ALL AMD ANG AOA ARS AUD AWG AZN BAM BBD BDT BGN BHD BIF BMD BND BOB BRL…" at bounding box center [1050, 559] width 135 height 62
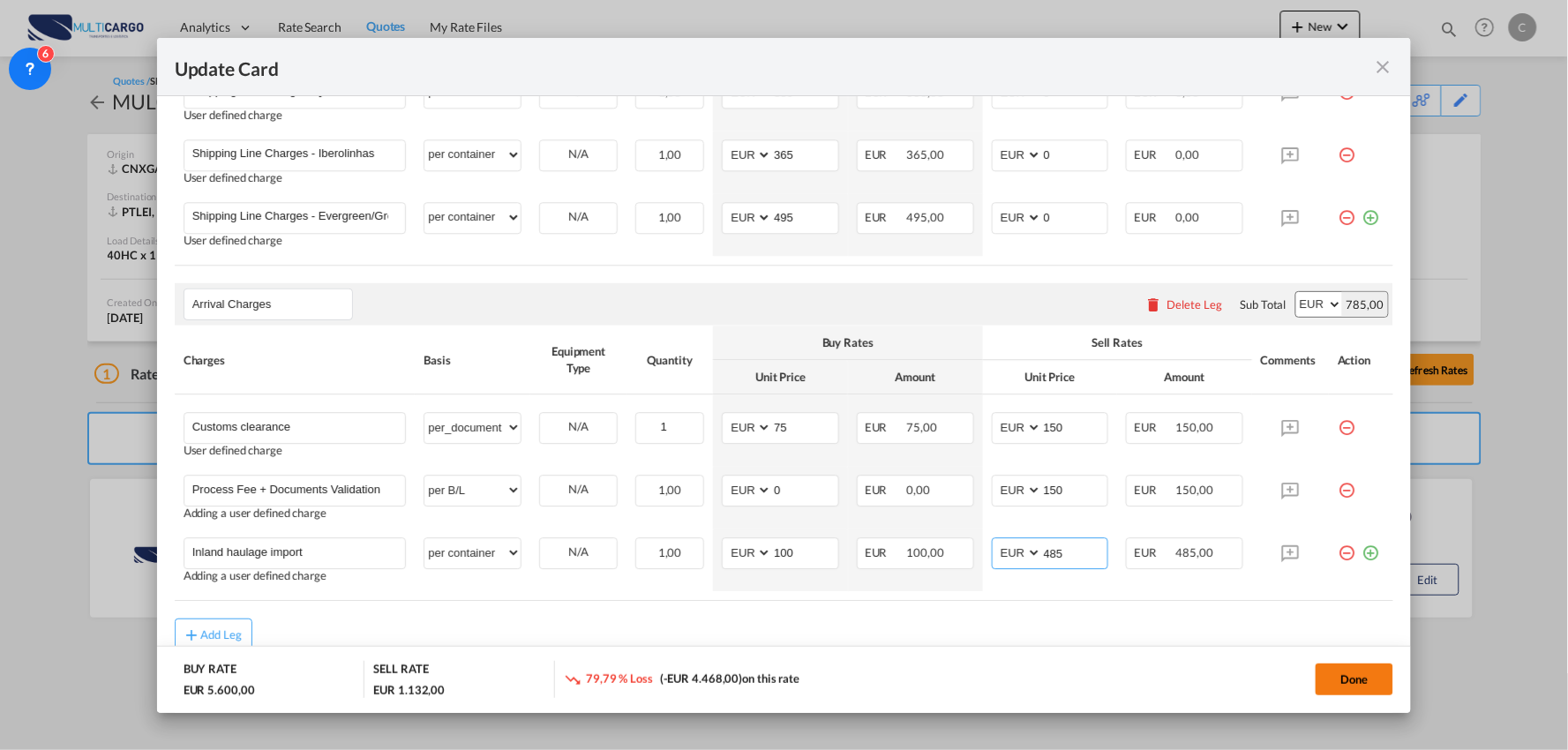
type input "485"
click at [1354, 673] on button "Done" at bounding box center [1354, 679] width 78 height 32
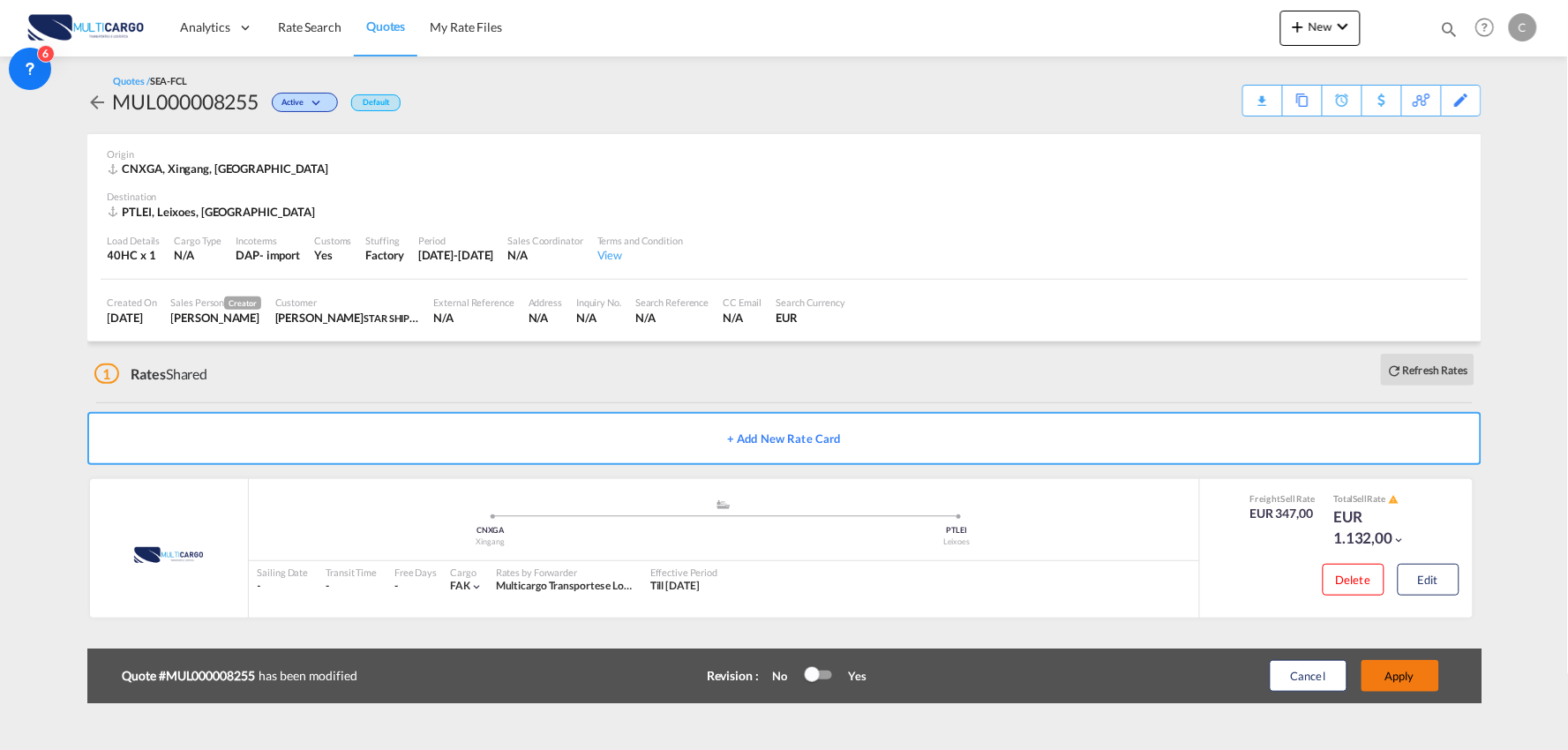
click at [1416, 674] on button "Apply" at bounding box center [1401, 675] width 78 height 32
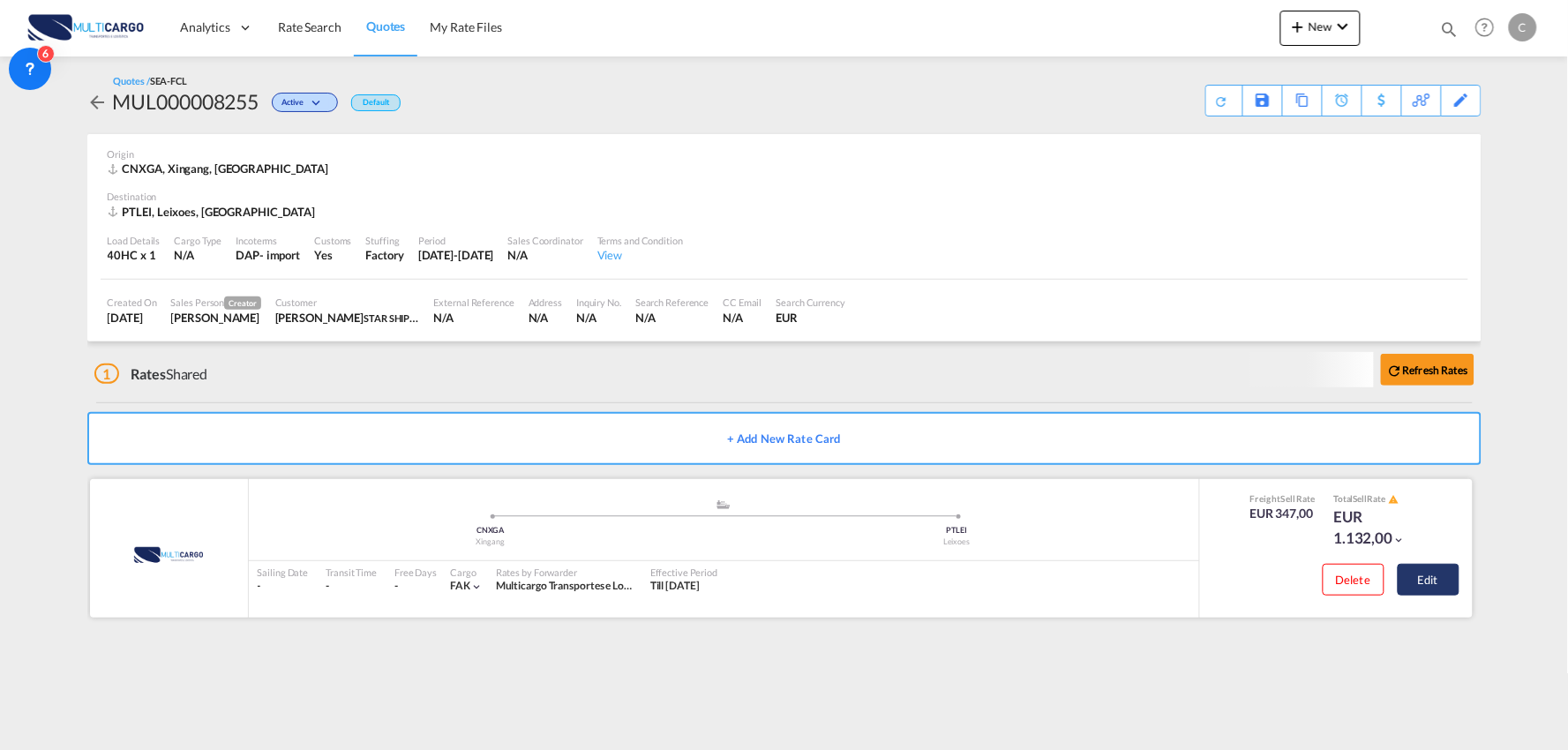
click at [1447, 584] on button "Edit" at bounding box center [1429, 579] width 62 height 32
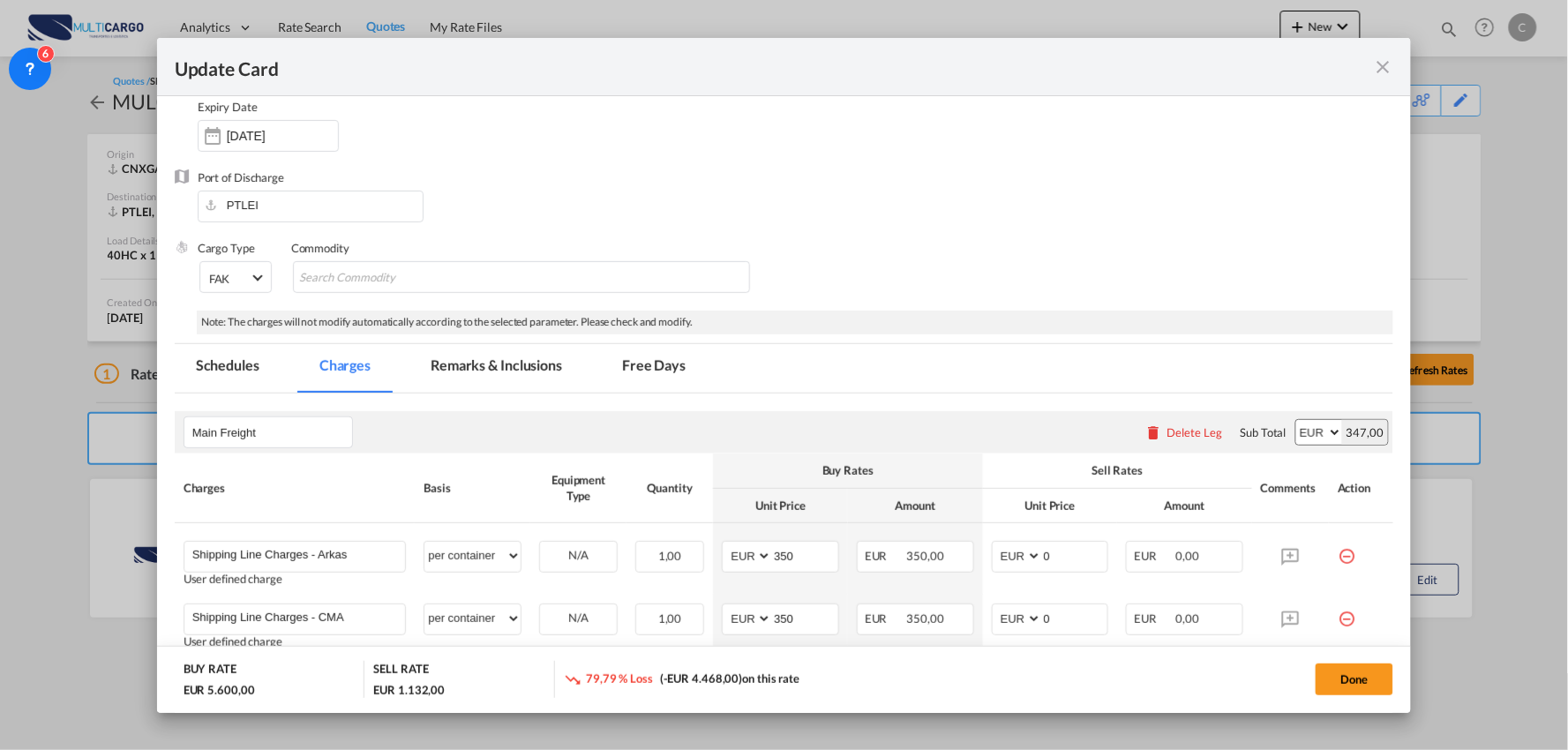
scroll to position [195, 0]
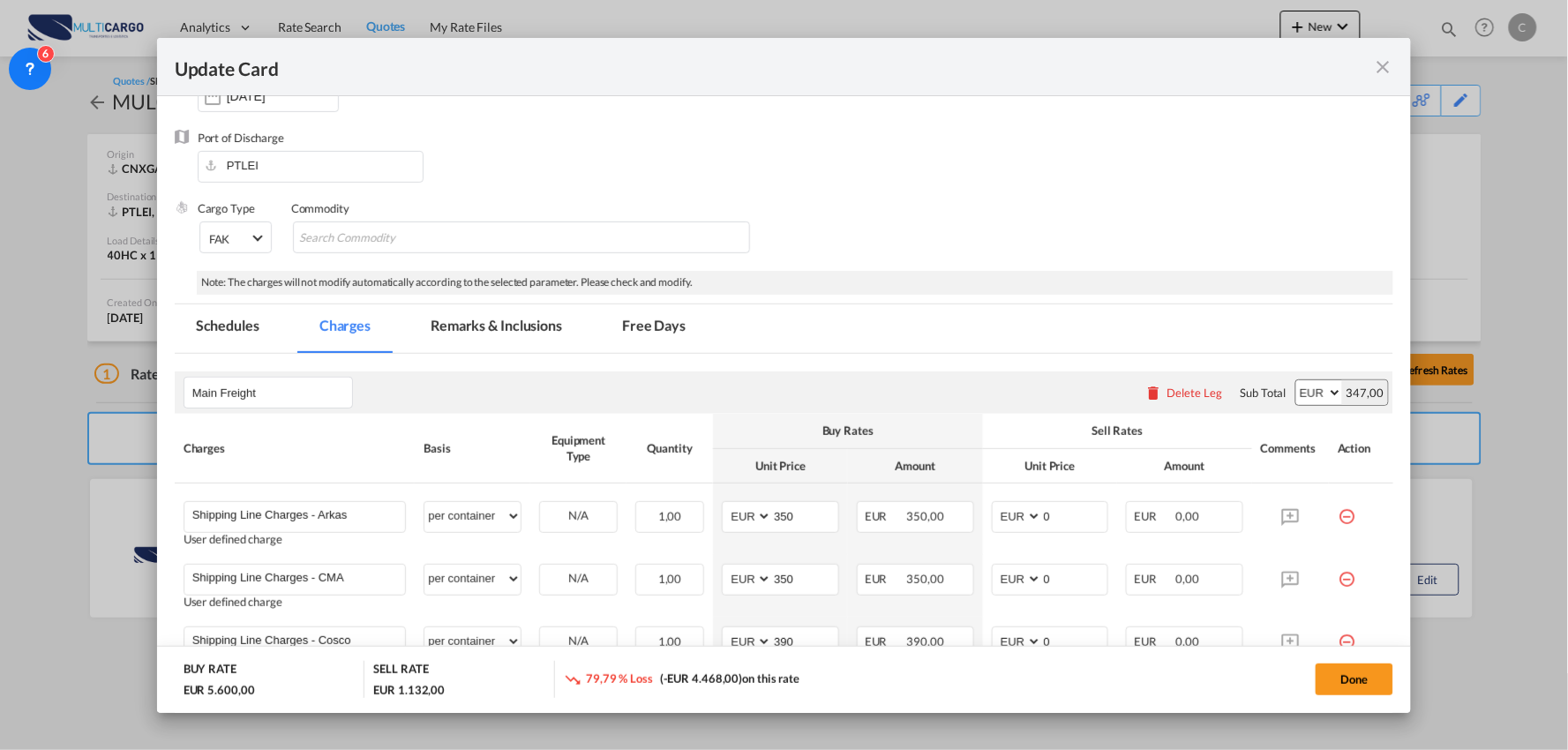
click at [481, 322] on md-tab-item "Remarks & Inclusions" at bounding box center [496, 328] width 174 height 49
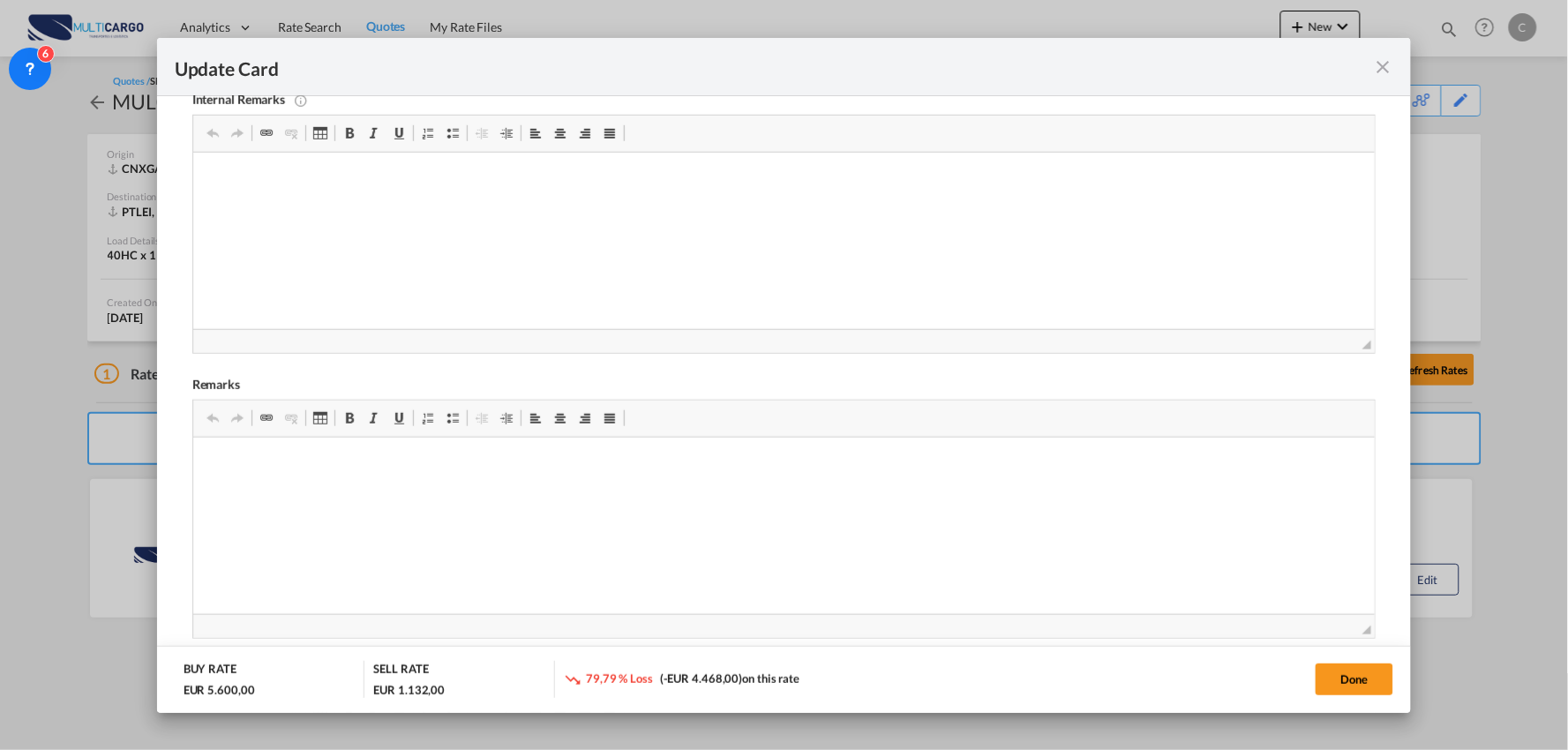
scroll to position [542, 0]
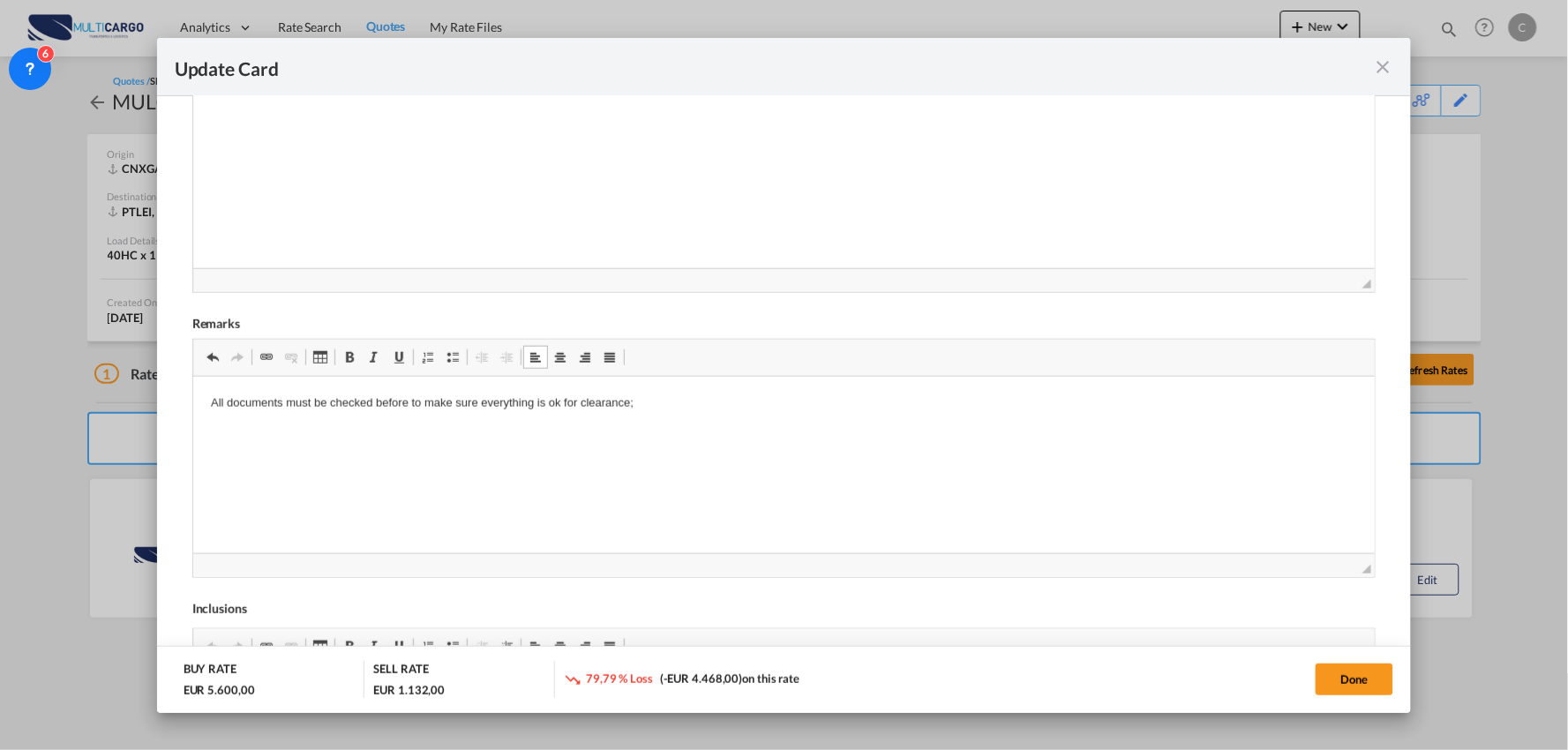
click at [203, 405] on html "All documents must be checked before to make sure everything is ok for clearanc…" at bounding box center [784, 403] width 1183 height 53
click at [448, 362] on span "Update Card Port ..." at bounding box center [452, 357] width 14 height 14
click at [1354, 679] on button "Done" at bounding box center [1354, 679] width 78 height 32
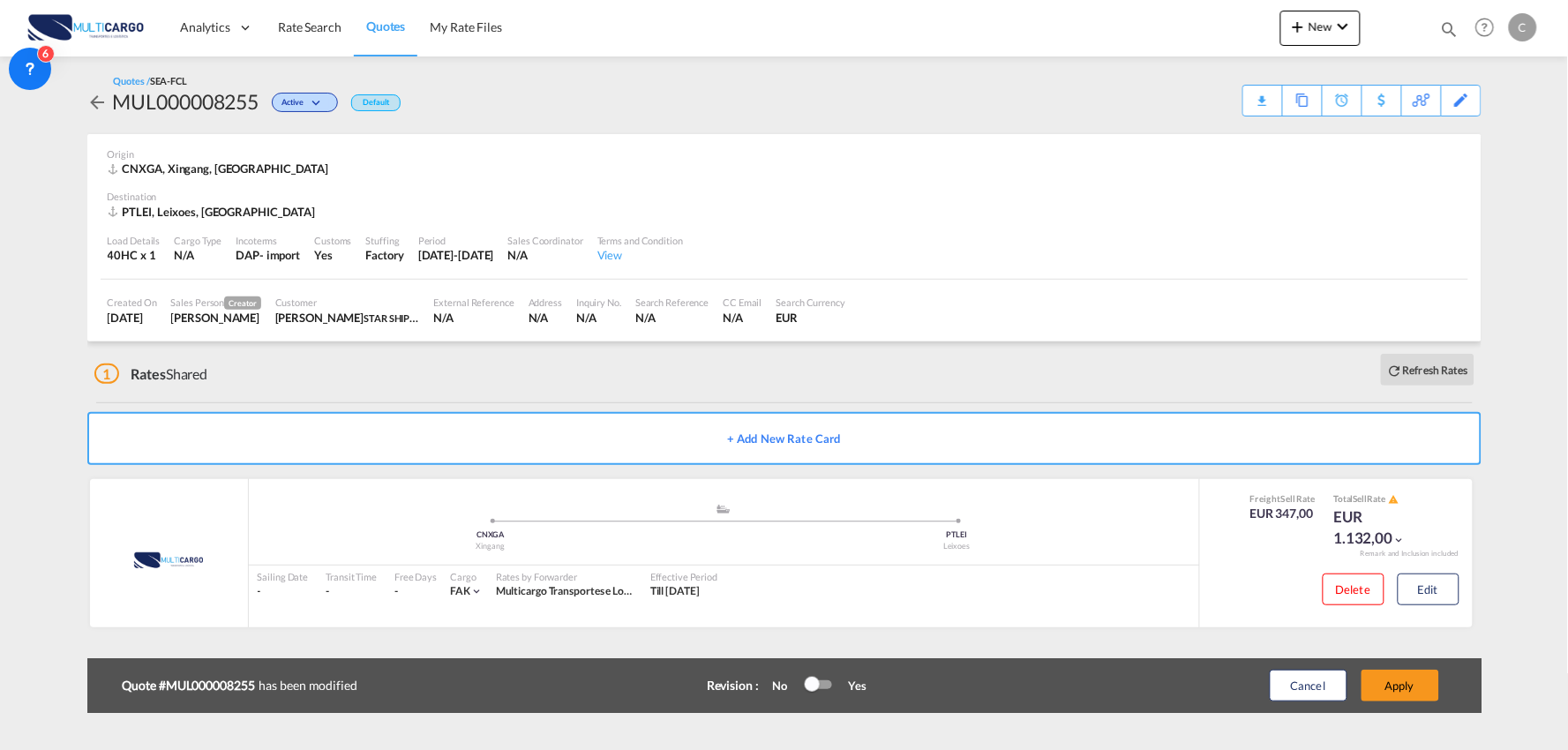
scroll to position [248, 0]
click at [1416, 679] on button "Apply" at bounding box center [1401, 685] width 78 height 32
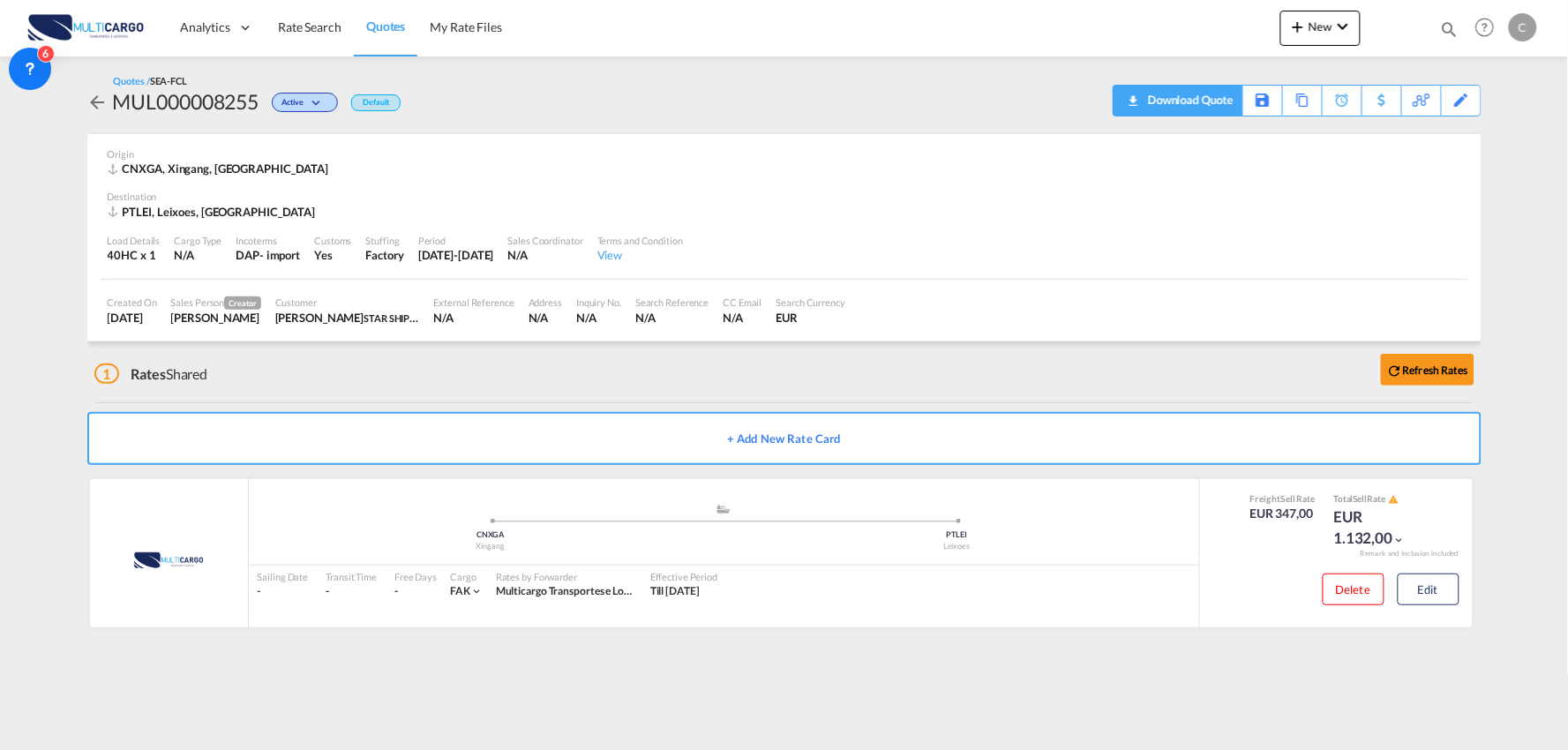
click at [1212, 111] on div "Download Quote" at bounding box center [1188, 100] width 90 height 28
click at [366, 374] on div "1 Rates Shared Refresh Rates" at bounding box center [787, 369] width 1387 height 56
click at [1453, 595] on button "Edit" at bounding box center [1429, 589] width 62 height 32
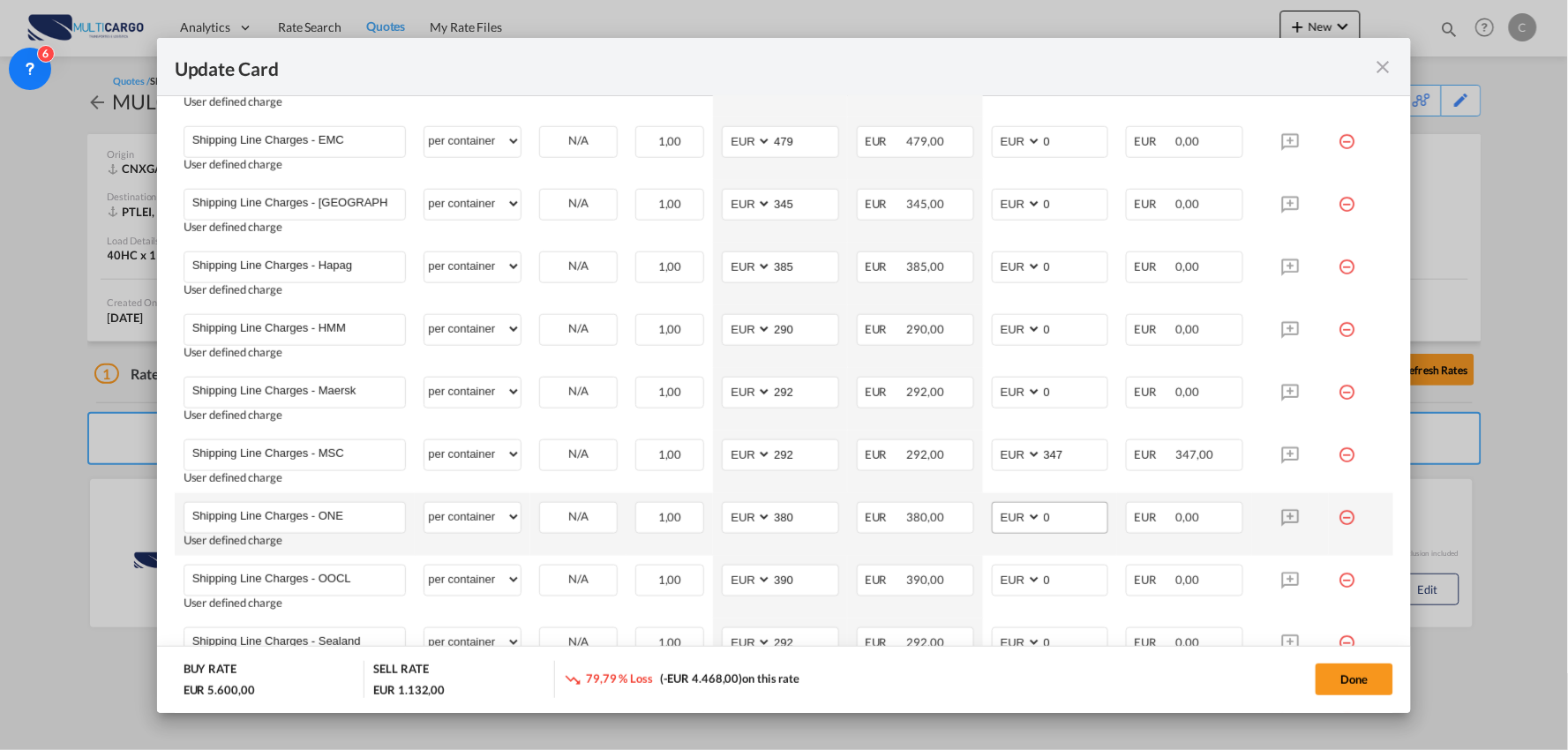
scroll to position [783, 0]
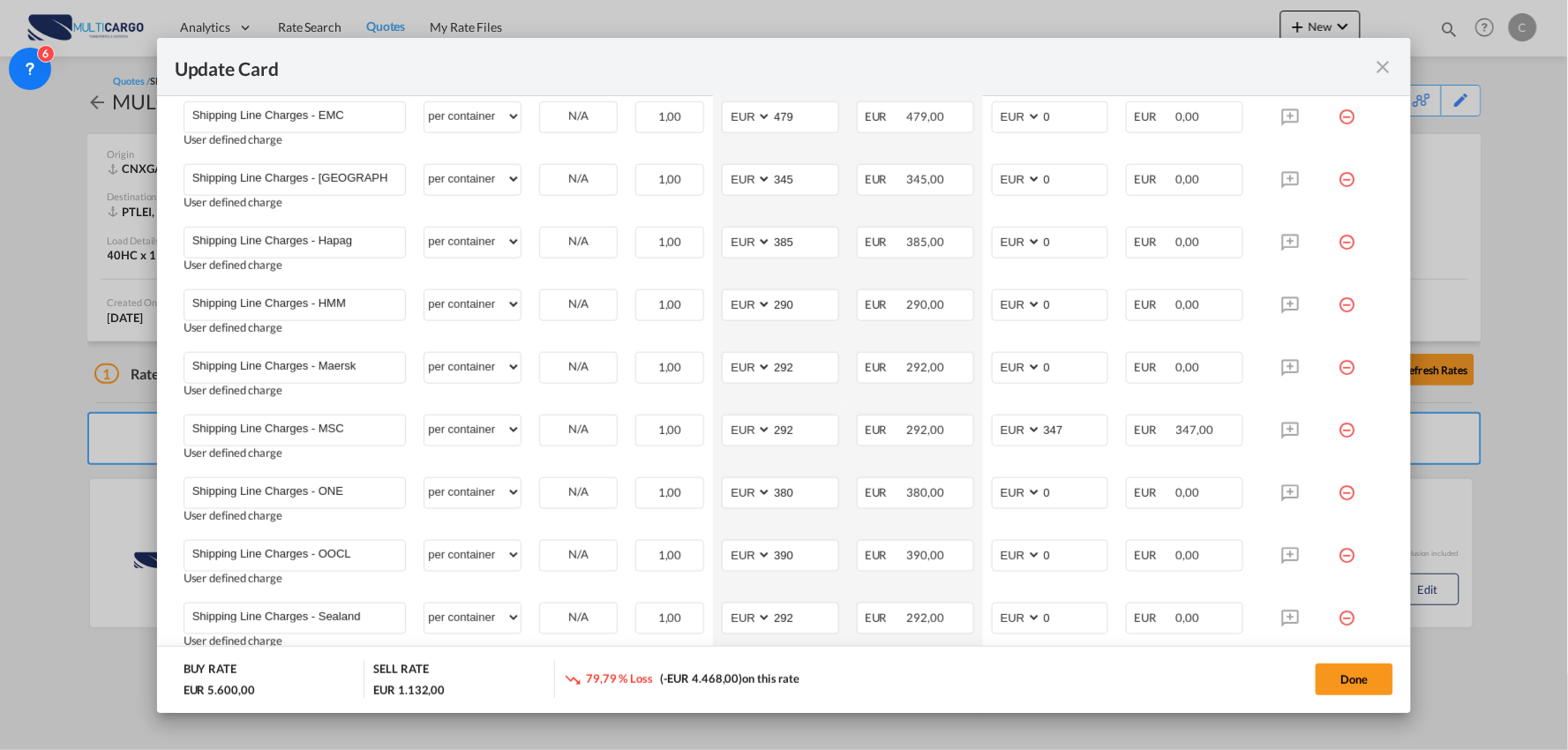
click at [1383, 64] on md-icon "icon-close fg-AAA8AD m-0 pointer" at bounding box center [1382, 66] width 21 height 21
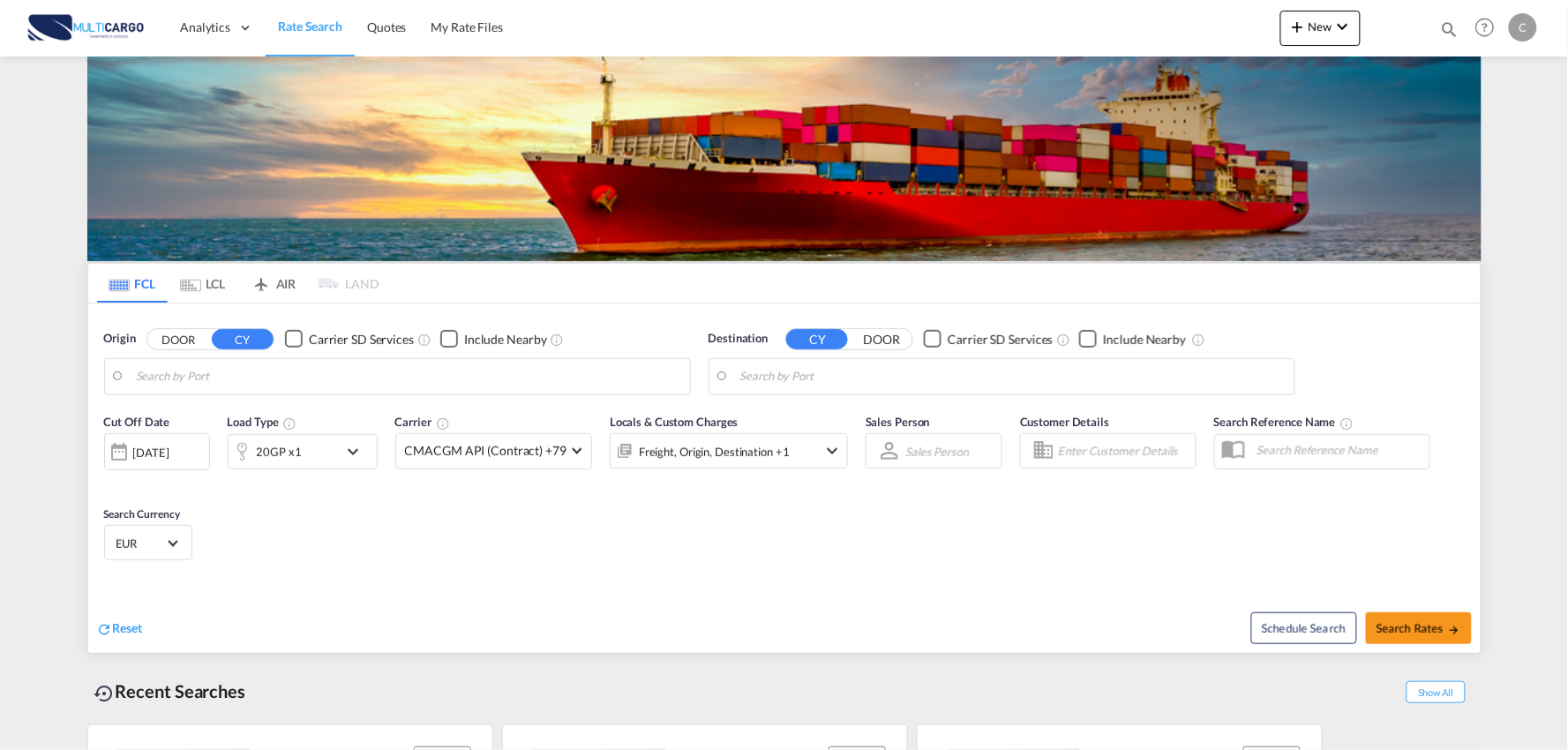
type input "Port of [GEOGRAPHIC_DATA], [GEOGRAPHIC_DATA], [GEOGRAPHIC_DATA]"
type input "Leixoes, Leixoes, PTLEI"
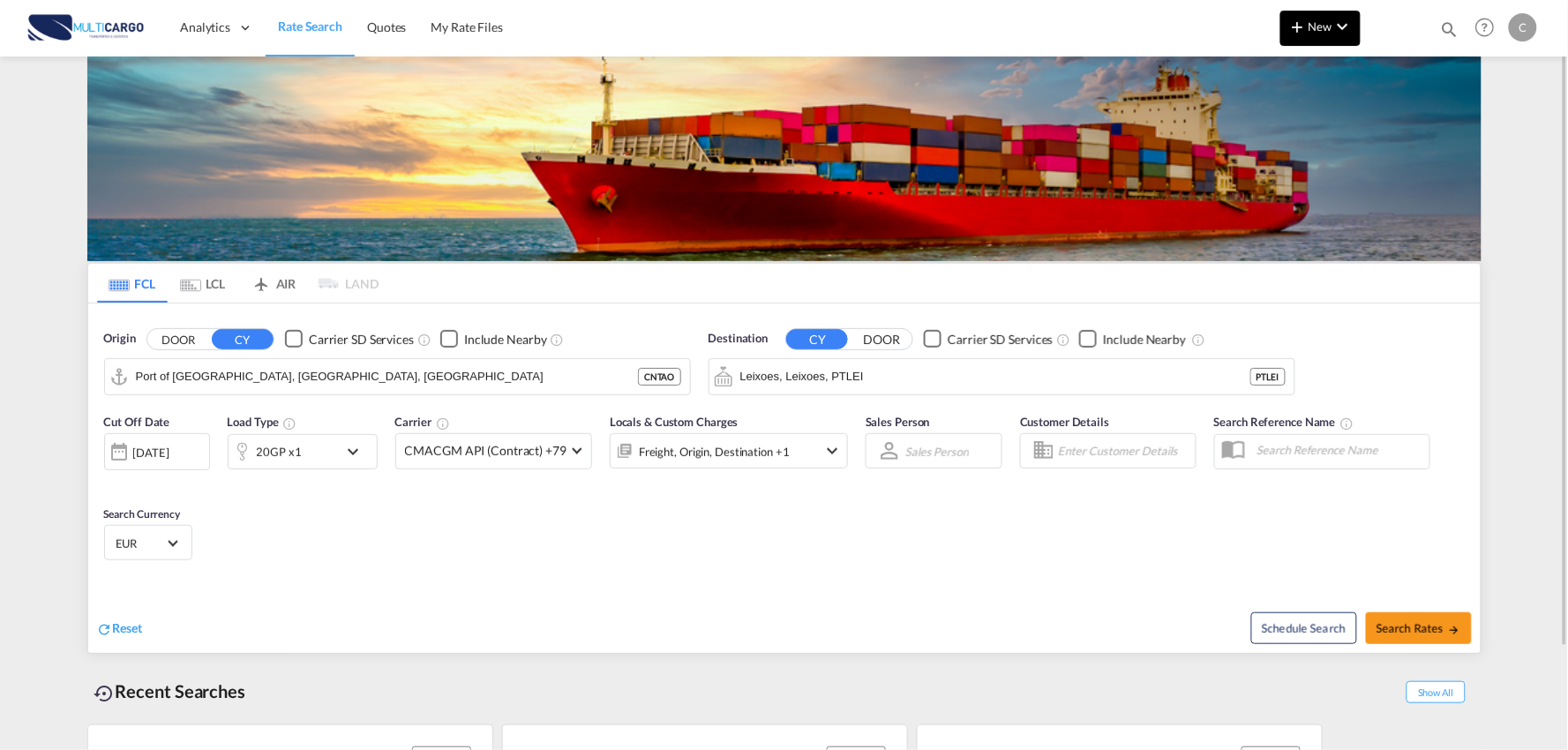
click at [1339, 30] on md-icon "icon-chevron-down" at bounding box center [1343, 26] width 21 height 21
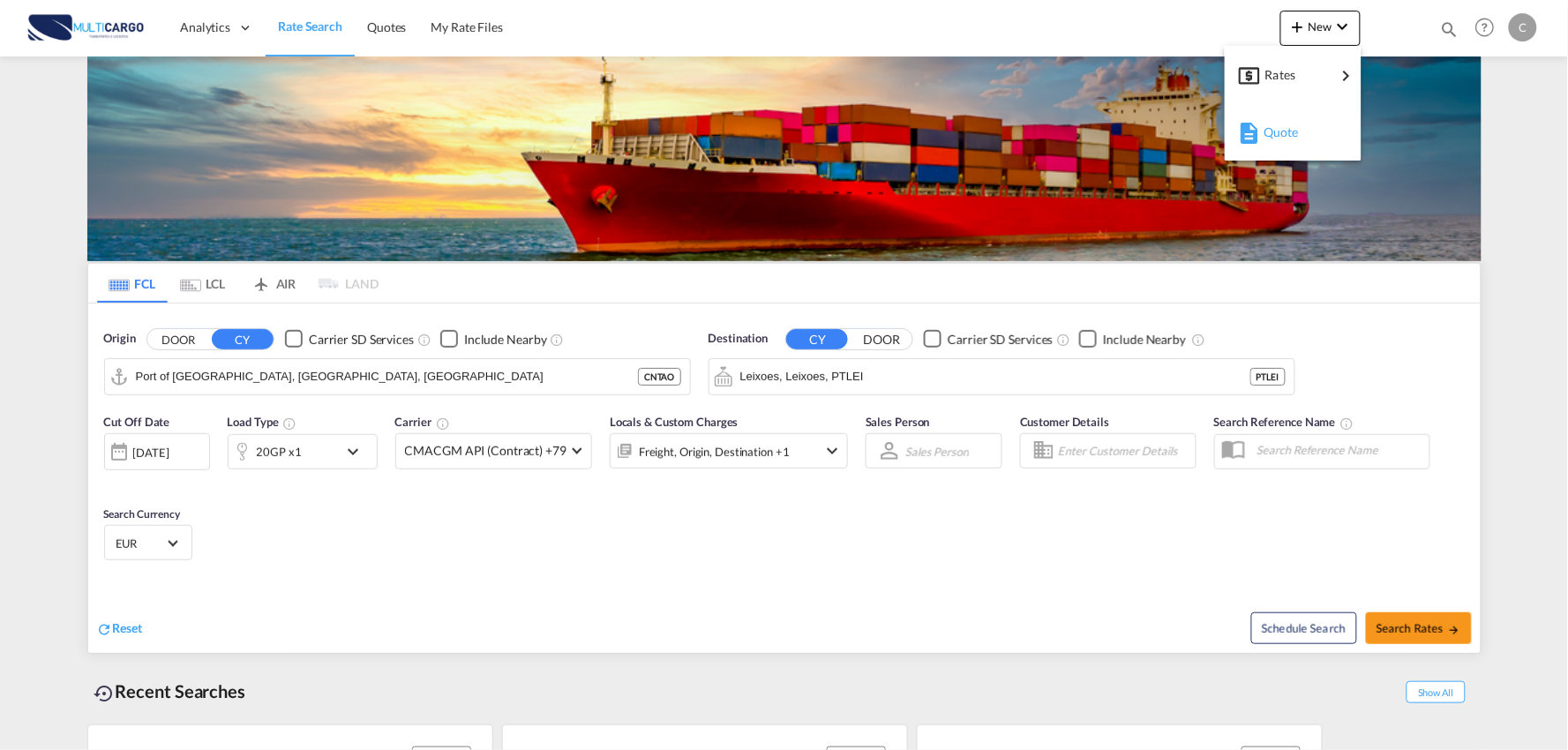
click at [1281, 138] on span "Quote" at bounding box center [1272, 132] width 19 height 35
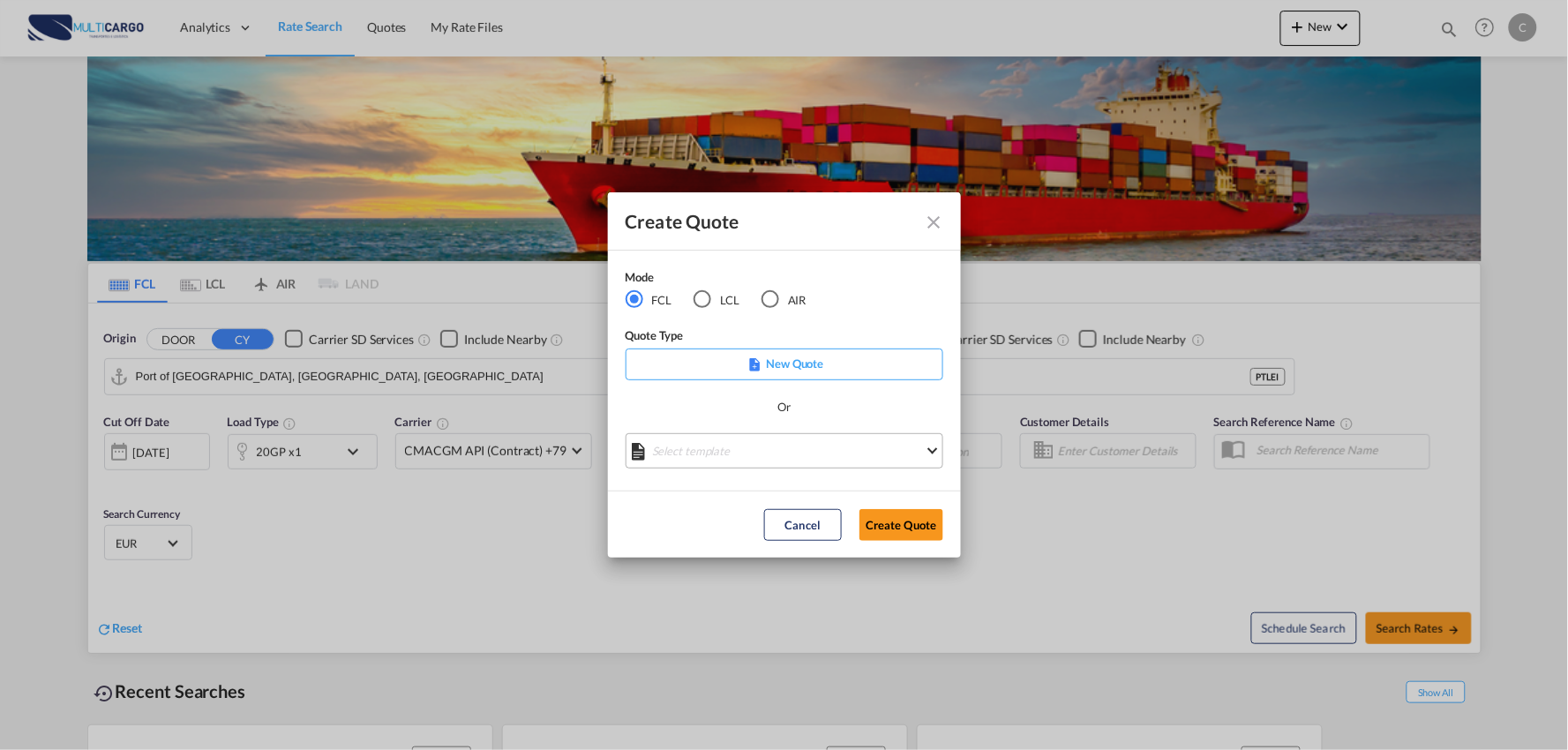
click at [795, 453] on md-select "Select template [DATE] IMP_EXW_FCL [PERSON_NAME] | [DATE] [DATE] IMP_DAP_FCL S/…" at bounding box center [784, 451] width 318 height 35
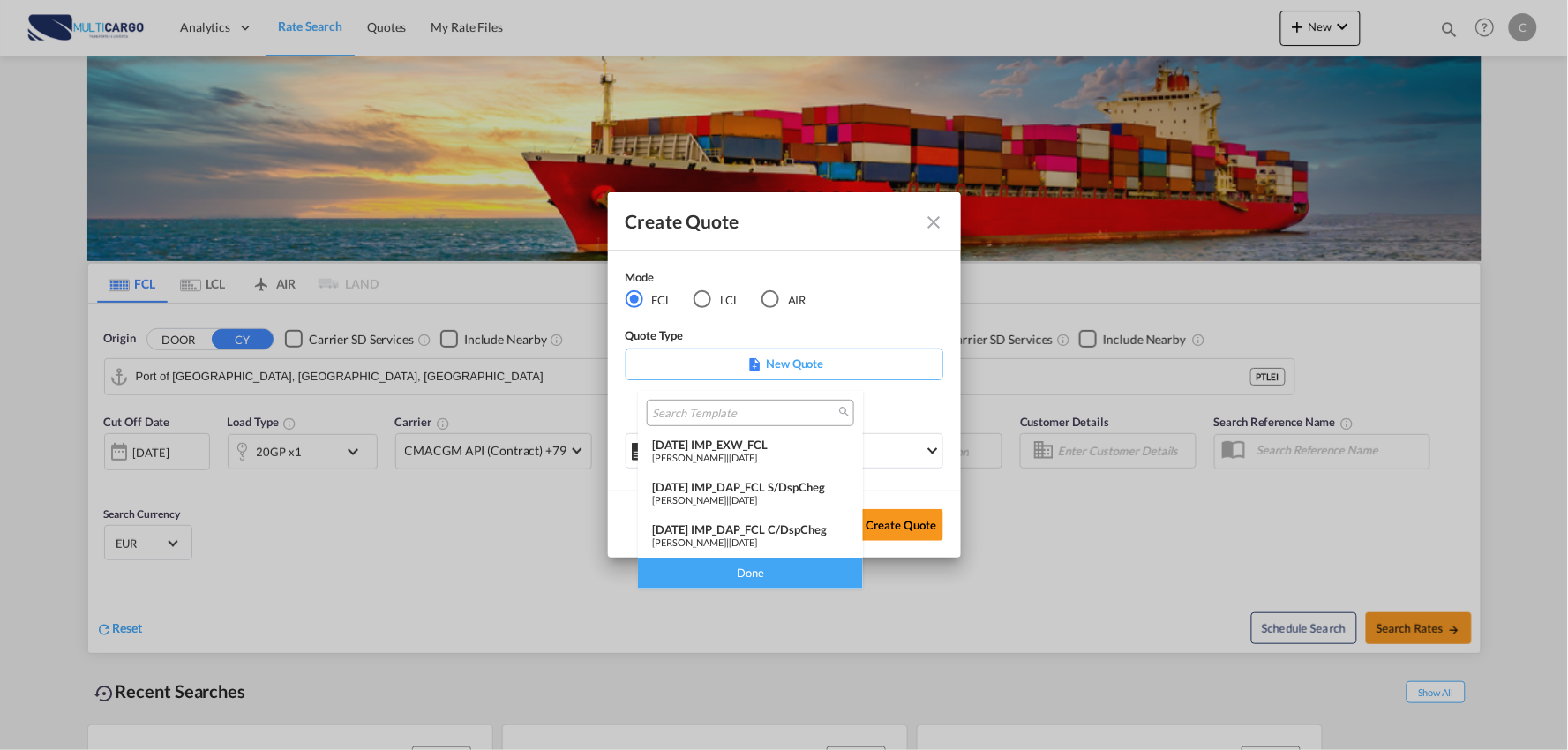
click at [763, 527] on div "[DATE] IMP_DAP_FCL C/DspCheg" at bounding box center [750, 529] width 196 height 14
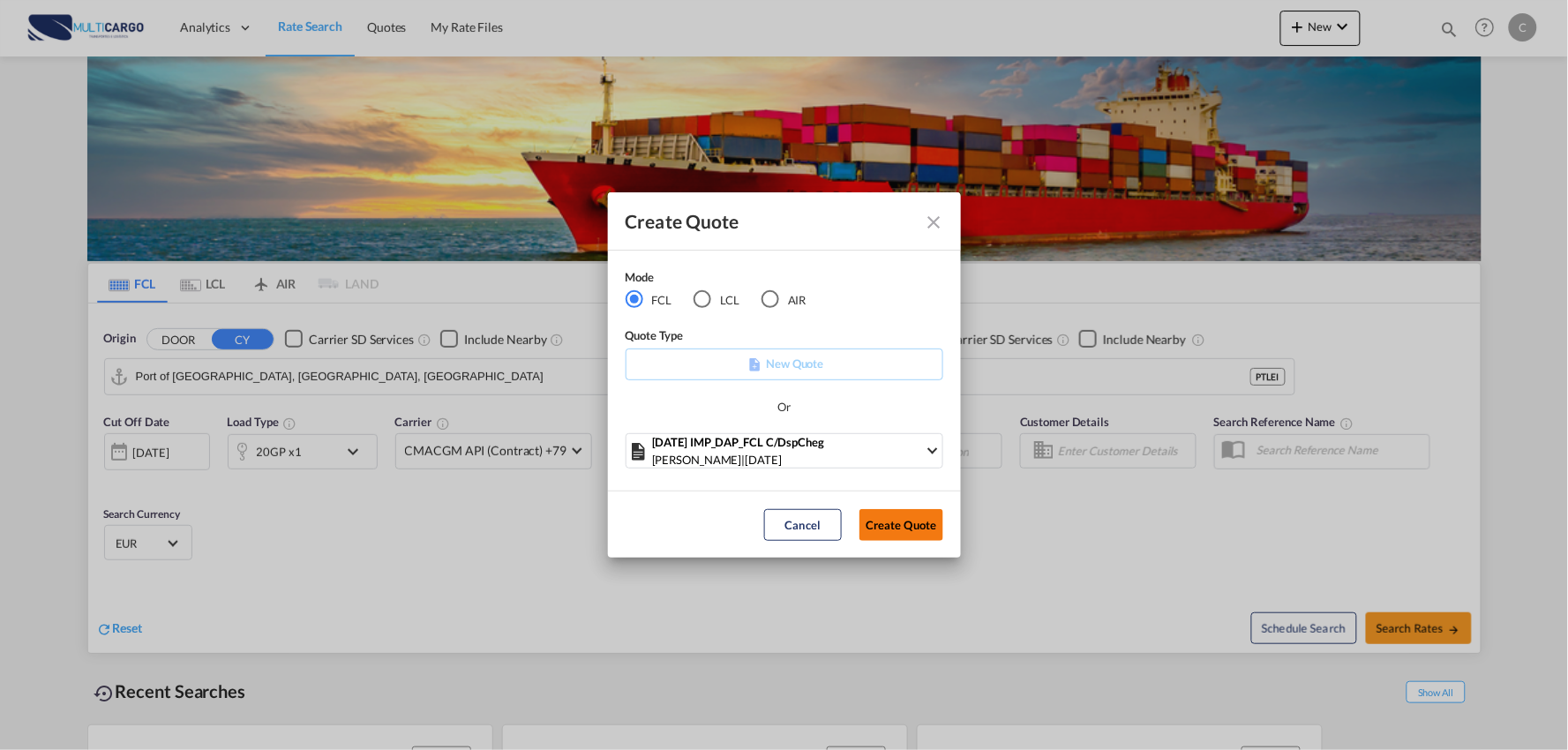
click at [903, 520] on button "Create Quote" at bounding box center [901, 525] width 84 height 32
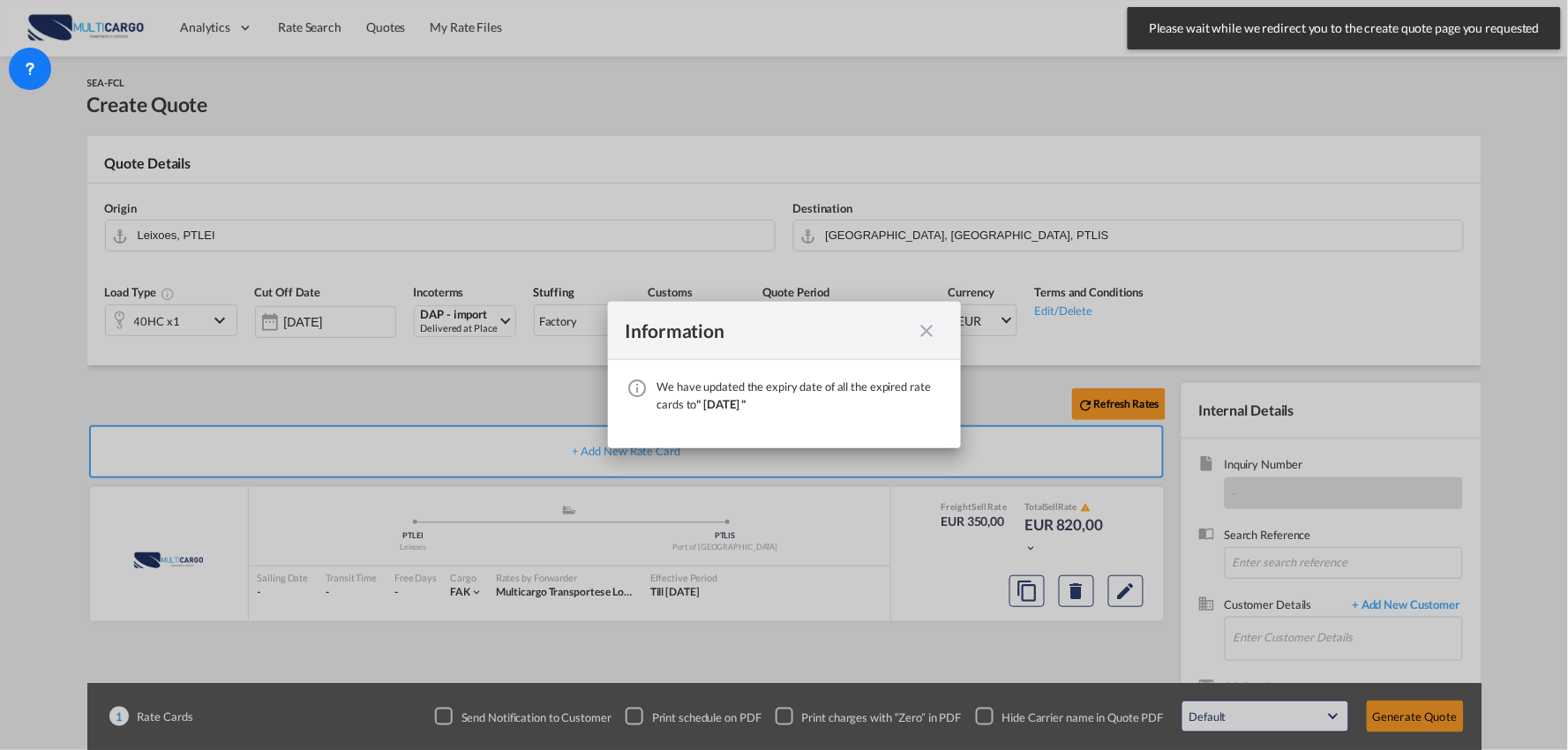
click at [928, 325] on md-icon "icon-close fg-AAA8AD cursor" at bounding box center [927, 330] width 21 height 21
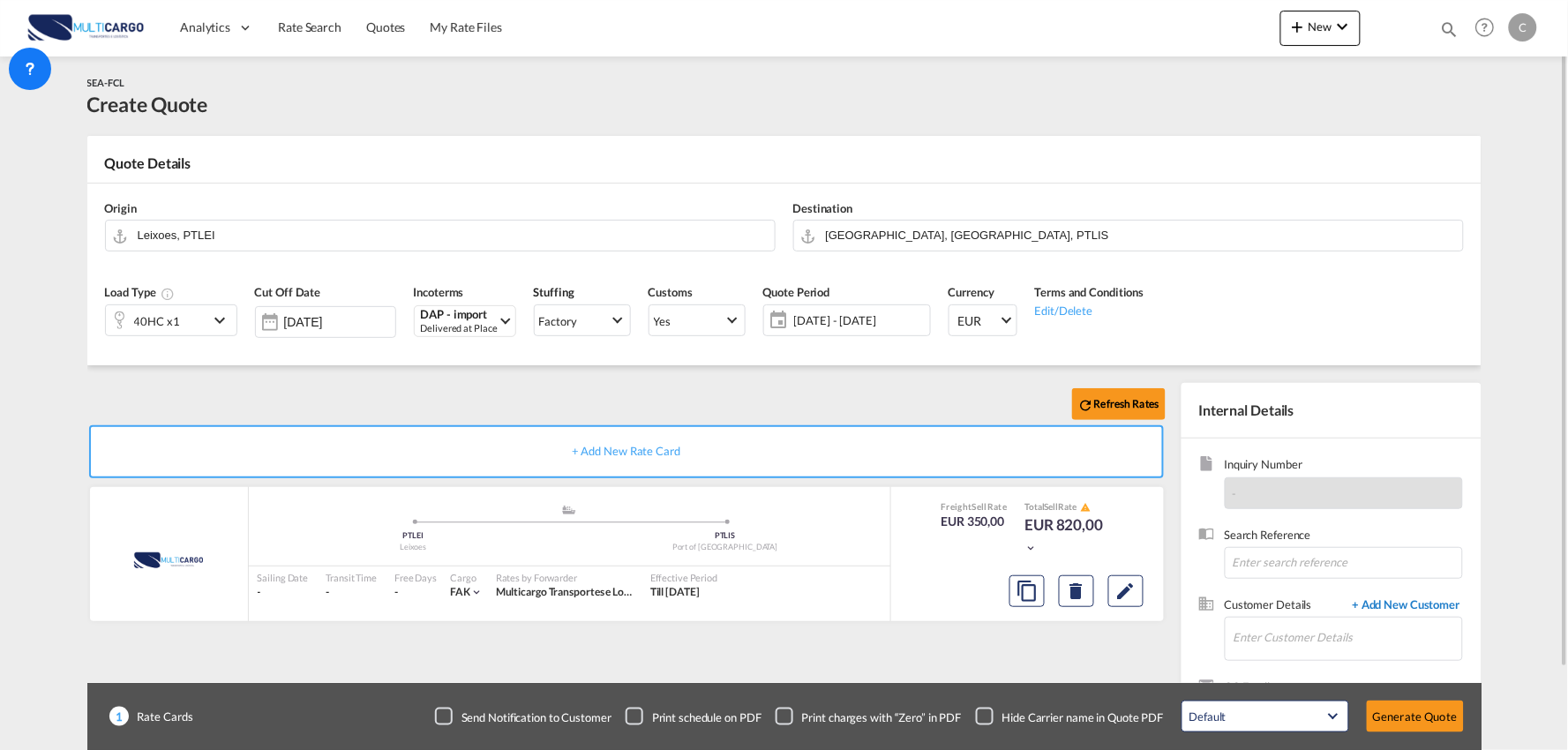
click at [1383, 606] on span "+ Add New Customer" at bounding box center [1403, 606] width 119 height 20
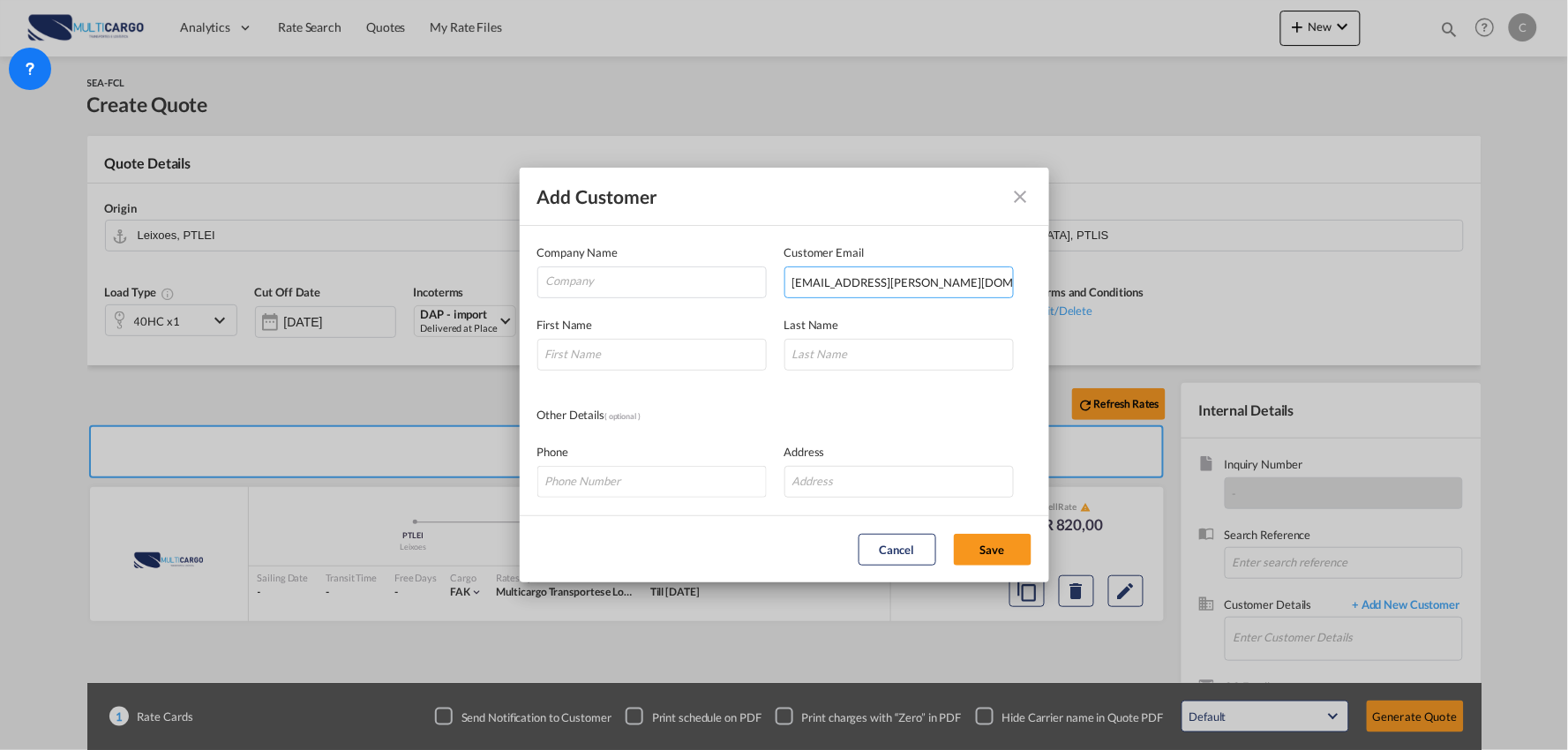
click at [930, 284] on input "[EMAIL_ADDRESS][PERSON_NAME][DOMAIN_NAME]'" at bounding box center [899, 282] width 230 height 32
click at [955, 283] on input "[EMAIL_ADDRESS][PERSON_NAME][DOMAIN_NAME]'" at bounding box center [899, 282] width 230 height 32
drag, startPoint x: 795, startPoint y: 279, endPoint x: 808, endPoint y: 306, distance: 30.0
click at [797, 279] on input "[EMAIL_ADDRESS][PERSON_NAME][DOMAIN_NAME]" at bounding box center [899, 282] width 230 height 32
type input "[PERSON_NAME][EMAIL_ADDRESS][DOMAIN_NAME]"
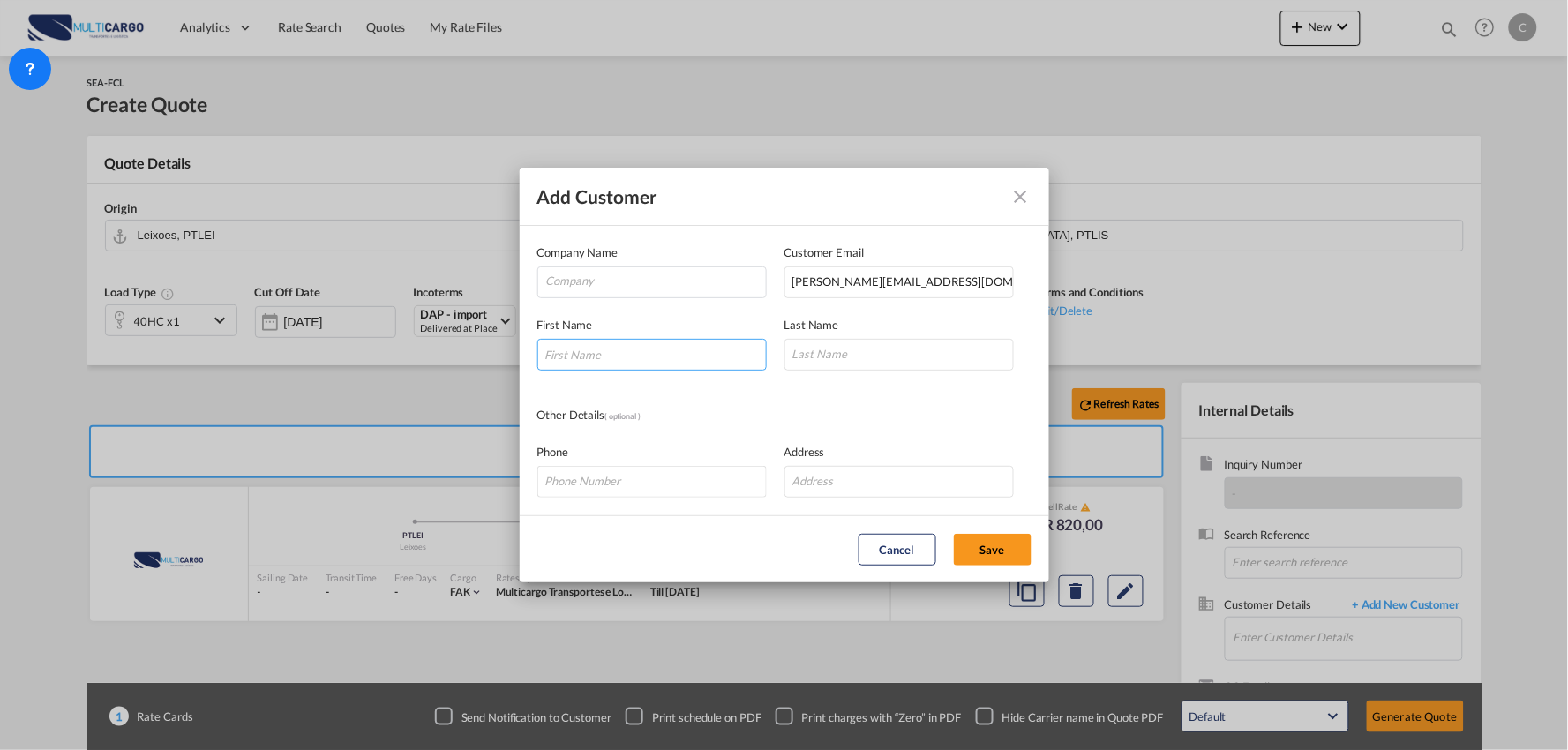
click at [653, 364] on input "Add Customer Company ..." at bounding box center [652, 354] width 230 height 32
drag, startPoint x: 583, startPoint y: 350, endPoint x: 527, endPoint y: 356, distance: 56.3
click at [529, 356] on md-dialog-content "Company Name Customer Email [PERSON_NAME][EMAIL_ADDRESS][DOMAIN_NAME] First Nam…" at bounding box center [784, 371] width 529 height 290
type input "Ms"
type input "[PERSON_NAME]"
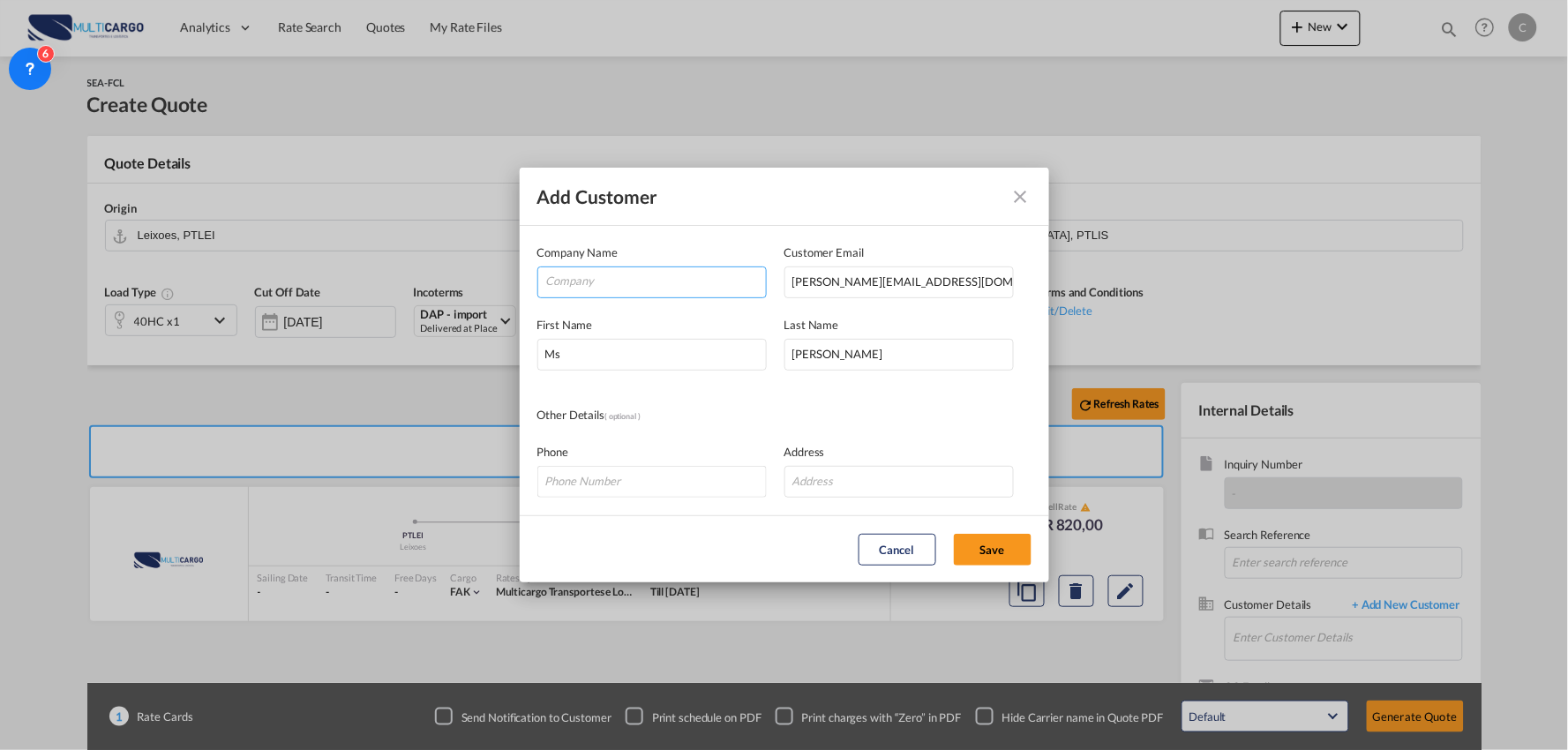
click at [639, 285] on input "Company" at bounding box center [656, 280] width 220 height 26
paste input "DALIAN YIHANG SHIPPING AGENCY CO.,LTD"
type input "DALIAN YIHANG SHIPPING AGENCY CO.,LTD"
click at [994, 541] on button "Save" at bounding box center [993, 549] width 78 height 32
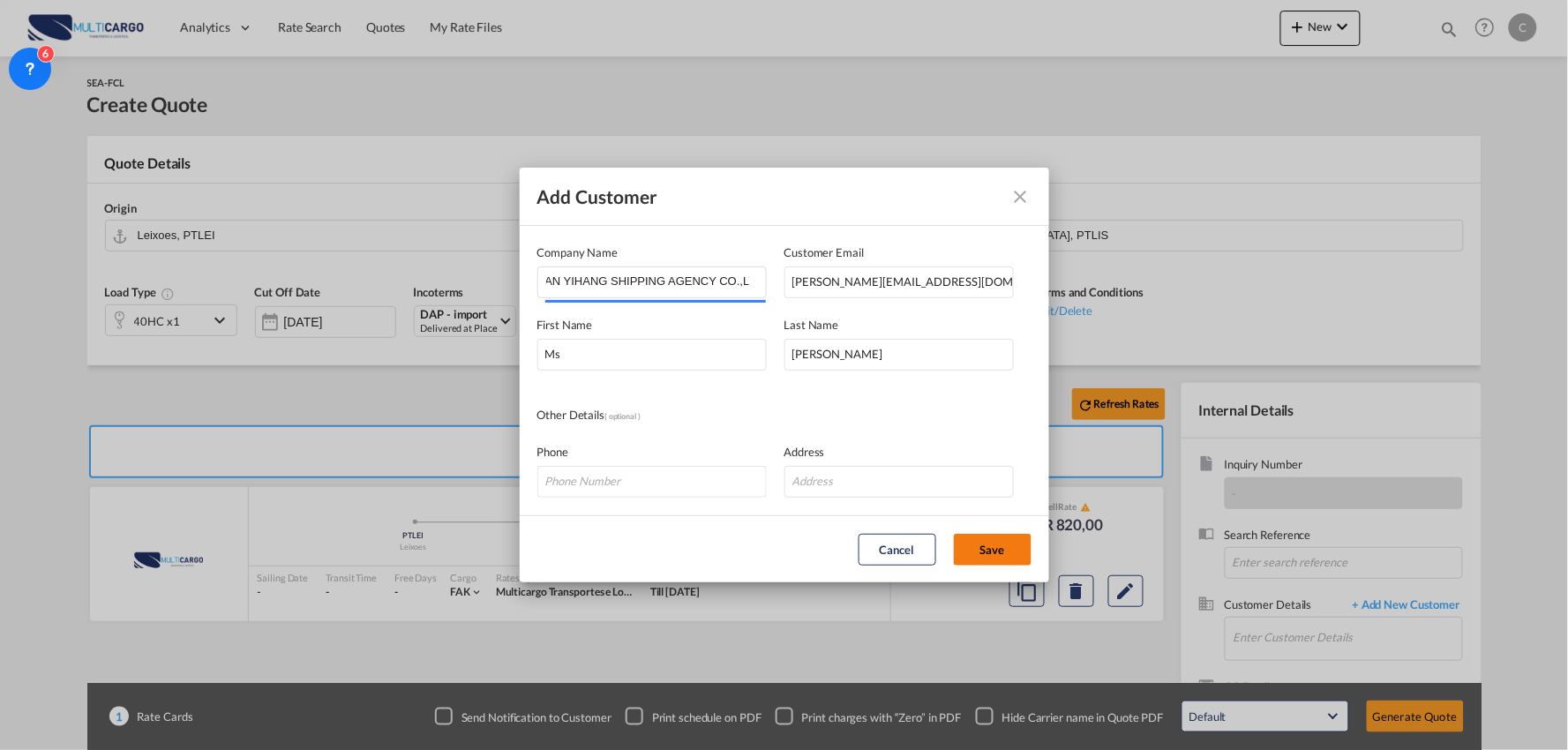
type input "DALIAN YIHANG SHIPPING AGENCY CO.,LTD, Ms [PERSON_NAME], [PERSON_NAME][EMAIL_AD…"
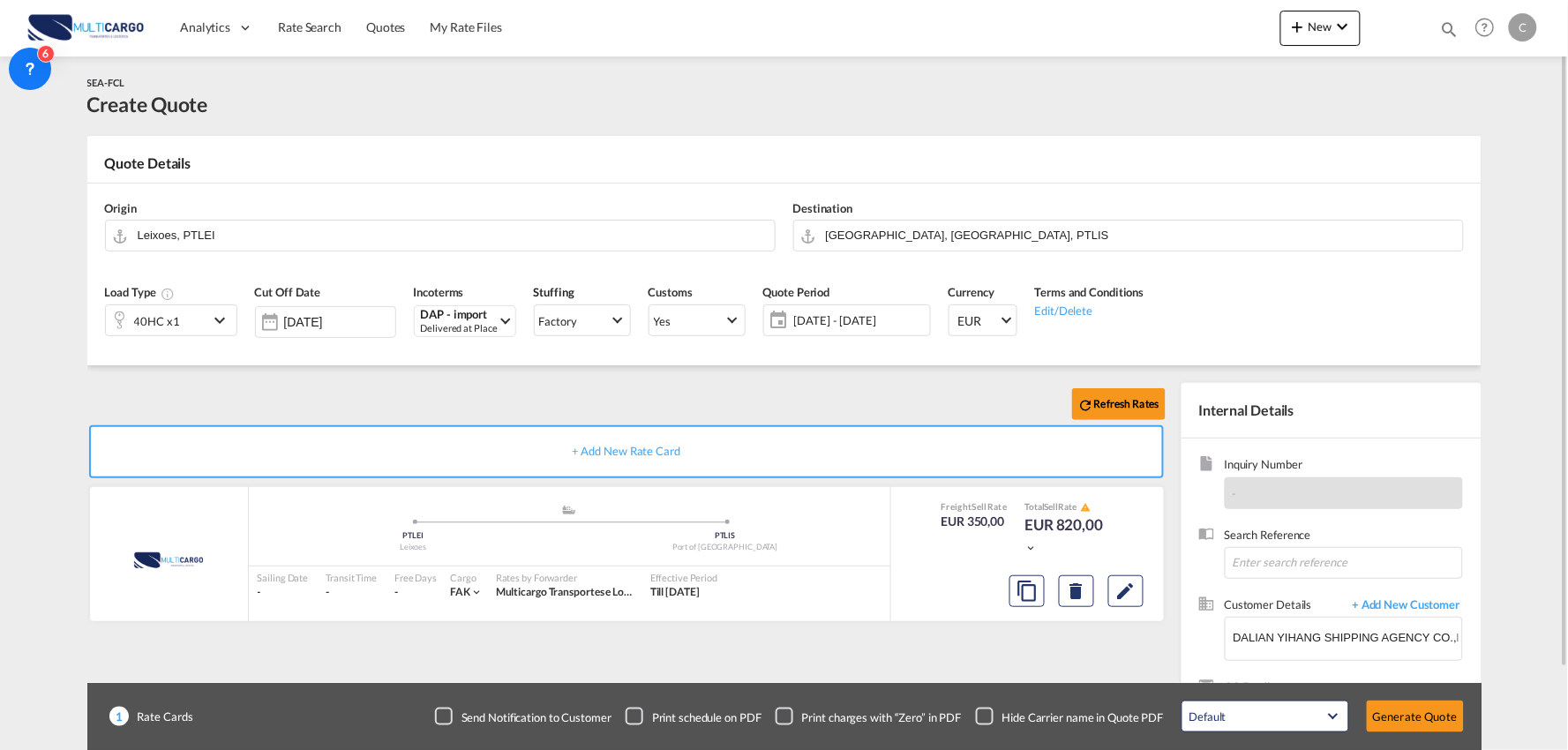
click at [544, 393] on div "Refresh Rates" at bounding box center [630, 403] width 1085 height 43
click at [267, 383] on div "Refresh Rates" at bounding box center [630, 403] width 1085 height 43
click at [992, 717] on div "Checkbox No Ink" at bounding box center [985, 717] width 18 height 18
click at [401, 384] on div "Refresh Rates" at bounding box center [630, 403] width 1085 height 43
click at [180, 323] on div "40HC x1" at bounding box center [157, 319] width 102 height 30
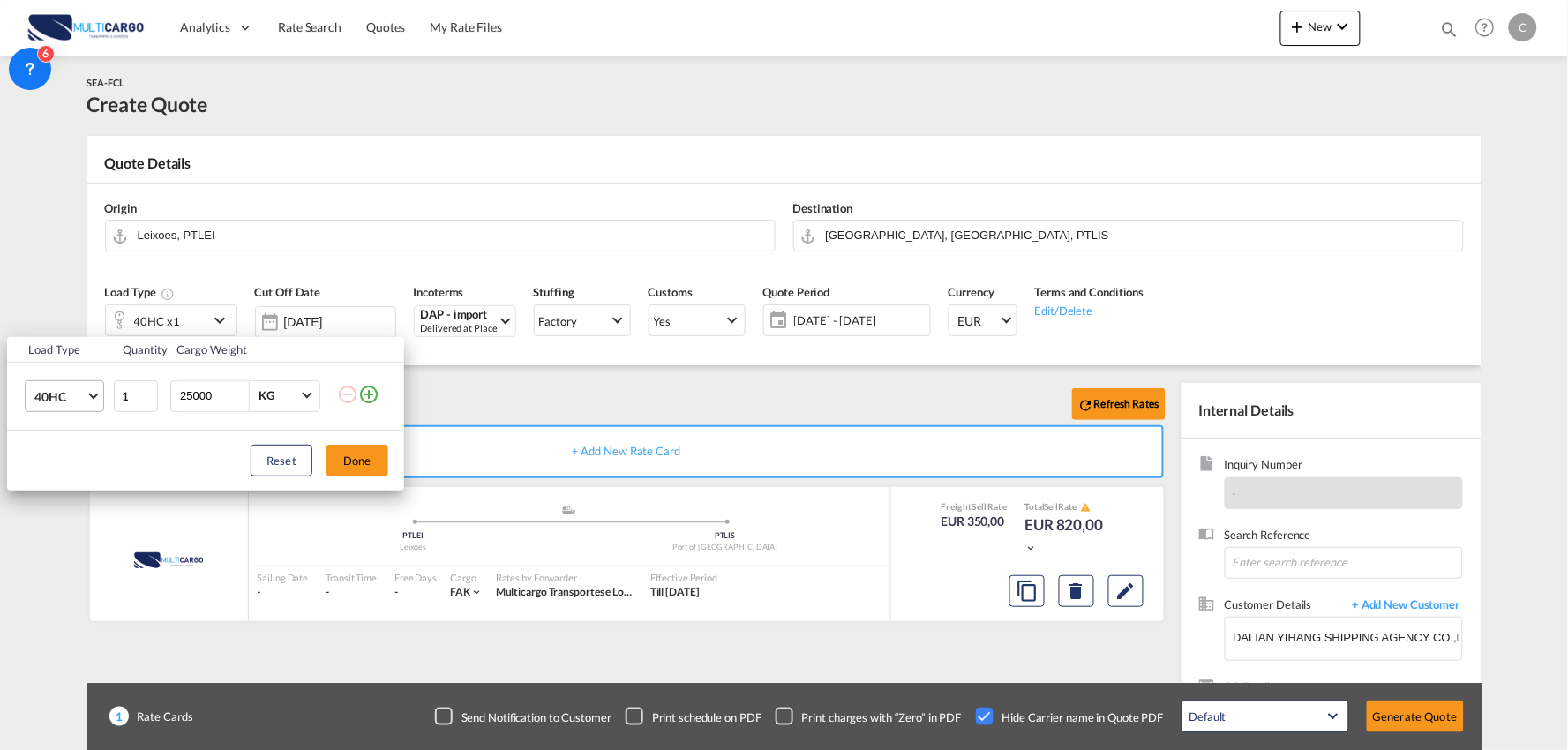
click at [59, 400] on span "40HC" at bounding box center [60, 397] width 52 height 18
click at [63, 306] on div "20GP" at bounding box center [50, 311] width 31 height 18
click at [346, 447] on button "Done" at bounding box center [357, 460] width 62 height 32
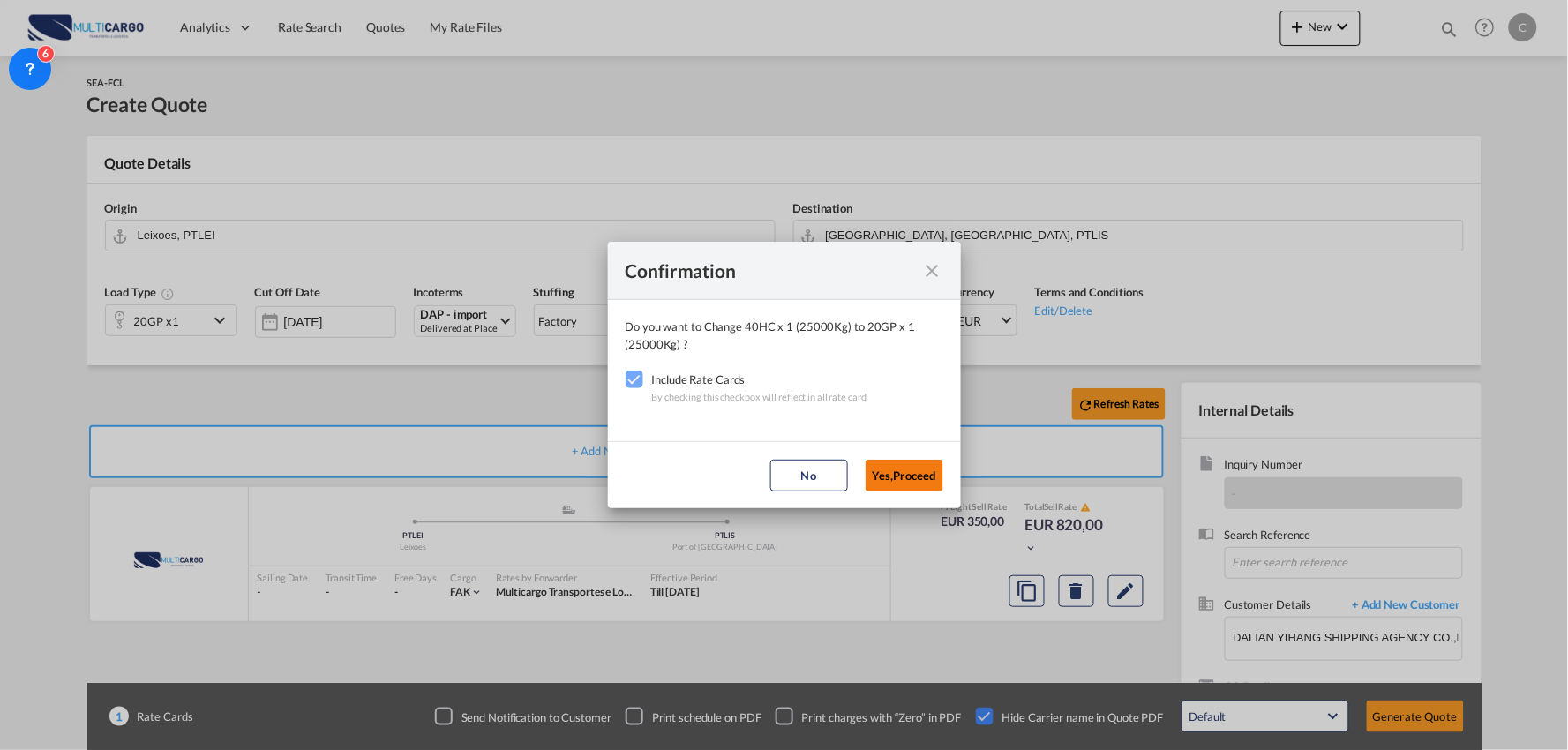
click at [897, 469] on button "Yes,Proceed" at bounding box center [905, 475] width 78 height 32
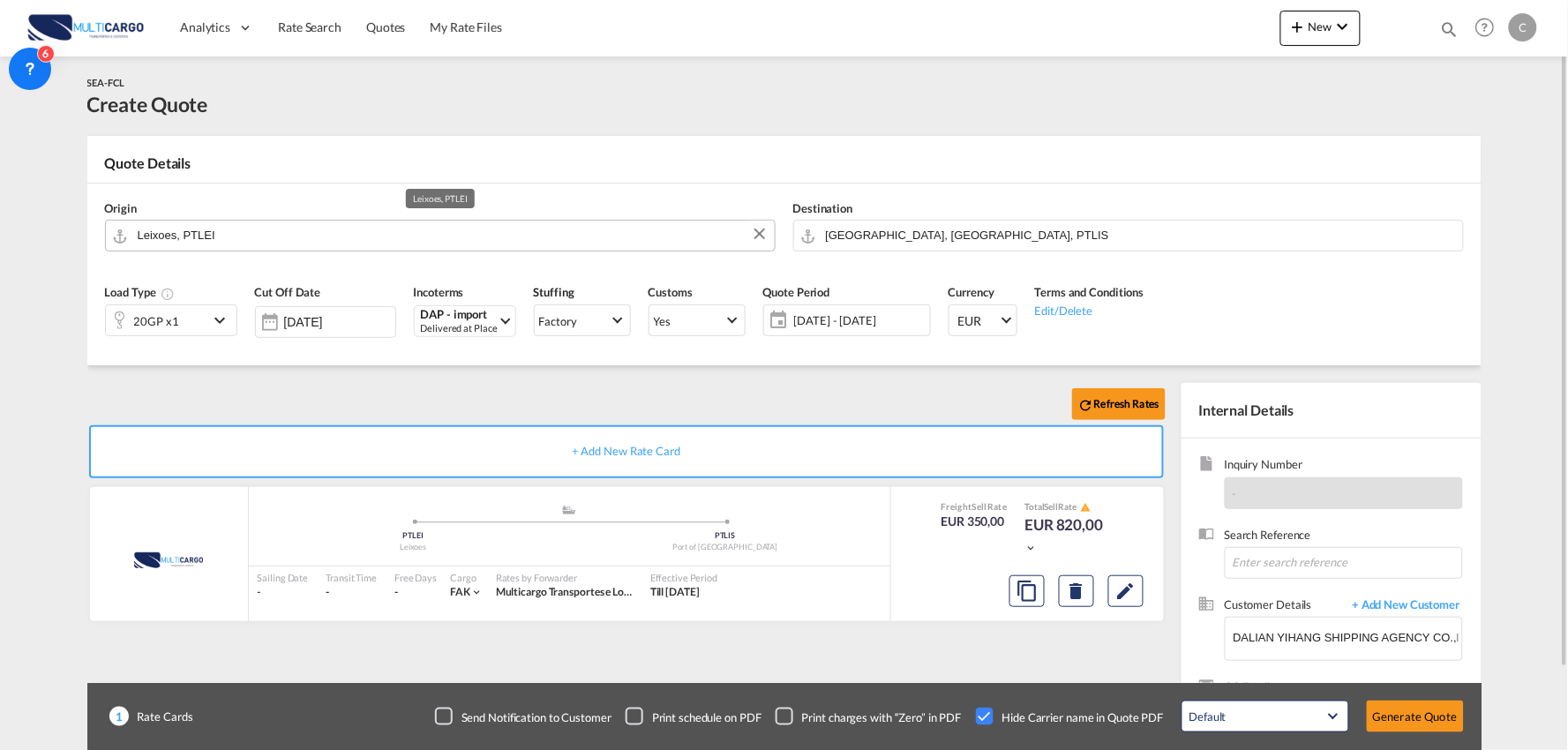
click at [267, 242] on input "Leixoes, PTLEI" at bounding box center [451, 235] width 628 height 31
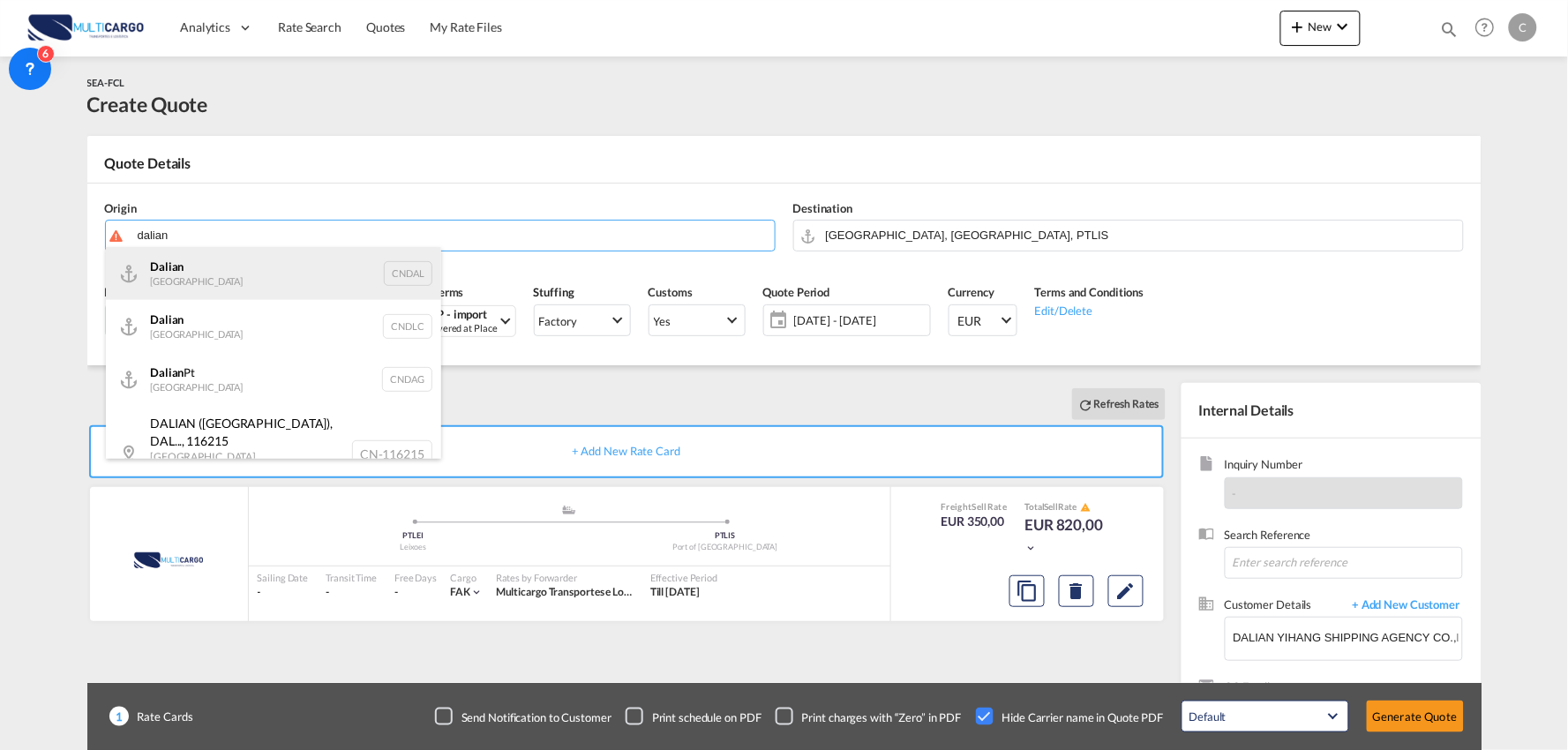
click at [201, 253] on div "Dalian [GEOGRAPHIC_DATA] CNDAL" at bounding box center [273, 273] width 336 height 53
type input "Dalian, [GEOGRAPHIC_DATA]"
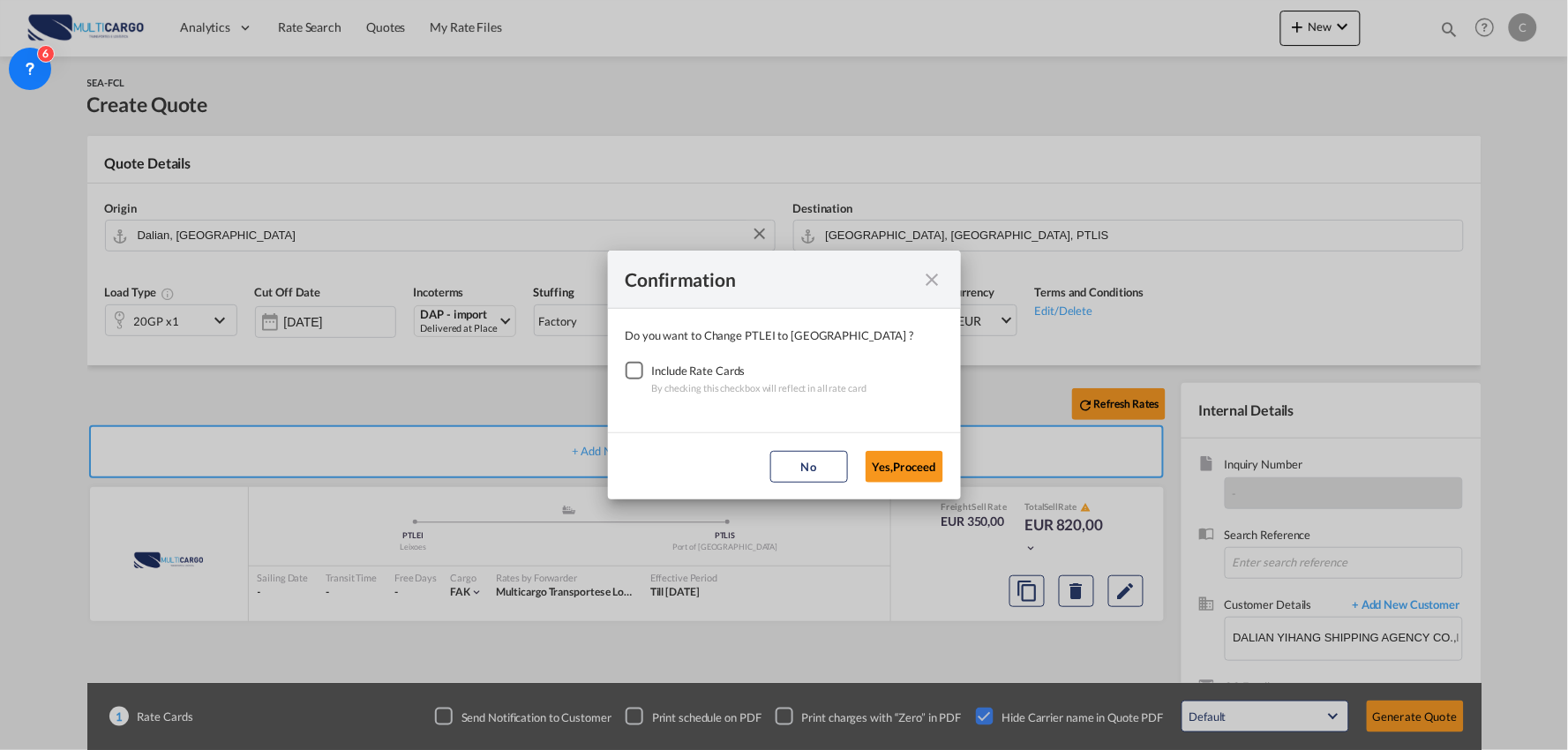
click at [630, 374] on div "Checkbox No Ink" at bounding box center [634, 371] width 18 height 18
click at [903, 460] on button "Yes,Proceed" at bounding box center [905, 466] width 78 height 32
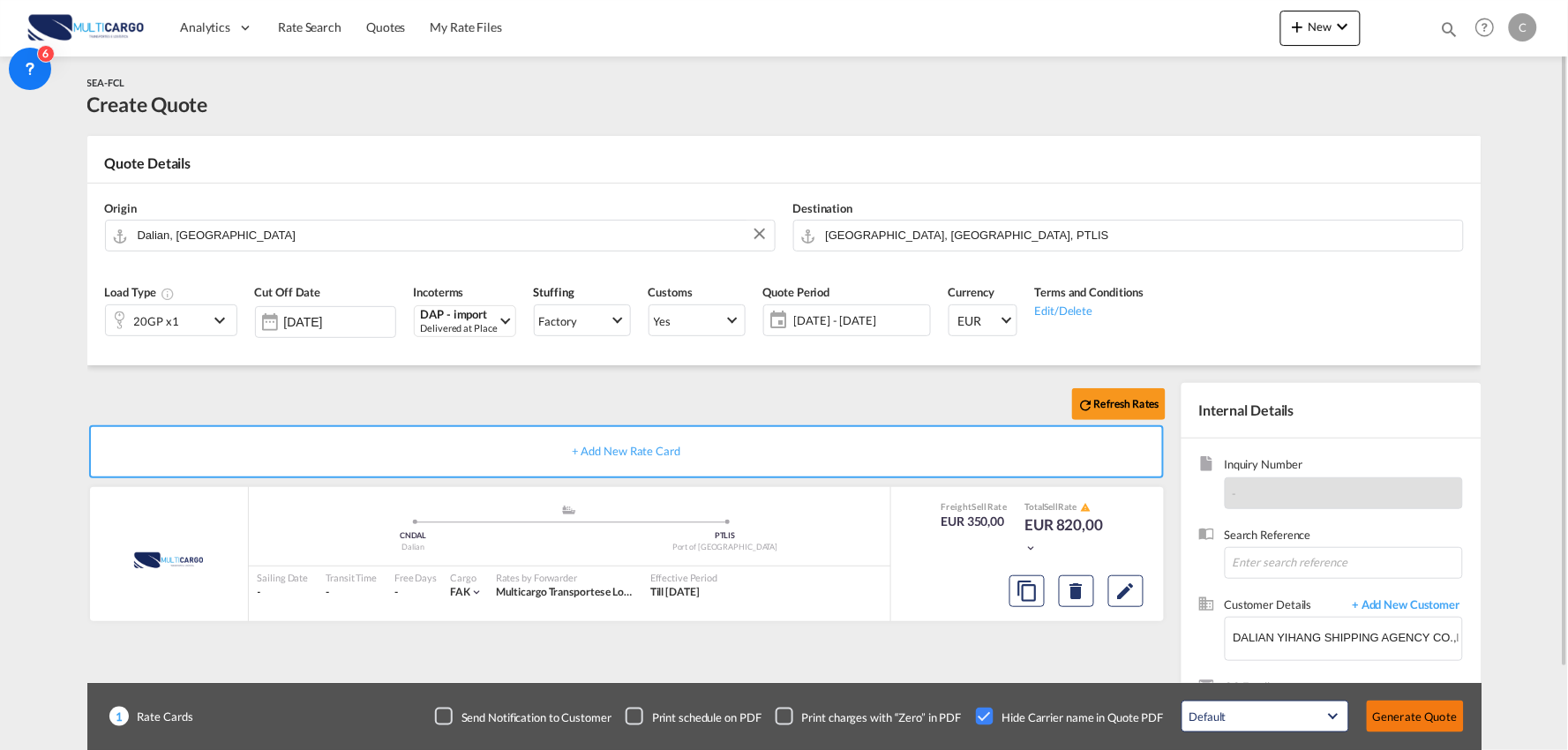
click at [1440, 722] on button "Generate Quote" at bounding box center [1415, 716] width 97 height 32
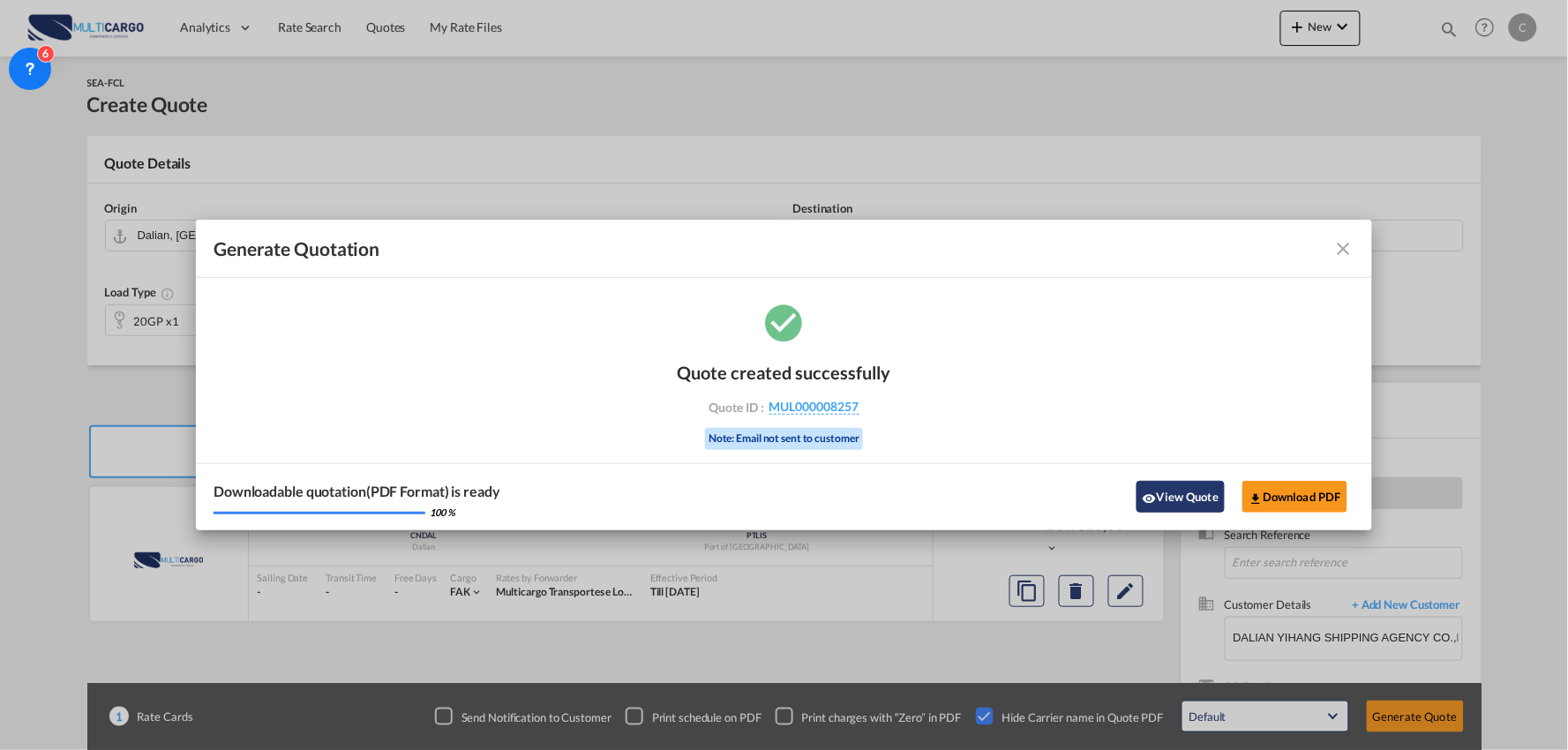
click at [1177, 489] on button "View Quote" at bounding box center [1181, 496] width 89 height 32
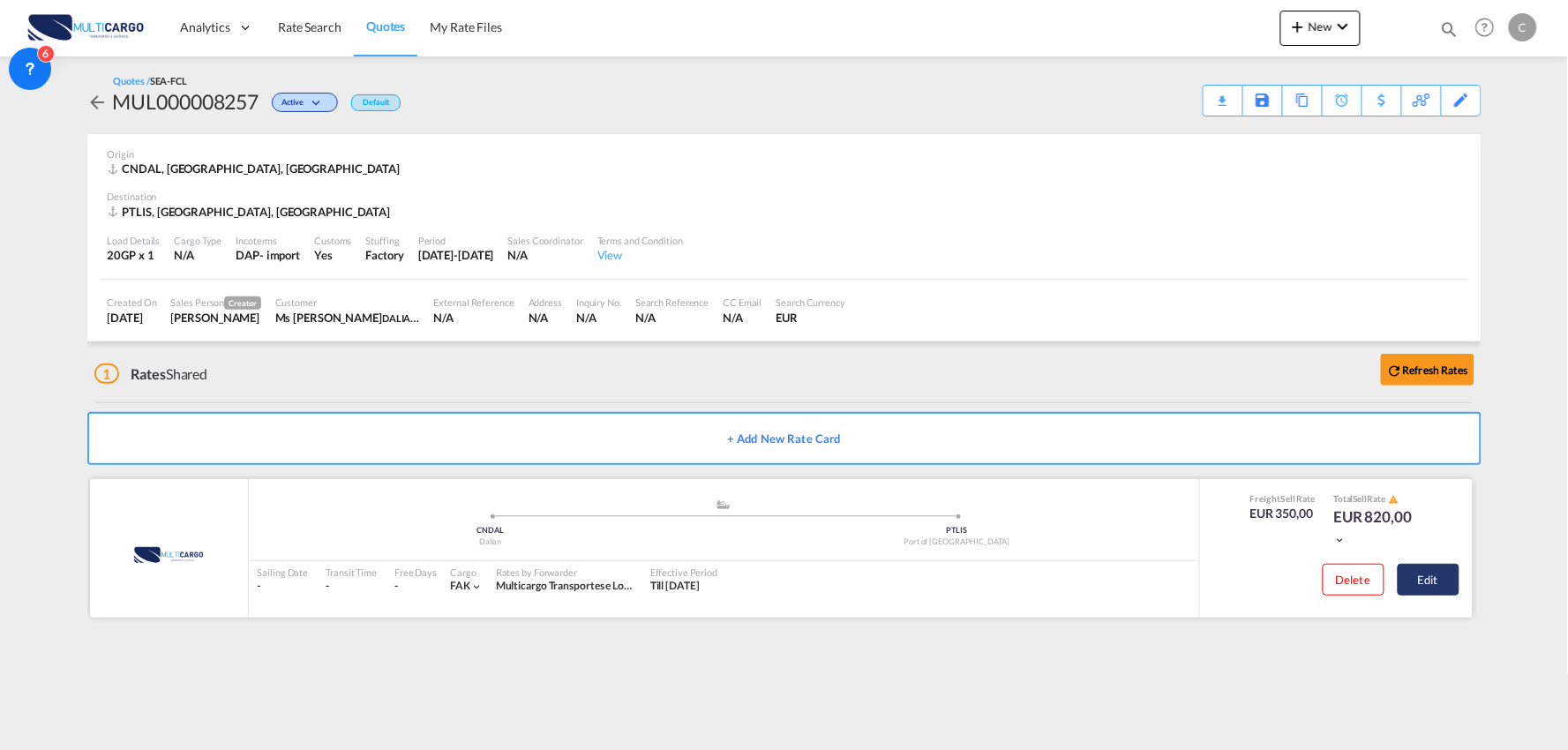
click at [1445, 571] on button "Edit" at bounding box center [1429, 579] width 62 height 32
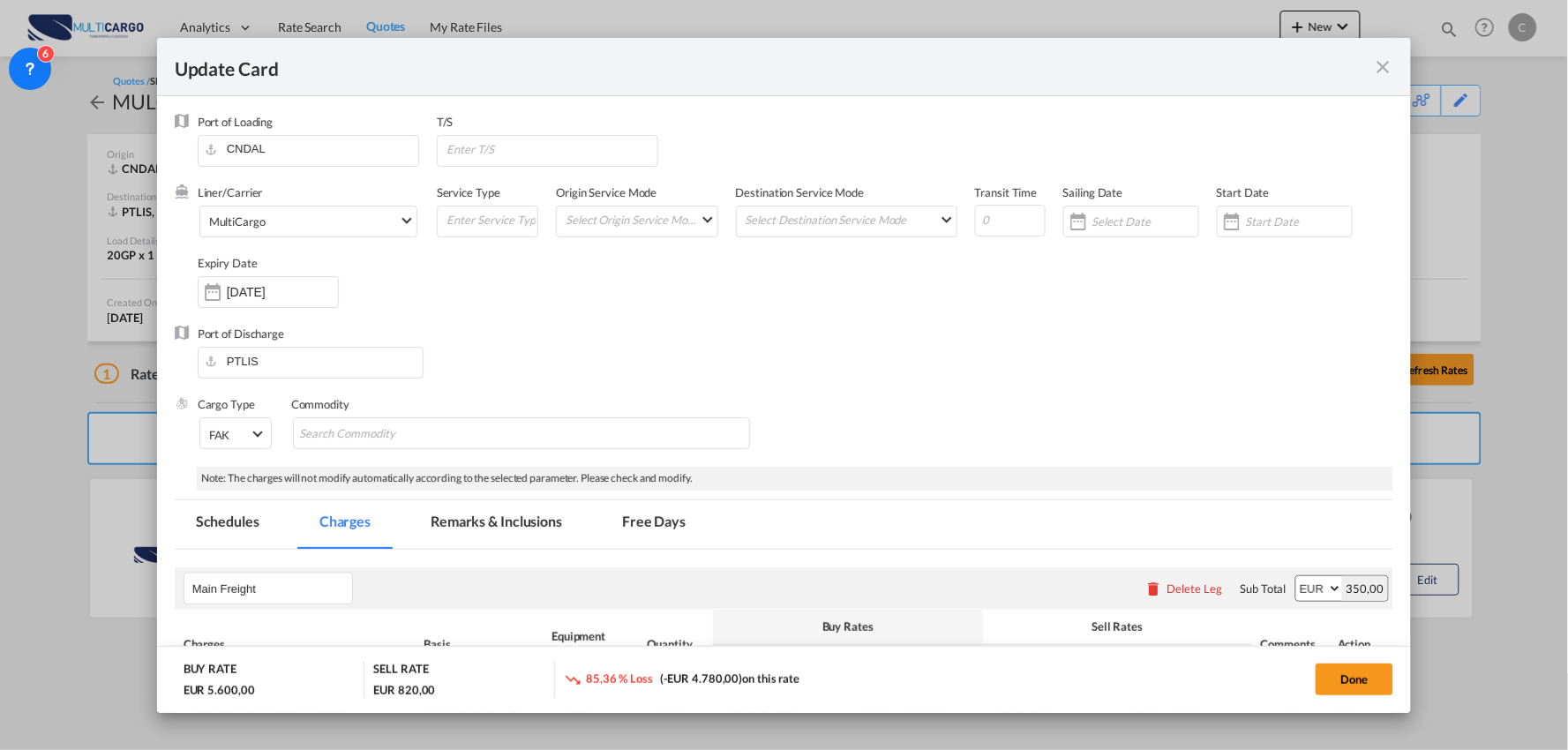
select select "per container"
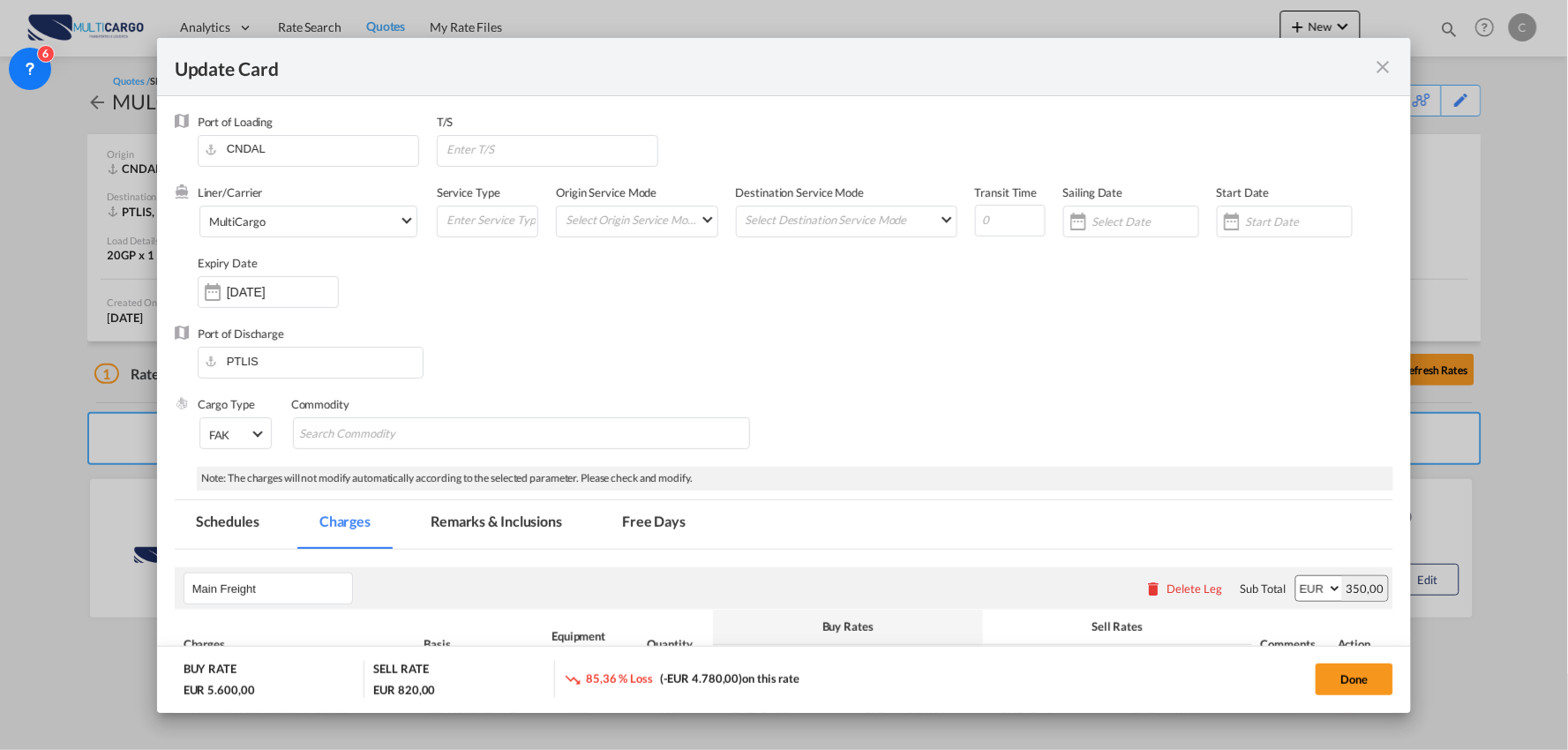
select select "per container"
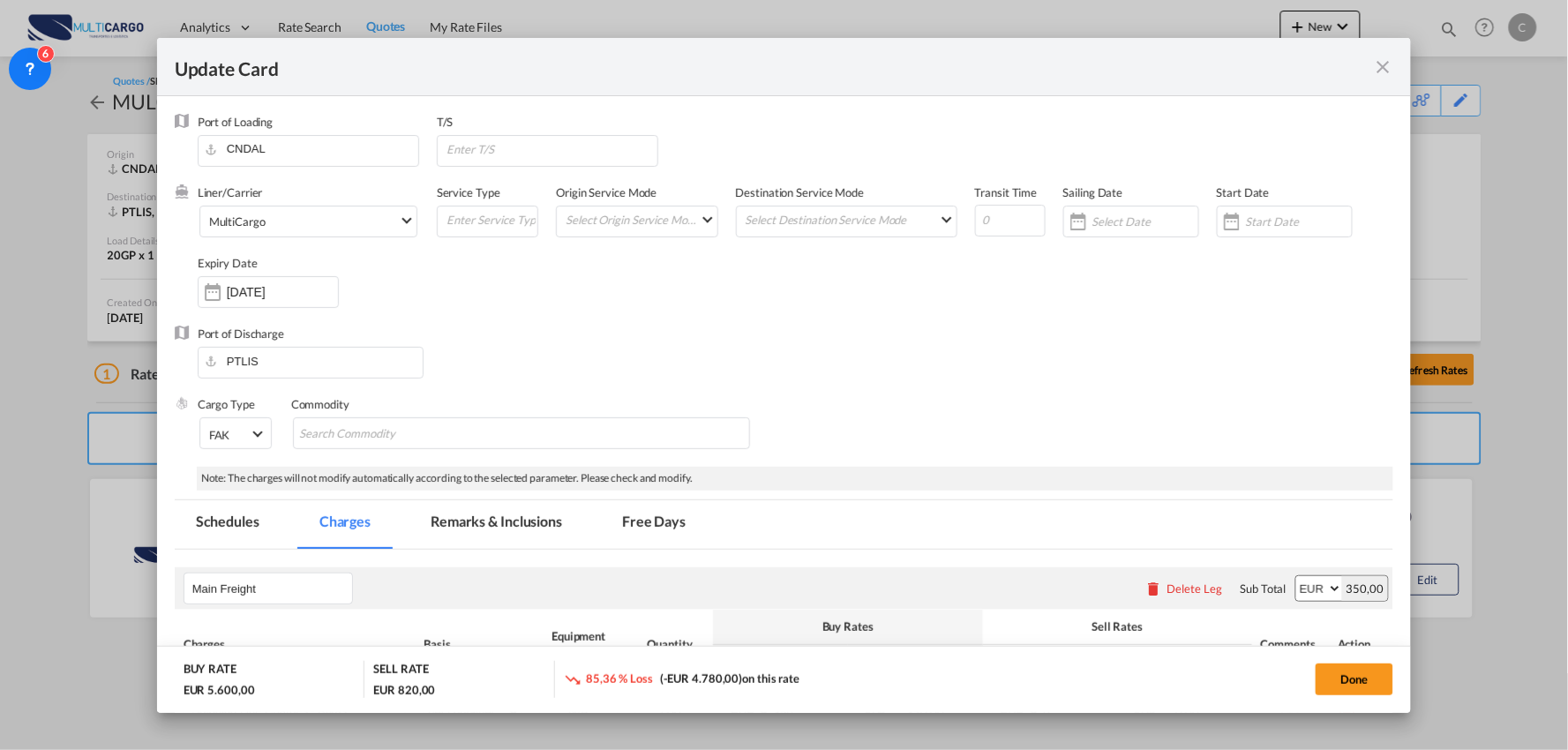
select select "per container"
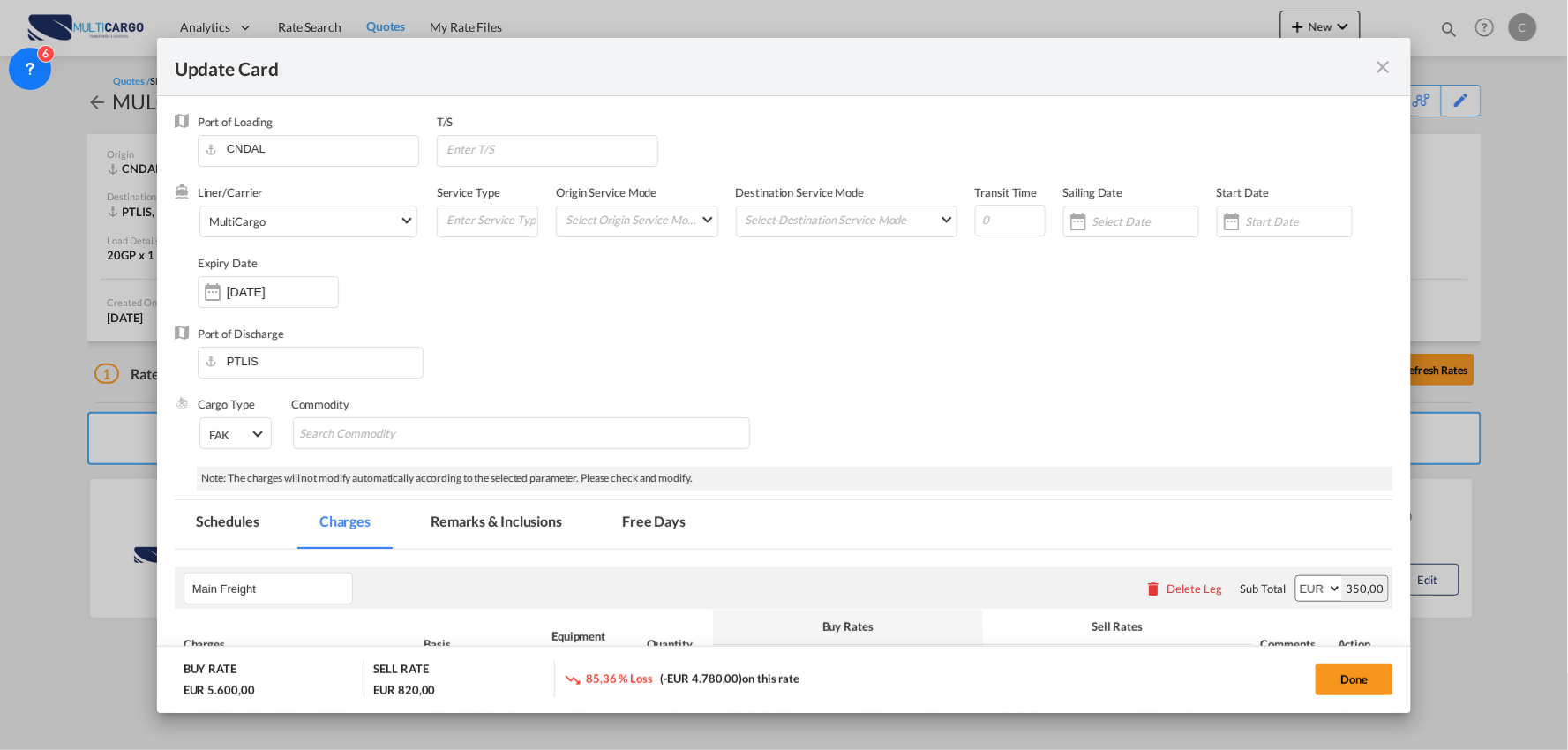
select select "per B/L"
select select "per container"
select select "per B/L"
select select "per container"
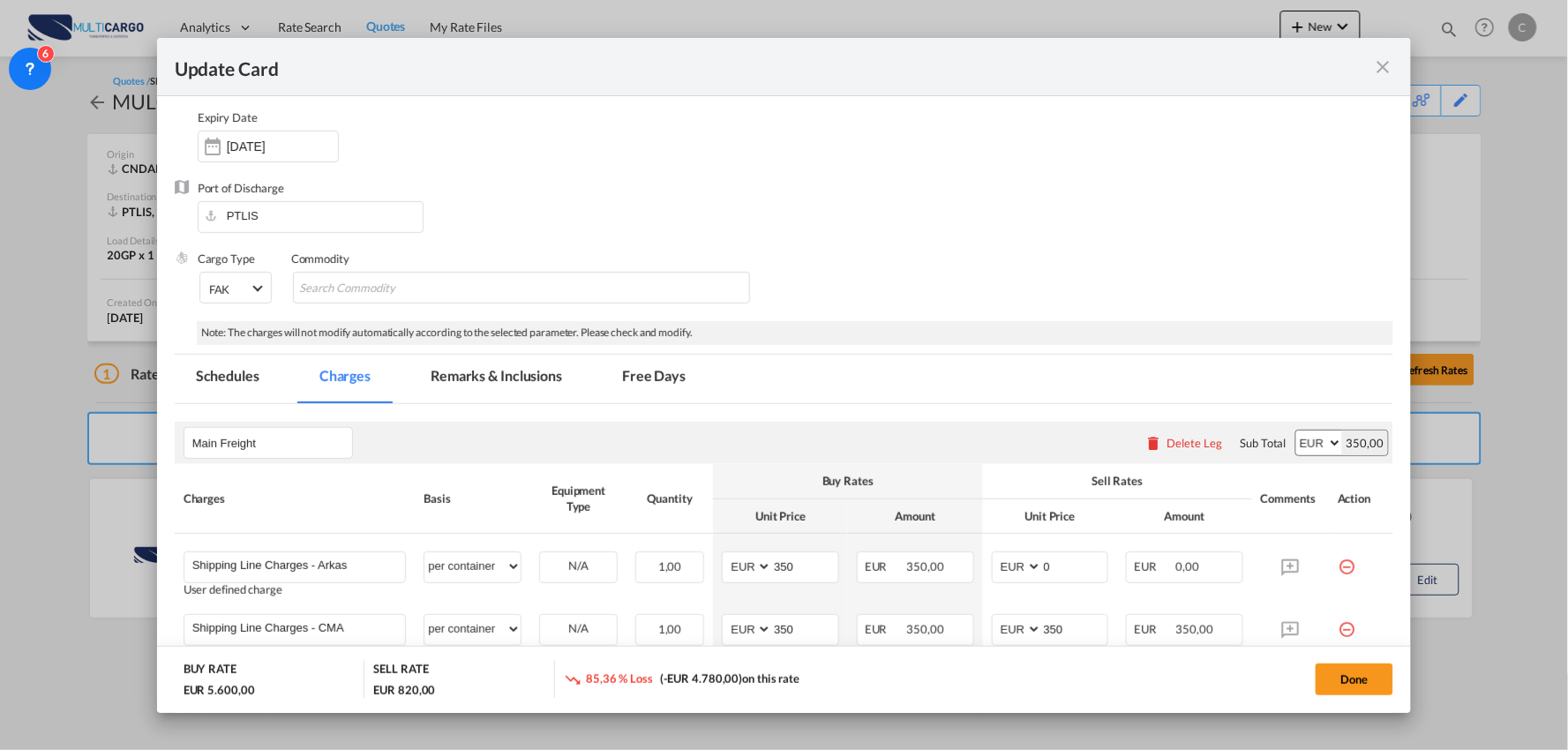
scroll to position [392, 0]
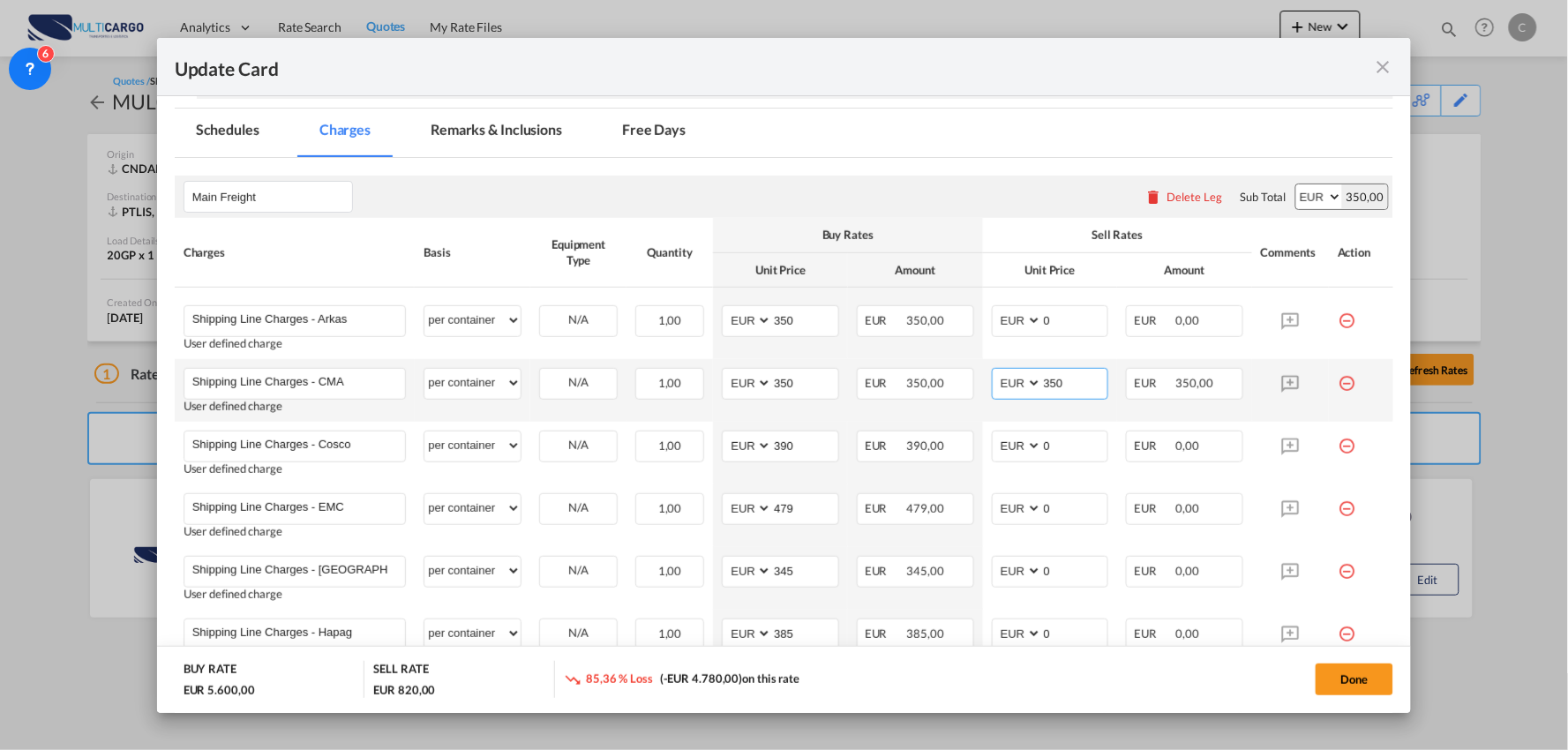
drag, startPoint x: 1077, startPoint y: 390, endPoint x: 885, endPoint y: 402, distance: 192.4
click at [885, 403] on tr "Shipping Line Charges - CMA Please Enter User Defined Charges Cannot Be Publish…" at bounding box center [784, 390] width 1220 height 62
type input "0"
click at [1193, 195] on div "Delete Leg" at bounding box center [1209, 197] width 55 height 14
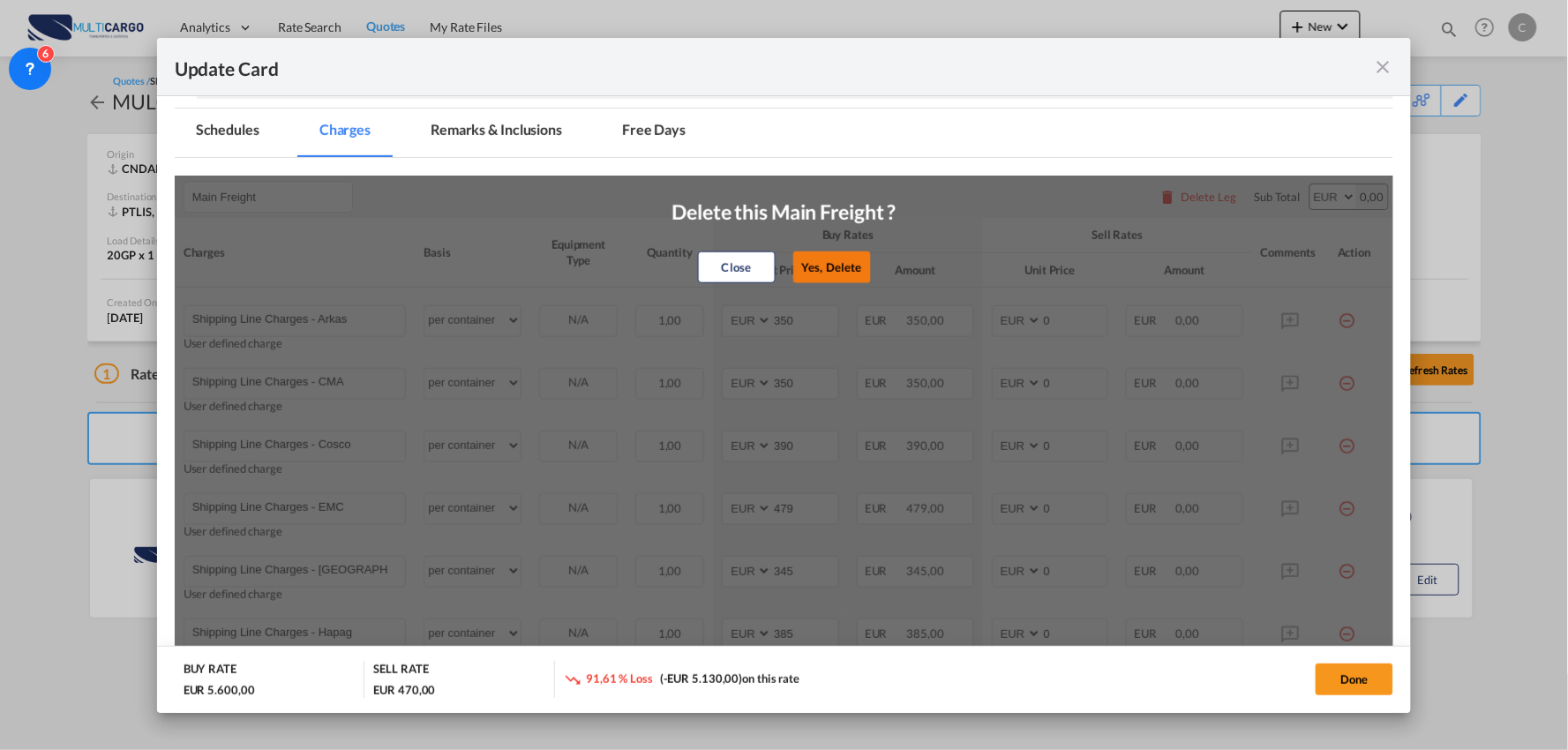
click at [822, 265] on button "Yes, Delete" at bounding box center [832, 267] width 78 height 32
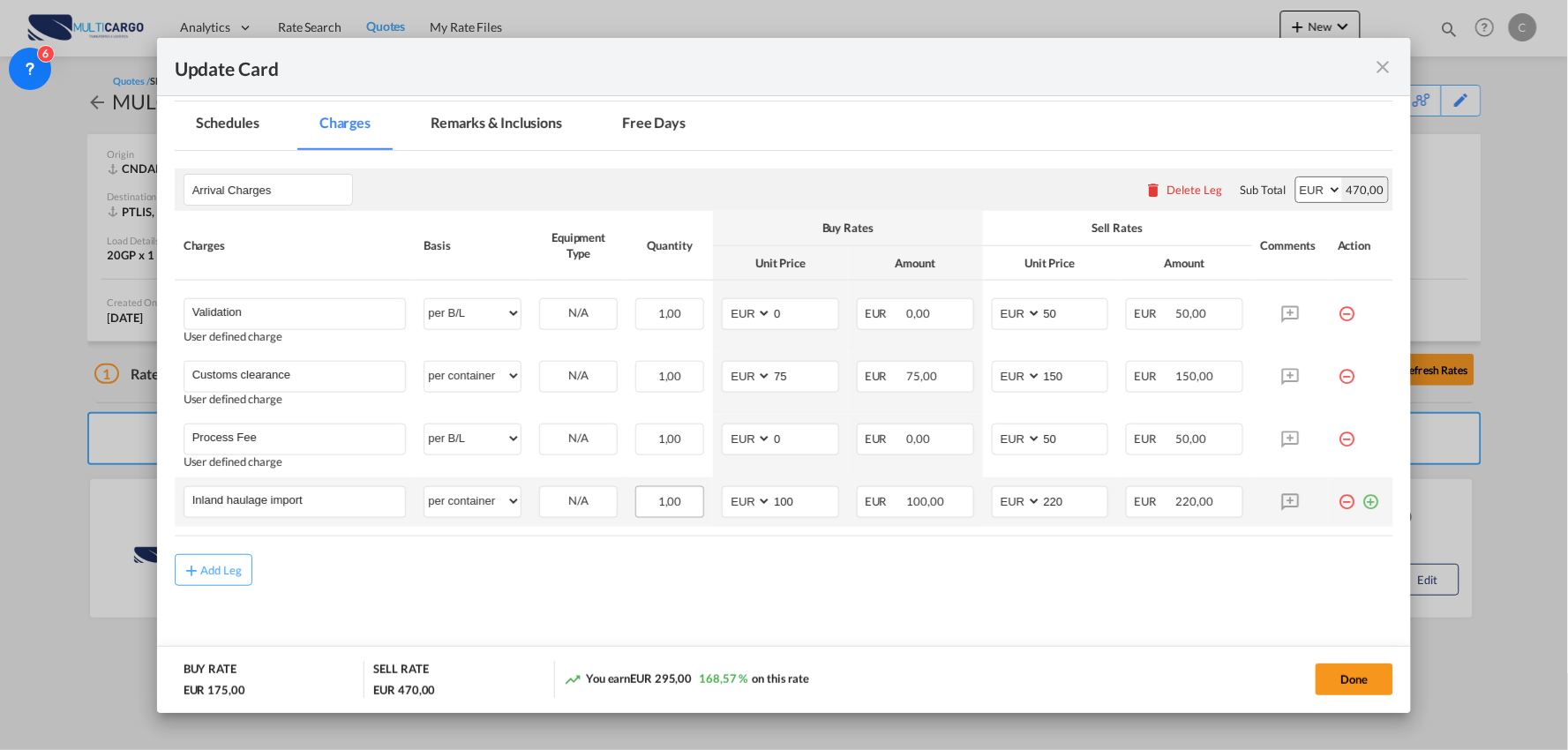
scroll to position [401, 0]
click at [328, 498] on input "Inland haulage import" at bounding box center [299, 498] width 214 height 26
drag, startPoint x: 797, startPoint y: 503, endPoint x: 665, endPoint y: 508, distance: 132.1
click at [671, 508] on tr "Inland haulage import Please Enter User Defined Charges Cannot Be Published per…" at bounding box center [784, 500] width 1220 height 50
type input "195"
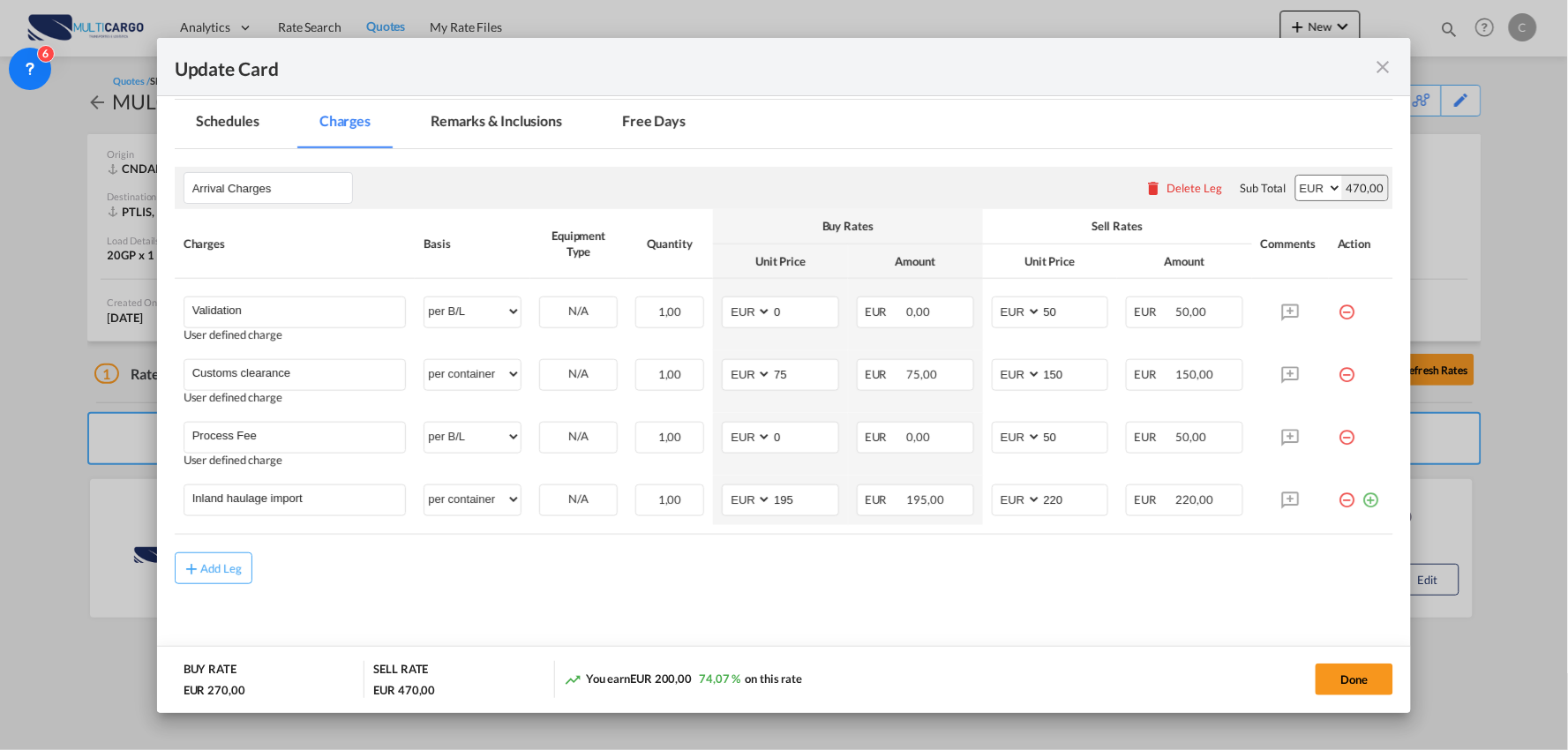
drag, startPoint x: 1140, startPoint y: 597, endPoint x: 1112, endPoint y: 566, distance: 41.8
click at [1139, 593] on md-content "Arrival Charges Please enter leg name Leg Name Already Exists Delete Leg Sub To…" at bounding box center [784, 409] width 1220 height 519
drag, startPoint x: 1075, startPoint y: 501, endPoint x: 821, endPoint y: 516, distance: 254.4
click at [821, 516] on tr "Inland haulage import Please Enter User Defined Charges Cannot Be Published per…" at bounding box center [784, 500] width 1220 height 50
type input "290"
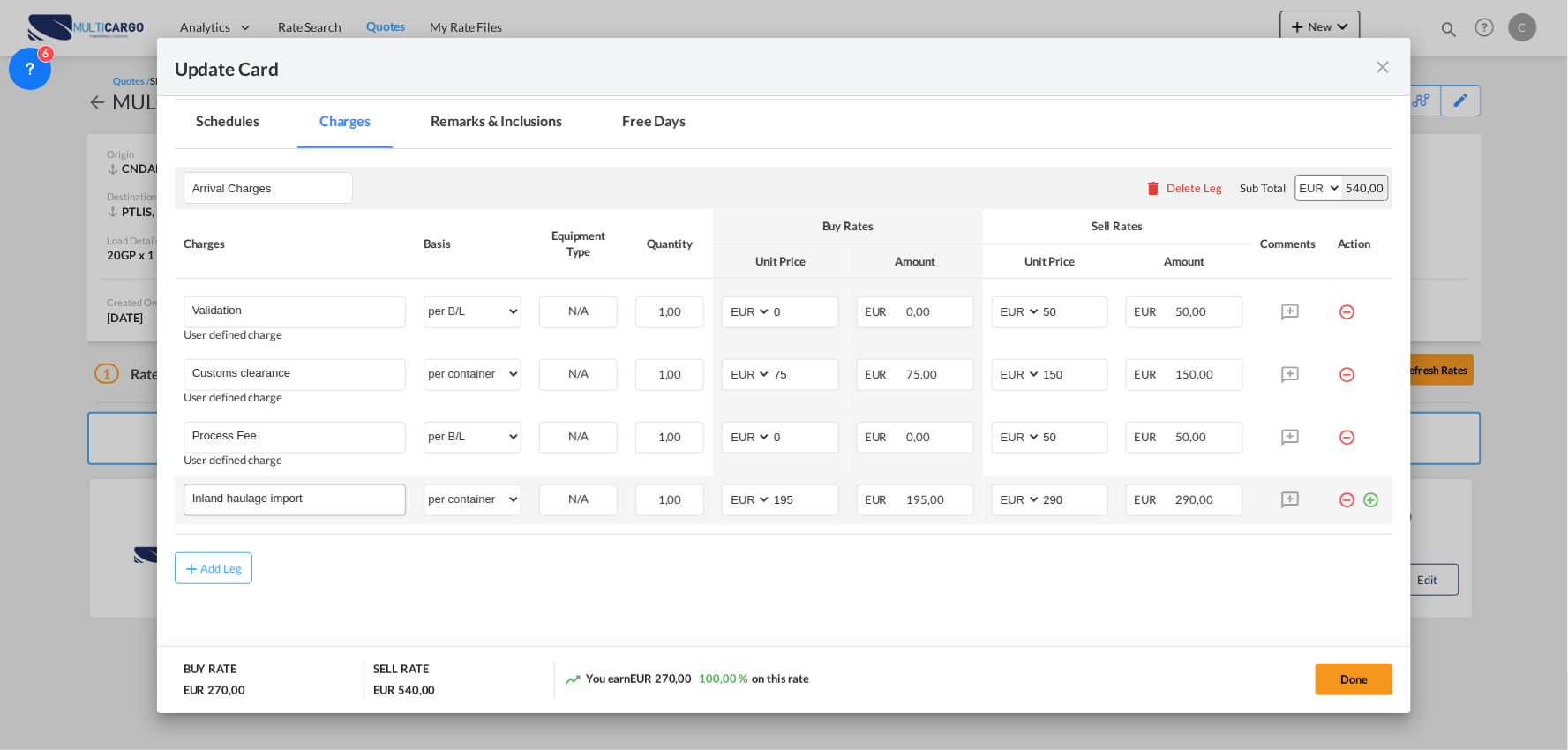
drag, startPoint x: 526, startPoint y: 579, endPoint x: 291, endPoint y: 512, distance: 244.4
click at [516, 577] on div "Add Leg" at bounding box center [784, 567] width 1220 height 32
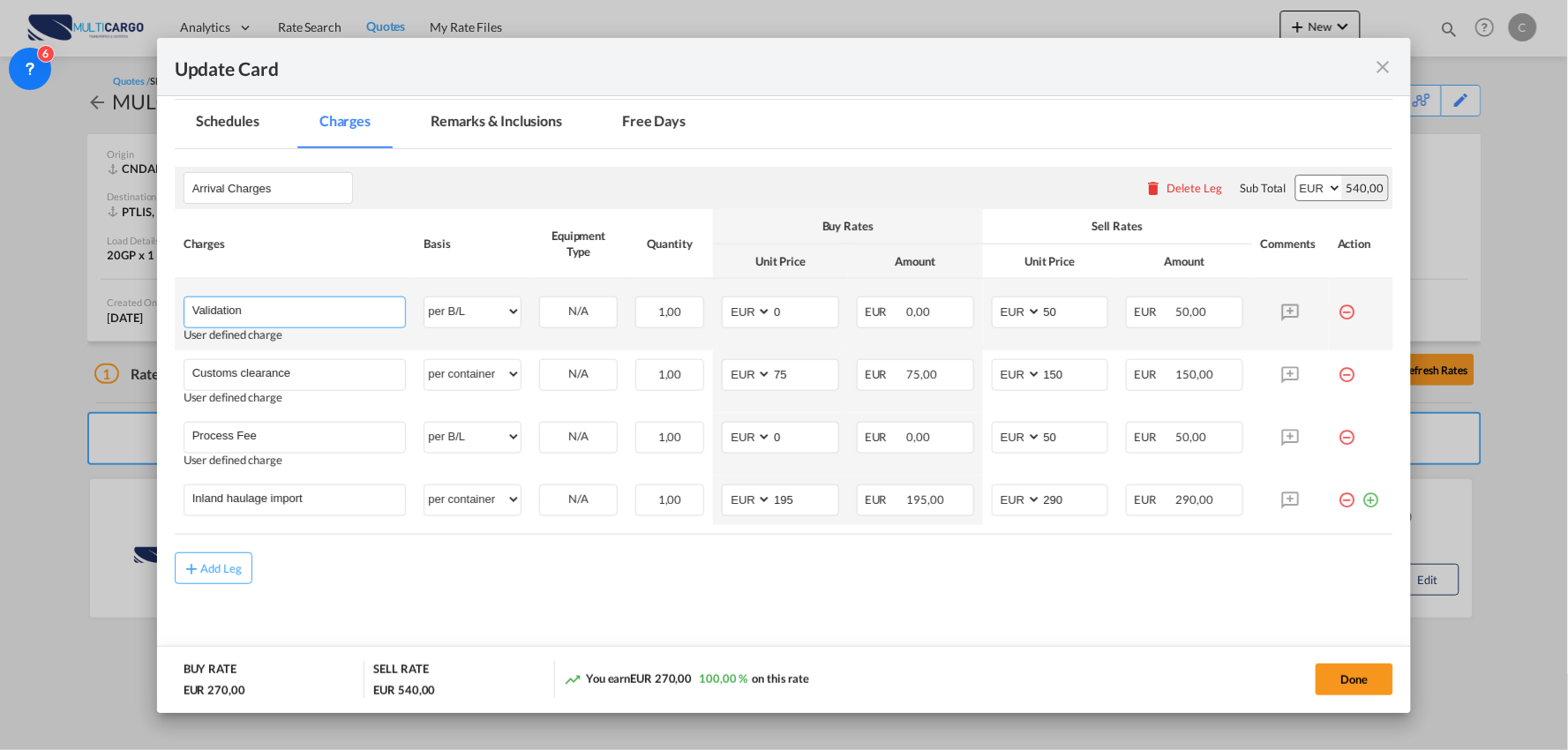
click at [286, 307] on input "Validation" at bounding box center [299, 310] width 214 height 26
type input "Validation + Process Fee"
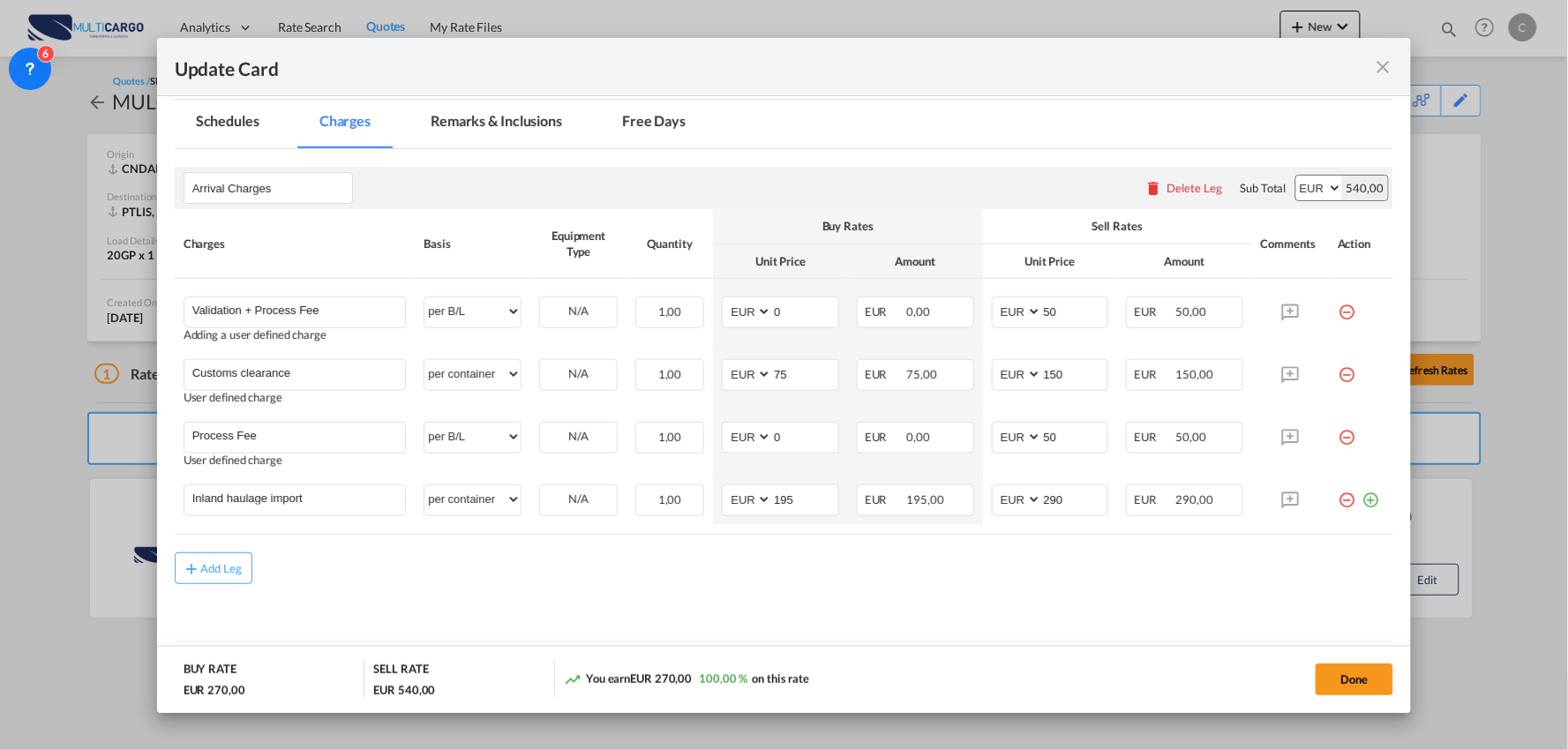
click at [565, 596] on md-content "Arrival Charges Please enter leg name Leg Name Already Exists Delete Leg Sub To…" at bounding box center [784, 409] width 1220 height 519
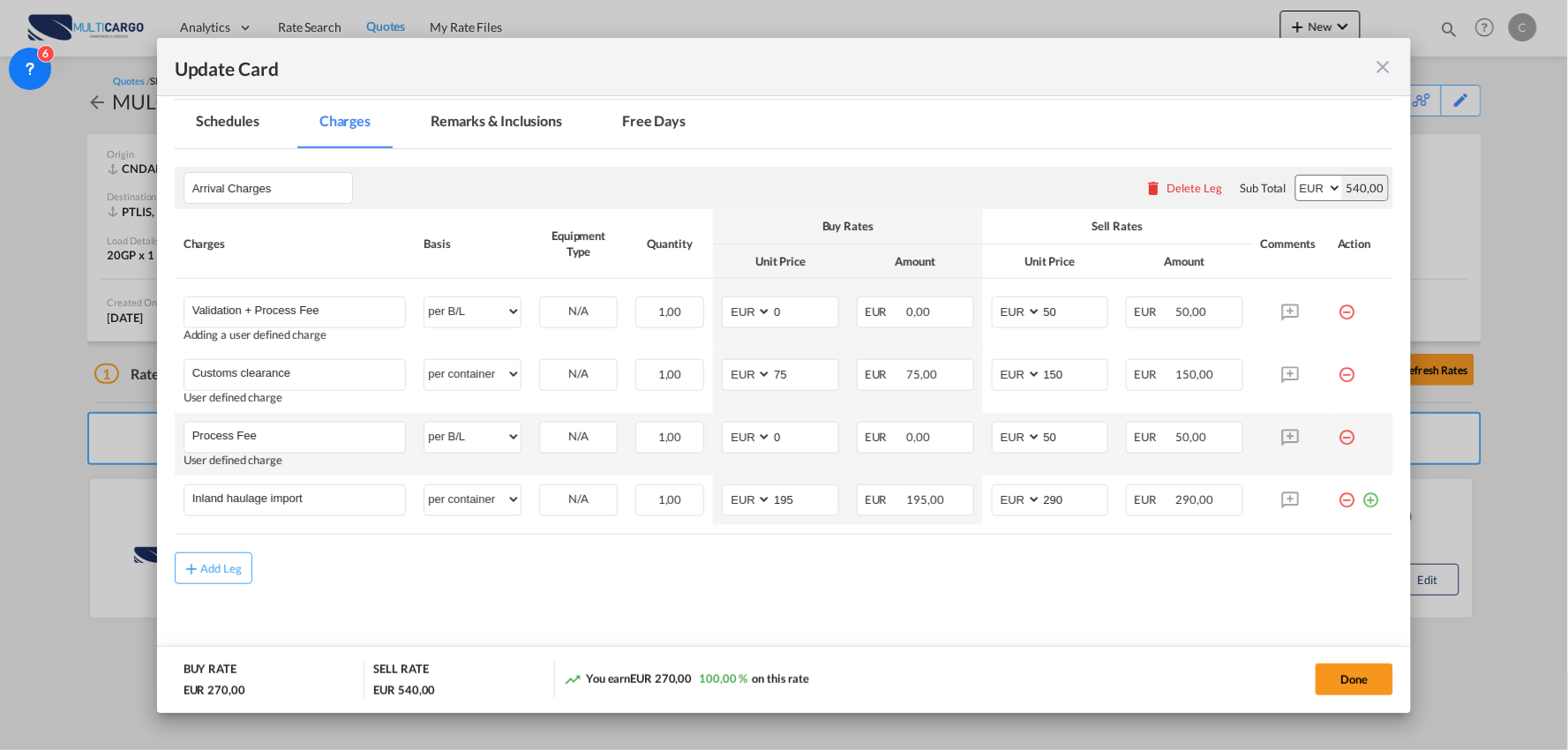
click at [1337, 432] on md-icon "icon-minus-circle-outline red-400-fg" at bounding box center [1346, 431] width 18 height 18
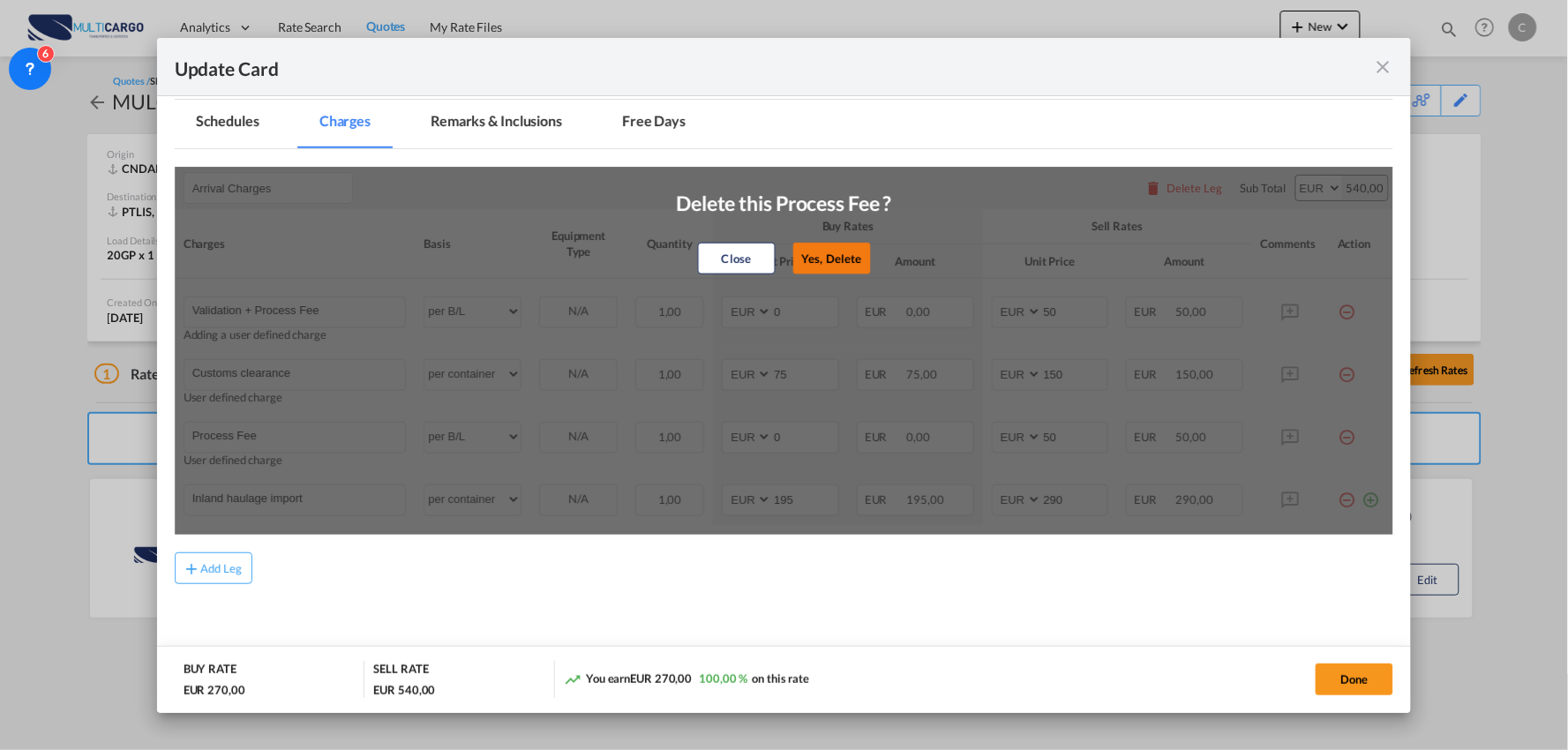
click at [823, 250] on button "Yes, Delete" at bounding box center [832, 258] width 78 height 32
type input "Inland haulage import"
select select "per container"
type input "195"
type input "290"
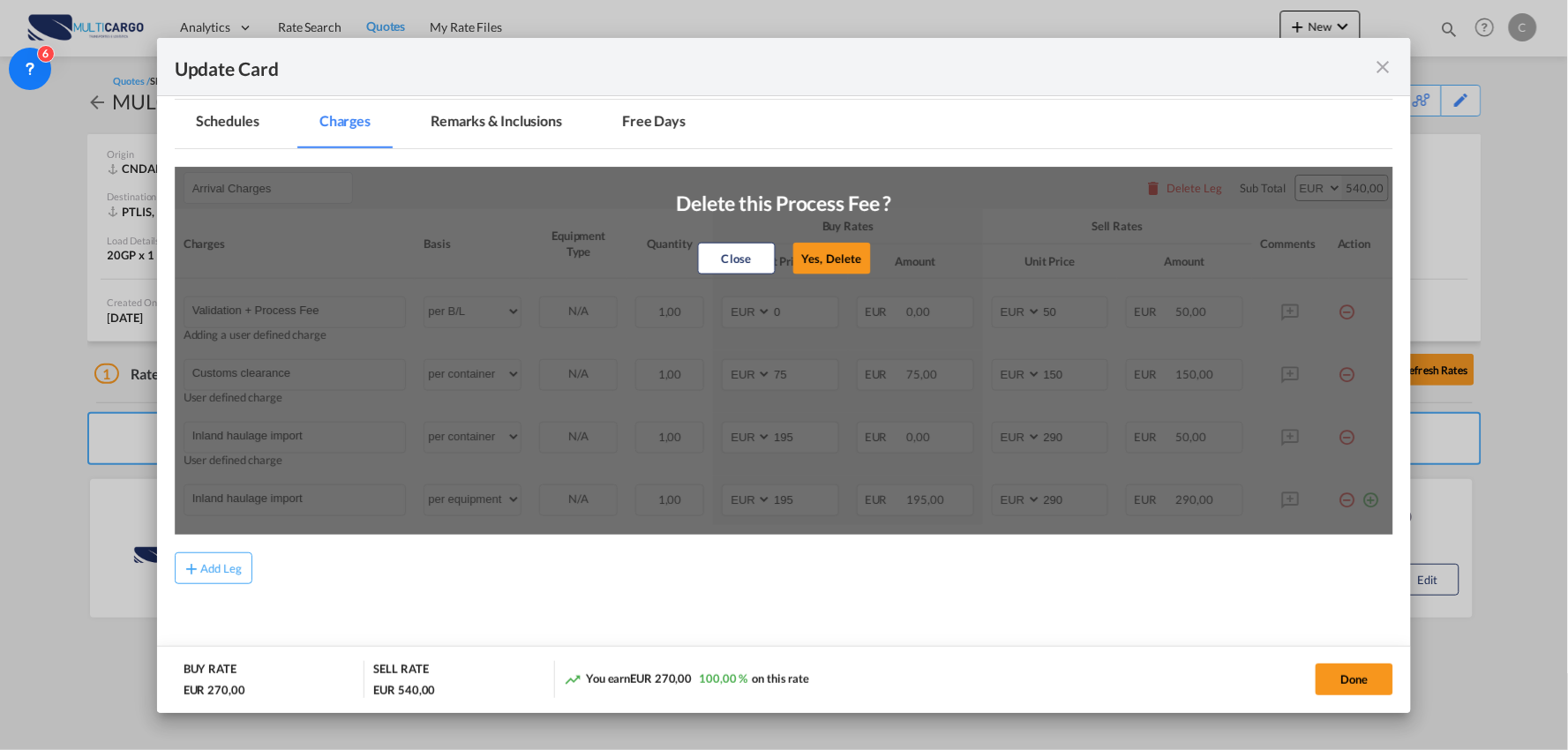
scroll to position [337, 0]
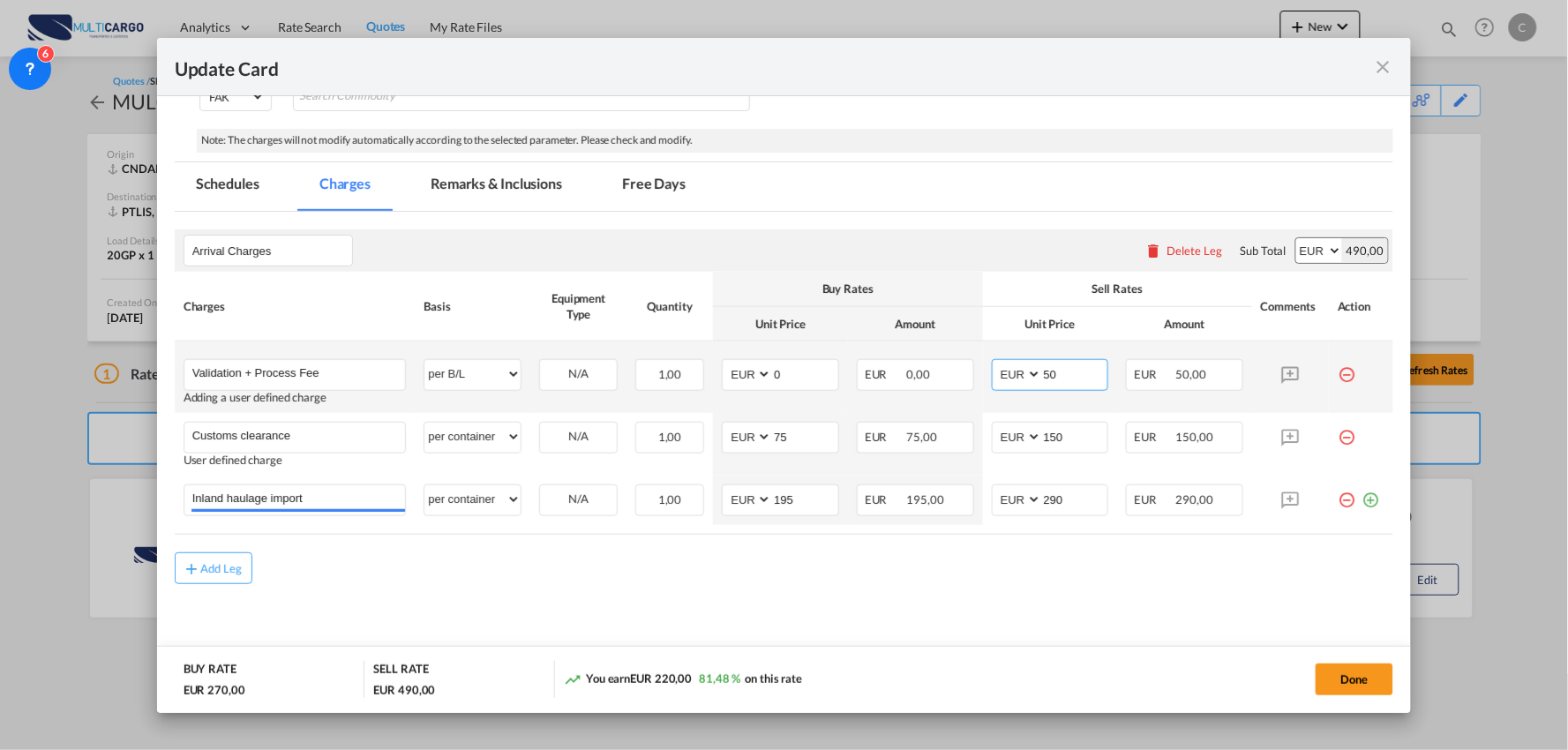
drag, startPoint x: 974, startPoint y: 375, endPoint x: 960, endPoint y: 376, distance: 14.0
click at [960, 376] on tr "Validation + Process Fee Please Enter User Defined Charges Cannot Be Published …" at bounding box center [784, 376] width 1220 height 71
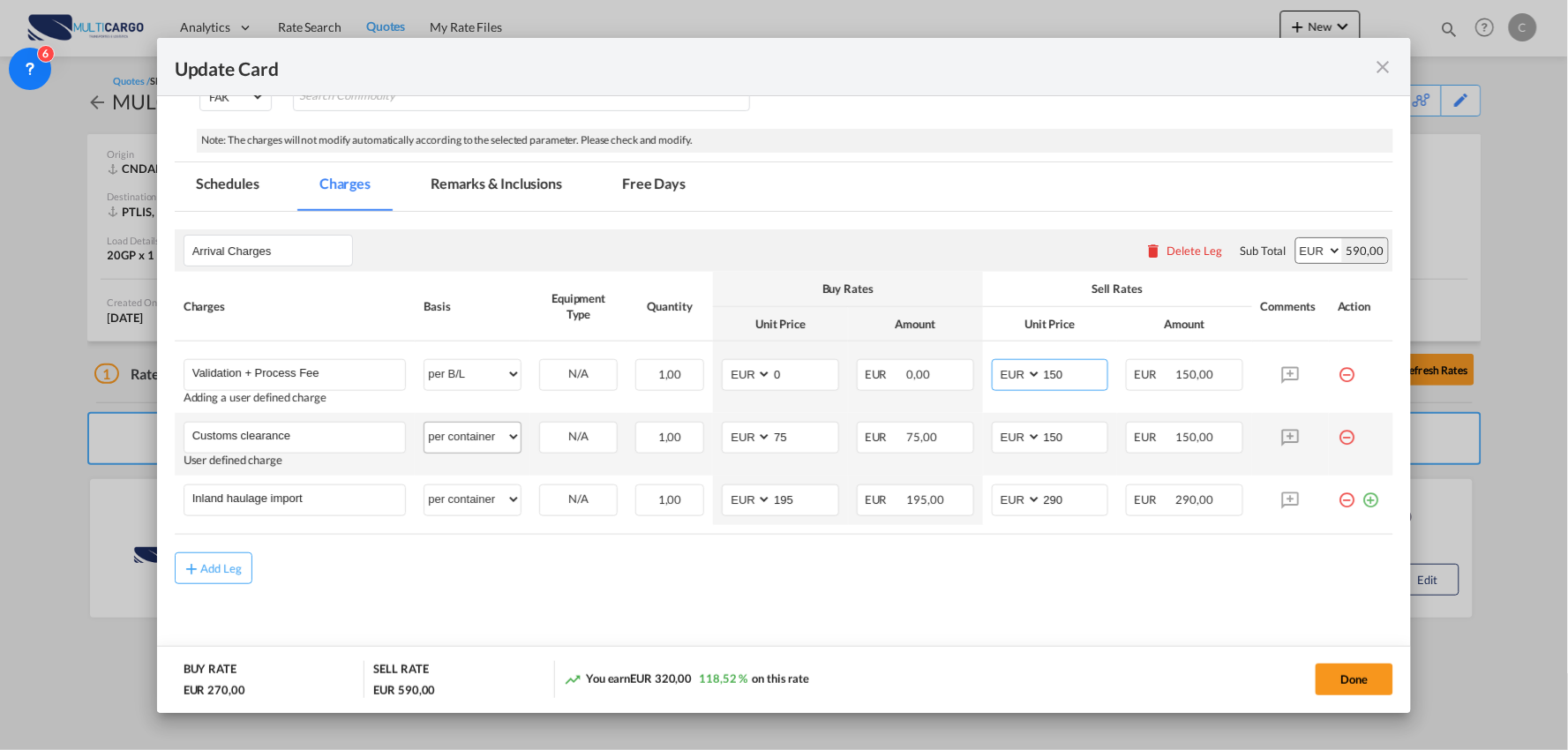
type input "150"
click at [445, 434] on select "per equipment per container per B/L per shipping bill per shipment per pallet p…" at bounding box center [472, 436] width 96 height 28
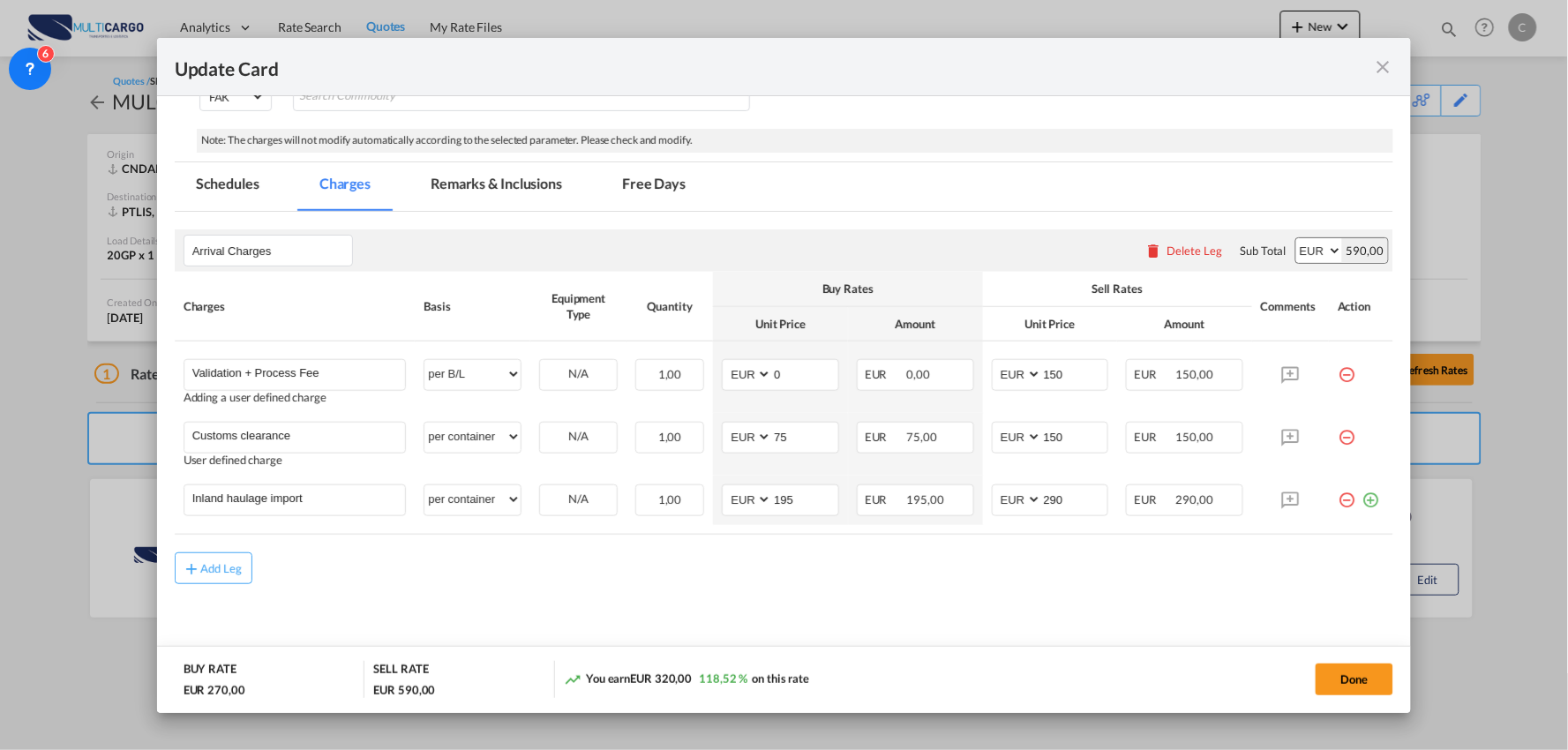
click at [401, 596] on md-content "Arrival Charges Please enter leg name Leg Name Already Exists Delete Leg Sub To…" at bounding box center [784, 440] width 1220 height 457
click at [938, 604] on md-content "Arrival Charges Please enter leg name Leg Name Already Exists Delete Leg Sub To…" at bounding box center [784, 440] width 1220 height 457
drag, startPoint x: 480, startPoint y: 566, endPoint x: 12, endPoint y: 578, distance: 468.2
click at [435, 580] on div "Add Leg" at bounding box center [784, 567] width 1220 height 32
click at [857, 566] on div "Add Leg" at bounding box center [784, 567] width 1220 height 32
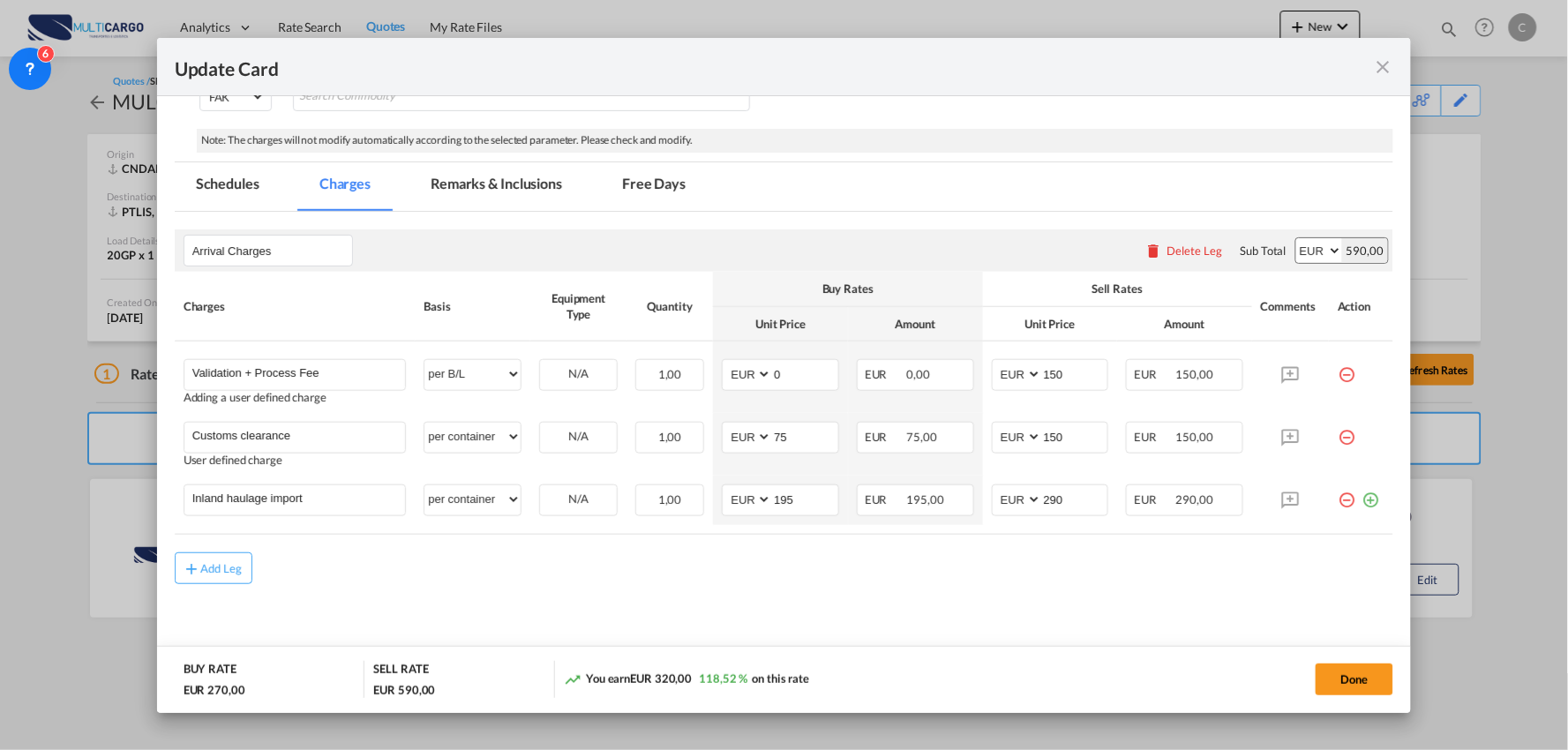
click at [615, 574] on div "Add Leg" at bounding box center [784, 567] width 1220 height 32
click at [1060, 544] on rate-modification "Arrival Charges Please enter leg name Leg Name Already Exists Delete Leg Sub To…" at bounding box center [784, 398] width 1220 height 373
click at [505, 190] on md-tab-item "Remarks & Inclusions" at bounding box center [496, 186] width 174 height 49
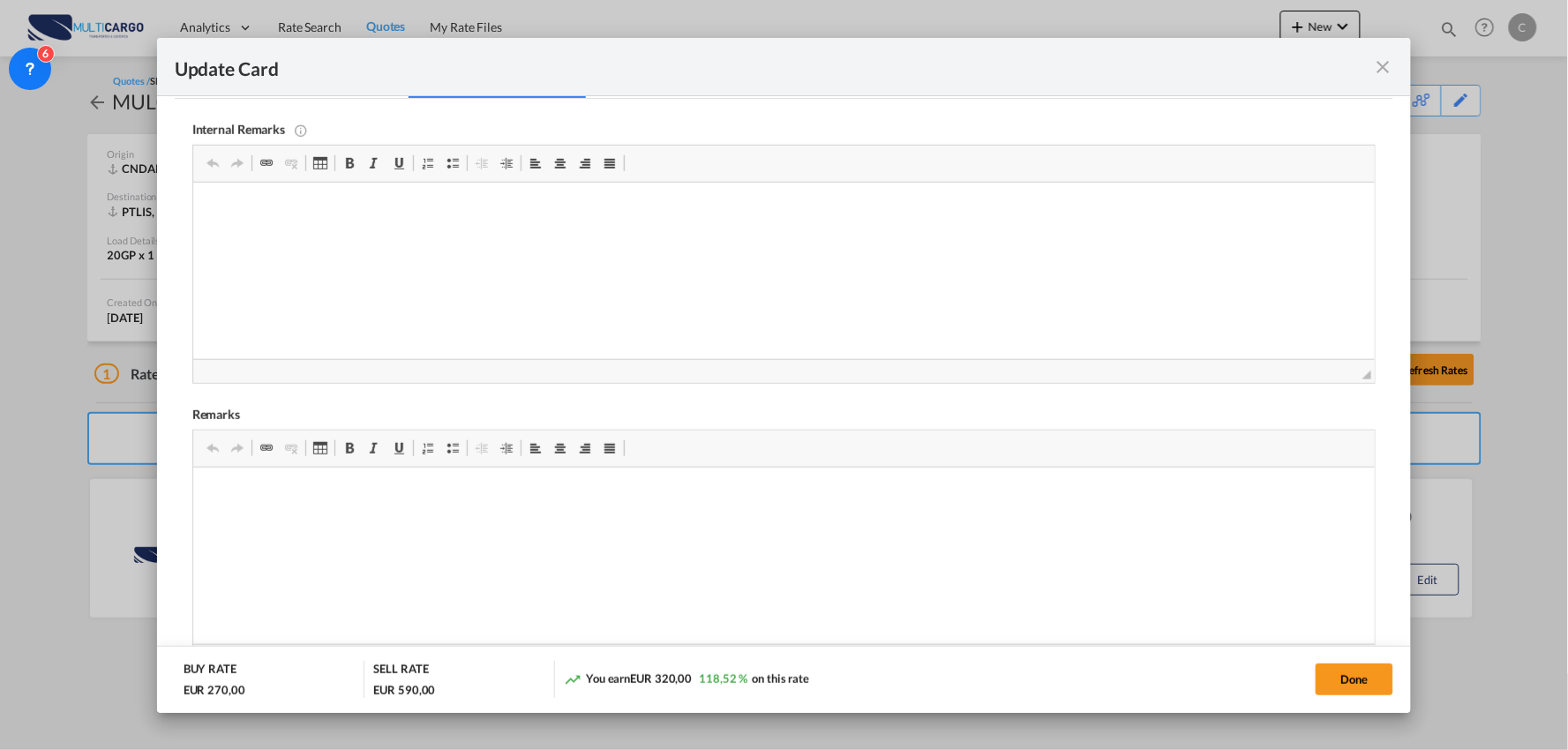
scroll to position [534, 0]
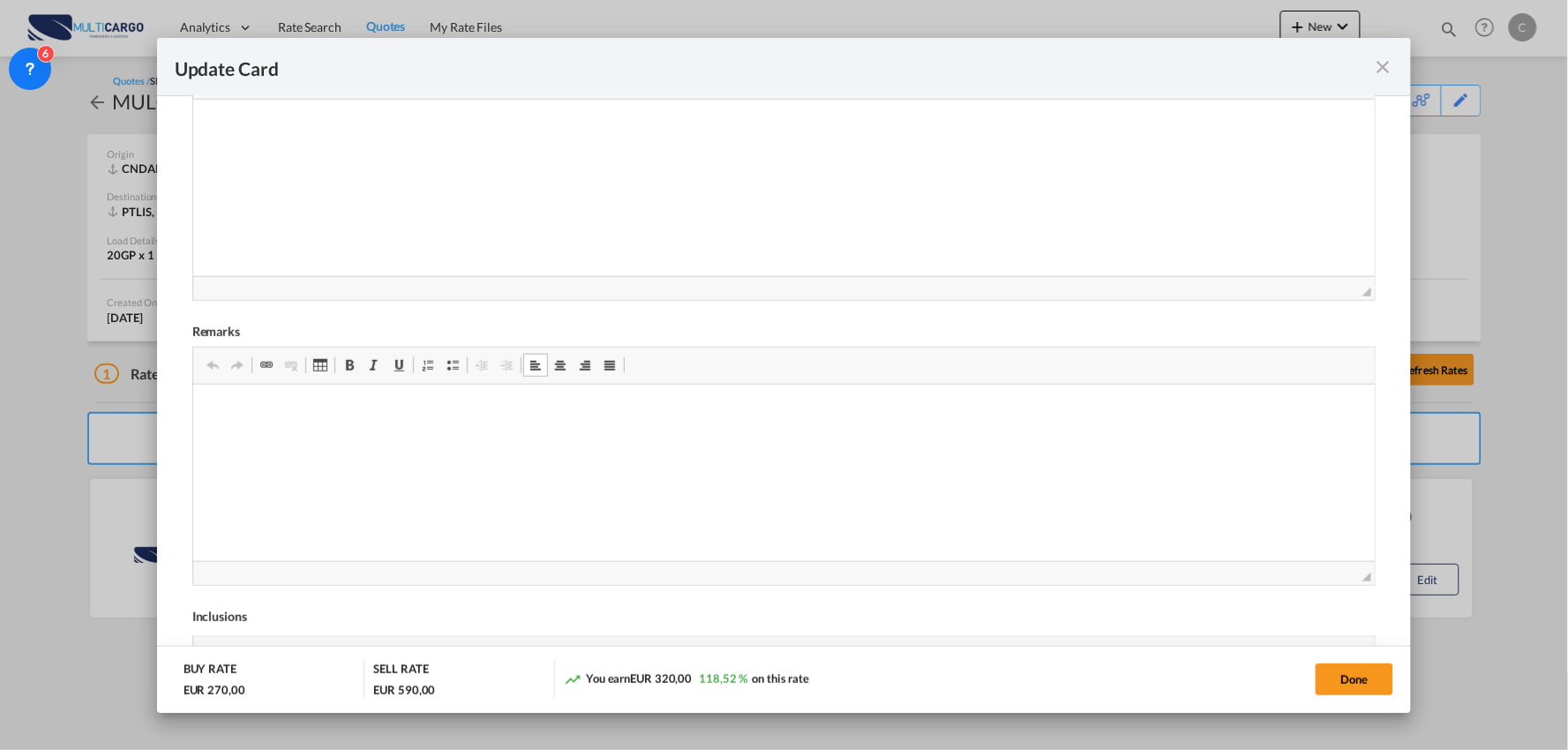
click at [447, 366] on span "Update CardPort of ..." at bounding box center [452, 366] width 14 height 14
click at [1364, 677] on button "Done" at bounding box center [1354, 679] width 78 height 32
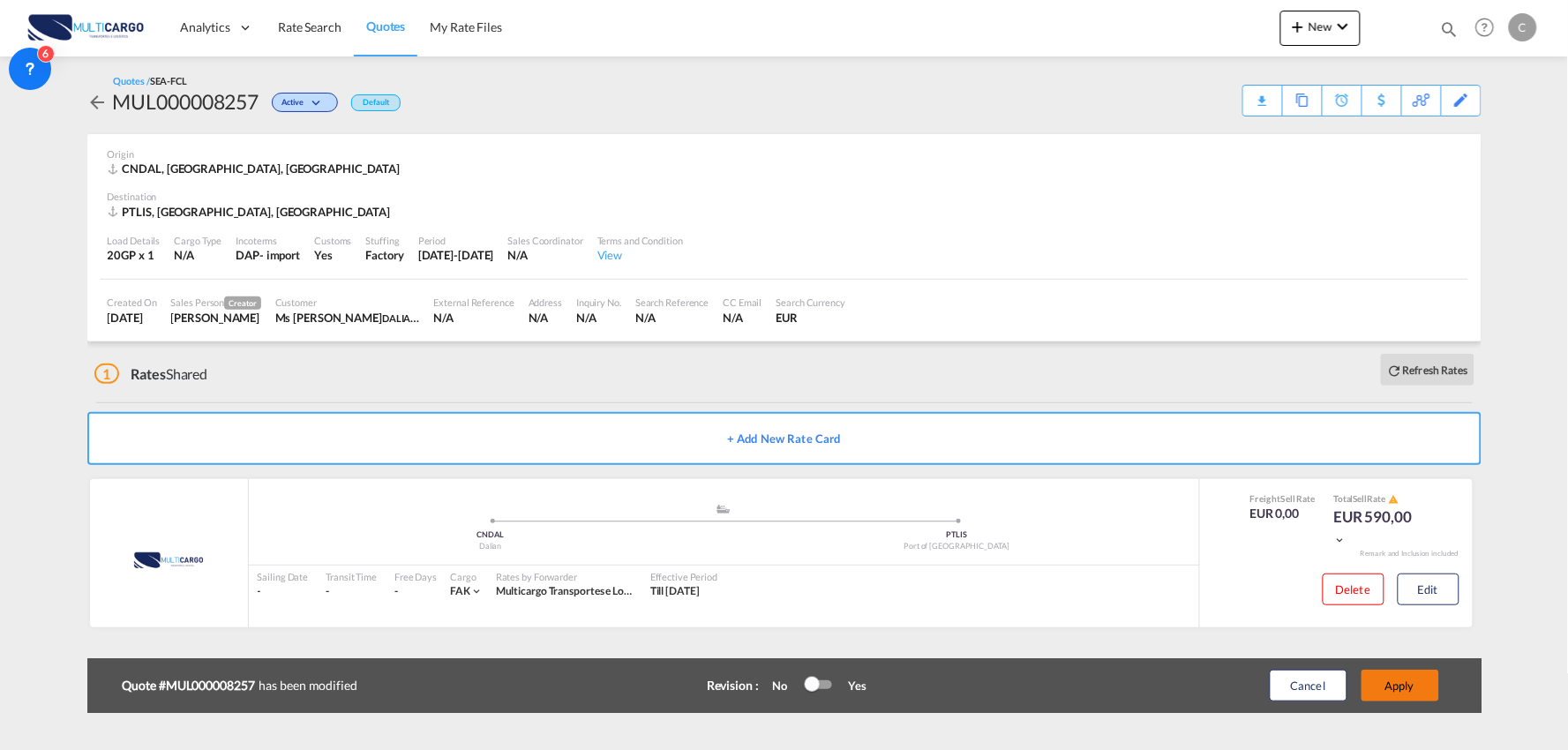
click at [1395, 680] on button "Apply" at bounding box center [1401, 685] width 78 height 32
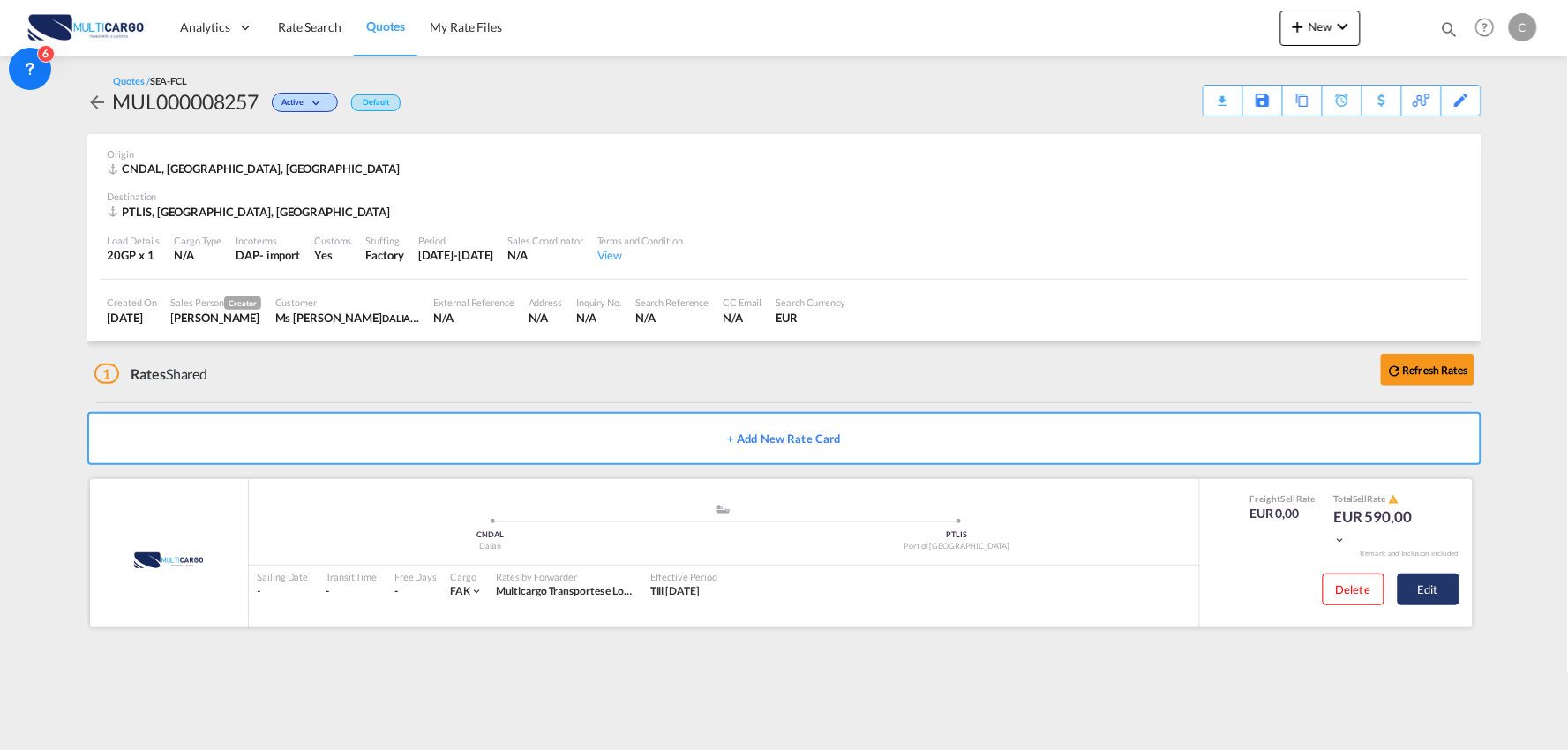
click at [1427, 580] on button "Edit" at bounding box center [1429, 589] width 62 height 32
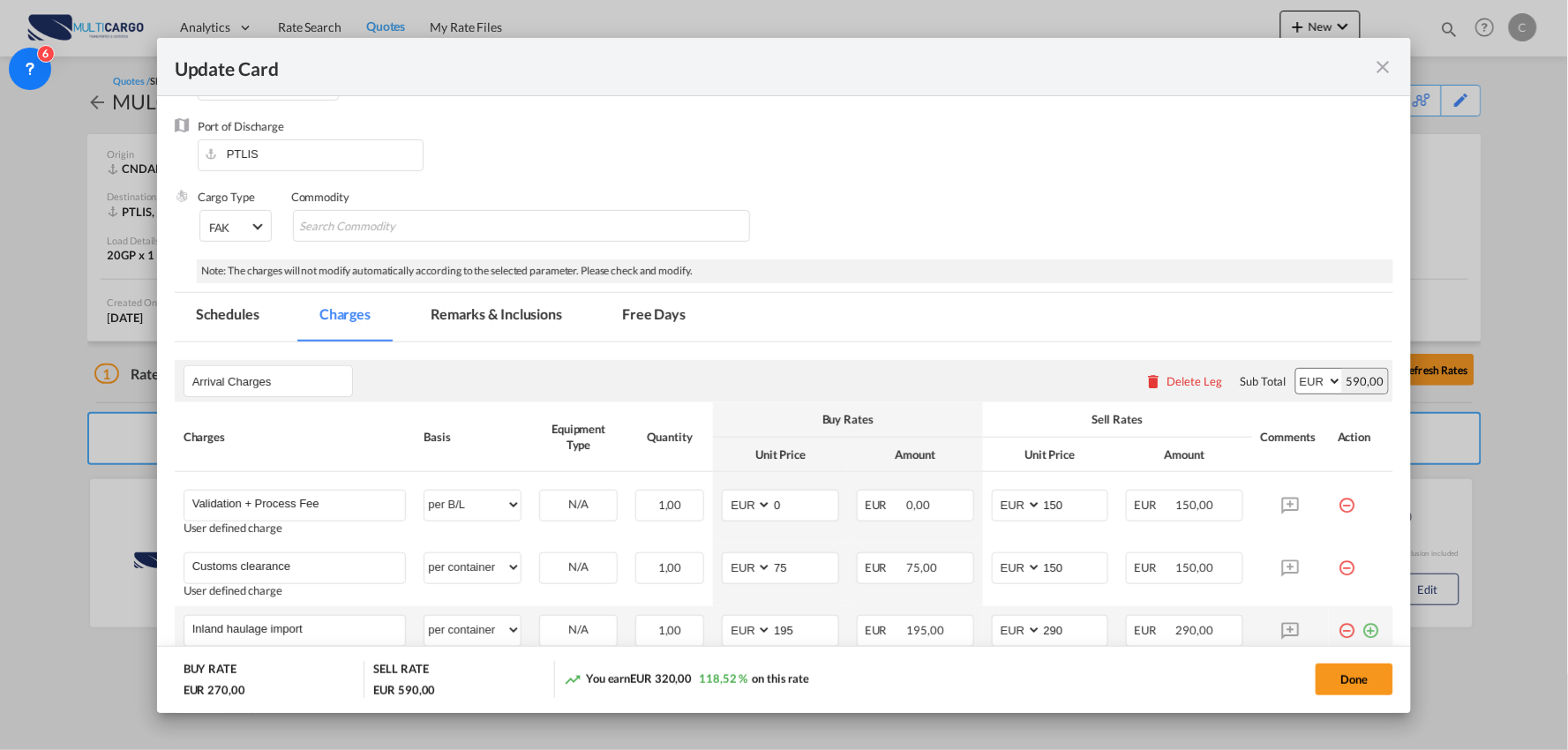
scroll to position [337, 0]
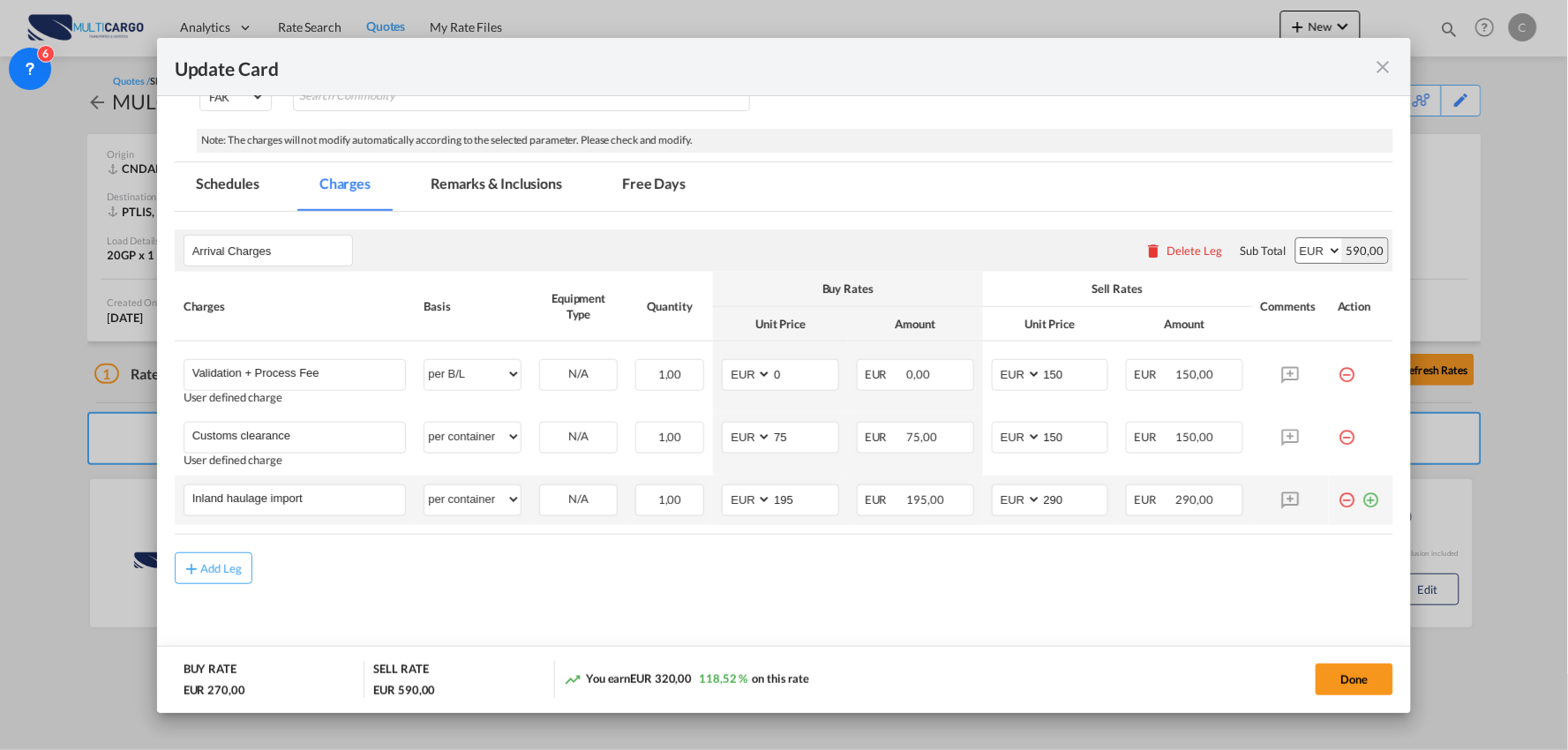
click at [1363, 494] on md-icon "icon-plus-circle-outline green-400-fg" at bounding box center [1371, 493] width 18 height 18
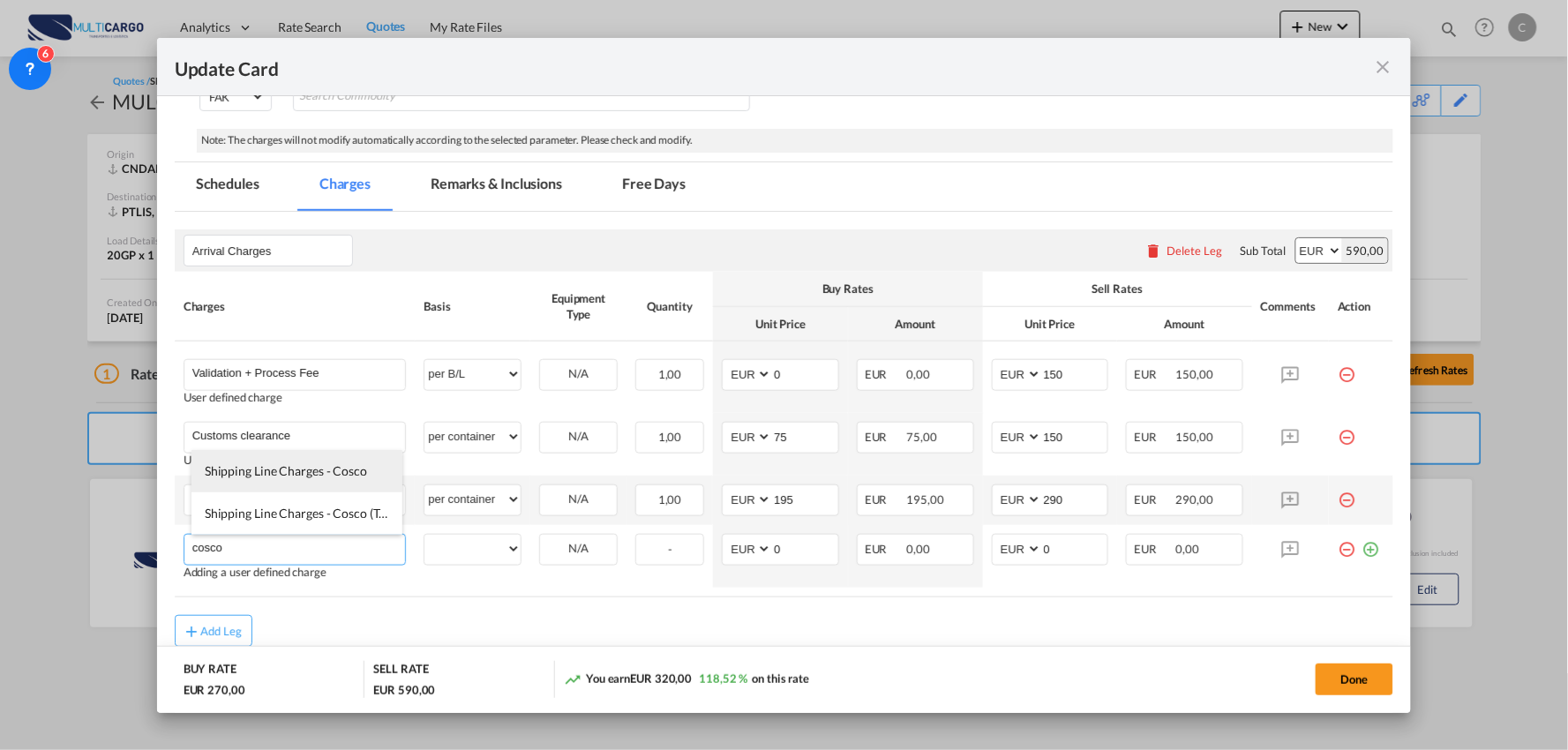
click at [301, 472] on span "Shipping Line Charges - Cosco" at bounding box center [285, 470] width 162 height 15
type input "Shipping Line Charges - Cosco"
select select "per container"
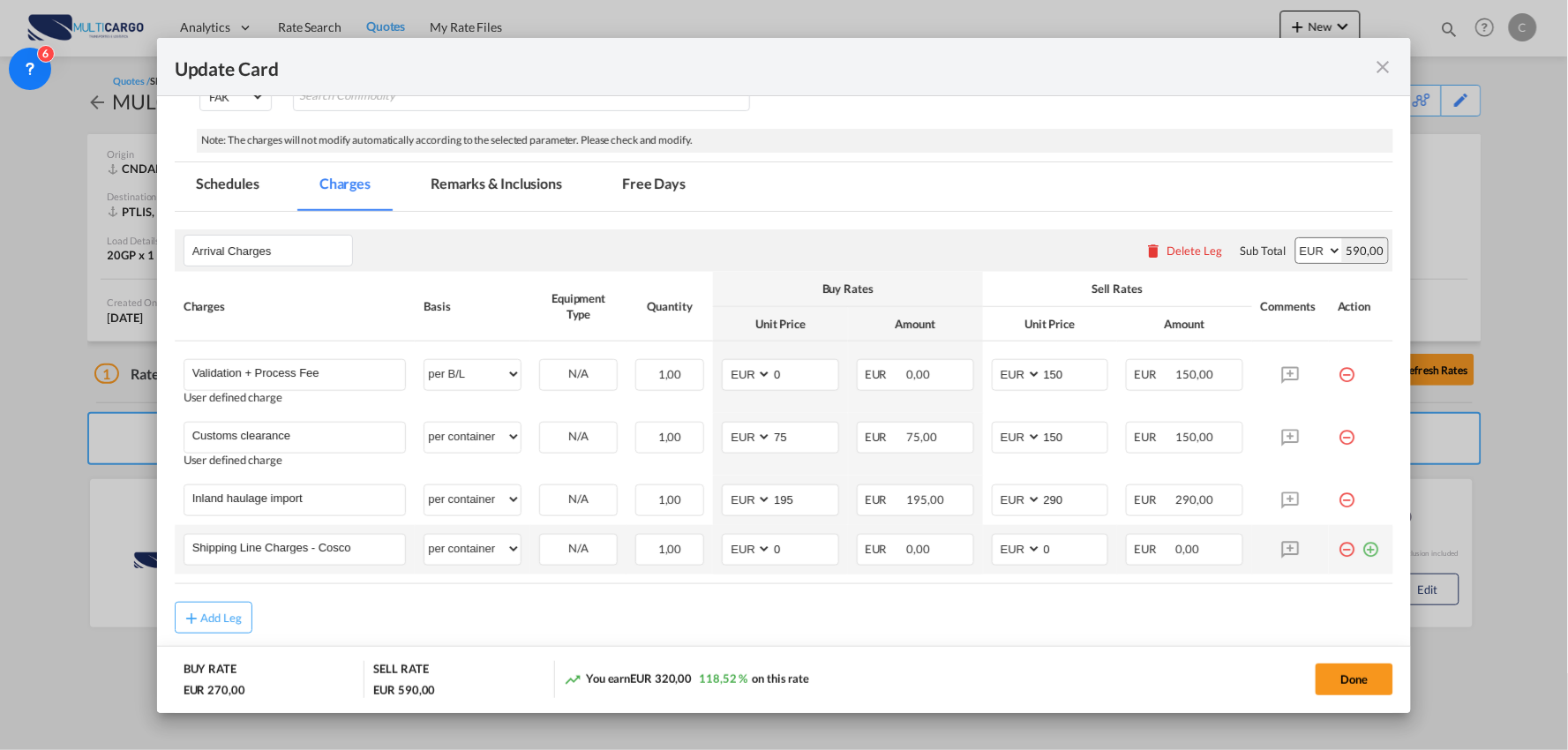
click at [1362, 543] on md-icon "icon-plus-circle-outline green-400-fg" at bounding box center [1371, 543] width 18 height 18
drag, startPoint x: 224, startPoint y: 596, endPoint x: 163, endPoint y: 587, distance: 61.7
click at [163, 587] on md-dialog-content "Port of Loading CNDAL T/S Liner/Carrier MultiCargo 2HM LOGISTICS D.O.O AAXL GLO…" at bounding box center [784, 404] width 1255 height 617
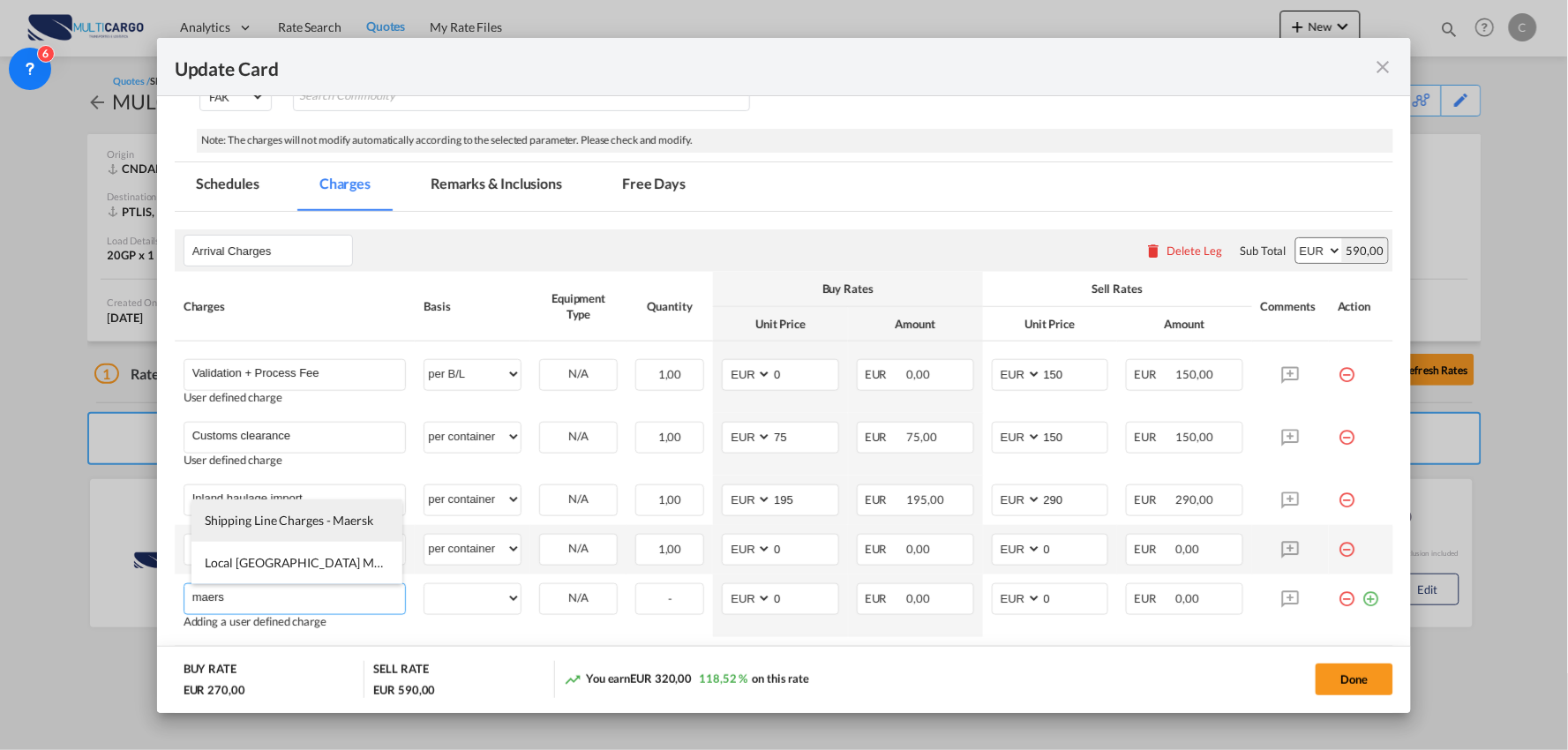
click at [306, 514] on span "Shipping Line Charges - Maersk" at bounding box center [289, 520] width 168 height 15
type input "Shipping Line Charges - Maersk"
select select "per container"
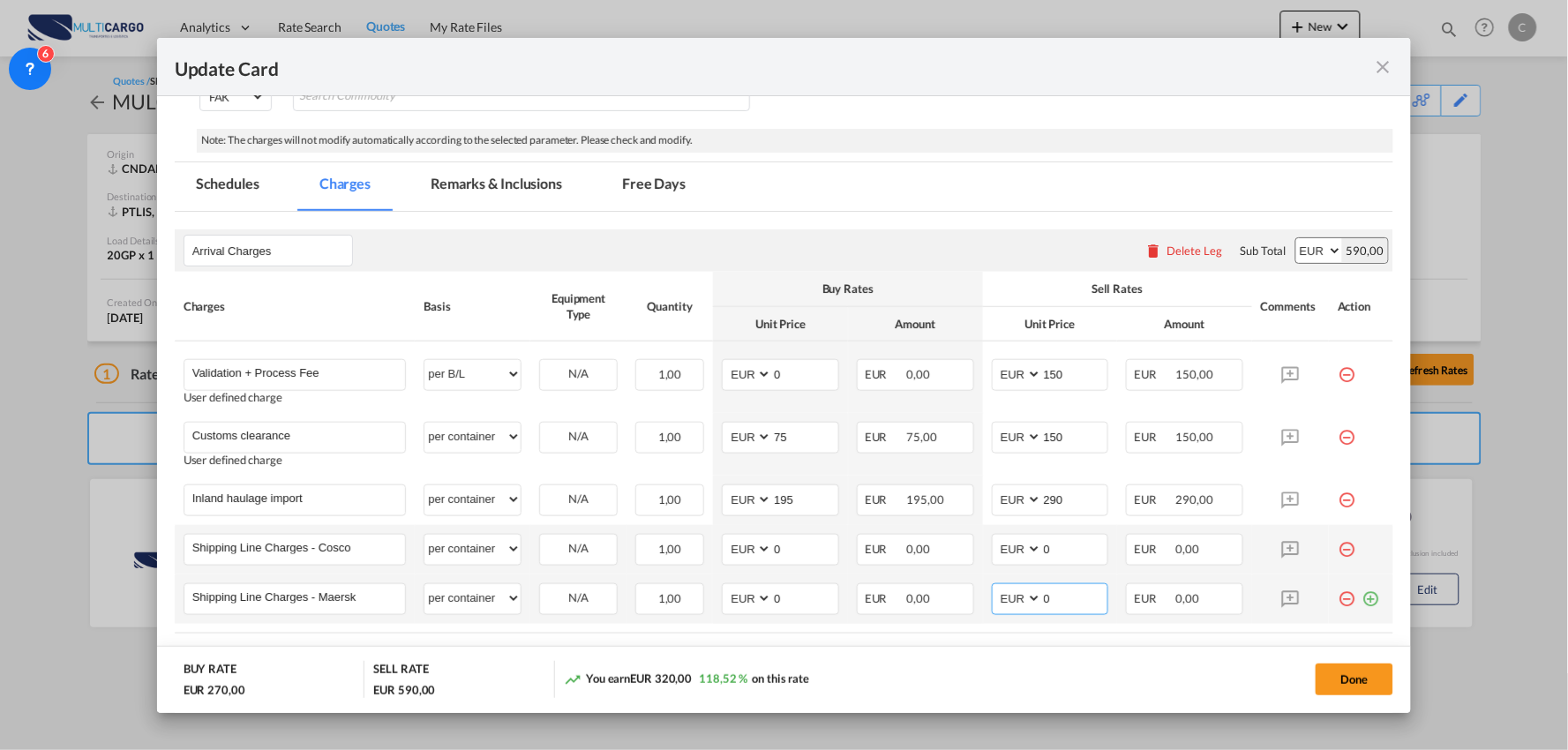
drag, startPoint x: 1046, startPoint y: 601, endPoint x: 1003, endPoint y: 595, distance: 43.4
click at [1012, 595] on md-input-container "AED AFN ALL AMD ANG AOA ARS AUD AWG AZN BAM BBD BDT BGN BHD BIF BMD BND BOB BRL…" at bounding box center [1050, 599] width 118 height 32
type input "318"
drag, startPoint x: 1062, startPoint y: 551, endPoint x: 988, endPoint y: 551, distance: 74.0
click at [992, 551] on md-input-container "AED AFN ALL AMD ANG AOA ARS AUD AWG AZN BAM BBD BDT BGN BHD BIF BMD BND BOB BRL…" at bounding box center [1050, 549] width 118 height 32
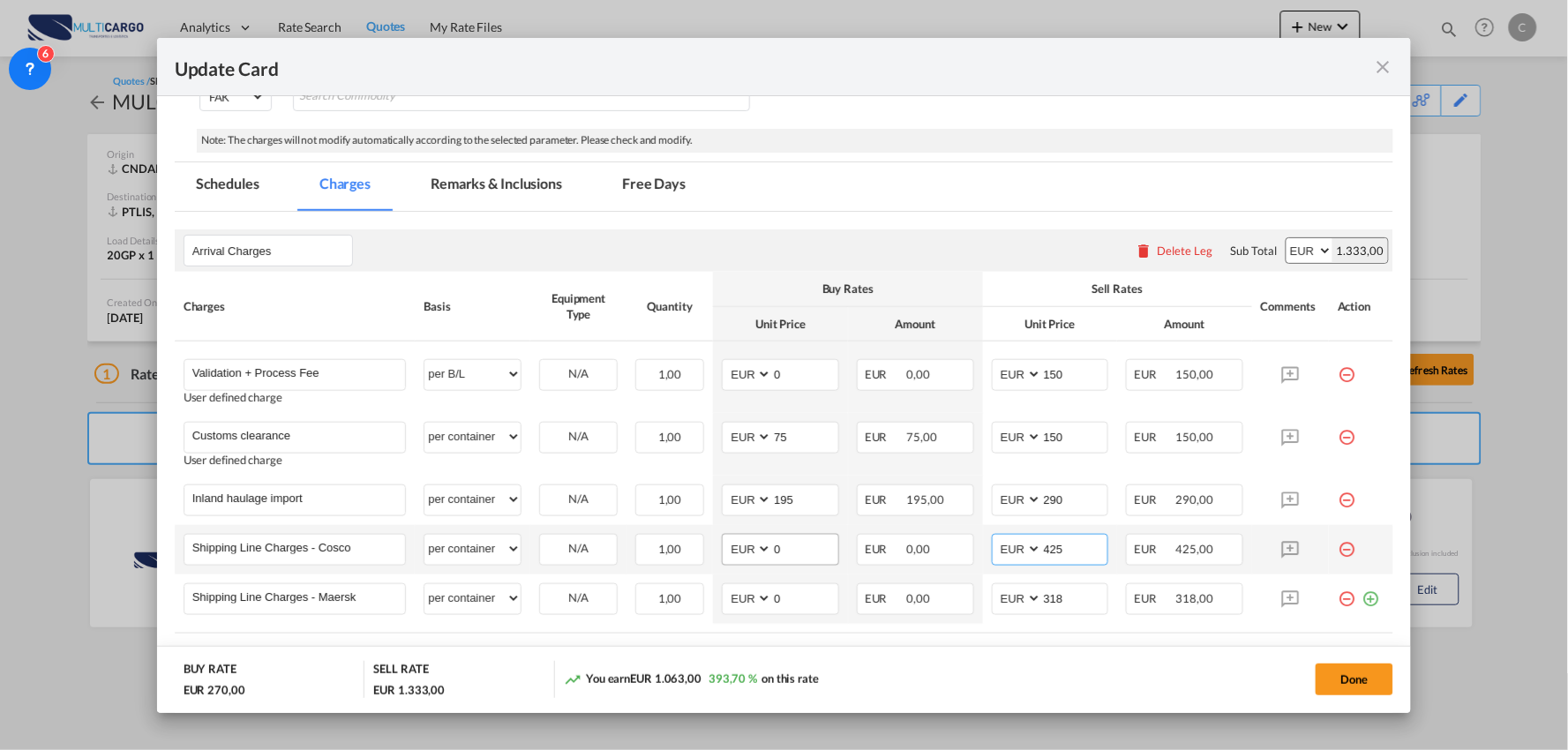
type input "425"
drag, startPoint x: 788, startPoint y: 548, endPoint x: 693, endPoint y: 546, distance: 95.0
click at [693, 546] on tr "Shipping Line Charges - Cosco Please Enter User Defined Charges Cannot Be Publi…" at bounding box center [784, 549] width 1220 height 50
type input "425"
drag, startPoint x: 783, startPoint y: 603, endPoint x: 702, endPoint y: 603, distance: 81.0
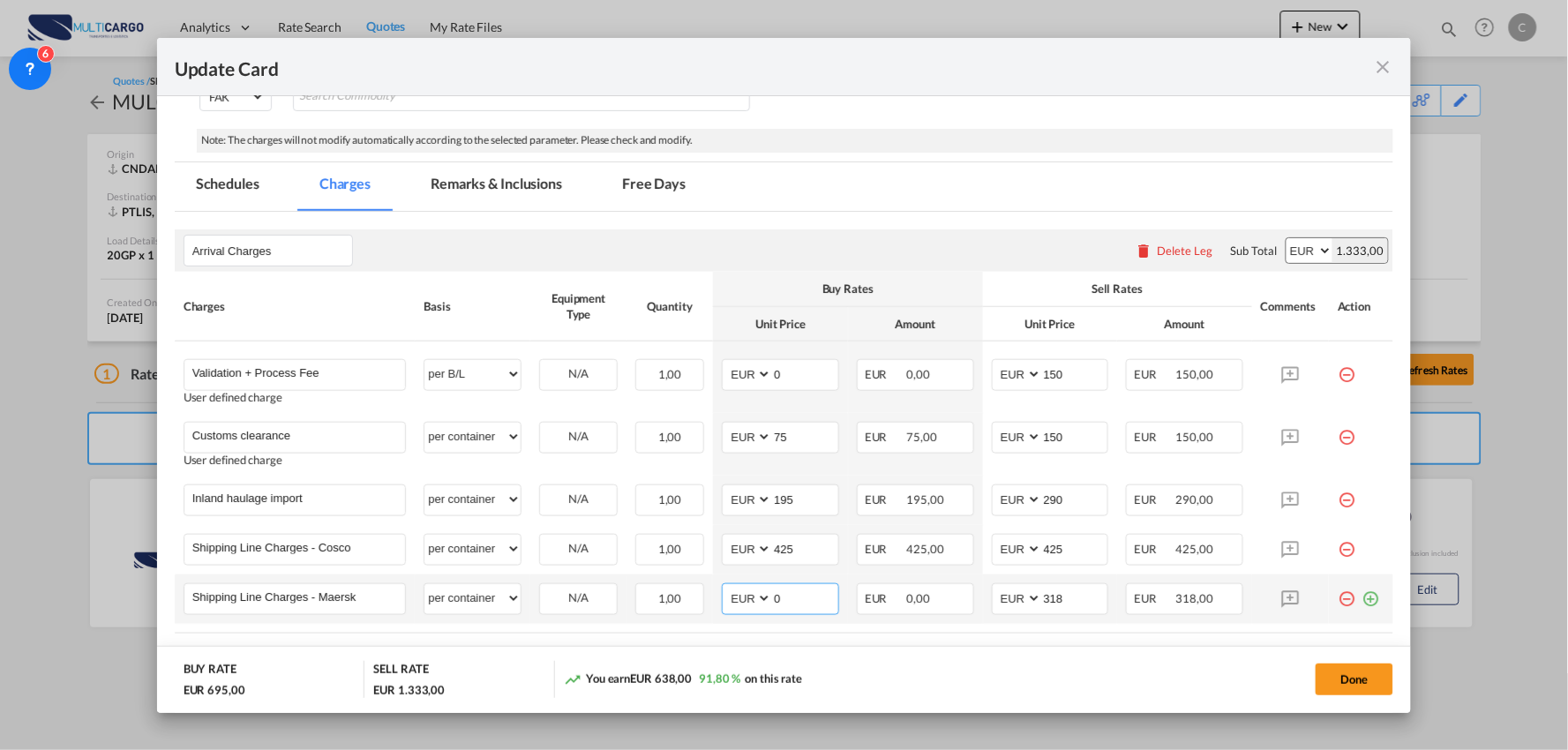
click at [713, 603] on td "AED AFN ALL AMD ANG AOA ARS AUD AWG AZN BAM BBD BDT BGN BHD BIF BMD BND BOB BRL…" at bounding box center [780, 599] width 135 height 50
type input "318"
drag, startPoint x: 334, startPoint y: 507, endPoint x: 156, endPoint y: 507, distance: 178.0
click at [160, 507] on md-dialog-content "Port of Loading CNDAL T/S Liner/Carrier MultiCargo 2HM LOGISTICS D.O.O AAXL GLO…" at bounding box center [784, 404] width 1255 height 617
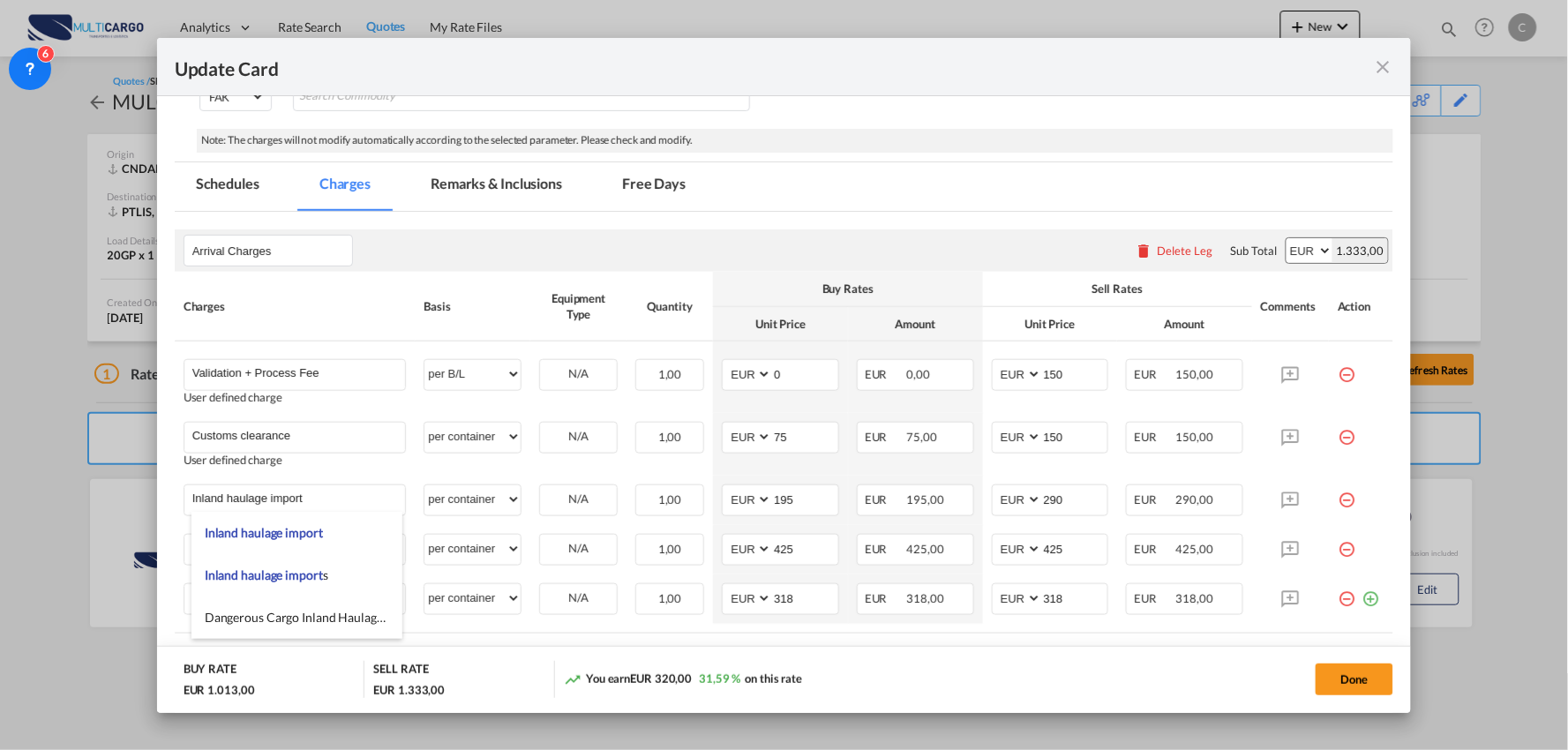
click at [950, 209] on md-tabs-canvas "Schedules Charges Remarks & Inclusions Free Days Schedules Charges Remarks & In…" at bounding box center [784, 186] width 1220 height 49
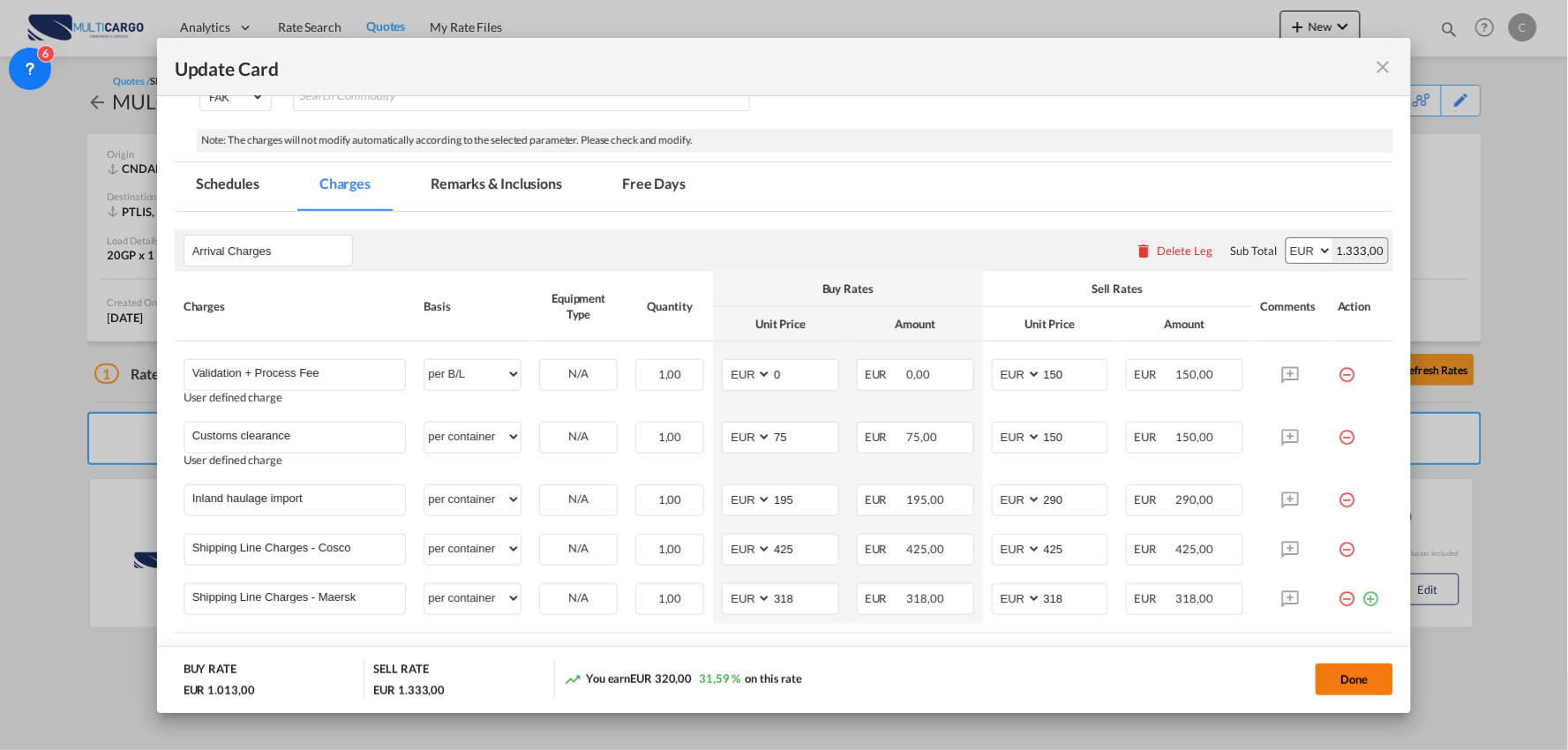
click at [1370, 676] on button "Done" at bounding box center [1354, 679] width 78 height 32
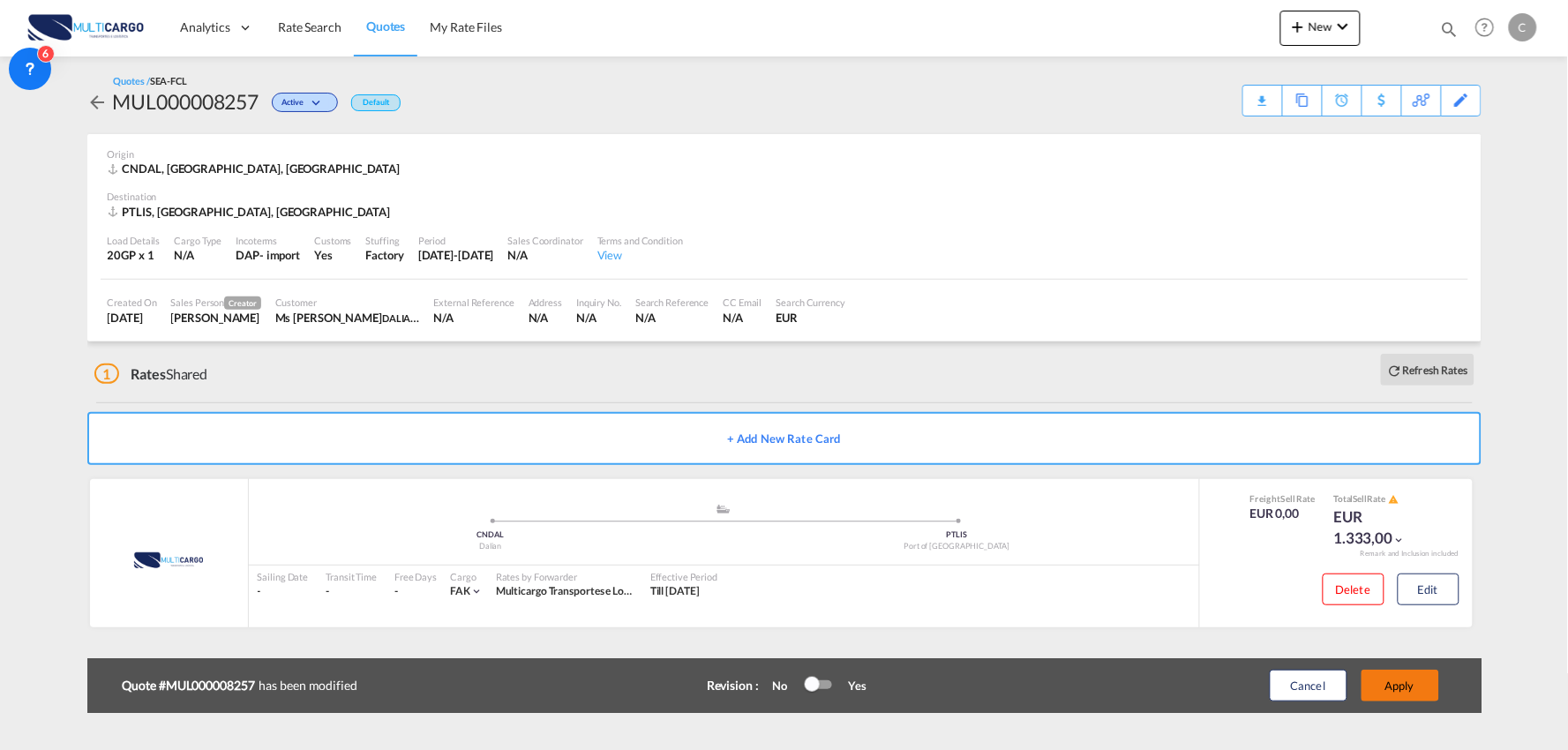
click at [1440, 686] on div "Cancel Apply" at bounding box center [1336, 685] width 221 height 43
click at [1421, 679] on button "Apply" at bounding box center [1401, 685] width 78 height 32
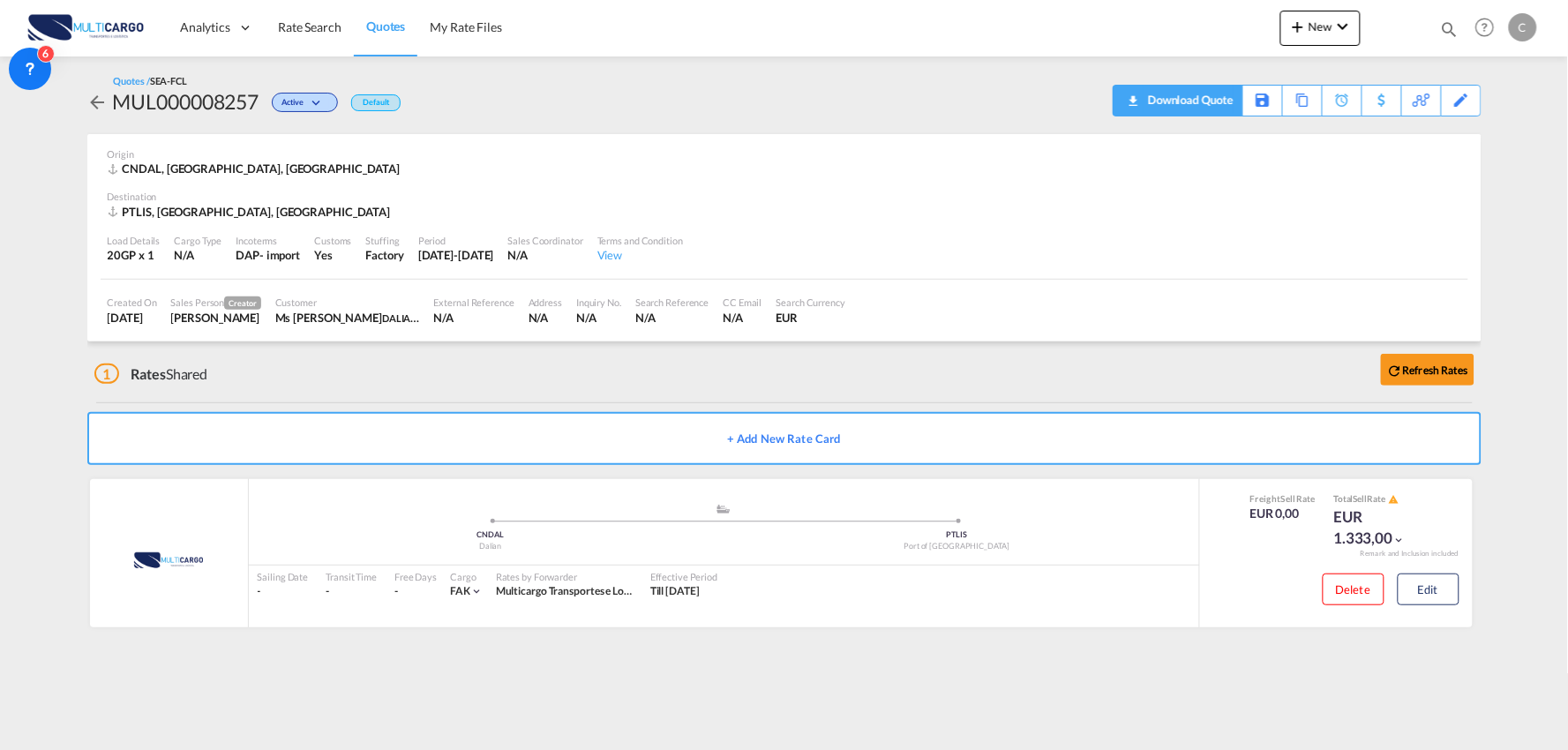
click at [1219, 102] on div "Download Quote" at bounding box center [1188, 100] width 90 height 28
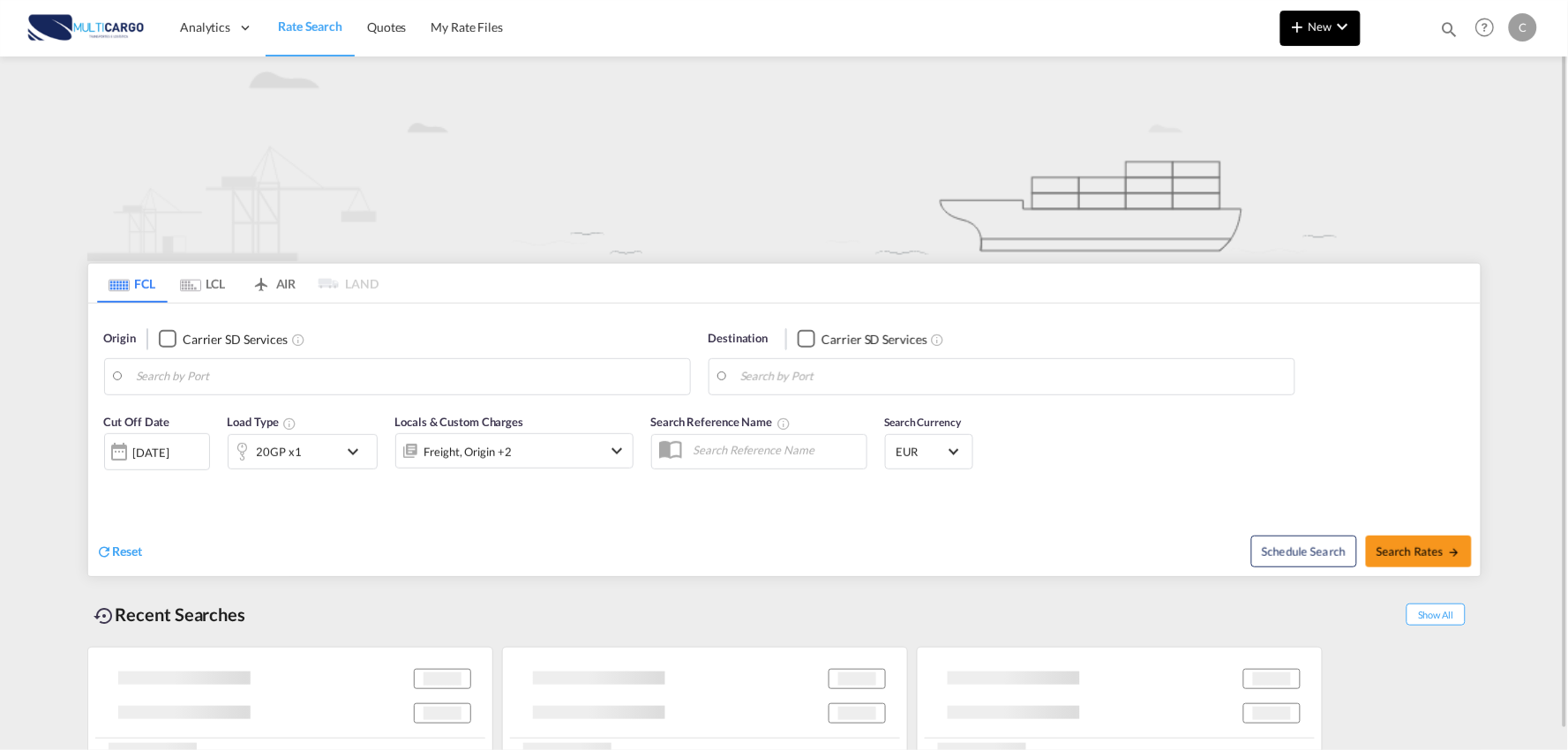
click at [1321, 12] on button "New" at bounding box center [1320, 28] width 81 height 35
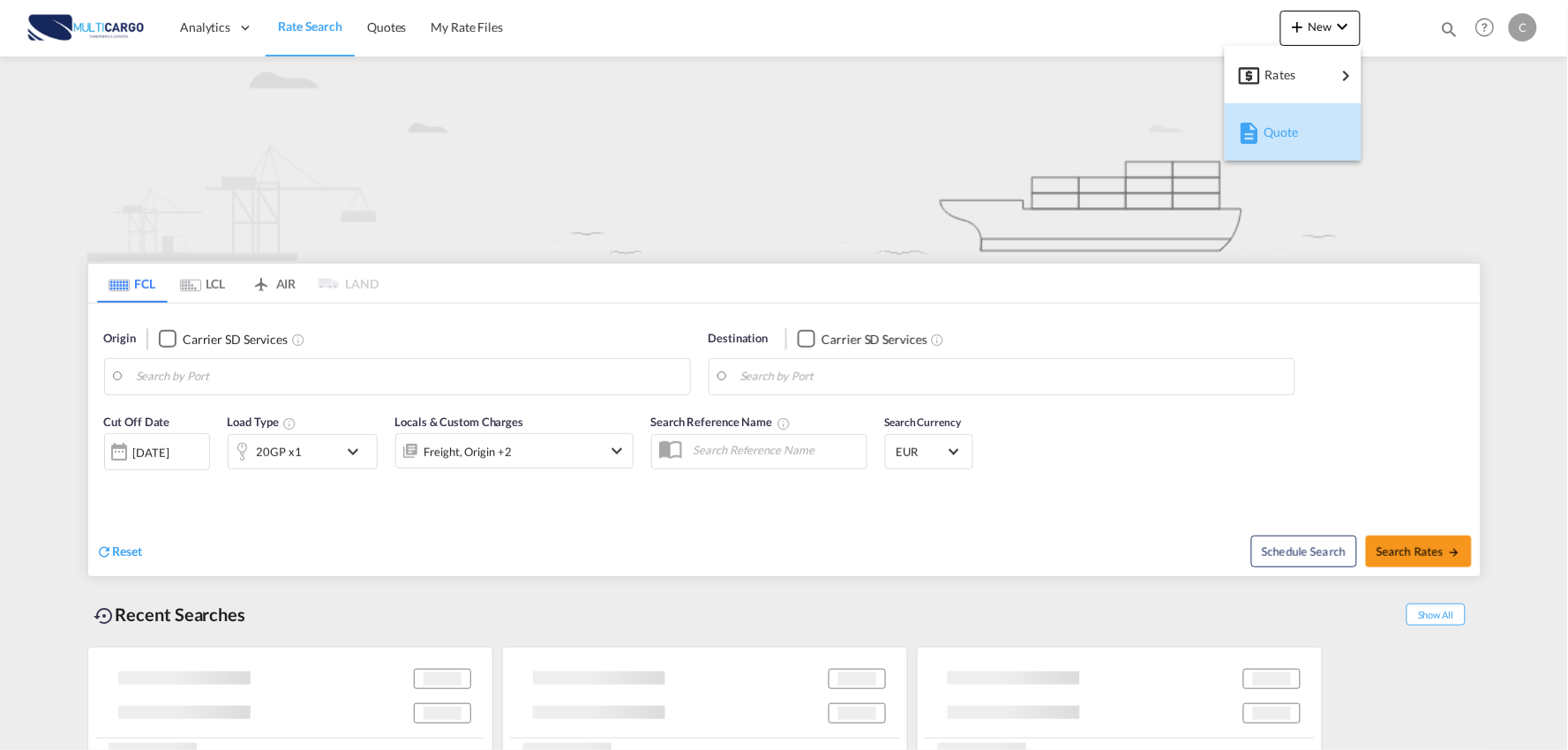
click at [1283, 138] on span "Quote" at bounding box center [1272, 132] width 19 height 35
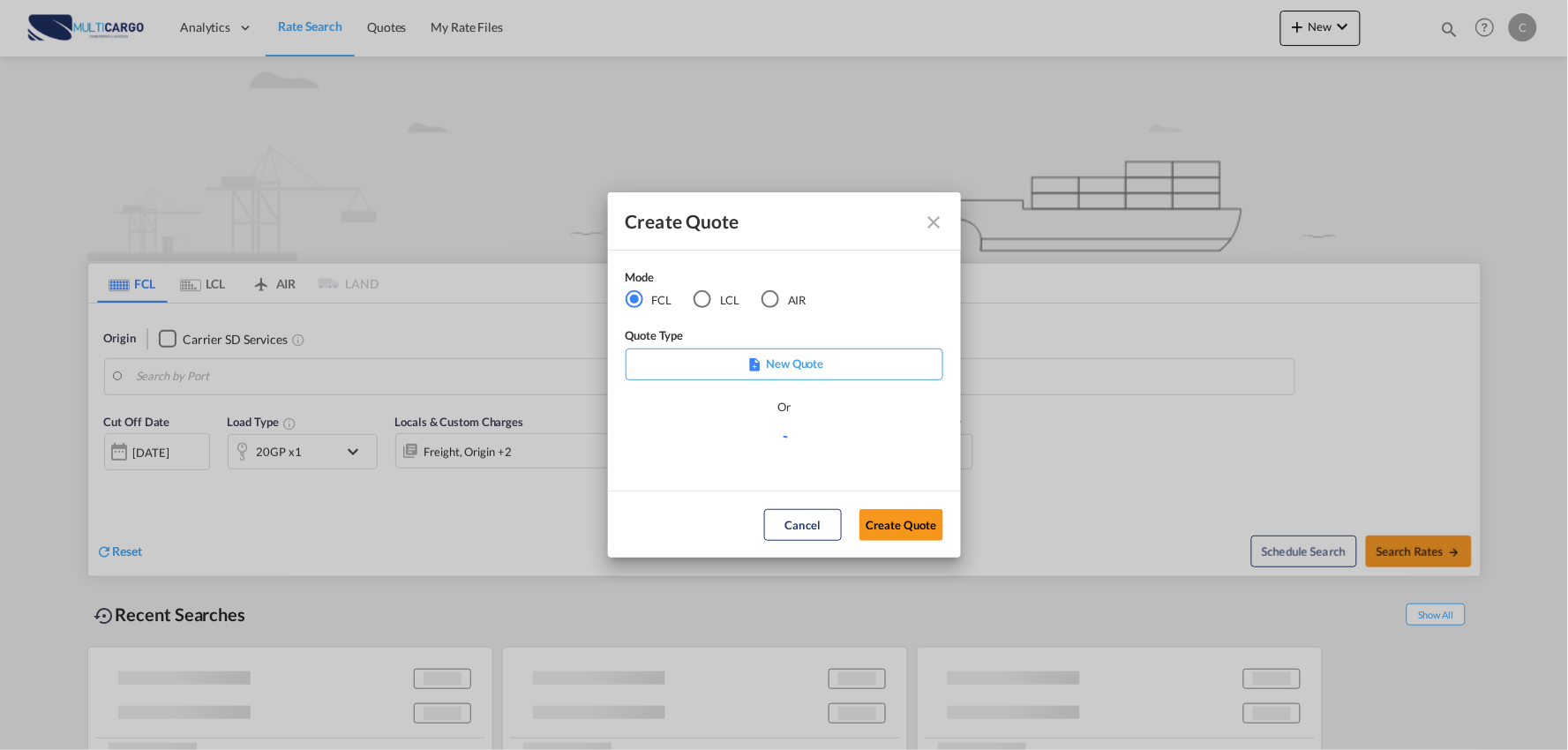
type input "Port of [GEOGRAPHIC_DATA], [GEOGRAPHIC_DATA], [GEOGRAPHIC_DATA]"
type input "Leixoes, Leixoes, PTLEI"
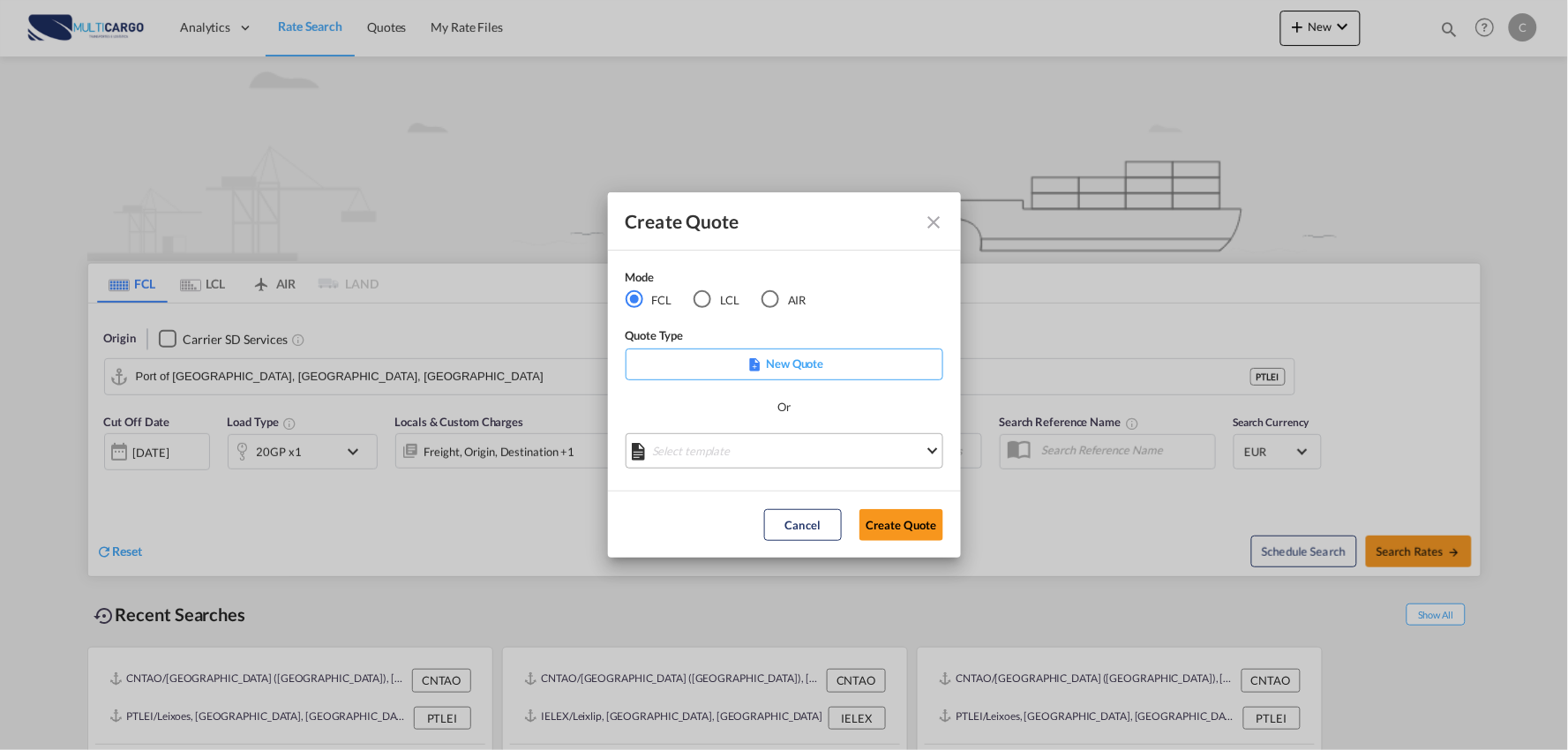
click at [803, 456] on md-select "Select template [DATE] IMP_EXW_FCL [PERSON_NAME] | [DATE] [DATE] IMP_DAP_FCL S/…" at bounding box center [784, 451] width 318 height 35
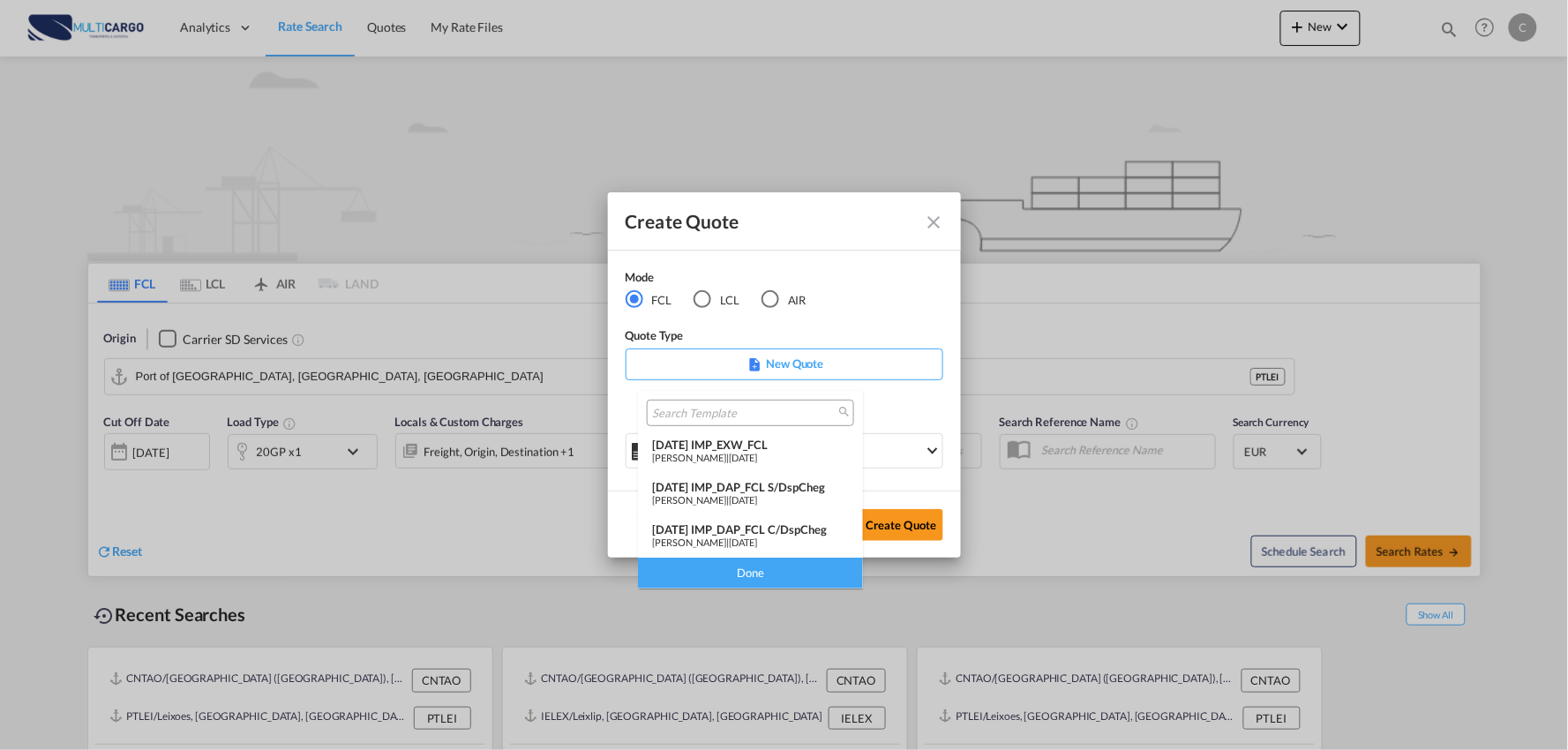
click at [804, 544] on div "[PERSON_NAME] | [DATE]" at bounding box center [750, 542] width 196 height 12
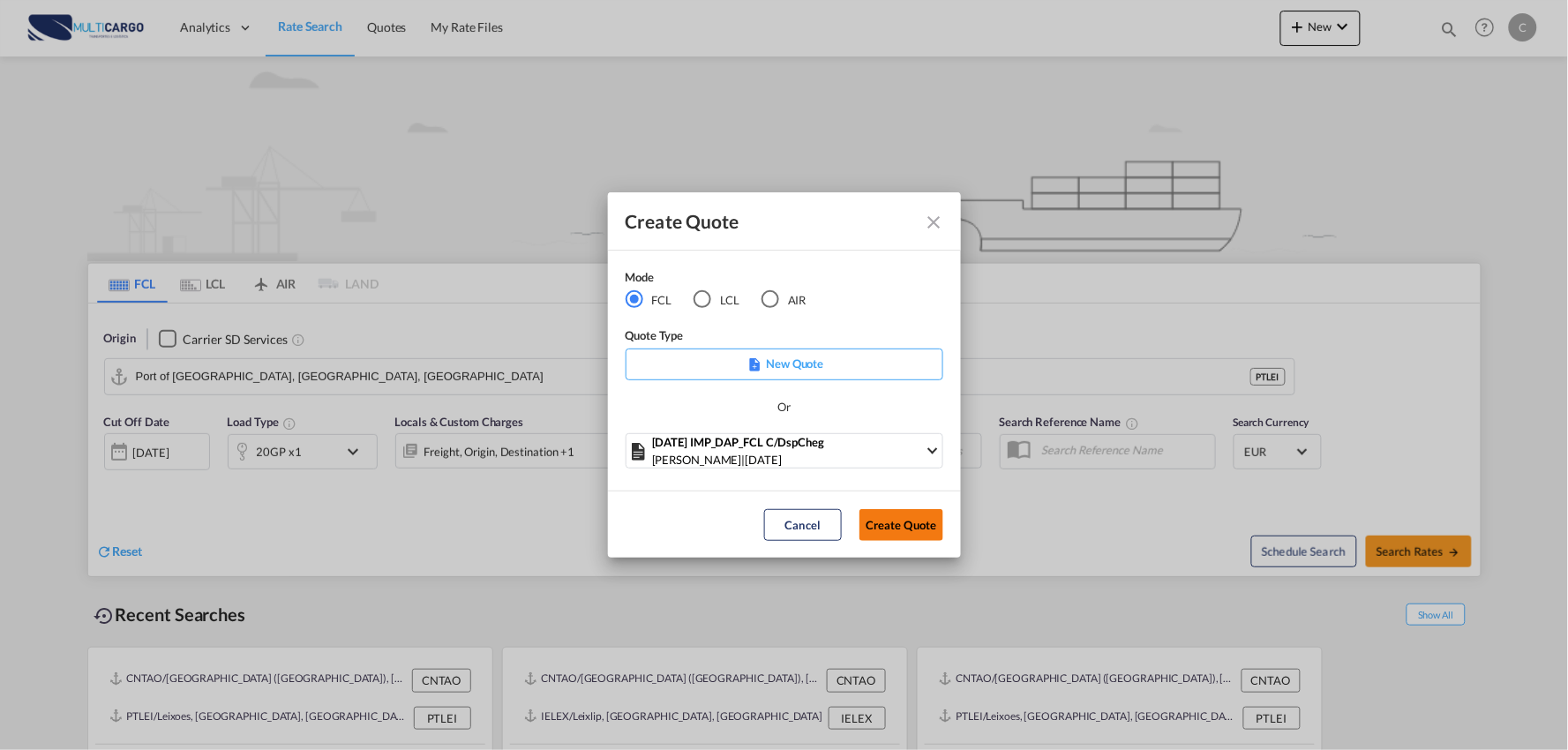
click at [884, 516] on button "Create Quote" at bounding box center [901, 525] width 84 height 32
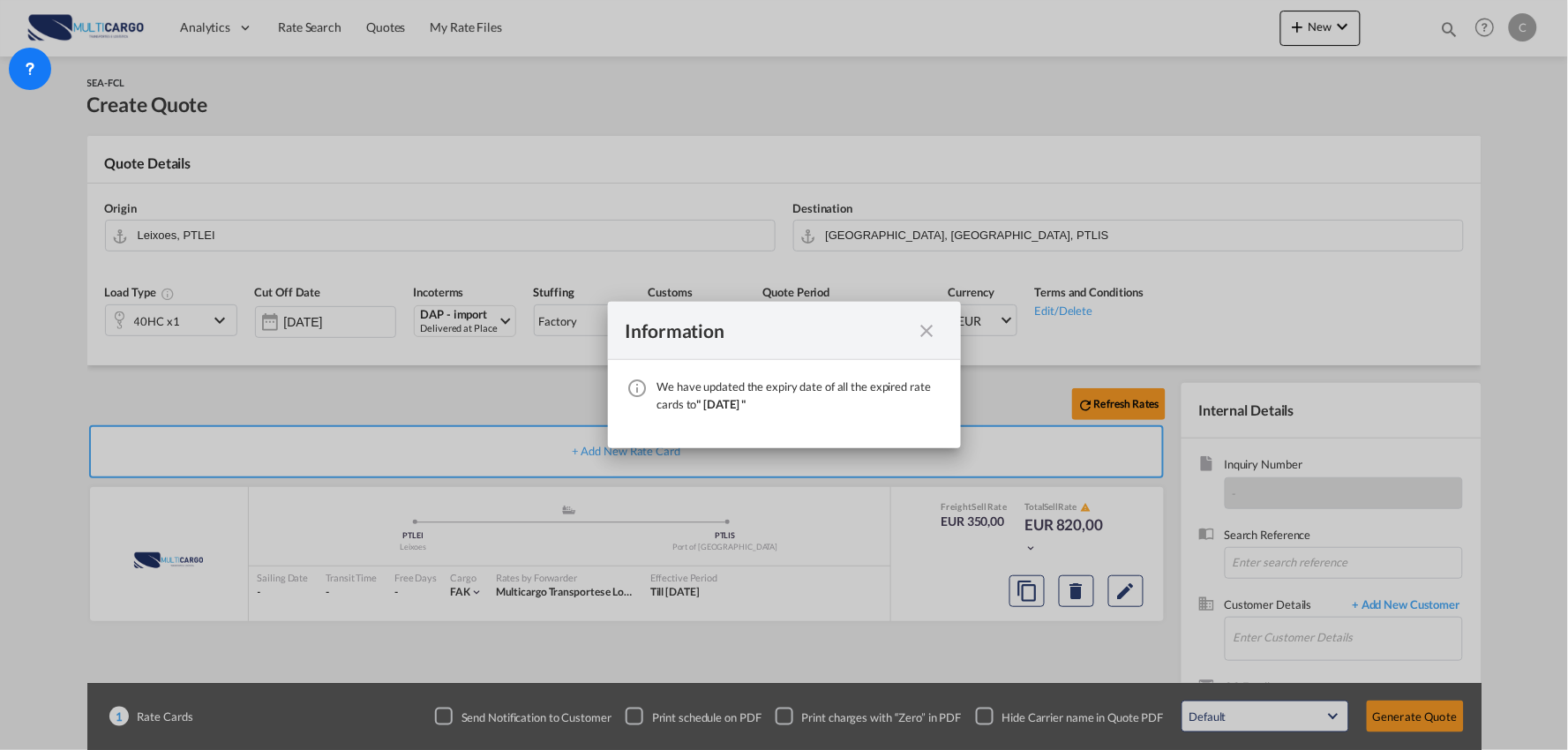
click at [941, 329] on div "We have ..." at bounding box center [927, 330] width 32 height 22
click at [937, 327] on md-icon "icon-close fg-AAA8AD cursor" at bounding box center [927, 330] width 21 height 21
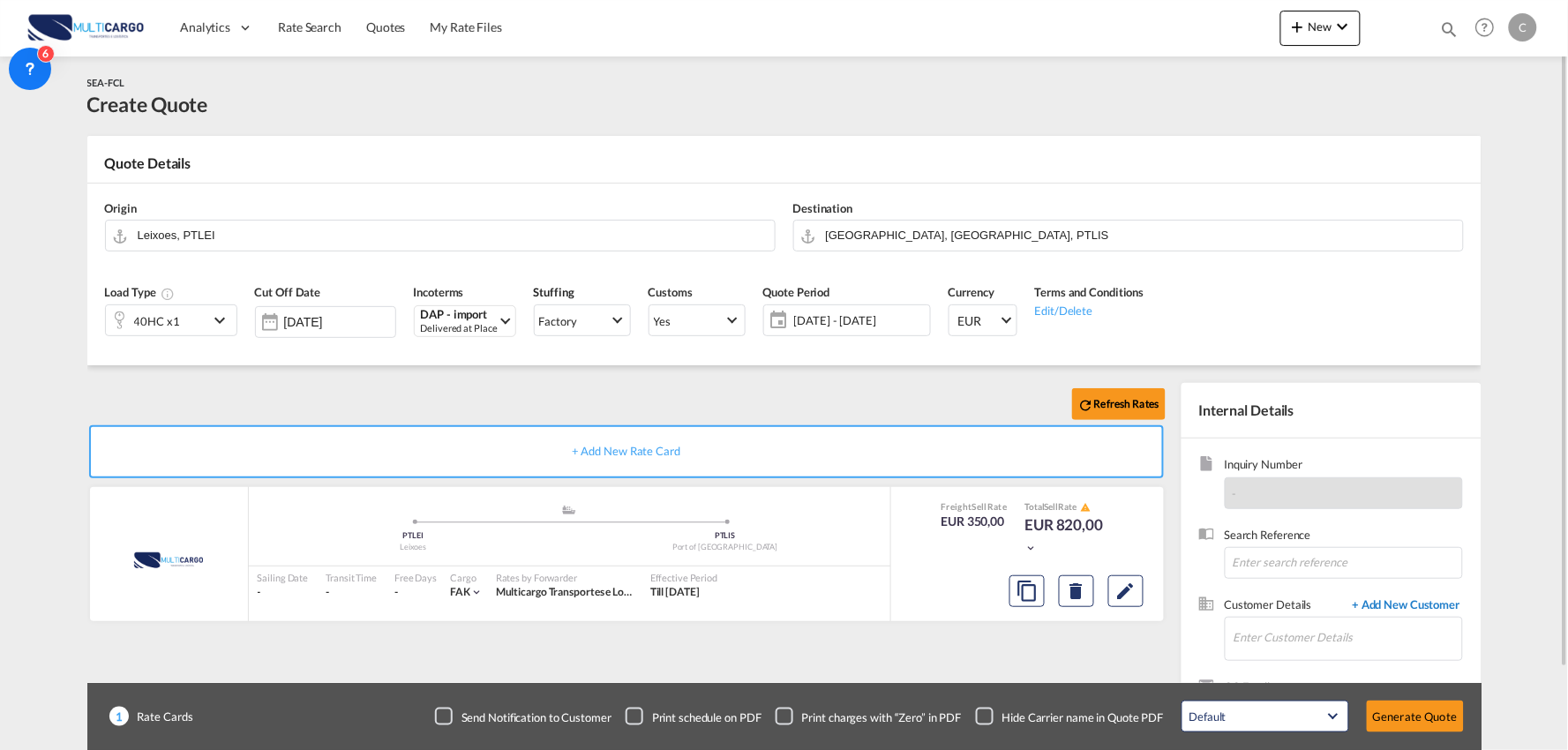
click at [1379, 605] on span "+ Add New Customer" at bounding box center [1403, 606] width 119 height 20
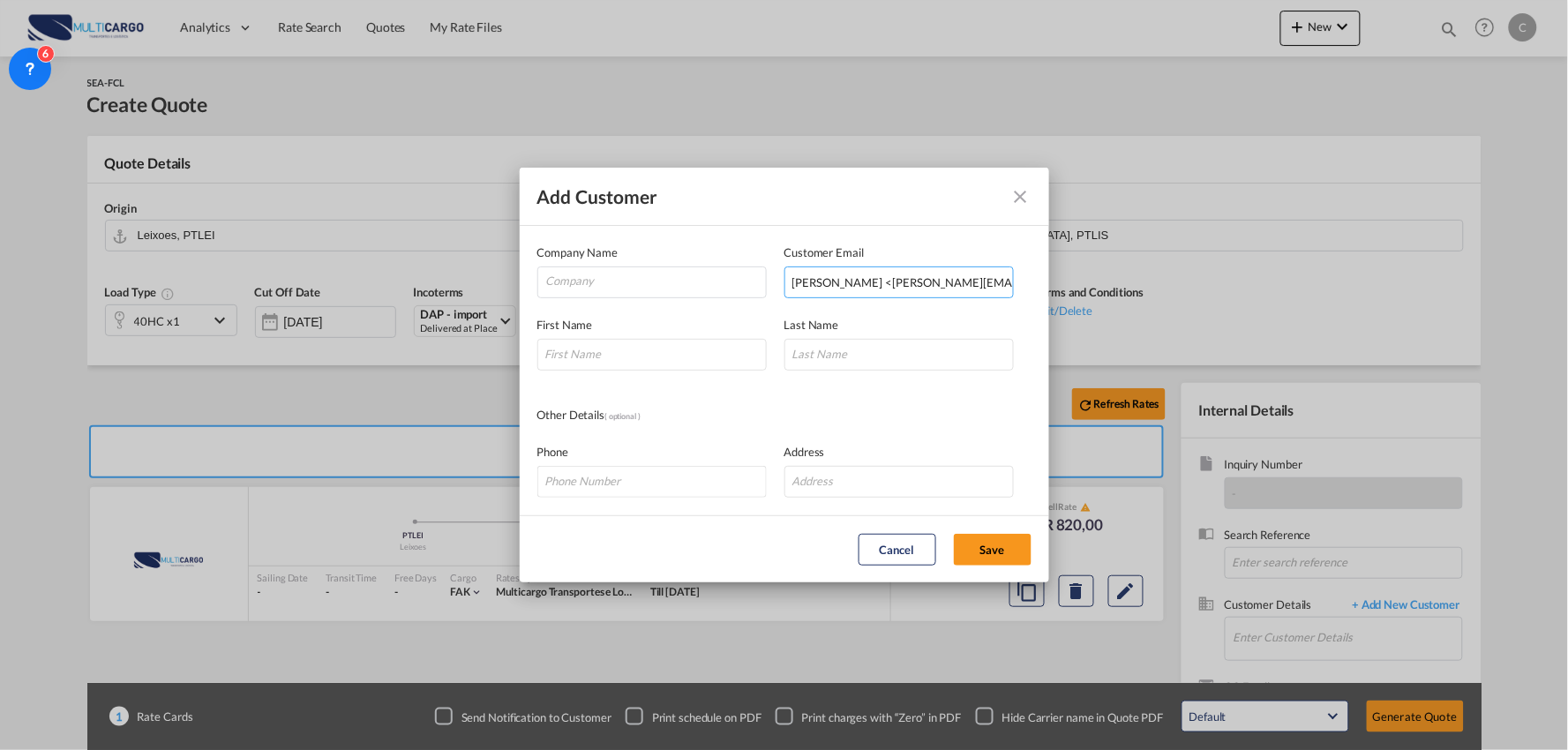
click at [859, 283] on input "[PERSON_NAME] <[PERSON_NAME][EMAIL_ADDRESS][DOMAIN_NAME]>" at bounding box center [899, 282] width 230 height 32
drag, startPoint x: 879, startPoint y: 280, endPoint x: 368, endPoint y: 290, distance: 511.1
click at [368, 290] on div "Add Customer Company Name Customer Email [PERSON_NAME] <[PERSON_NAME][EMAIL_ADD…" at bounding box center [784, 375] width 1568 height 750
click at [974, 283] on input "[PERSON_NAME][EMAIL_ADDRESS][DOMAIN_NAME]" at bounding box center [899, 282] width 230 height 32
type input "[PERSON_NAME][EMAIL_ADDRESS][DOMAIN_NAME]"
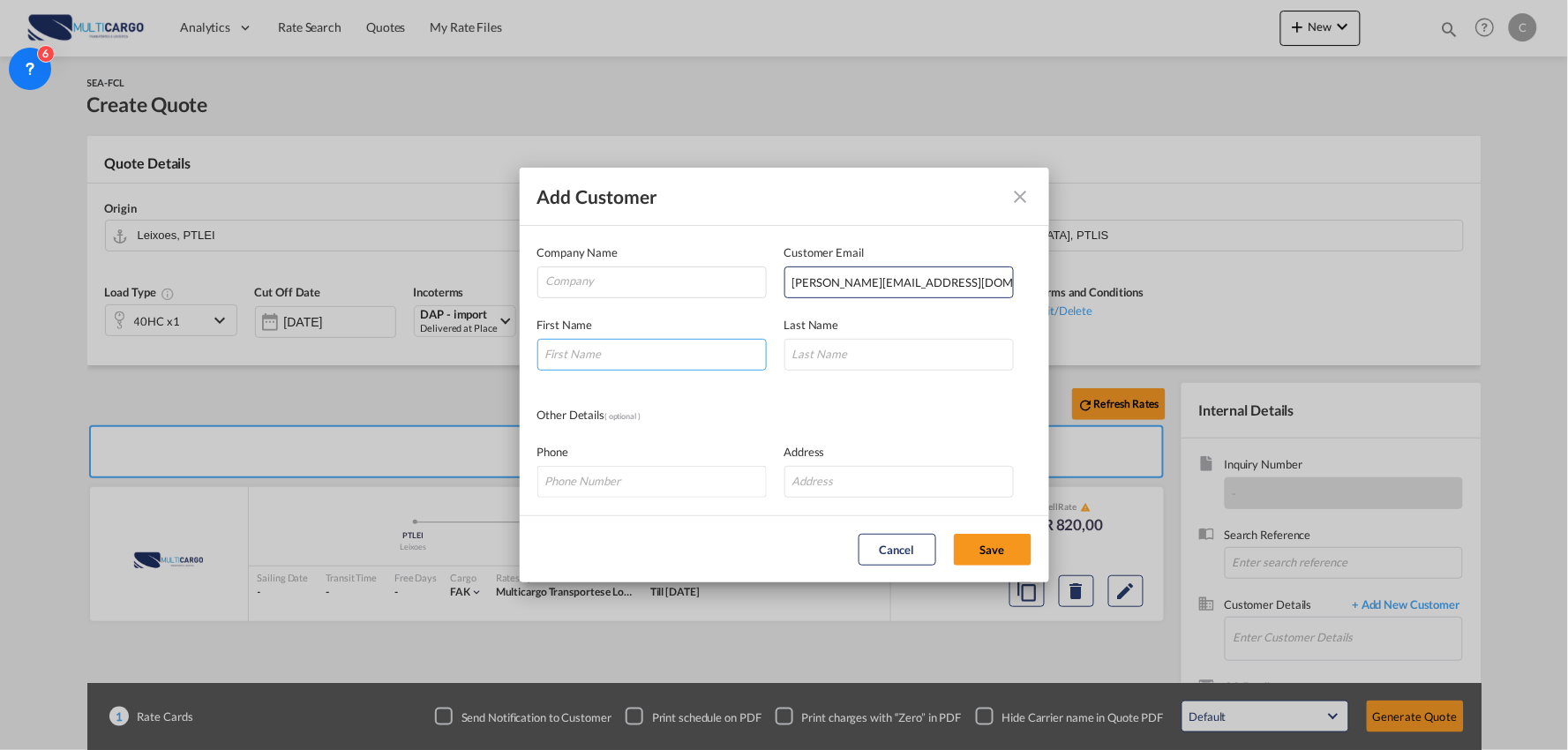
click at [658, 354] on input "Add Customer Company ..." at bounding box center [652, 354] width 230 height 32
type input "d"
type input "[PERSON_NAME]"
click at [606, 289] on input "Company" at bounding box center [656, 280] width 220 height 26
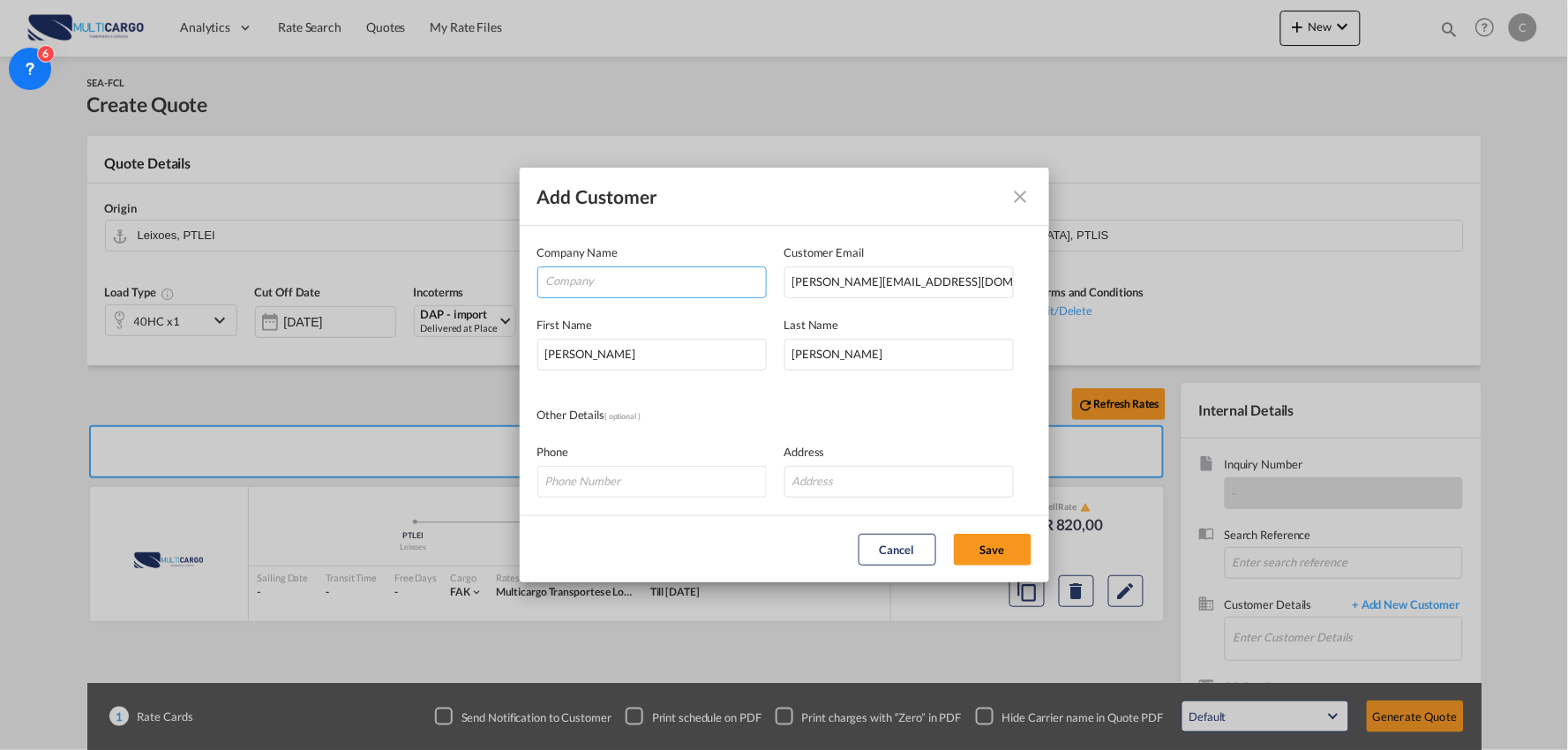
click at [655, 280] on input "Company" at bounding box center [656, 280] width 220 height 26
type input "VORTEX CARGO SOLUTIONS"
click at [993, 551] on button "Save" at bounding box center [993, 549] width 78 height 32
type input "VORTEX CARGO SOLUTIONS, [PERSON_NAME], [PERSON_NAME][EMAIL_ADDRESS][DOMAIN_NAME]"
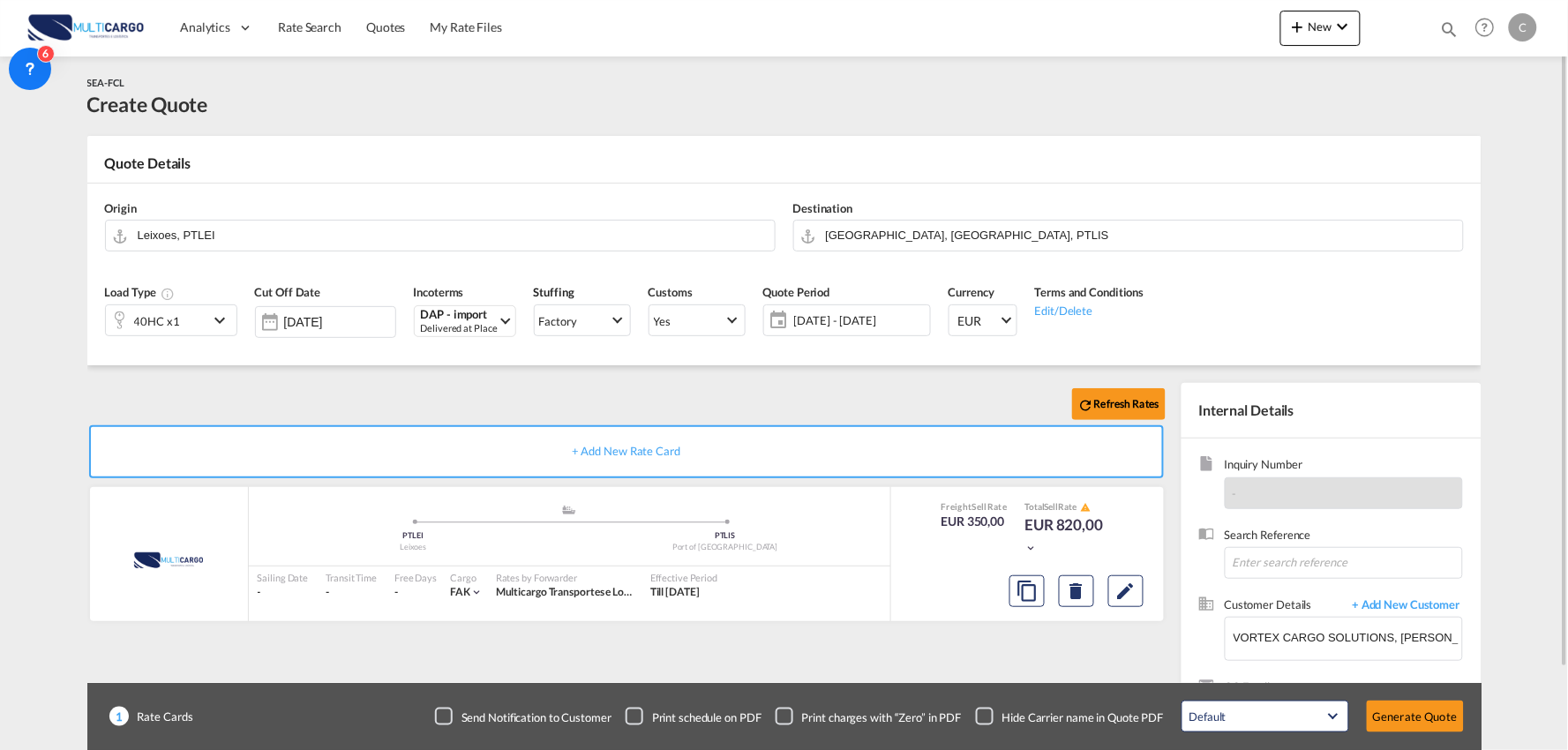
click at [417, 408] on div "Refresh Rates" at bounding box center [630, 403] width 1085 height 43
